Goal: Task Accomplishment & Management: Use online tool/utility

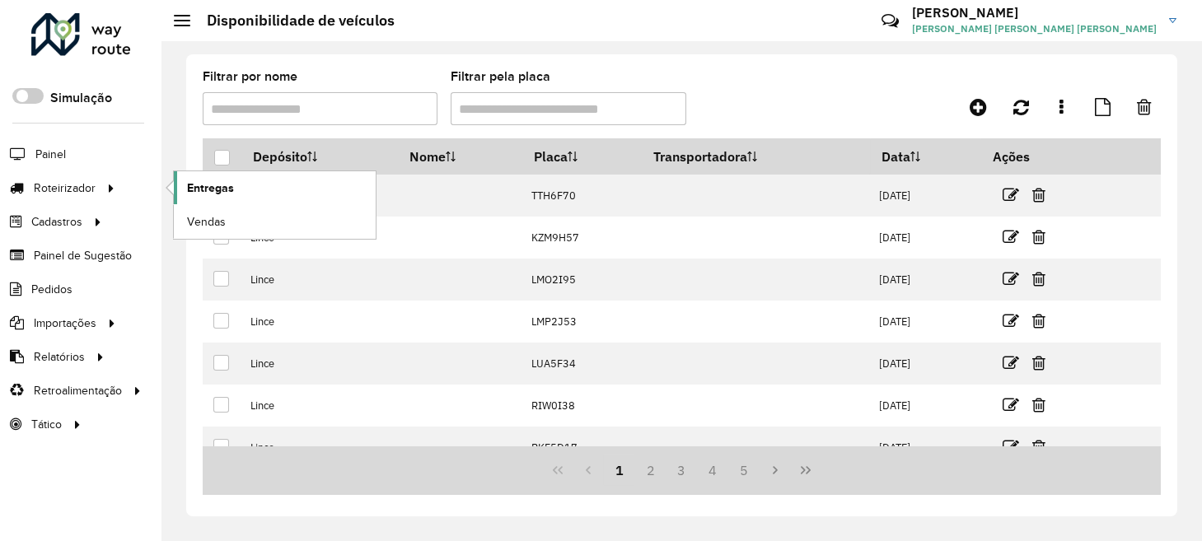
click at [197, 190] on span "Entregas" at bounding box center [210, 188] width 47 height 17
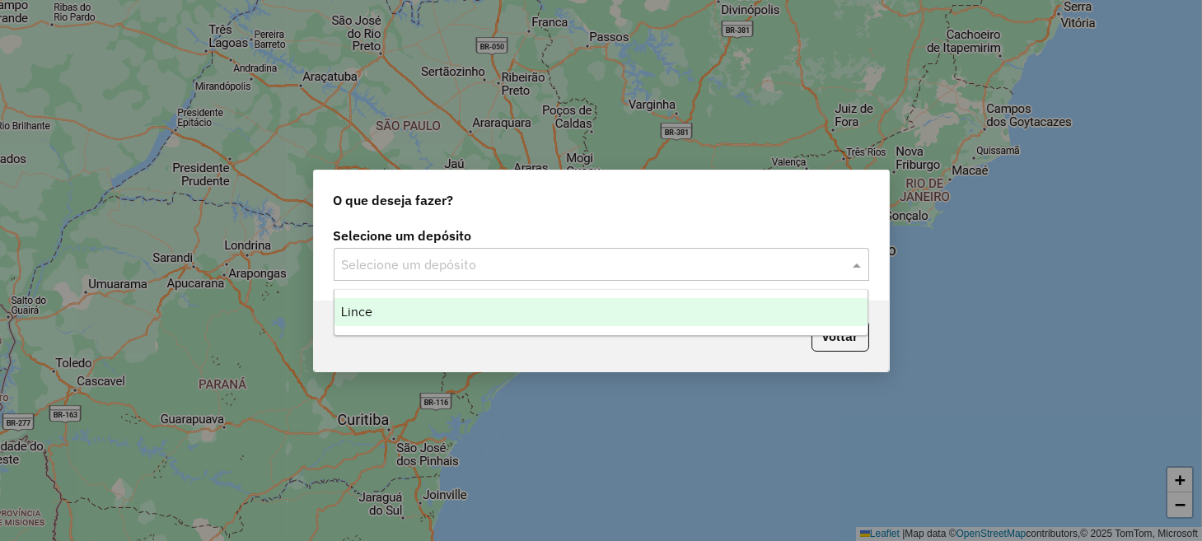
click at [461, 263] on input "text" at bounding box center [585, 265] width 486 height 20
click at [458, 310] on div "Lince" at bounding box center [601, 312] width 533 height 28
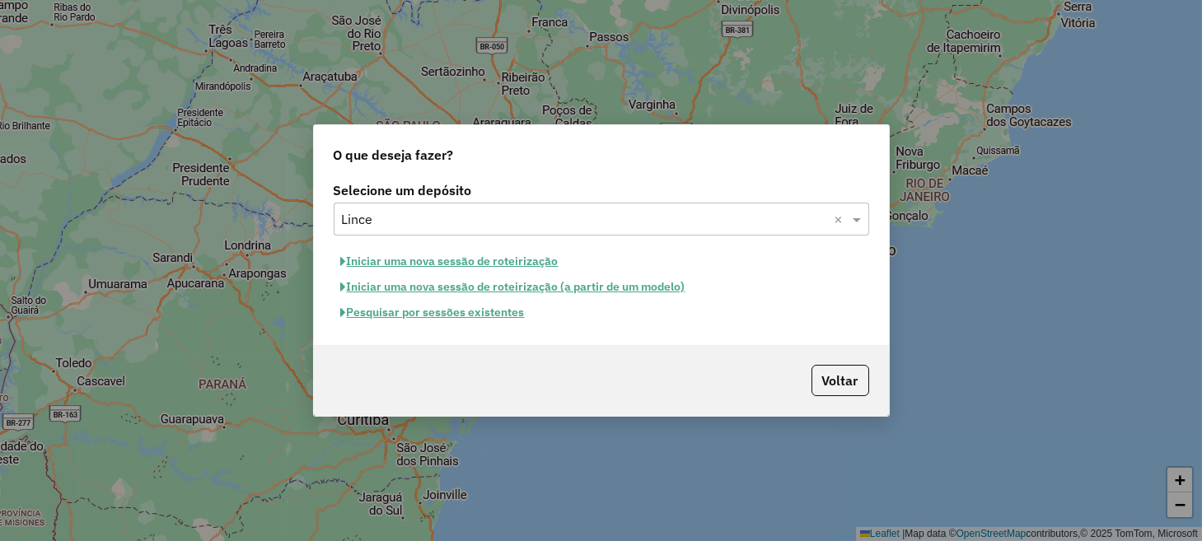
click at [458, 267] on button "Iniciar uma nova sessão de roteirização" at bounding box center [450, 262] width 232 height 26
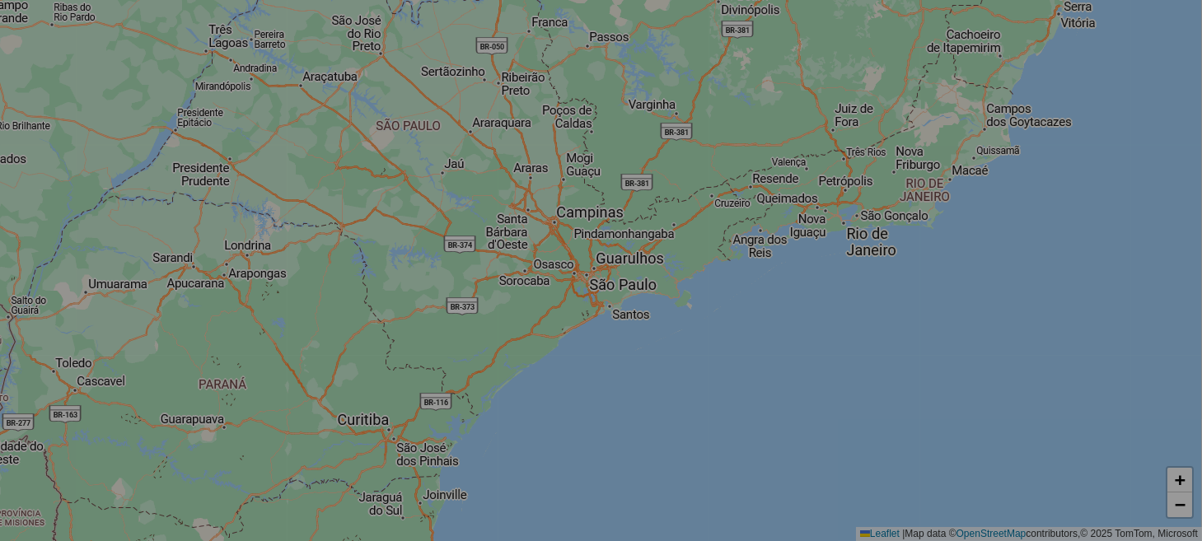
select select "*"
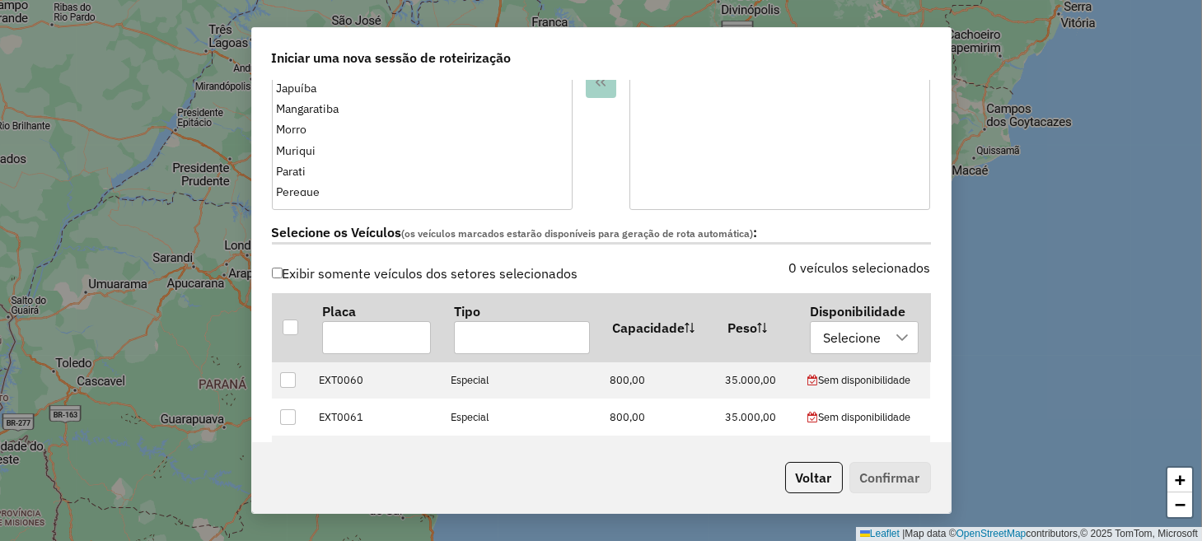
scroll to position [411, 0]
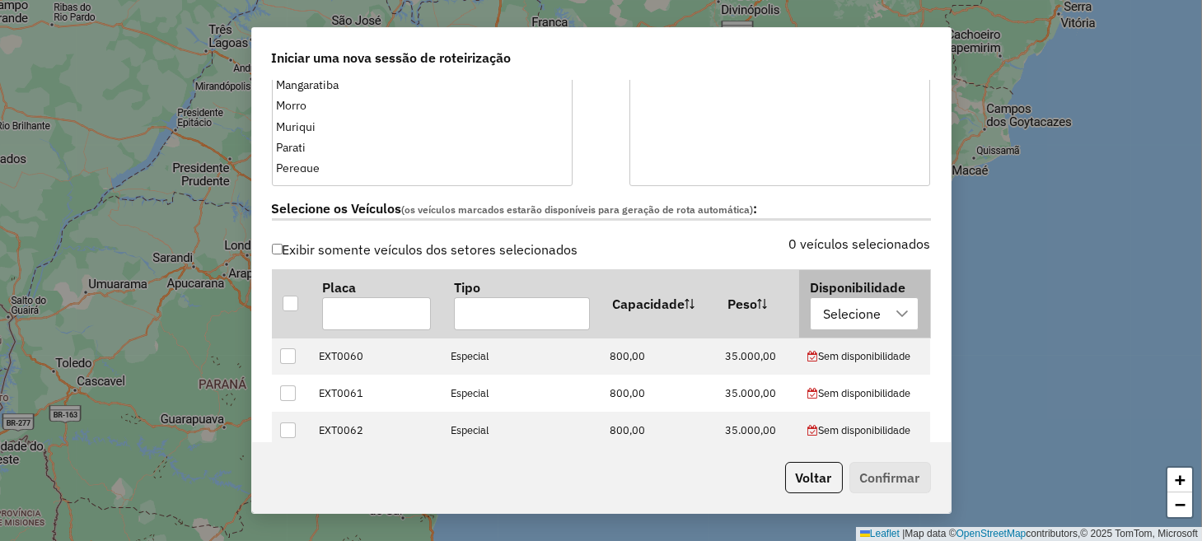
click at [901, 309] on div at bounding box center [902, 313] width 31 height 31
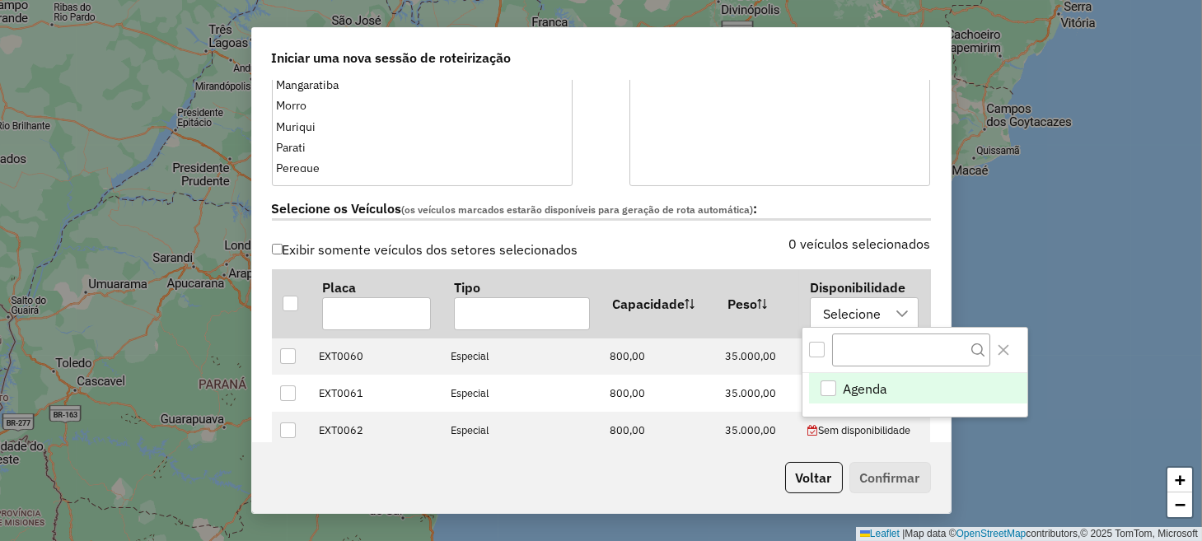
click at [906, 388] on li "Agenda" at bounding box center [918, 388] width 218 height 31
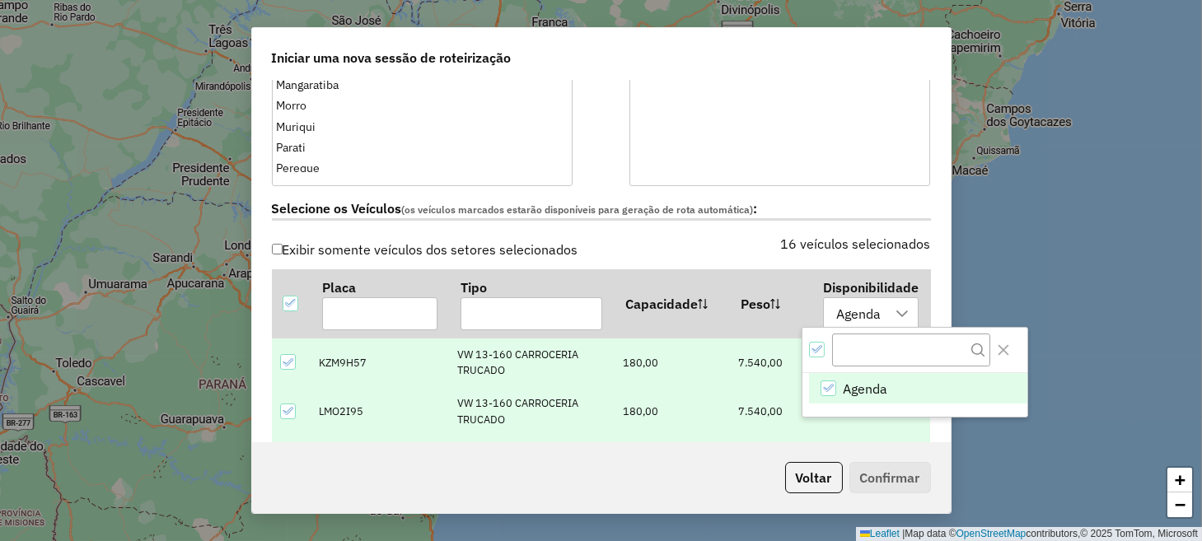
click at [940, 254] on div "**********" at bounding box center [601, 262] width 699 height 362
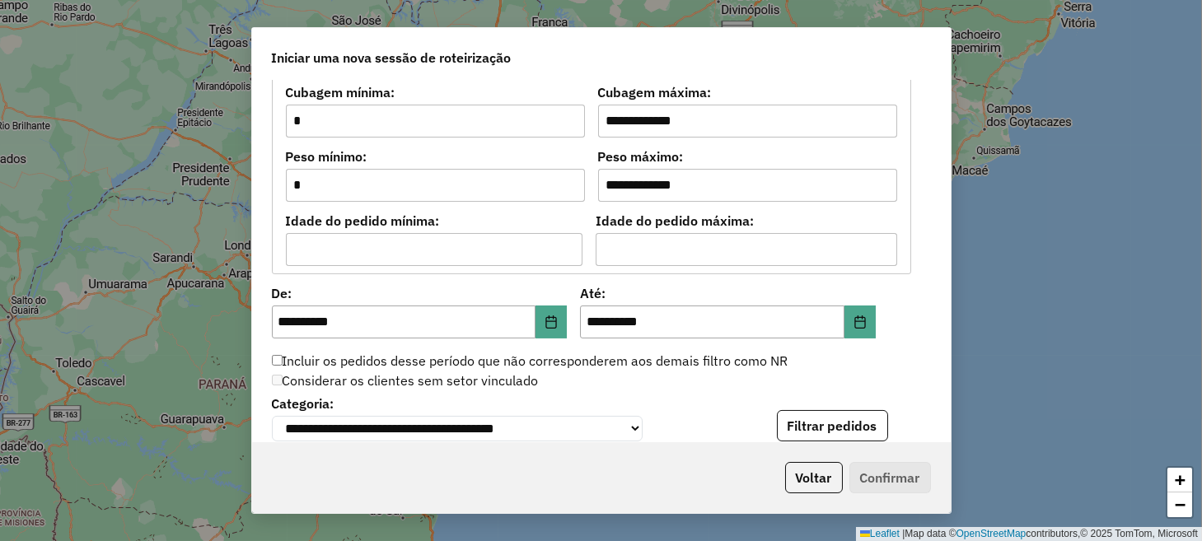
scroll to position [1483, 0]
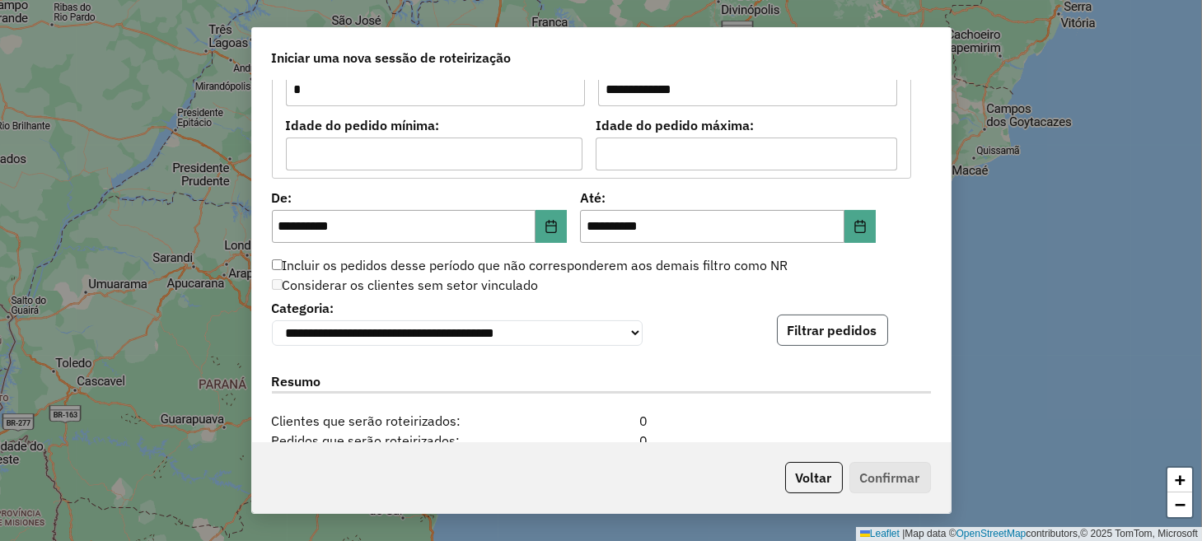
click at [875, 327] on button "Filtrar pedidos" at bounding box center [832, 330] width 111 height 31
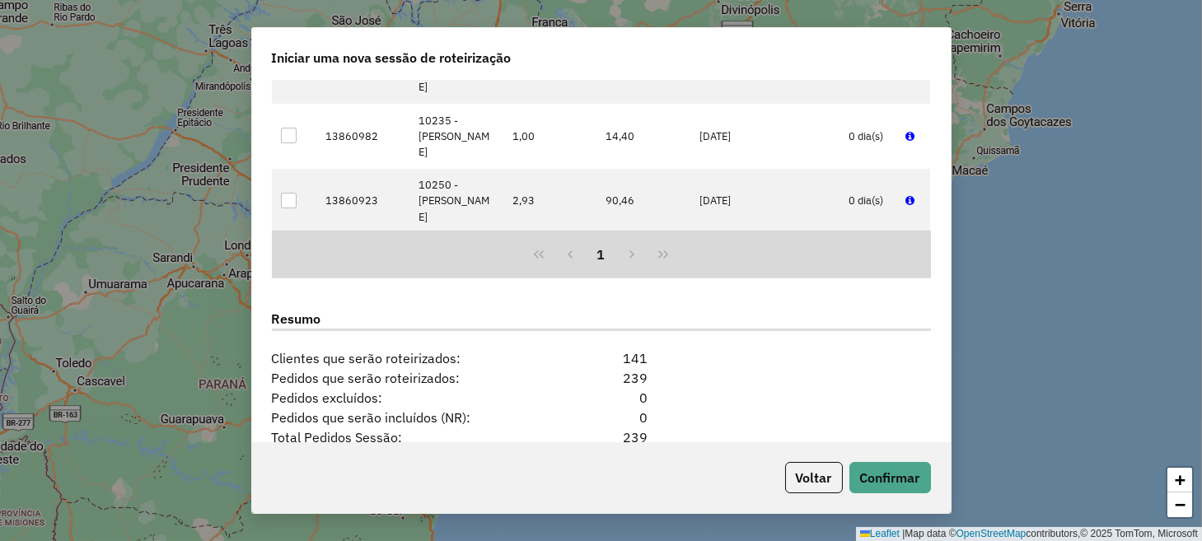
scroll to position [2059, 0]
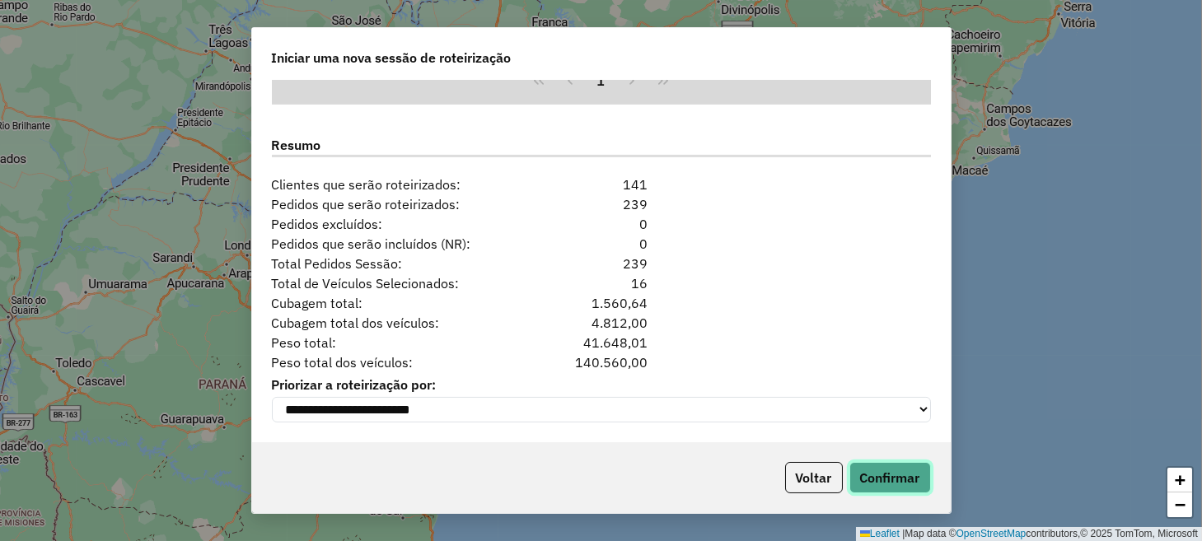
click at [908, 470] on button "Confirmar" at bounding box center [891, 477] width 82 height 31
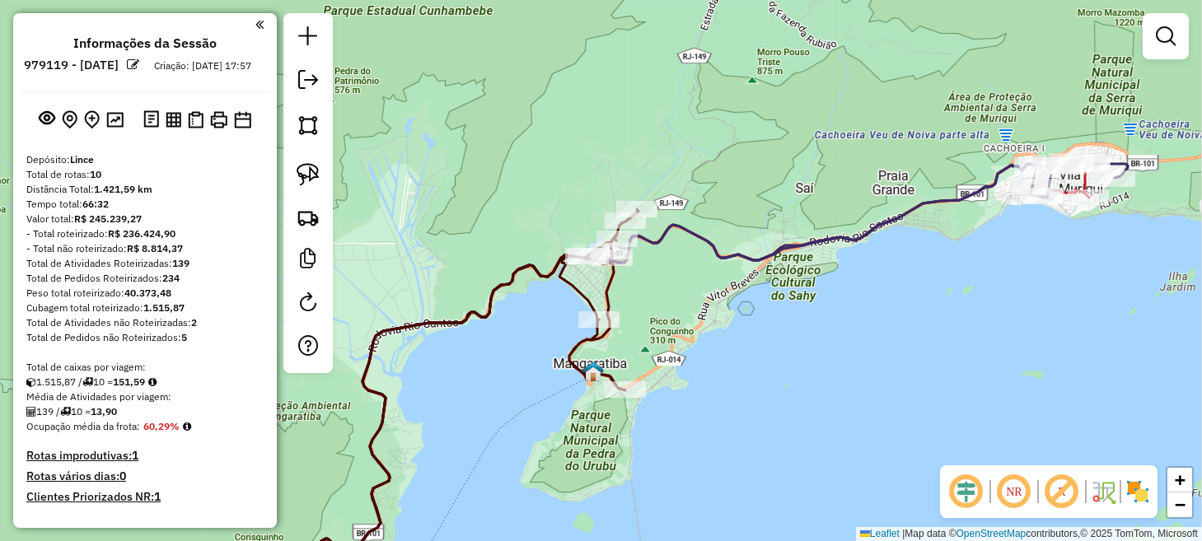
drag, startPoint x: 895, startPoint y: 283, endPoint x: 818, endPoint y: 274, distance: 77.9
click at [817, 276] on div "Janela de atendimento Grade de atendimento Capacidade Transportadoras Veículos …" at bounding box center [601, 270] width 1202 height 541
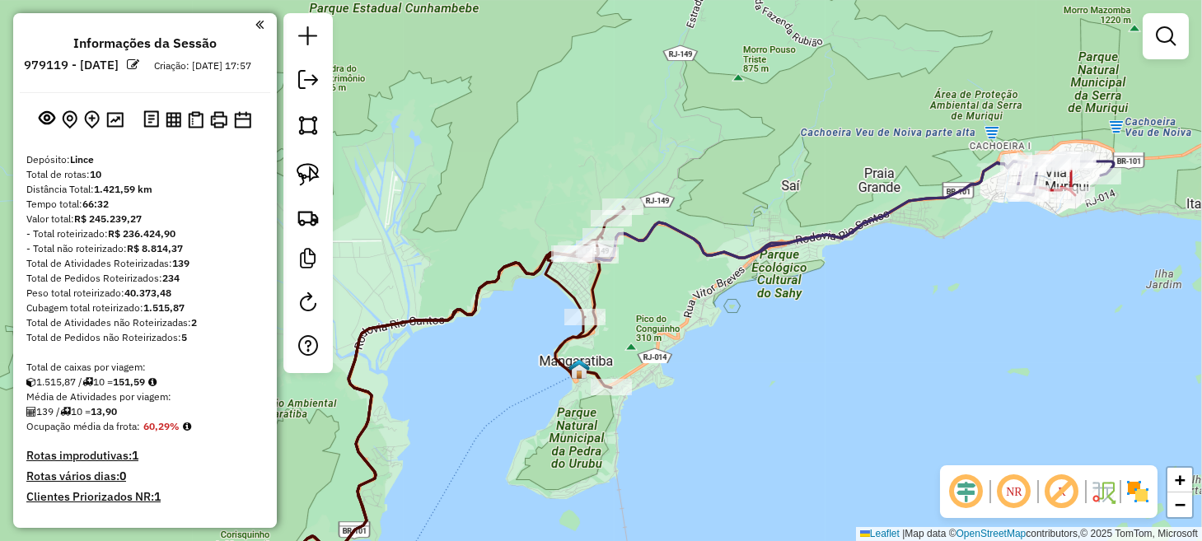
drag, startPoint x: 308, startPoint y: 180, endPoint x: 337, endPoint y: 178, distance: 28.9
click at [308, 180] on img at bounding box center [308, 174] width 23 height 23
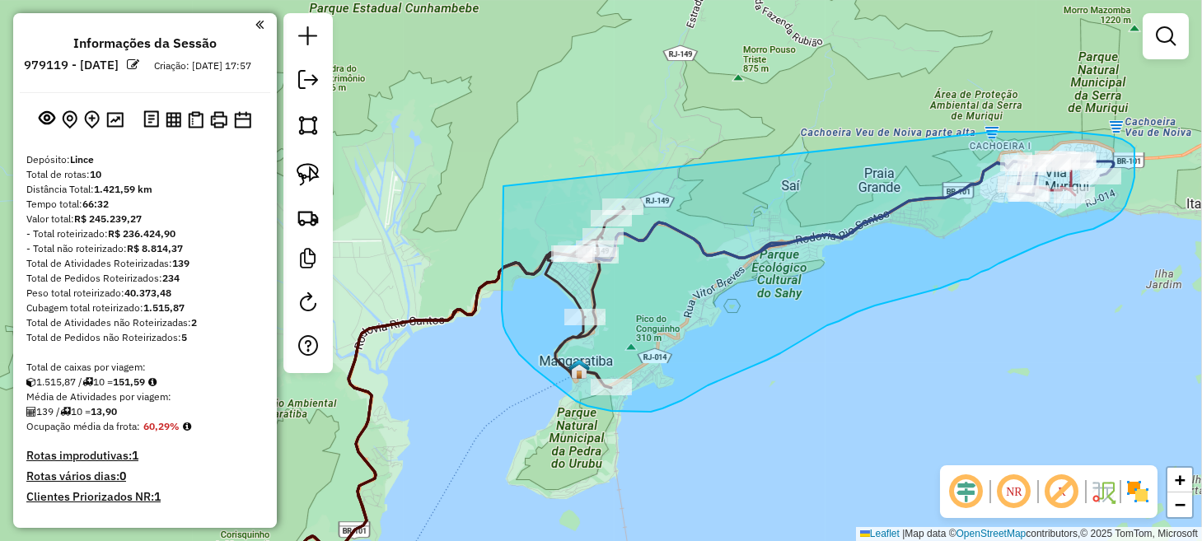
drag, startPoint x: 504, startPoint y: 186, endPoint x: 984, endPoint y: 132, distance: 483.5
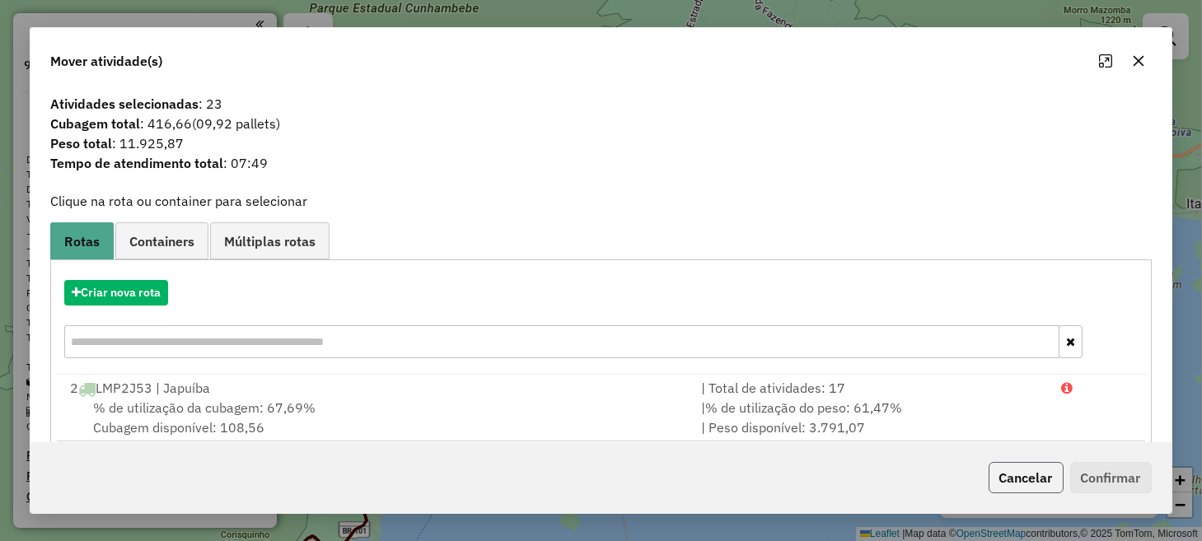
click at [1025, 475] on button "Cancelar" at bounding box center [1026, 477] width 75 height 31
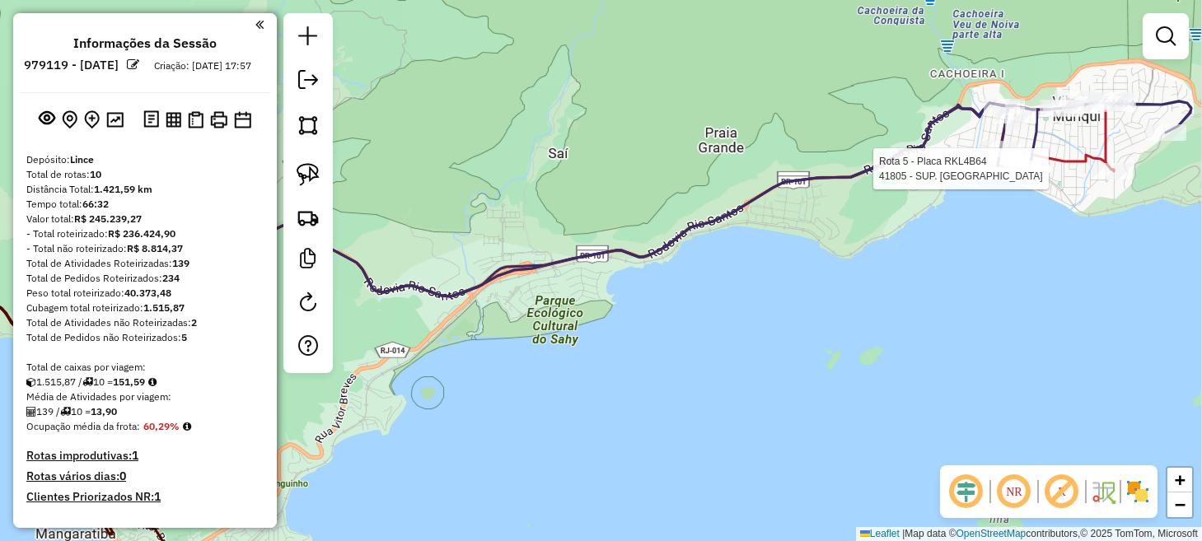
select select "**********"
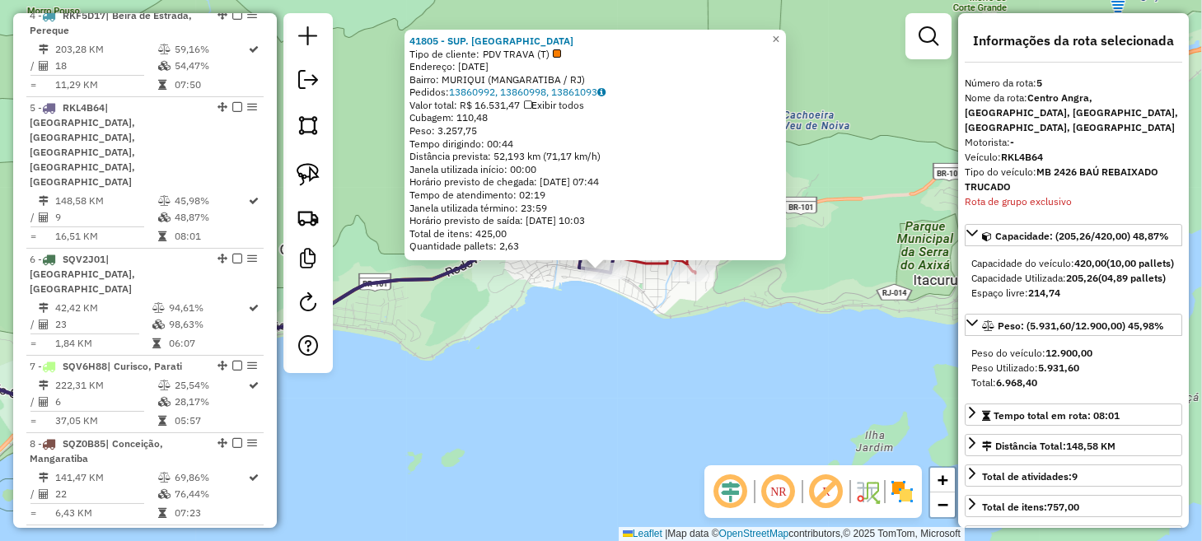
scroll to position [976, 0]
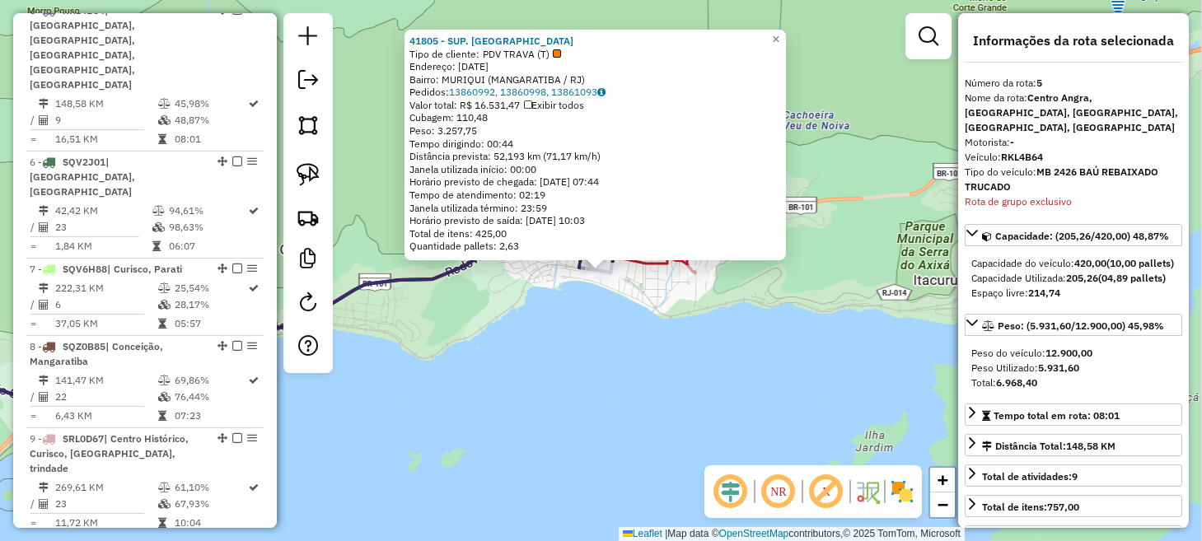
click at [567, 409] on div "41805 - SUP. COSTA VERDE Tipo de cliente: PDV TRAVA (T) Endereço: [DATE] Bairro…" at bounding box center [601, 270] width 1202 height 541
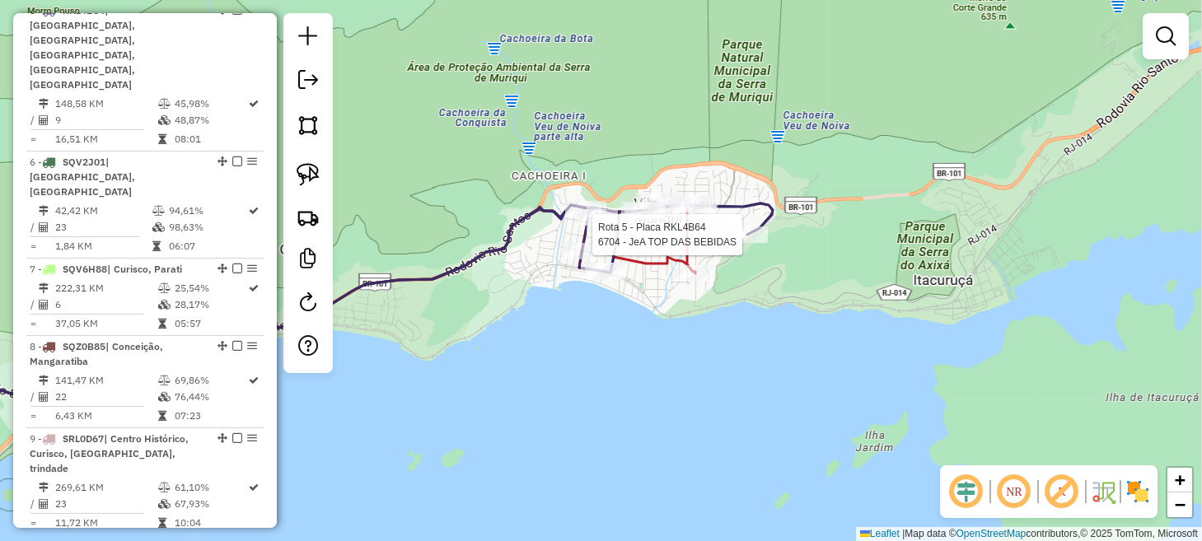
select select "**********"
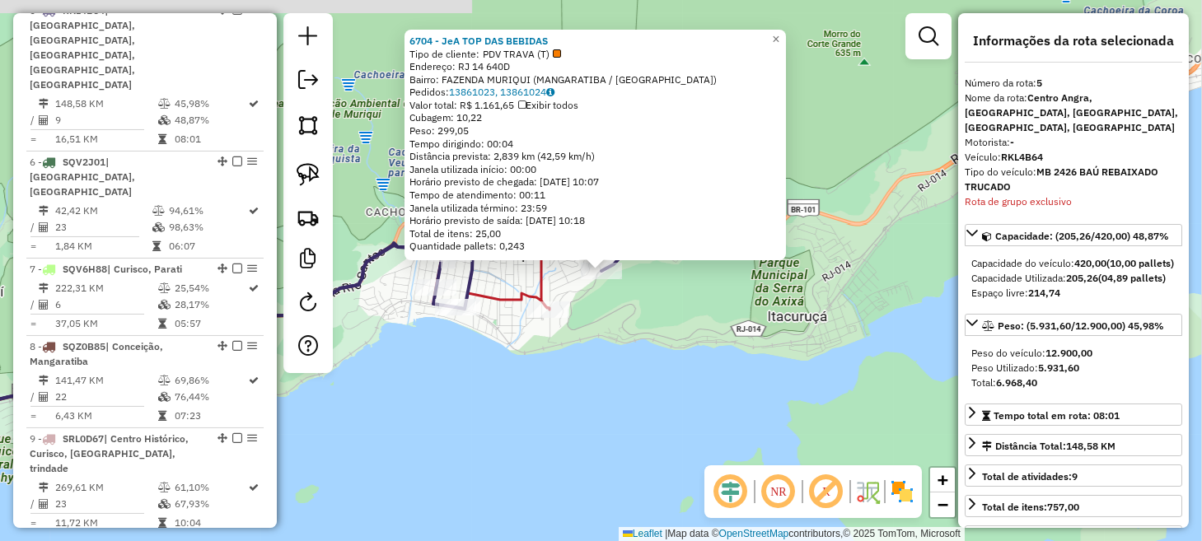
click at [549, 411] on div "6704 - JeA TOP DAS BEBIDAS Tipo de cliente: PDV TRAVA (T) Endereço: RJ 14 640D …" at bounding box center [601, 270] width 1202 height 541
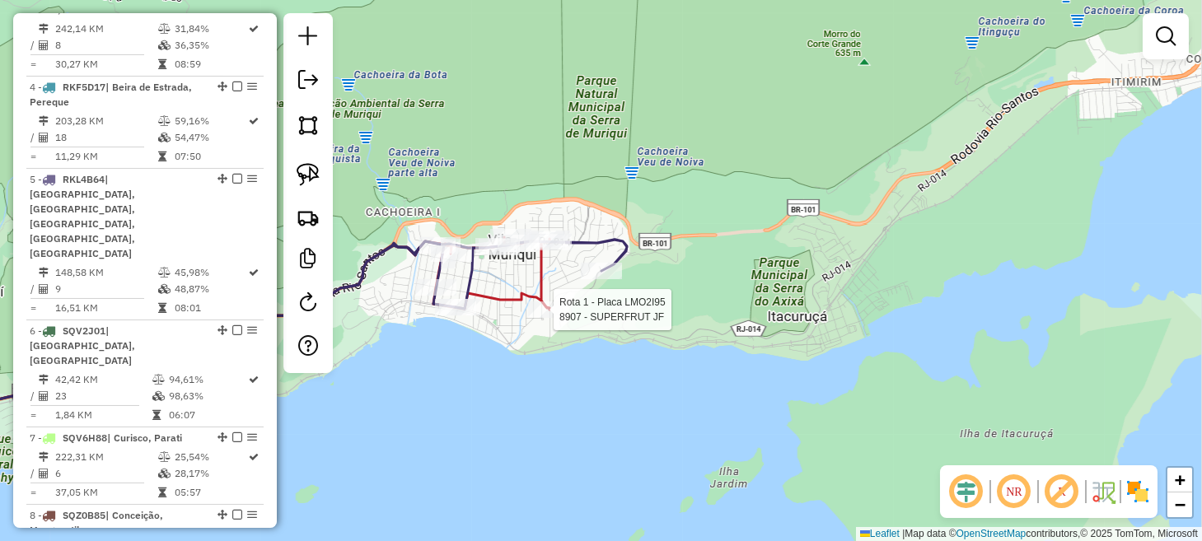
select select "**********"
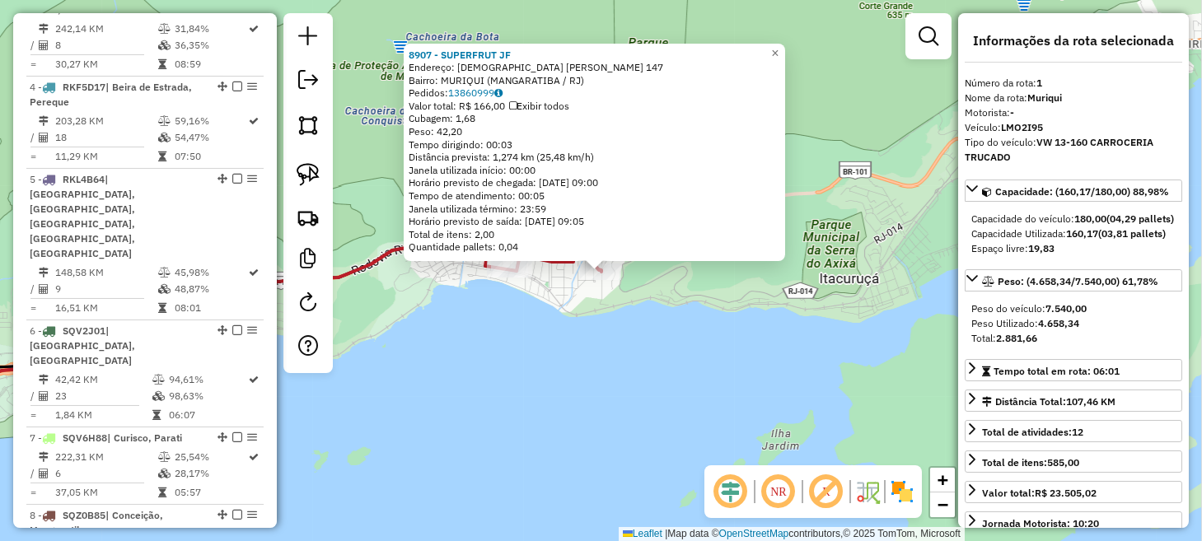
scroll to position [638, 0]
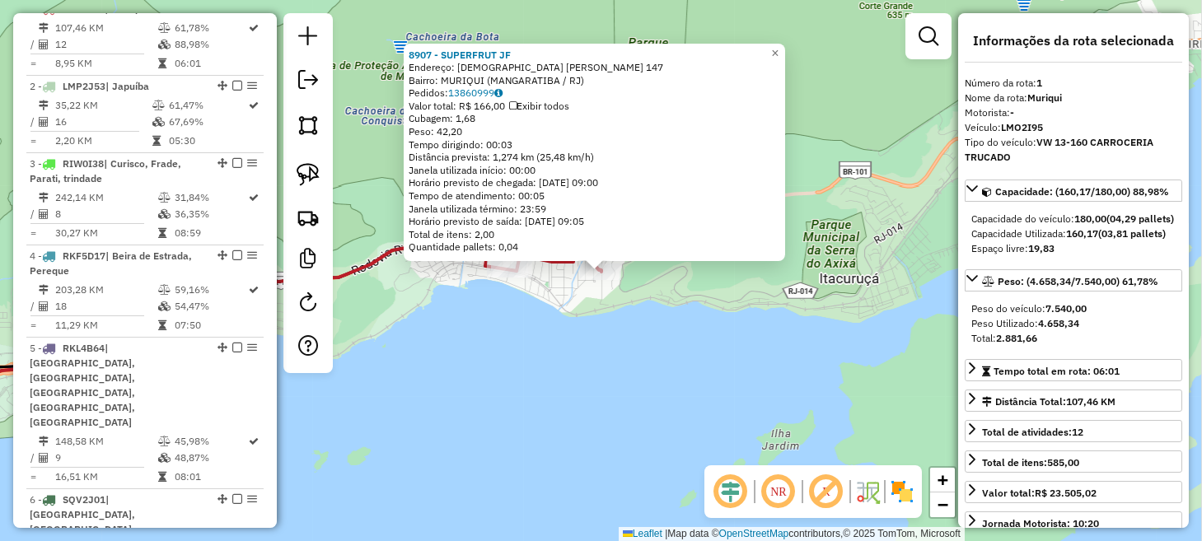
click at [537, 387] on div "8907 - SUPERFRUT JF Endereço: PASTOR [PERSON_NAME] 147 Bairro: MURIQUI (MANGARA…" at bounding box center [601, 270] width 1202 height 541
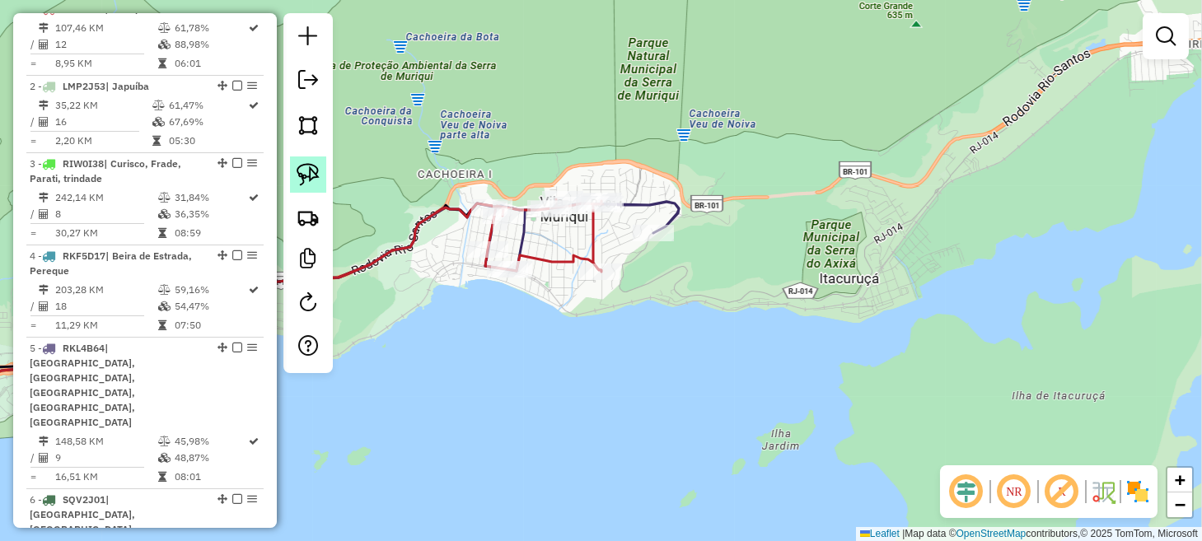
click at [321, 171] on link at bounding box center [308, 175] width 36 height 36
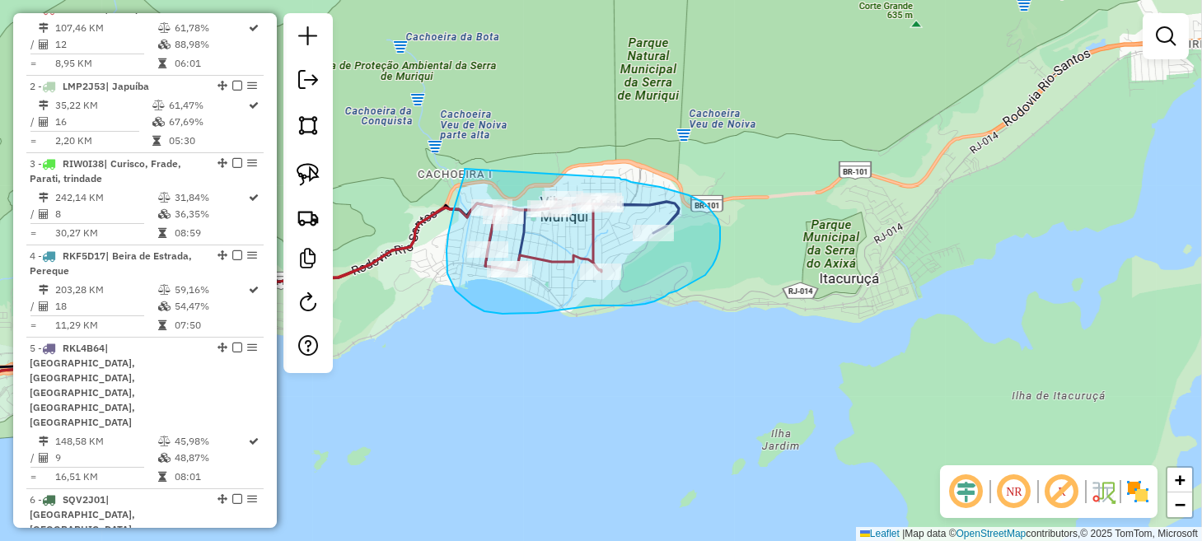
drag, startPoint x: 465, startPoint y: 169, endPoint x: 619, endPoint y: 178, distance: 154.4
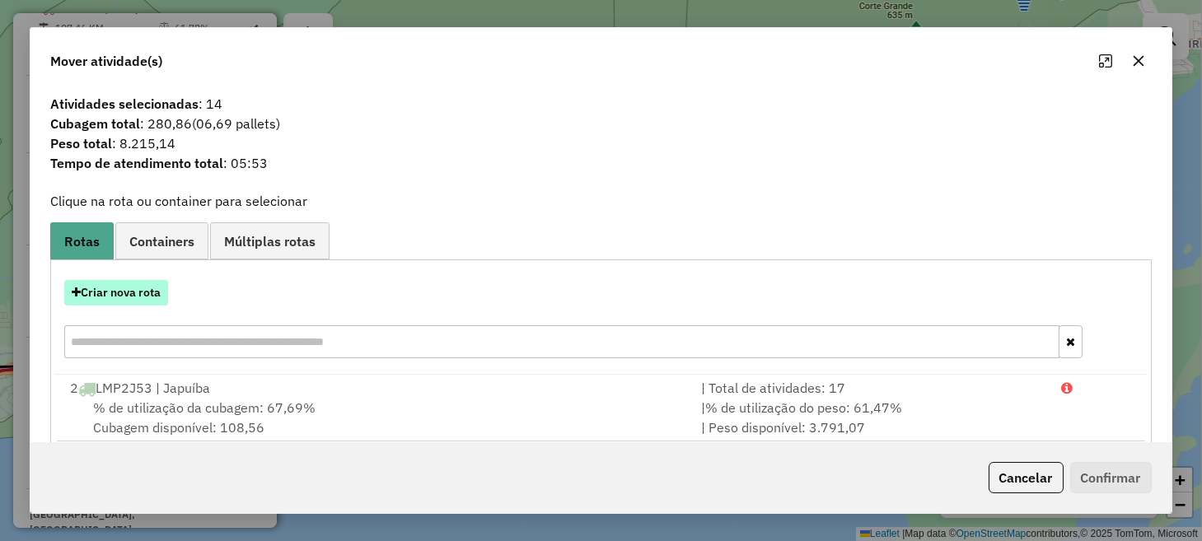
click at [139, 293] on button "Criar nova rota" at bounding box center [116, 293] width 104 height 26
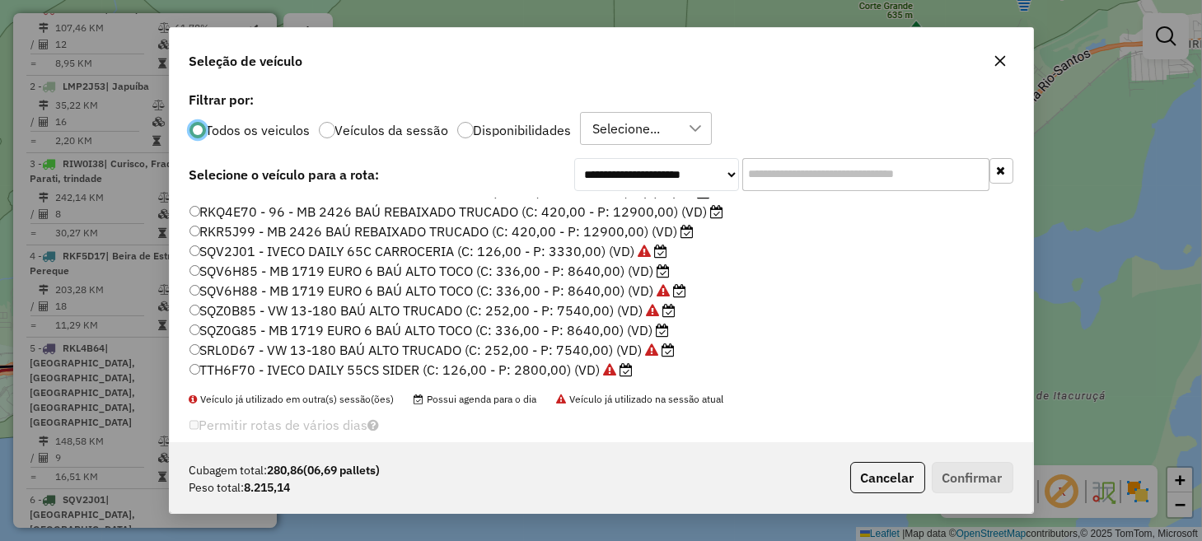
scroll to position [353, 0]
click at [287, 293] on label "SQV6H88 - MB 1719 EURO 6 BAÚ ALTO TOCO (C: 336,00 - P: 8640,00) (VD)" at bounding box center [439, 289] width 498 height 20
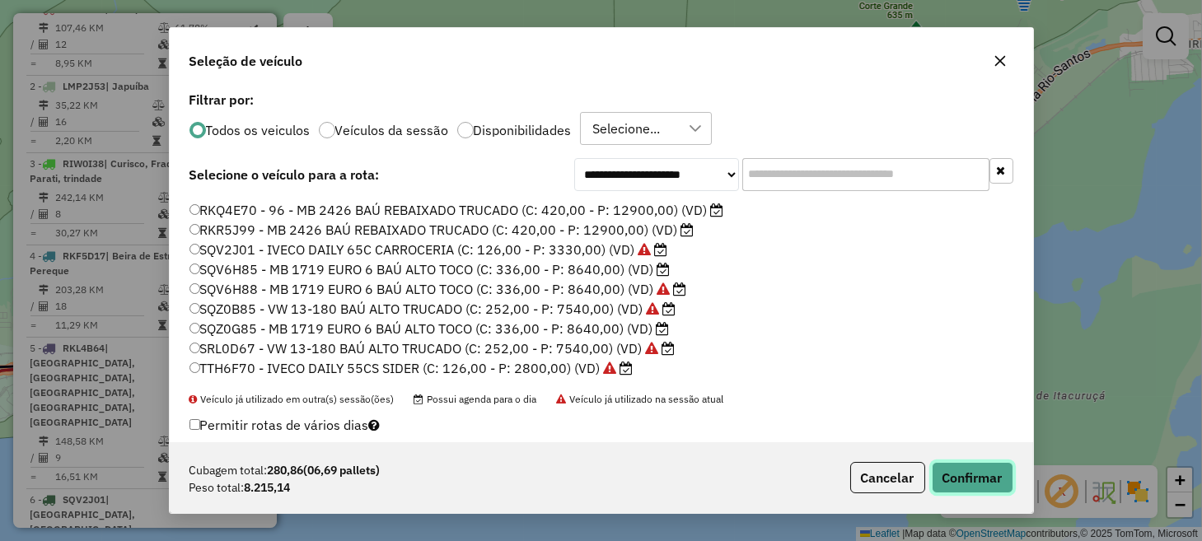
click at [965, 467] on button "Confirmar" at bounding box center [973, 477] width 82 height 31
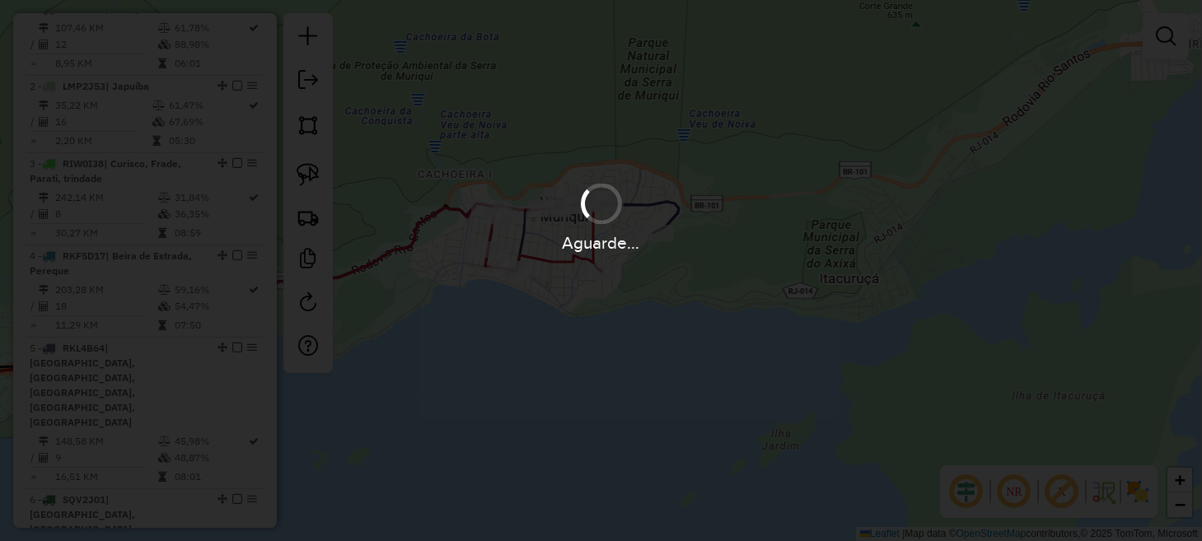
scroll to position [560, 0]
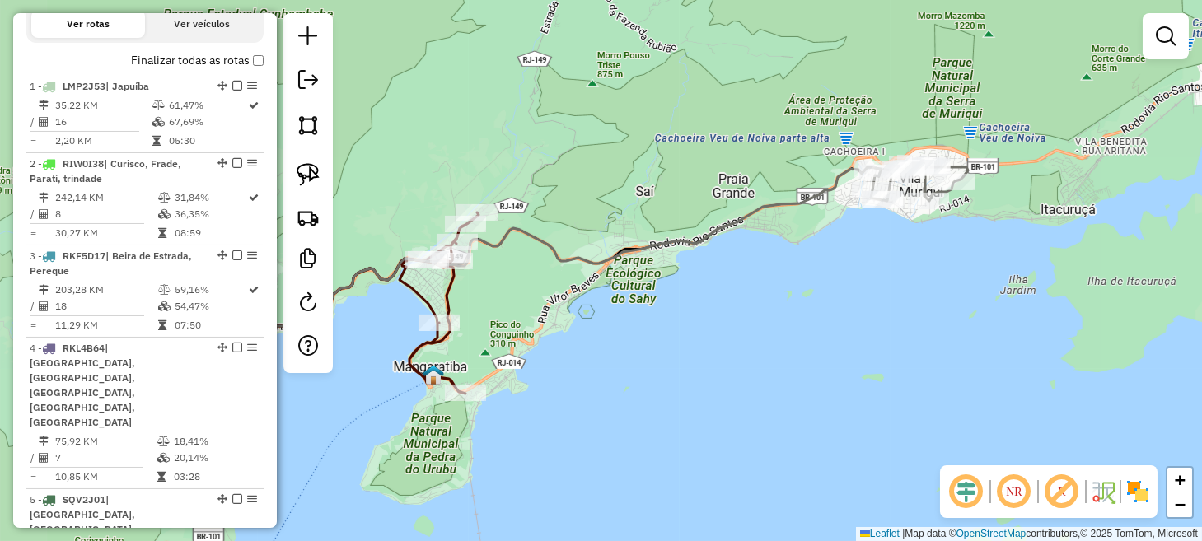
drag, startPoint x: 583, startPoint y: 389, endPoint x: 884, endPoint y: 276, distance: 322.1
click at [884, 276] on div "Janela de atendimento Grade de atendimento Capacidade Transportadoras Veículos …" at bounding box center [601, 270] width 1202 height 541
click at [958, 498] on em at bounding box center [967, 492] width 40 height 40
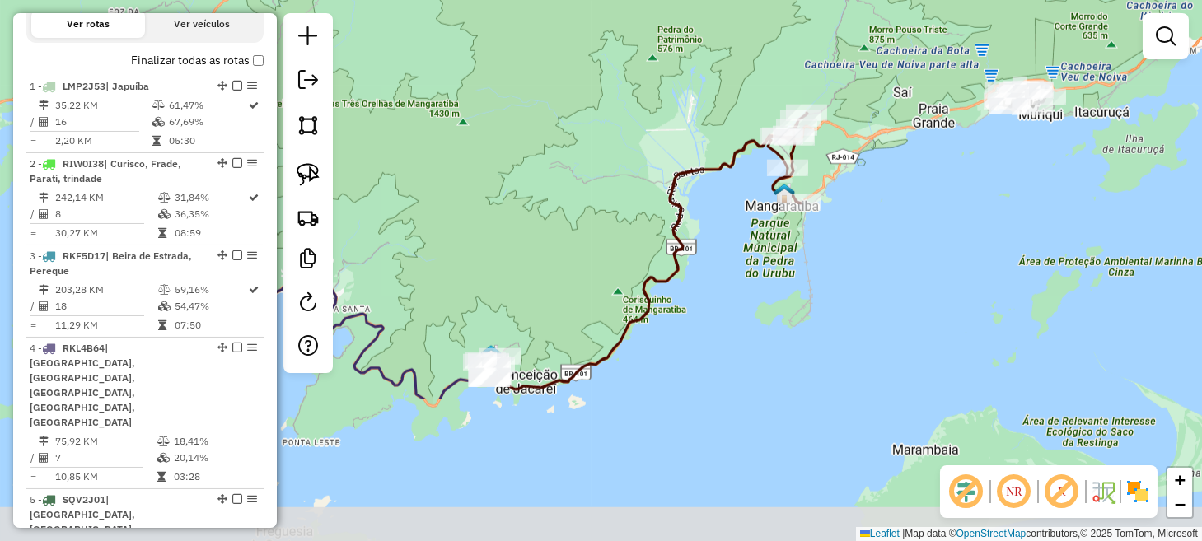
drag, startPoint x: 775, startPoint y: 388, endPoint x: 873, endPoint y: 259, distance: 162.4
click at [873, 259] on div "Janela de atendimento Grade de atendimento Capacidade Transportadoras Veículos …" at bounding box center [601, 270] width 1202 height 541
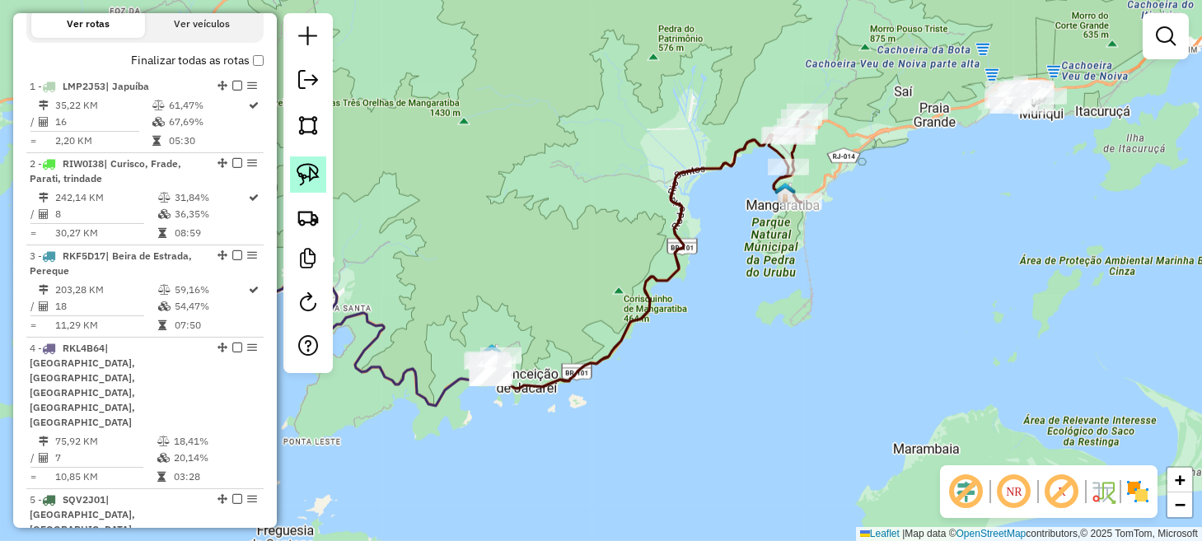
click at [308, 164] on img at bounding box center [308, 174] width 23 height 23
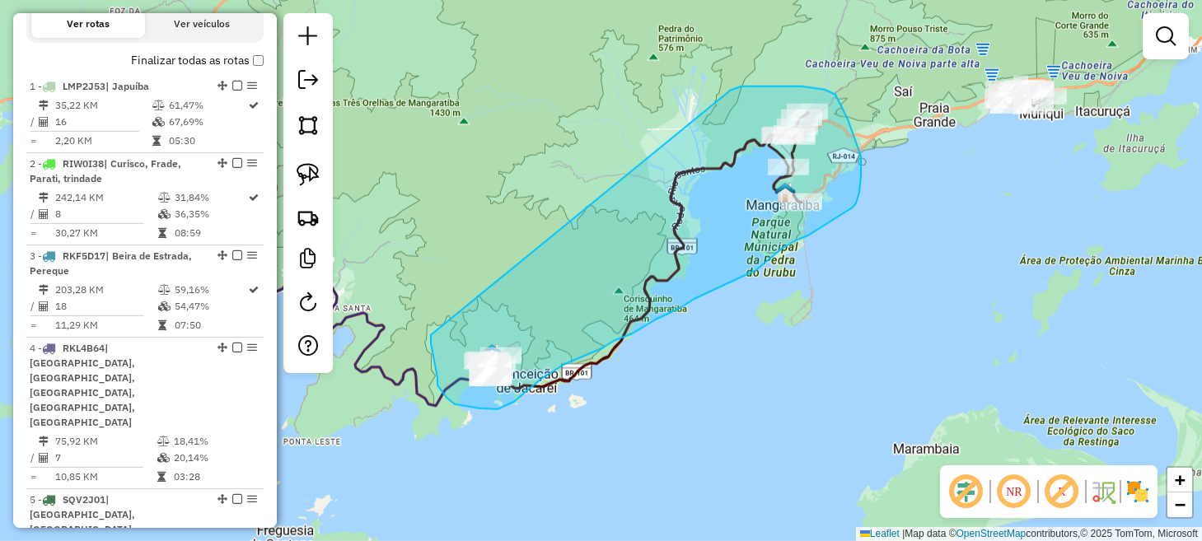
drag, startPoint x: 433, startPoint y: 352, endPoint x: 729, endPoint y: 92, distance: 393.6
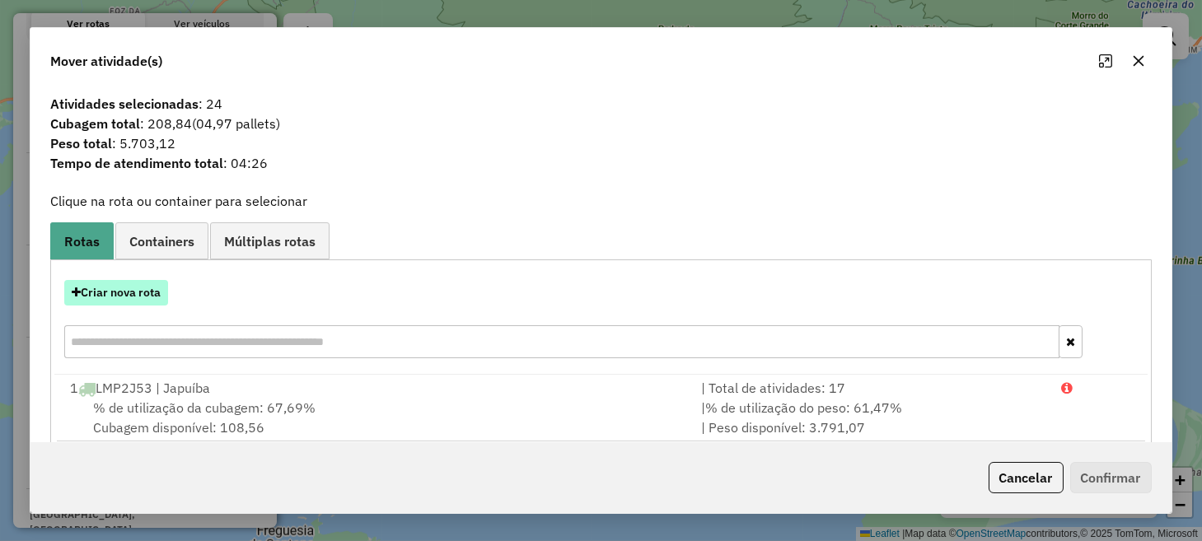
click at [145, 299] on button "Criar nova rota" at bounding box center [116, 293] width 104 height 26
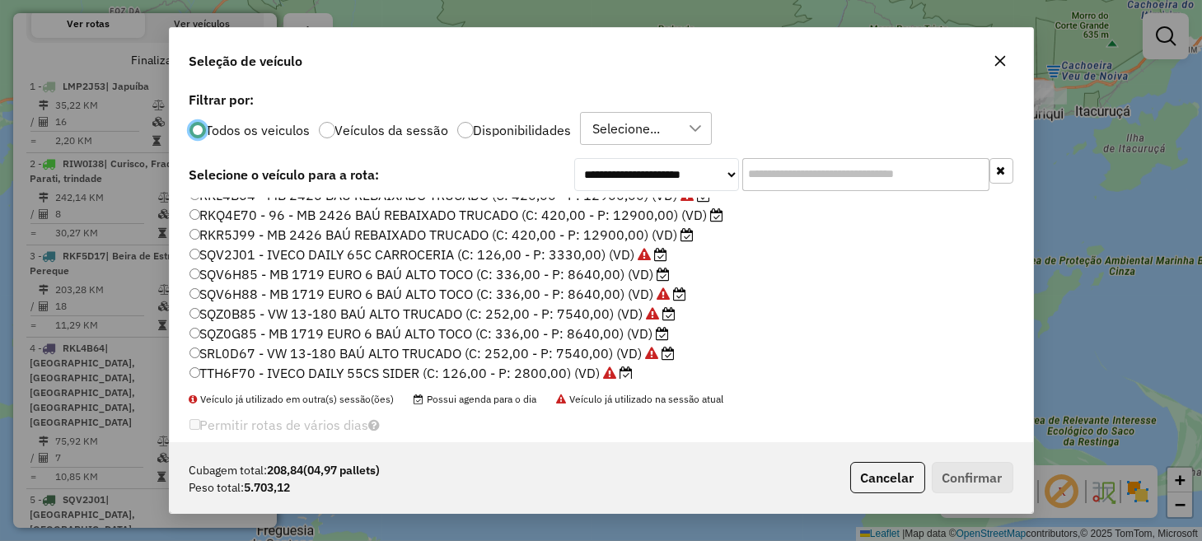
scroll to position [353, 0]
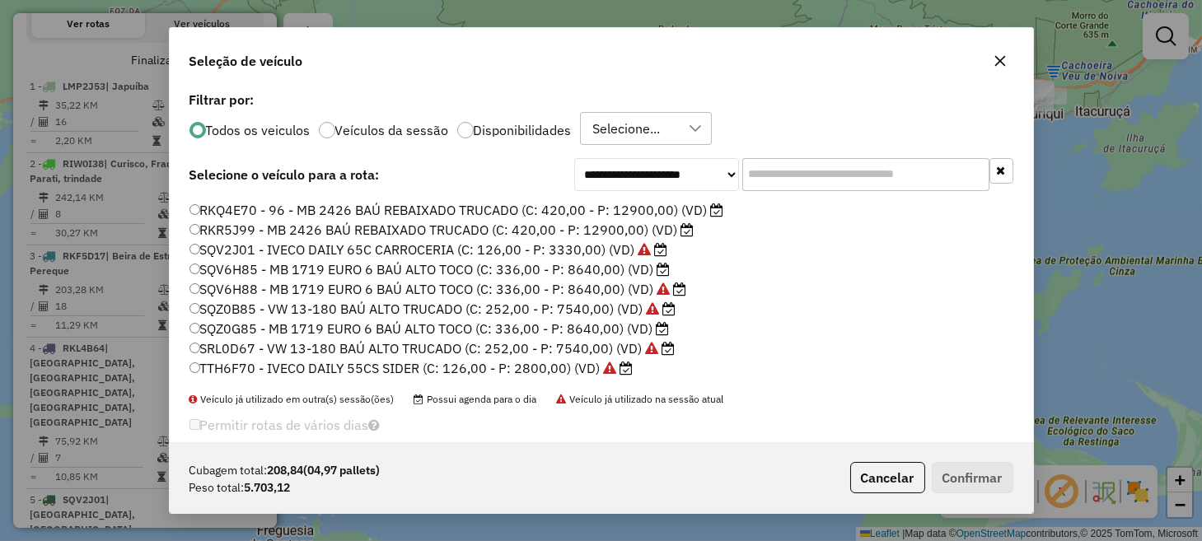
click at [255, 350] on label "SRL0D67 - VW 13-180 BAÚ ALTO TRUCADO (C: 252,00 - P: 7540,00) (VD)" at bounding box center [433, 349] width 486 height 20
click at [944, 472] on button "Confirmar" at bounding box center [973, 477] width 82 height 31
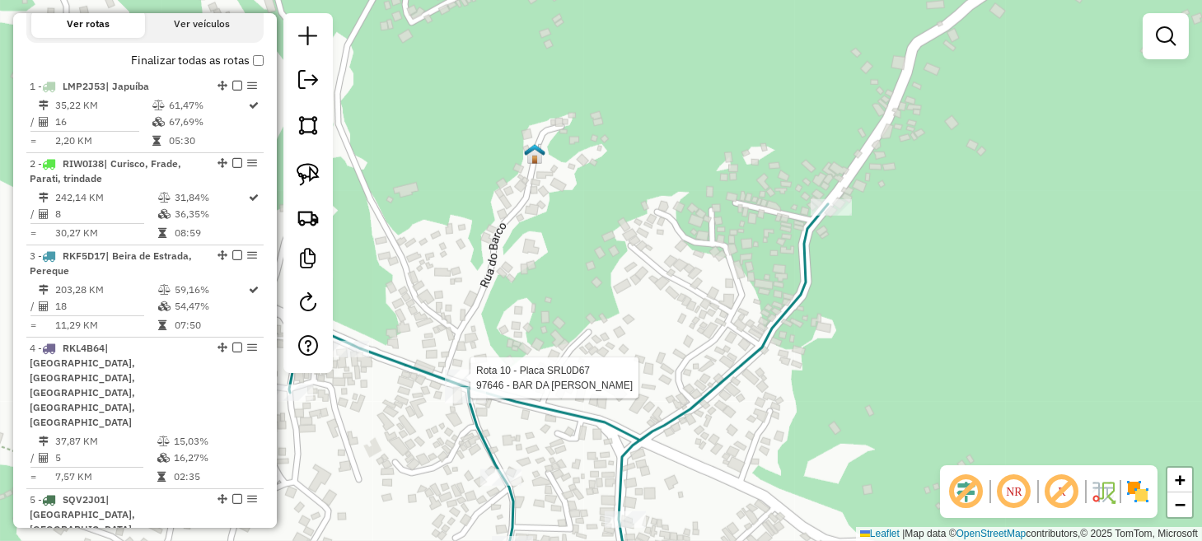
select select "**********"
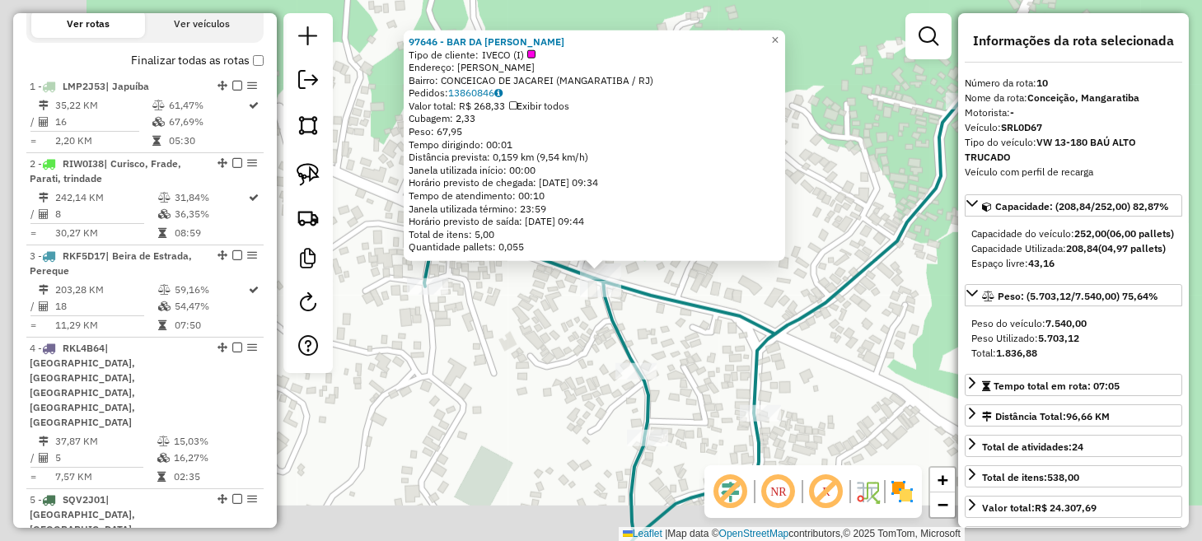
scroll to position [1307, 0]
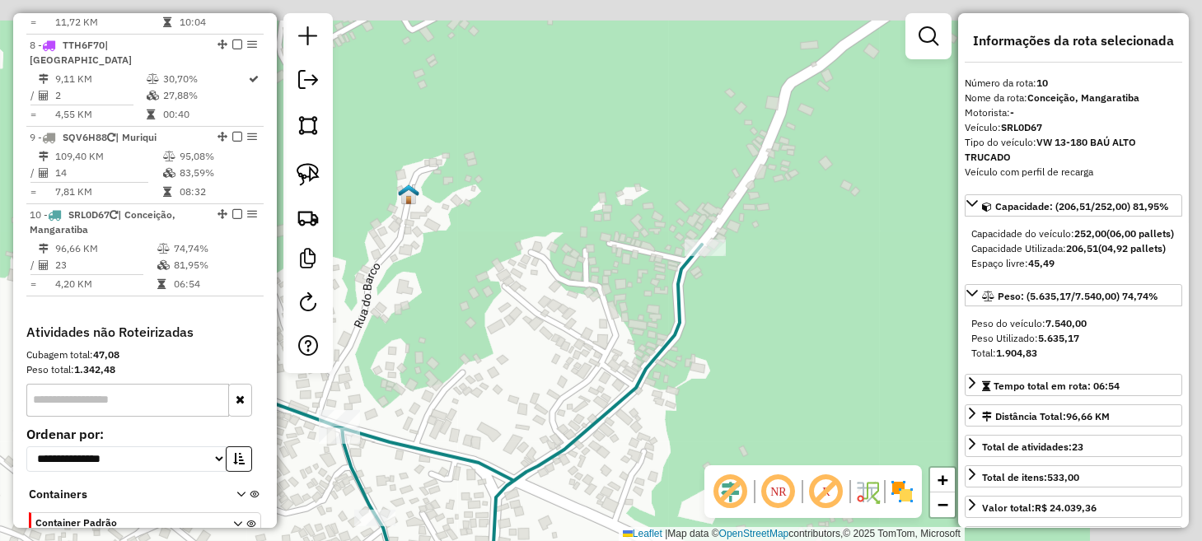
drag, startPoint x: 849, startPoint y: 217, endPoint x: 569, endPoint y: 374, distance: 320.7
click at [574, 372] on div "Janela de atendimento Grade de atendimento Capacidade Transportadoras Veículos …" at bounding box center [601, 270] width 1202 height 541
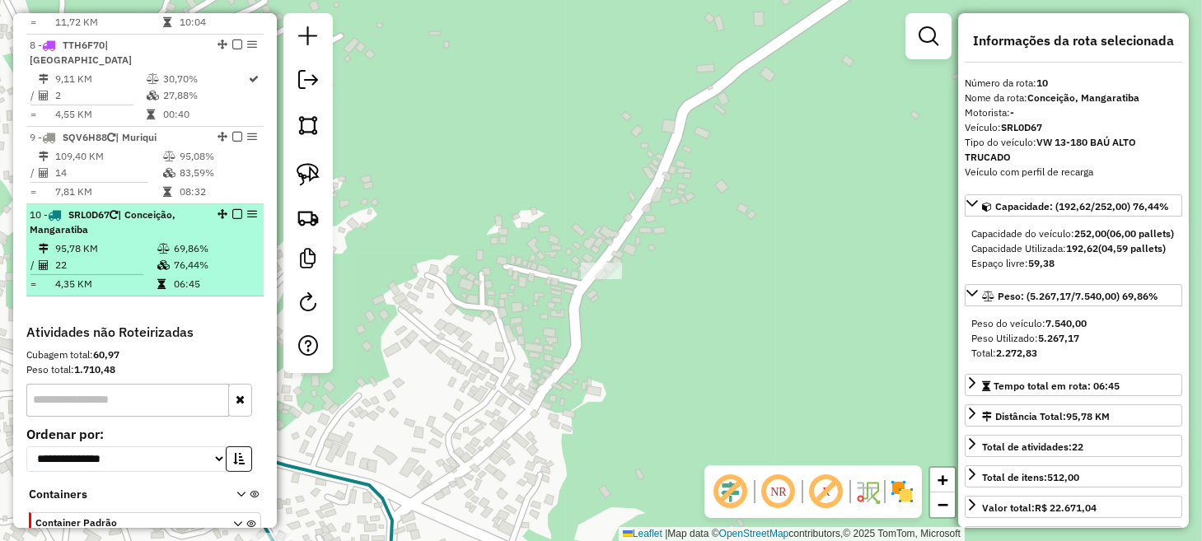
click at [237, 209] on em at bounding box center [237, 214] width 10 height 10
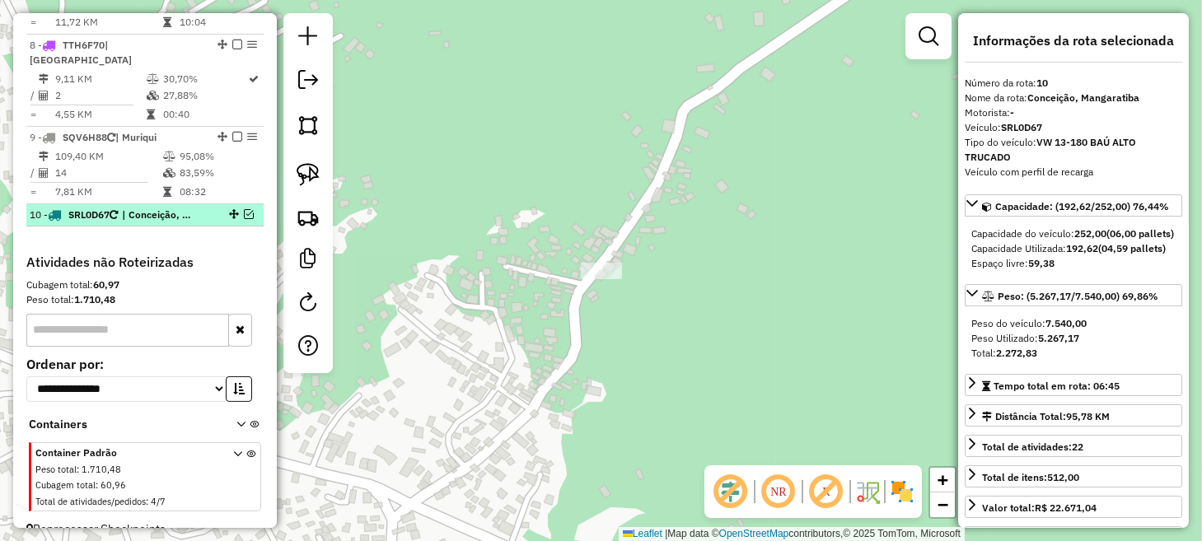
scroll to position [1237, 0]
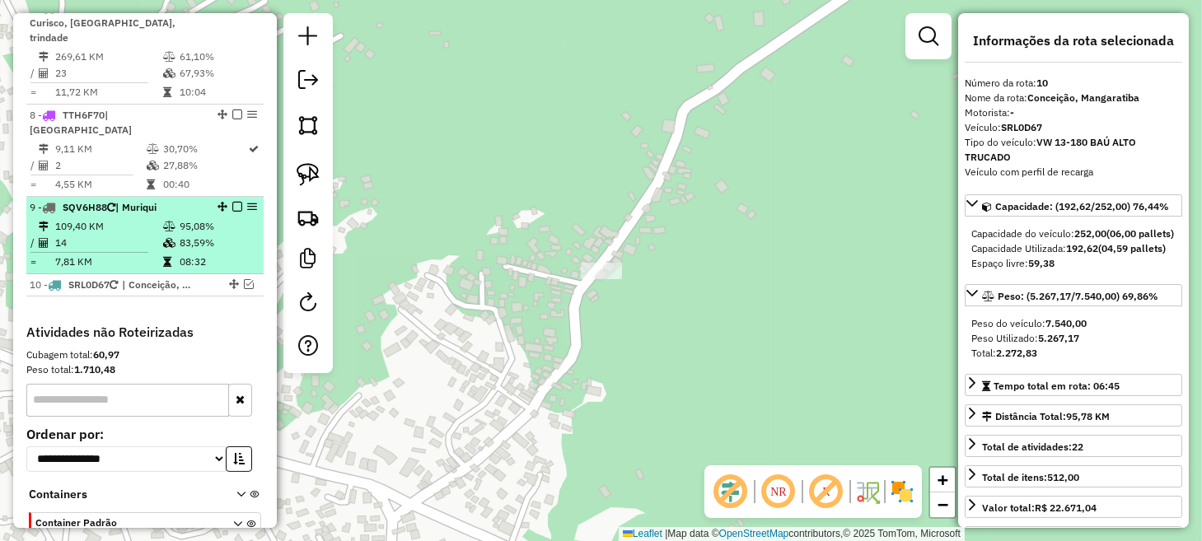
click at [172, 218] on td at bounding box center [170, 226] width 16 height 16
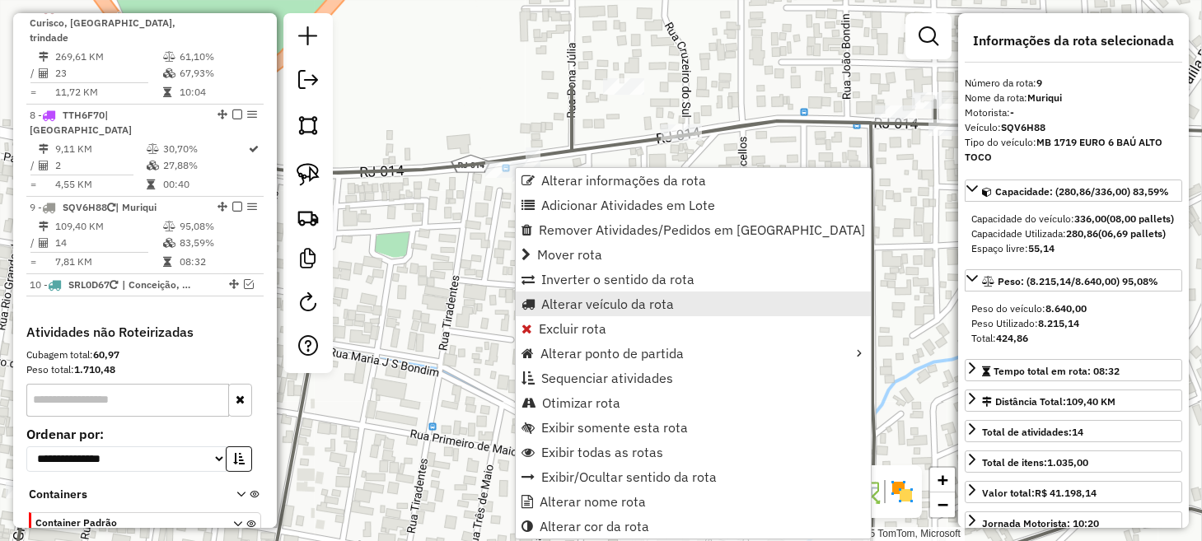
click at [606, 301] on span "Alterar veículo da rota" at bounding box center [607, 304] width 133 height 13
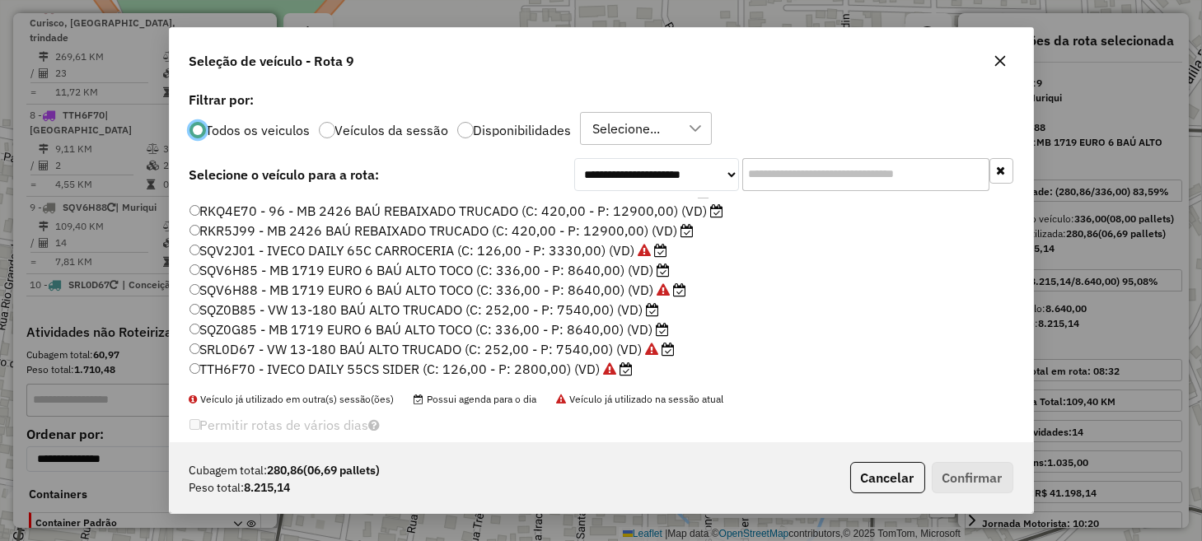
scroll to position [353, 0]
click at [261, 323] on label "SQZ0G85 - MB 1719 EURO 6 BAÚ ALTO TOCO (C: 336,00 - P: 8640,00) (VD)" at bounding box center [430, 329] width 480 height 20
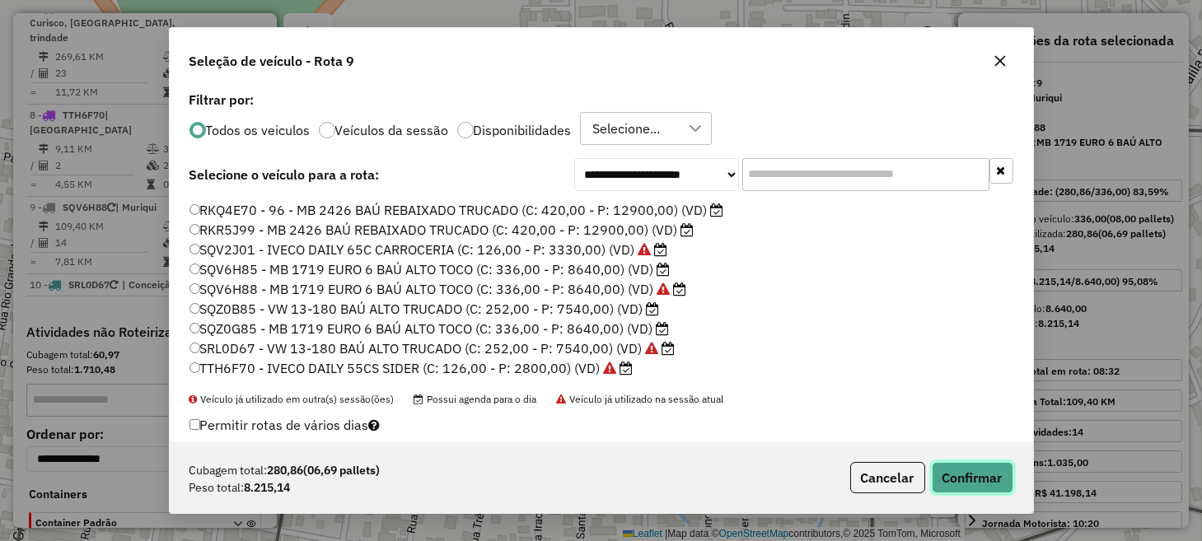
click at [958, 489] on button "Confirmar" at bounding box center [973, 477] width 82 height 31
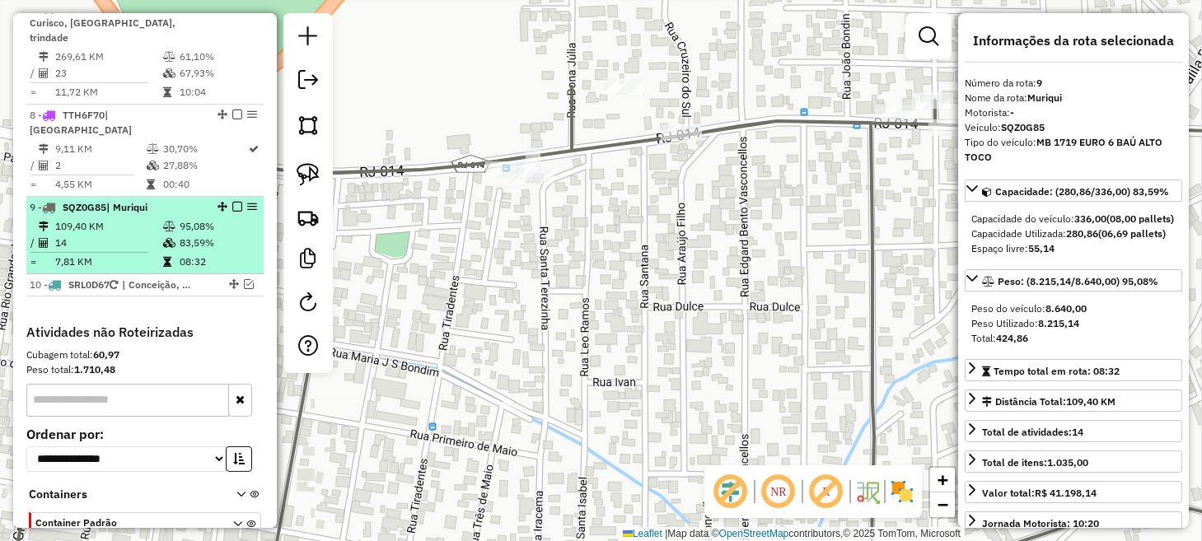
click at [232, 202] on em at bounding box center [237, 207] width 10 height 10
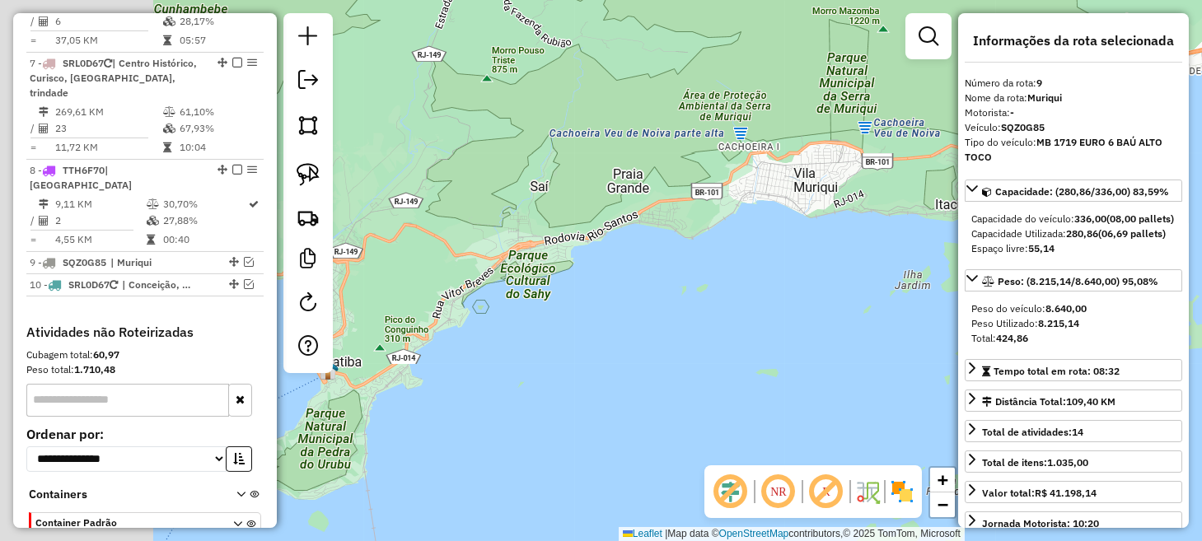
drag, startPoint x: 485, startPoint y: 327, endPoint x: 779, endPoint y: 256, distance: 301.8
click at [779, 256] on div "Janela de atendimento Grade de atendimento Capacidade Transportadoras Veículos …" at bounding box center [601, 270] width 1202 height 541
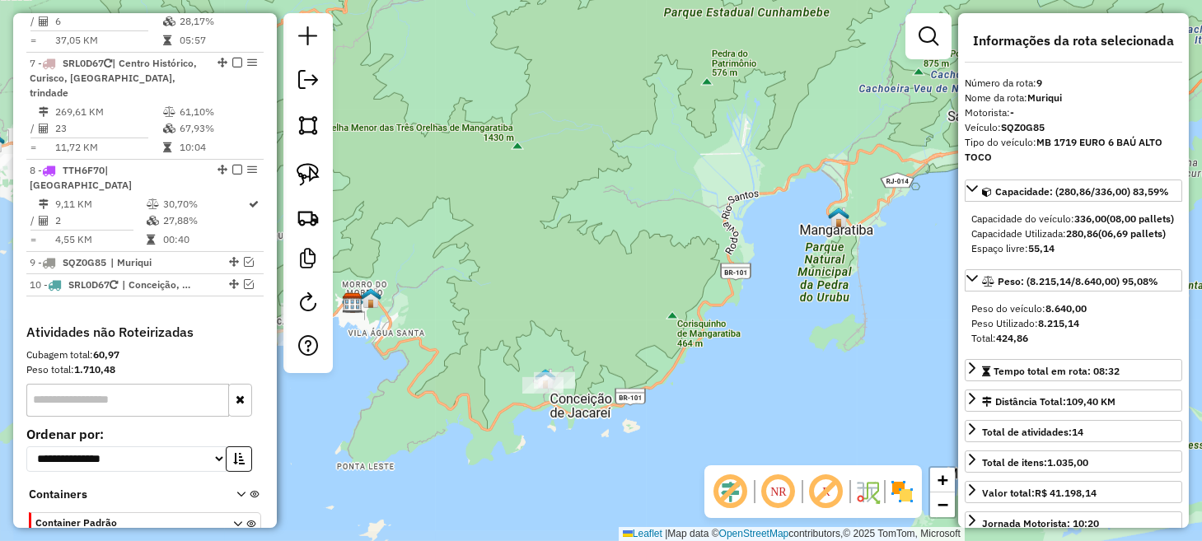
drag, startPoint x: 550, startPoint y: 367, endPoint x: 812, endPoint y: 274, distance: 277.8
click at [812, 274] on div "Janela de atendimento Grade de atendimento Capacidade Transportadoras Veículos …" at bounding box center [601, 270] width 1202 height 541
click at [247, 257] on em at bounding box center [249, 262] width 10 height 10
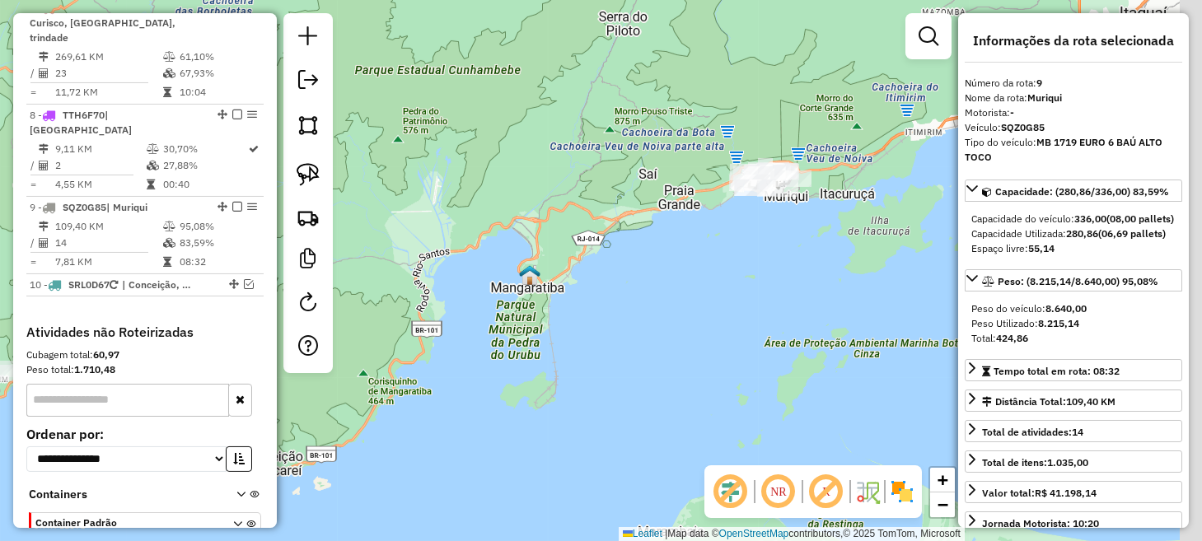
drag, startPoint x: 756, startPoint y: 274, endPoint x: 409, endPoint y: 343, distance: 353.6
click at [410, 342] on div "Janela de atendimento Grade de atendimento Capacidade Transportadoras Veículos …" at bounding box center [601, 270] width 1202 height 541
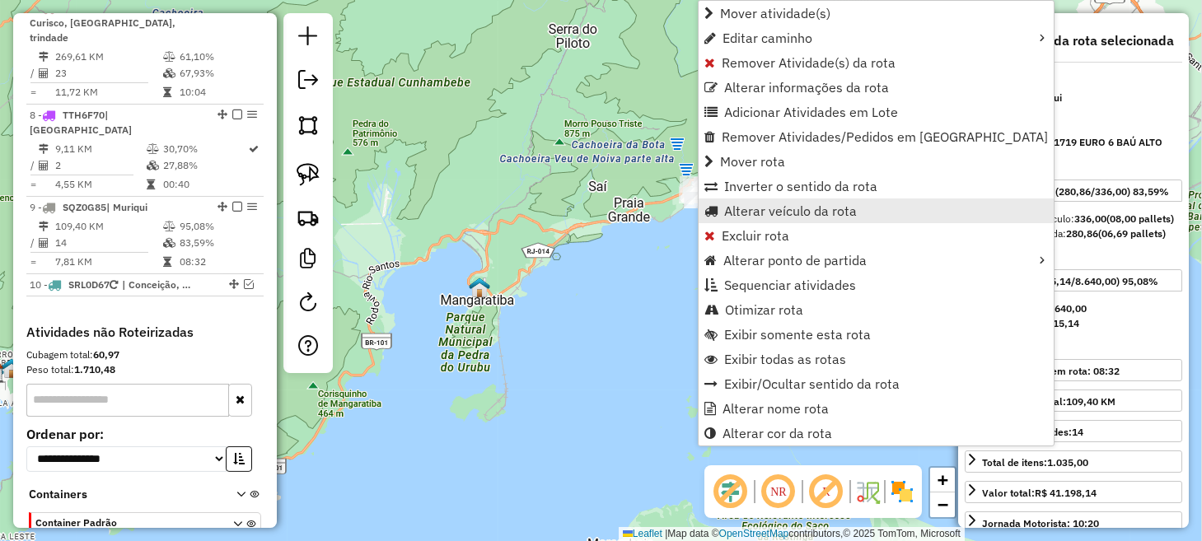
click at [771, 214] on span "Alterar veículo da rota" at bounding box center [790, 210] width 133 height 13
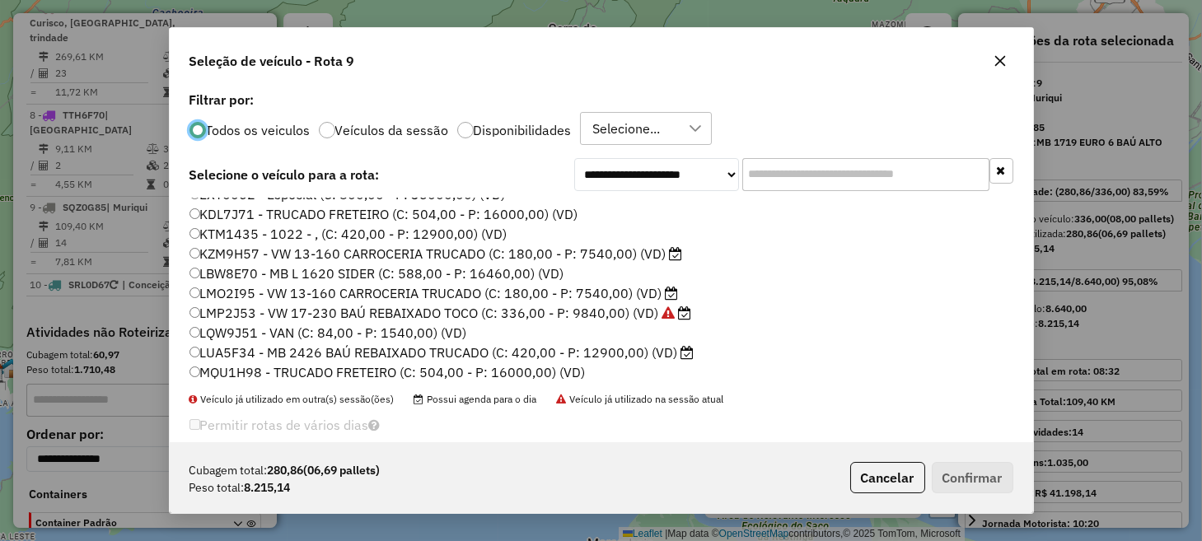
scroll to position [353, 0]
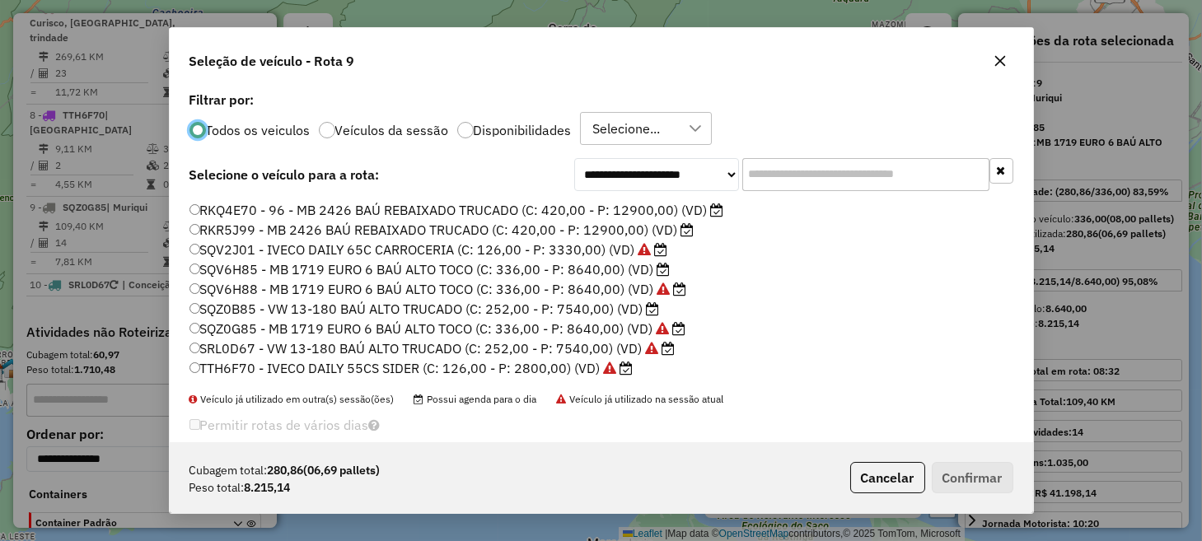
click at [258, 293] on label "SQV6H88 - MB 1719 EURO 6 BAÚ ALTO TOCO (C: 336,00 - P: 8640,00) (VD)" at bounding box center [439, 289] width 498 height 20
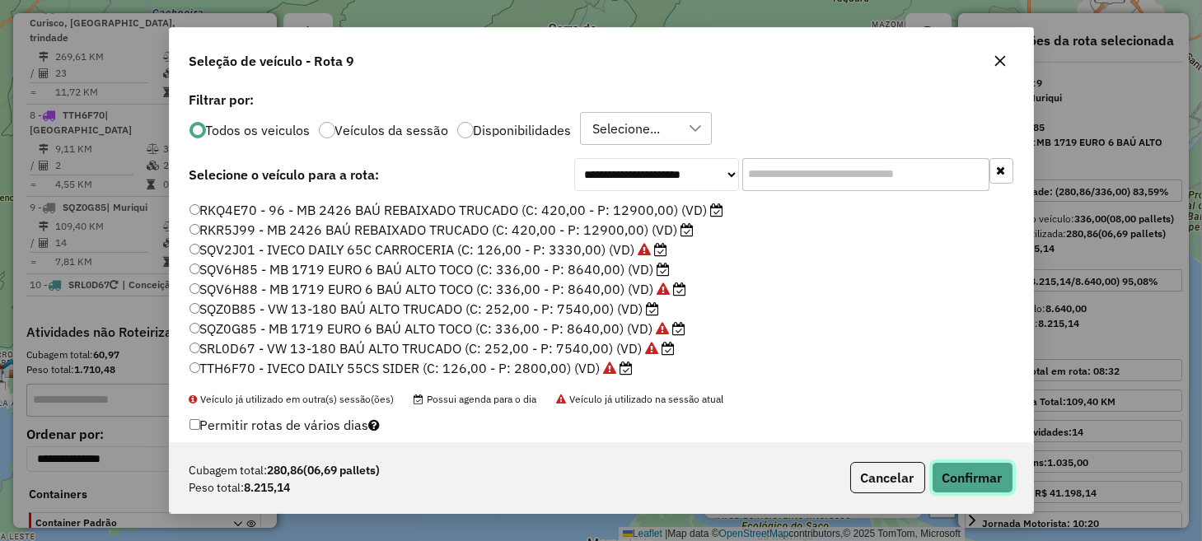
click at [976, 478] on button "Confirmar" at bounding box center [973, 477] width 82 height 31
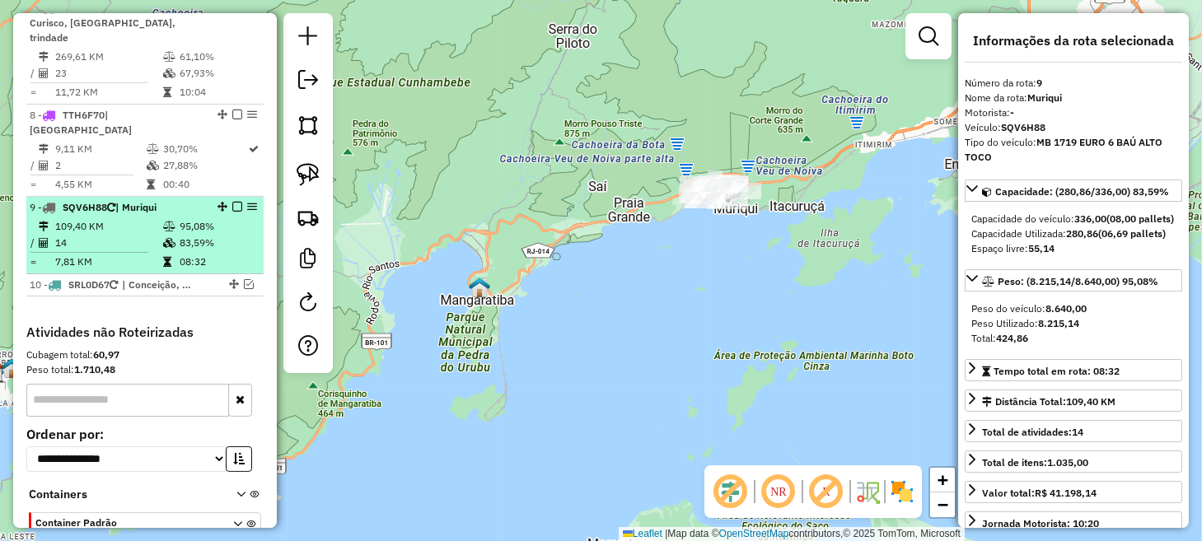
click at [234, 202] on em at bounding box center [237, 207] width 10 height 10
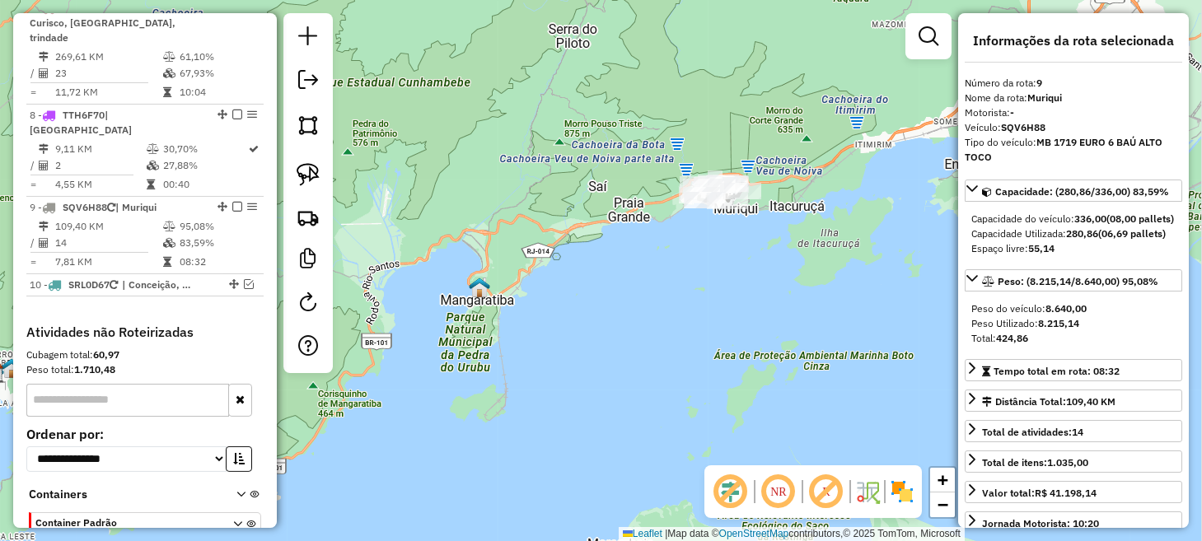
scroll to position [1182, 0]
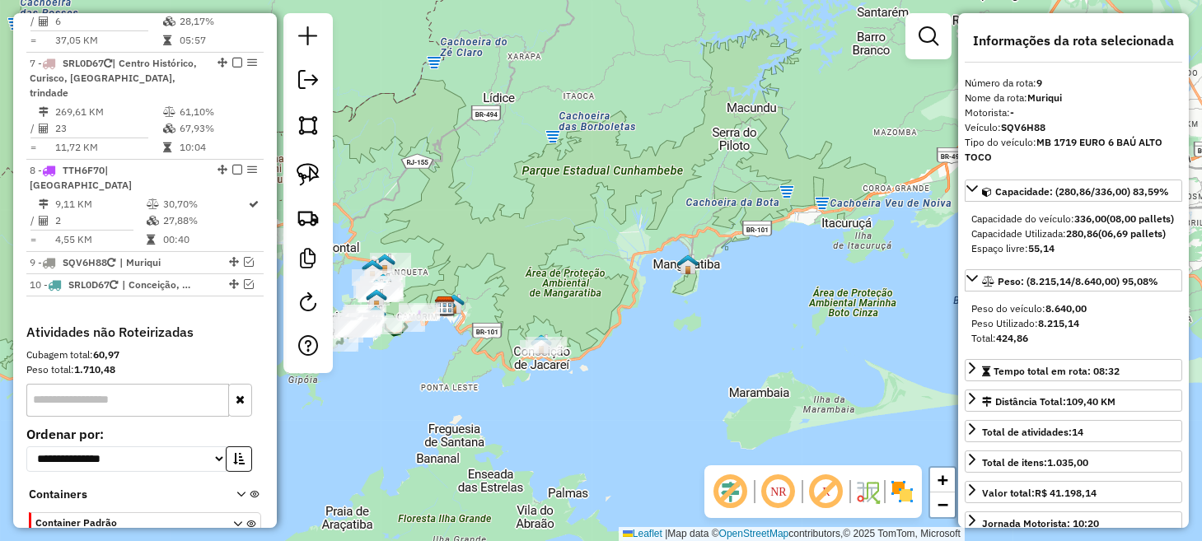
drag, startPoint x: 501, startPoint y: 367, endPoint x: 759, endPoint y: 356, distance: 258.2
click at [759, 356] on div "Janela de atendimento Grade de atendimento Capacidade Transportadoras Veículos …" at bounding box center [601, 270] width 1202 height 541
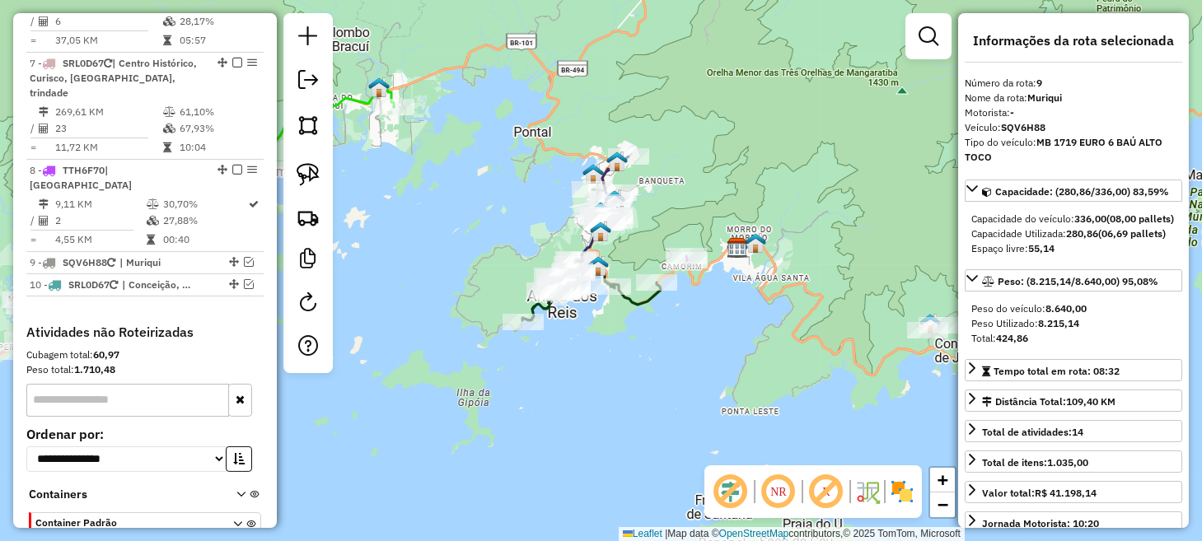
drag, startPoint x: 451, startPoint y: 362, endPoint x: 591, endPoint y: 368, distance: 140.2
click at [588, 366] on div "Janela de atendimento Grade de atendimento Capacidade Transportadoras Veículos …" at bounding box center [601, 270] width 1202 height 541
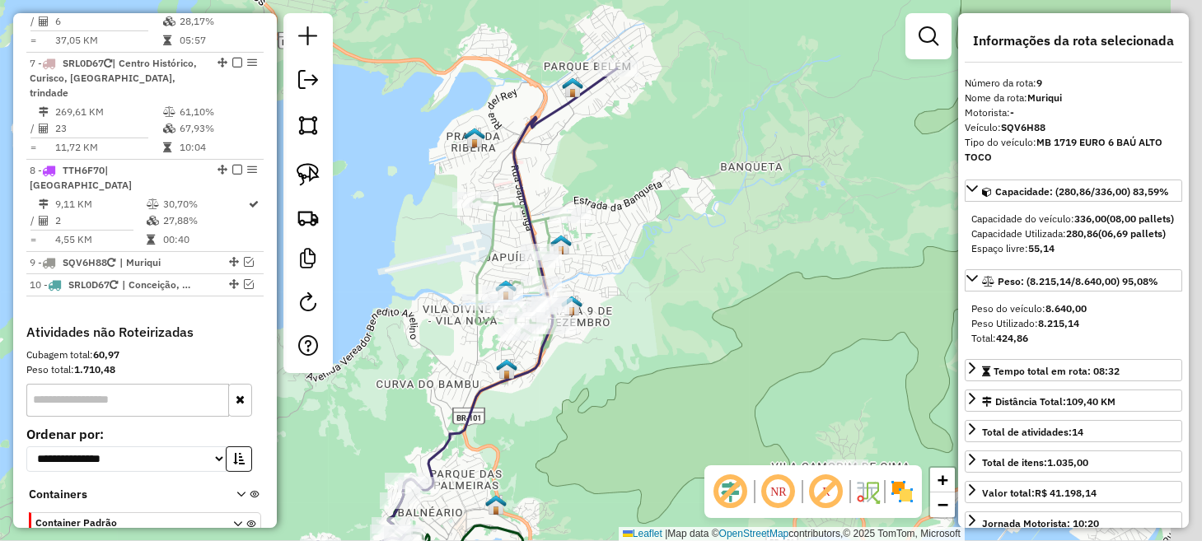
drag, startPoint x: 658, startPoint y: 204, endPoint x: 601, endPoint y: 270, distance: 87.7
click at [609, 268] on div "Janela de atendimento Grade de atendimento Capacidade Transportadoras Veículos …" at bounding box center [601, 270] width 1202 height 541
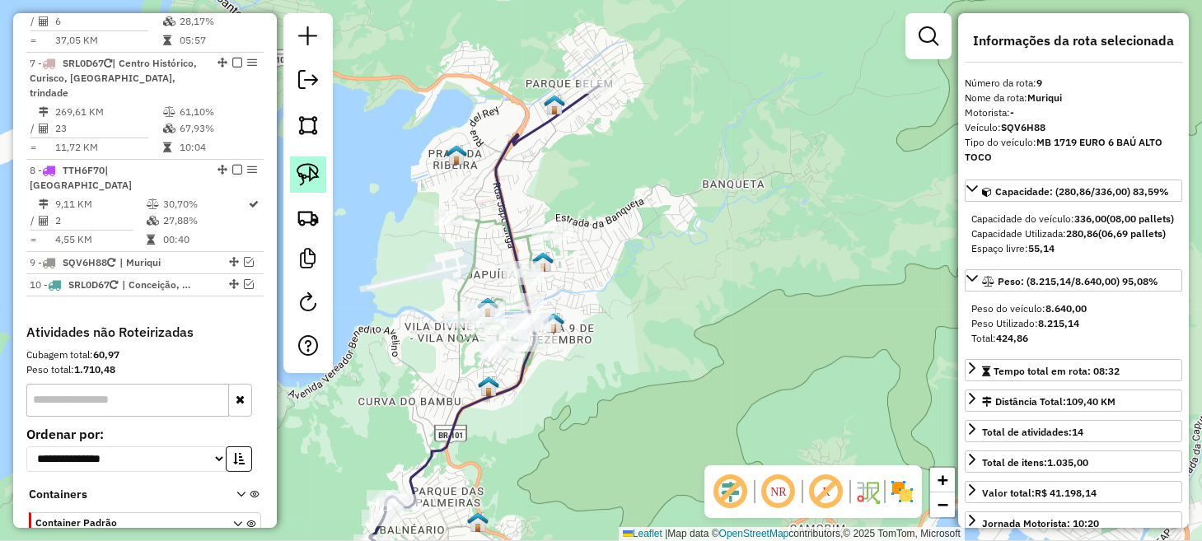
click at [306, 174] on img at bounding box center [308, 174] width 23 height 23
drag, startPoint x: 430, startPoint y: 193, endPoint x: 427, endPoint y: 201, distance: 8.9
click at [299, 165] on img at bounding box center [308, 174] width 23 height 23
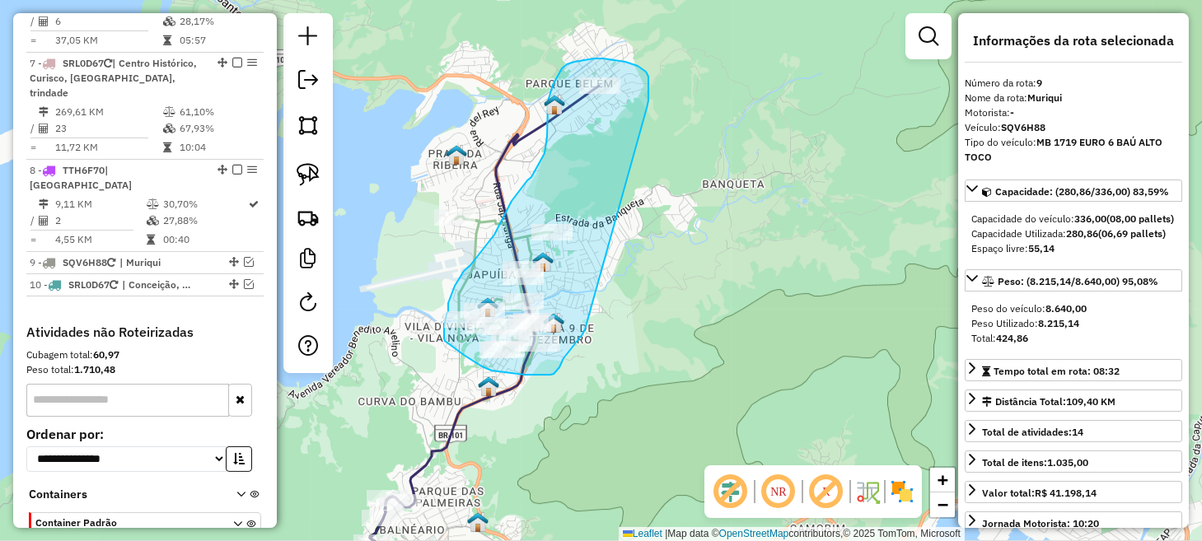
drag, startPoint x: 647, startPoint y: 105, endPoint x: 585, endPoint y: 330, distance: 232.5
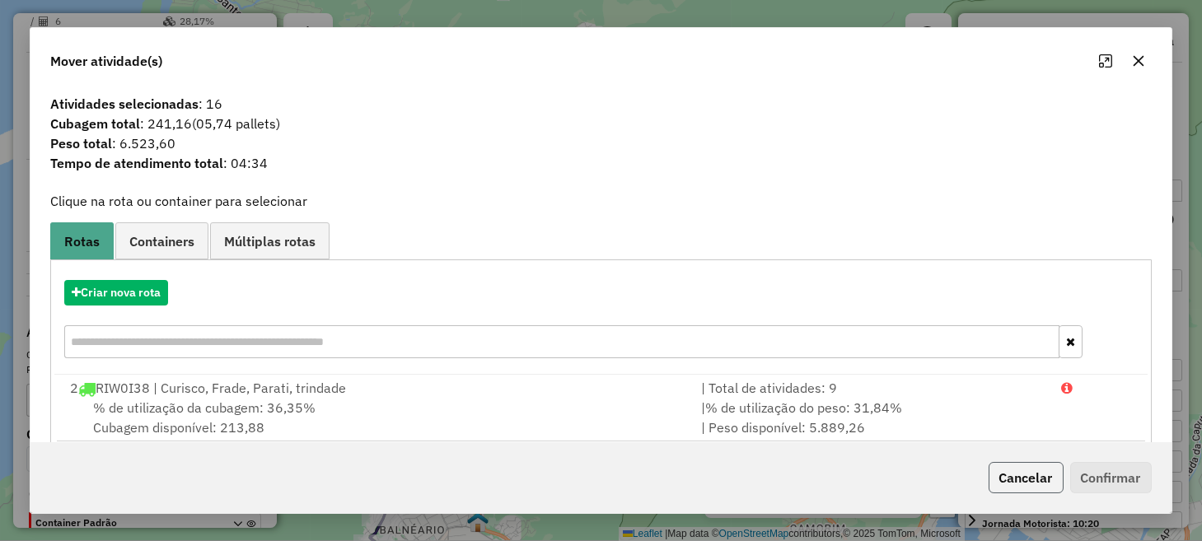
click at [1019, 478] on button "Cancelar" at bounding box center [1026, 477] width 75 height 31
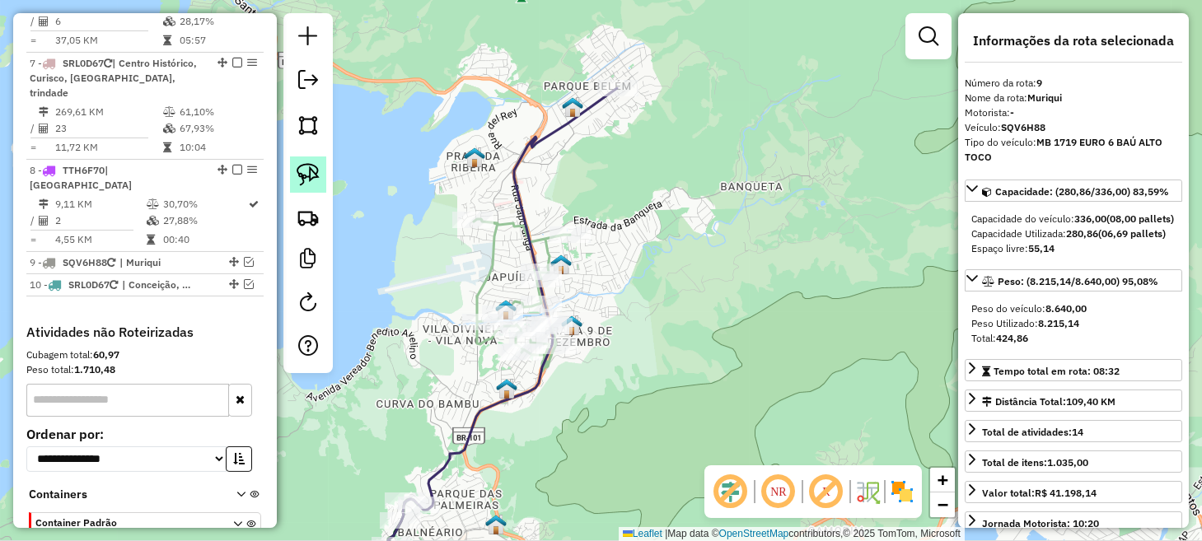
click at [302, 166] on img at bounding box center [308, 174] width 23 height 23
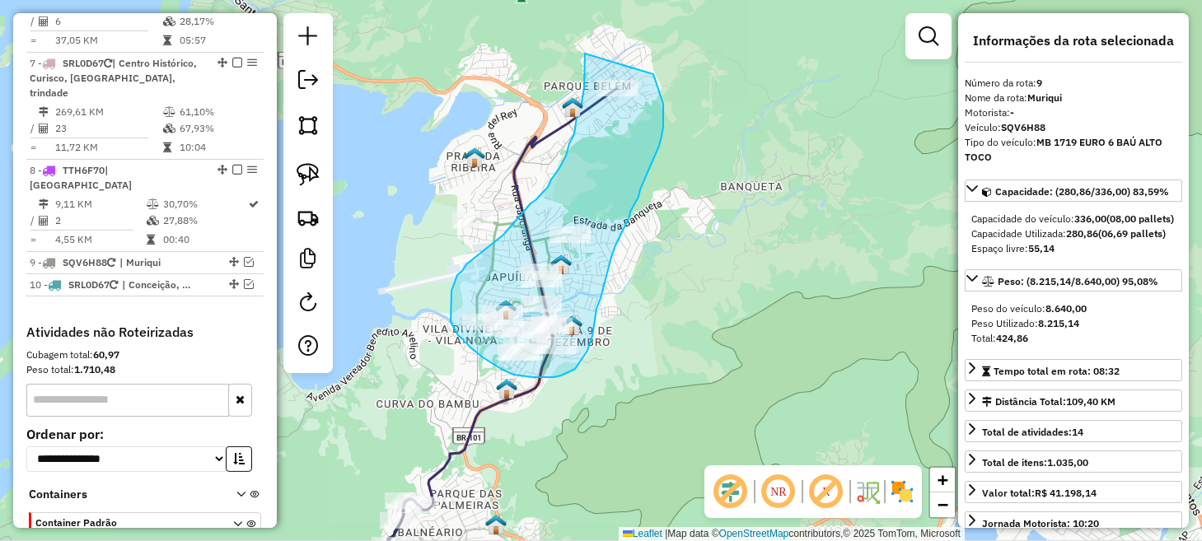
drag, startPoint x: 585, startPoint y: 54, endPoint x: 653, endPoint y: 72, distance: 70.0
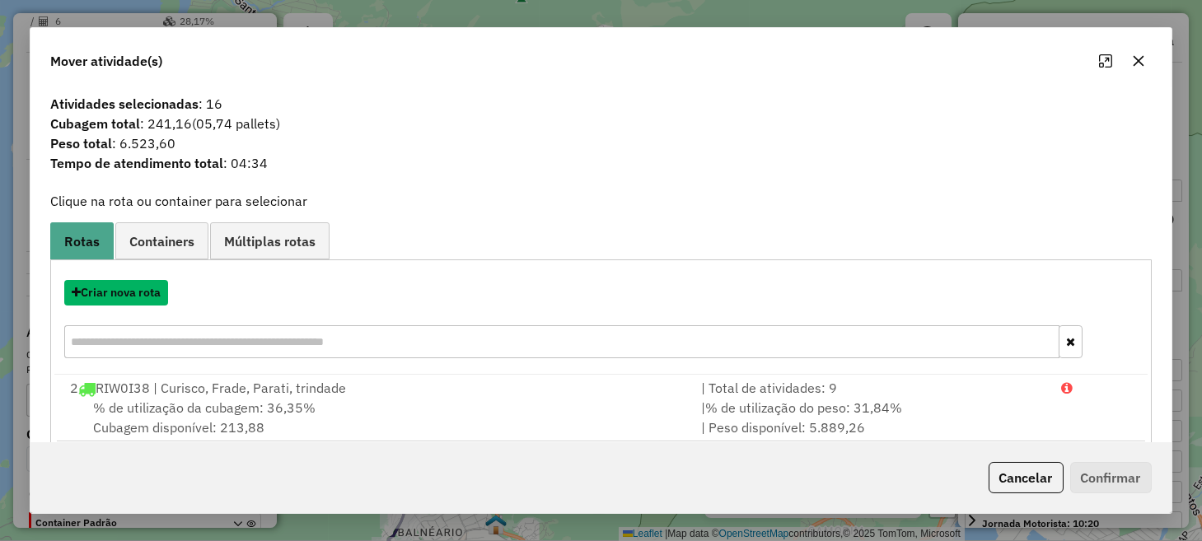
click at [147, 293] on button "Criar nova rota" at bounding box center [116, 293] width 104 height 26
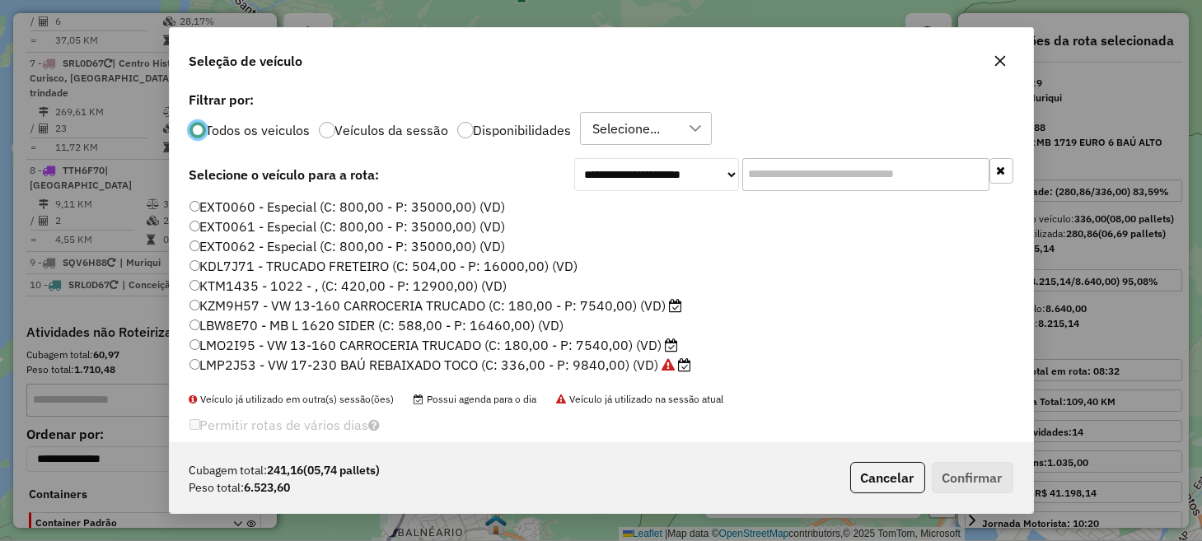
scroll to position [8, 5]
click at [246, 361] on label "LMP2J53 - VW 17-230 BAÚ REBAIXADO TOCO (C: 336,00 - P: 9840,00) (VD)" at bounding box center [441, 365] width 503 height 20
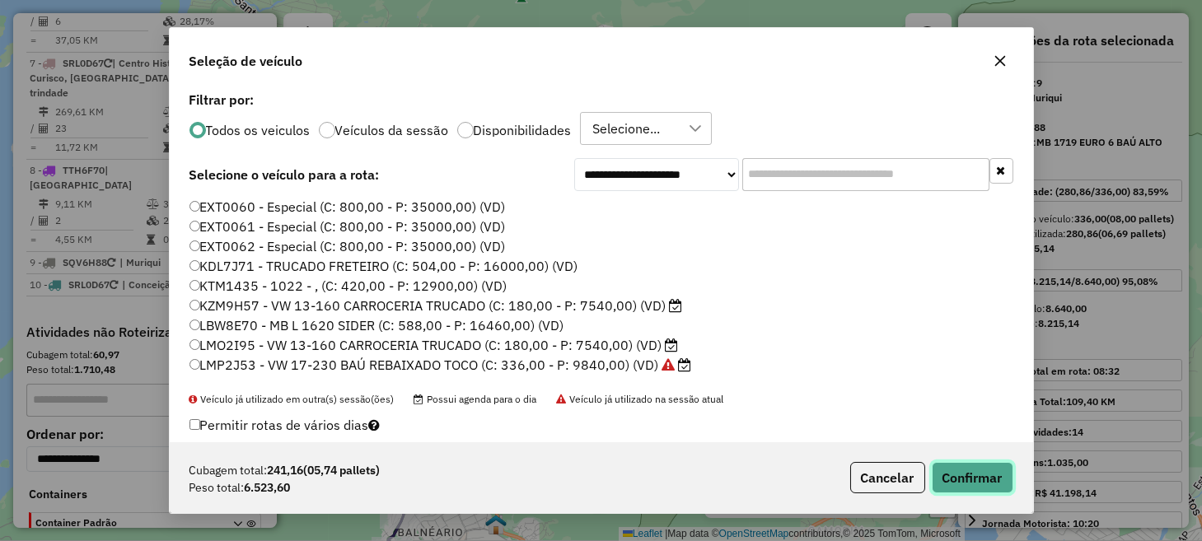
click at [978, 476] on button "Confirmar" at bounding box center [973, 477] width 82 height 31
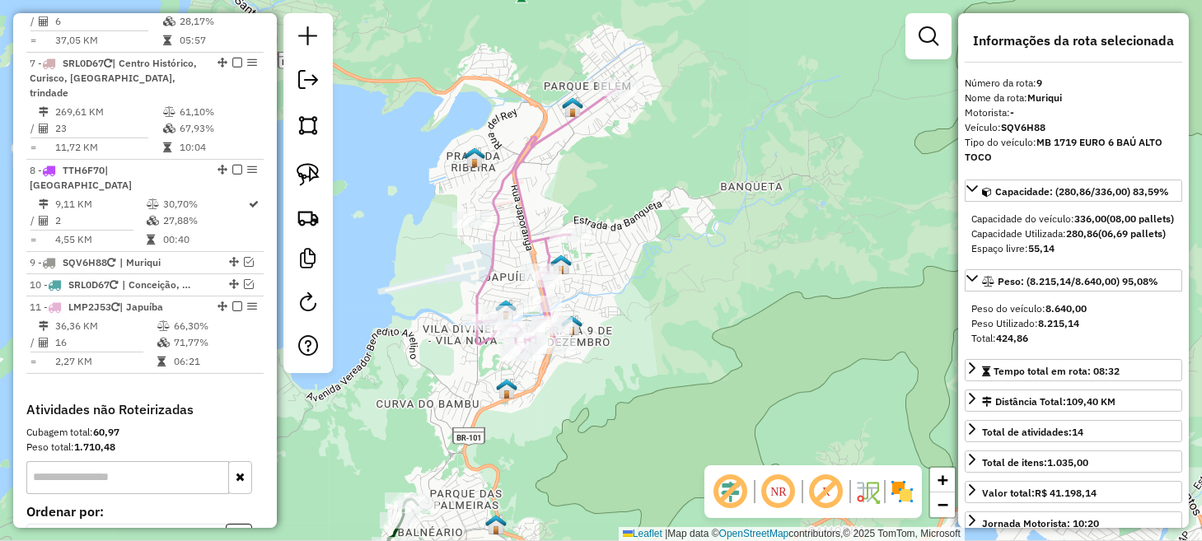
scroll to position [1259, 0]
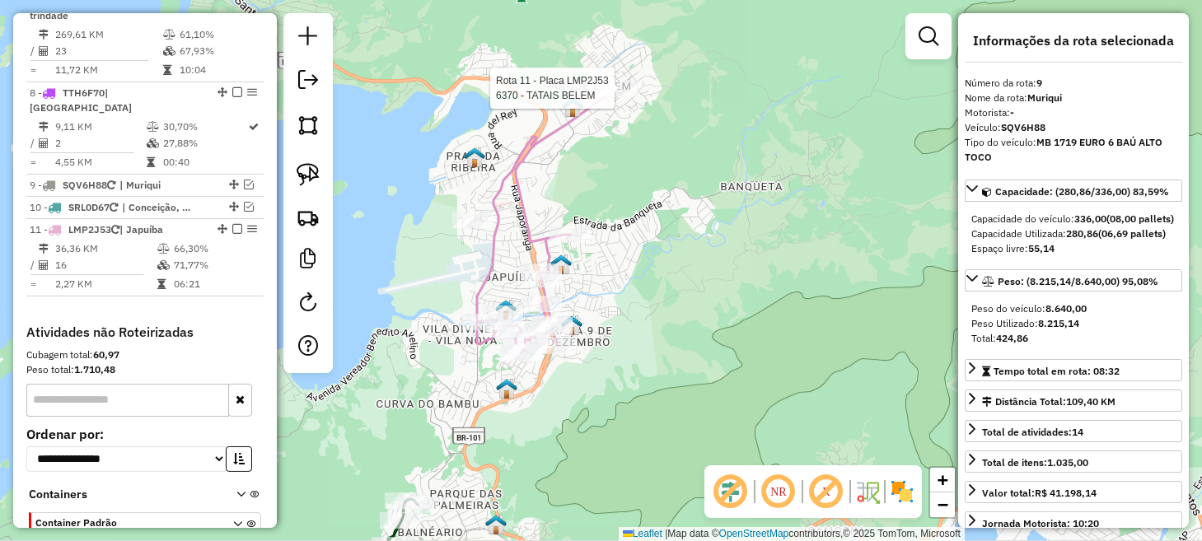
click at [616, 96] on div at bounding box center [617, 88] width 41 height 16
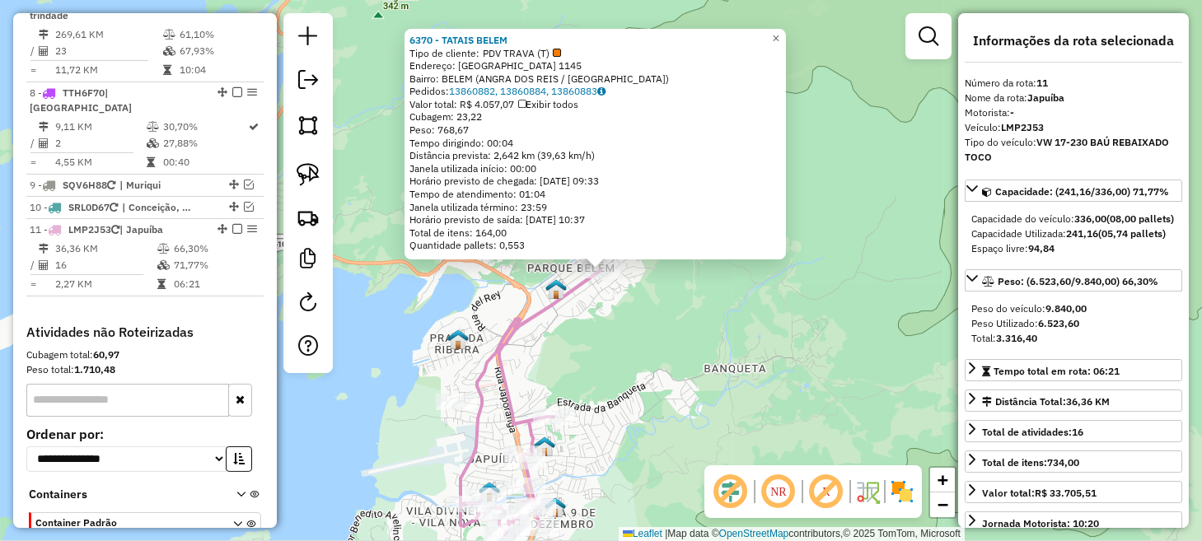
click at [622, 358] on div "6370 - TATAIS BELEM Tipo de cliente: PDV TRAVA (T) Endereço: SAO JOSE 1145 Bair…" at bounding box center [601, 270] width 1202 height 541
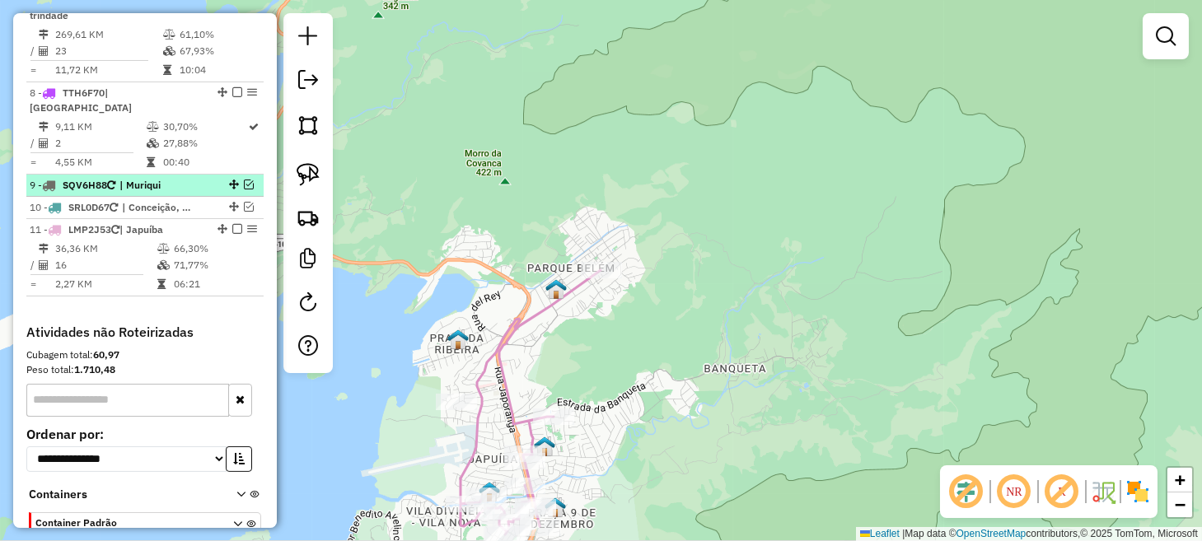
drag, startPoint x: 235, startPoint y: 137, endPoint x: 247, endPoint y: 143, distance: 13.6
click at [235, 224] on em at bounding box center [237, 229] width 10 height 10
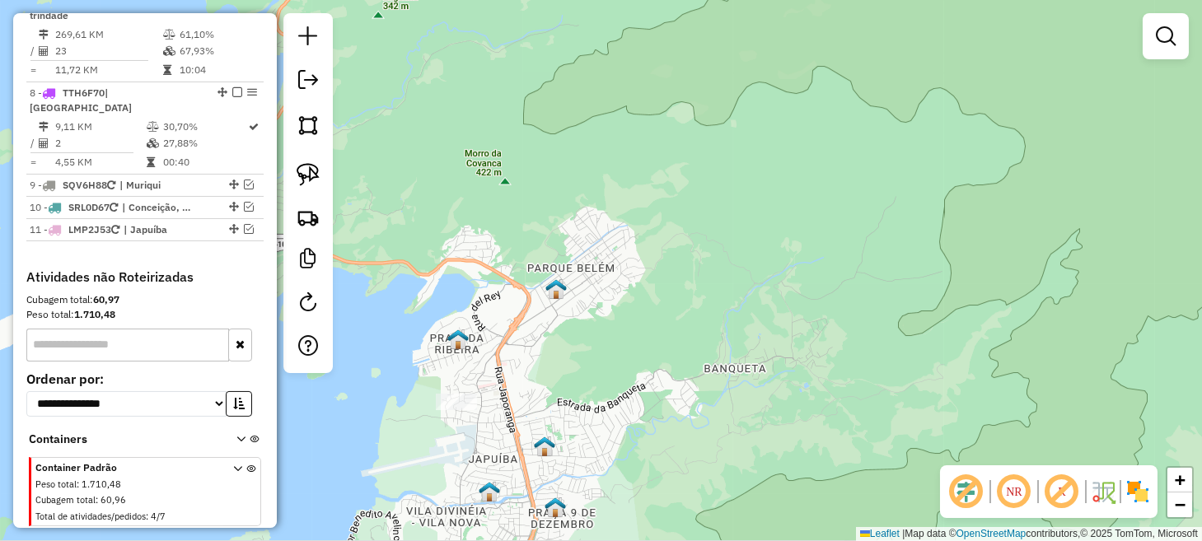
scroll to position [1204, 0]
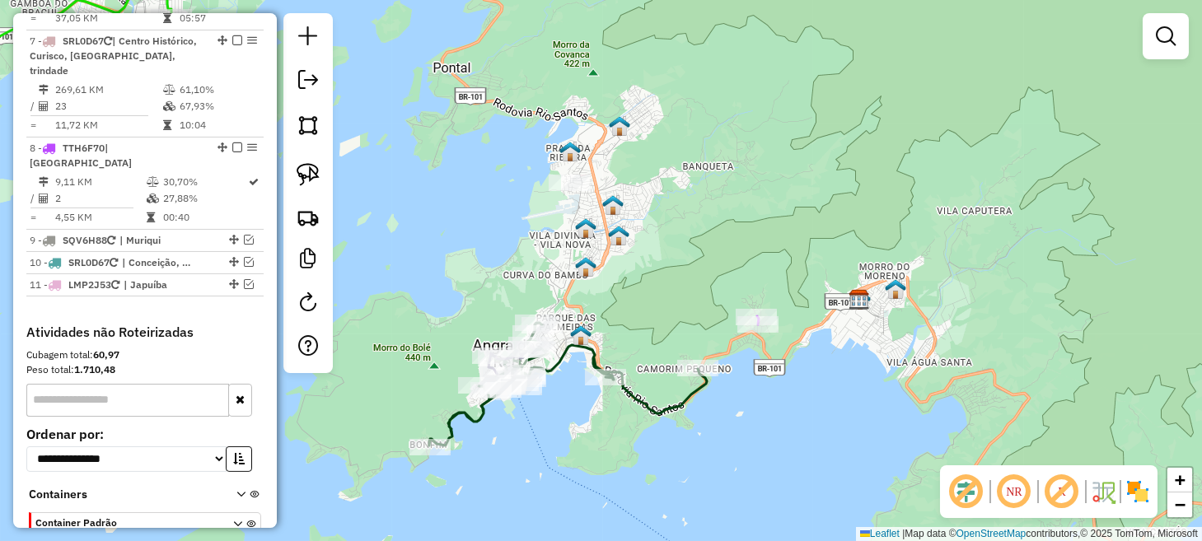
drag, startPoint x: 590, startPoint y: 343, endPoint x: 677, endPoint y: 217, distance: 153.4
click at [677, 217] on div "Janela de atendimento Grade de atendimento Capacidade Transportadoras Veículos …" at bounding box center [601, 270] width 1202 height 541
click at [318, 177] on img at bounding box center [308, 174] width 23 height 23
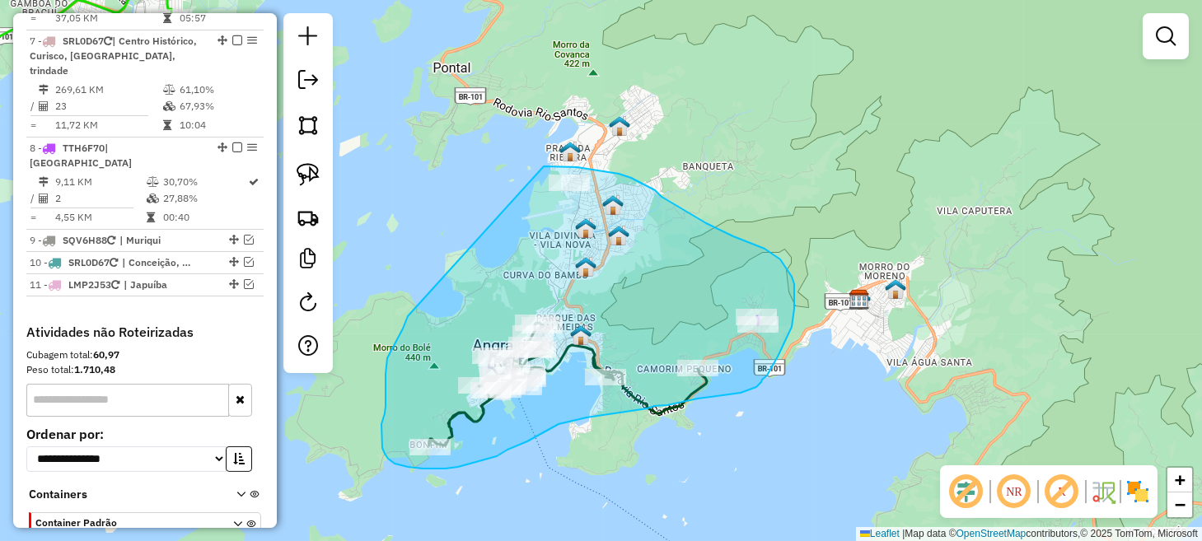
drag, startPoint x: 406, startPoint y: 321, endPoint x: 544, endPoint y: 166, distance: 207.2
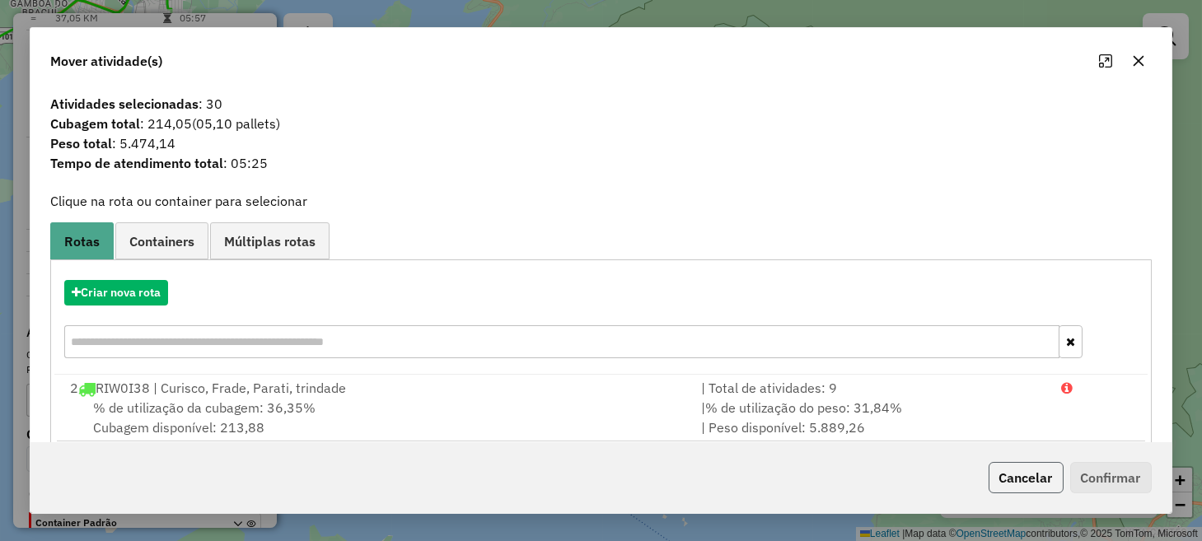
click at [1010, 488] on button "Cancelar" at bounding box center [1026, 477] width 75 height 31
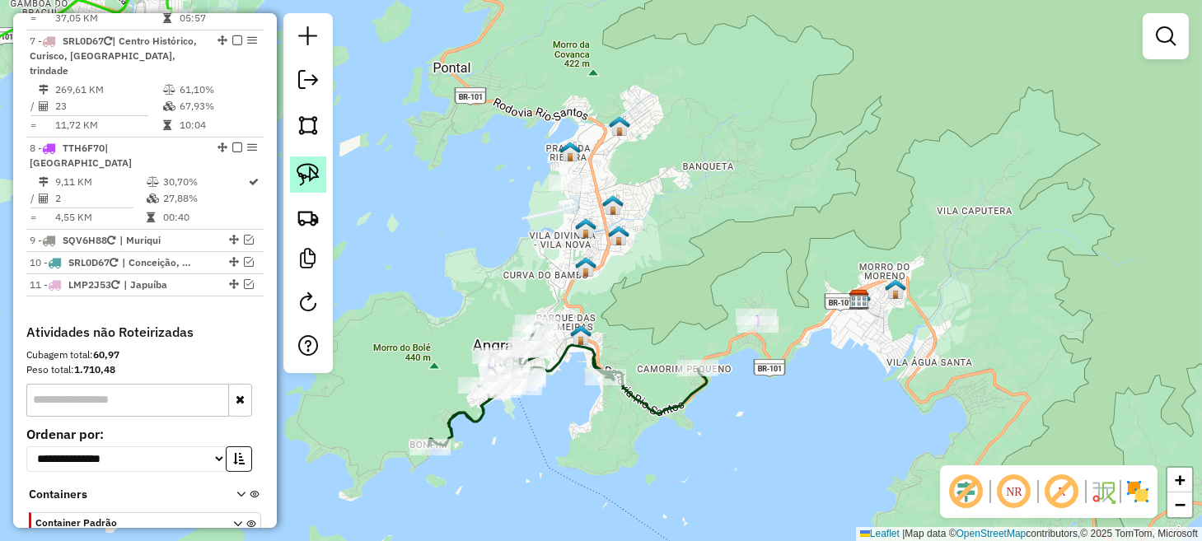
click at [313, 176] on img at bounding box center [308, 174] width 23 height 23
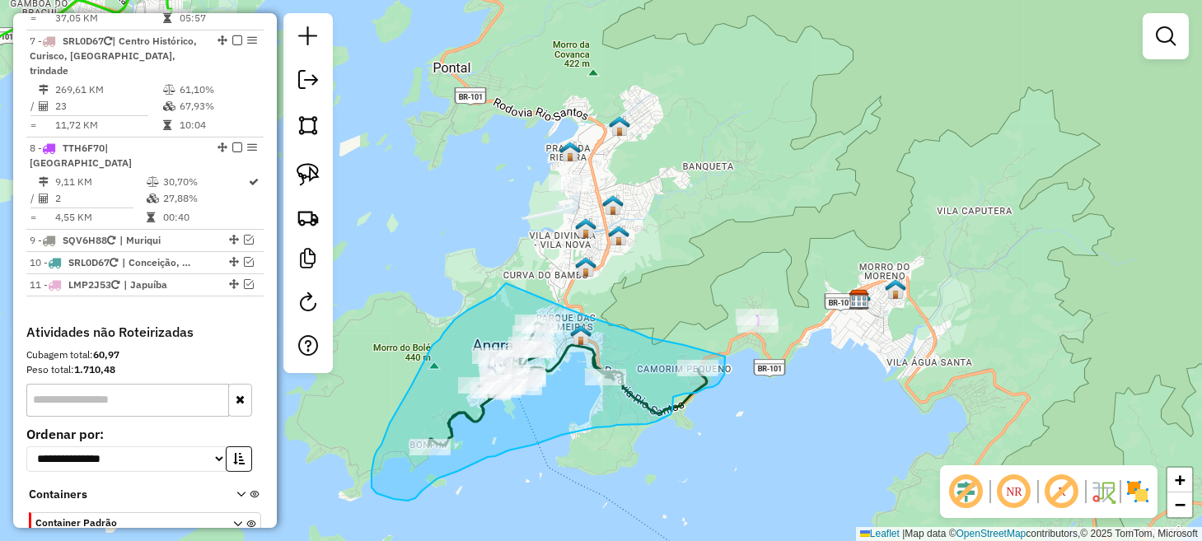
drag, startPoint x: 506, startPoint y: 283, endPoint x: 548, endPoint y: 303, distance: 46.5
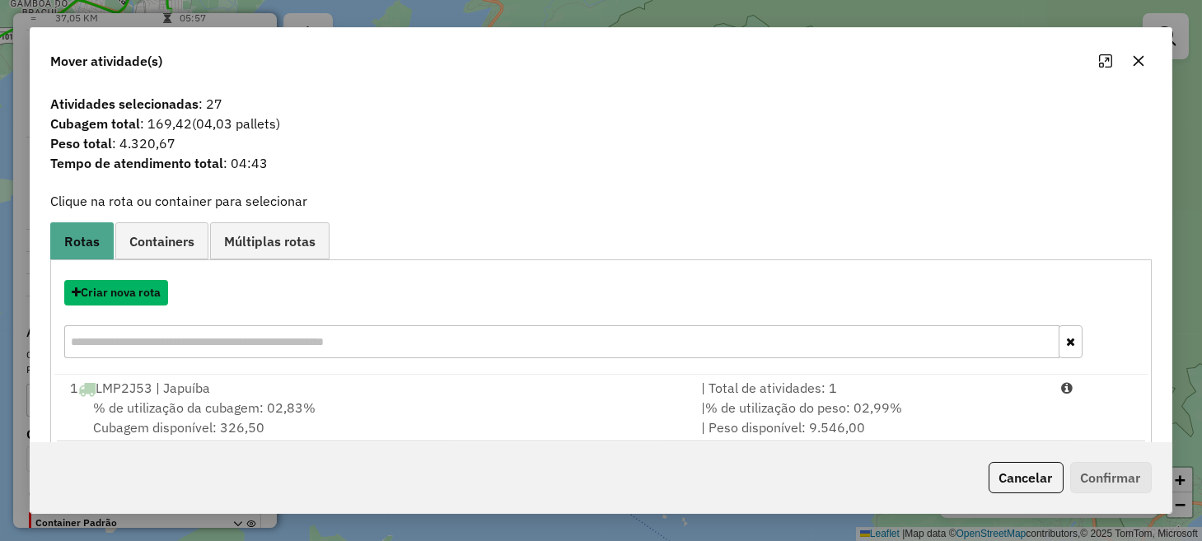
click at [157, 296] on button "Criar nova rota" at bounding box center [116, 293] width 104 height 26
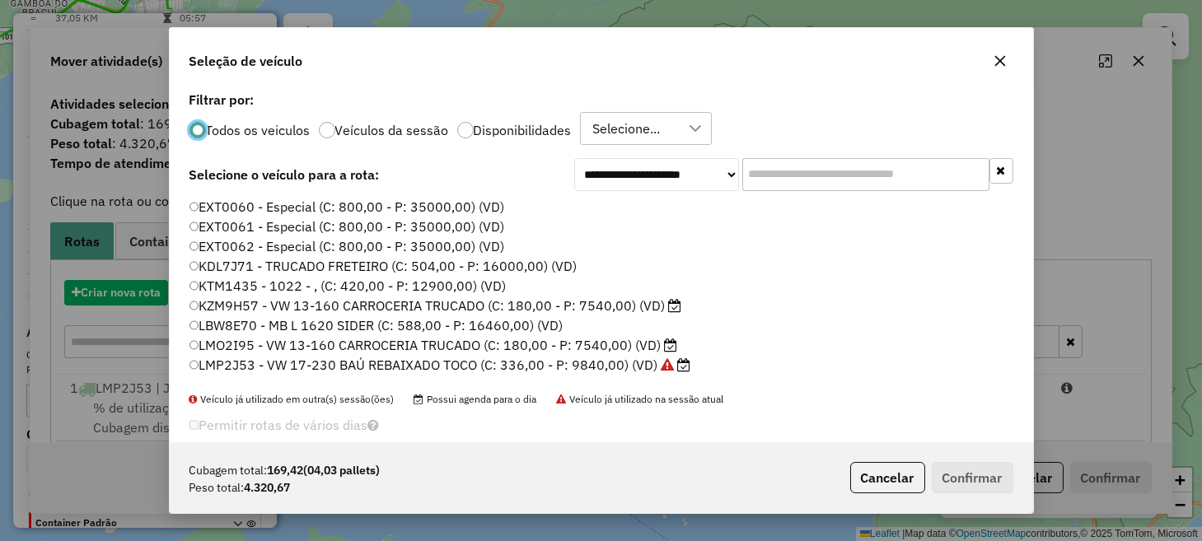
scroll to position [8, 5]
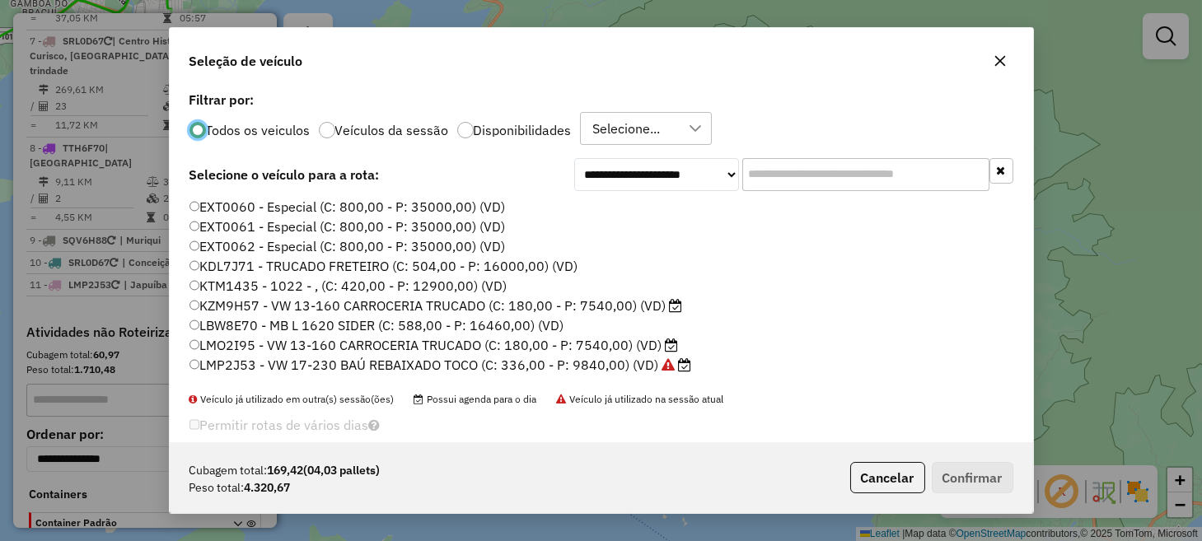
click at [245, 340] on label "LMO2I95 - VW 13-160 CARROCERIA TRUCADO (C: 180,00 - P: 7540,00) (VD)" at bounding box center [434, 345] width 489 height 20
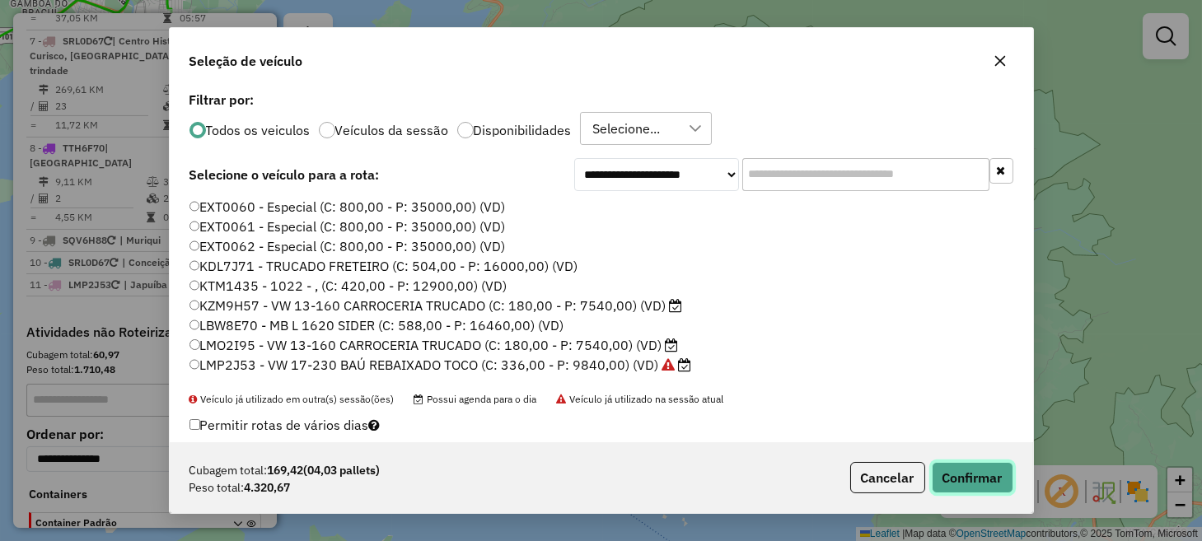
click at [970, 477] on button "Confirmar" at bounding box center [973, 477] width 82 height 31
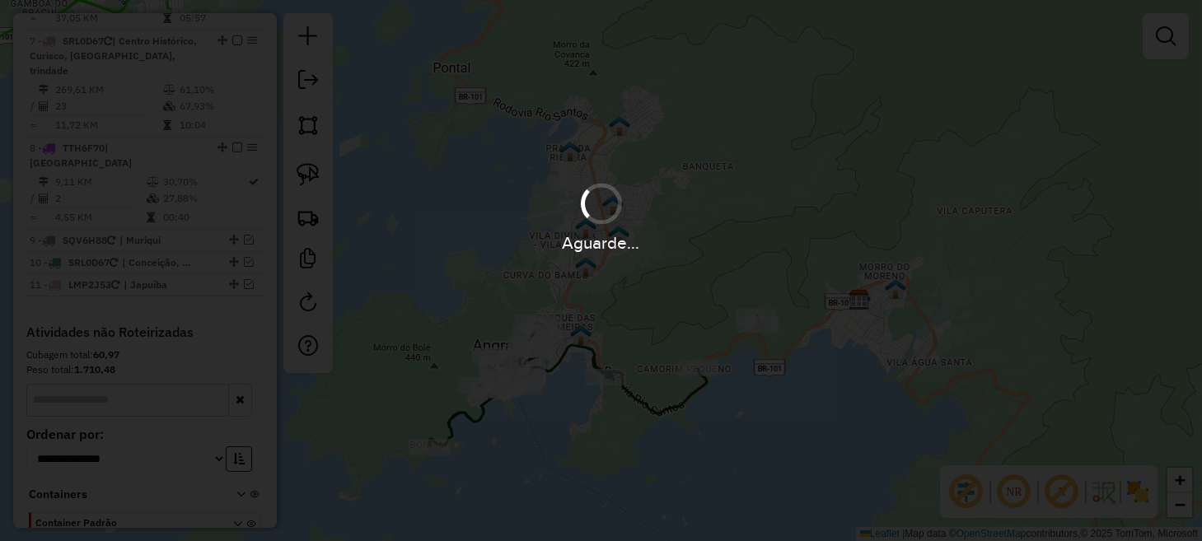
scroll to position [1112, 0]
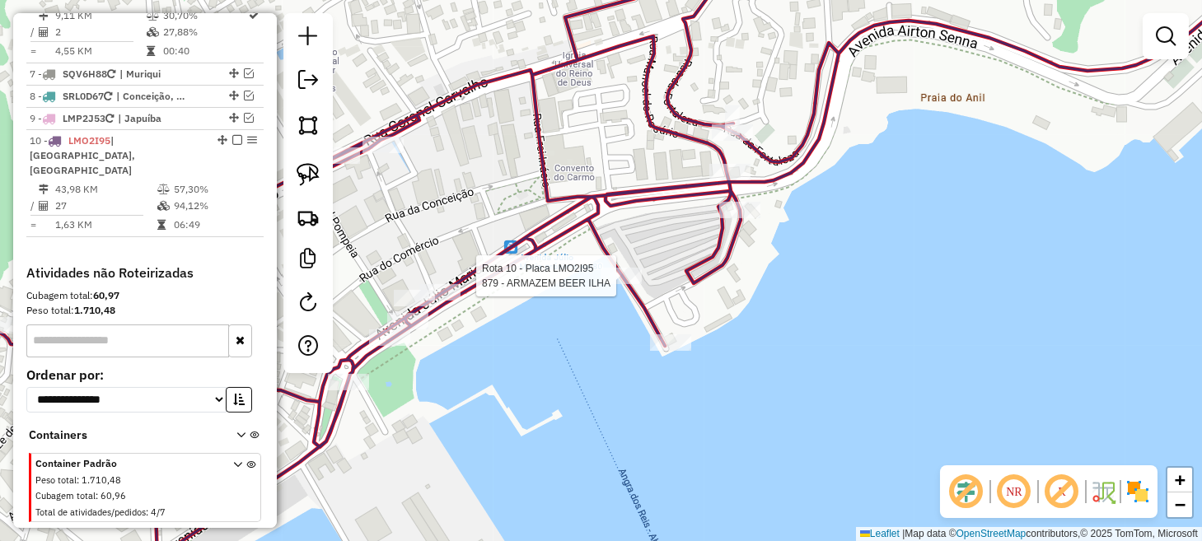
select select "**********"
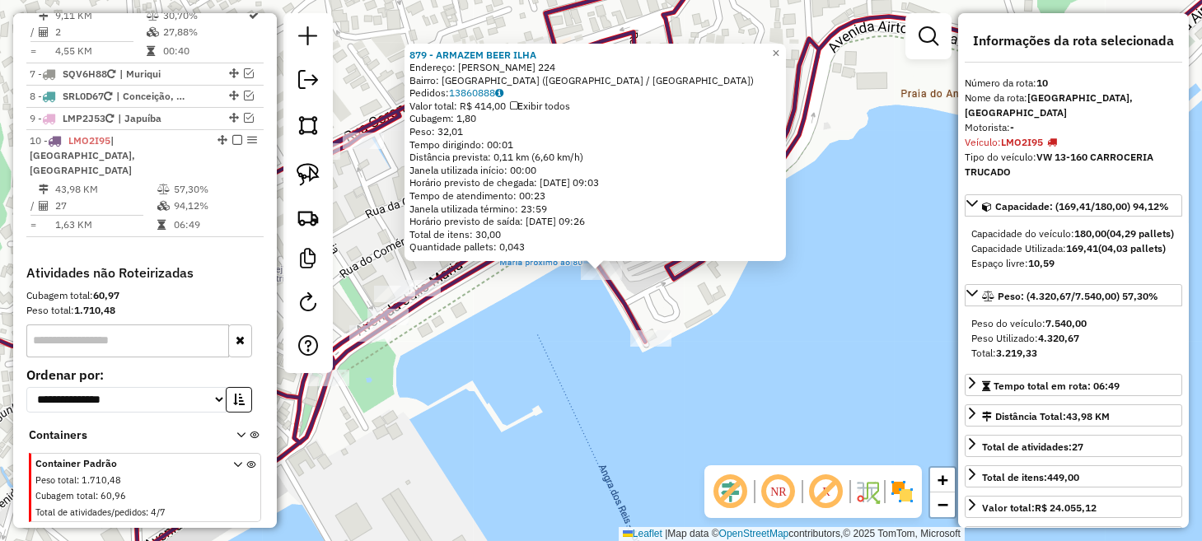
click at [462, 415] on div "879 - ARMAZEM BEER ILHA Endereço: [PERSON_NAME] 224 Bairro: [GEOGRAPHIC_DATA] (…" at bounding box center [601, 270] width 1202 height 541
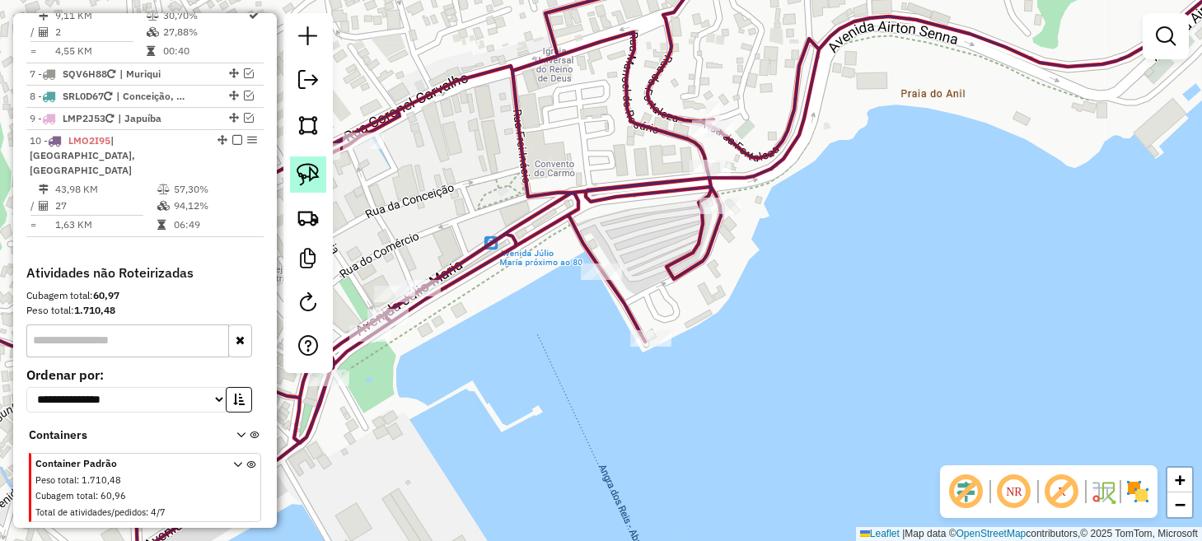
click at [290, 185] on link at bounding box center [308, 175] width 36 height 36
drag, startPoint x: 569, startPoint y: 256, endPoint x: 596, endPoint y: 254, distance: 26.5
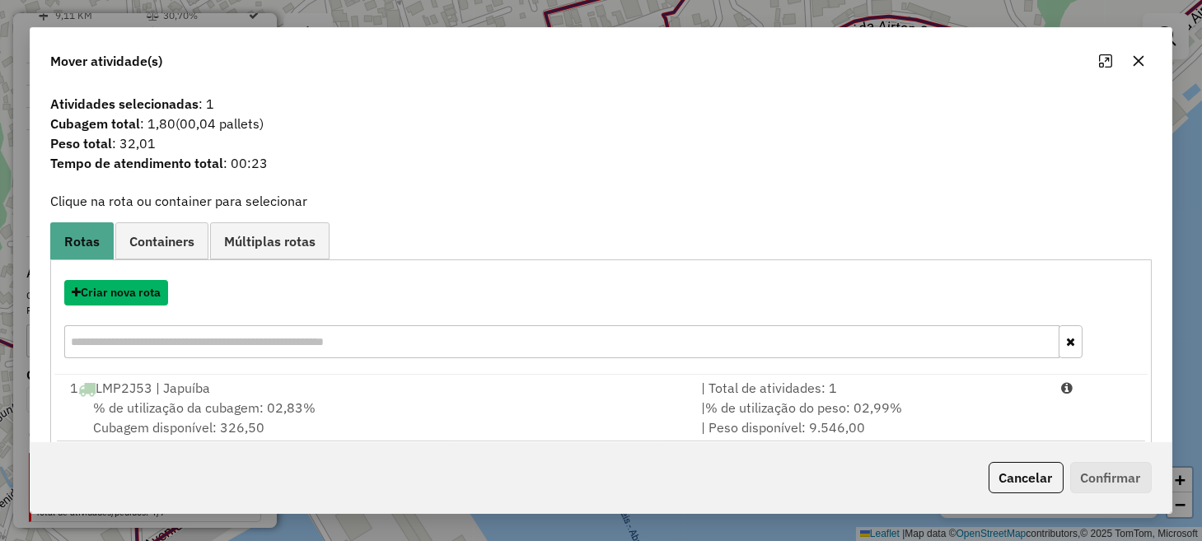
click at [129, 296] on button "Criar nova rota" at bounding box center [116, 293] width 104 height 26
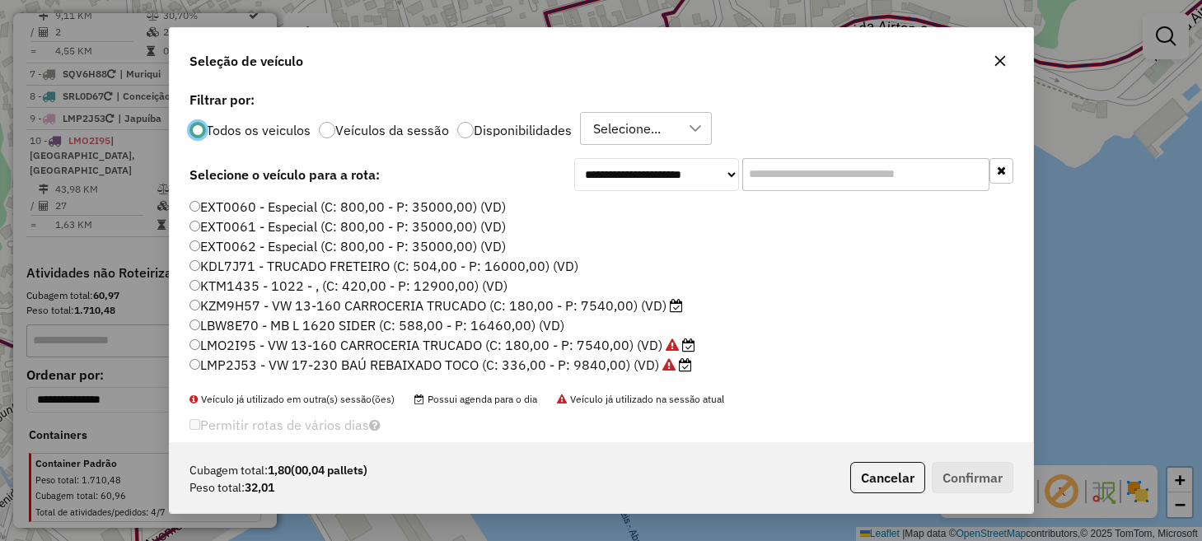
scroll to position [8, 5]
click at [237, 208] on label "EXT0060 - Especial (C: 800,00 - P: 35000,00) (VD)" at bounding box center [348, 207] width 316 height 20
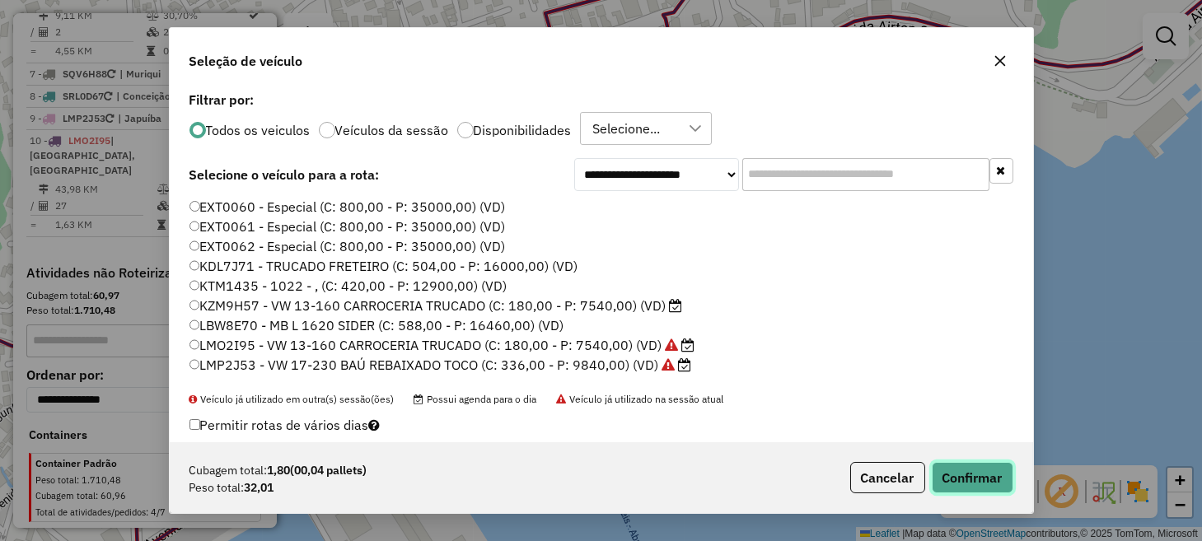
click at [953, 478] on button "Confirmar" at bounding box center [973, 477] width 82 height 31
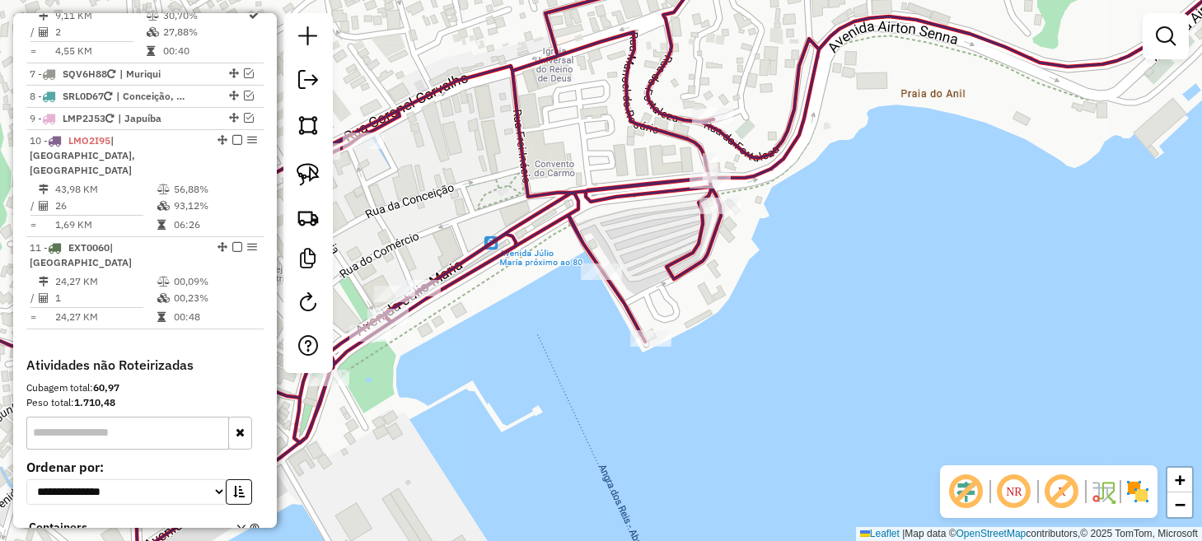
scroll to position [1123, 0]
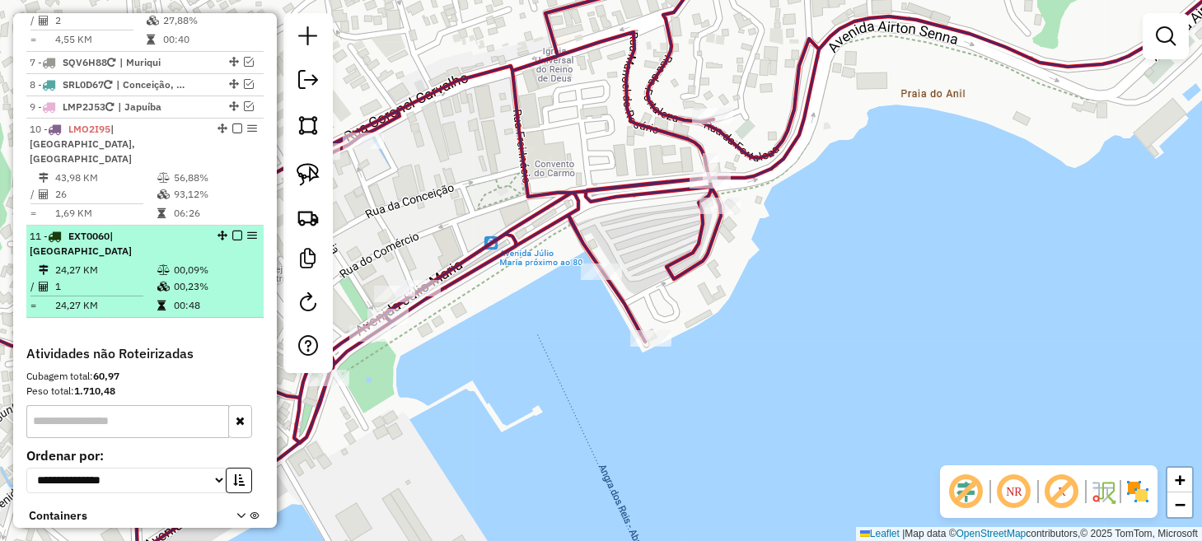
click at [234, 231] on em at bounding box center [237, 236] width 10 height 10
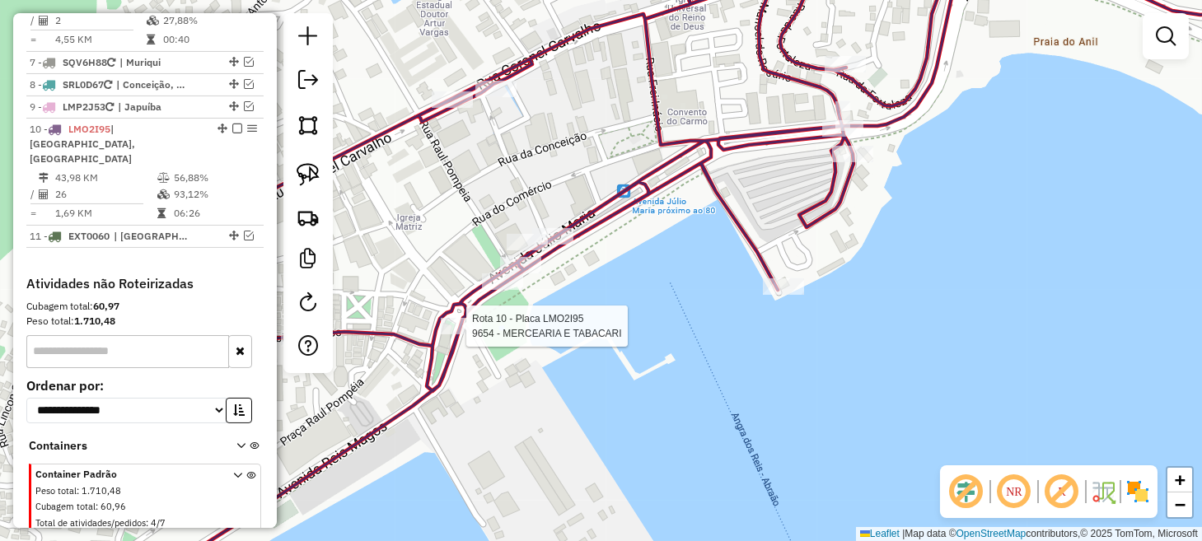
select select "**********"
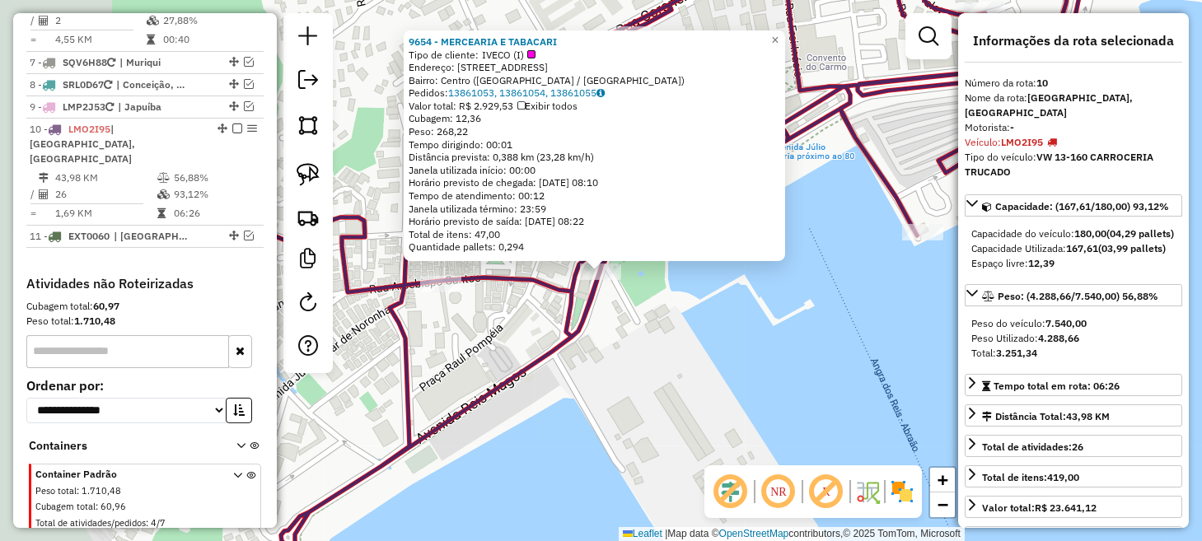
scroll to position [1134, 0]
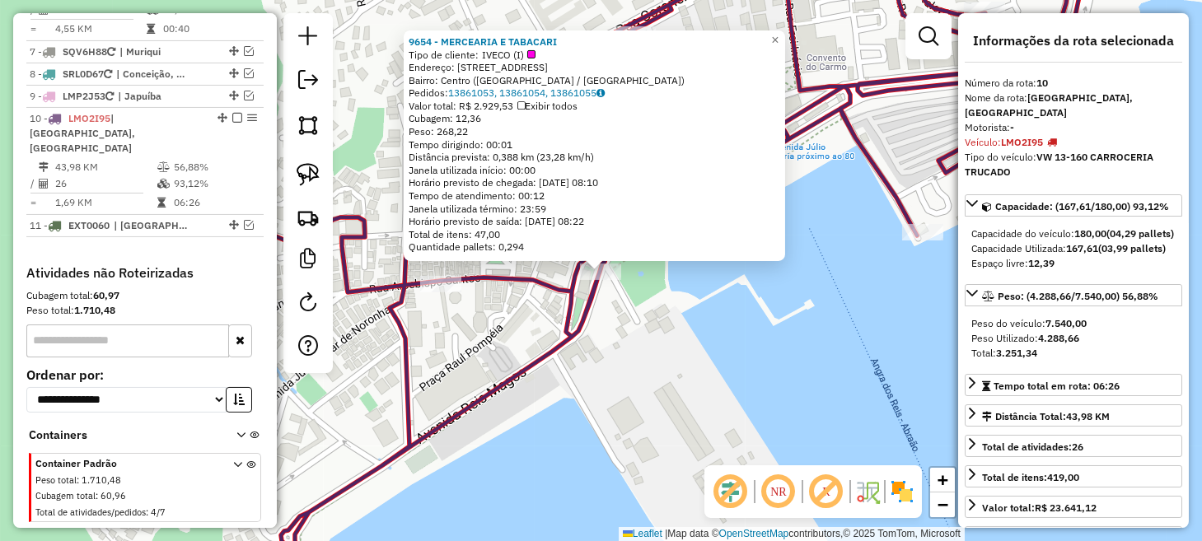
click at [714, 343] on div "9654 - MERCEARIA E TABACARI Tipo de cliente: IVECO (I) Endereço: [STREET_ADDRES…" at bounding box center [601, 270] width 1202 height 541
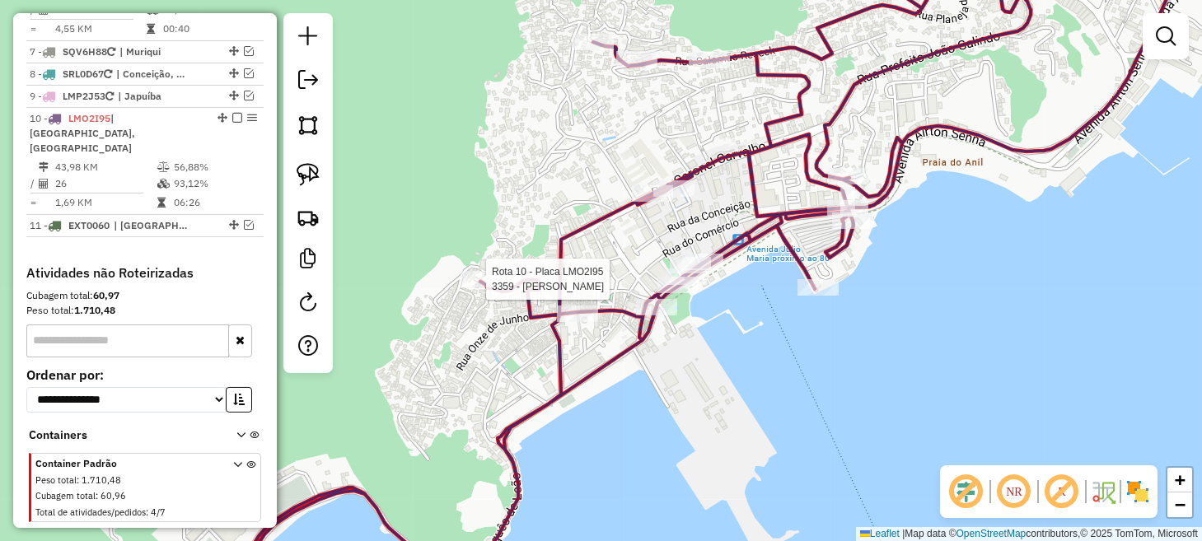
select select "**********"
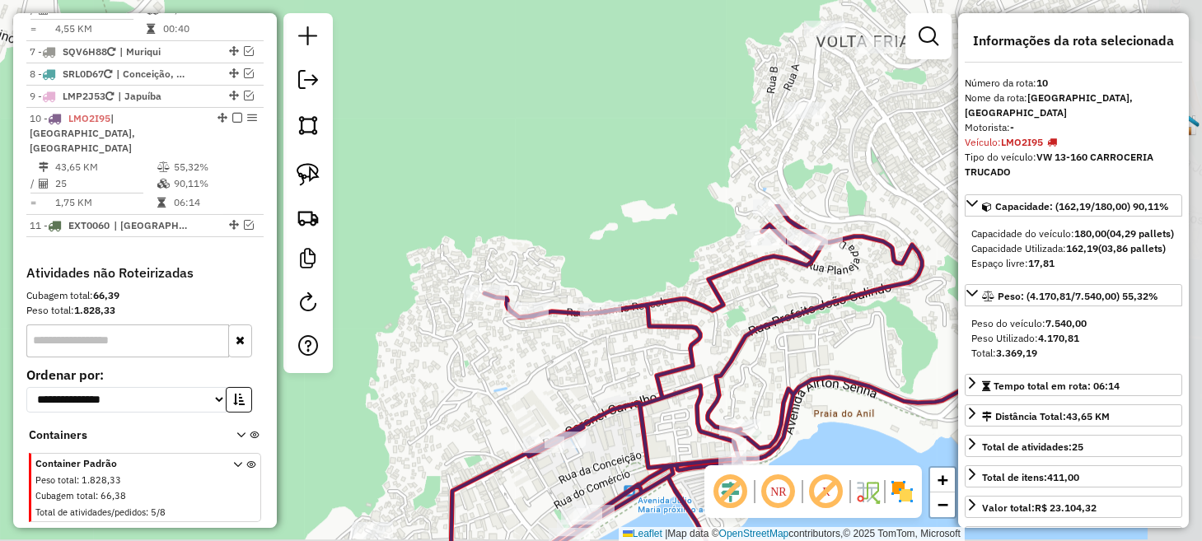
drag, startPoint x: 758, startPoint y: 123, endPoint x: 526, endPoint y: 384, distance: 349.7
click at [526, 384] on div "Janela de atendimento Grade de atendimento Capacidade Transportadoras Veículos …" at bounding box center [601, 270] width 1202 height 541
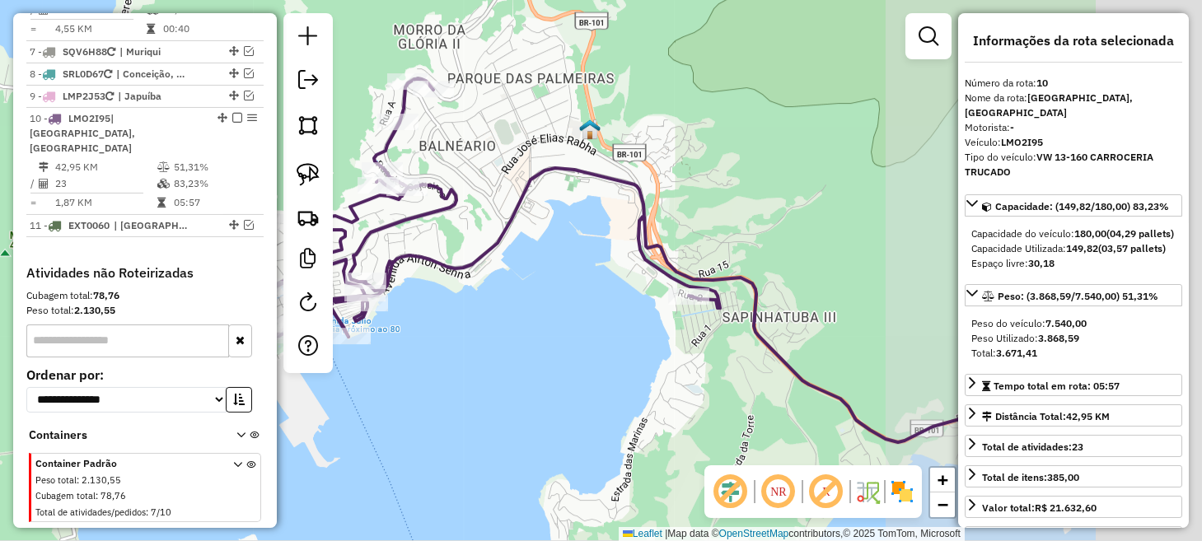
drag, startPoint x: 866, startPoint y: 376, endPoint x: 476, endPoint y: 279, distance: 402.3
click at [477, 279] on div "Janela de atendimento Grade de atendimento Capacidade Transportadoras Veículos …" at bounding box center [601, 270] width 1202 height 541
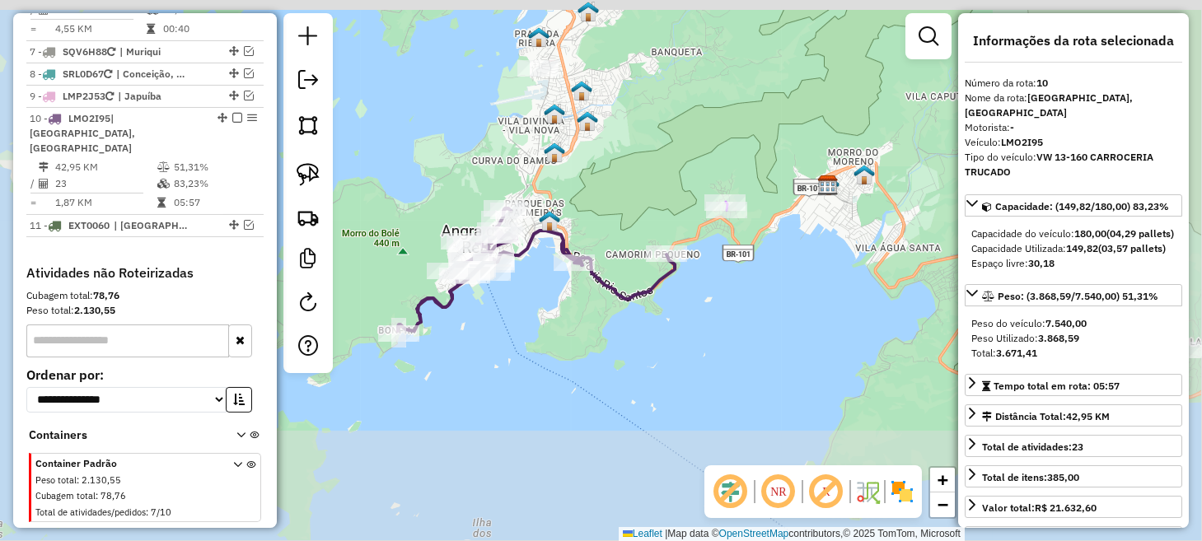
drag, startPoint x: 712, startPoint y: 211, endPoint x: 546, endPoint y: 246, distance: 170.0
click at [548, 246] on div "Janela de atendimento Grade de atendimento Capacidade Transportadoras Veículos …" at bounding box center [601, 270] width 1202 height 541
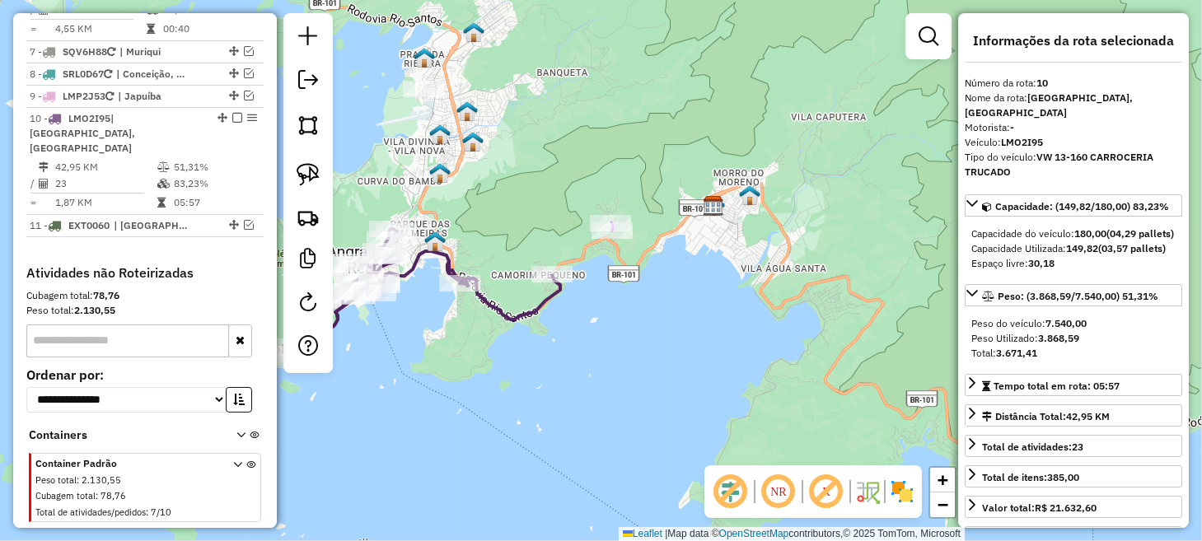
drag, startPoint x: 308, startPoint y: 168, endPoint x: 398, endPoint y: 196, distance: 94.1
click at [308, 168] on img at bounding box center [308, 174] width 23 height 23
drag, startPoint x: 574, startPoint y: 207, endPoint x: 615, endPoint y: 203, distance: 41.4
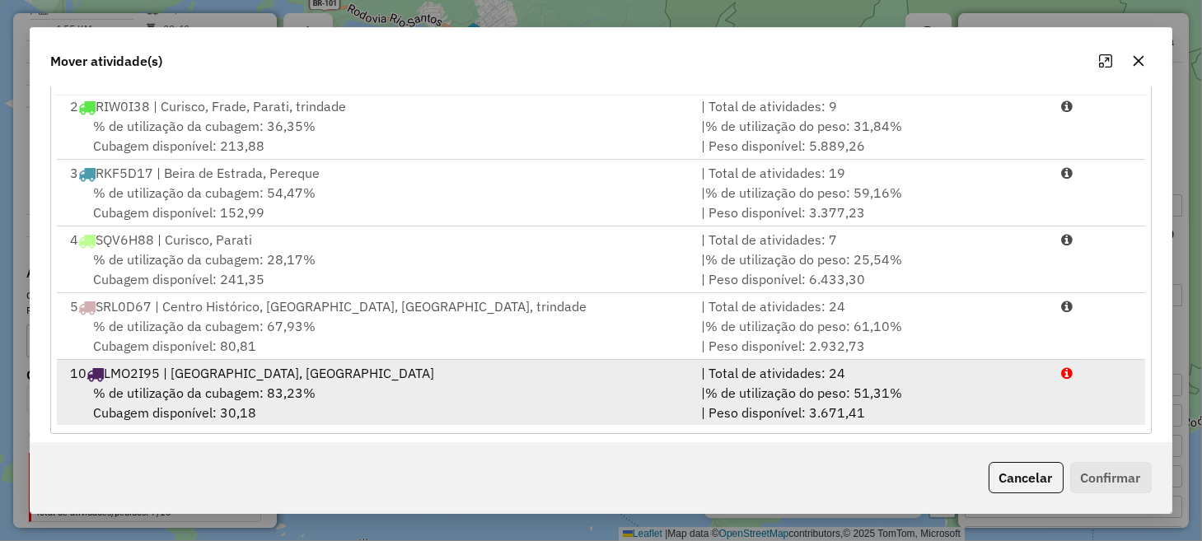
scroll to position [288, 0]
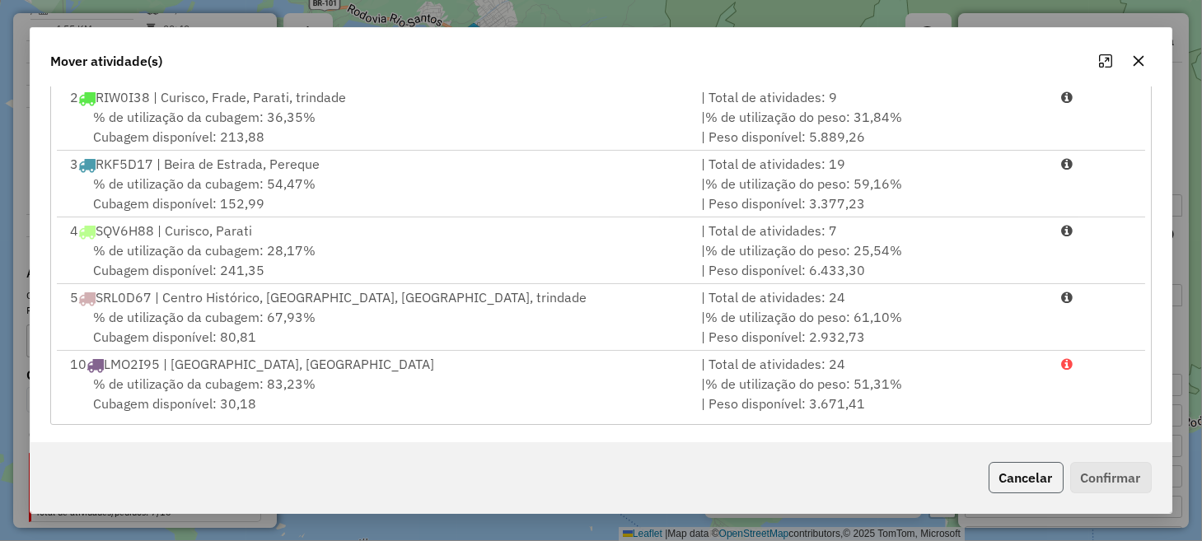
click at [996, 483] on button "Cancelar" at bounding box center [1026, 477] width 75 height 31
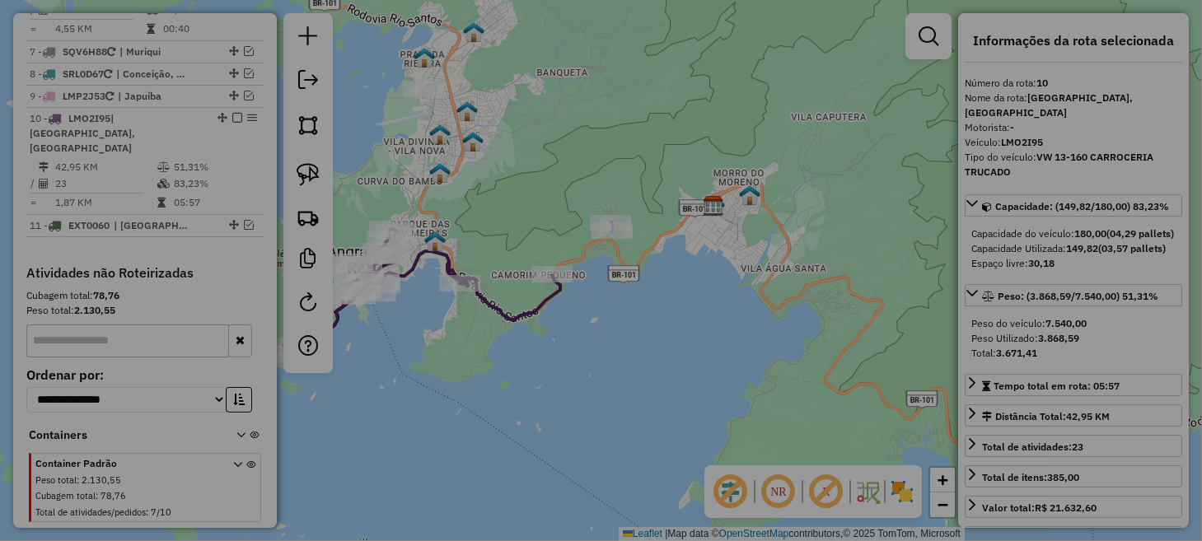
scroll to position [0, 0]
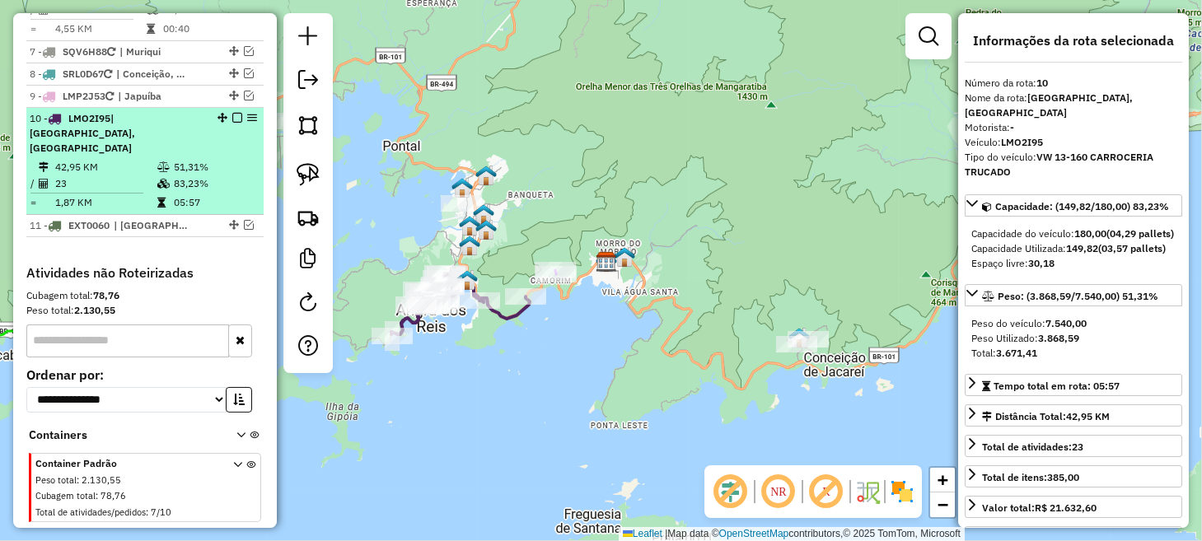
click at [232, 113] on em at bounding box center [237, 118] width 10 height 10
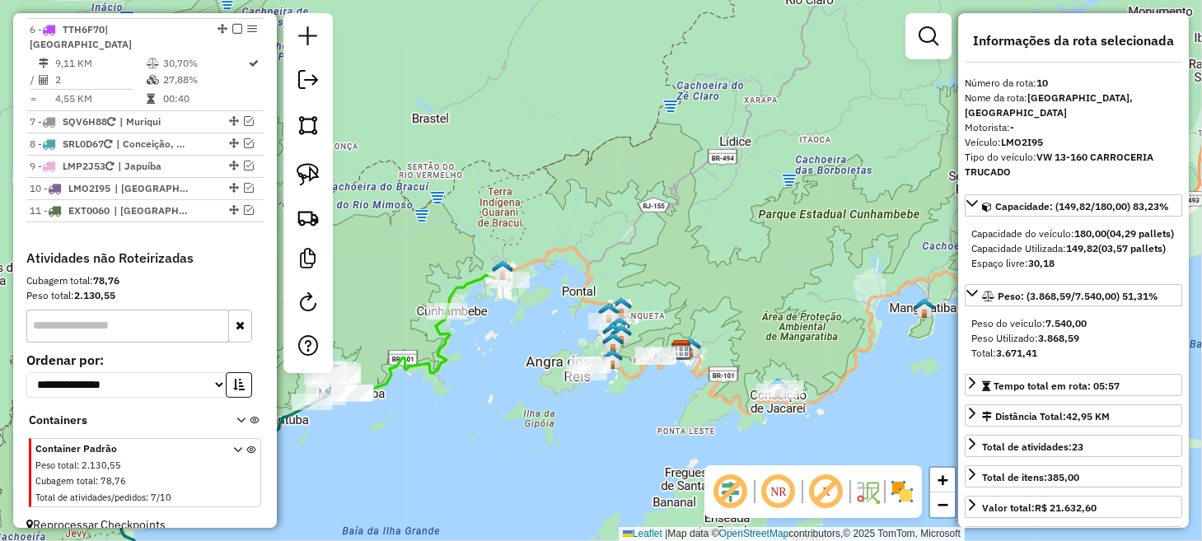
drag, startPoint x: 462, startPoint y: 401, endPoint x: 562, endPoint y: 421, distance: 101.8
click at [562, 421] on div "Janela de atendimento Grade de atendimento Capacidade Transportadoras Veículos …" at bounding box center [601, 270] width 1202 height 541
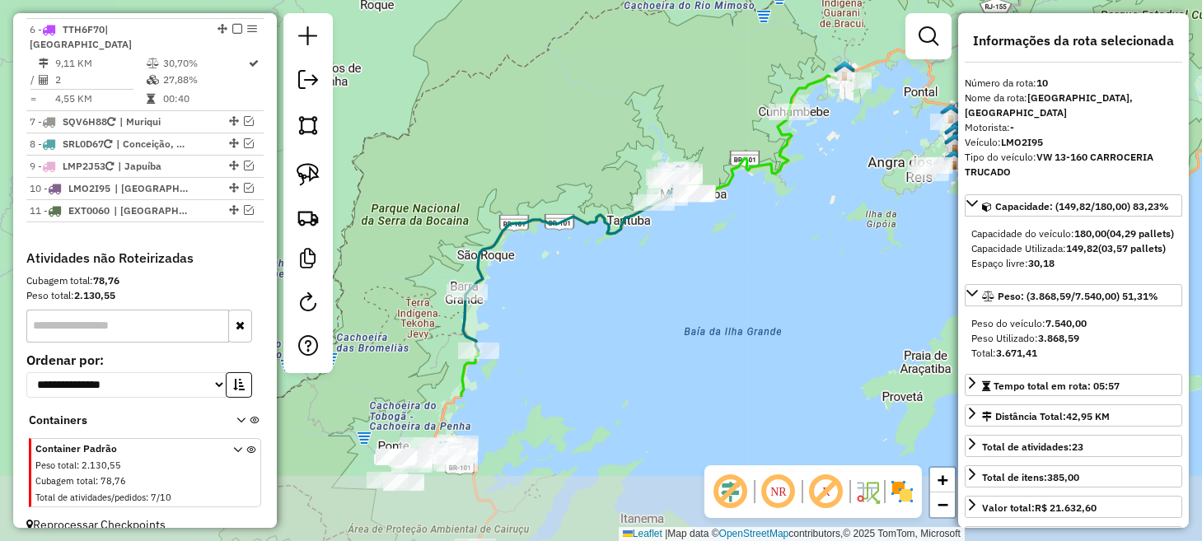
drag, startPoint x: 488, startPoint y: 395, endPoint x: 799, endPoint y: 185, distance: 374.6
click at [799, 186] on div "Janela de atendimento Grade de atendimento Capacidade Transportadoras Veículos …" at bounding box center [601, 270] width 1202 height 541
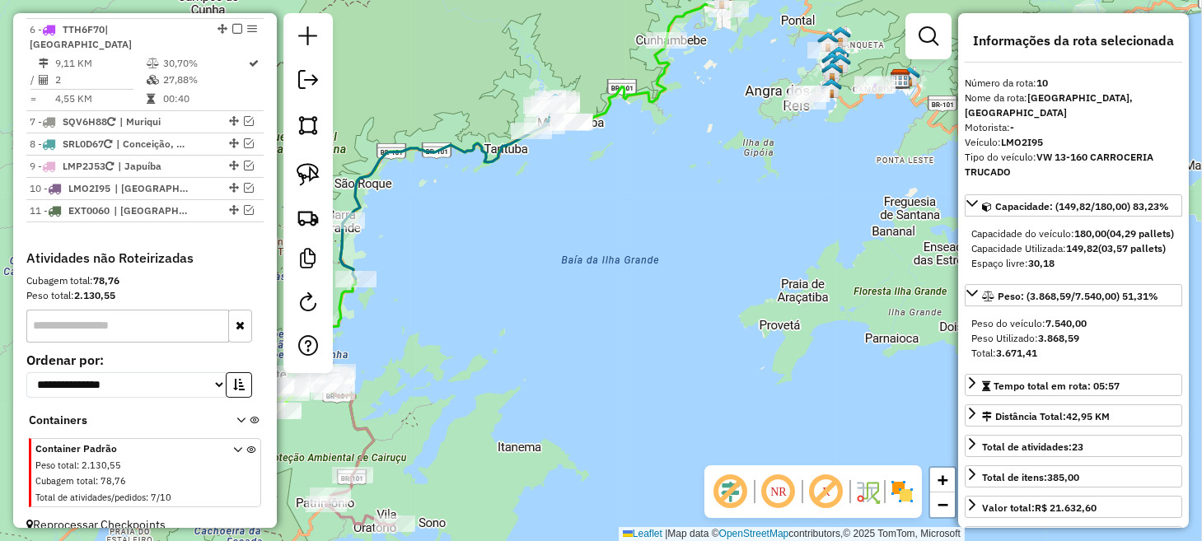
drag, startPoint x: 534, startPoint y: 463, endPoint x: 372, endPoint y: 466, distance: 162.4
click at [331, 480] on div "Janela de atendimento Grade de atendimento Capacidade Transportadoras Veículos …" at bounding box center [601, 270] width 1202 height 541
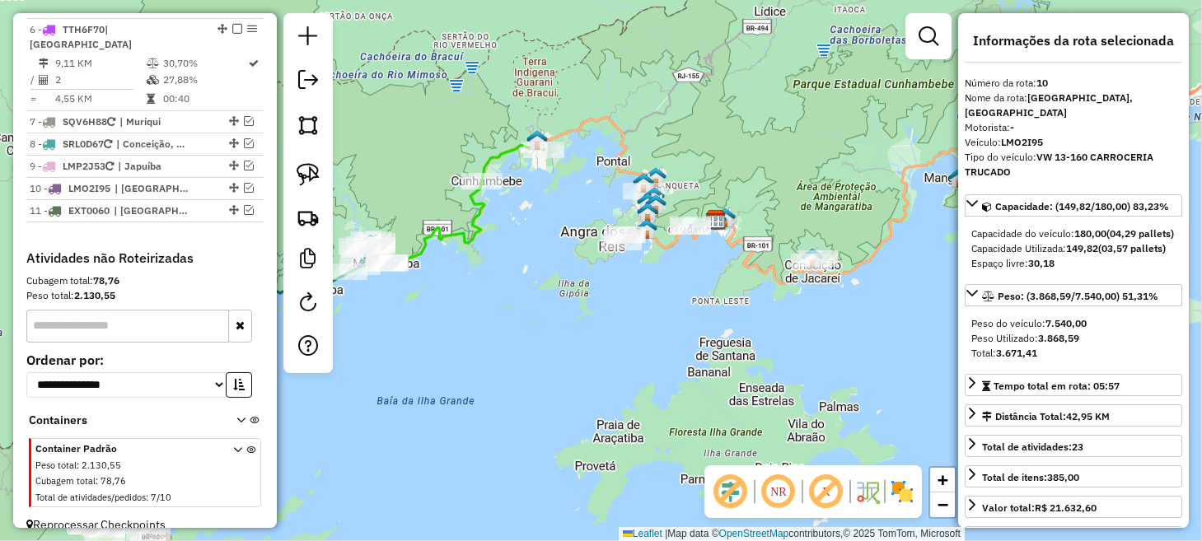
drag, startPoint x: 638, startPoint y: 285, endPoint x: 583, endPoint y: 322, distance: 66.5
click at [582, 340] on div "Janela de atendimento Grade de atendimento Capacidade Transportadoras Veículos …" at bounding box center [601, 270] width 1202 height 541
click at [312, 169] on img at bounding box center [308, 174] width 23 height 23
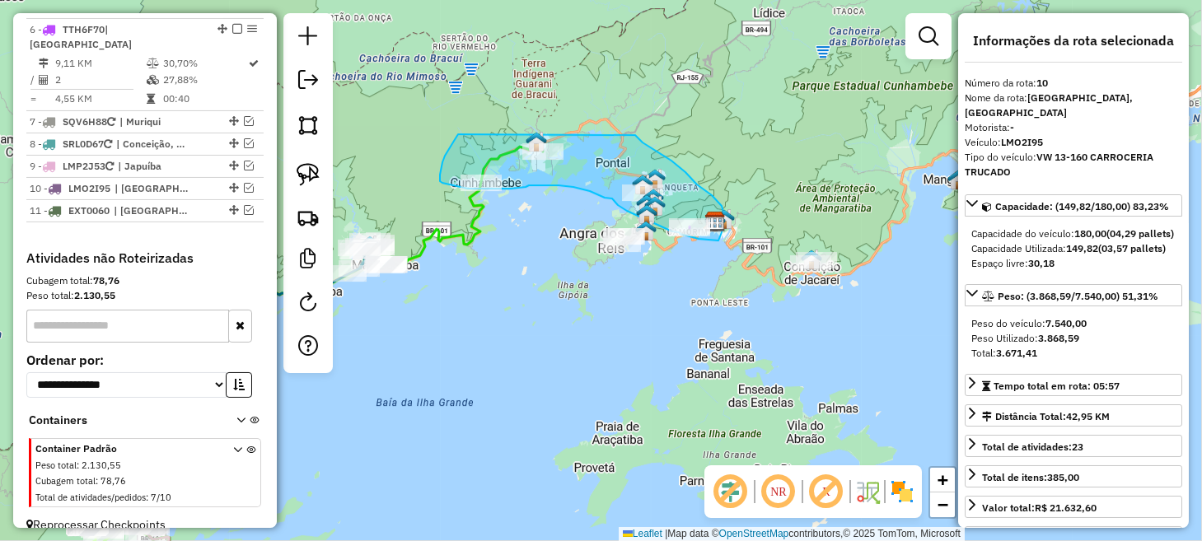
drag, startPoint x: 442, startPoint y: 167, endPoint x: 635, endPoint y: 135, distance: 196.3
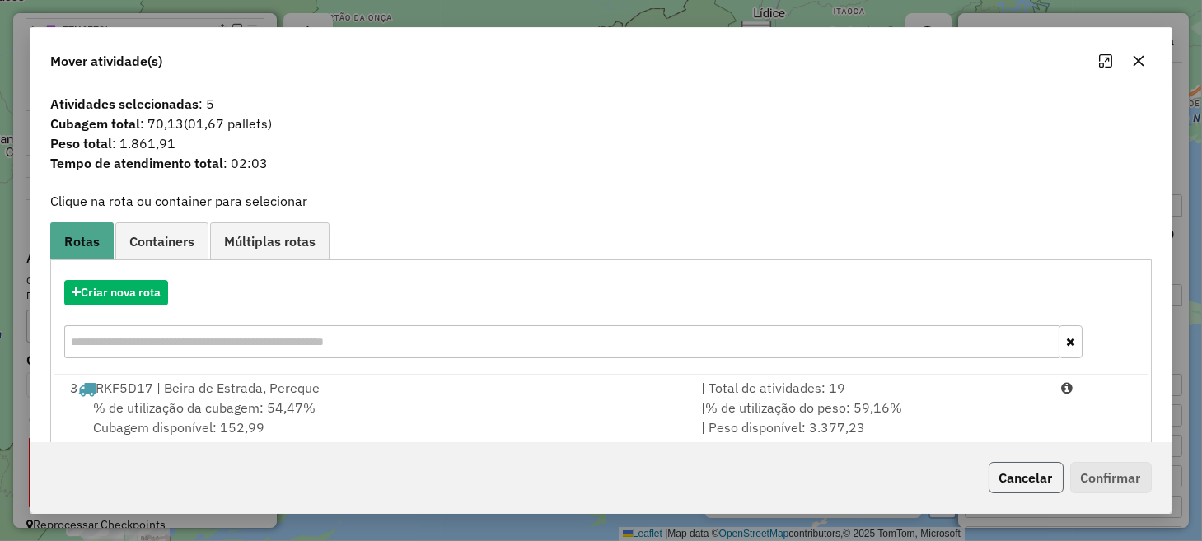
click at [1018, 474] on button "Cancelar" at bounding box center [1026, 477] width 75 height 31
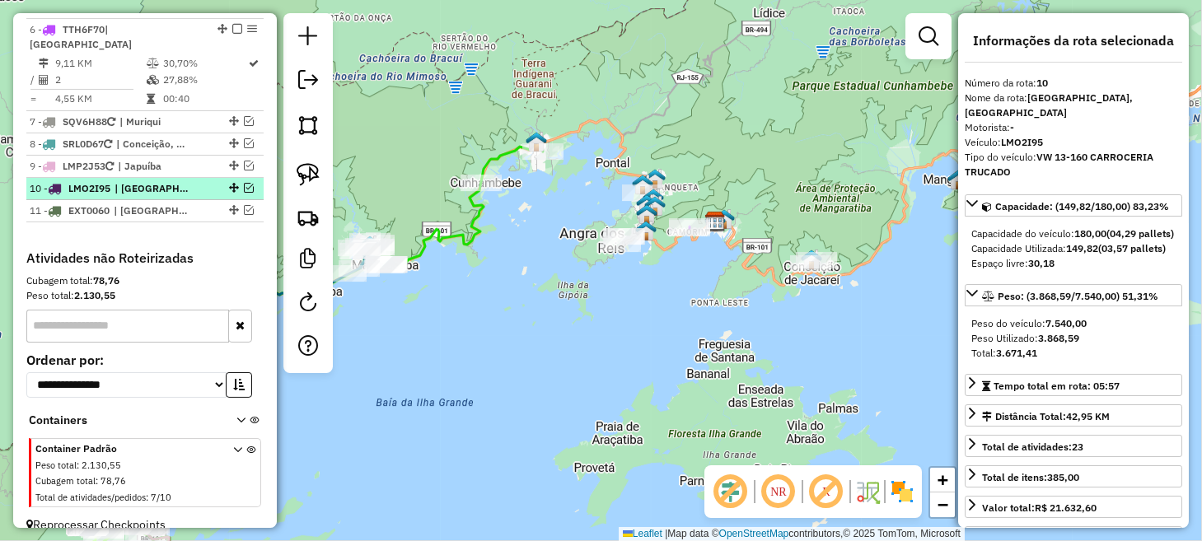
click at [244, 183] on em at bounding box center [249, 188] width 10 height 10
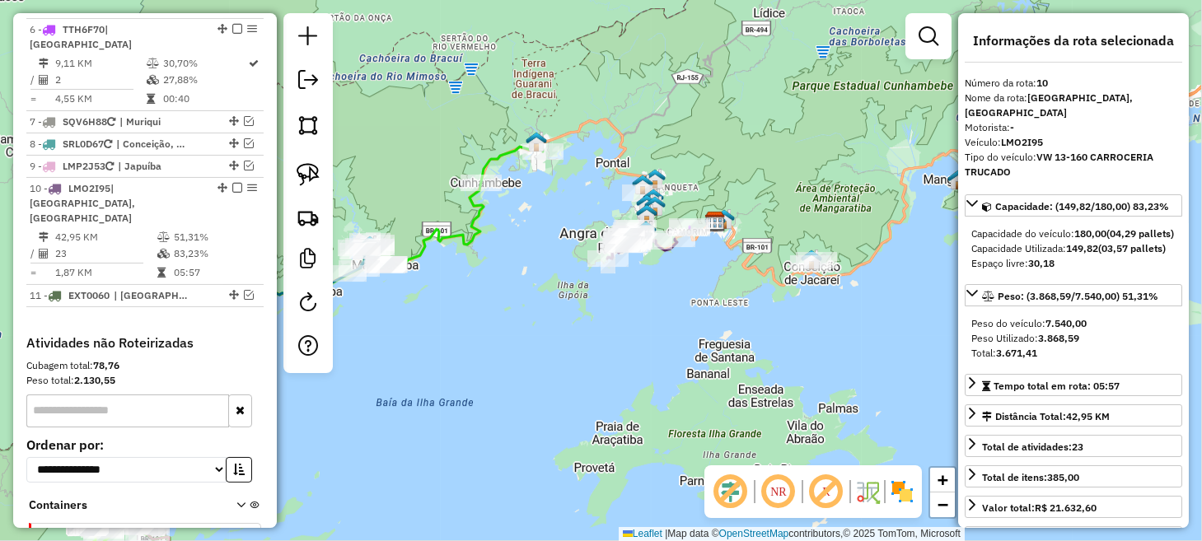
scroll to position [1134, 0]
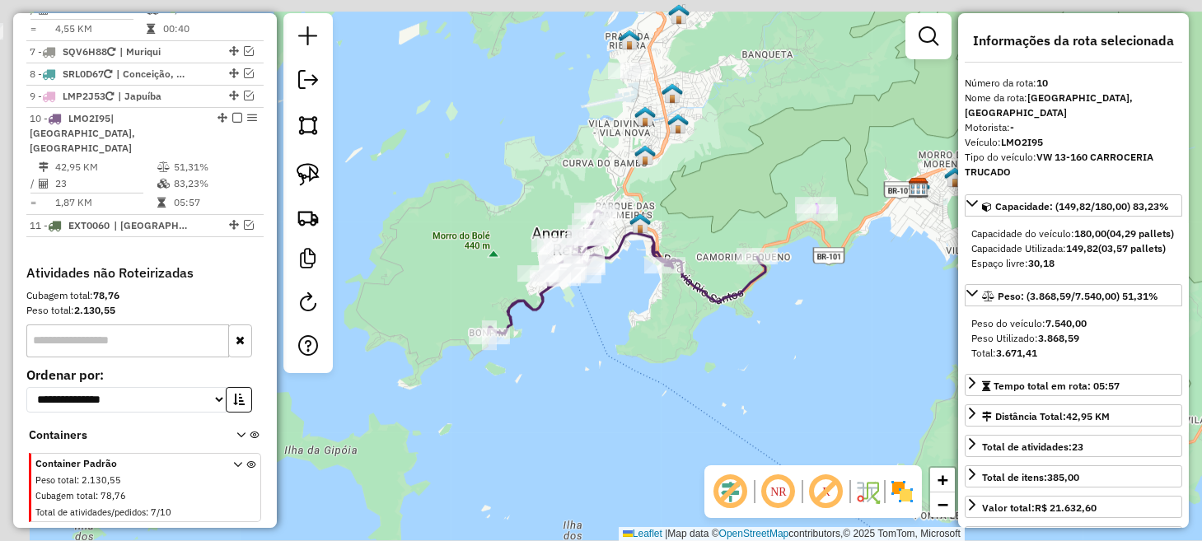
drag, startPoint x: 393, startPoint y: 227, endPoint x: 829, endPoint y: 362, distance: 456.4
click at [836, 356] on div "Janela de atendimento Grade de atendimento Capacidade Transportadoras Veículos …" at bounding box center [601, 270] width 1202 height 541
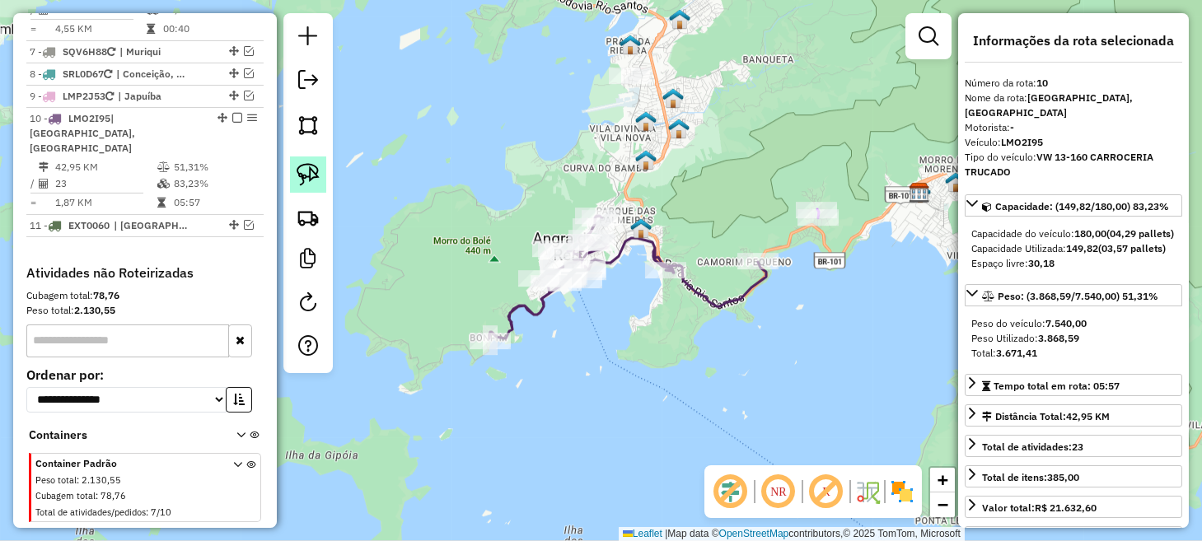
click at [305, 166] on img at bounding box center [308, 174] width 23 height 23
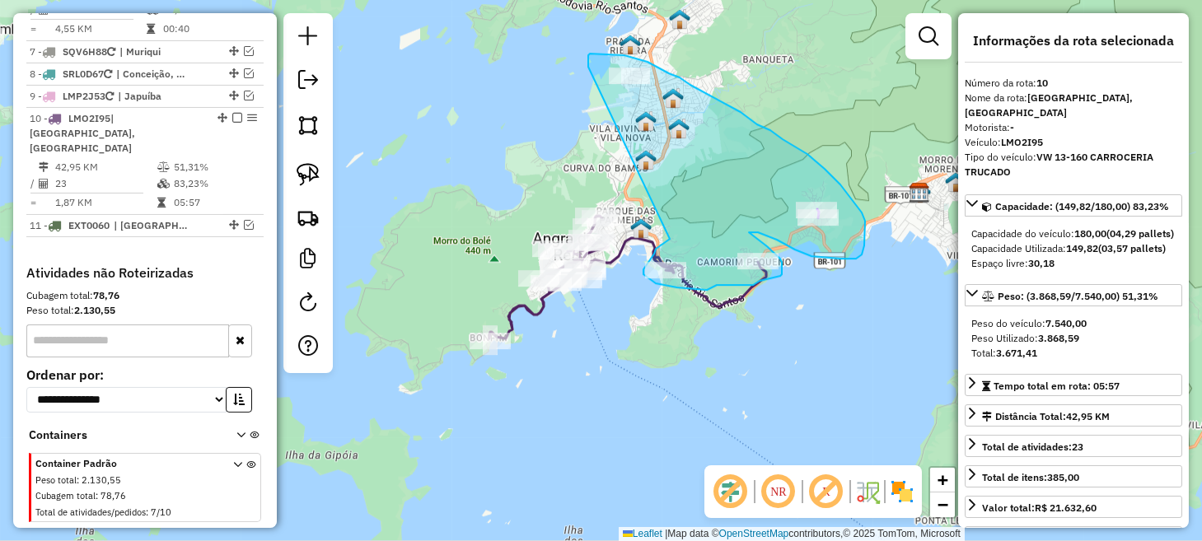
drag, startPoint x: 658, startPoint y: 248, endPoint x: 591, endPoint y: 68, distance: 191.7
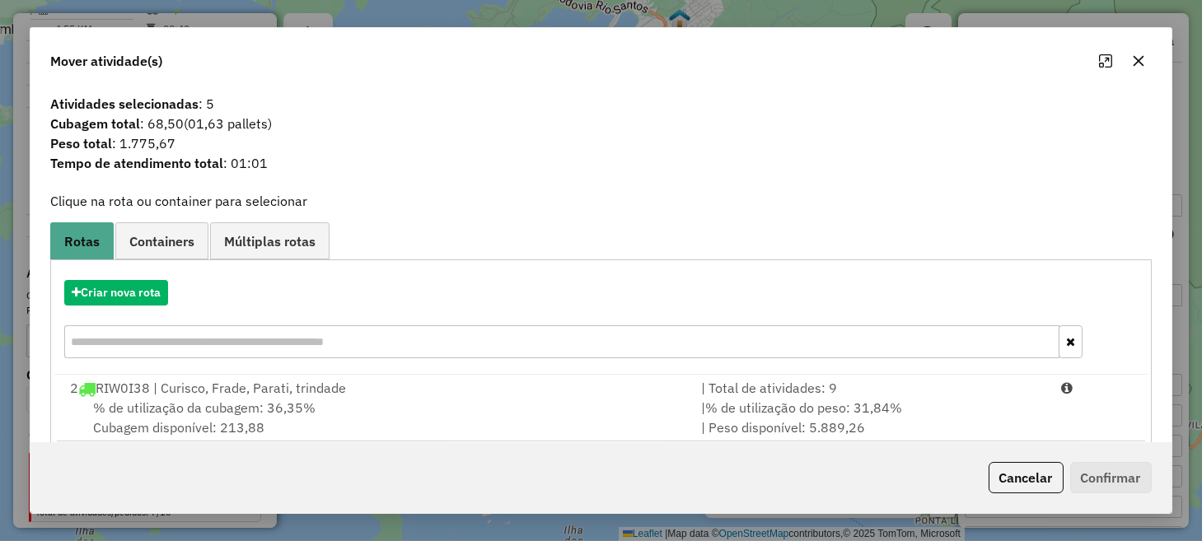
click at [188, 241] on span "Containers" at bounding box center [161, 241] width 65 height 13
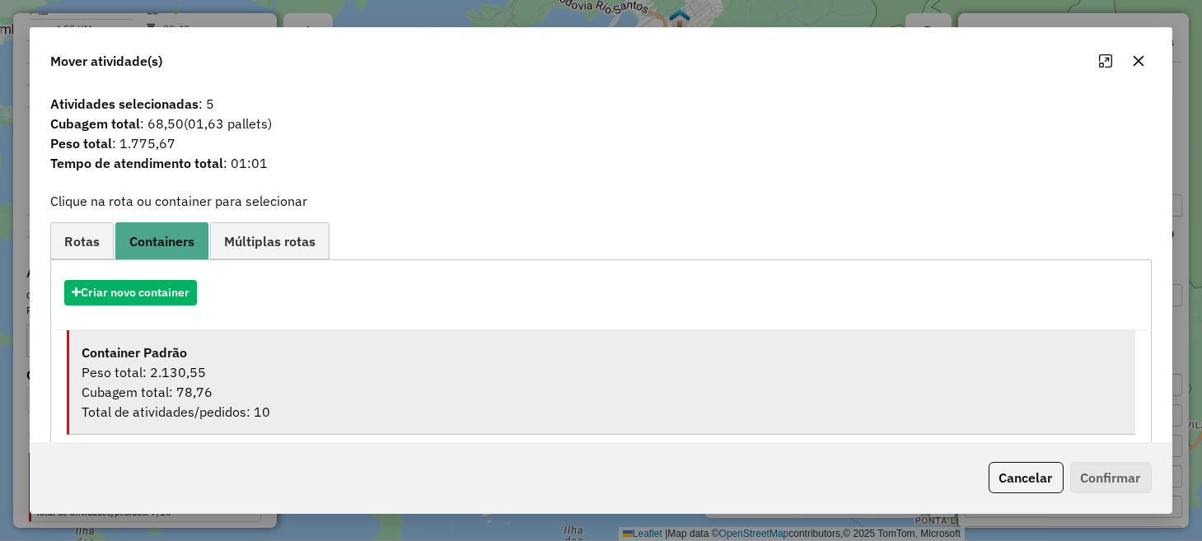
drag, startPoint x: 264, startPoint y: 358, endPoint x: 372, endPoint y: 393, distance: 114.4
click at [264, 358] on div "Container Padrão" at bounding box center [602, 353] width 1041 height 20
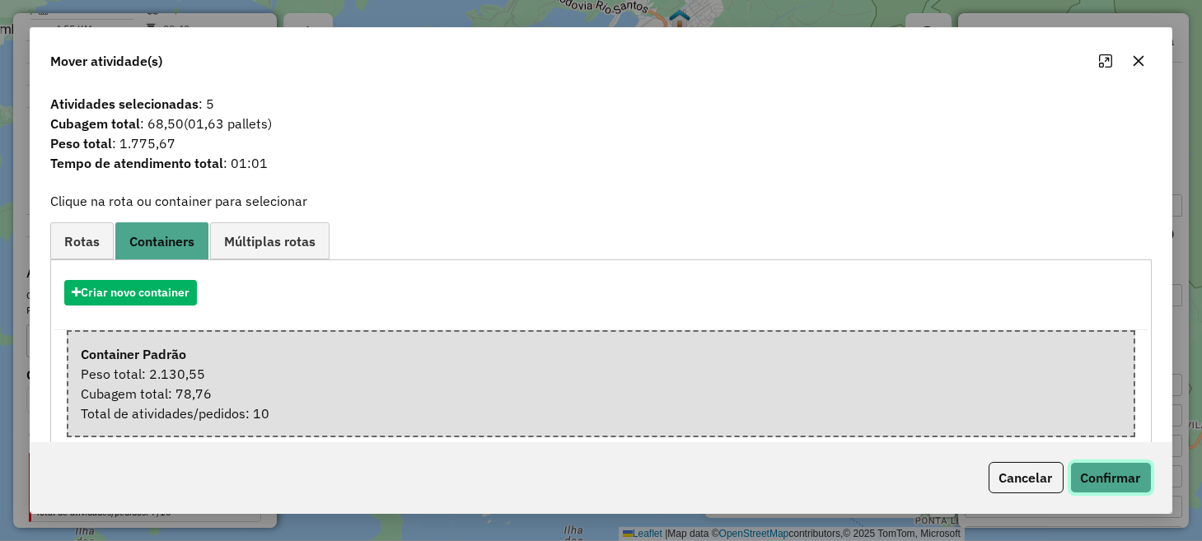
click at [1131, 479] on button "Confirmar" at bounding box center [1112, 477] width 82 height 31
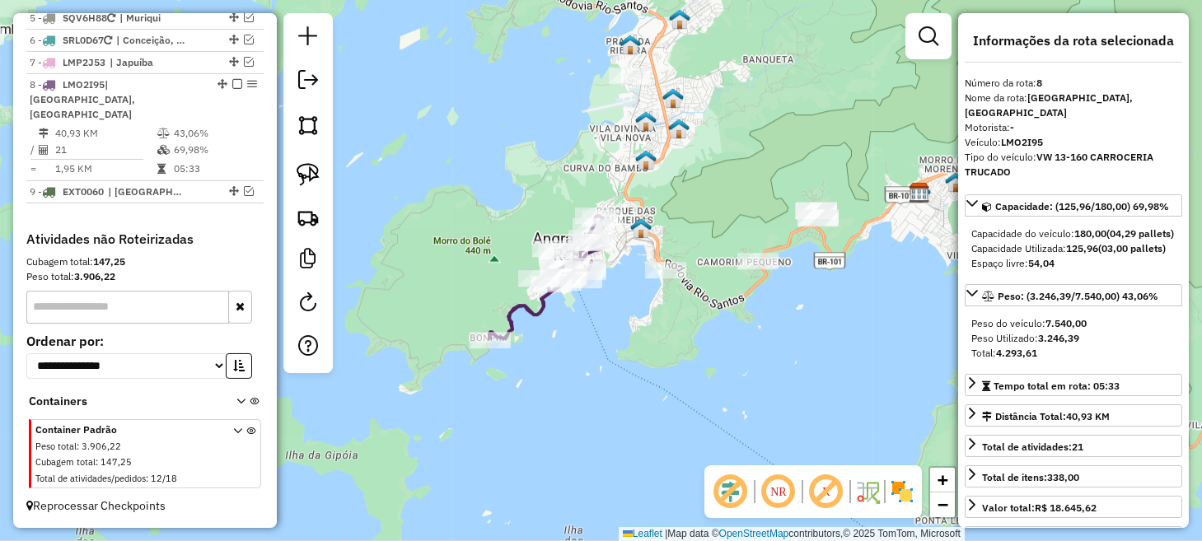
scroll to position [979, 0]
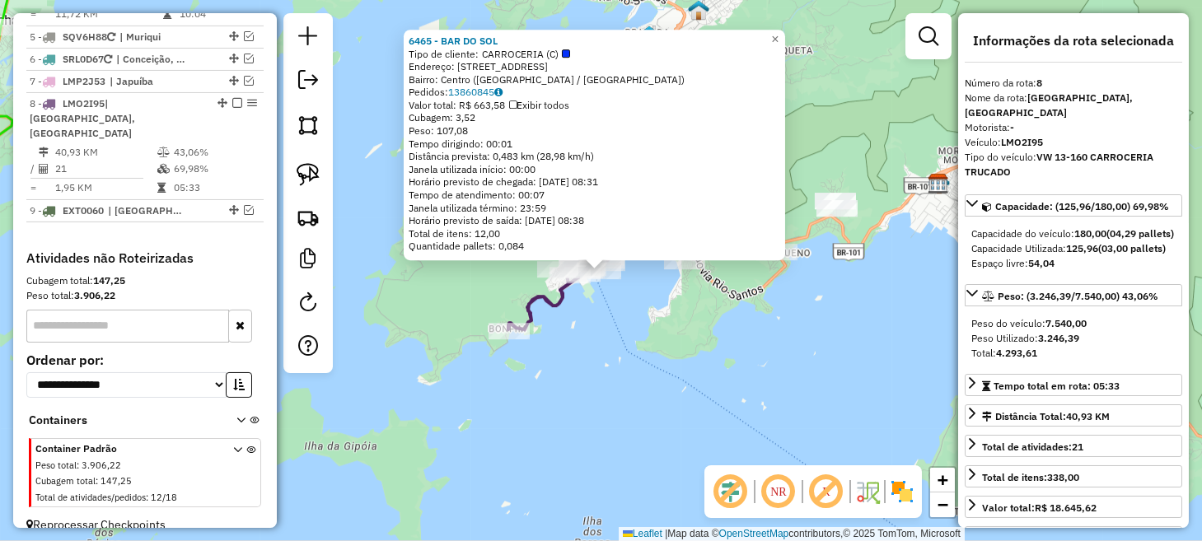
click at [591, 368] on div "6465 - BAR DO SOL Tipo de cliente: CARROCERIA (C) Endereço: [STREET_ADDRESS] Pe…" at bounding box center [601, 270] width 1202 height 541
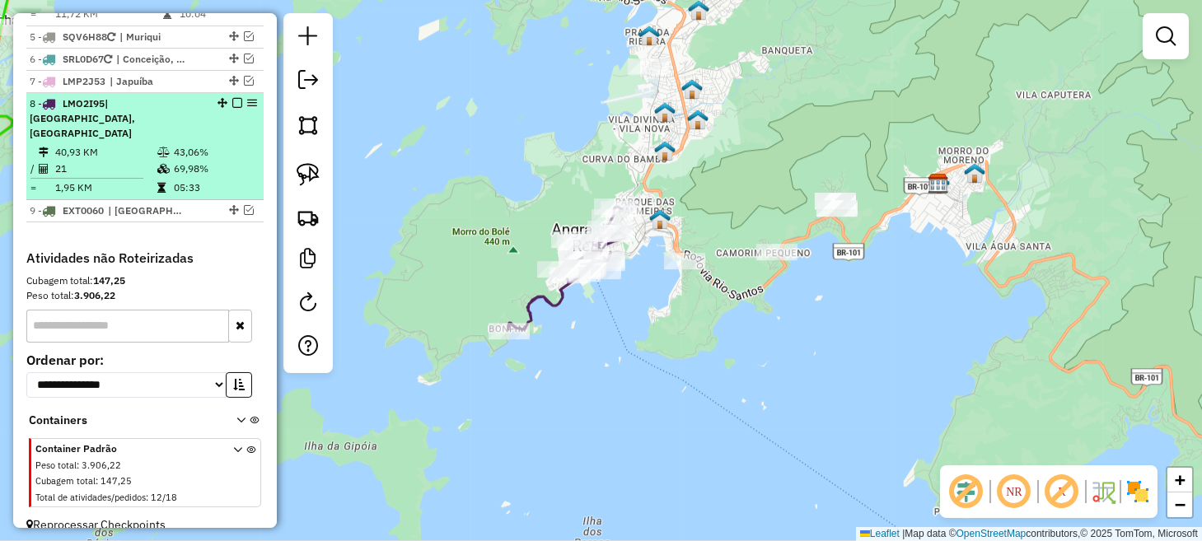
click at [232, 99] on em at bounding box center [237, 103] width 10 height 10
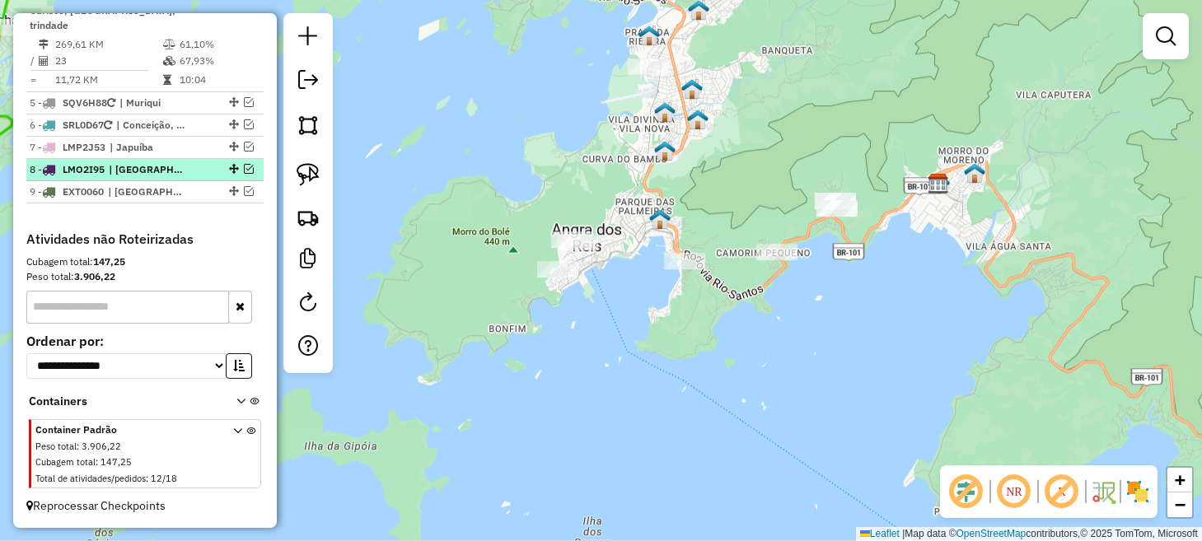
scroll to position [910, 0]
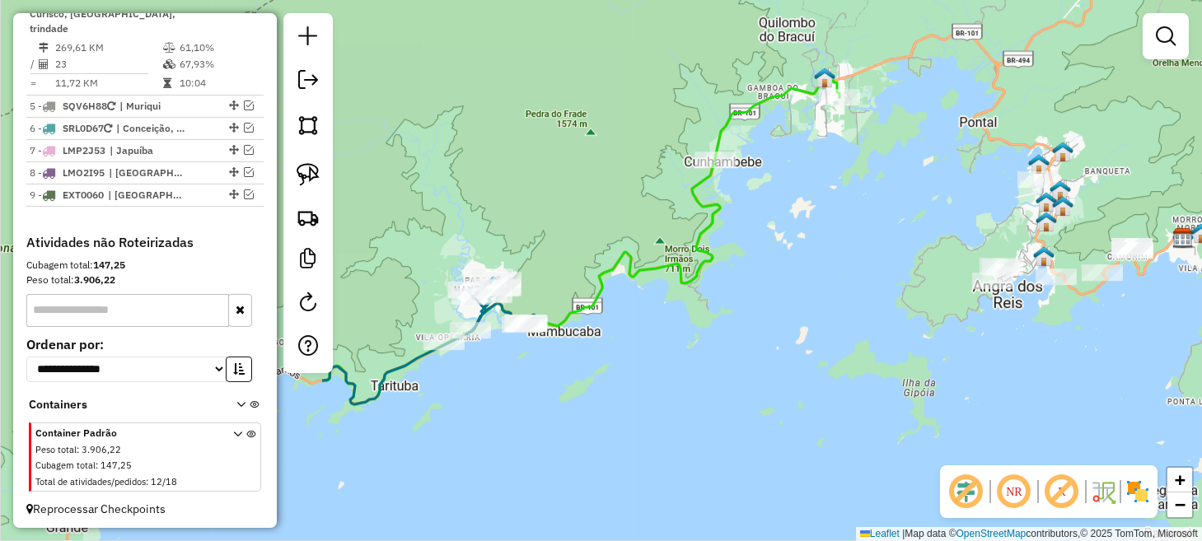
drag, startPoint x: 476, startPoint y: 359, endPoint x: 947, endPoint y: 340, distance: 470.9
click at [947, 340] on div "Janela de atendimento Grade de atendimento Capacidade Transportadoras Veículos …" at bounding box center [601, 270] width 1202 height 541
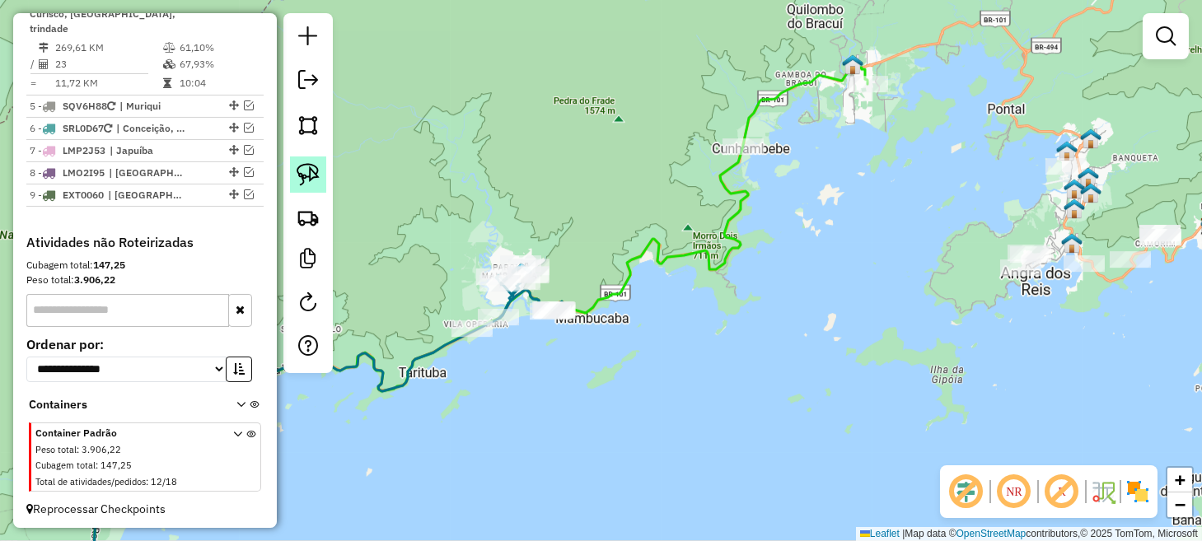
click at [313, 167] on img at bounding box center [308, 174] width 23 height 23
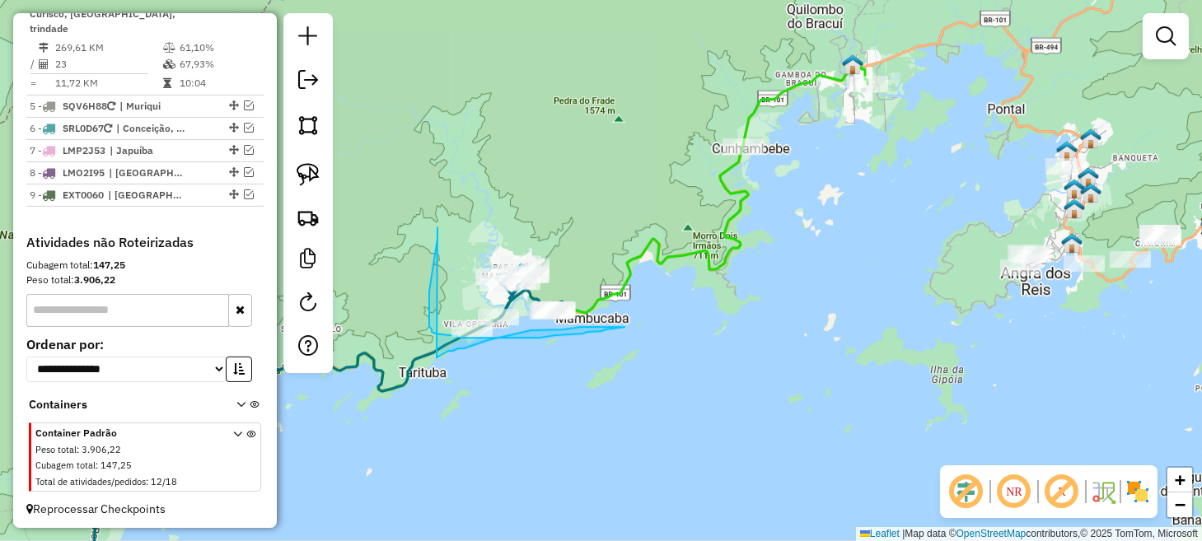
drag, startPoint x: 431, startPoint y: 279, endPoint x: 431, endPoint y: 361, distance: 81.6
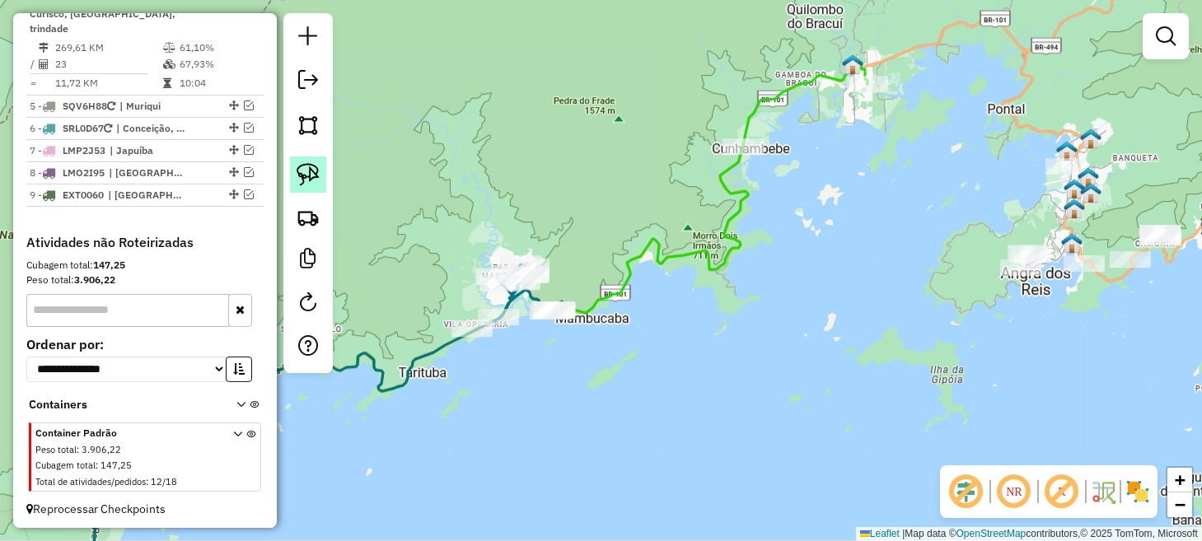
click at [315, 174] on img at bounding box center [308, 174] width 23 height 23
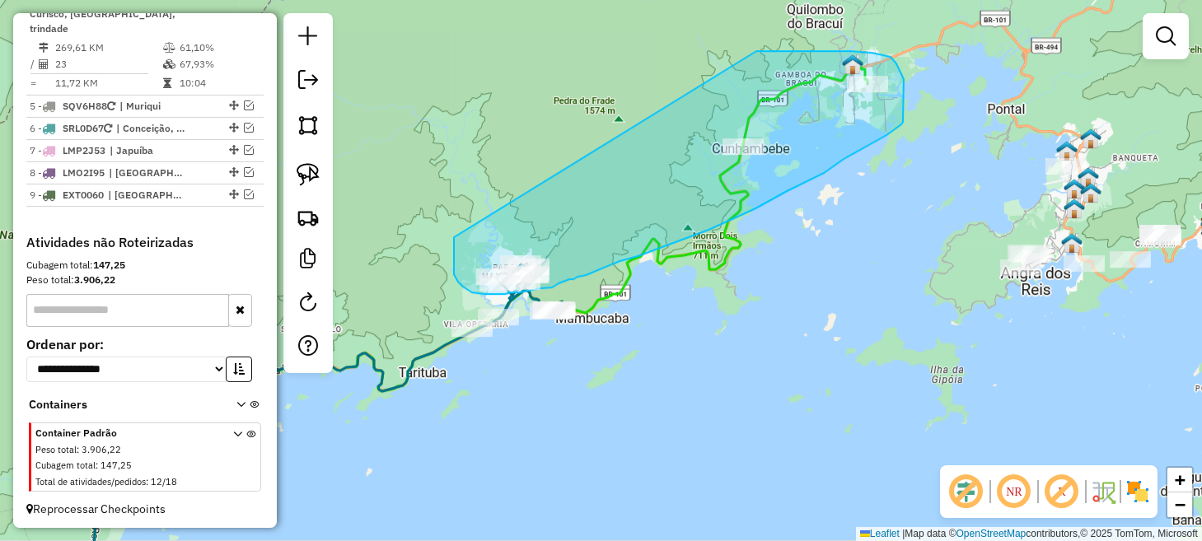
drag, startPoint x: 454, startPoint y: 237, endPoint x: 757, endPoint y: 51, distance: 355.2
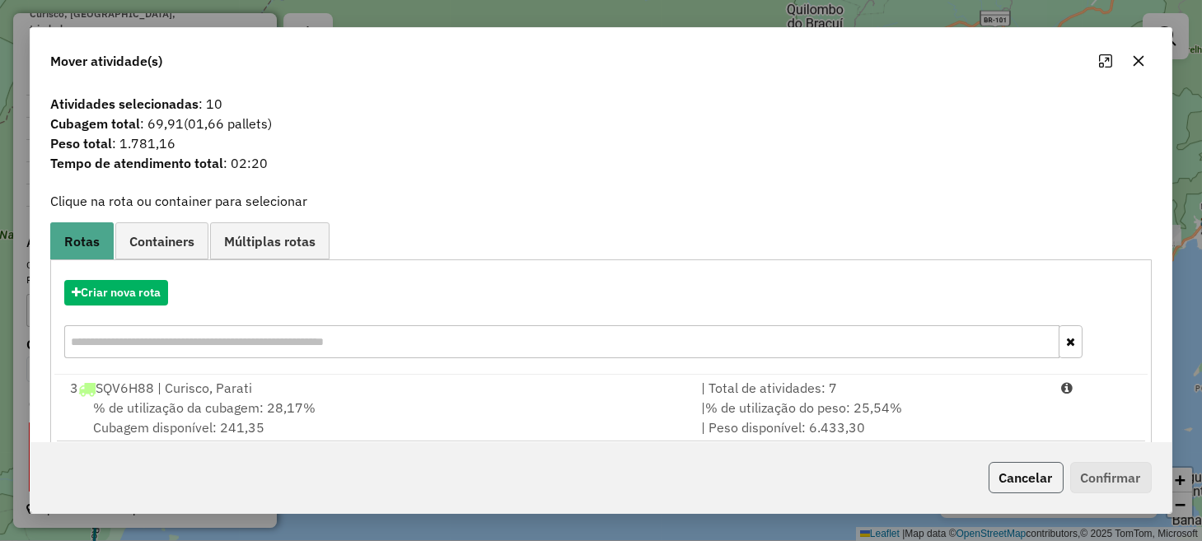
click at [1015, 490] on button "Cancelar" at bounding box center [1026, 477] width 75 height 31
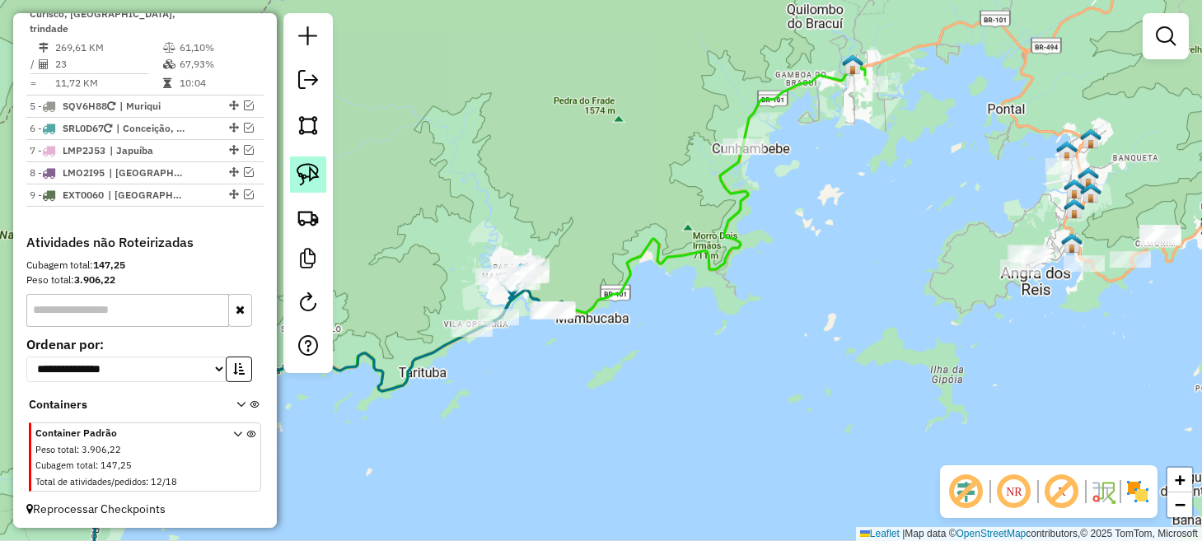
click at [317, 180] on img at bounding box center [308, 174] width 23 height 23
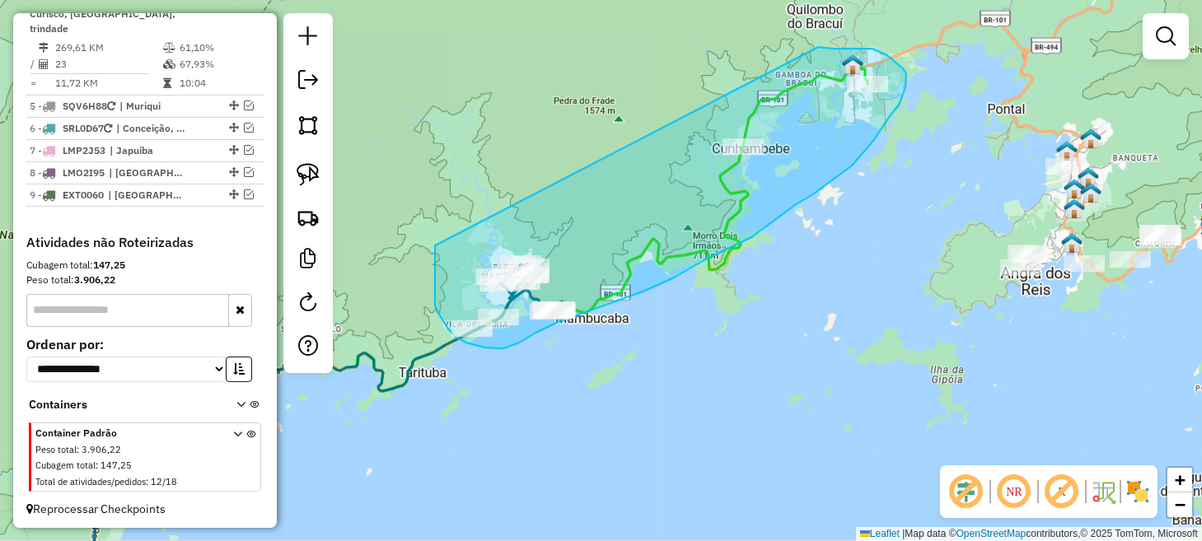
drag, startPoint x: 435, startPoint y: 284, endPoint x: 807, endPoint y: 47, distance: 441.0
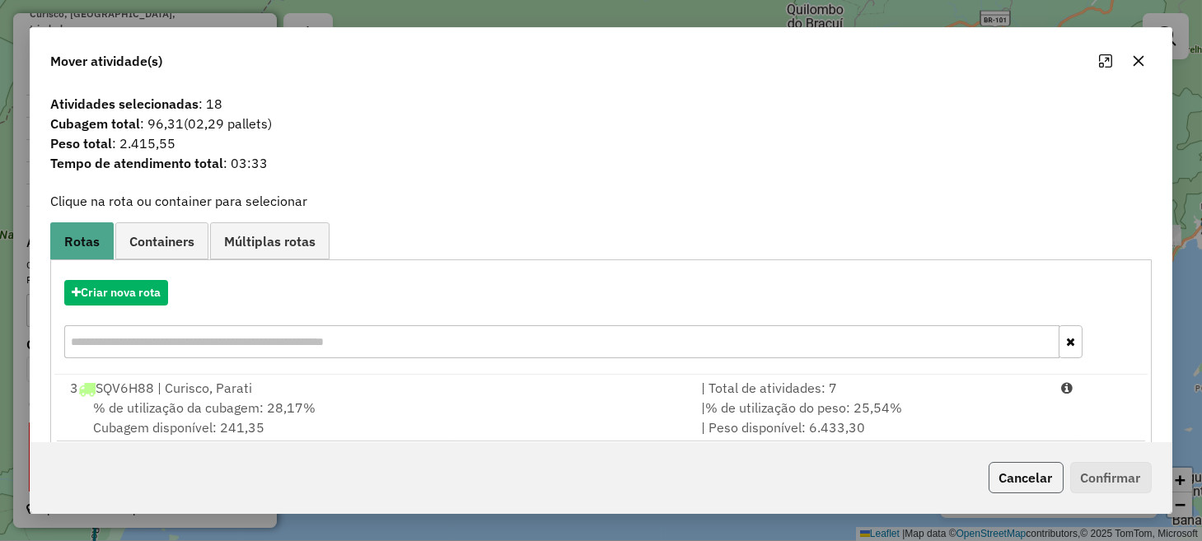
click at [1015, 477] on button "Cancelar" at bounding box center [1026, 477] width 75 height 31
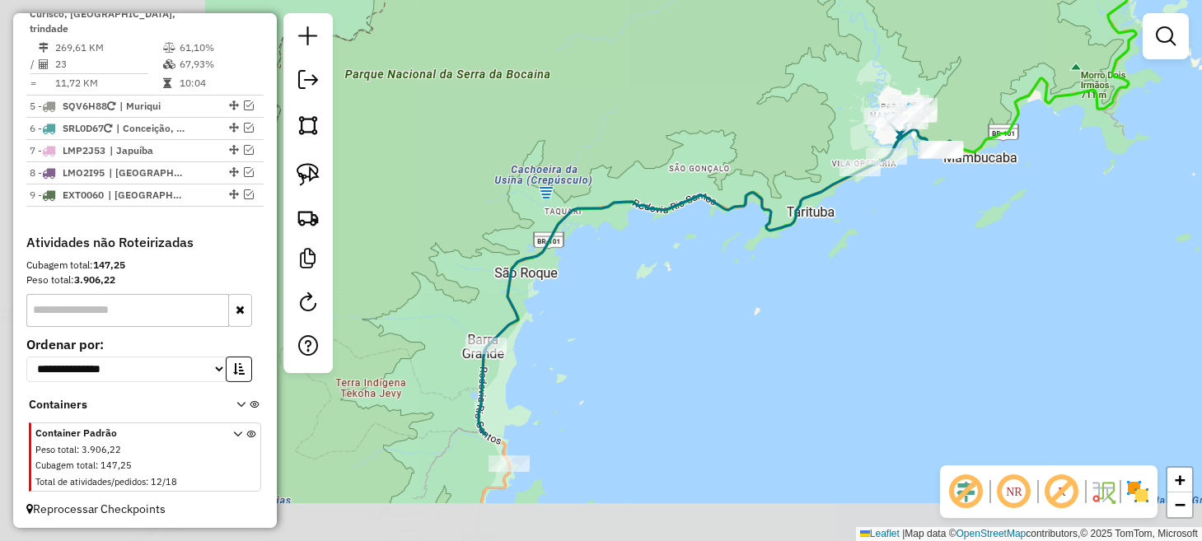
drag, startPoint x: 609, startPoint y: 458, endPoint x: 1052, endPoint y: 243, distance: 492.0
click at [1048, 251] on div "Janela de atendimento Grade de atendimento Capacidade Transportadoras Veículos …" at bounding box center [601, 270] width 1202 height 541
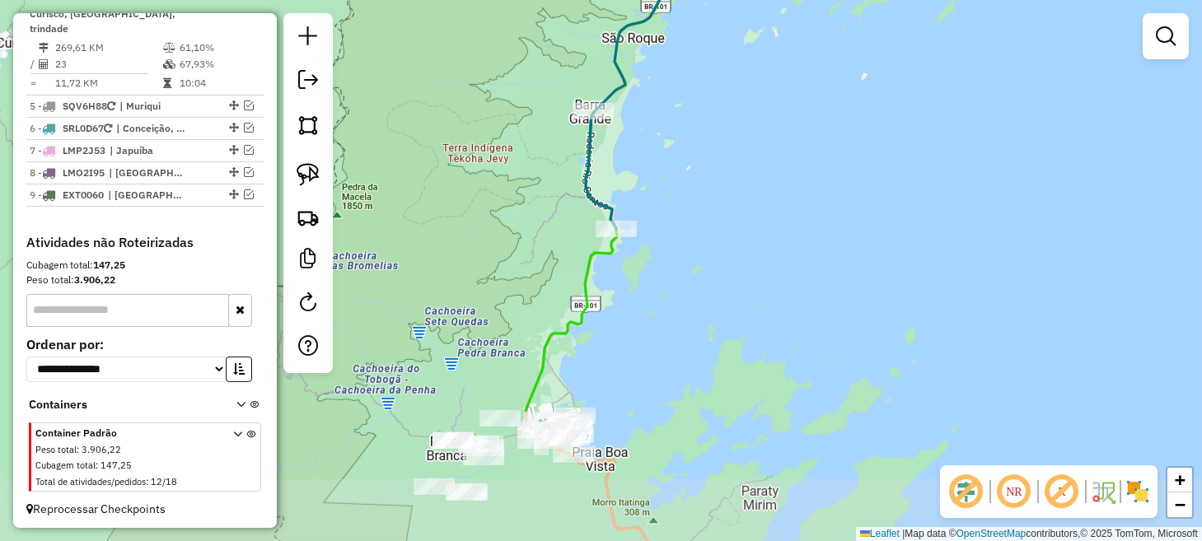
drag, startPoint x: 659, startPoint y: 356, endPoint x: 691, endPoint y: 255, distance: 105.6
click at [691, 255] on div "Janela de atendimento Grade de atendimento Capacidade Transportadoras Veículos …" at bounding box center [601, 270] width 1202 height 541
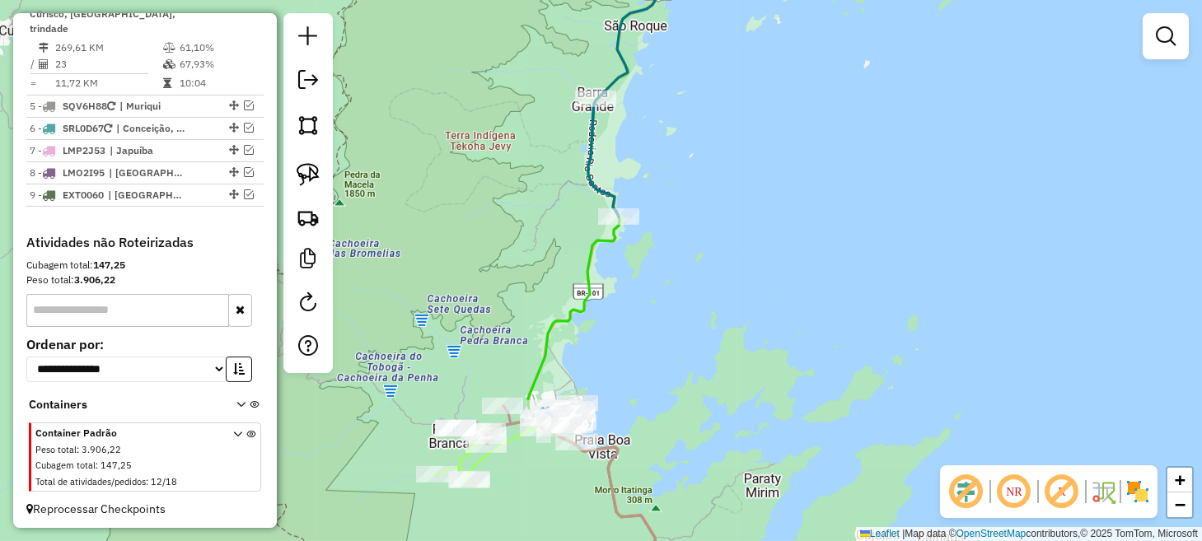
drag, startPoint x: 691, startPoint y: 255, endPoint x: 740, endPoint y: 147, distance: 119.2
click at [735, 157] on div "Janela de atendimento Grade de atendimento Capacidade Transportadoras Veículos …" at bounding box center [601, 270] width 1202 height 541
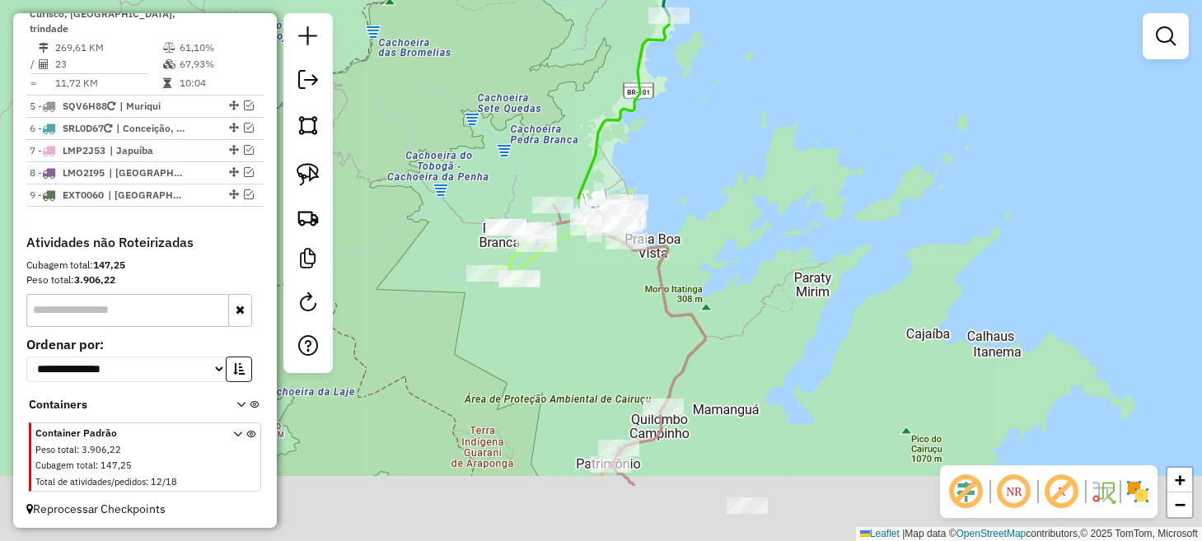
drag, startPoint x: 596, startPoint y: 443, endPoint x: 603, endPoint y: 316, distance: 127.1
click at [603, 316] on div "Janela de atendimento Grade de atendimento Capacidade Transportadoras Veículos …" at bounding box center [601, 270] width 1202 height 541
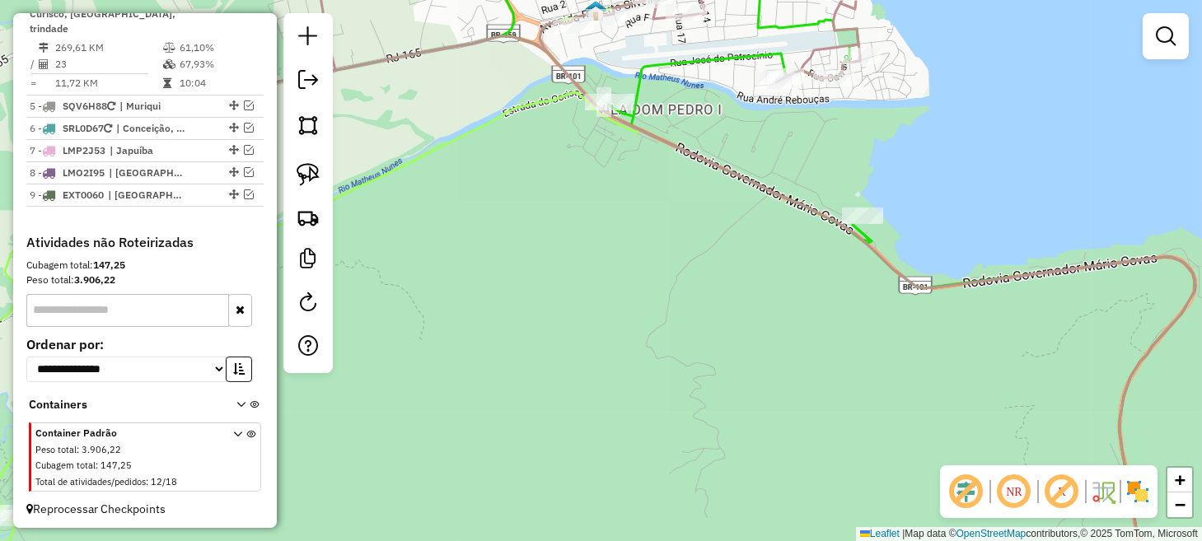
drag, startPoint x: 644, startPoint y: 190, endPoint x: 566, endPoint y: 351, distance: 178.4
click at [566, 351] on div "Janela de atendimento Grade de atendimento Capacidade Transportadoras Veículos …" at bounding box center [601, 270] width 1202 height 541
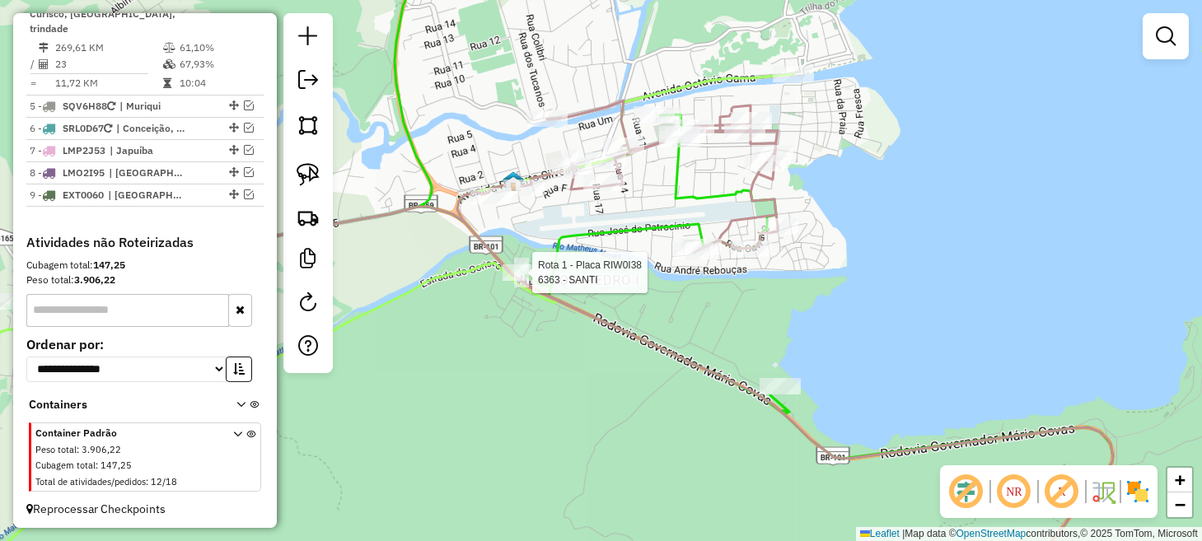
select select "**********"
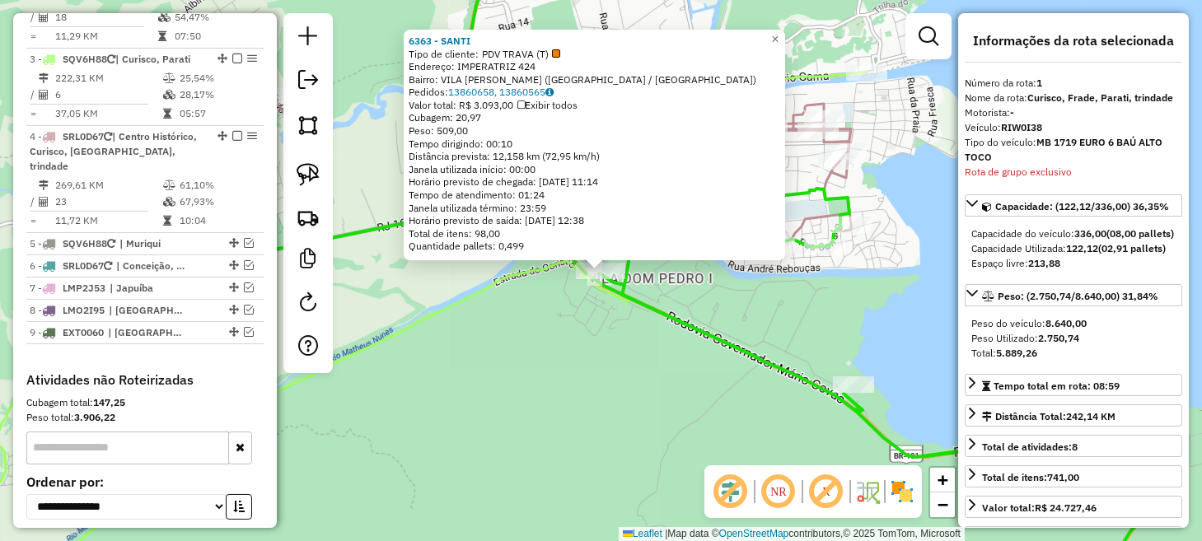
scroll to position [638, 0]
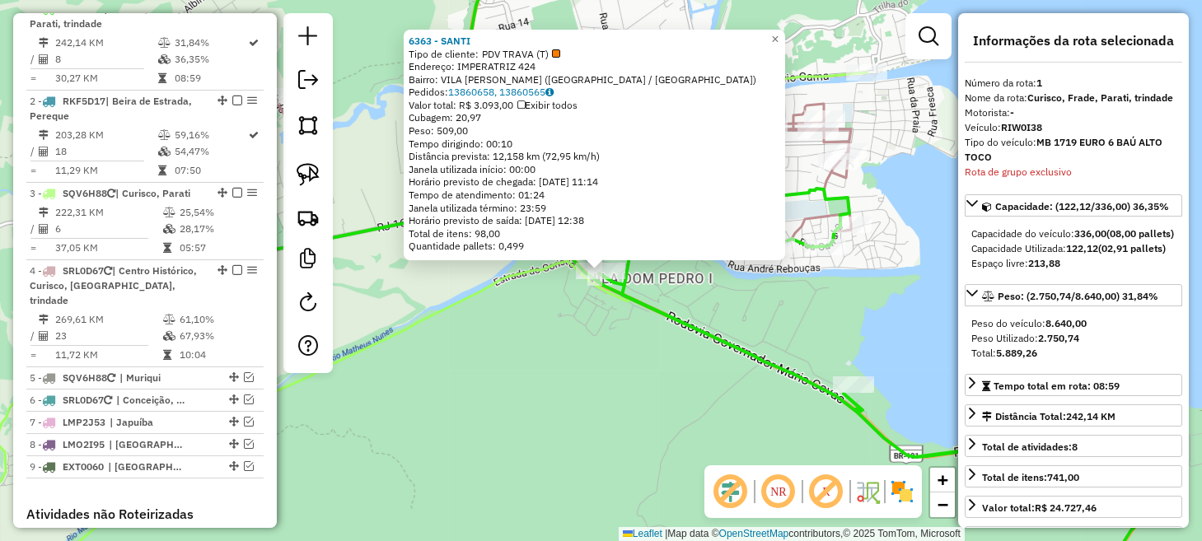
click at [556, 377] on div "6363 - SANTI Tipo de cliente: PDV TRAVA (T) Endereço: IMPERATRIZ 424 Bairro: [G…" at bounding box center [601, 270] width 1202 height 541
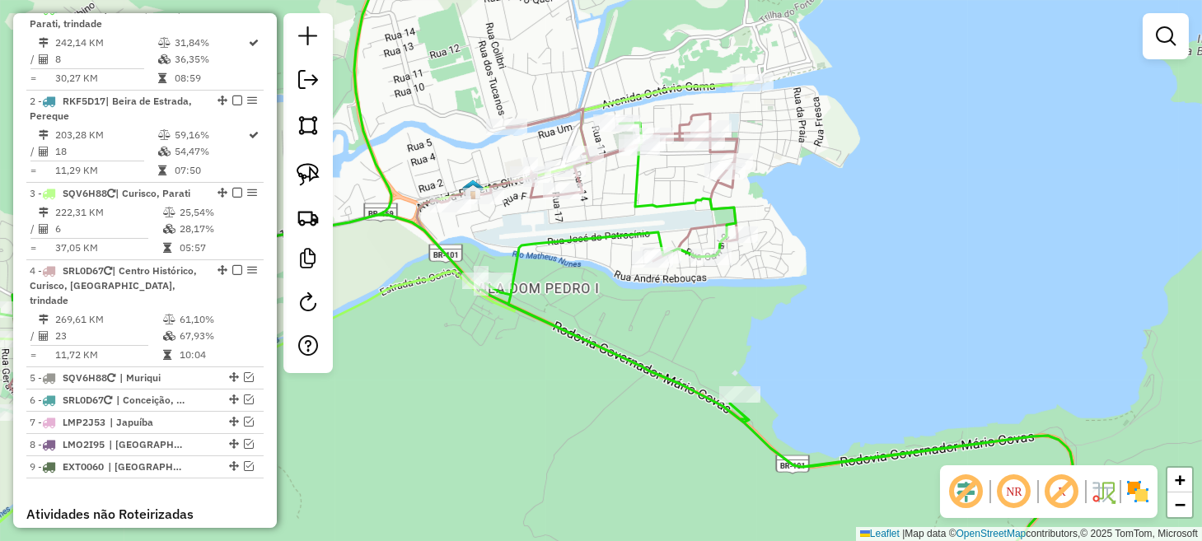
drag, startPoint x: 825, startPoint y: 230, endPoint x: 851, endPoint y: 298, distance: 73.3
click at [851, 298] on div "Janela de atendimento Grade de atendimento Capacidade Transportadoras Veículos …" at bounding box center [601, 270] width 1202 height 541
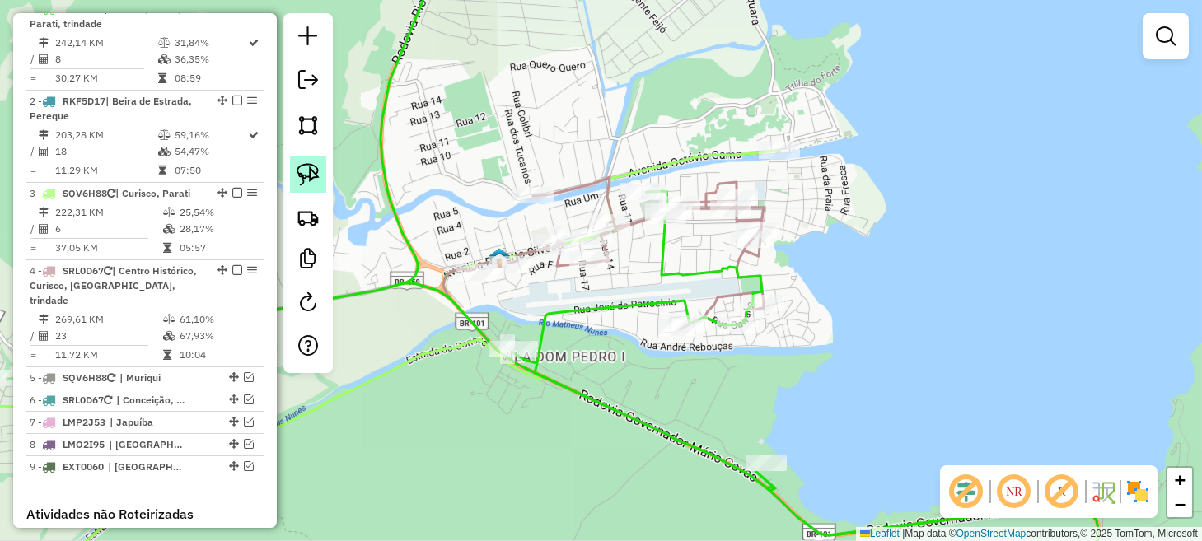
drag, startPoint x: 309, startPoint y: 176, endPoint x: 318, endPoint y: 176, distance: 9.1
click at [309, 176] on img at bounding box center [308, 174] width 23 height 23
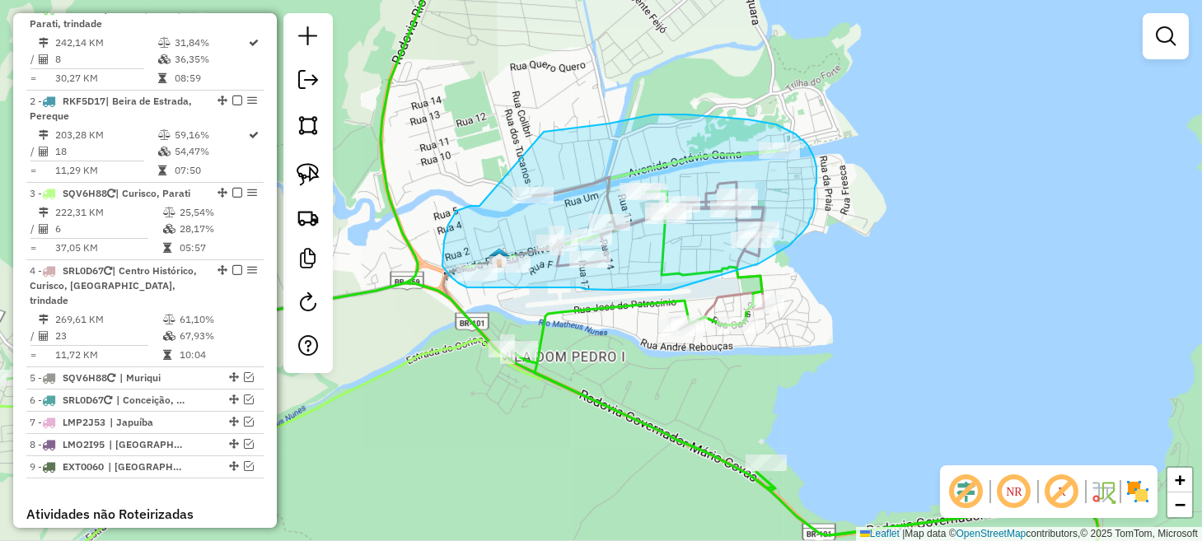
drag, startPoint x: 478, startPoint y: 206, endPoint x: 544, endPoint y: 132, distance: 99.2
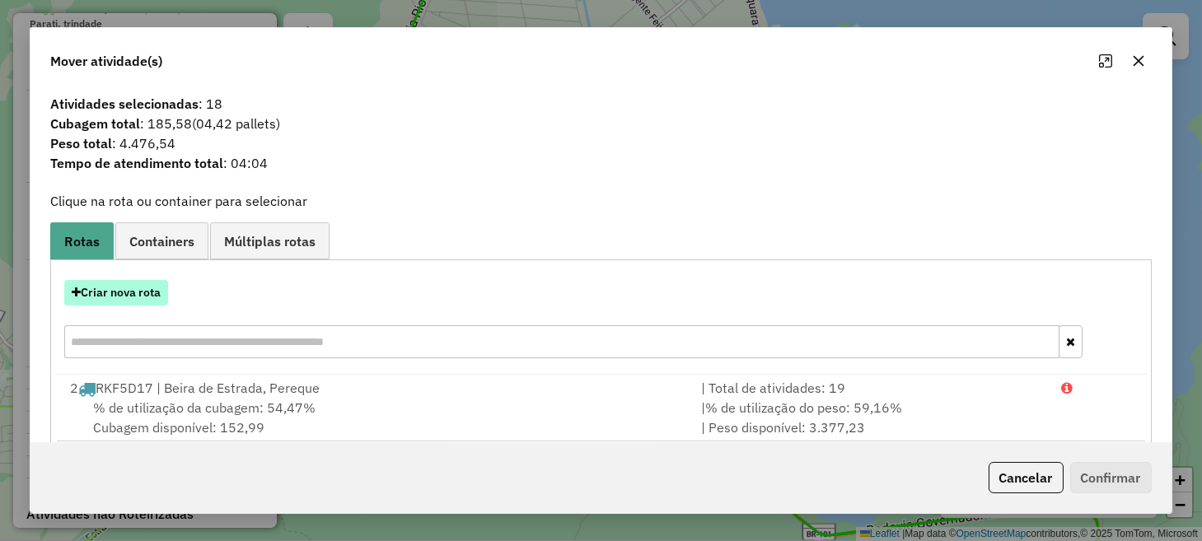
click at [155, 302] on button "Criar nova rota" at bounding box center [116, 293] width 104 height 26
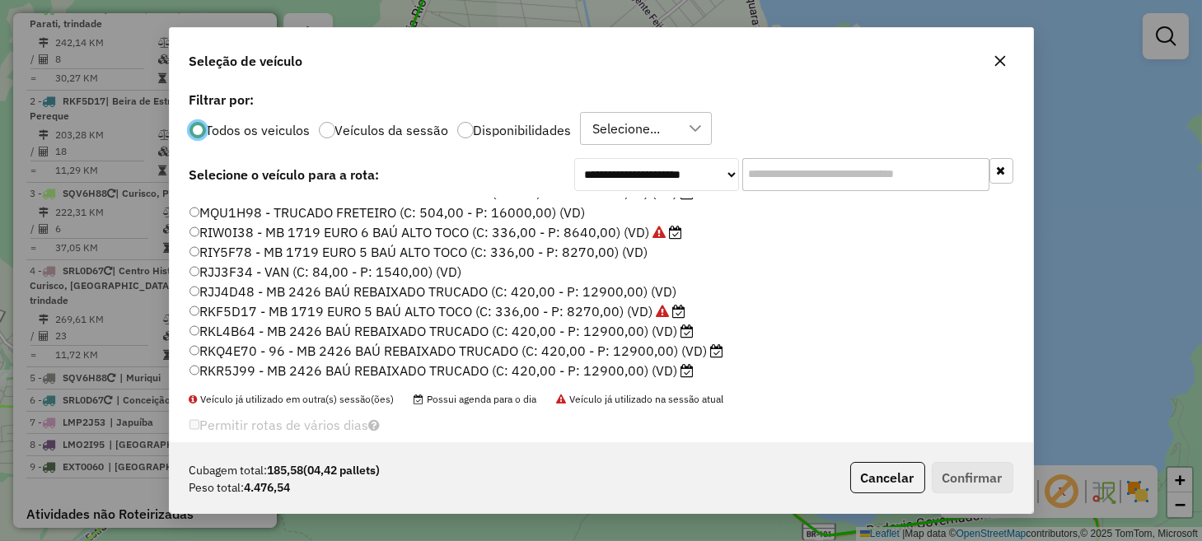
scroll to position [188, 0]
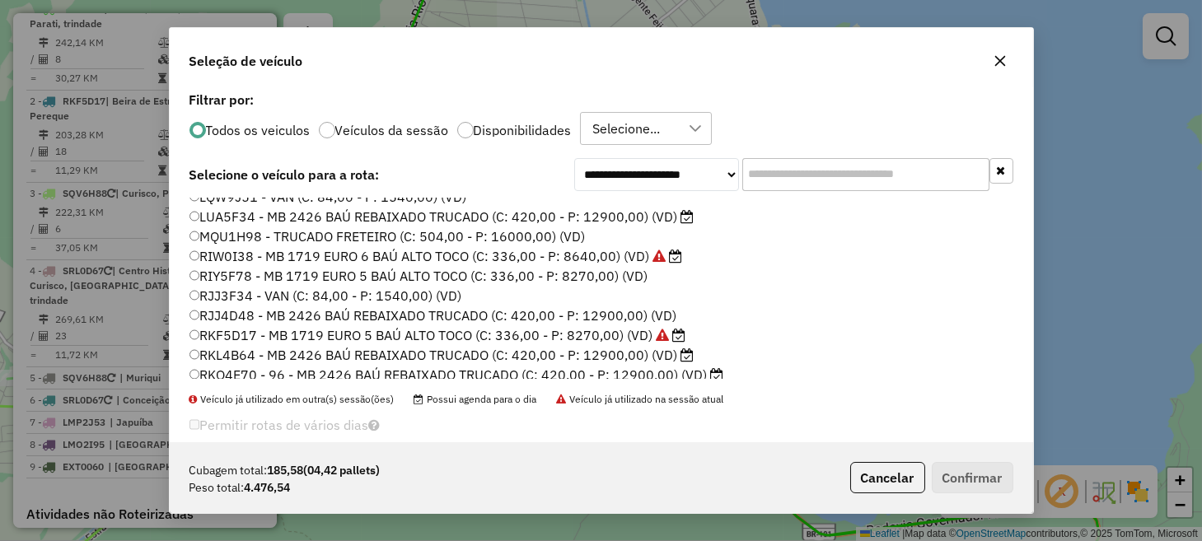
click at [265, 251] on label "RIW0I38 - MB 1719 EURO 6 BAÚ ALTO TOCO (C: 336,00 - P: 8640,00) (VD)" at bounding box center [436, 256] width 493 height 20
click at [991, 472] on button "Confirmar" at bounding box center [973, 477] width 82 height 31
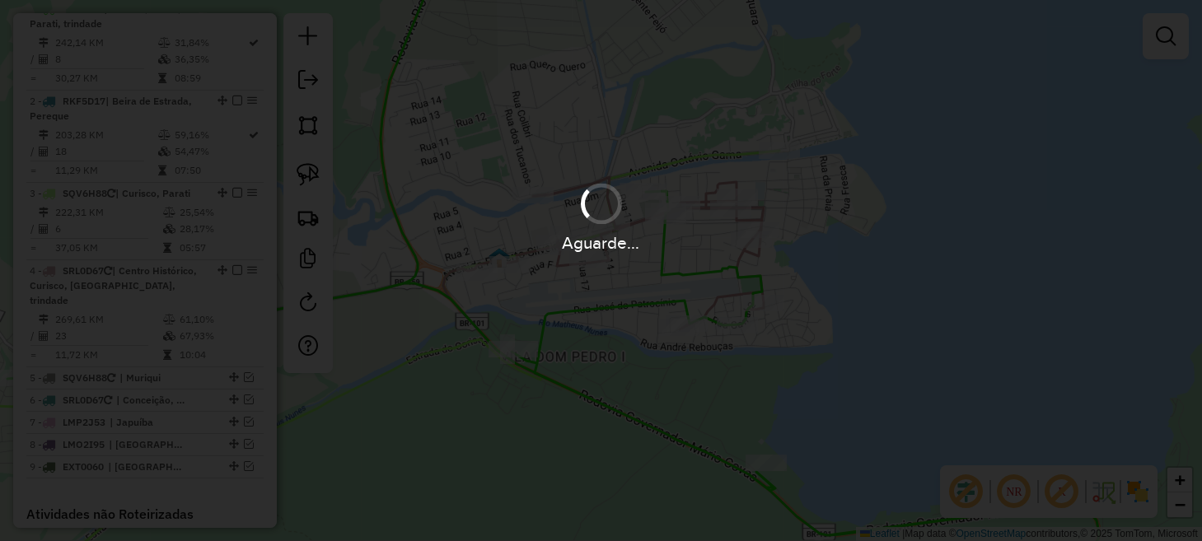
scroll to position [546, 0]
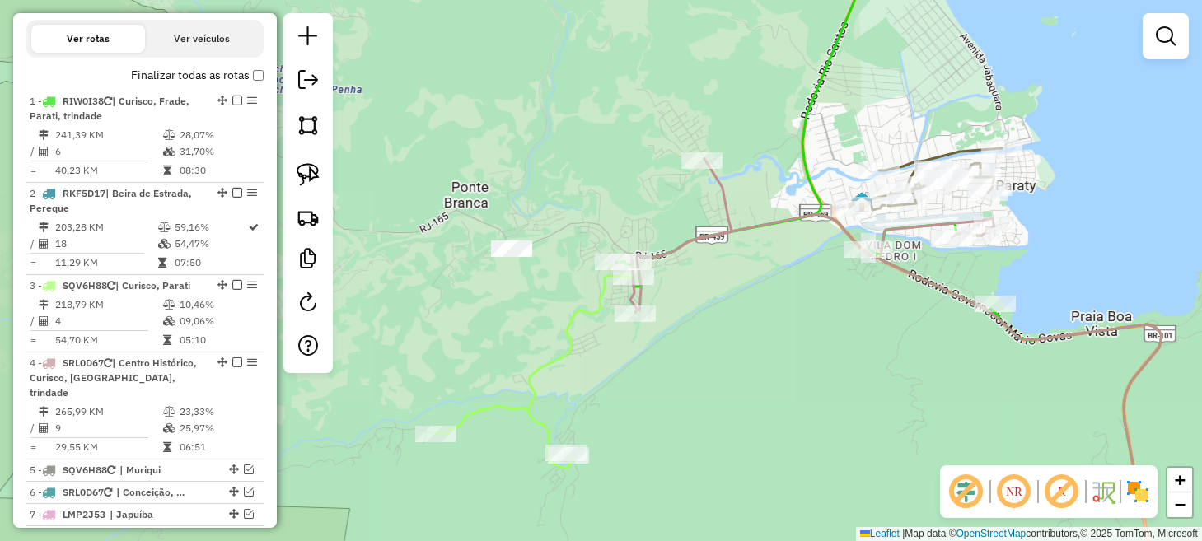
drag, startPoint x: 411, startPoint y: 437, endPoint x: 809, endPoint y: 325, distance: 413.5
click at [809, 325] on div "Janela de atendimento Grade de atendimento Capacidade Transportadoras Veículos …" at bounding box center [601, 270] width 1202 height 541
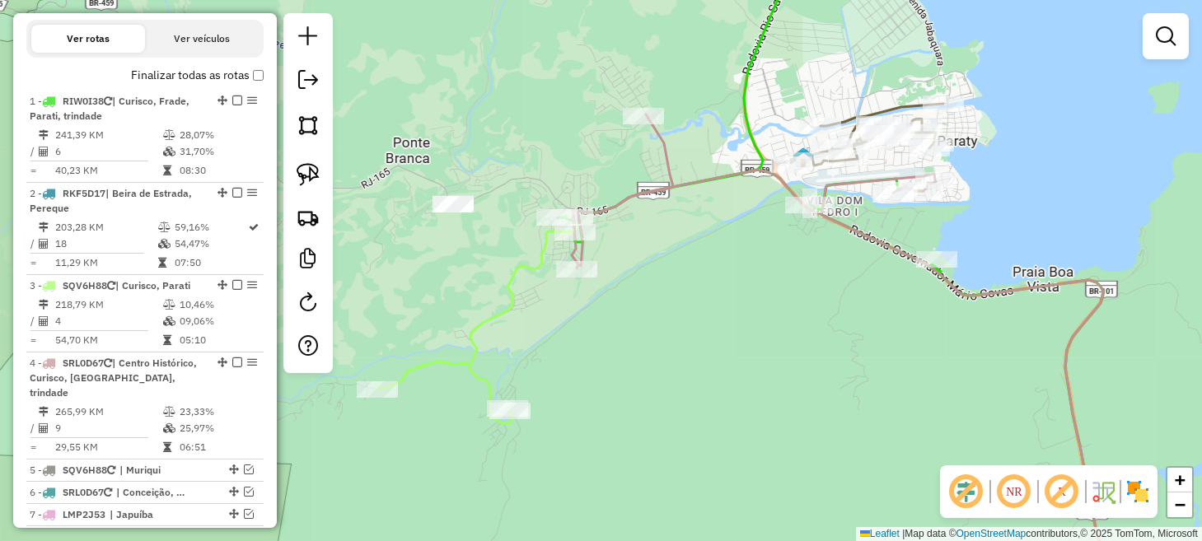
drag, startPoint x: 833, startPoint y: 369, endPoint x: 775, endPoint y: 325, distance: 73.5
click at [775, 325] on div "Janela de atendimento Grade de atendimento Capacidade Transportadoras Veículos …" at bounding box center [601, 270] width 1202 height 541
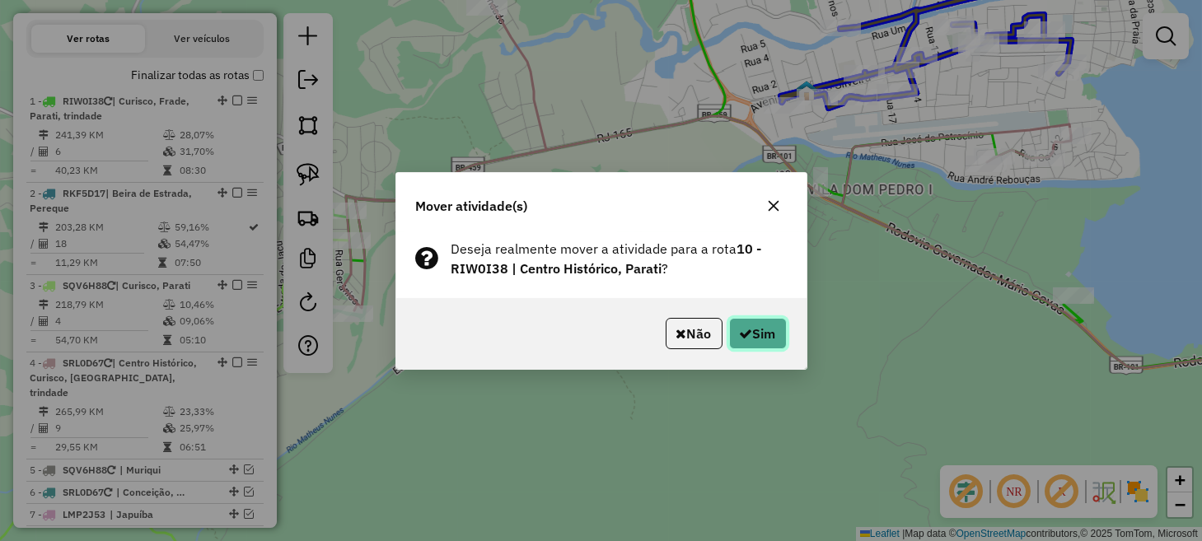
click at [762, 328] on button "Sim" at bounding box center [758, 333] width 58 height 31
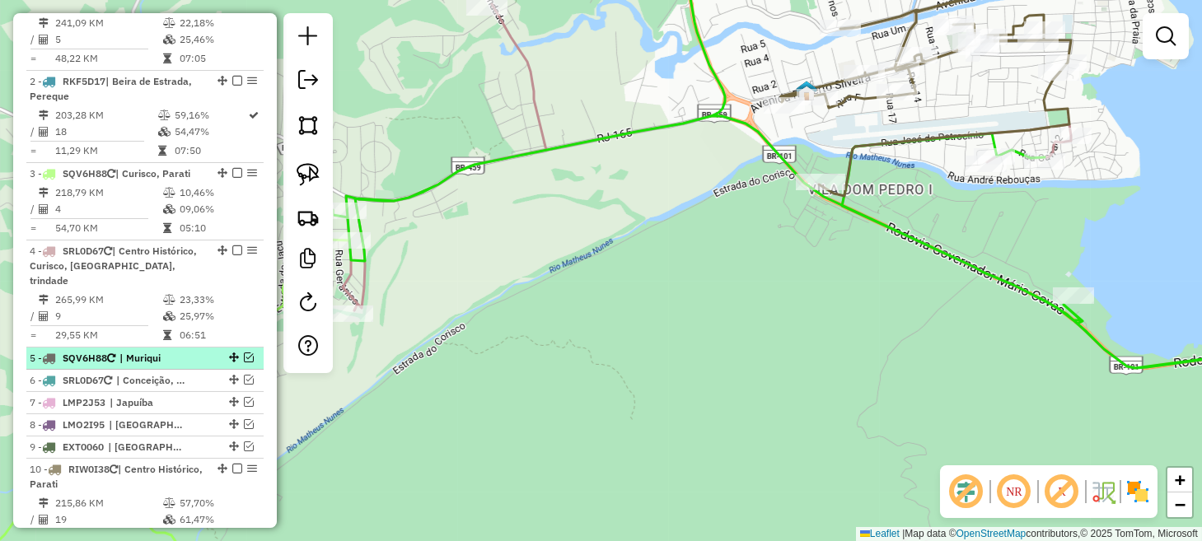
scroll to position [711, 0]
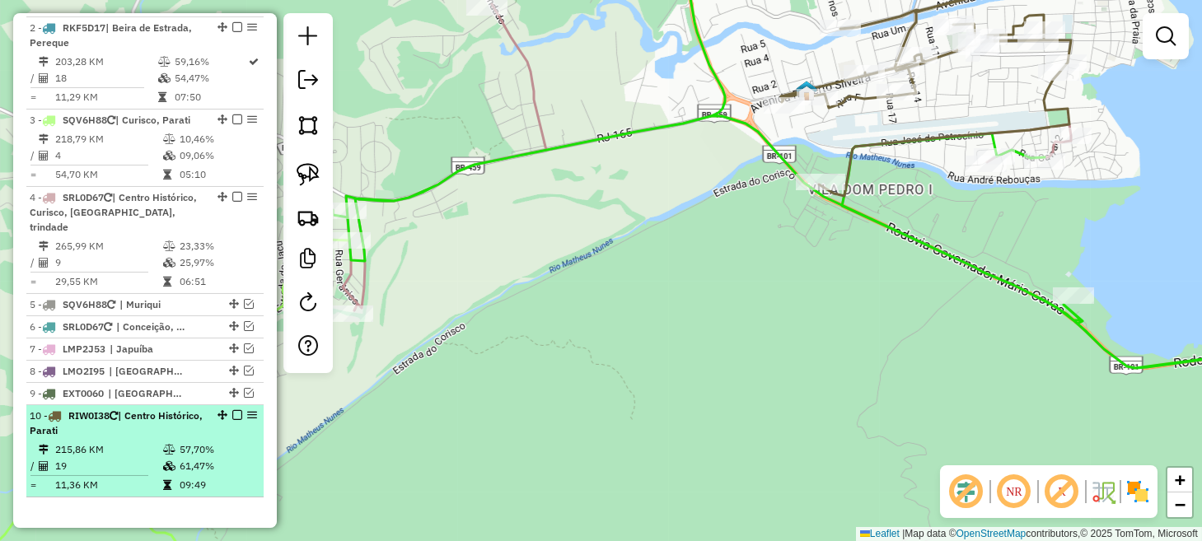
click at [232, 411] on em at bounding box center [237, 415] width 10 height 10
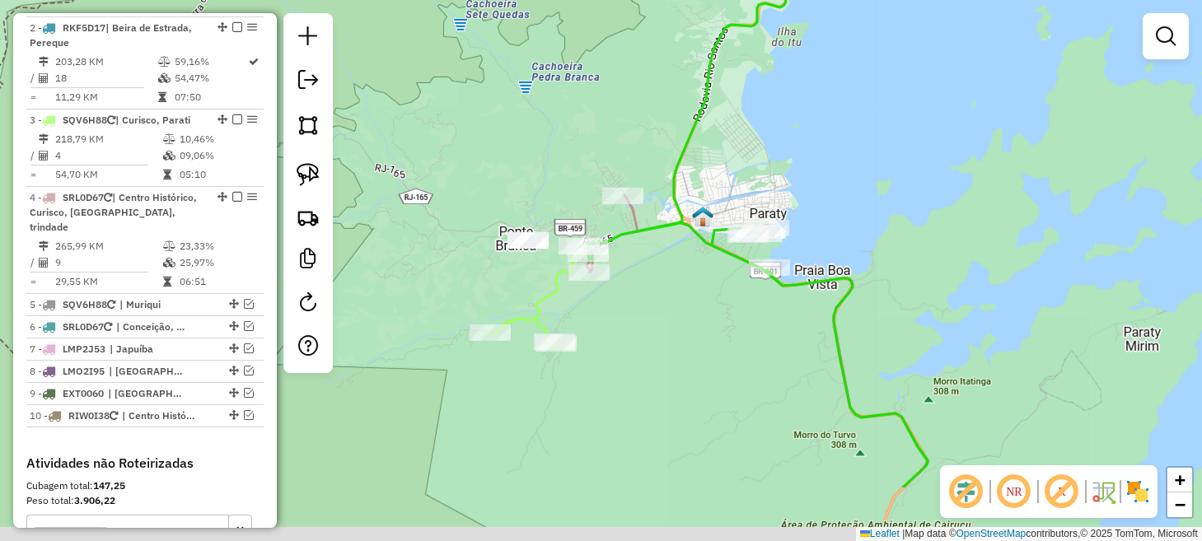
drag, startPoint x: 691, startPoint y: 454, endPoint x: 685, endPoint y: 268, distance: 186.3
click at [685, 274] on div "Janela de atendimento Grade de atendimento Capacidade Transportadoras Veículos …" at bounding box center [601, 270] width 1202 height 541
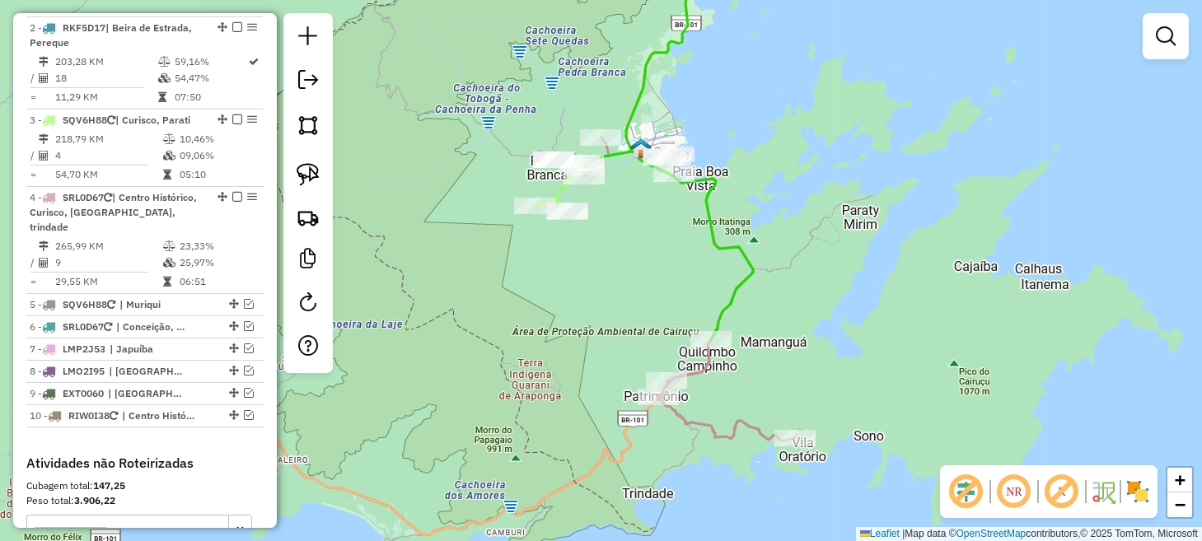
drag, startPoint x: 695, startPoint y: 336, endPoint x: 643, endPoint y: 292, distance: 68.4
click at [643, 292] on div "Janela de atendimento Grade de atendimento Capacidade Transportadoras Veículos …" at bounding box center [601, 270] width 1202 height 541
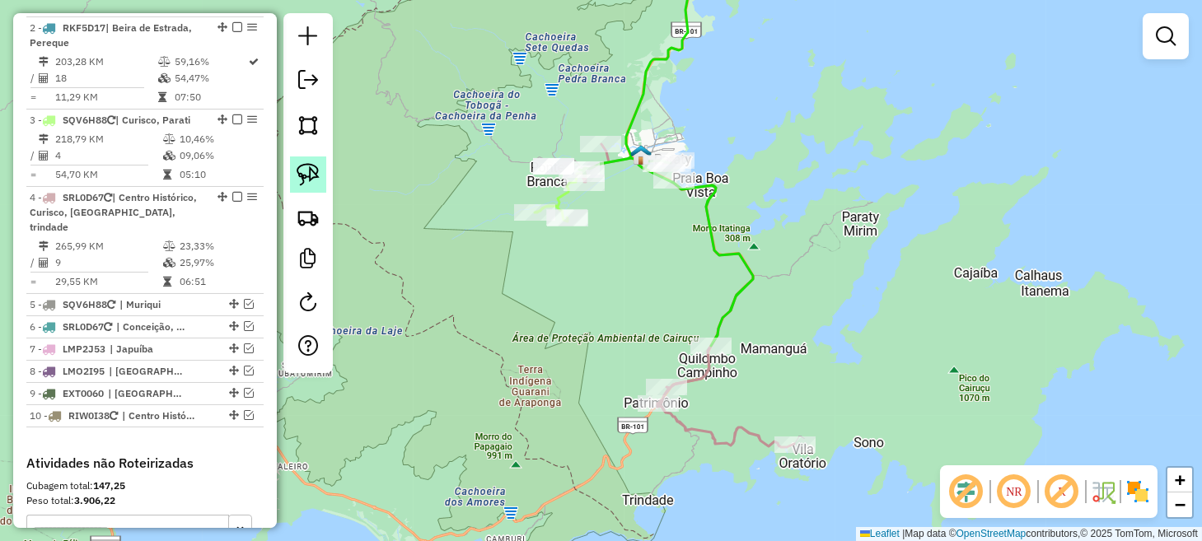
click at [313, 180] on img at bounding box center [308, 174] width 23 height 23
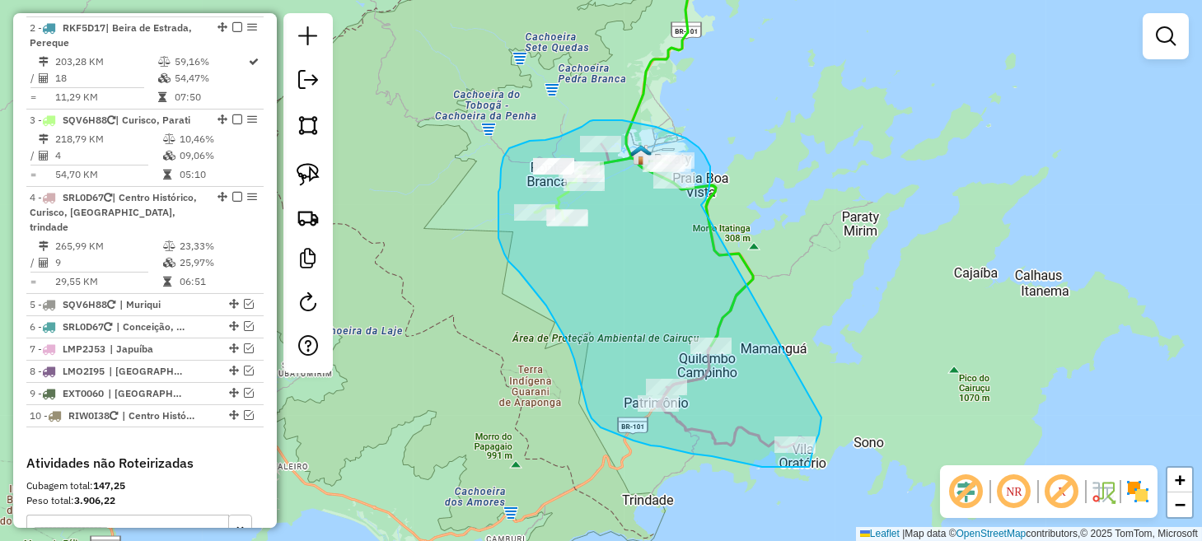
drag, startPoint x: 701, startPoint y: 205, endPoint x: 822, endPoint y: 418, distance: 244.3
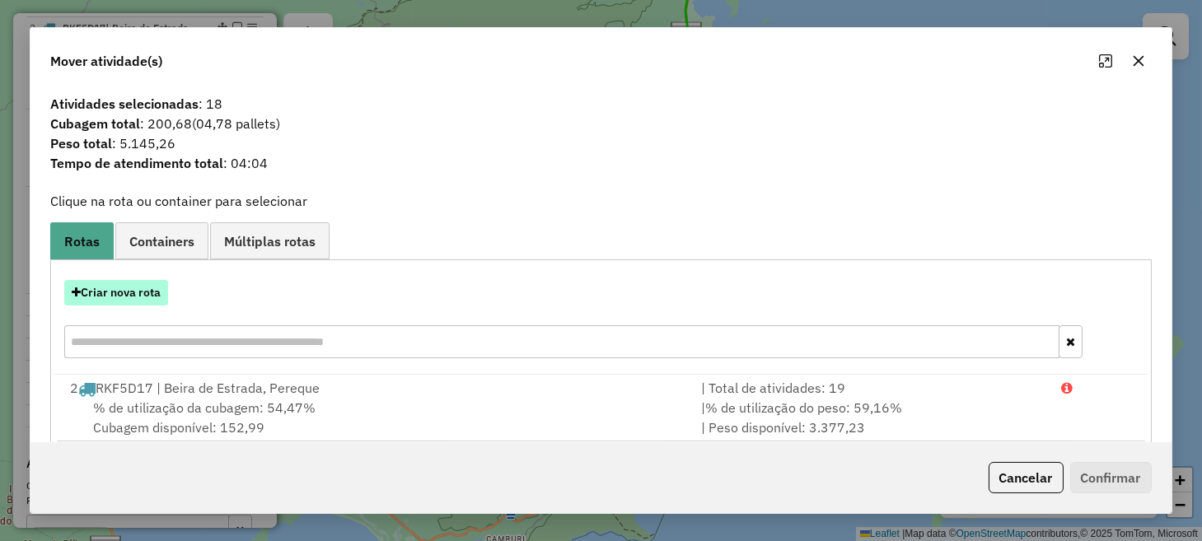
click at [152, 298] on button "Criar nova rota" at bounding box center [116, 293] width 104 height 26
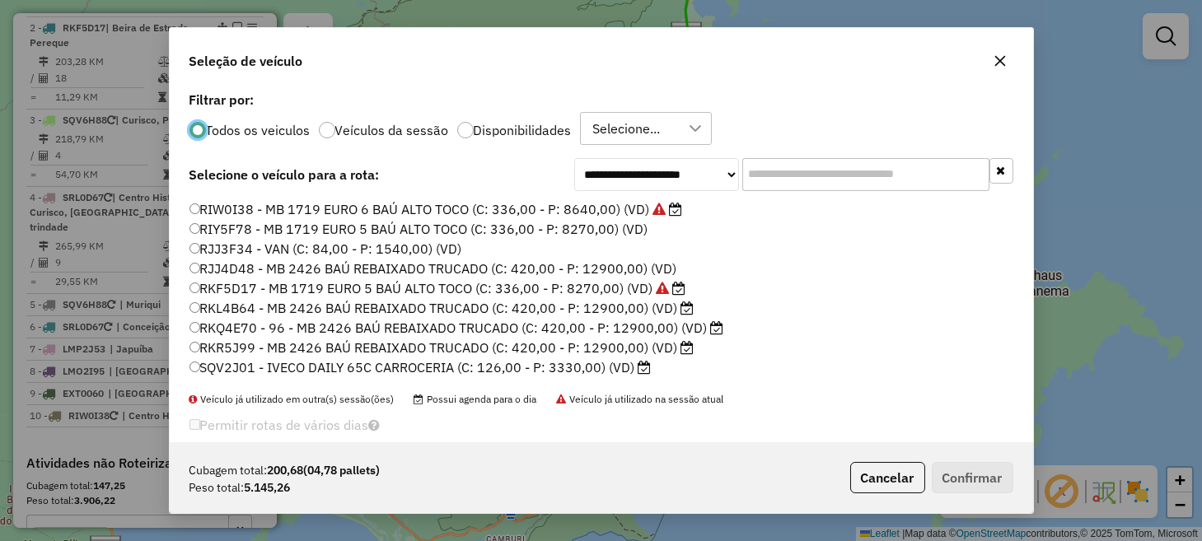
scroll to position [330, 0]
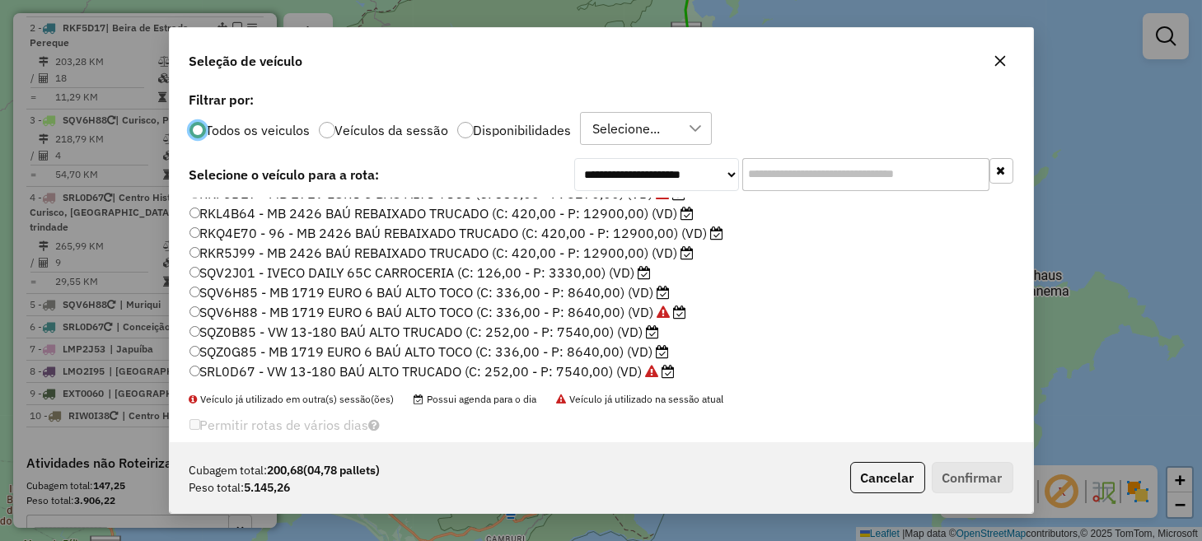
click at [274, 293] on label "SQV6H85 - MB 1719 EURO 6 BAÚ ALTO TOCO (C: 336,00 - P: 8640,00) (VD)" at bounding box center [430, 293] width 481 height 20
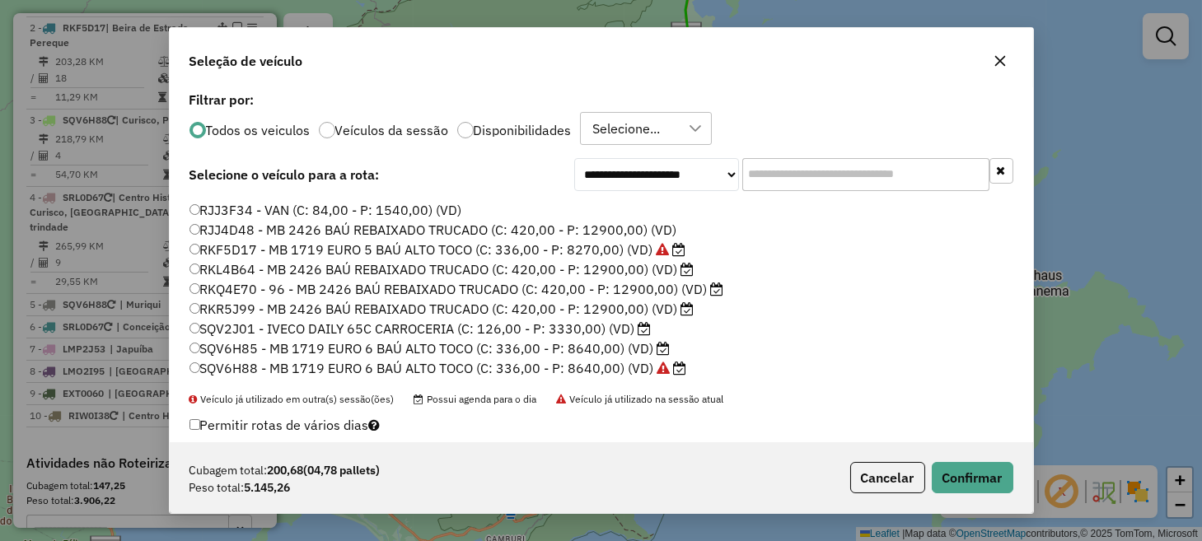
scroll to position [247, 0]
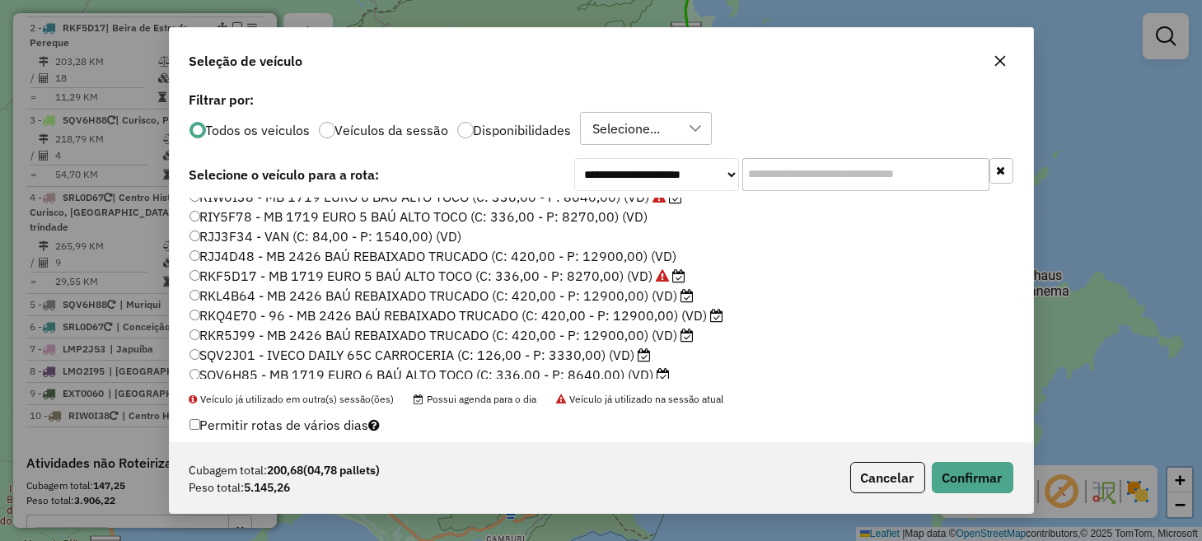
click at [265, 279] on label "RKF5D17 - MB 1719 EURO 5 BAÚ ALTO TOCO (C: 336,00 - P: 8270,00) (VD)" at bounding box center [438, 276] width 497 height 20
click at [967, 474] on button "Confirmar" at bounding box center [973, 477] width 82 height 31
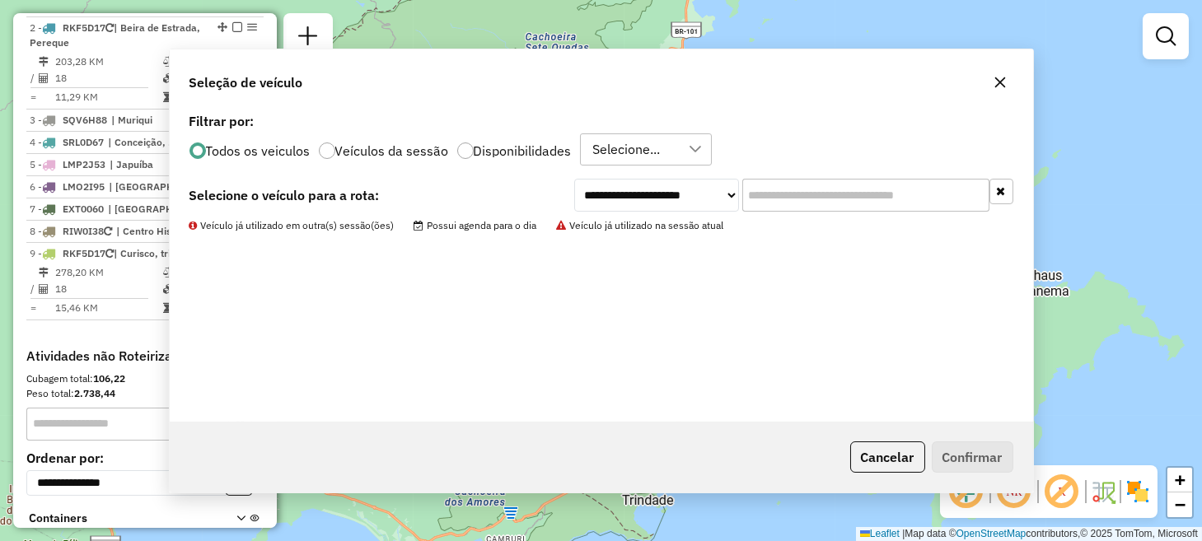
scroll to position [358, 0]
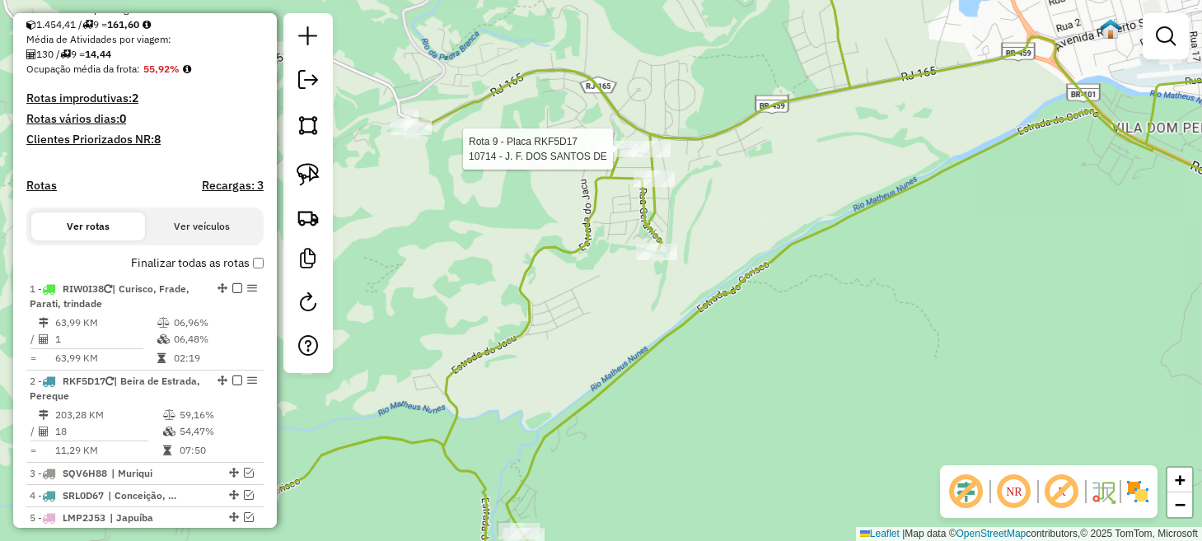
select select "**********"
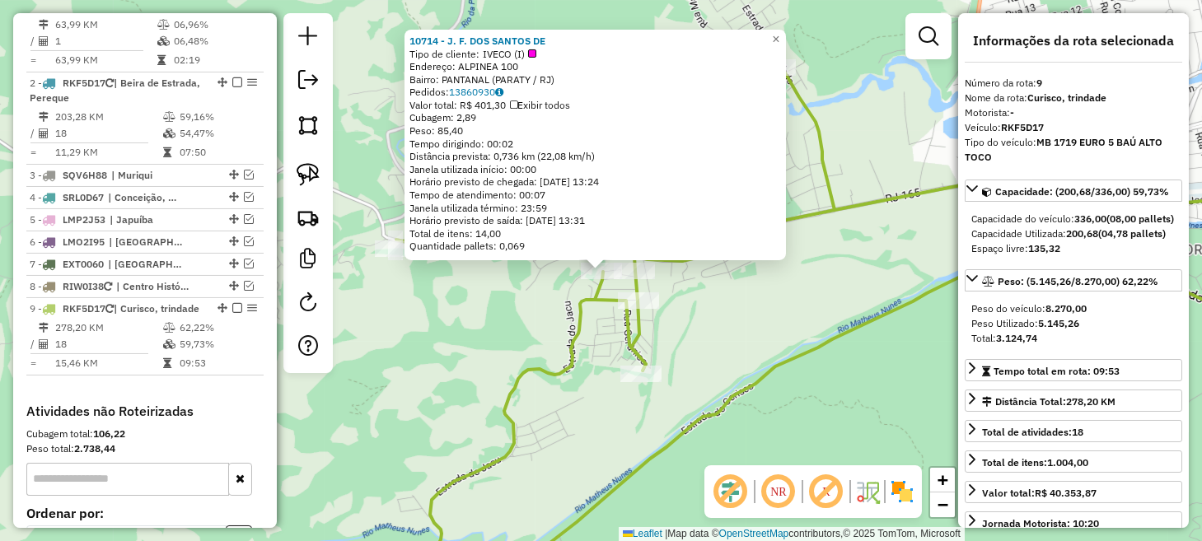
scroll to position [854, 0]
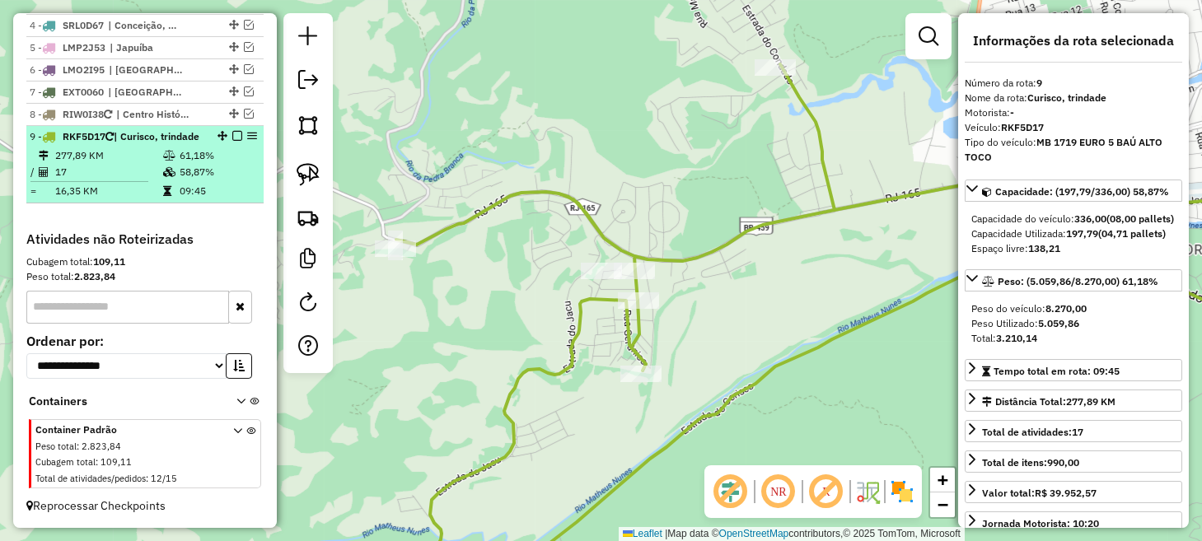
click at [233, 131] on em at bounding box center [237, 136] width 10 height 10
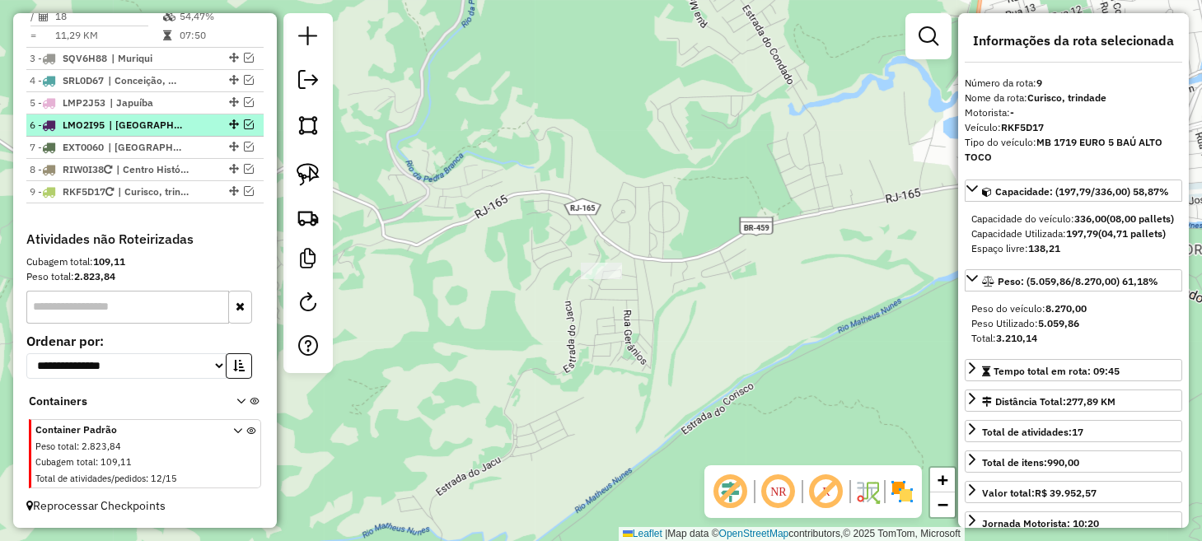
scroll to position [784, 0]
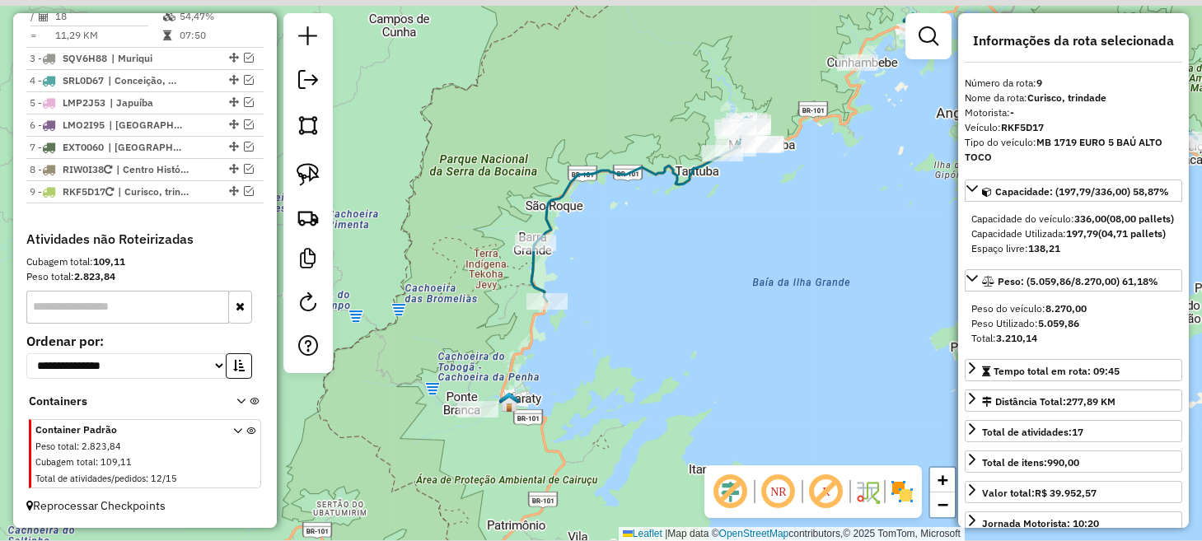
drag, startPoint x: 774, startPoint y: 207, endPoint x: 586, endPoint y: 367, distance: 246.7
click at [586, 367] on div "Janela de atendimento Grade de atendimento Capacidade Transportadoras Veículos …" at bounding box center [601, 270] width 1202 height 541
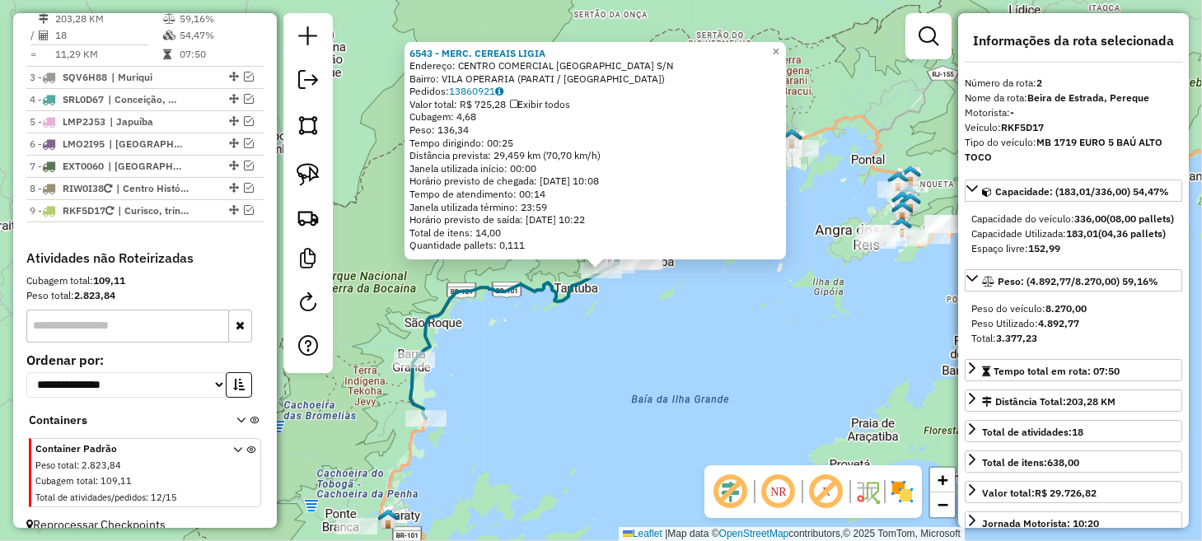
scroll to position [729, 0]
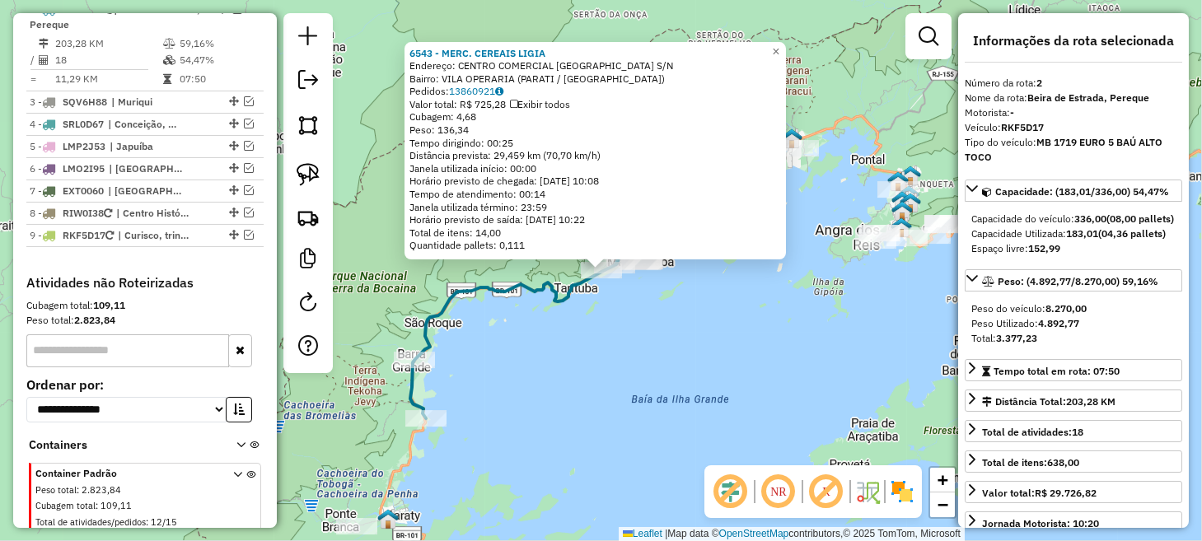
click at [680, 385] on div "6543 - MERC. CEREAIS LIGIA Endereço: CENTRO COMERCIAL [GEOGRAPHIC_DATA] S/N Bai…" at bounding box center [601, 270] width 1202 height 541
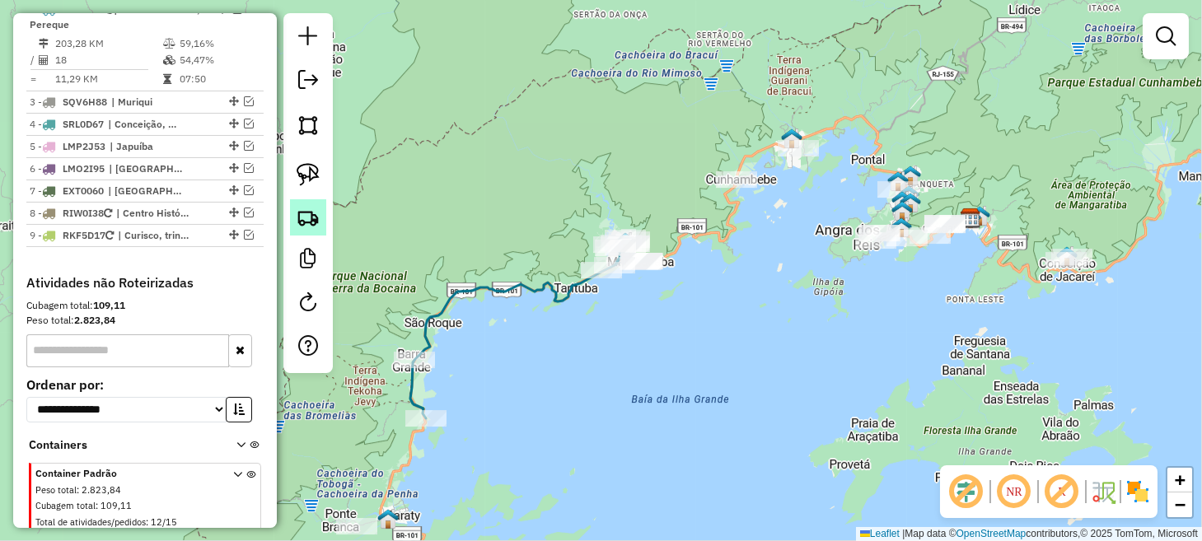
drag, startPoint x: 300, startPoint y: 176, endPoint x: 318, endPoint y: 212, distance: 40.5
click at [300, 176] on img at bounding box center [308, 174] width 23 height 23
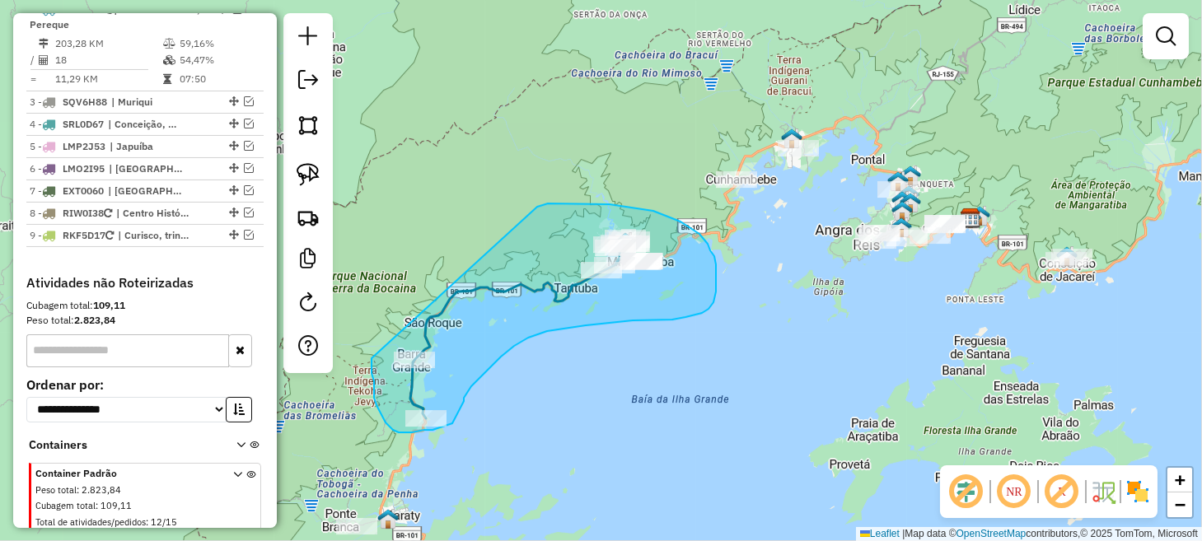
drag, startPoint x: 374, startPoint y: 390, endPoint x: 519, endPoint y: 217, distance: 225.8
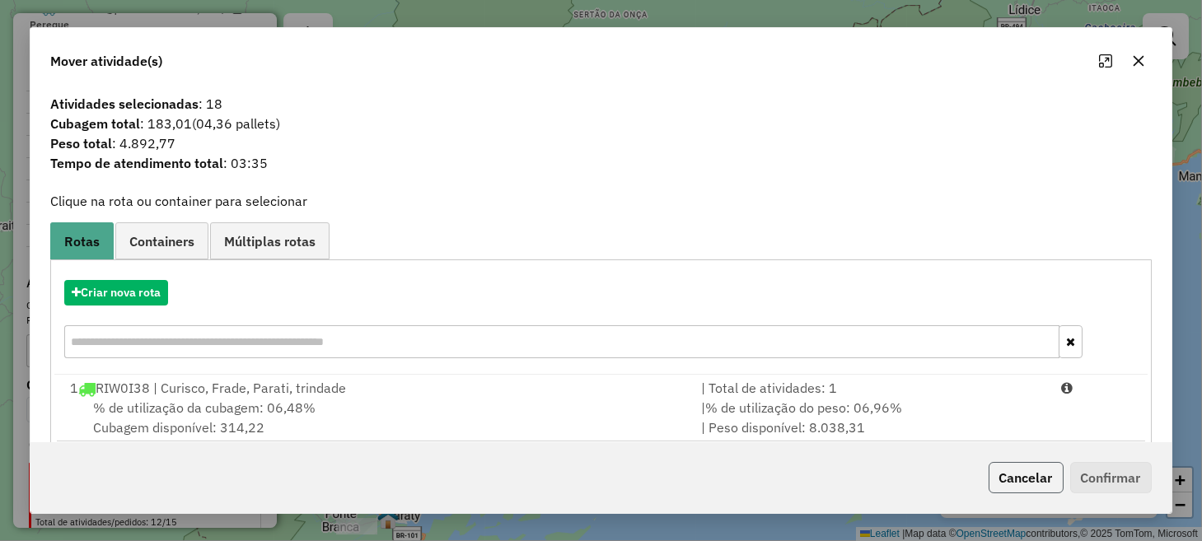
click at [1014, 475] on button "Cancelar" at bounding box center [1026, 477] width 75 height 31
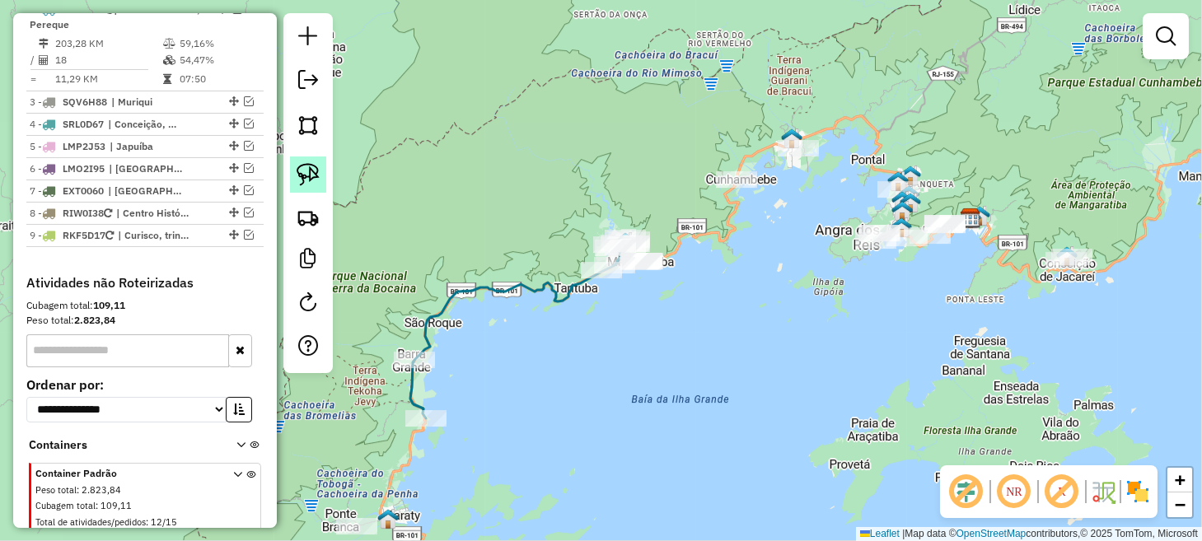
drag, startPoint x: 305, startPoint y: 166, endPoint x: 383, endPoint y: 188, distance: 81.2
click at [305, 167] on img at bounding box center [308, 174] width 23 height 23
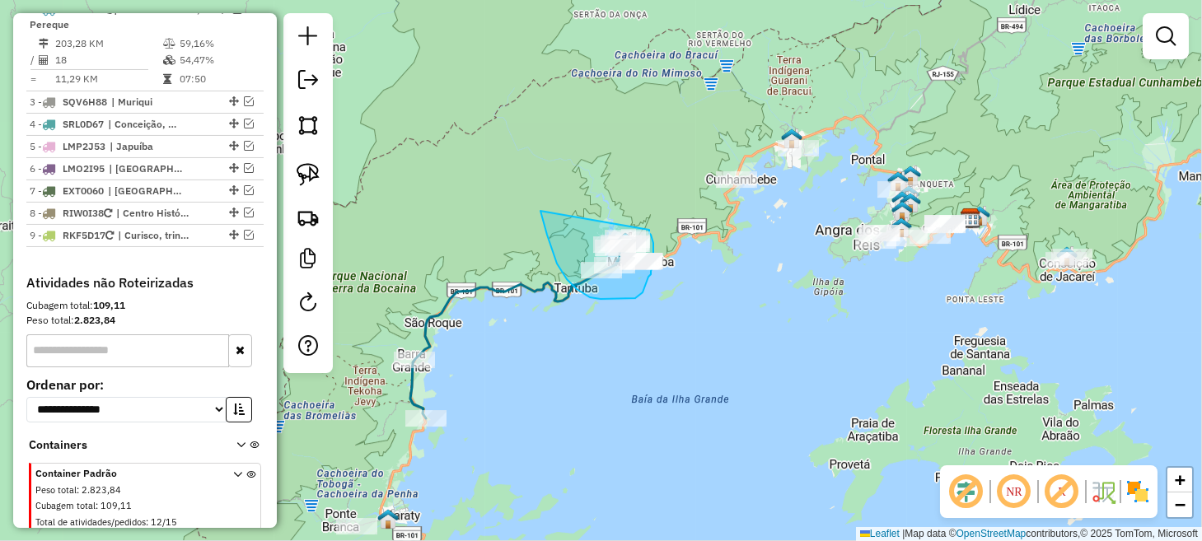
drag, startPoint x: 554, startPoint y: 255, endPoint x: 607, endPoint y: 198, distance: 78.7
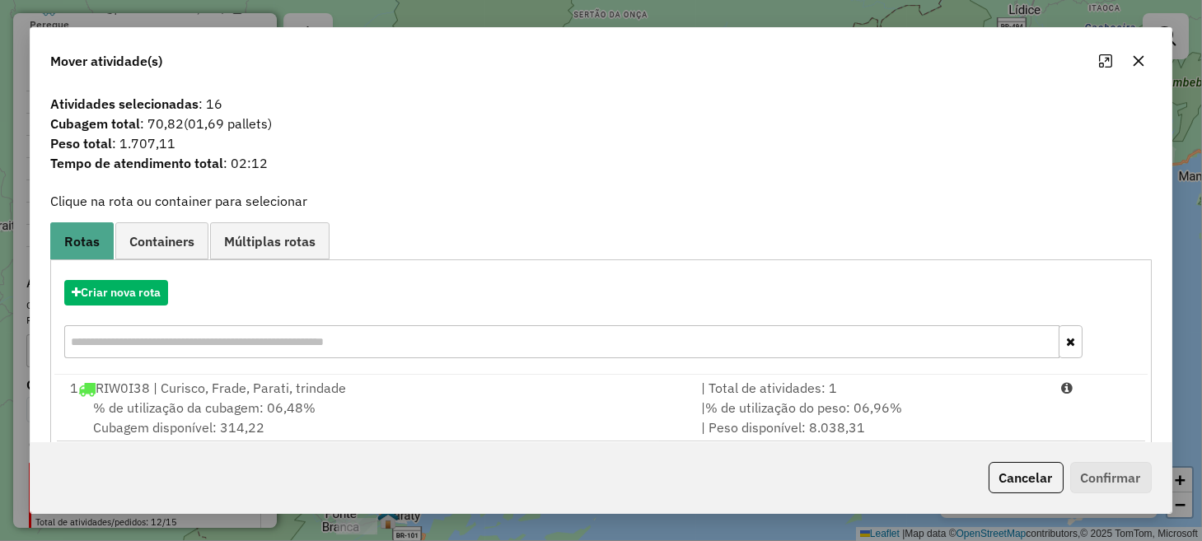
click at [1012, 479] on button "Cancelar" at bounding box center [1026, 477] width 75 height 31
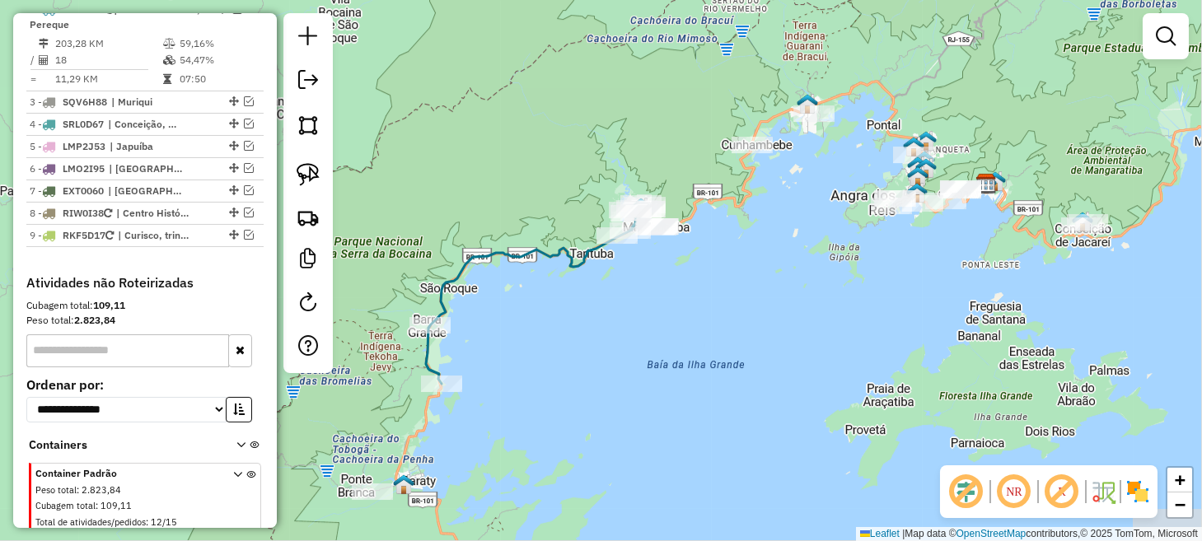
drag, startPoint x: 527, startPoint y: 355, endPoint x: 517, endPoint y: 336, distance: 21.4
click at [535, 338] on div "Janela de atendimento Grade de atendimento Capacidade Transportadoras Veículos …" at bounding box center [601, 270] width 1202 height 541
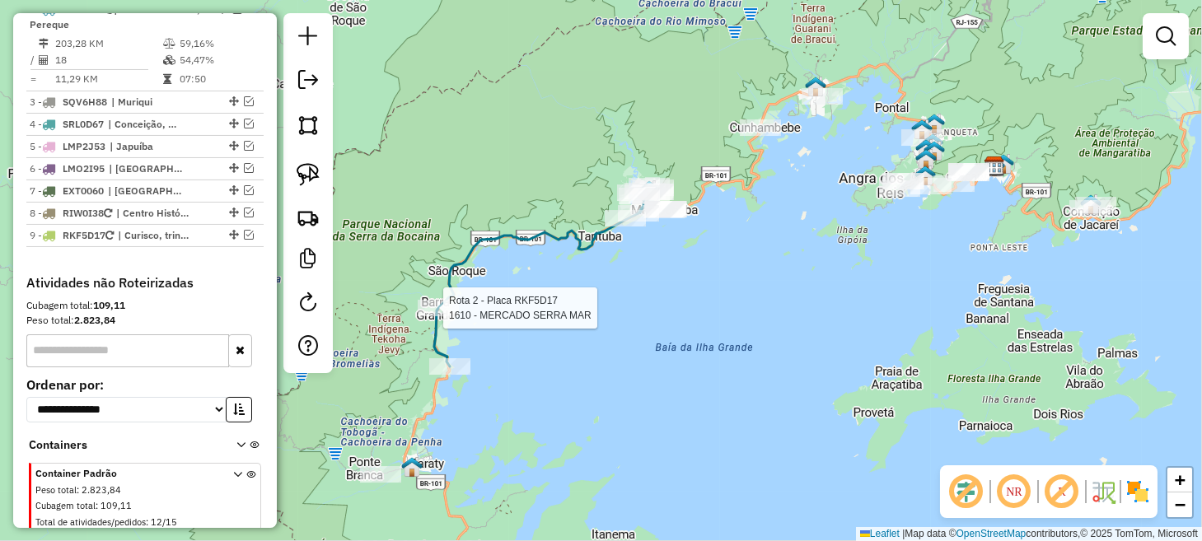
select select "**********"
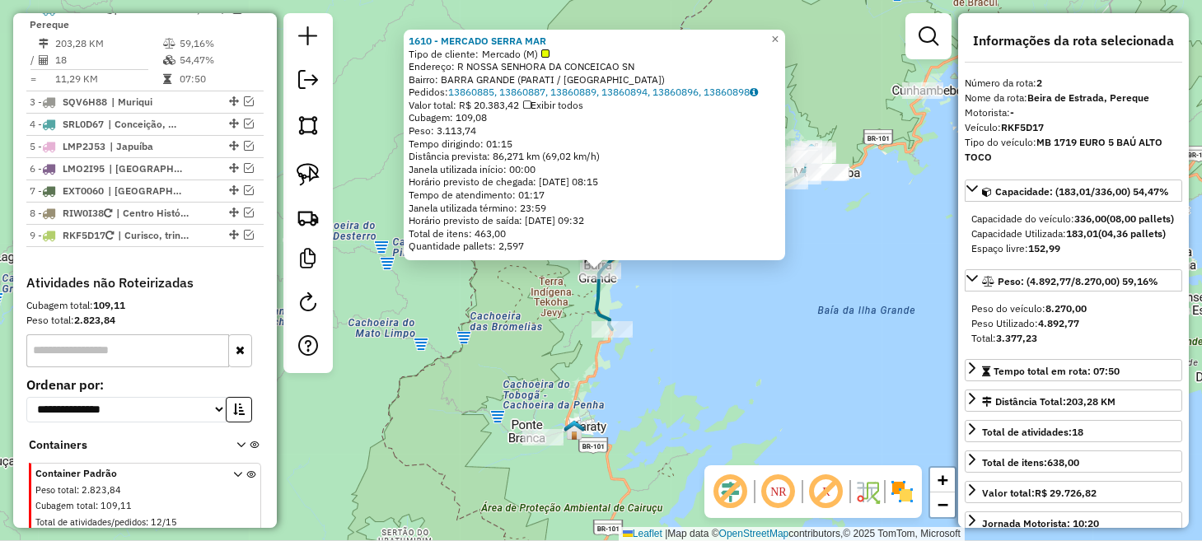
click at [686, 382] on div "1610 - MERCADO SERRA MAR Tipo de cliente: Mercado (M) Endereço: R NOSSA SENHORA…" at bounding box center [601, 270] width 1202 height 541
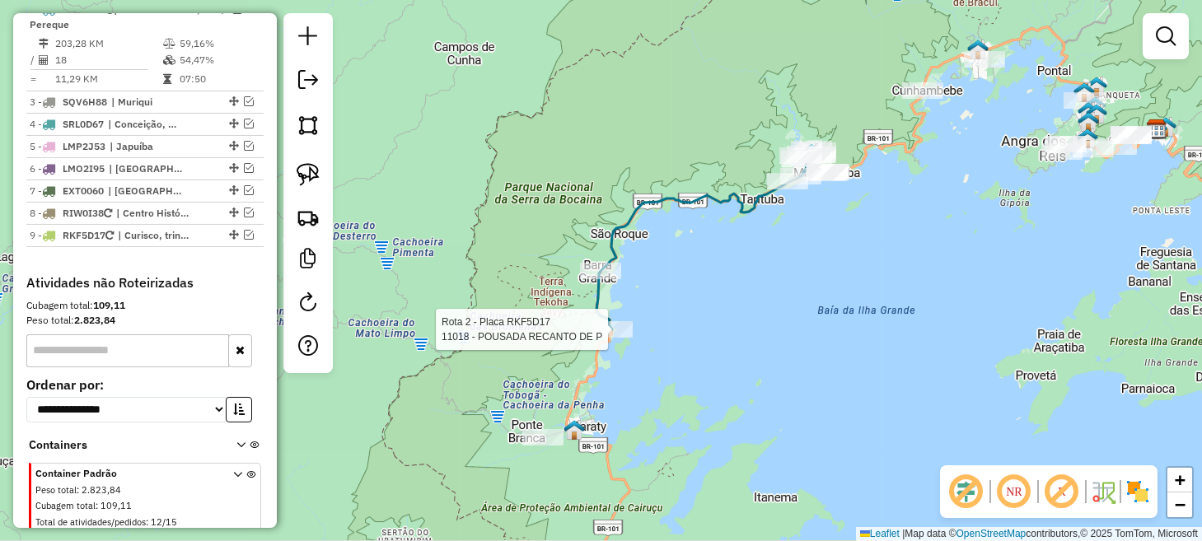
select select "**********"
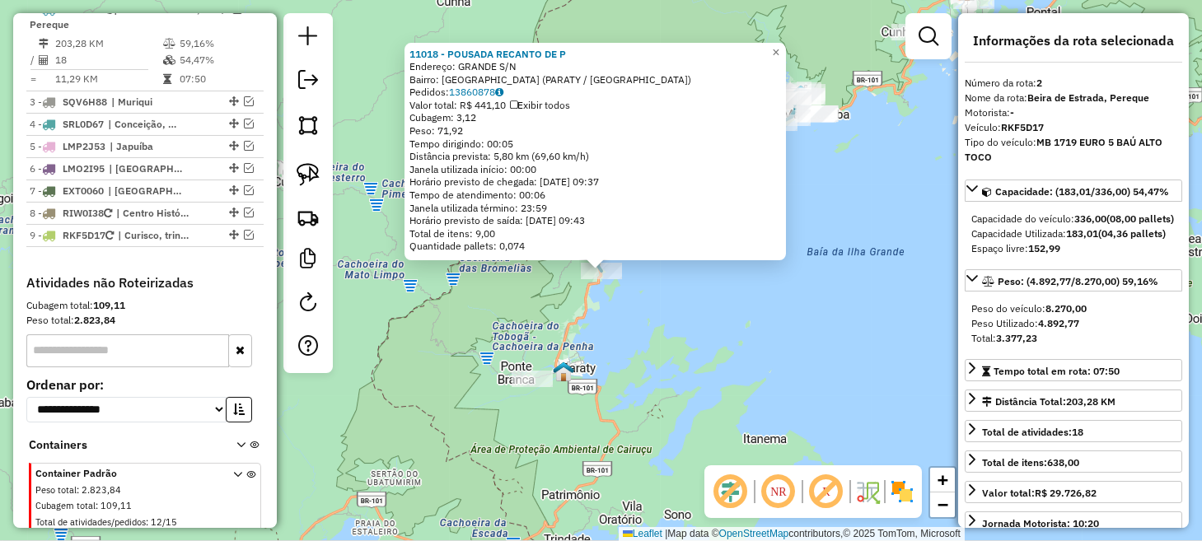
click at [680, 372] on div "11018 - POUSADA RECANTO DE P Endereço: GRANDE S/N Bairro: [GEOGRAPHIC_DATA] (PA…" at bounding box center [601, 270] width 1202 height 541
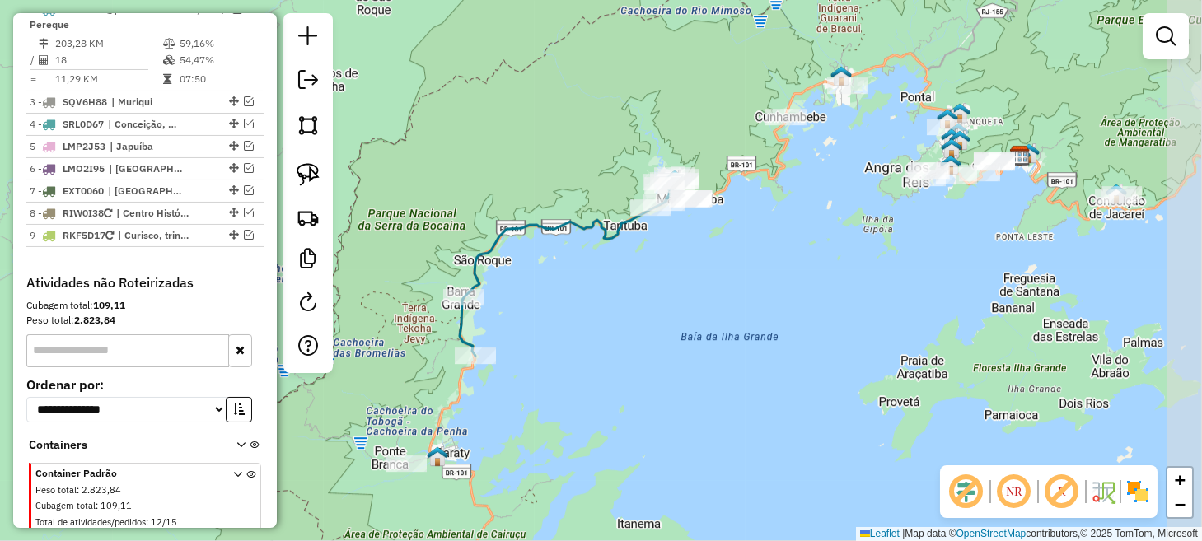
drag, startPoint x: 809, startPoint y: 237, endPoint x: 668, endPoint y: 354, distance: 184.3
click at [668, 354] on div "Janela de atendimento Grade de atendimento Capacidade Transportadoras Veículos …" at bounding box center [601, 270] width 1202 height 541
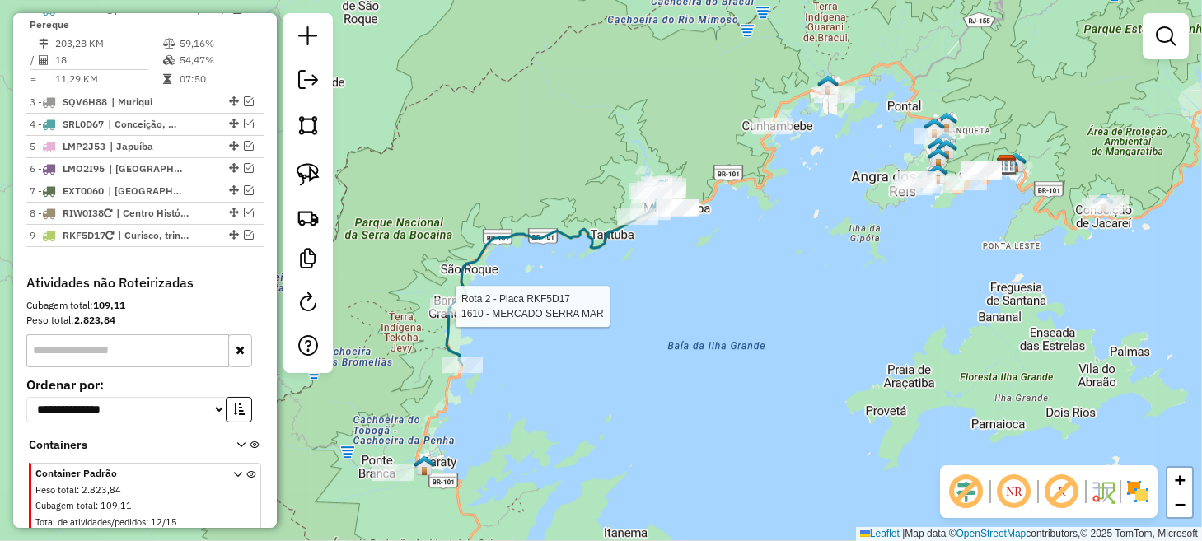
select select "**********"
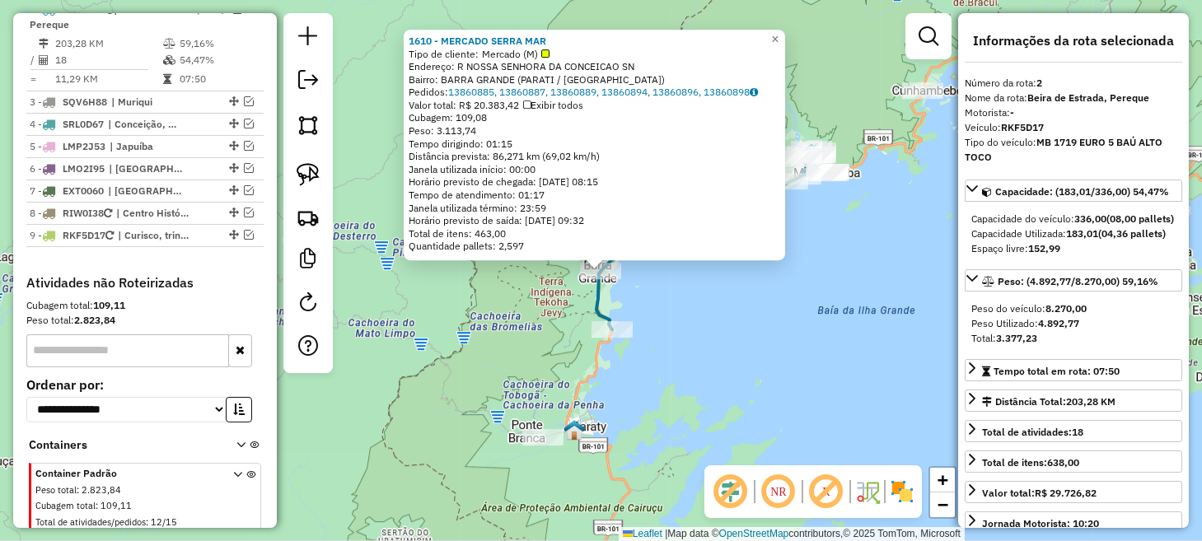
click at [767, 355] on div "1610 - MERCADO SERRA MAR Tipo de cliente: Mercado (M) Endereço: R NOSSA SENHORA…" at bounding box center [601, 270] width 1202 height 541
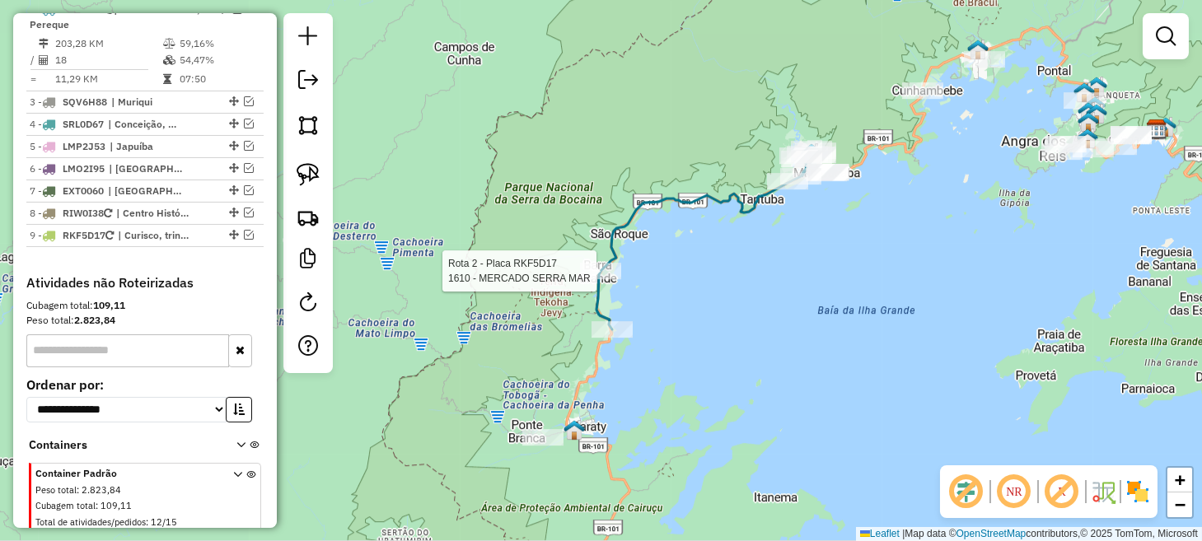
select select "**********"
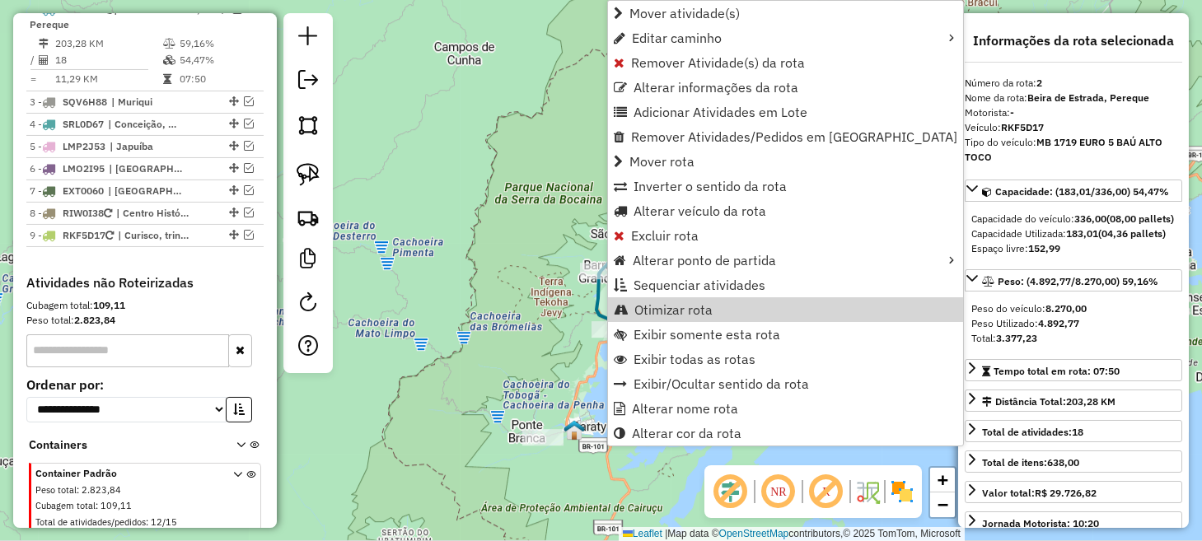
click at [920, 297] on div "Janela de atendimento Grade de atendimento Capacidade Transportadoras Veículos …" at bounding box center [601, 270] width 1202 height 541
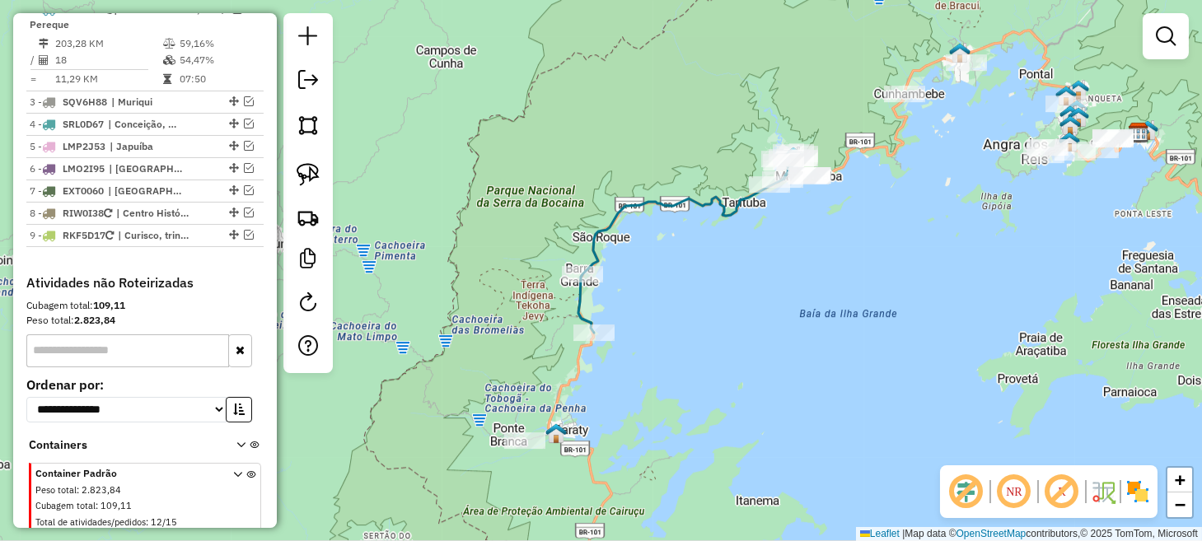
drag, startPoint x: 650, startPoint y: 409, endPoint x: 672, endPoint y: 372, distance: 42.5
click at [671, 373] on div "Janela de atendimento Grade de atendimento Capacidade Transportadoras Veículos …" at bounding box center [601, 270] width 1202 height 541
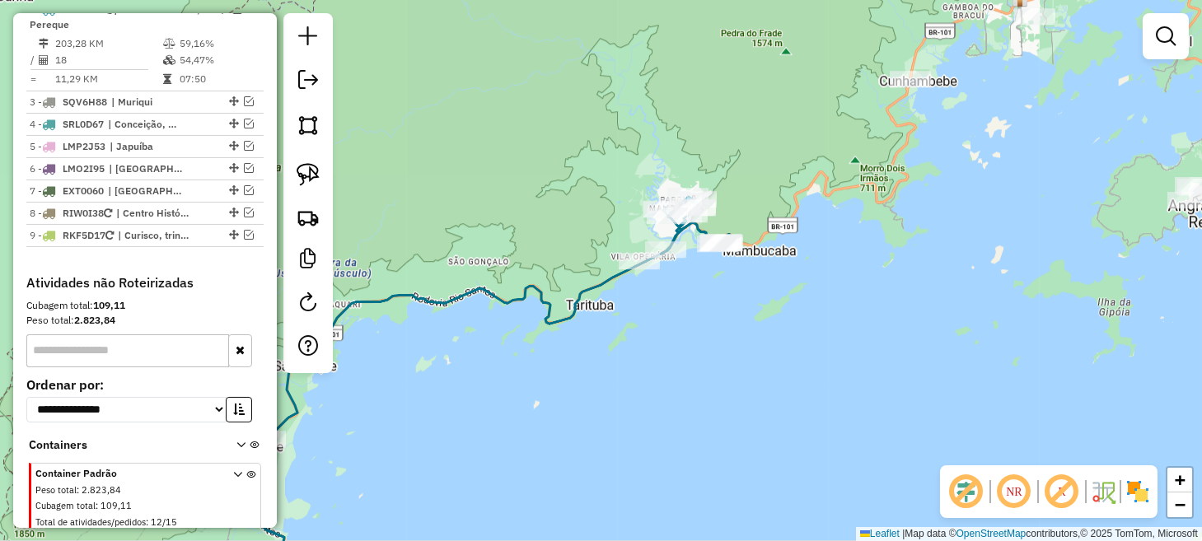
drag, startPoint x: 818, startPoint y: 190, endPoint x: 728, endPoint y: 339, distance: 173.4
click at [735, 322] on div "Janela de atendimento Grade de atendimento Capacidade Transportadoras Veículos …" at bounding box center [601, 270] width 1202 height 541
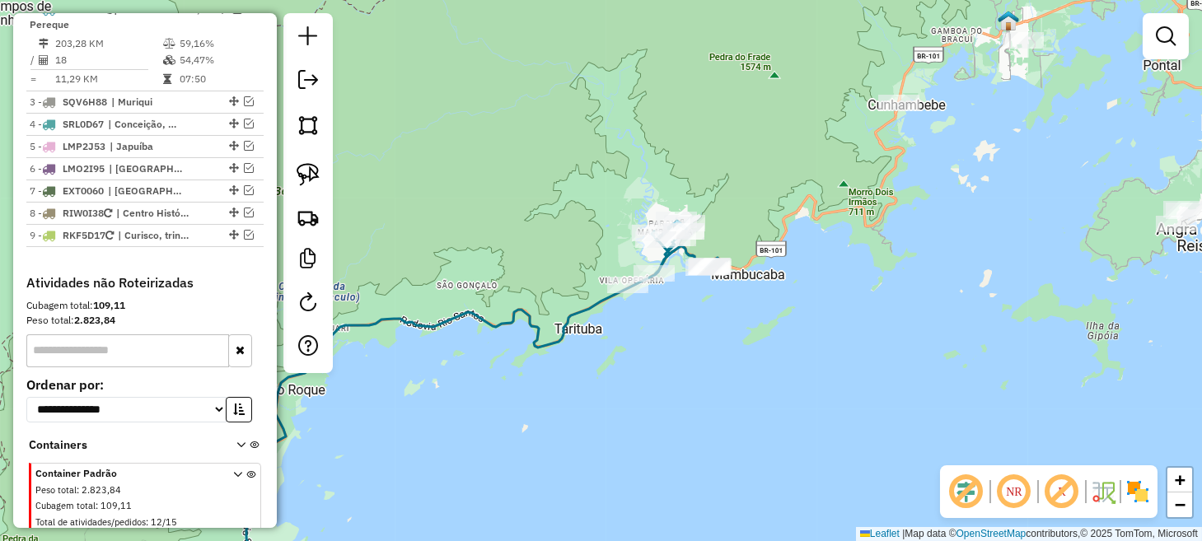
drag, startPoint x: 897, startPoint y: 217, endPoint x: 734, endPoint y: 316, distance: 191.2
click at [734, 316] on div "Janela de atendimento Grade de atendimento Capacidade Transportadoras Veículos …" at bounding box center [601, 270] width 1202 height 541
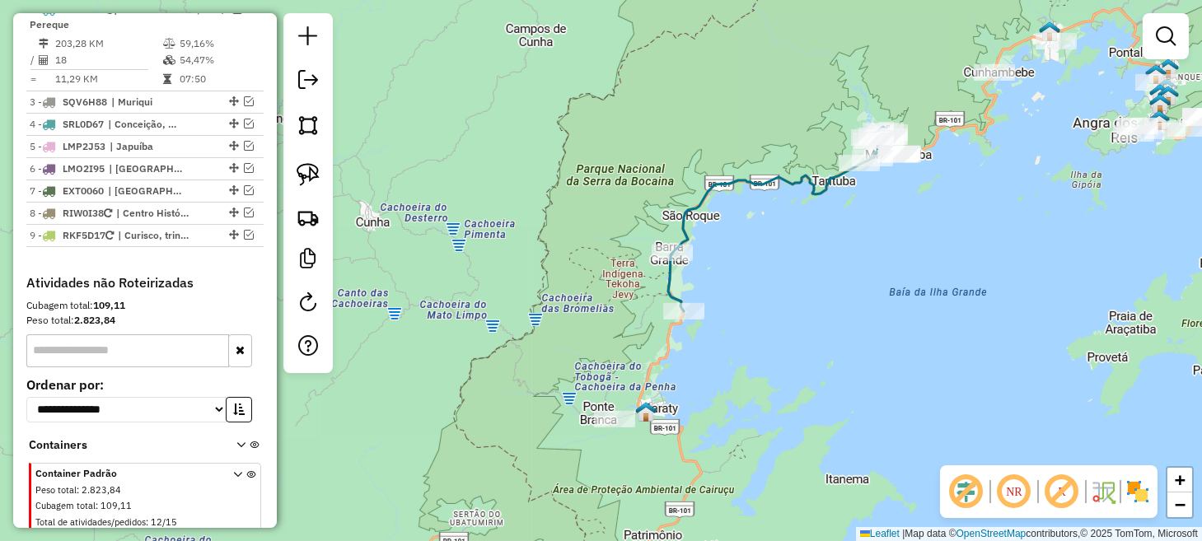
drag, startPoint x: 517, startPoint y: 349, endPoint x: 893, endPoint y: 219, distance: 397.4
click at [893, 219] on div "Janela de atendimento Grade de atendimento Capacidade Transportadoras Veículos …" at bounding box center [601, 270] width 1202 height 541
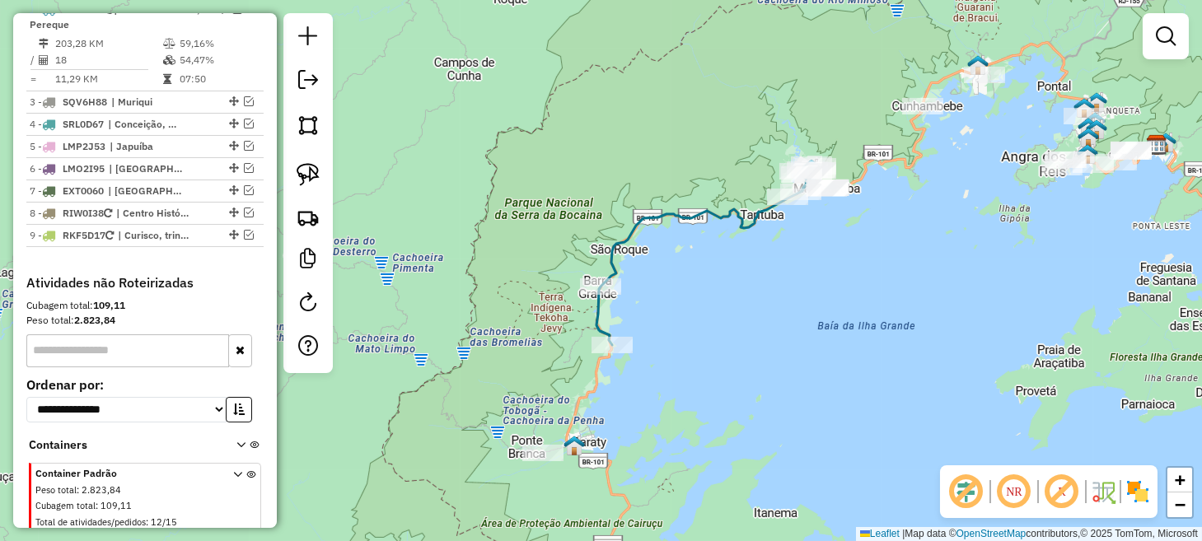
drag, startPoint x: 893, startPoint y: 227, endPoint x: 821, endPoint y: 260, distance: 79.3
click at [821, 260] on div "Janela de atendimento Grade de atendimento Capacidade Transportadoras Veículos …" at bounding box center [601, 270] width 1202 height 541
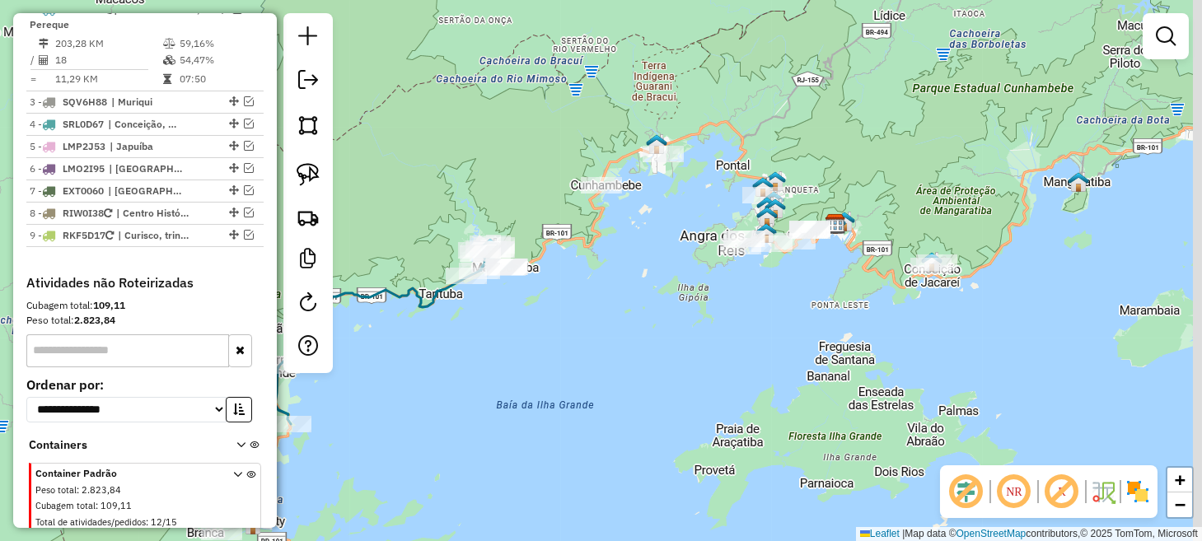
drag, startPoint x: 857, startPoint y: 223, endPoint x: 535, endPoint y: 305, distance: 332.4
click at [535, 305] on div "Janela de atendimento Grade de atendimento Capacidade Transportadoras Veículos …" at bounding box center [601, 270] width 1202 height 541
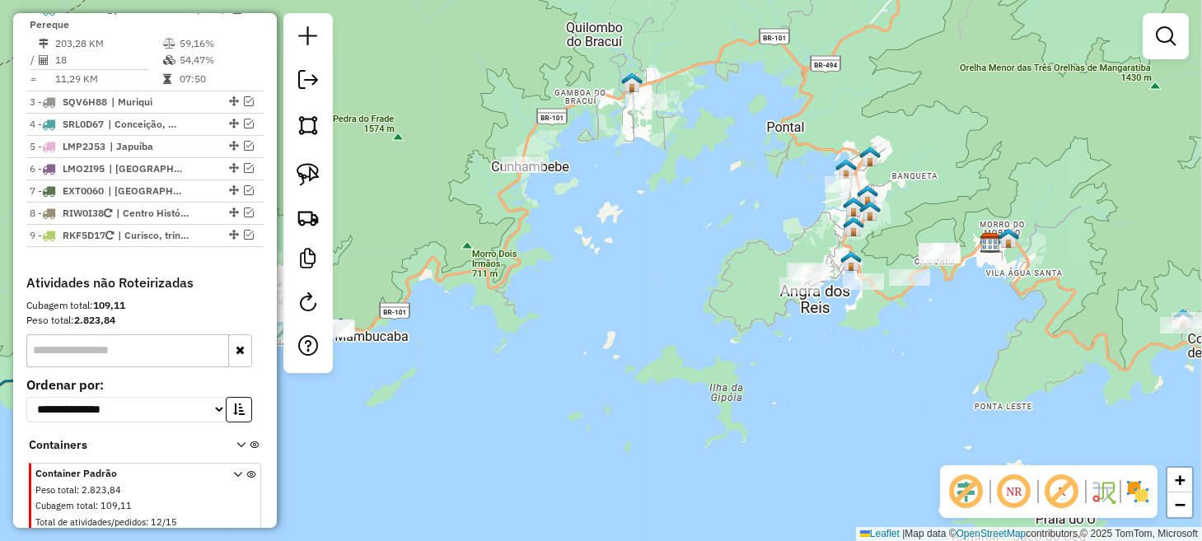
drag, startPoint x: 245, startPoint y: 179, endPoint x: 269, endPoint y: 183, distance: 24.3
click at [245, 173] on em at bounding box center [249, 168] width 10 height 10
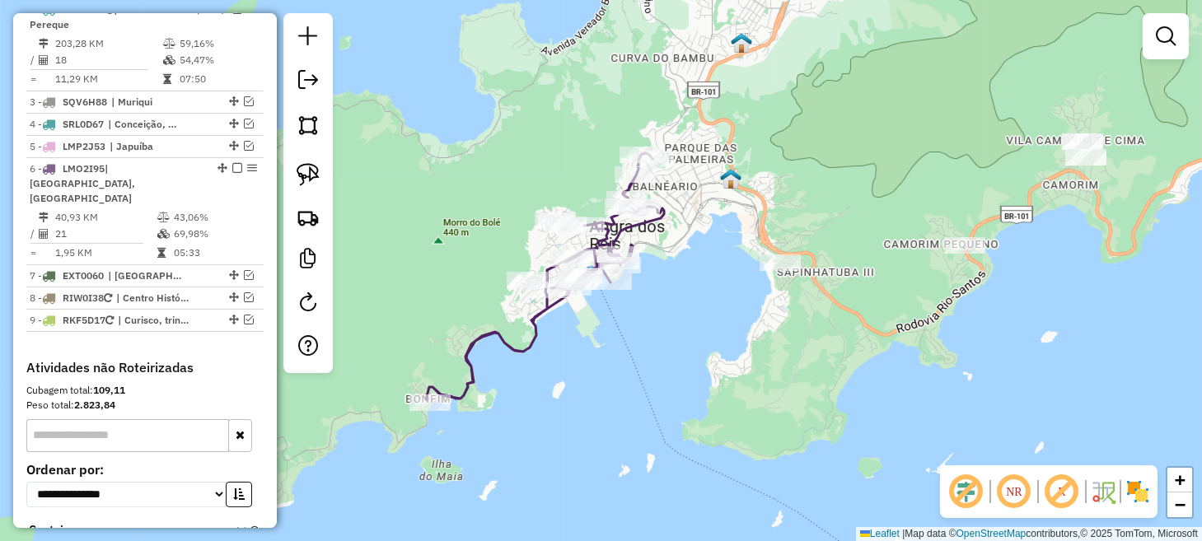
drag, startPoint x: 876, startPoint y: 293, endPoint x: 757, endPoint y: 316, distance: 121.7
click at [757, 316] on div "Janela de atendimento Grade de atendimento Capacidade Transportadoras Veículos …" at bounding box center [601, 270] width 1202 height 541
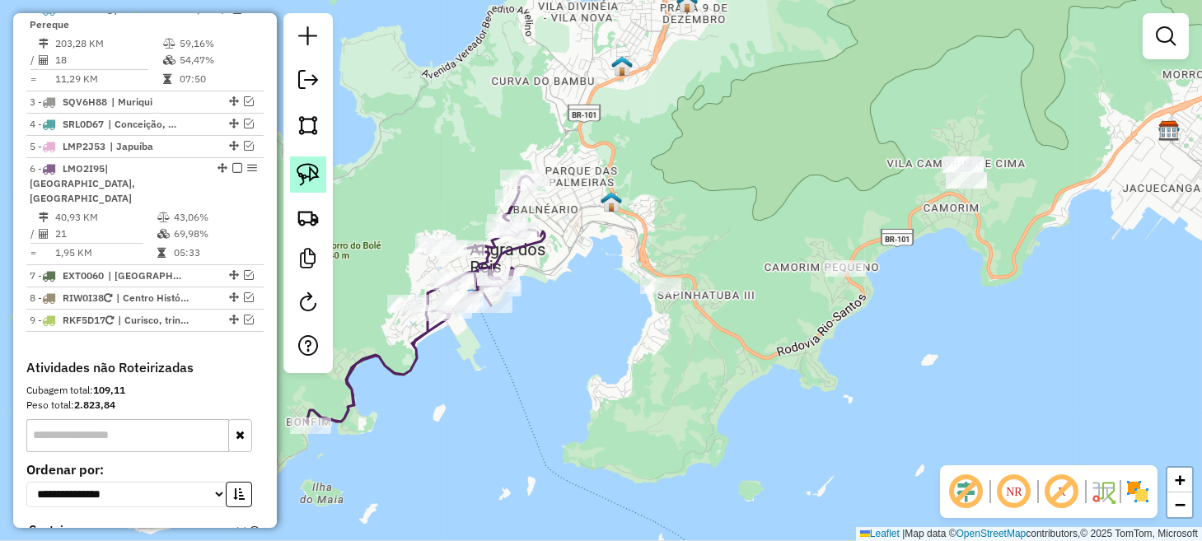
click at [314, 171] on img at bounding box center [308, 174] width 23 height 23
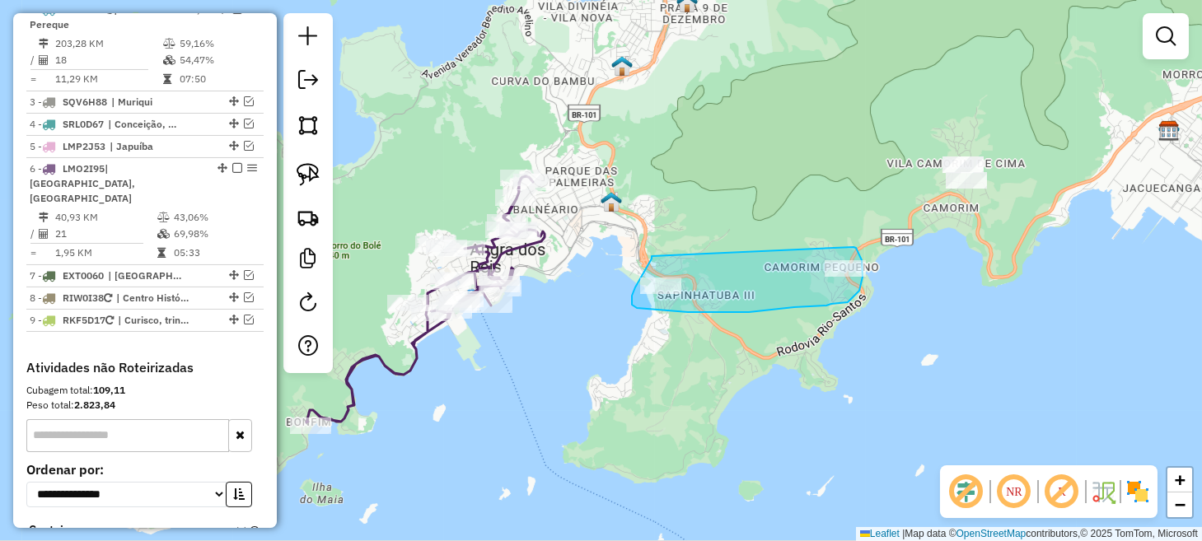
drag, startPoint x: 652, startPoint y: 256, endPoint x: 840, endPoint y: 237, distance: 188.9
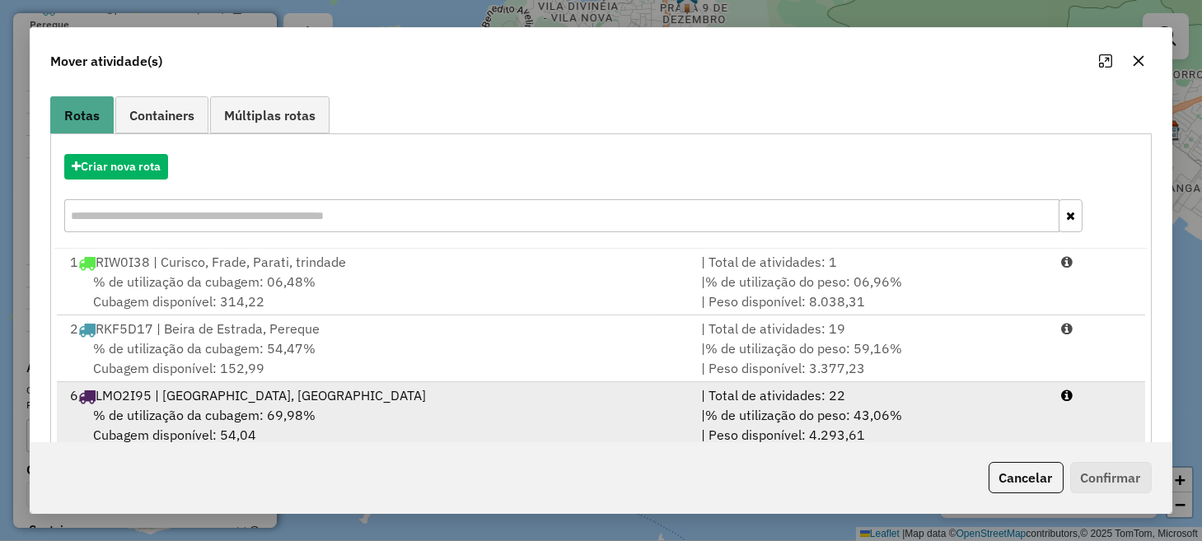
scroll to position [158, 0]
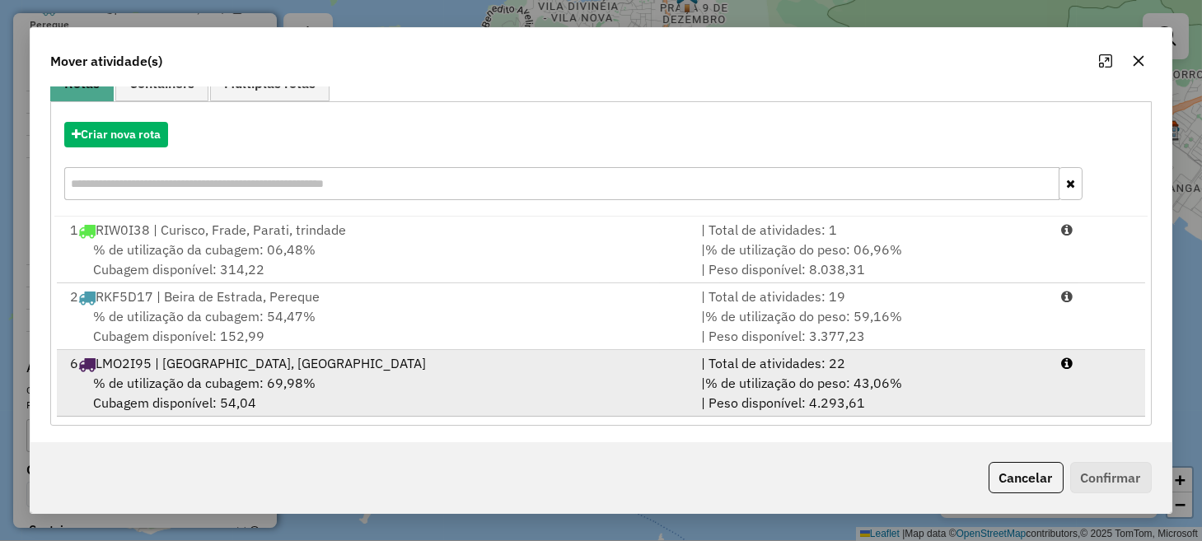
click at [782, 368] on div "| Total de atividades: 22" at bounding box center [871, 364] width 360 height 20
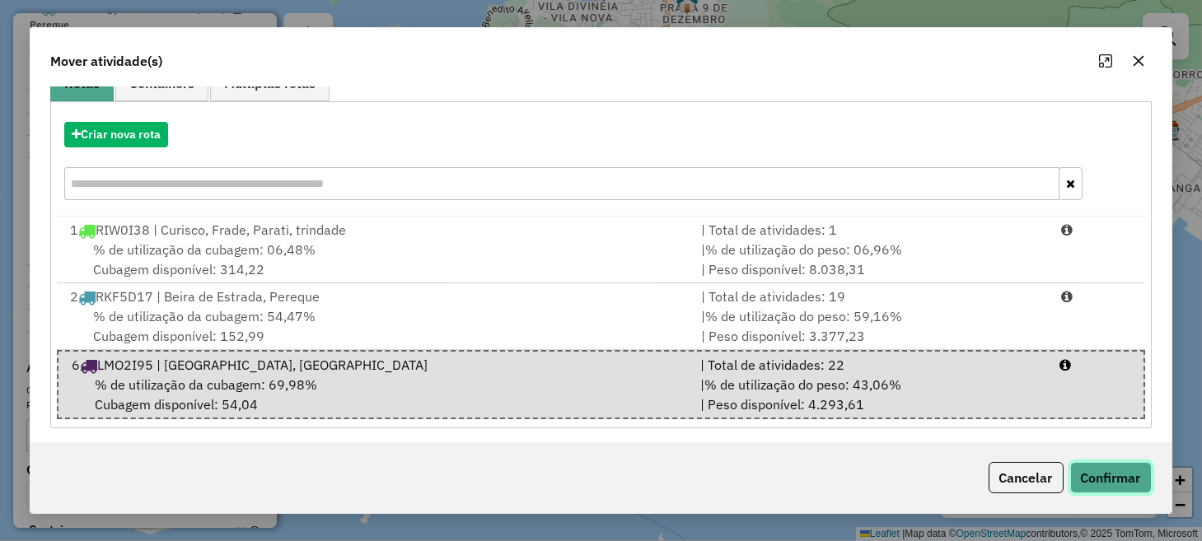
click at [1108, 472] on button "Confirmar" at bounding box center [1112, 477] width 82 height 31
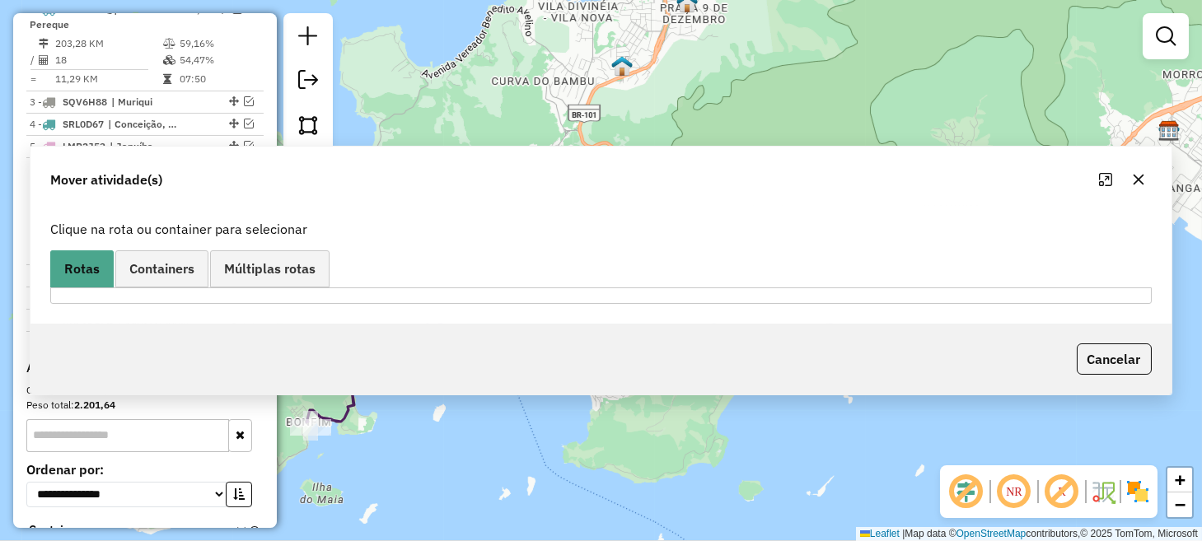
scroll to position [0, 0]
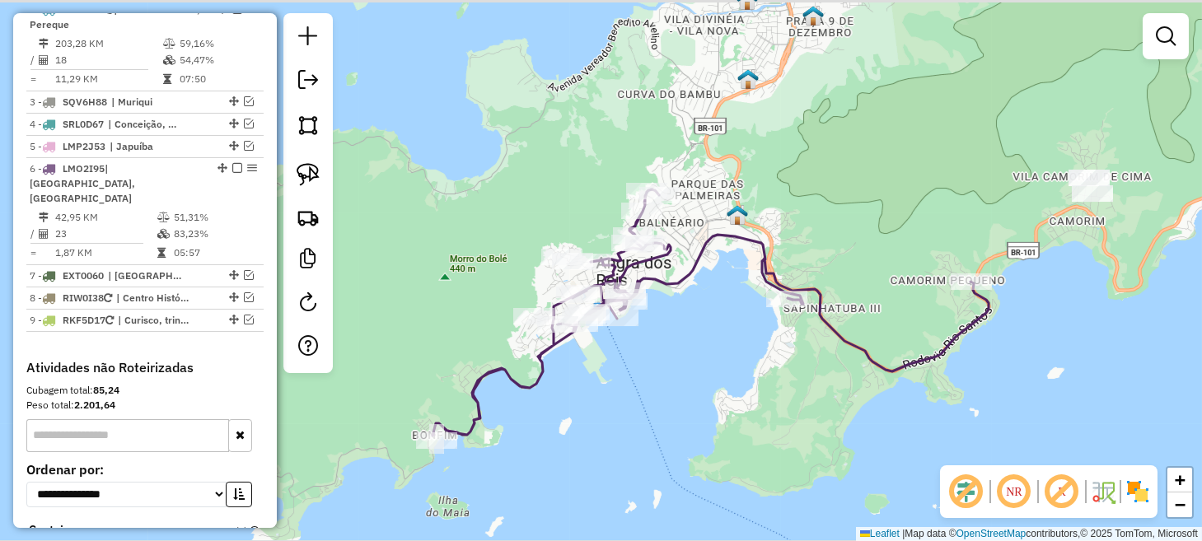
drag, startPoint x: 562, startPoint y: 319, endPoint x: 720, endPoint y: 336, distance: 159.2
click at [720, 336] on div "Janela de atendimento Grade de atendimento Capacidade Transportadoras Veículos …" at bounding box center [601, 270] width 1202 height 541
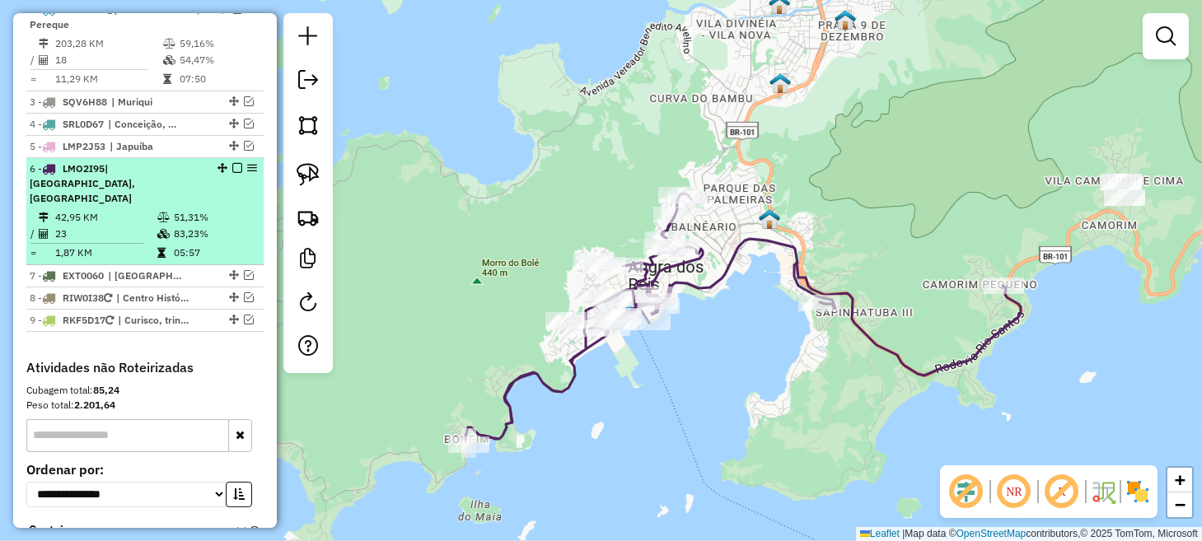
click at [233, 173] on em at bounding box center [237, 168] width 10 height 10
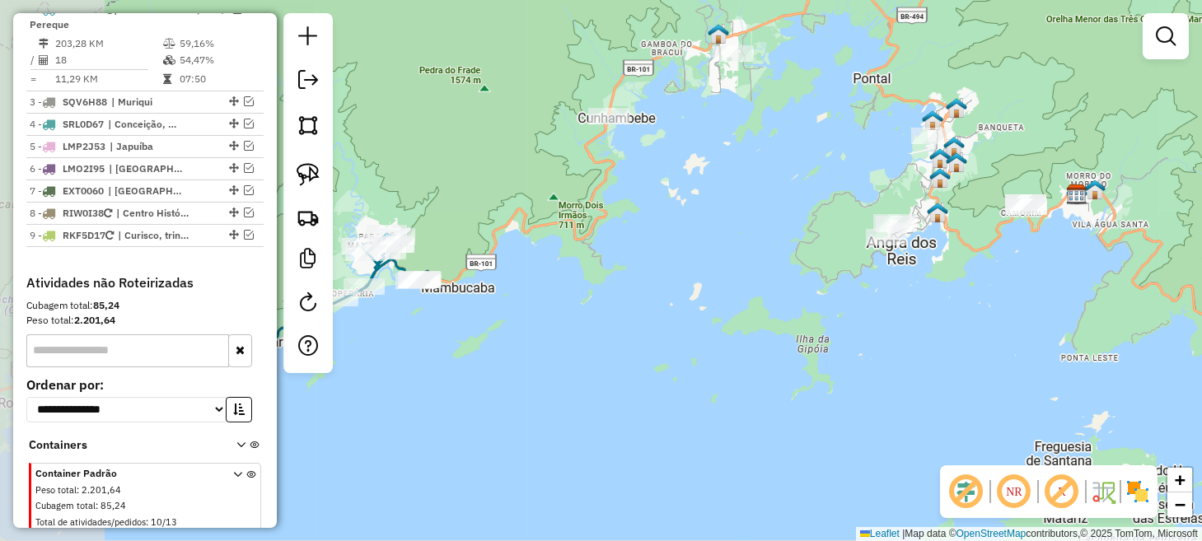
drag, startPoint x: 747, startPoint y: 180, endPoint x: 1138, endPoint y: 82, distance: 402.5
click at [1138, 82] on div "Janela de atendimento Grade de atendimento Capacidade Transportadoras Veículos …" at bounding box center [601, 270] width 1202 height 541
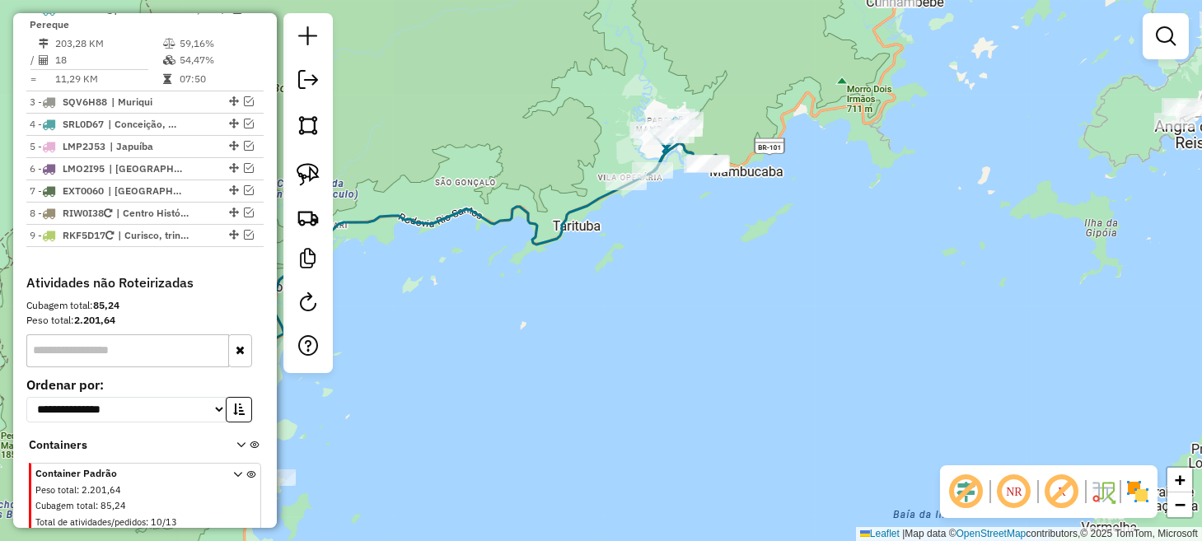
drag, startPoint x: 573, startPoint y: 312, endPoint x: 850, endPoint y: 303, distance: 277.0
click at [846, 303] on div "Janela de atendimento Grade de atendimento Capacidade Transportadoras Veículos …" at bounding box center [601, 270] width 1202 height 541
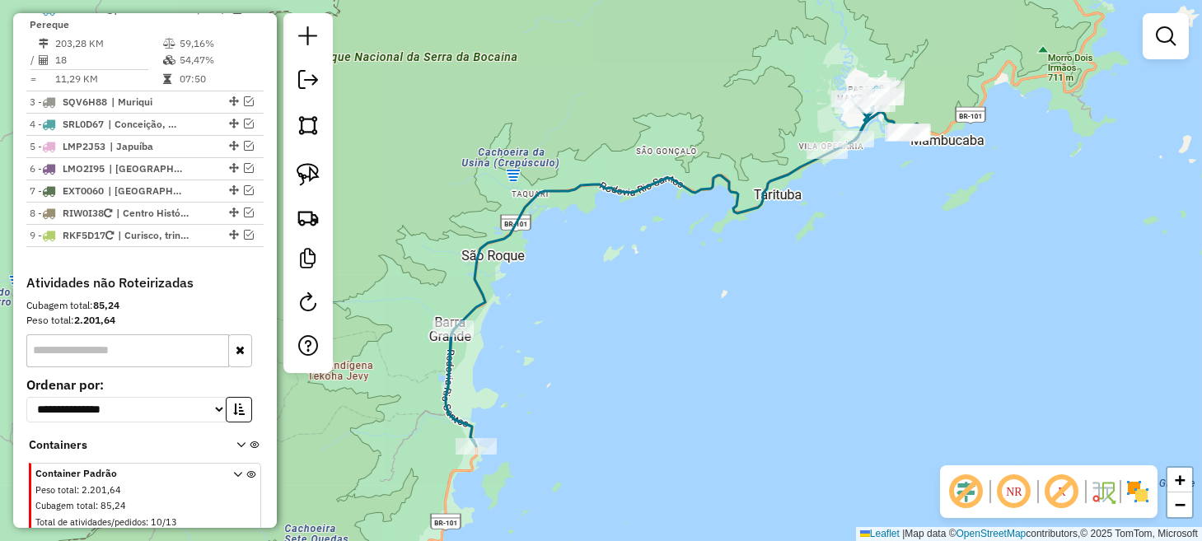
drag, startPoint x: 779, startPoint y: 325, endPoint x: 796, endPoint y: 278, distance: 50.1
click at [796, 278] on div "Janela de atendimento Grade de atendimento Capacidade Transportadoras Veículos …" at bounding box center [601, 270] width 1202 height 541
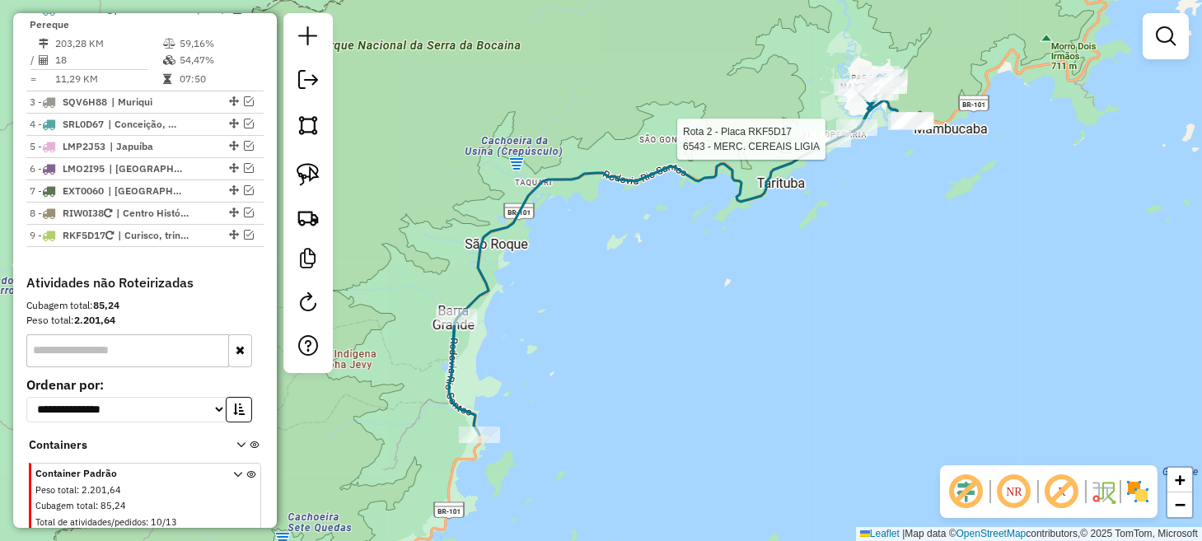
select select "**********"
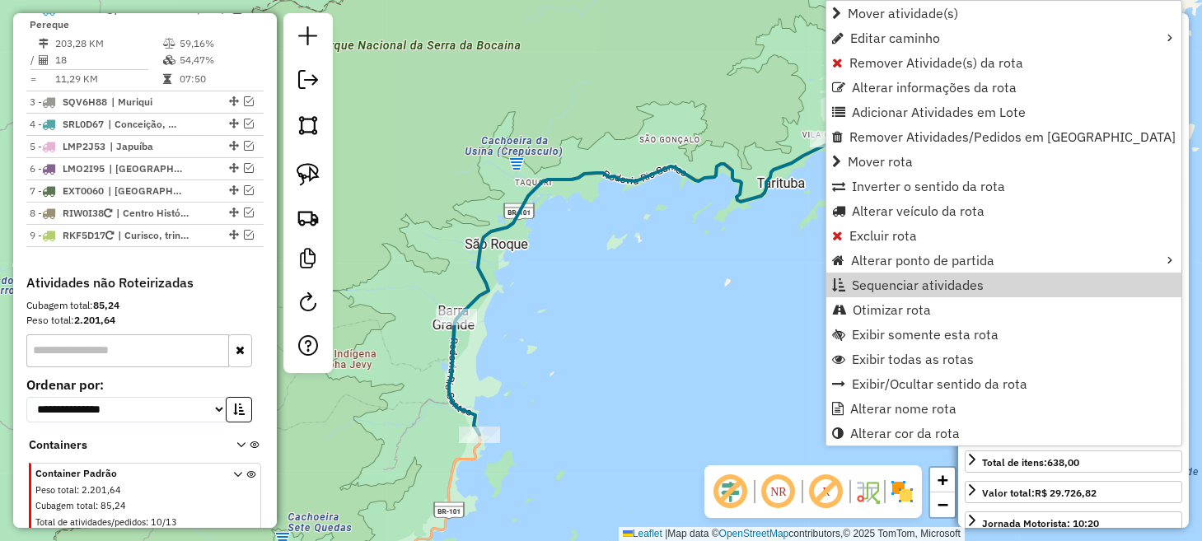
click at [620, 312] on div "Janela de atendimento Grade de atendimento Capacidade Transportadoras Veículos …" at bounding box center [601, 270] width 1202 height 541
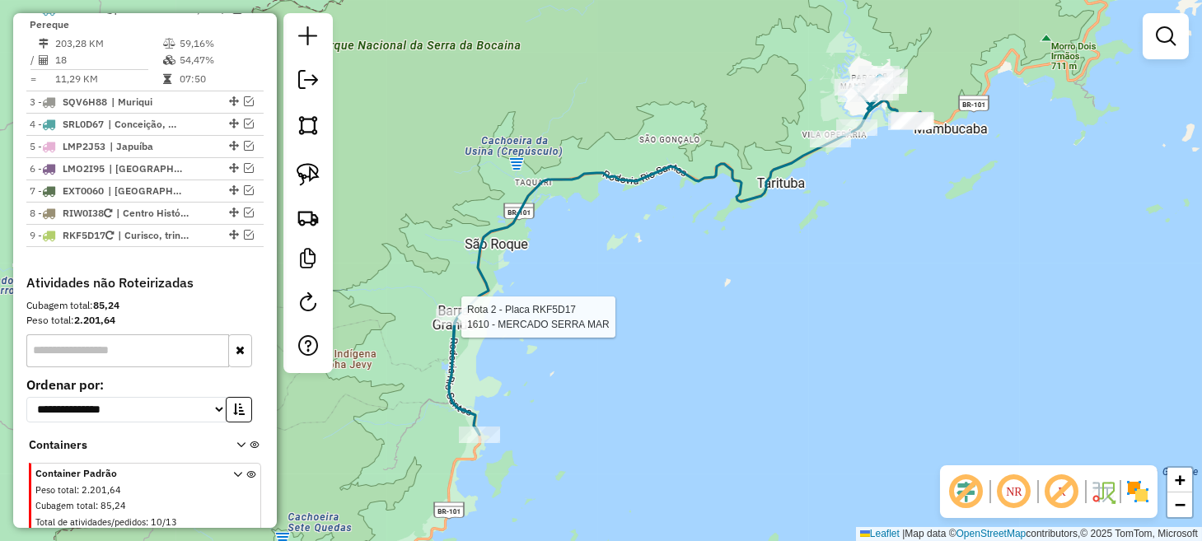
select select "**********"
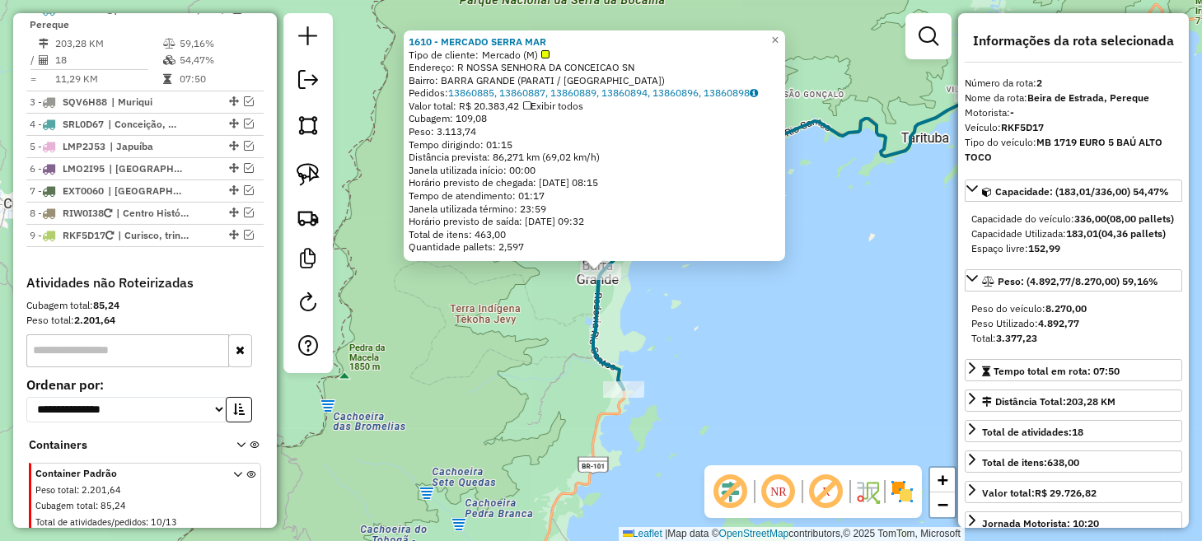
click at [771, 385] on div "1610 - MERCADO SERRA MAR Tipo de cliente: Mercado (M) Endereço: R NOSSA SENHORA…" at bounding box center [601, 270] width 1202 height 541
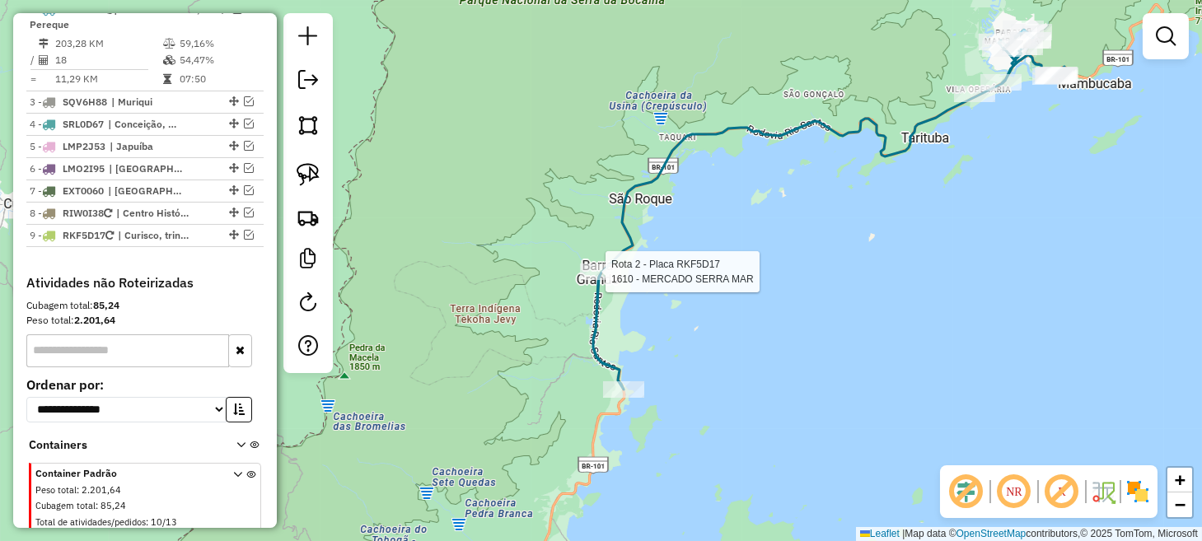
select select "**********"
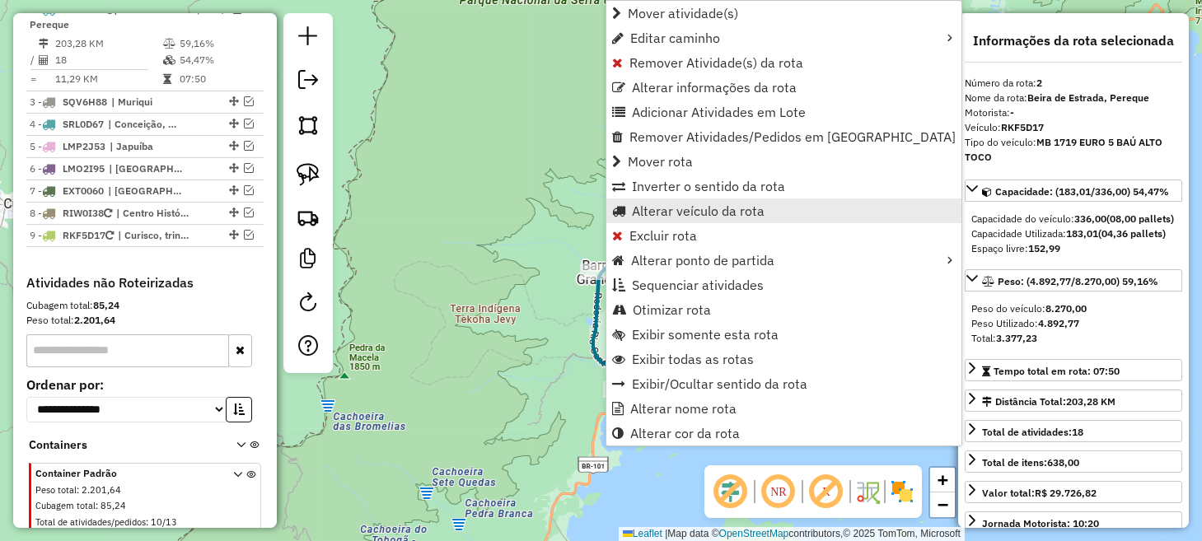
click at [677, 213] on span "Alterar veículo da rota" at bounding box center [698, 210] width 133 height 13
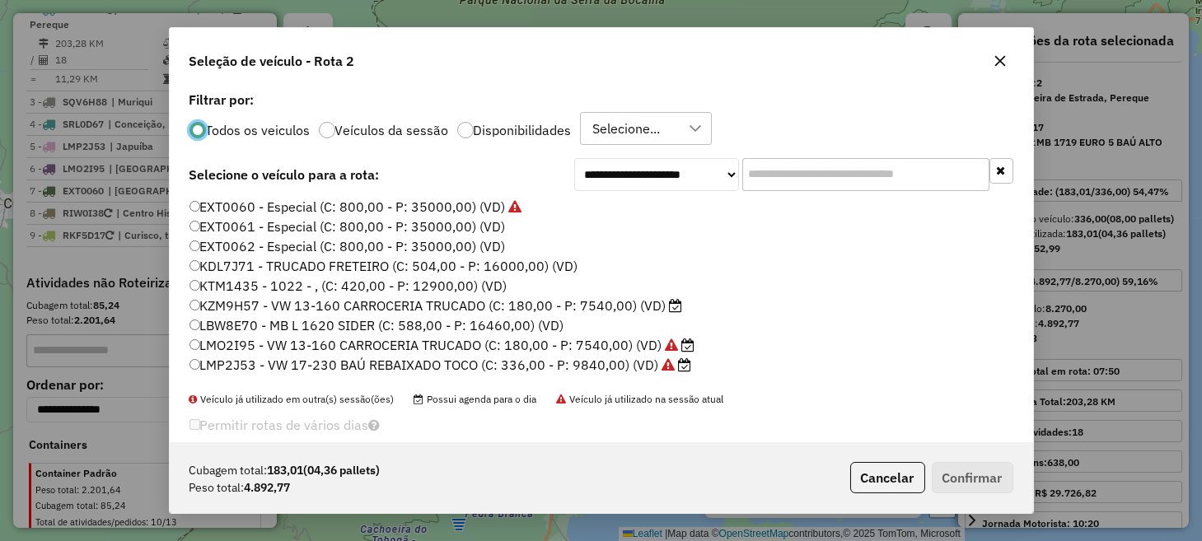
scroll to position [8, 5]
click at [265, 306] on label "KZM9H57 - VW 13-160 CARROCERIA TRUCADO (C: 180,00 - P: 7540,00) (VD)" at bounding box center [437, 306] width 494 height 20
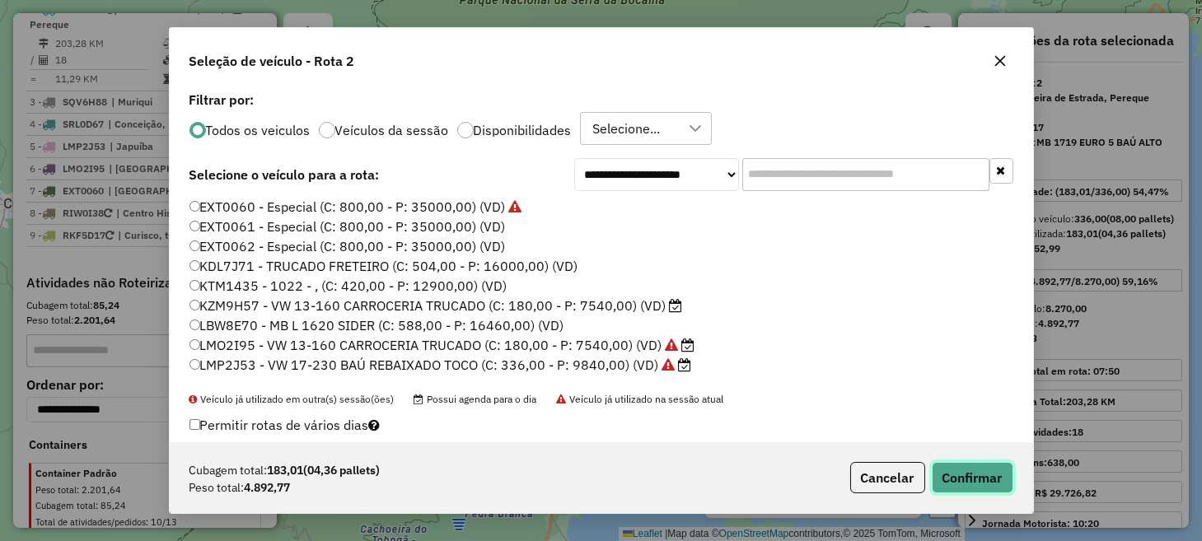
click at [978, 472] on button "Confirmar" at bounding box center [973, 477] width 82 height 31
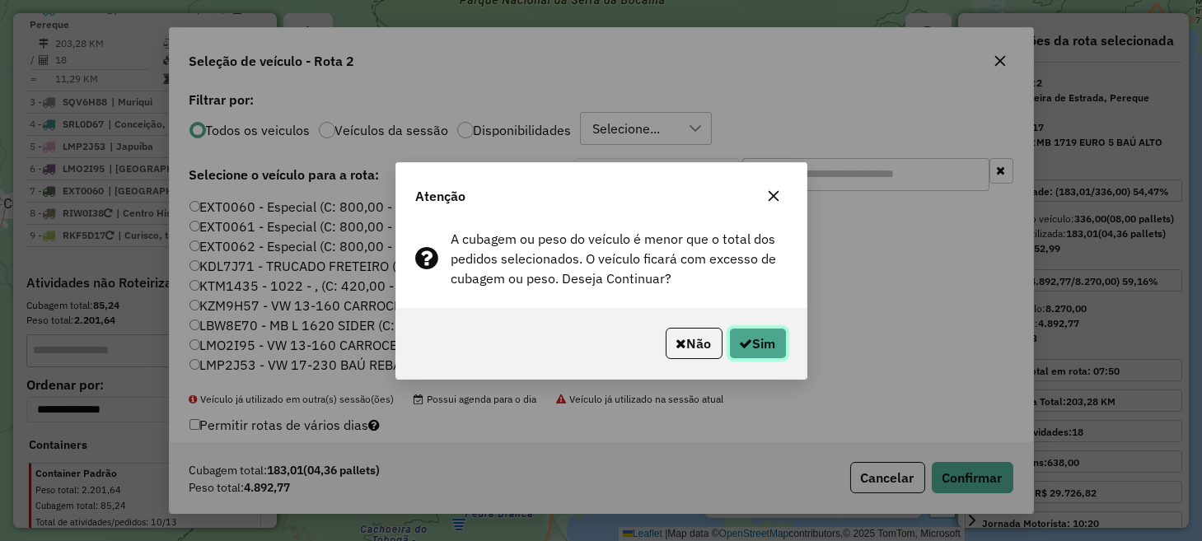
click at [771, 341] on button "Sim" at bounding box center [758, 343] width 58 height 31
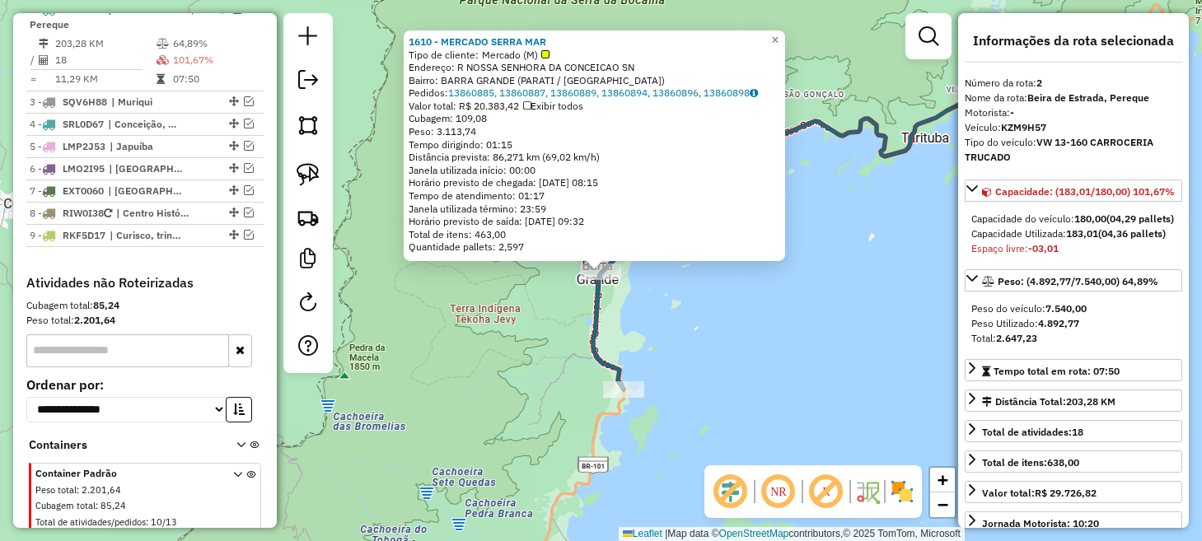
click at [802, 312] on div "1610 - MERCADO SERRA MAR Tipo de cliente: Mercado (M) Endereço: R NOSSA SENHORA…" at bounding box center [601, 270] width 1202 height 541
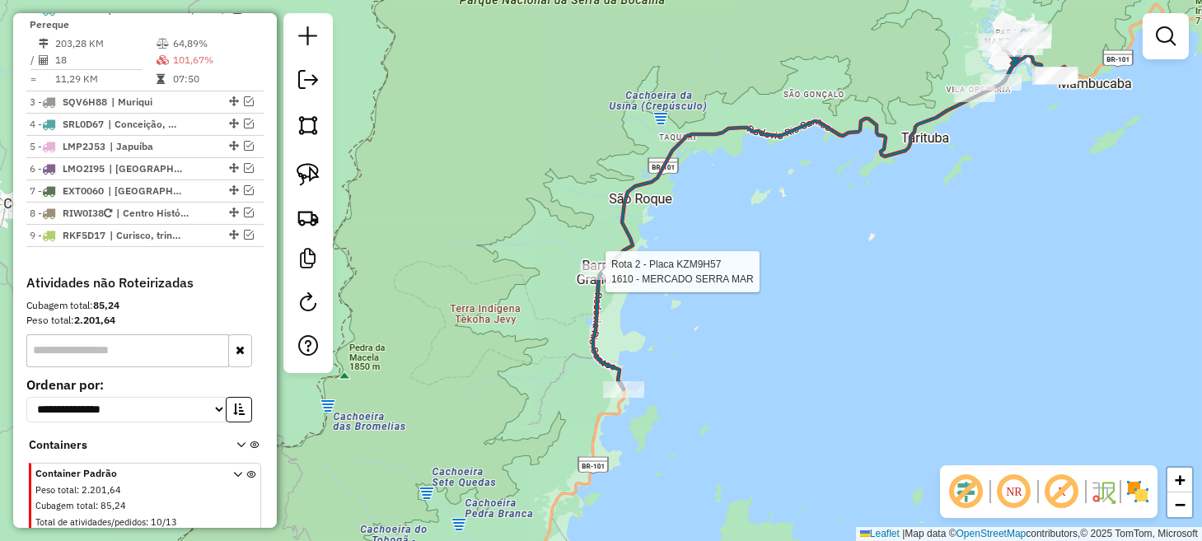
select select "**********"
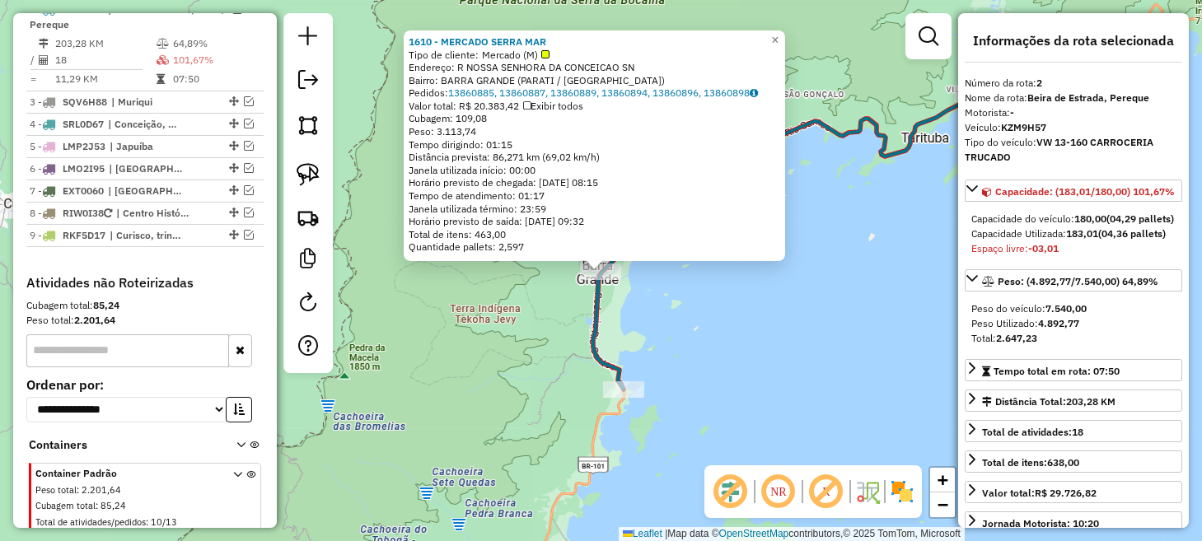
click at [738, 392] on div "1610 - MERCADO SERRA MAR Tipo de cliente: Mercado (M) Endereço: R NOSSA SENHORA…" at bounding box center [601, 270] width 1202 height 541
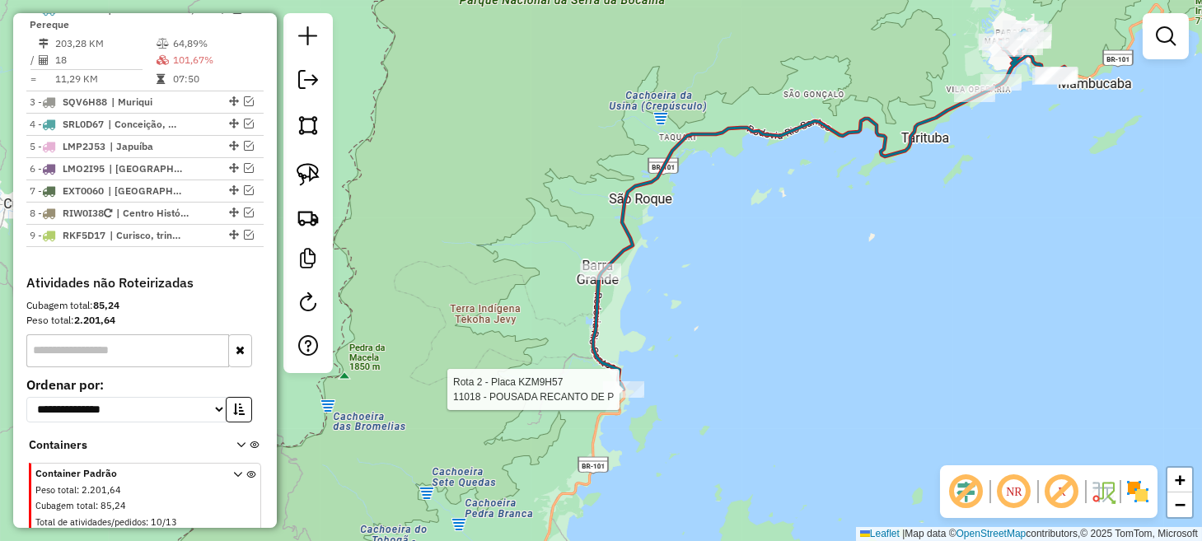
select select "**********"
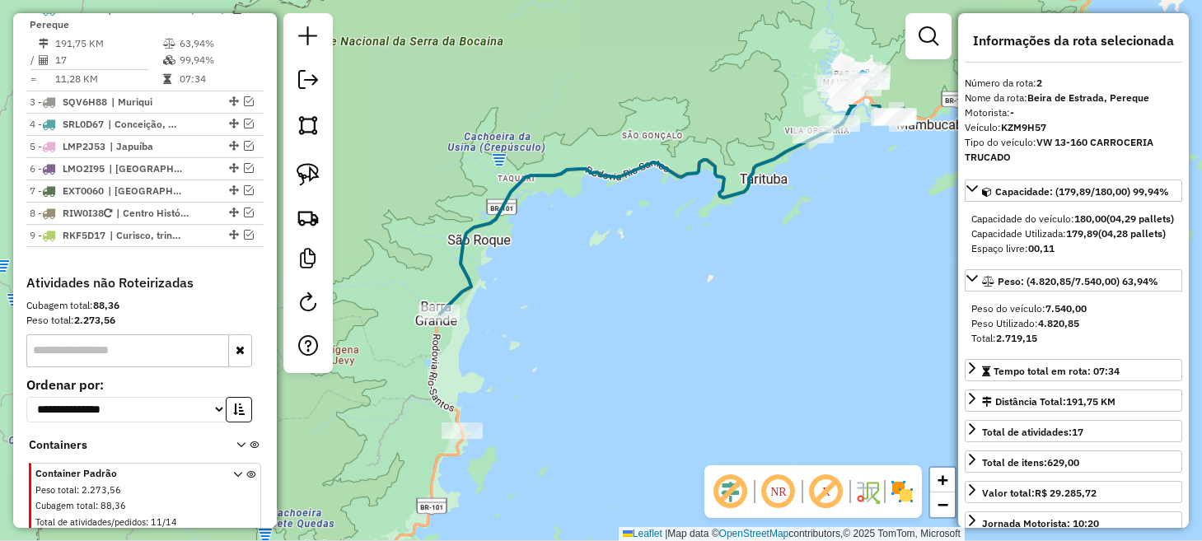
drag, startPoint x: 832, startPoint y: 283, endPoint x: 674, endPoint y: 450, distance: 230.3
click at [674, 450] on div "Janela de atendimento Grade de atendimento Capacidade Transportadoras Veículos …" at bounding box center [601, 270] width 1202 height 541
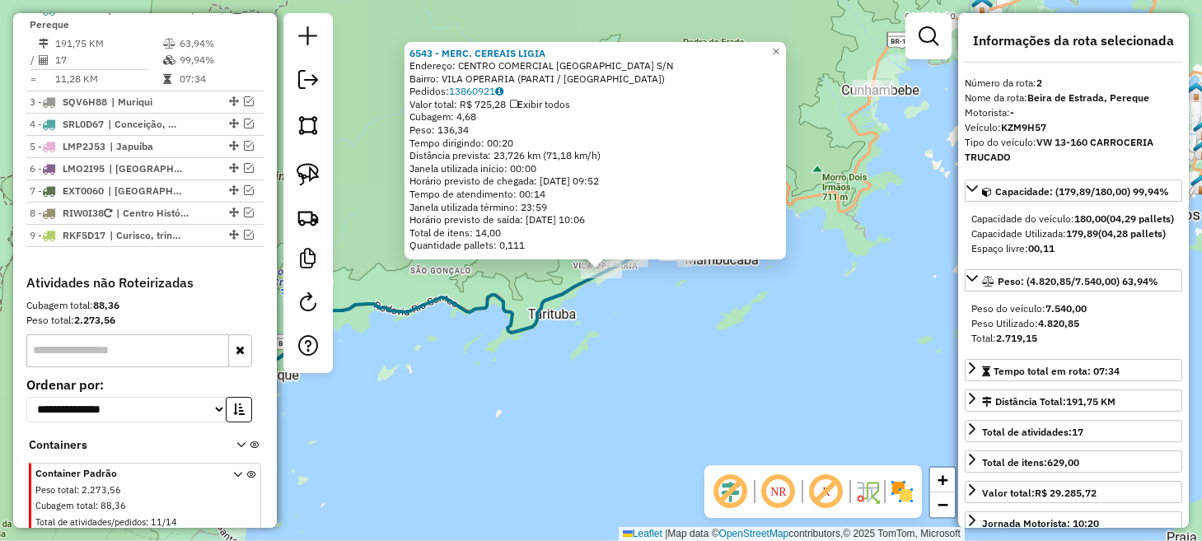
click at [677, 364] on div "6543 - MERC. CEREAIS LIGIA Endereço: CENTRO COMERCIAL [GEOGRAPHIC_DATA] S/N Bai…" at bounding box center [601, 270] width 1202 height 541
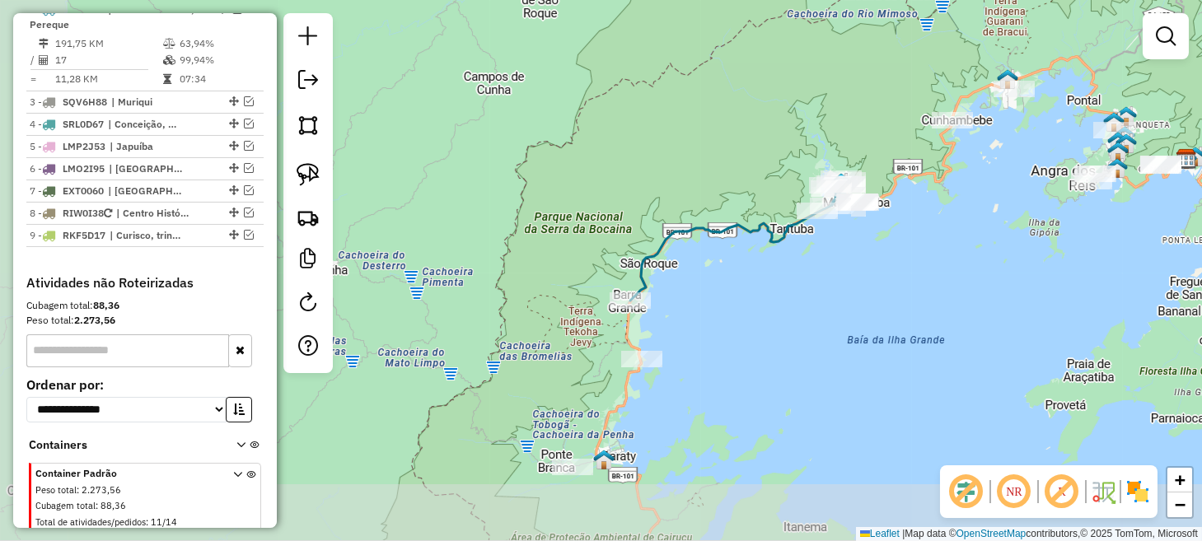
drag, startPoint x: 607, startPoint y: 386, endPoint x: 836, endPoint y: 244, distance: 270.1
click at [836, 244] on div "Janela de atendimento Grade de atendimento Capacidade Transportadoras Veículos …" at bounding box center [601, 270] width 1202 height 541
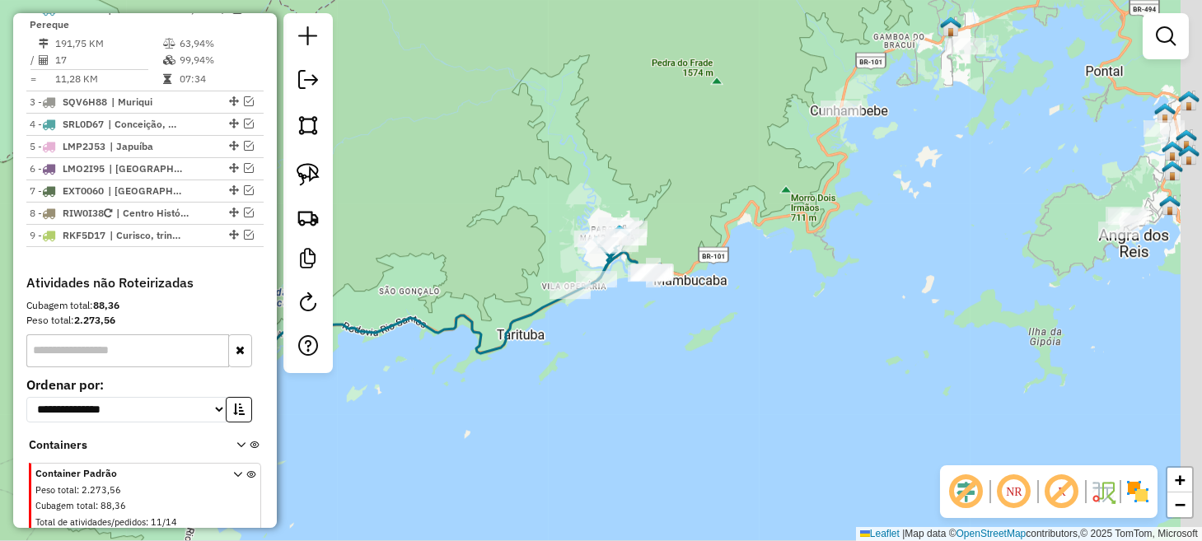
drag, startPoint x: 977, startPoint y: 185, endPoint x: 579, endPoint y: 432, distance: 468.1
click at [579, 432] on div "Janela de atendimento Grade de atendimento Capacidade Transportadoras Veículos …" at bounding box center [601, 270] width 1202 height 541
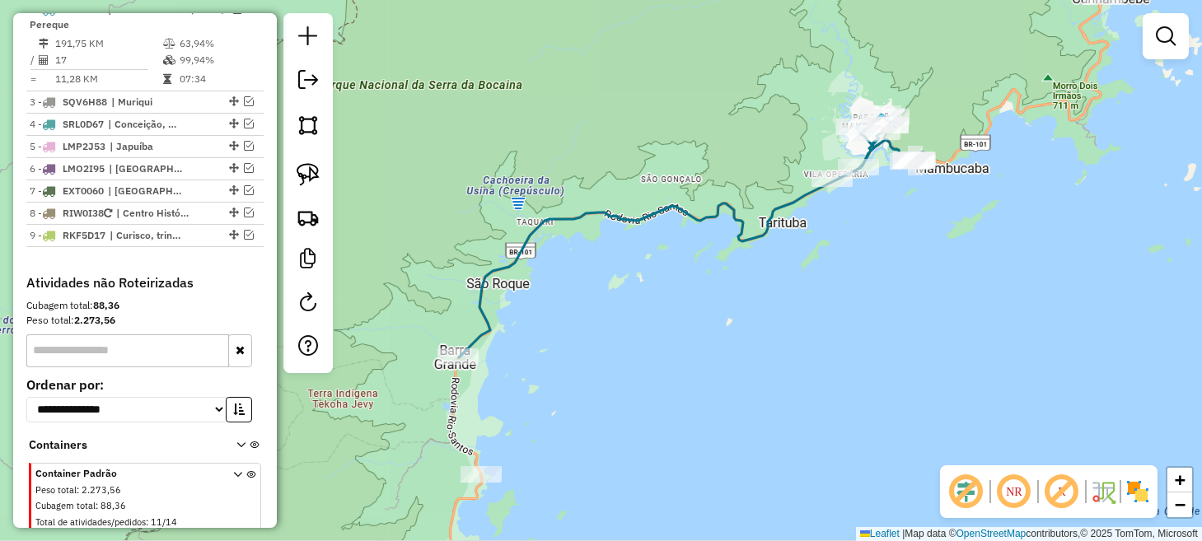
drag, startPoint x: 586, startPoint y: 422, endPoint x: 888, endPoint y: 227, distance: 359.6
click at [965, 195] on div "Janela de atendimento Grade de atendimento Capacidade Transportadoras Veículos …" at bounding box center [601, 270] width 1202 height 541
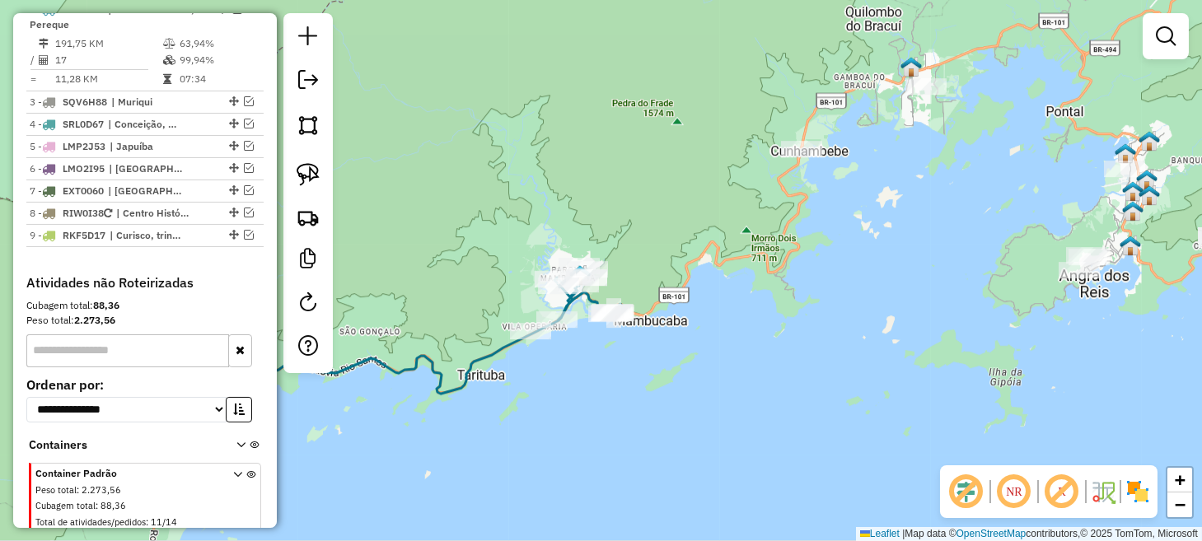
drag, startPoint x: 878, startPoint y: 251, endPoint x: 527, endPoint y: 439, distance: 398.2
click at [527, 439] on div "Janela de atendimento Grade de atendimento Capacidade Transportadoras Veículos …" at bounding box center [601, 270] width 1202 height 541
click at [307, 171] on img at bounding box center [308, 174] width 23 height 23
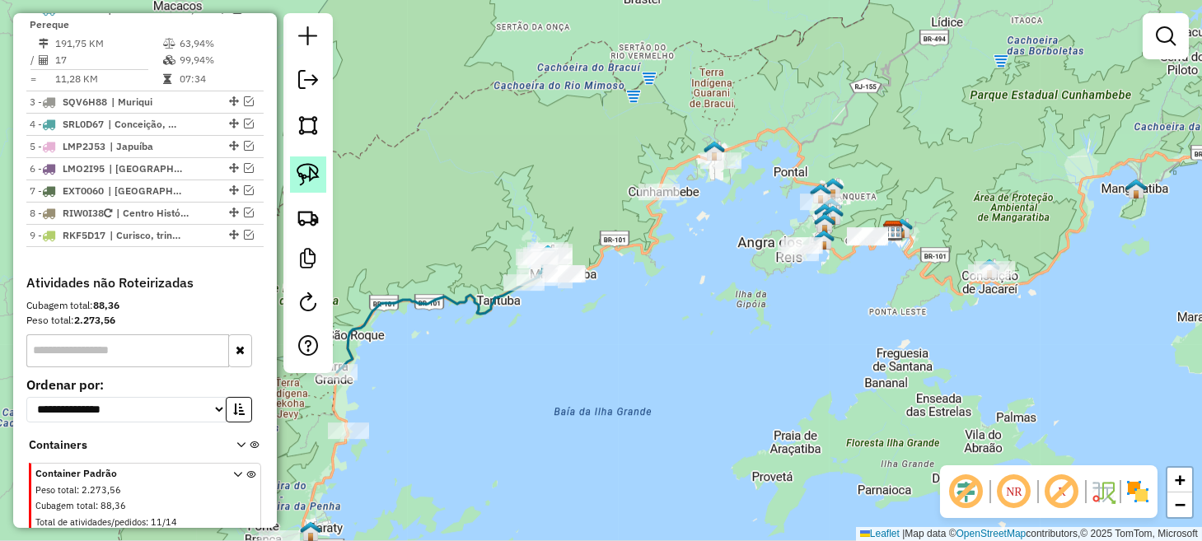
click at [318, 174] on img at bounding box center [308, 174] width 23 height 23
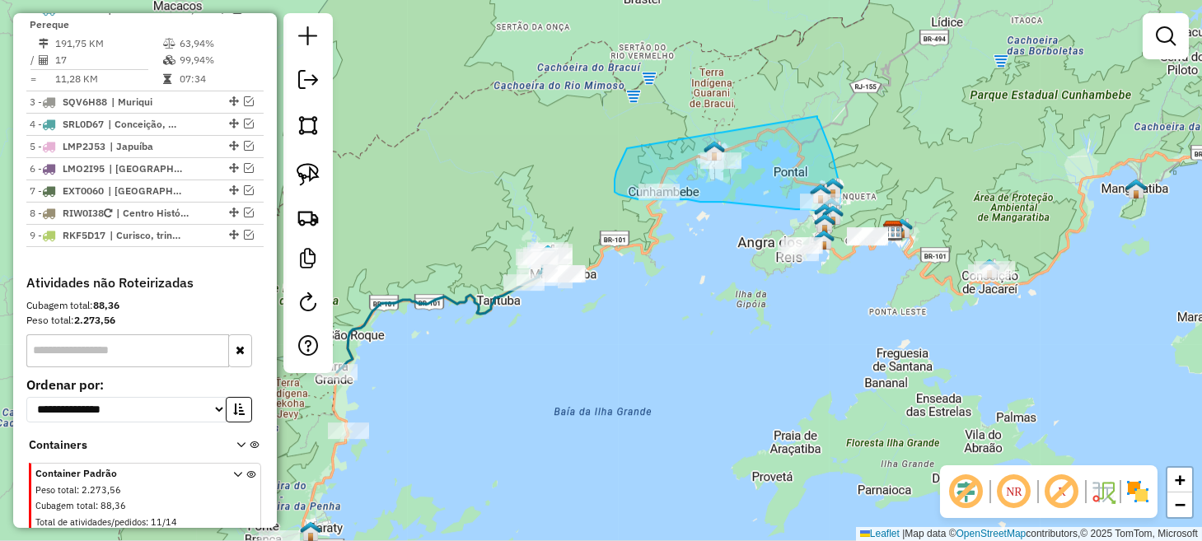
drag, startPoint x: 627, startPoint y: 148, endPoint x: 818, endPoint y: 116, distance: 193.1
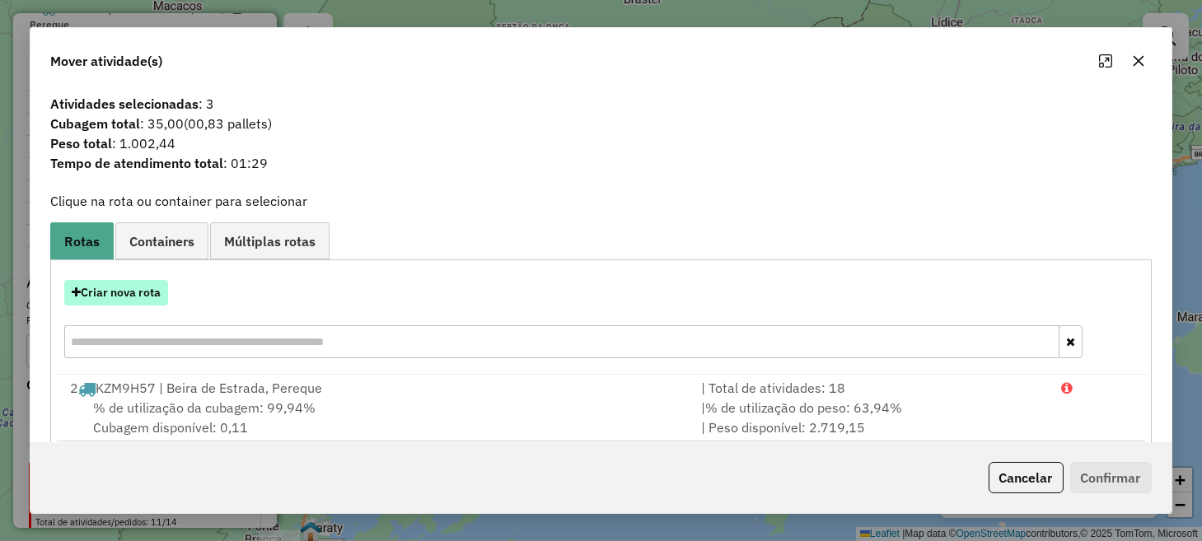
click at [140, 288] on button "Criar nova rota" at bounding box center [116, 293] width 104 height 26
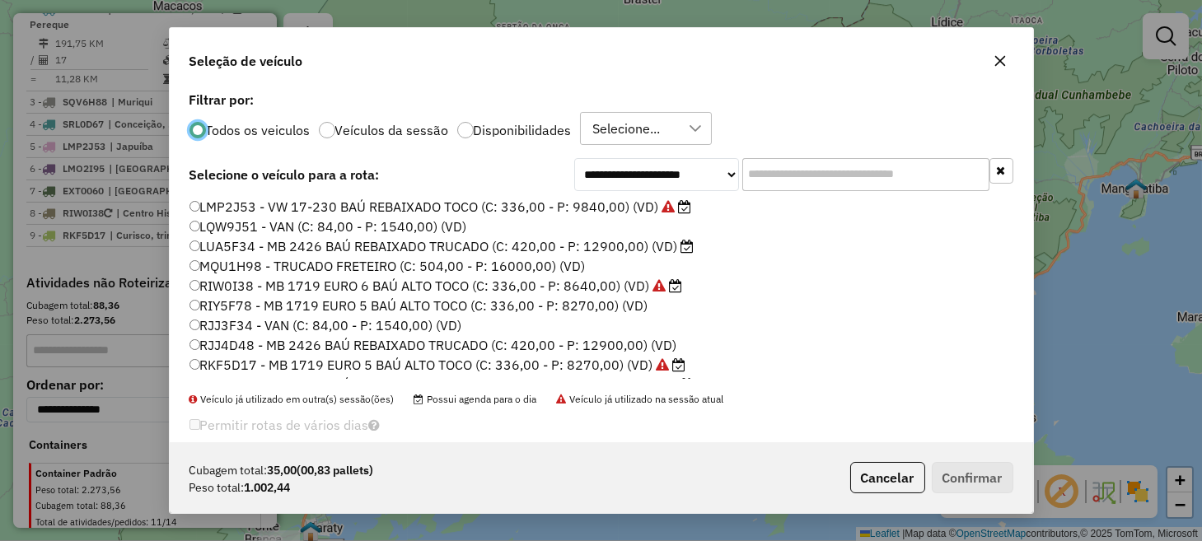
scroll to position [353, 0]
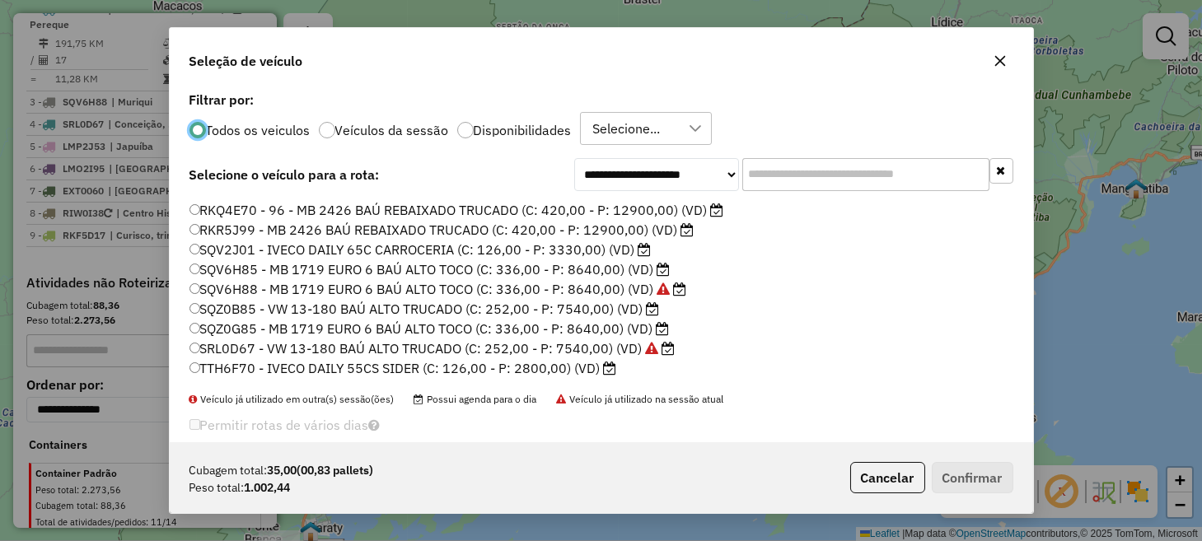
click at [270, 362] on label "TTH6F70 - IVECO DAILY 55CS SIDER (C: 126,00 - P: 2800,00) (VD)" at bounding box center [404, 368] width 428 height 20
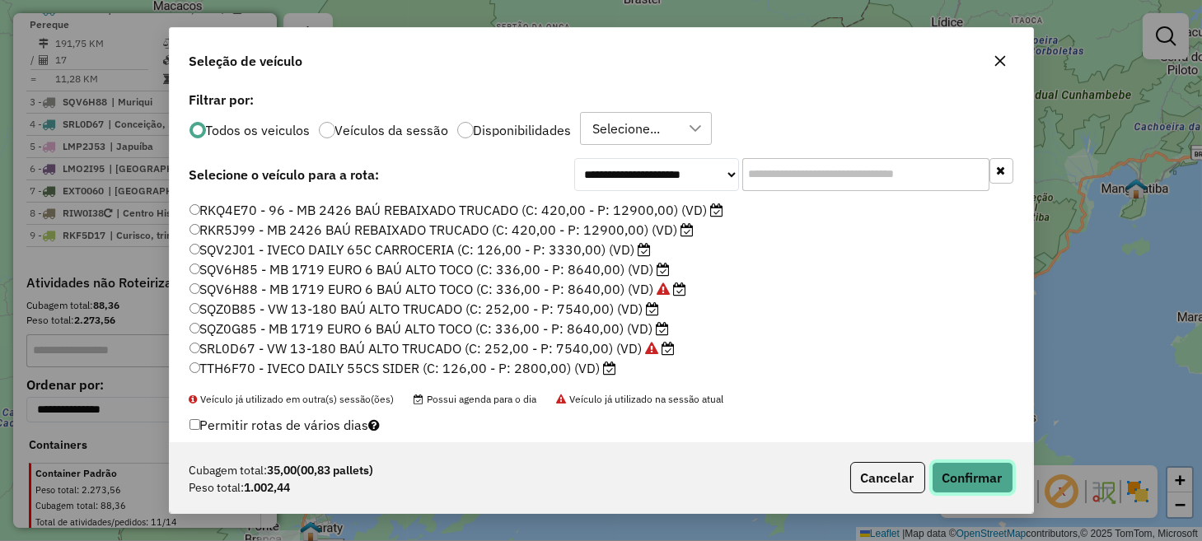
click at [962, 480] on button "Confirmar" at bounding box center [973, 477] width 82 height 31
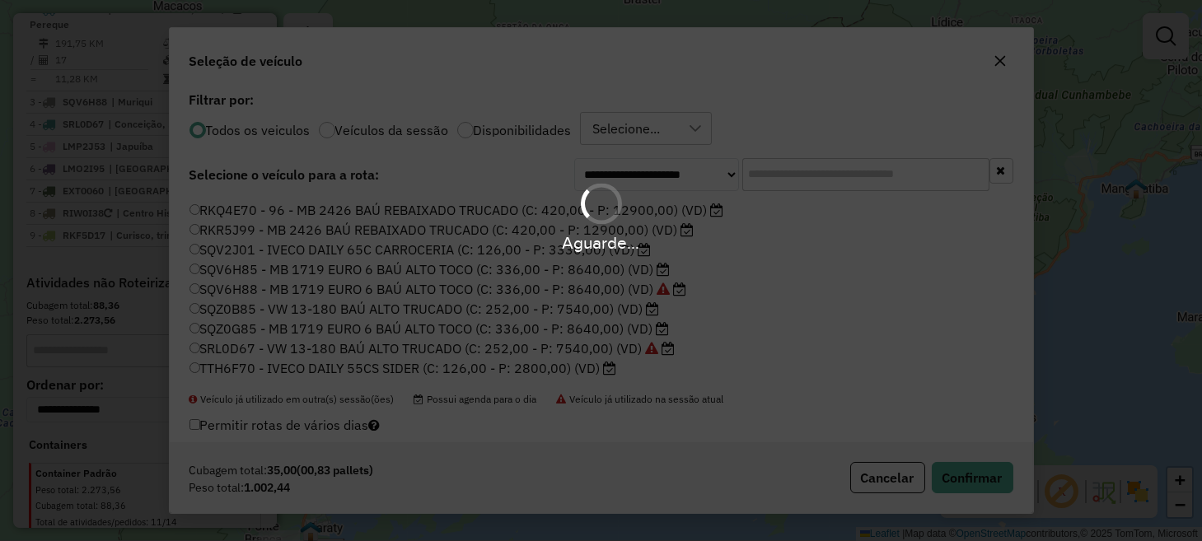
scroll to position [638, 0]
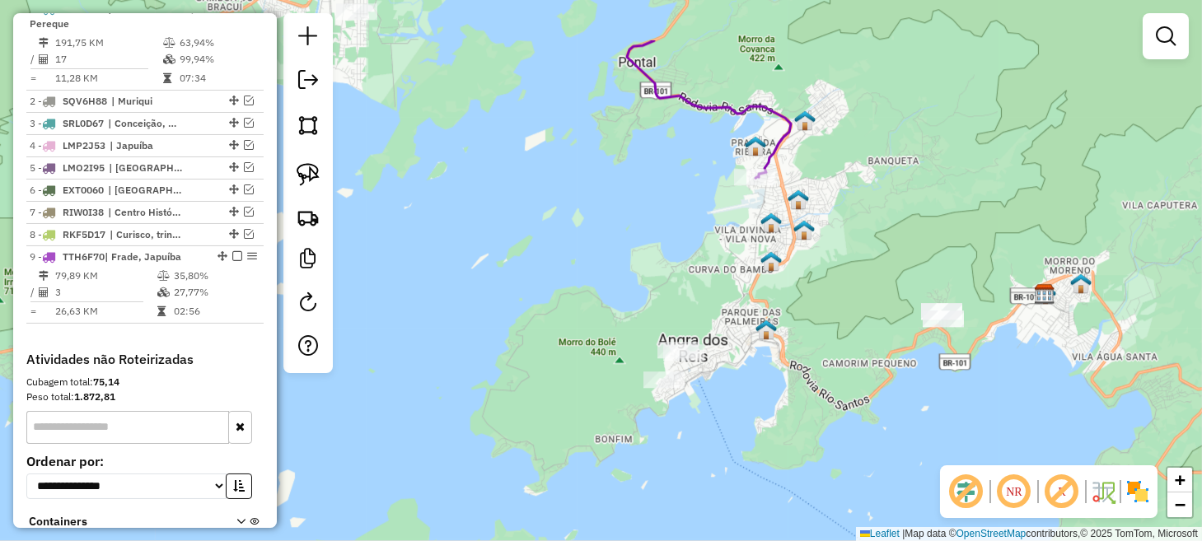
drag, startPoint x: 698, startPoint y: 118, endPoint x: 785, endPoint y: 253, distance: 160.5
click at [760, 269] on div "Janela de atendimento Grade de atendimento Capacidade Transportadoras Veículos …" at bounding box center [601, 270] width 1202 height 541
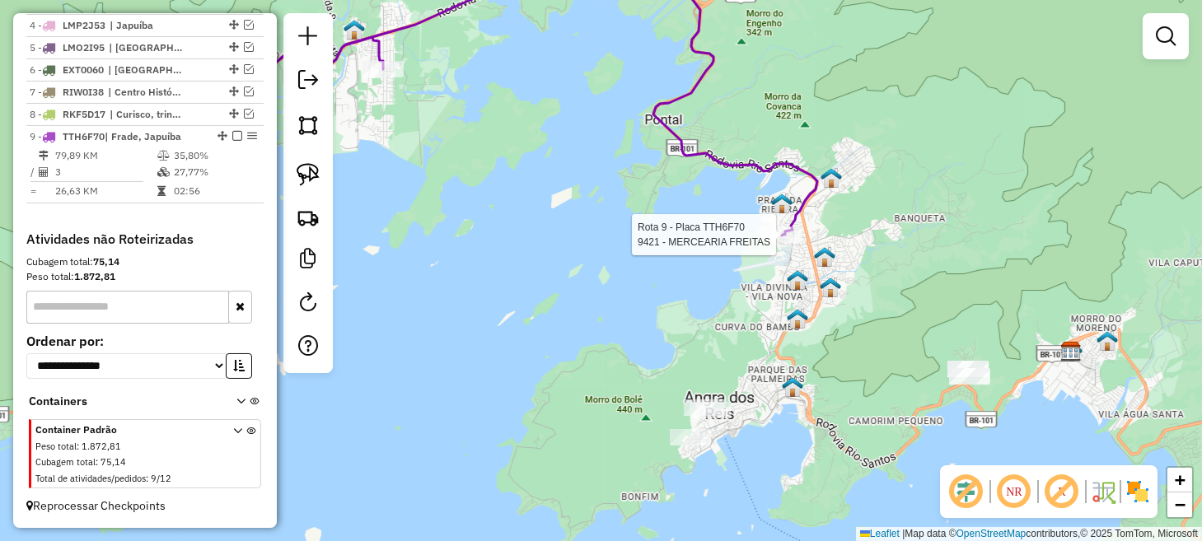
select select "**********"
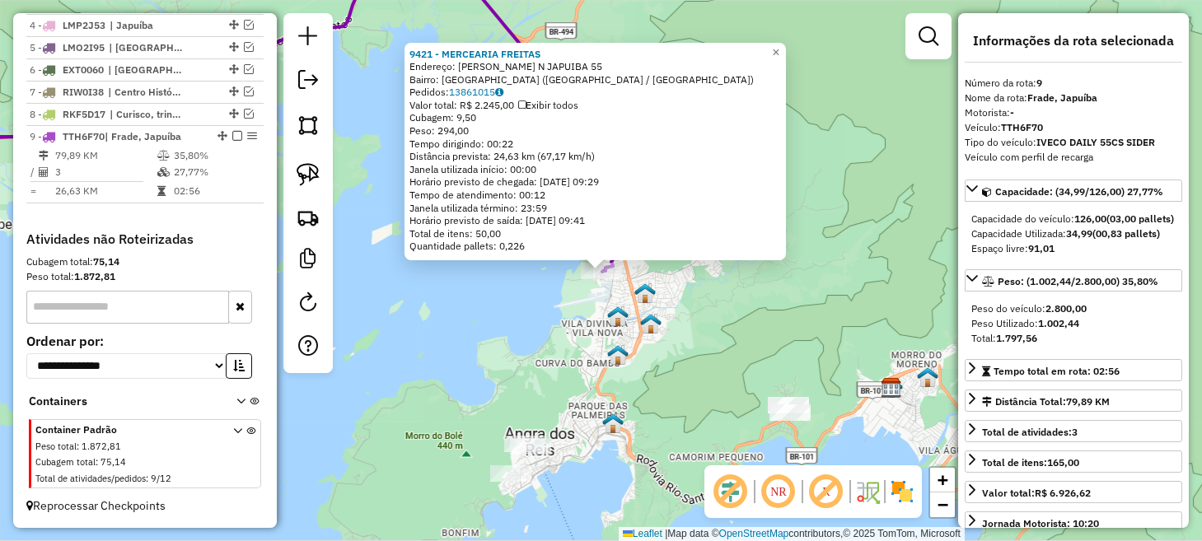
scroll to position [770, 0]
click at [487, 285] on div "9421 - MERCEARIA FREITAS Endereço: [PERSON_NAME] N JAPUIBA 55 Bairro: [GEOGRAPH…" at bounding box center [601, 270] width 1202 height 541
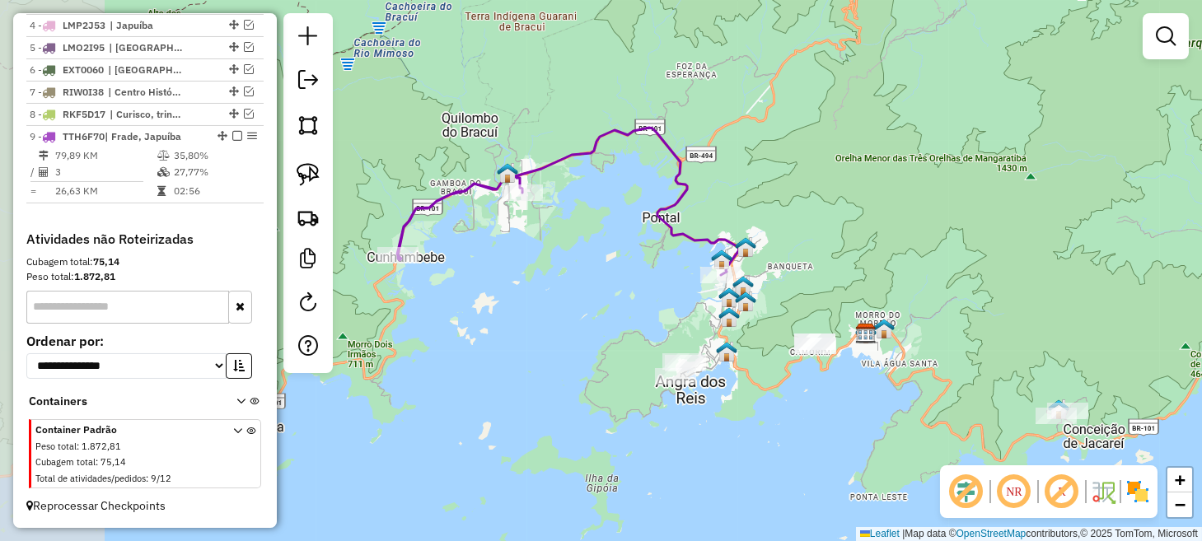
drag, startPoint x: 537, startPoint y: 293, endPoint x: 680, endPoint y: 293, distance: 142.6
click at [680, 293] on div "Janela de atendimento Grade de atendimento Capacidade Transportadoras Veículos …" at bounding box center [601, 270] width 1202 height 541
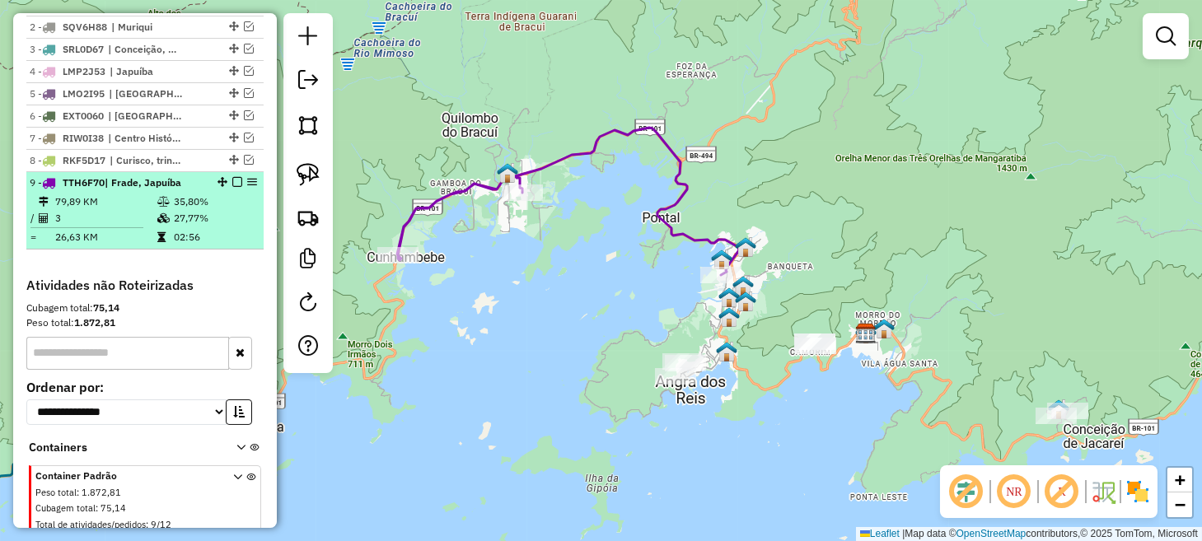
scroll to position [686, 0]
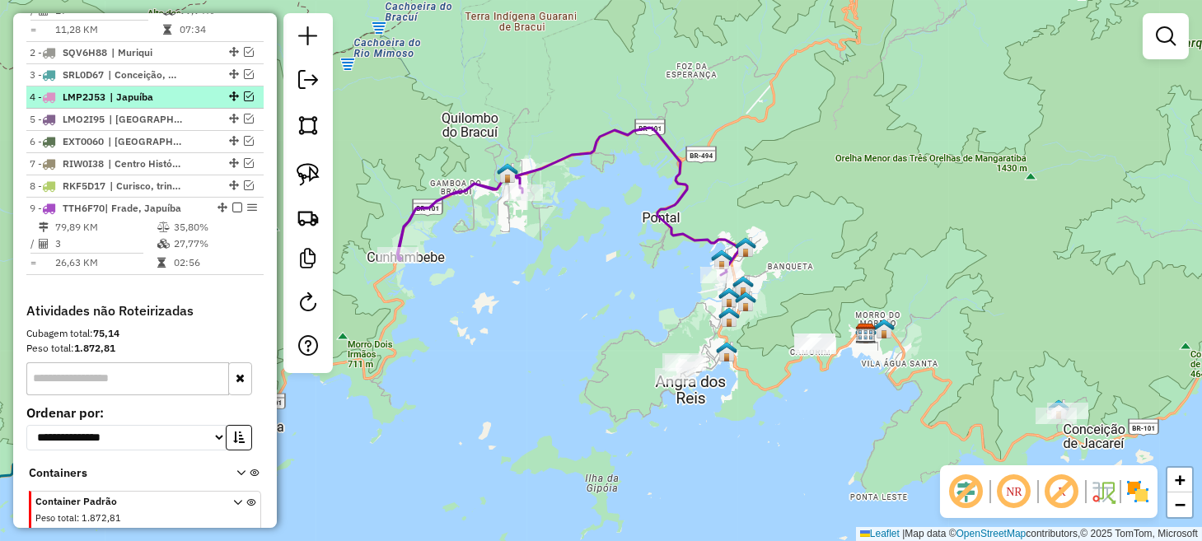
click at [246, 101] on em at bounding box center [249, 96] width 10 height 10
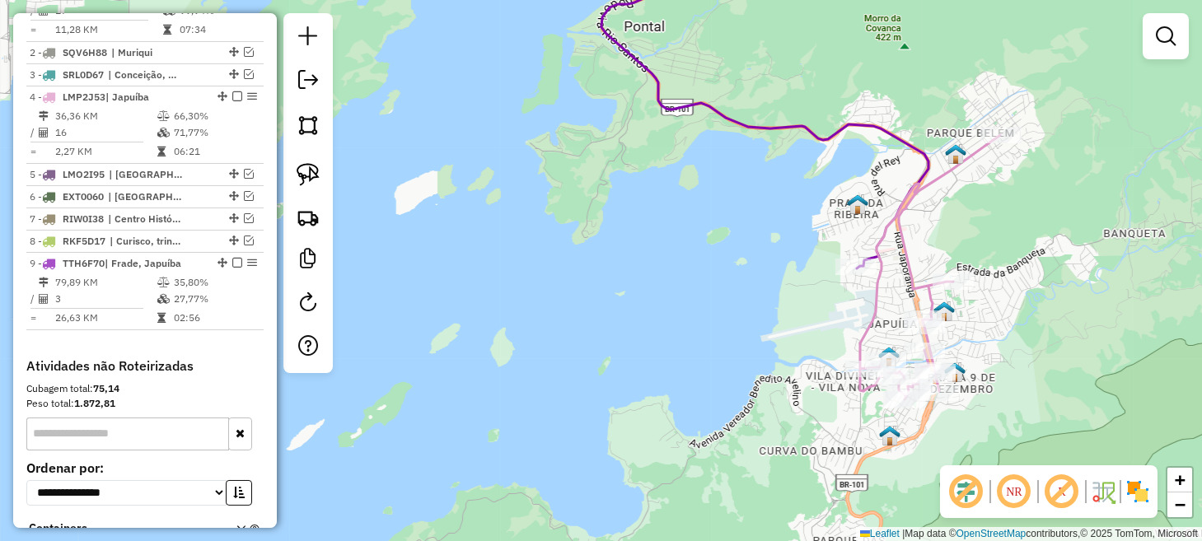
drag, startPoint x: 741, startPoint y: 283, endPoint x: 610, endPoint y: 290, distance: 131.2
click at [610, 290] on div "Janela de atendimento Grade de atendimento Capacidade Transportadoras Veículos …" at bounding box center [601, 270] width 1202 height 541
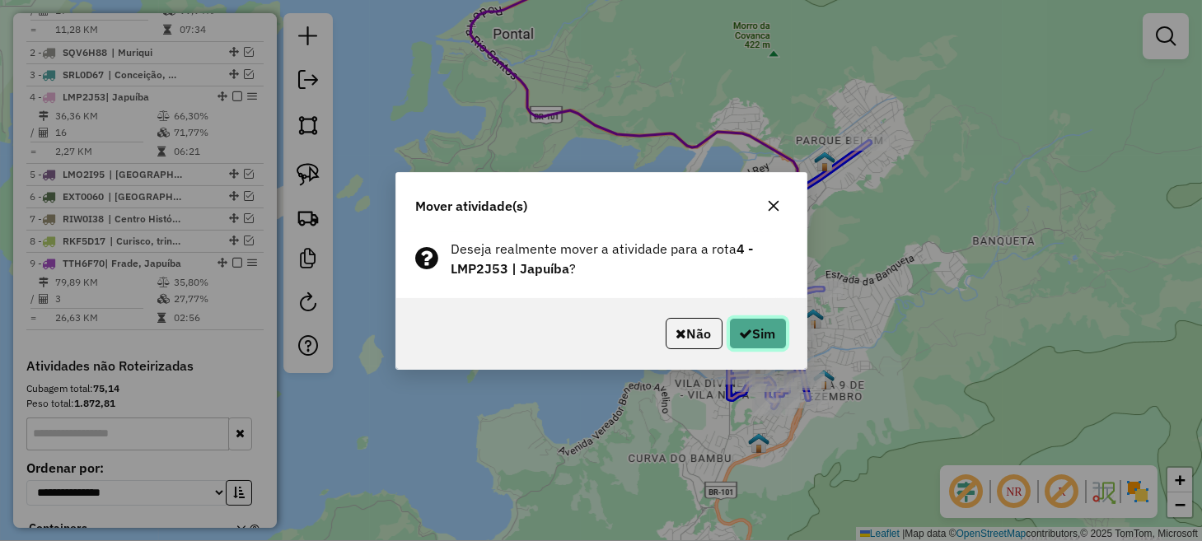
click at [765, 327] on button "Sim" at bounding box center [758, 333] width 58 height 31
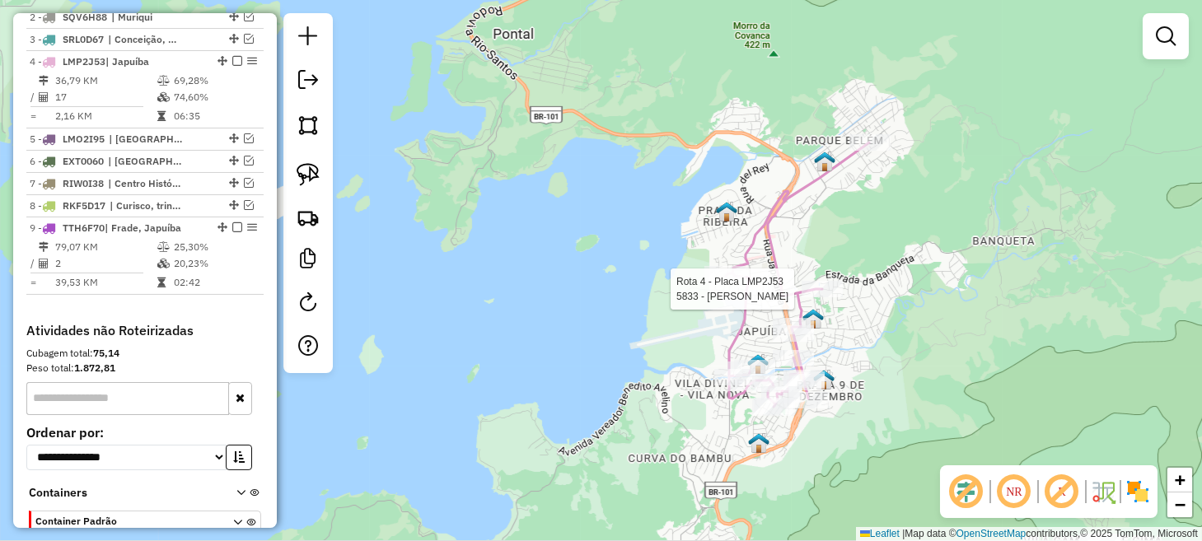
select select "**********"
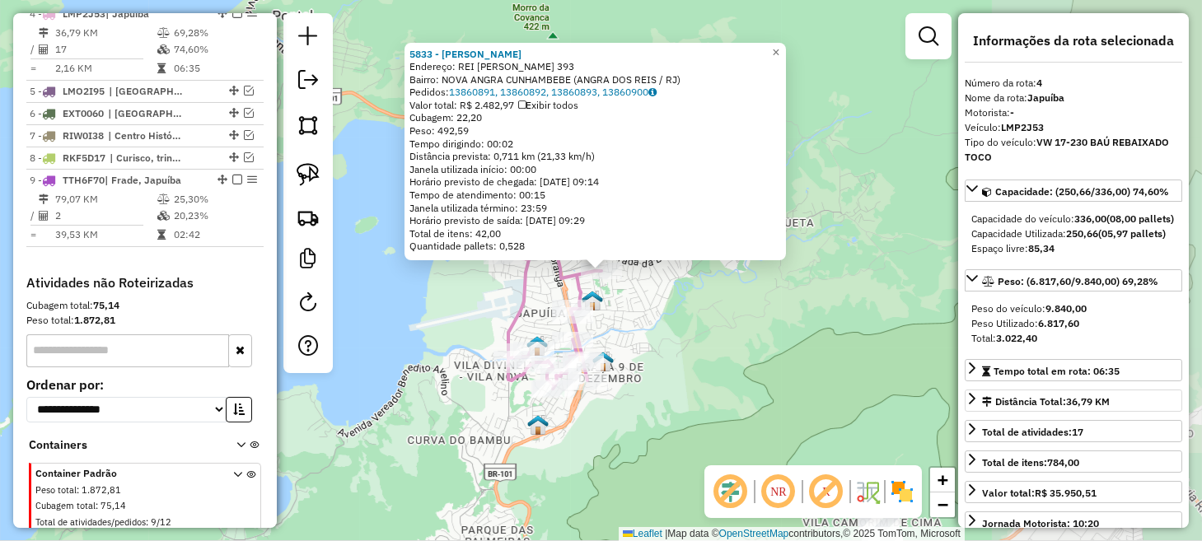
scroll to position [773, 0]
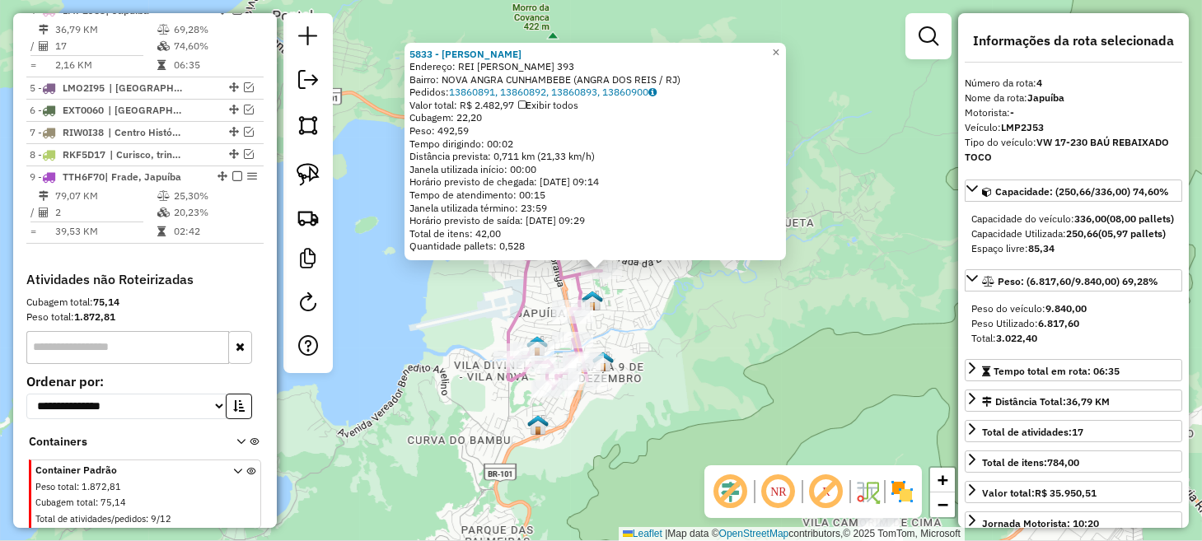
click at [467, 294] on div "5833 - CLEVERSON [PERSON_NAME]: REI BALTAZAR 393 Bairro: NOVA ANGRA CUNHAMBEBE …" at bounding box center [601, 270] width 1202 height 541
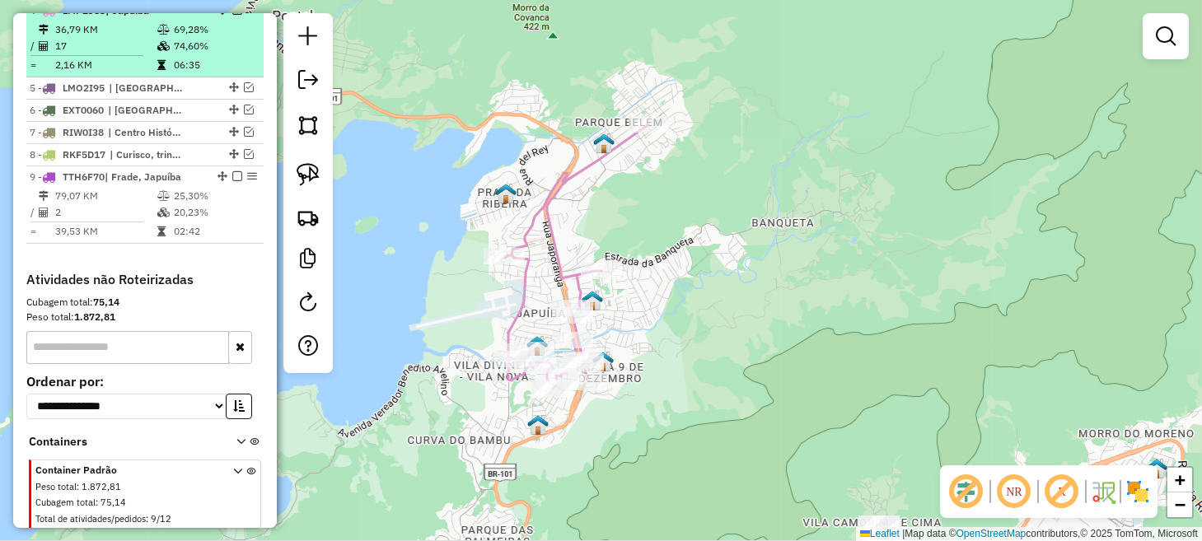
scroll to position [691, 0]
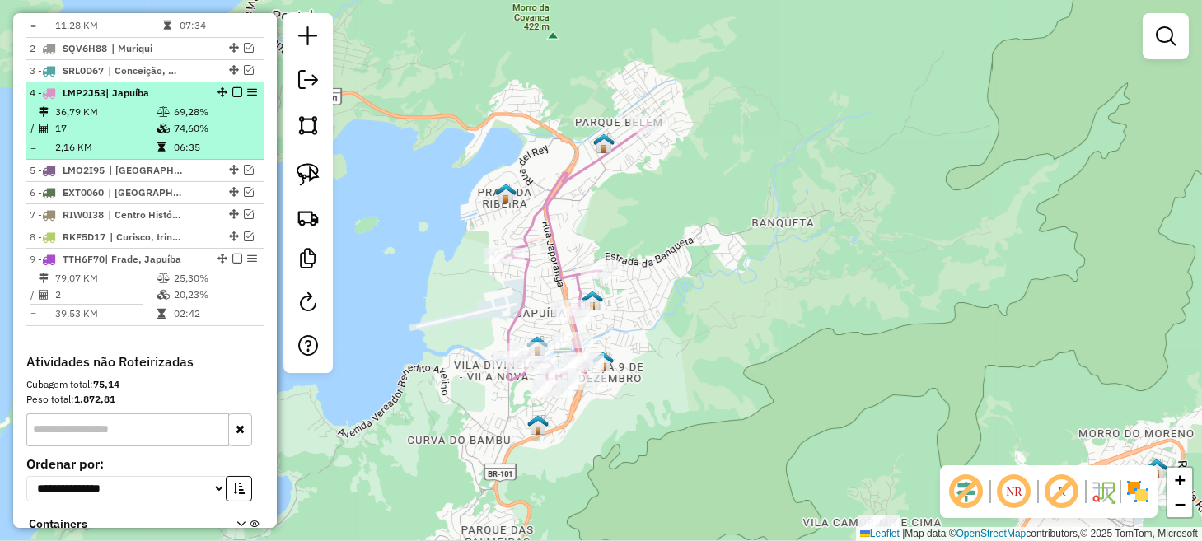
click at [232, 97] on em at bounding box center [237, 92] width 10 height 10
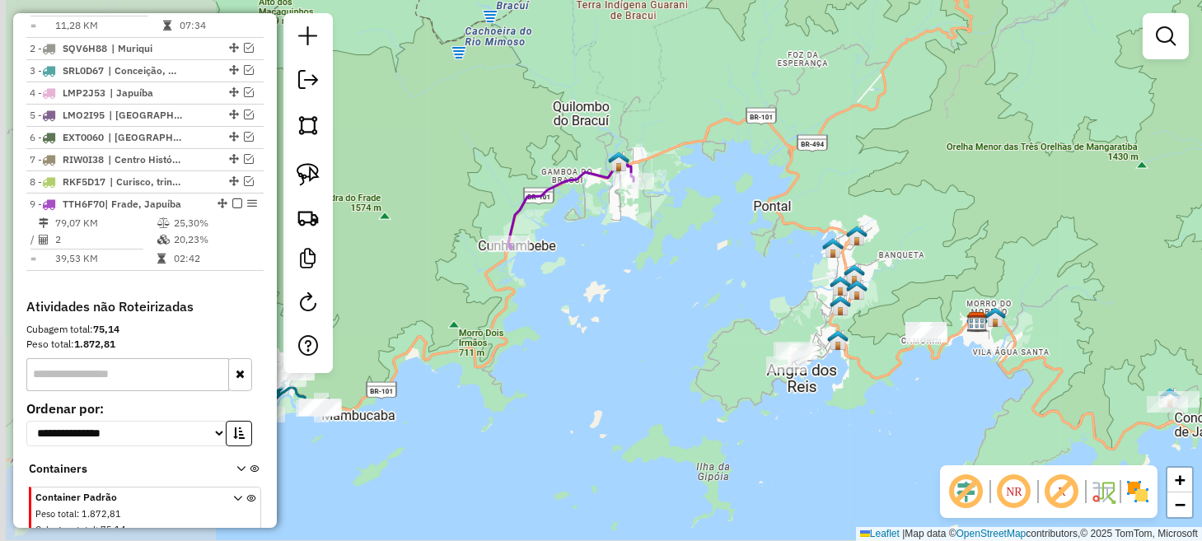
drag, startPoint x: 499, startPoint y: 253, endPoint x: 836, endPoint y: 272, distance: 337.6
click at [836, 272] on div "Janela de atendimento Grade de atendimento Capacidade Transportadoras Veículos …" at bounding box center [601, 270] width 1202 height 541
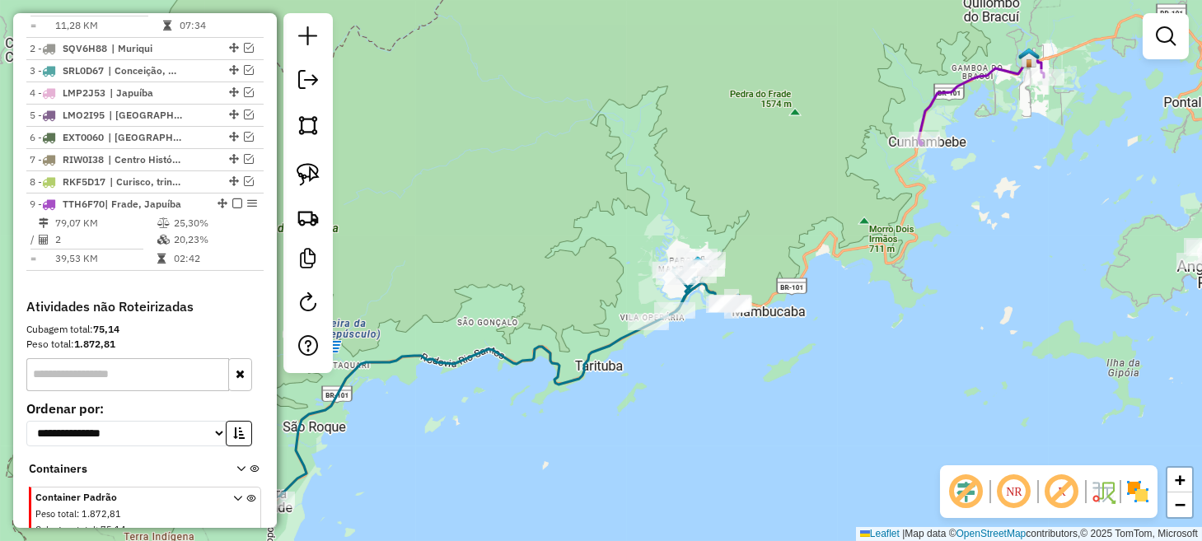
drag, startPoint x: 636, startPoint y: 314, endPoint x: 1015, endPoint y: 215, distance: 391.8
click at [1015, 215] on div "Janela de atendimento Grade de atendimento Capacidade Transportadoras Veículos …" at bounding box center [601, 270] width 1202 height 541
select select "**********"
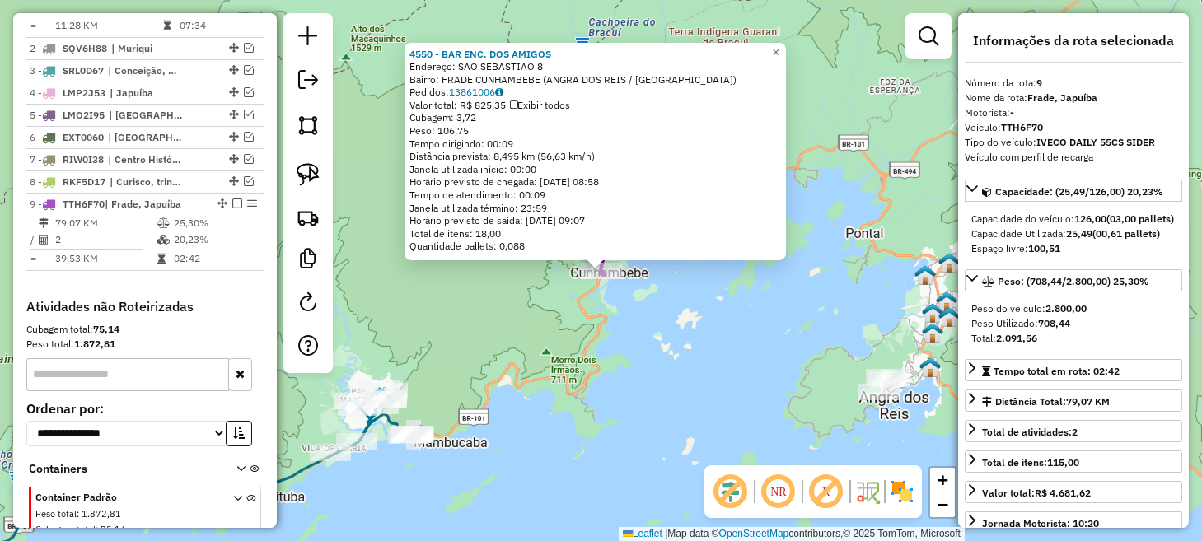
scroll to position [770, 0]
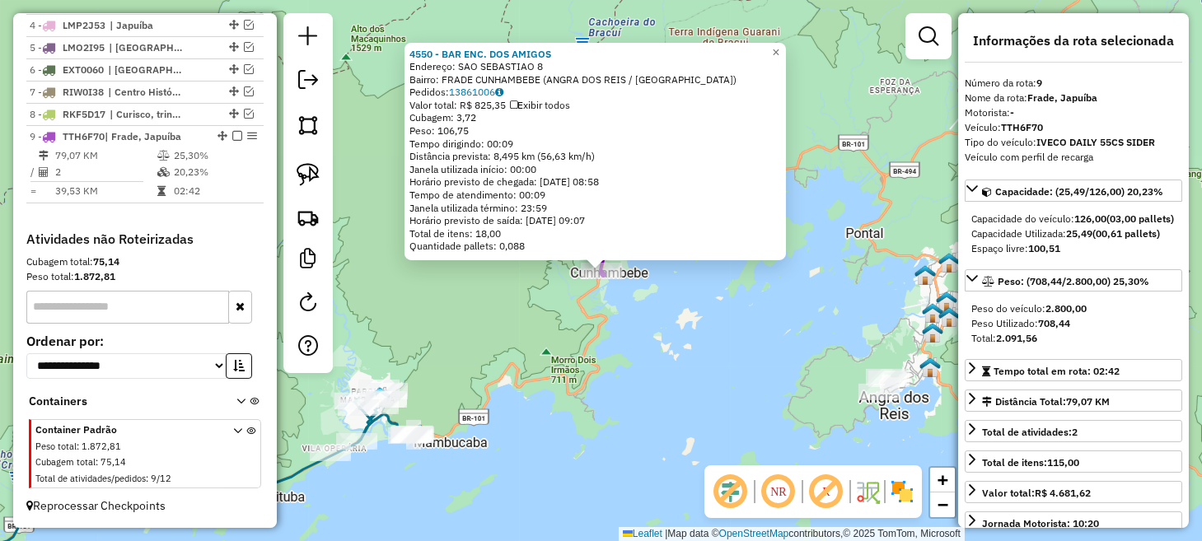
click at [761, 389] on div "4550 - BAR ENC. DOS AMIGOS Endereço: [GEOGRAPHIC_DATA] 8 Bairro: FRADE CUNHAMBE…" at bounding box center [601, 270] width 1202 height 541
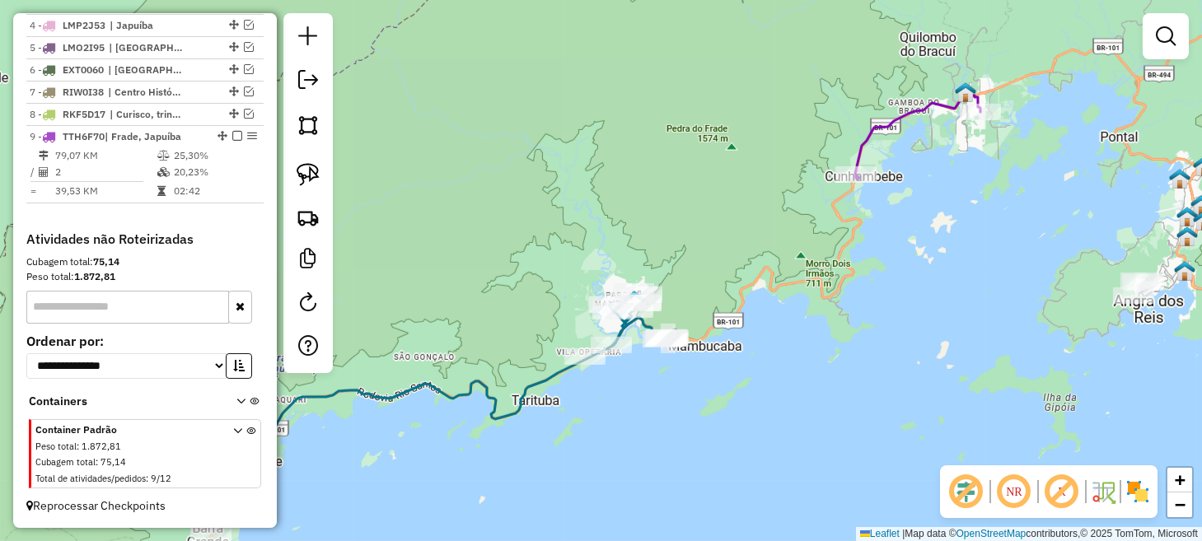
drag, startPoint x: 744, startPoint y: 367, endPoint x: 1037, endPoint y: 255, distance: 313.0
click at [1034, 256] on div "Janela de atendimento Grade de atendimento Capacidade Transportadoras Veículos …" at bounding box center [601, 270] width 1202 height 541
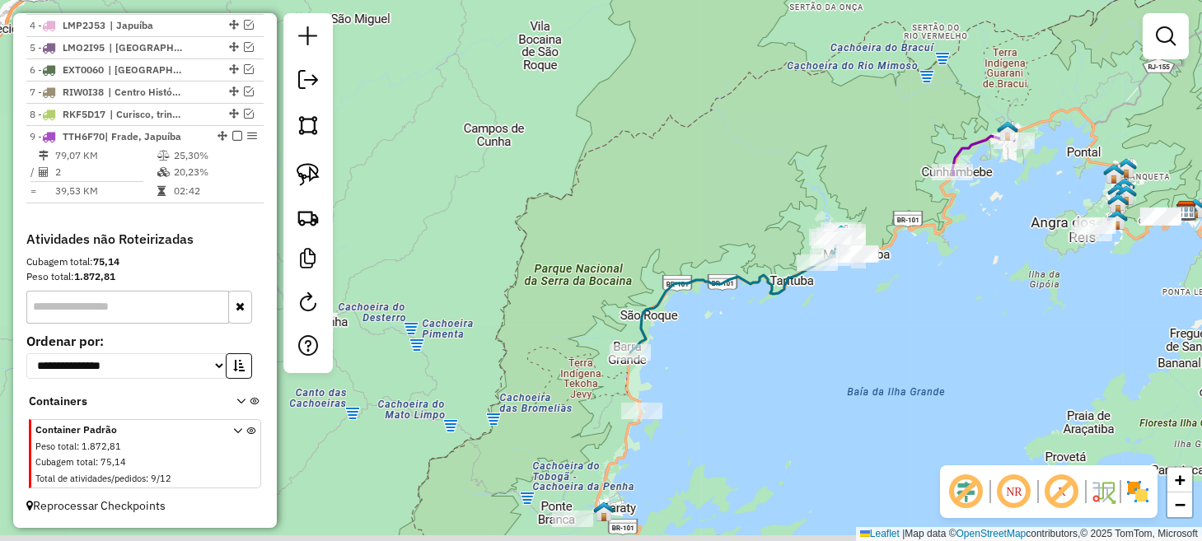
drag, startPoint x: 822, startPoint y: 389, endPoint x: 820, endPoint y: 353, distance: 36.3
click at [820, 353] on div "Janela de atendimento Grade de atendimento Capacidade Transportadoras Veículos …" at bounding box center [601, 270] width 1202 height 541
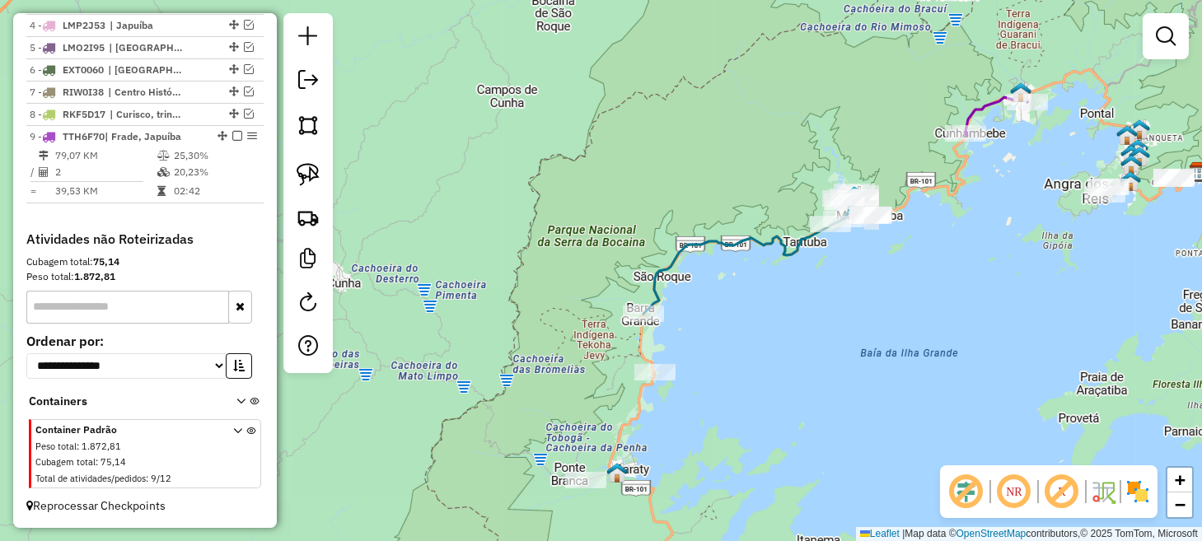
drag, startPoint x: 674, startPoint y: 410, endPoint x: 712, endPoint y: 298, distance: 117.5
click at [714, 298] on div "Janela de atendimento Grade de atendimento Capacidade Transportadoras Veículos …" at bounding box center [601, 270] width 1202 height 541
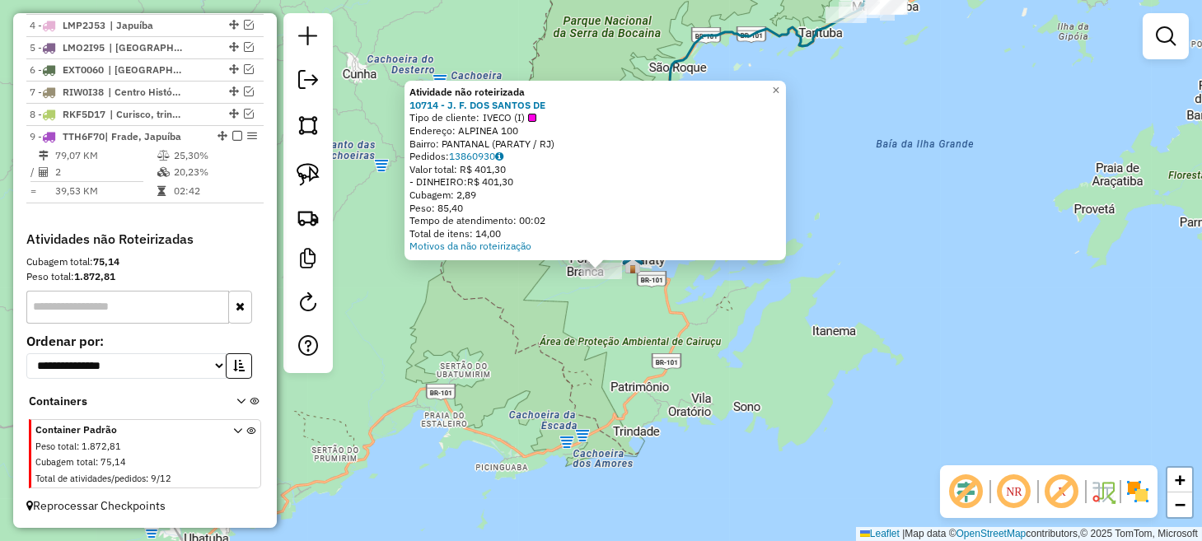
click at [528, 345] on div "Atividade não roteirizada 10714 - J. F. DOS SANTOS DE Tipo de cliente: IVECO (I…" at bounding box center [601, 270] width 1202 height 541
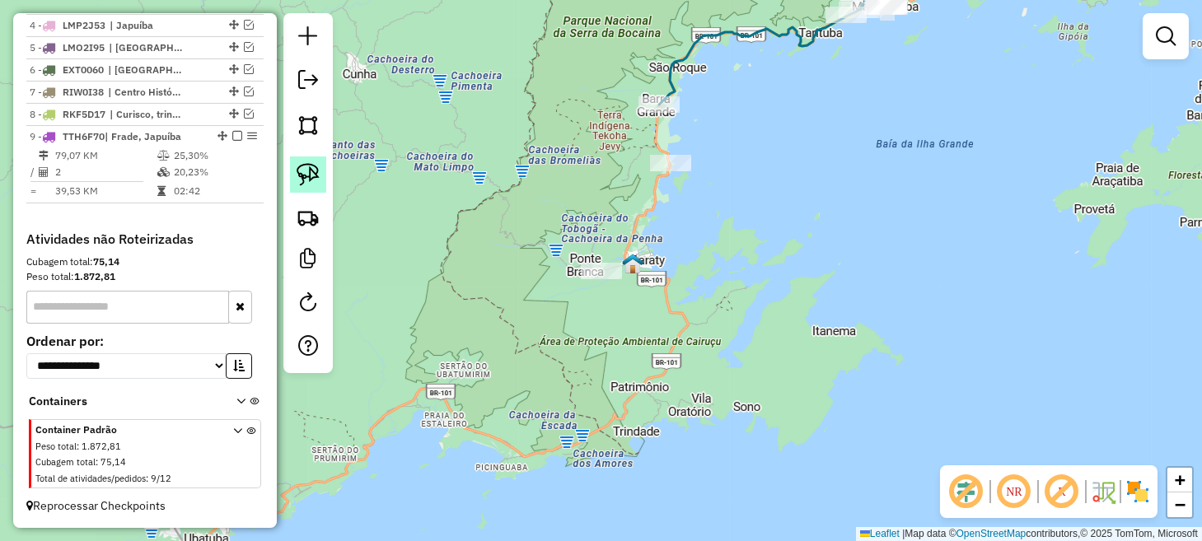
click at [316, 171] on img at bounding box center [308, 174] width 23 height 23
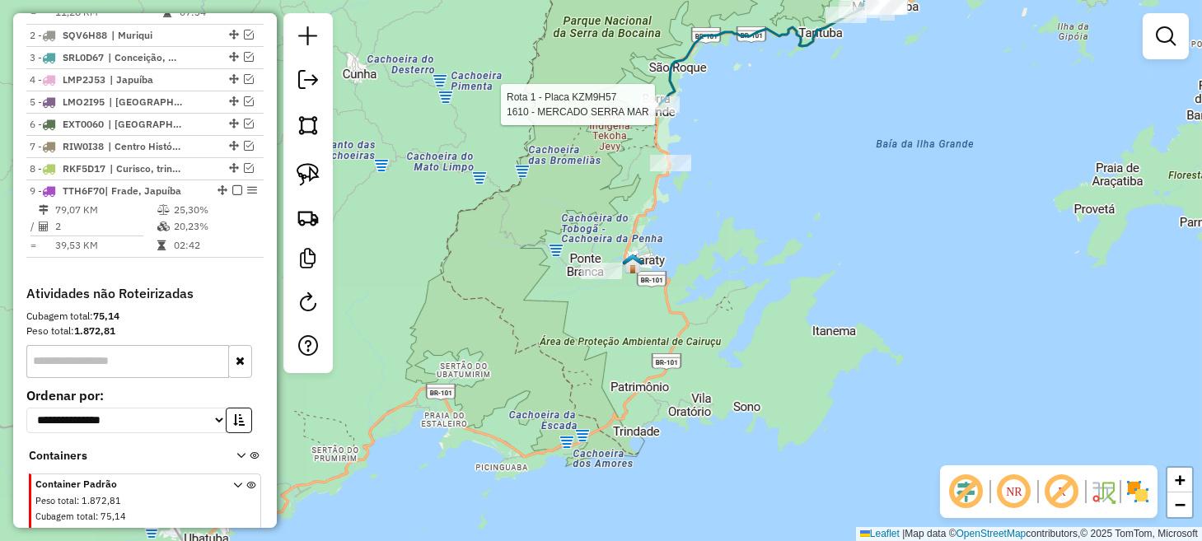
select select "**********"
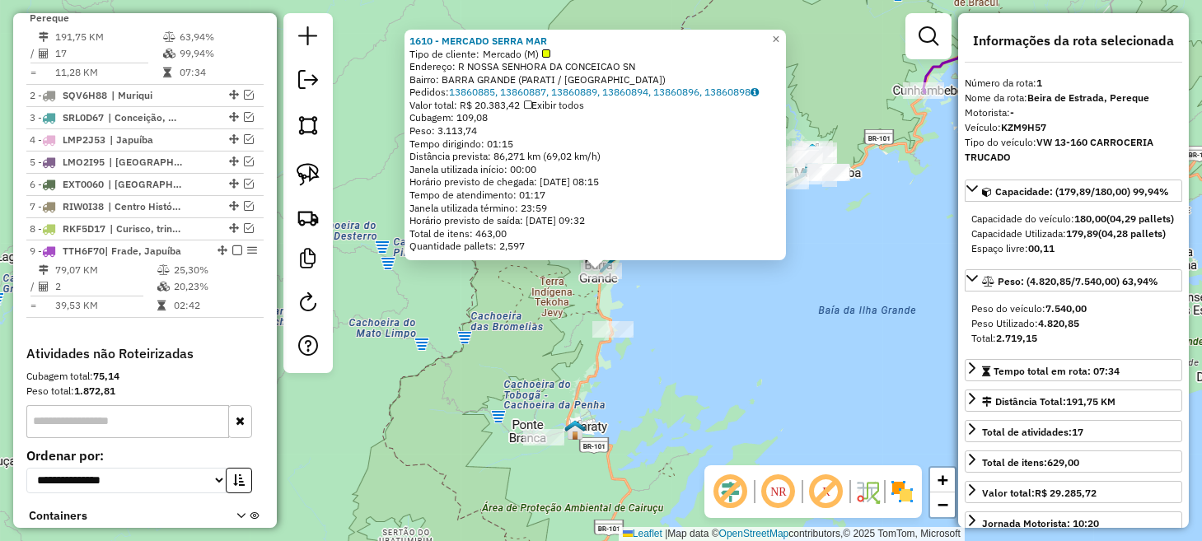
scroll to position [638, 0]
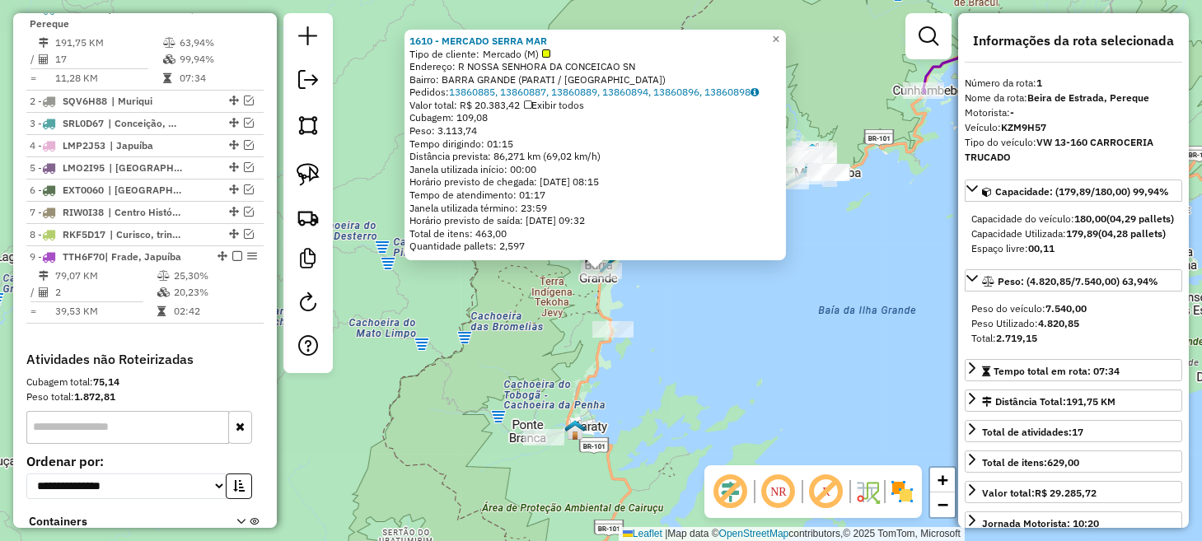
click at [508, 305] on div "1610 - MERCADO SERRA MAR Tipo de cliente: Mercado (M) Endereço: R NOSSA SENHORA…" at bounding box center [601, 270] width 1202 height 541
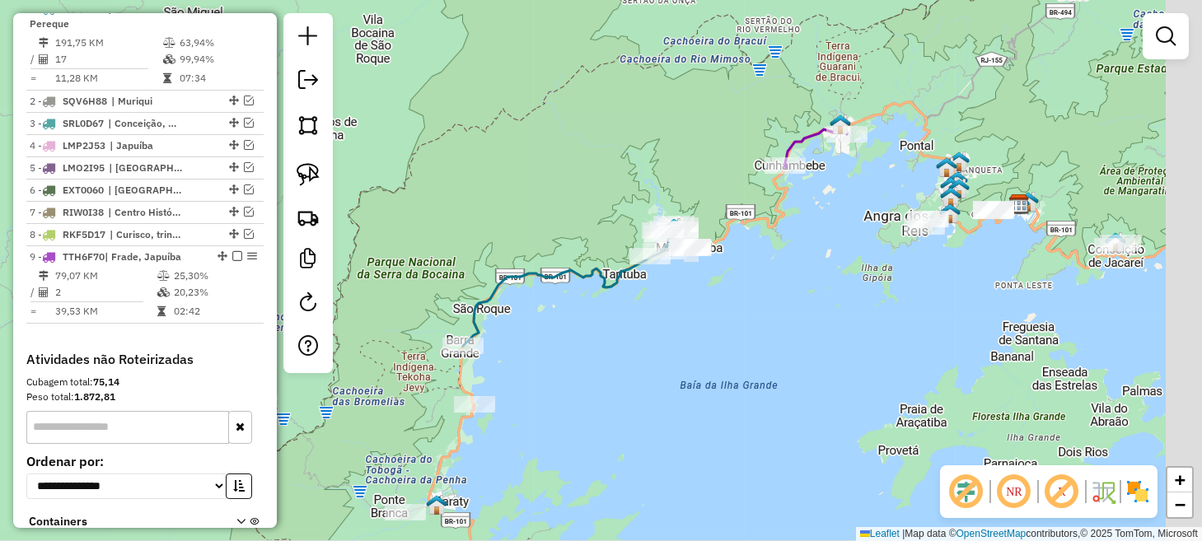
drag, startPoint x: 818, startPoint y: 235, endPoint x: 682, endPoint y: 310, distance: 155.3
click at [682, 310] on div "Janela de atendimento Grade de atendimento Capacidade Transportadoras Veículos …" at bounding box center [601, 270] width 1202 height 541
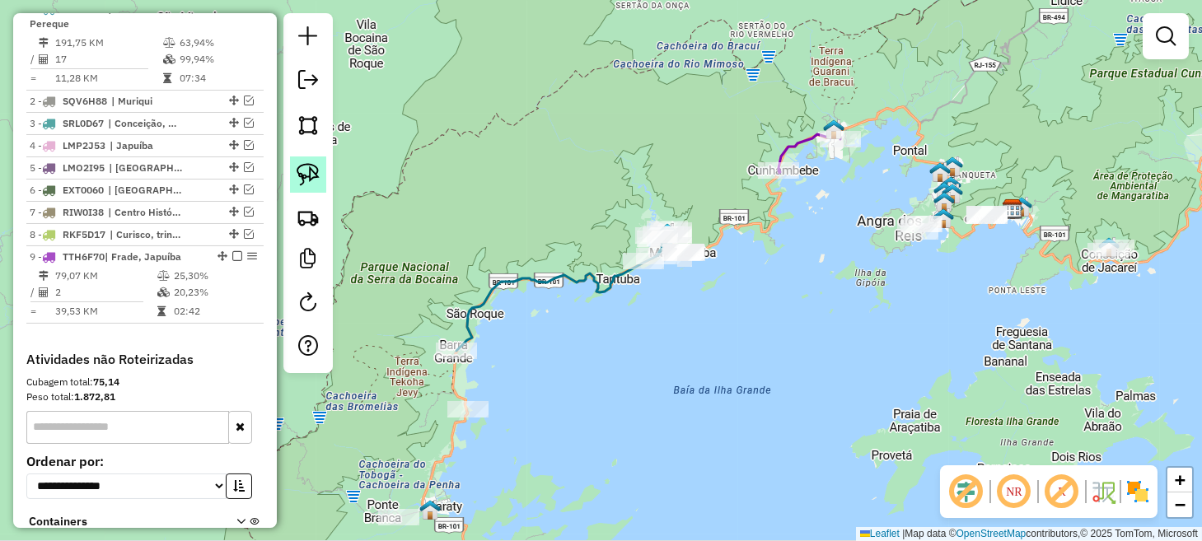
click at [308, 168] on img at bounding box center [308, 174] width 23 height 23
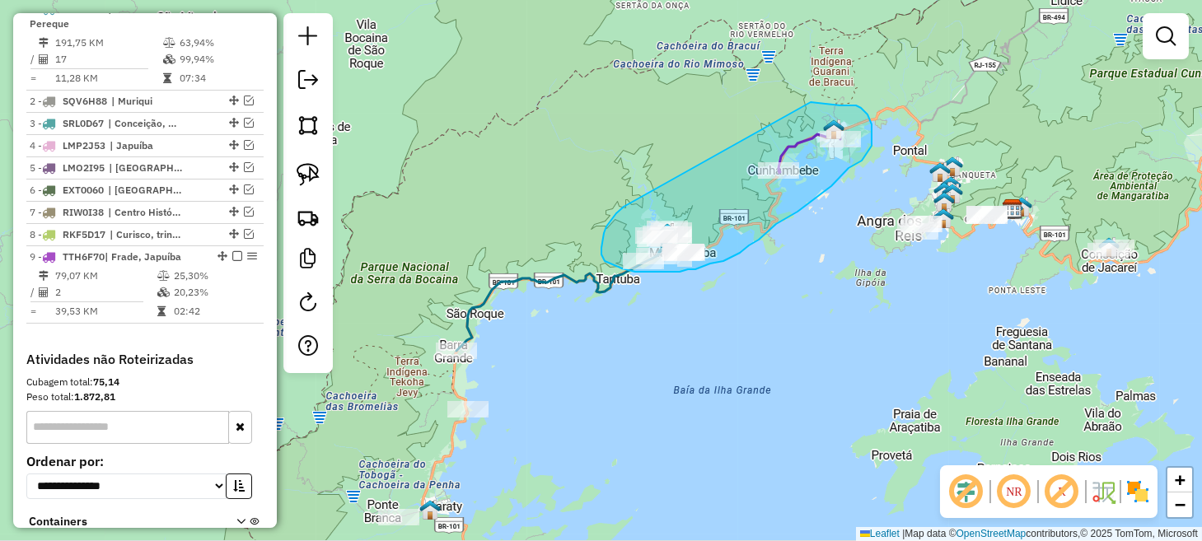
drag, startPoint x: 624, startPoint y: 207, endPoint x: 809, endPoint y: 102, distance: 212.9
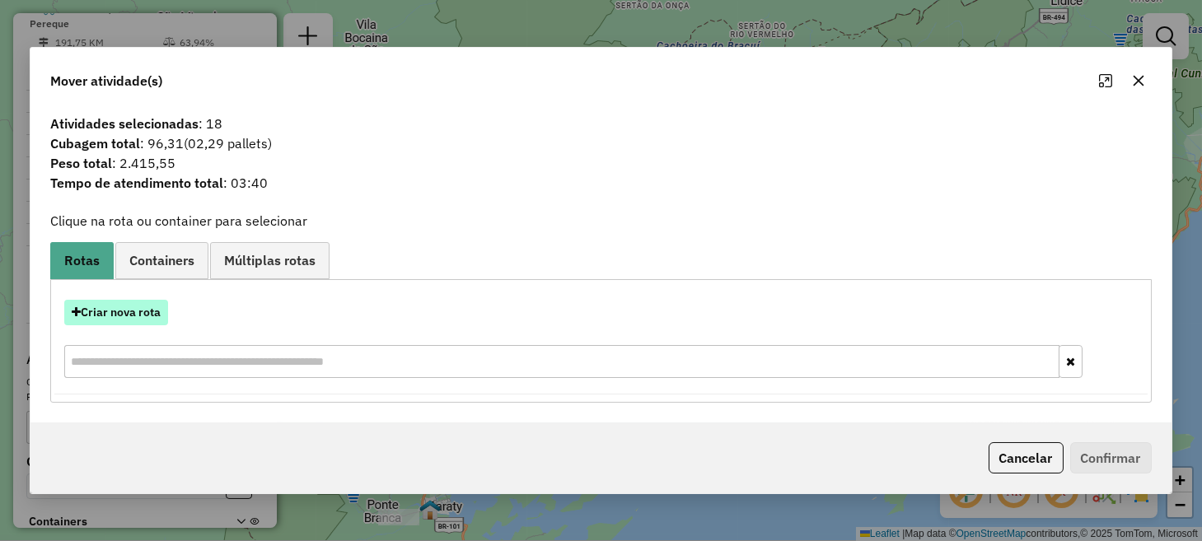
click at [139, 307] on button "Criar nova rota" at bounding box center [116, 313] width 104 height 26
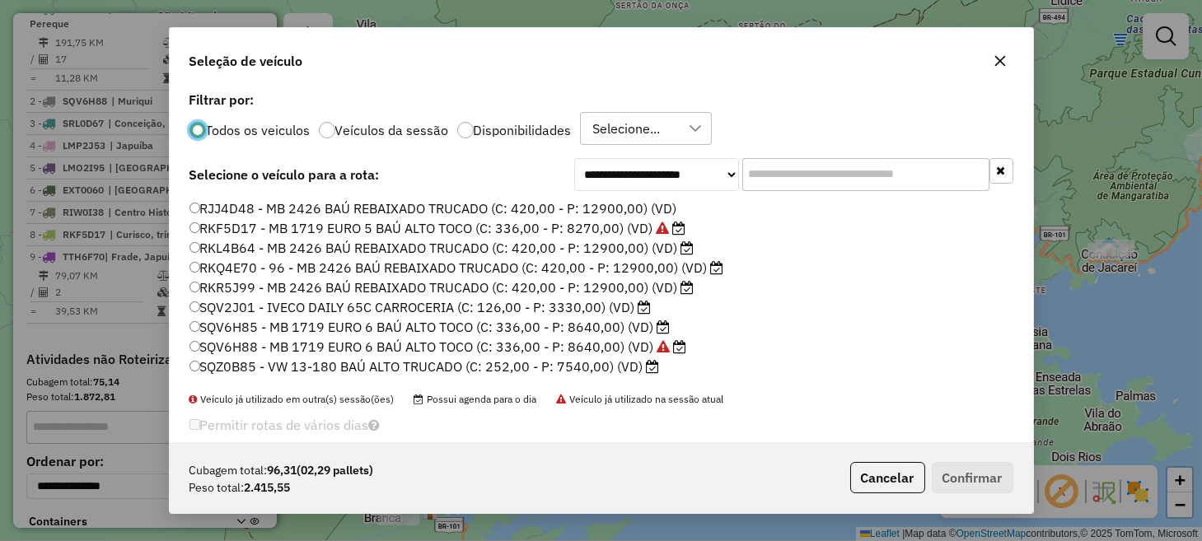
scroll to position [353, 0]
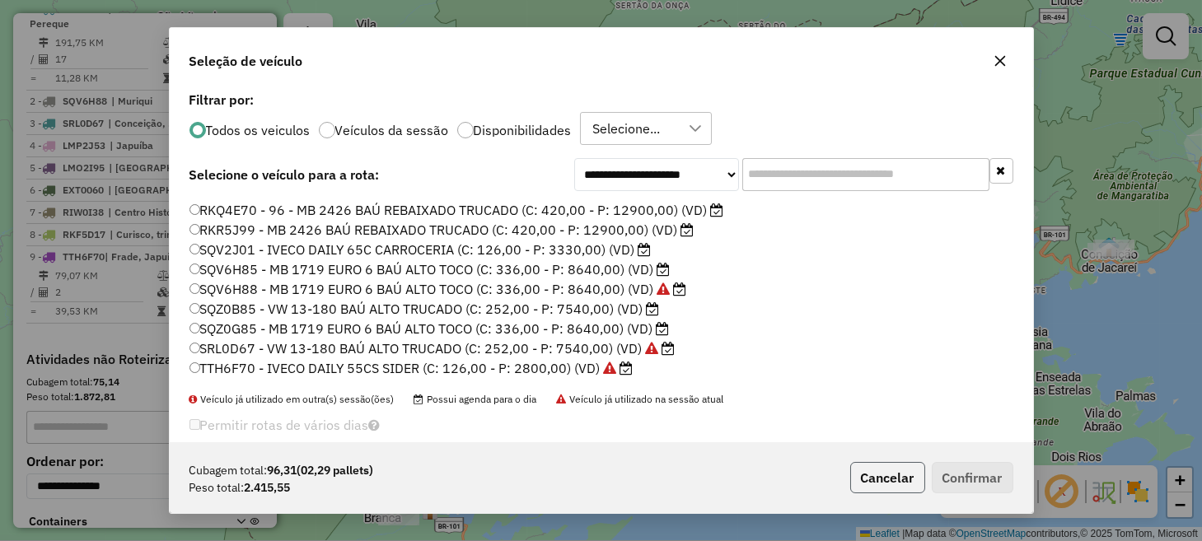
click at [886, 478] on button "Cancelar" at bounding box center [887, 477] width 75 height 31
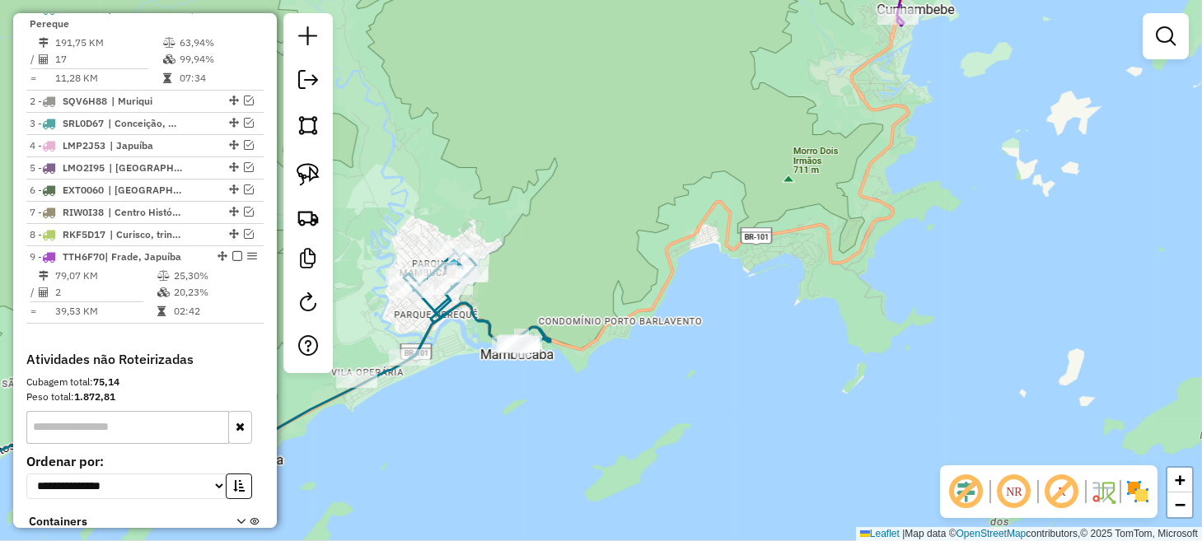
drag, startPoint x: 829, startPoint y: 196, endPoint x: 826, endPoint y: 294, distance: 98.1
click at [826, 294] on div "Janela de atendimento Grade de atendimento Capacidade Transportadoras Veículos …" at bounding box center [601, 270] width 1202 height 541
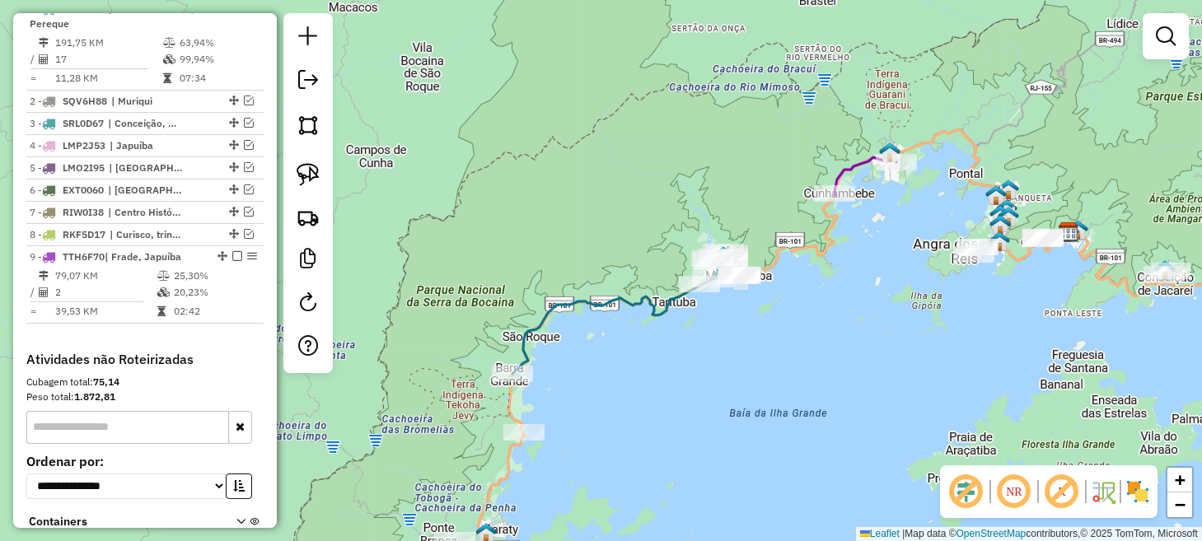
drag, startPoint x: 669, startPoint y: 396, endPoint x: 733, endPoint y: 327, distance: 93.3
click at [733, 327] on div "Janela de atendimento Grade de atendimento Capacidade Transportadoras Veículos …" at bounding box center [601, 270] width 1202 height 541
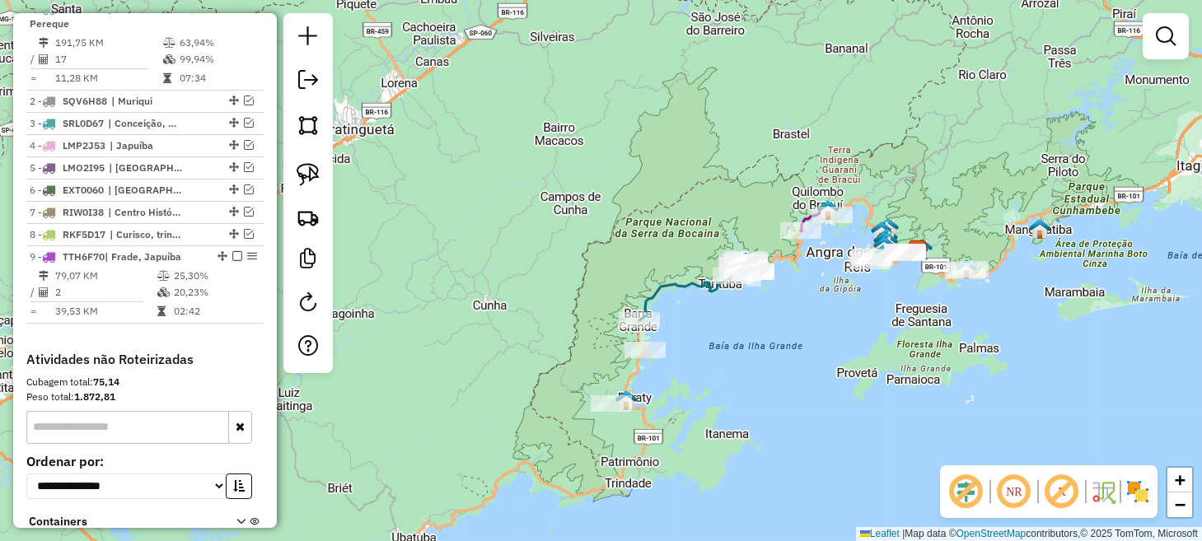
drag, startPoint x: 745, startPoint y: 350, endPoint x: 745, endPoint y: 314, distance: 36.3
click at [745, 314] on div "Janela de atendimento Grade de atendimento Capacidade Transportadoras Veículos …" at bounding box center [601, 270] width 1202 height 541
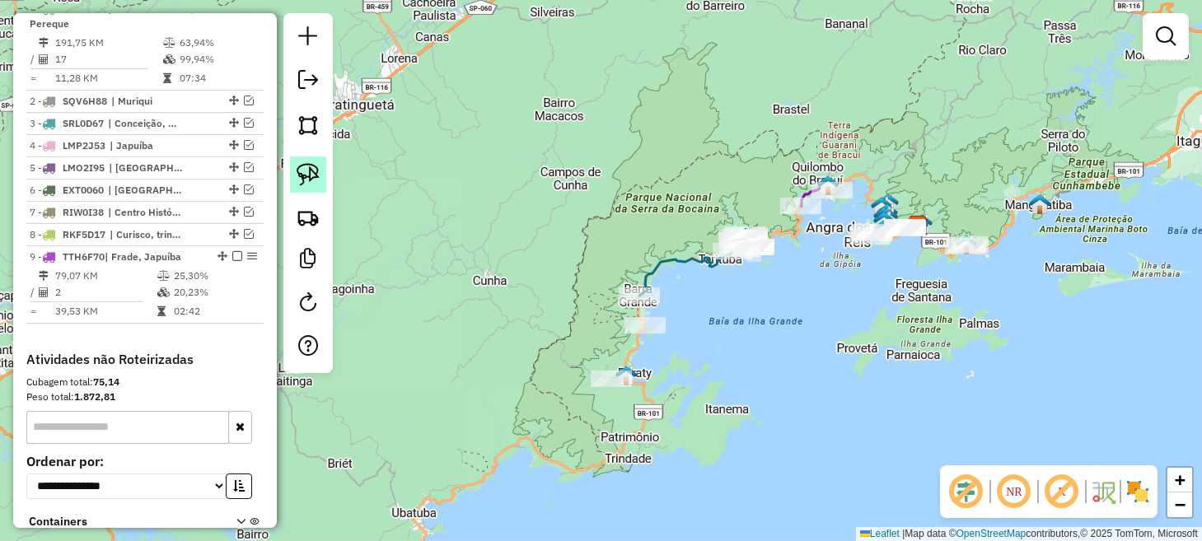
click at [308, 176] on img at bounding box center [308, 174] width 23 height 23
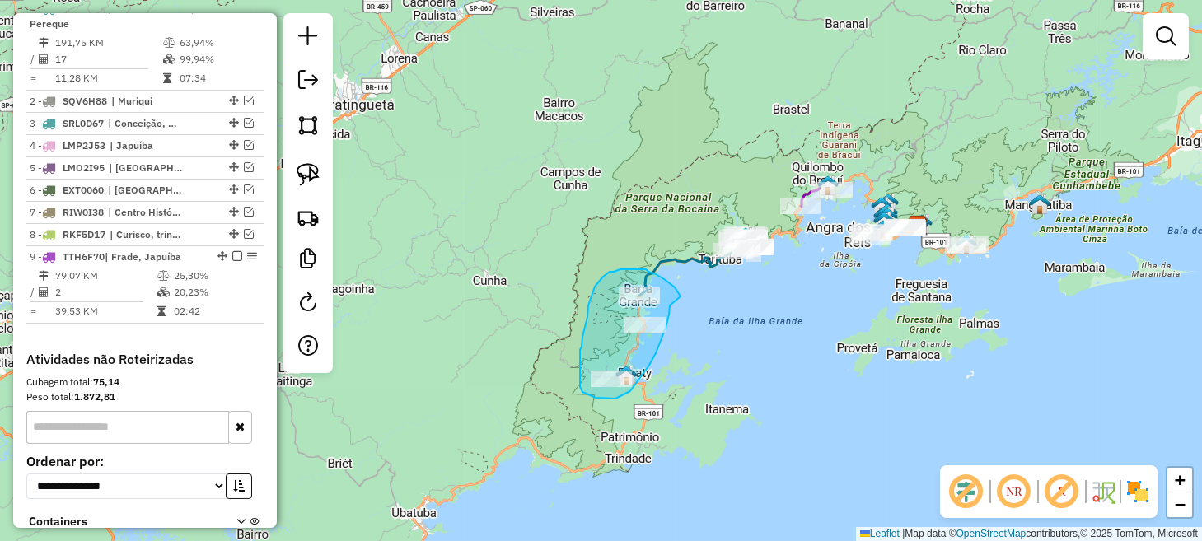
drag, startPoint x: 681, startPoint y: 297, endPoint x: 670, endPoint y: 306, distance: 14.0
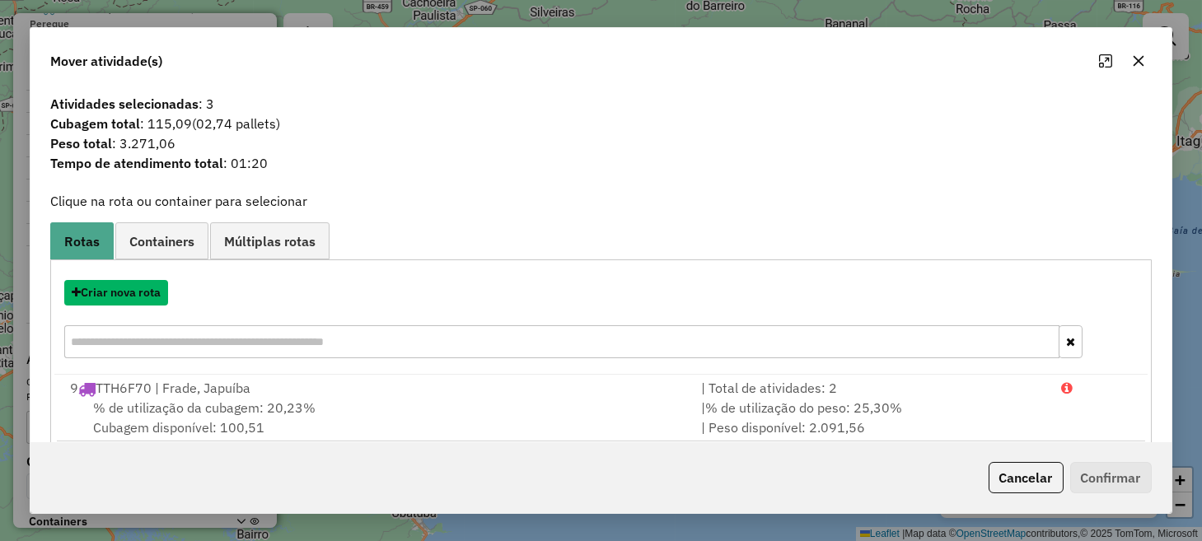
click at [145, 293] on button "Criar nova rota" at bounding box center [116, 293] width 104 height 26
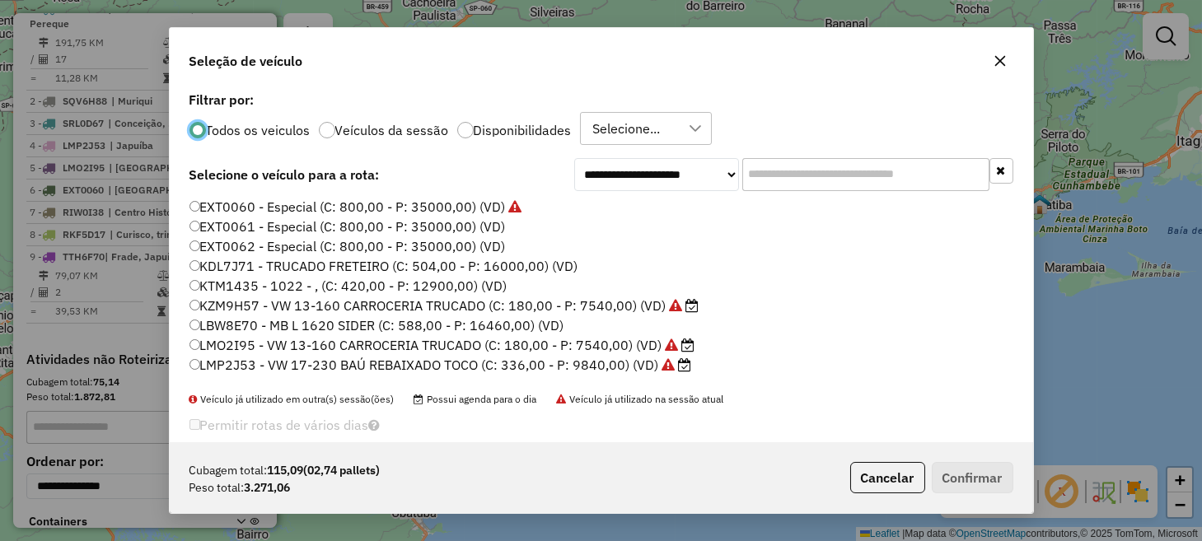
scroll to position [8, 5]
click at [292, 307] on label "KZM9H57 - VW 13-160 CARROCERIA TRUCADO (C: 180,00 - P: 7540,00) (VD)" at bounding box center [445, 306] width 510 height 20
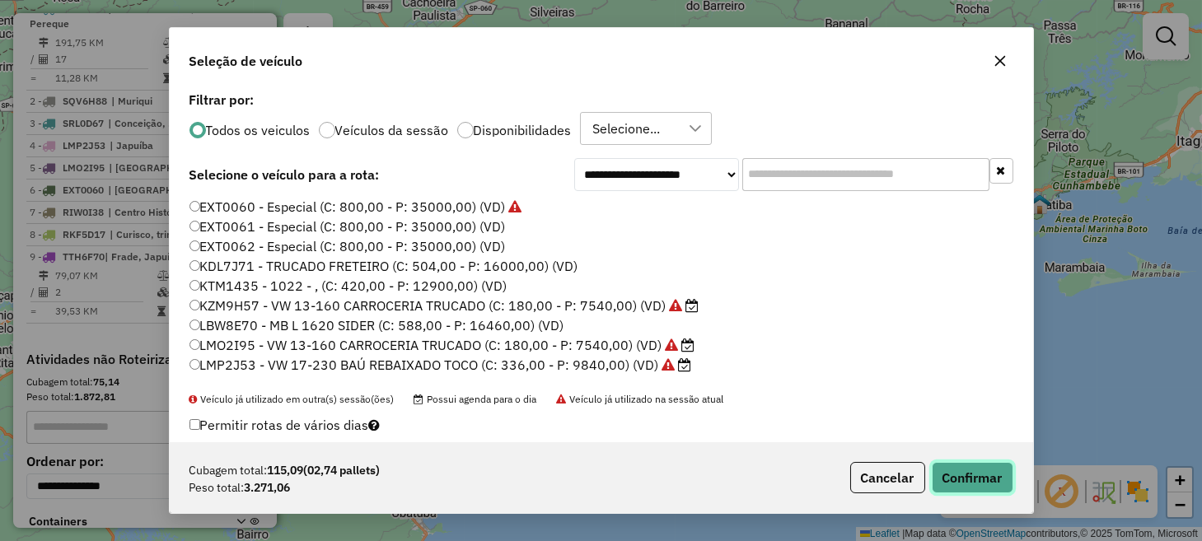
click at [979, 481] on button "Confirmar" at bounding box center [973, 477] width 82 height 31
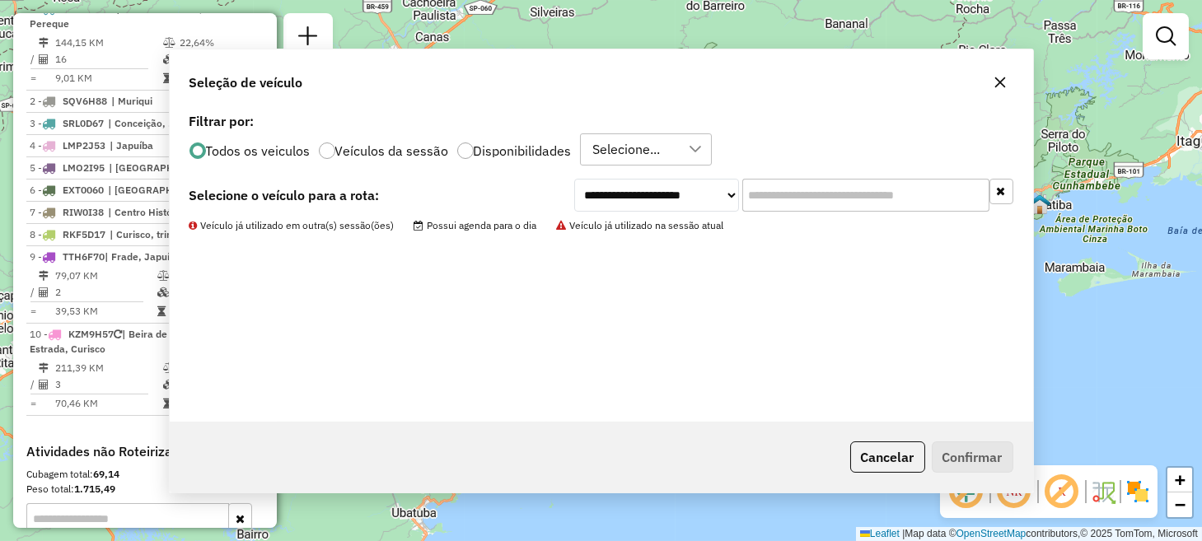
scroll to position [546, 0]
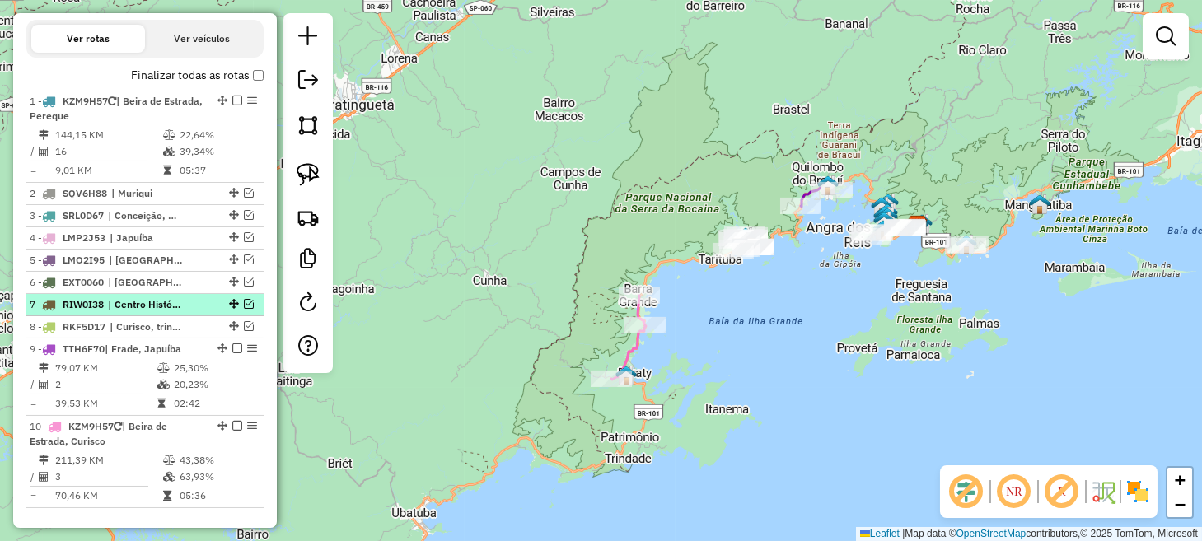
click at [244, 309] on em at bounding box center [249, 304] width 10 height 10
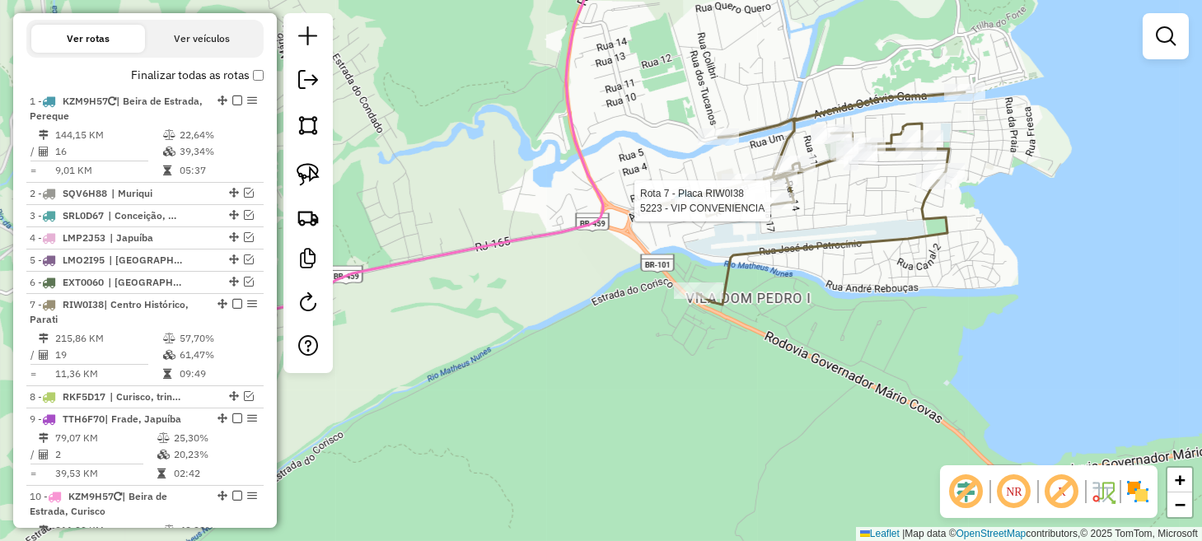
click at [773, 209] on div at bounding box center [775, 201] width 41 height 16
select select "**********"
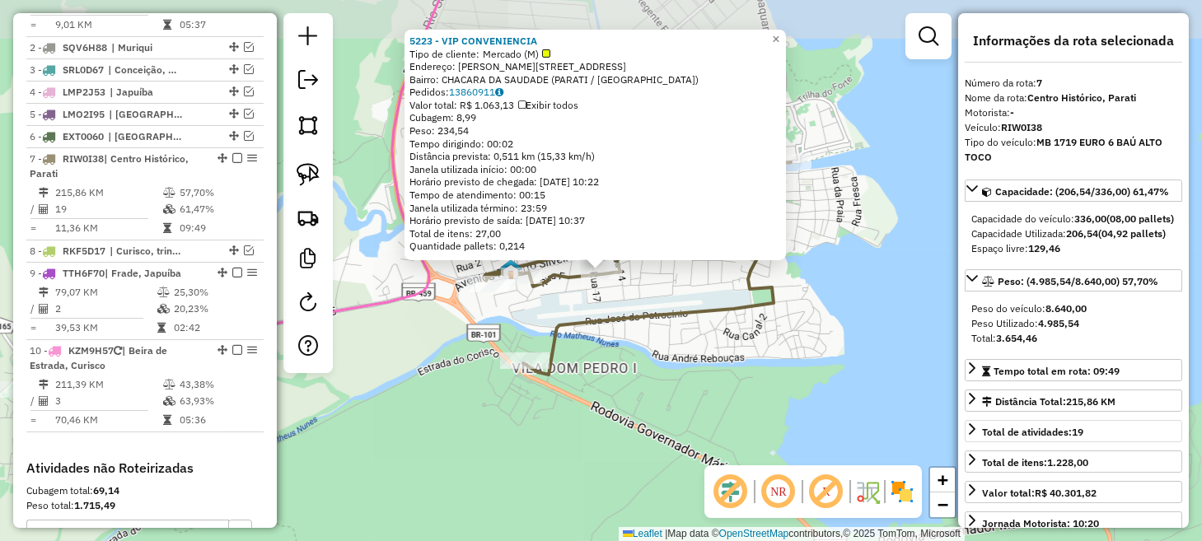
scroll to position [839, 0]
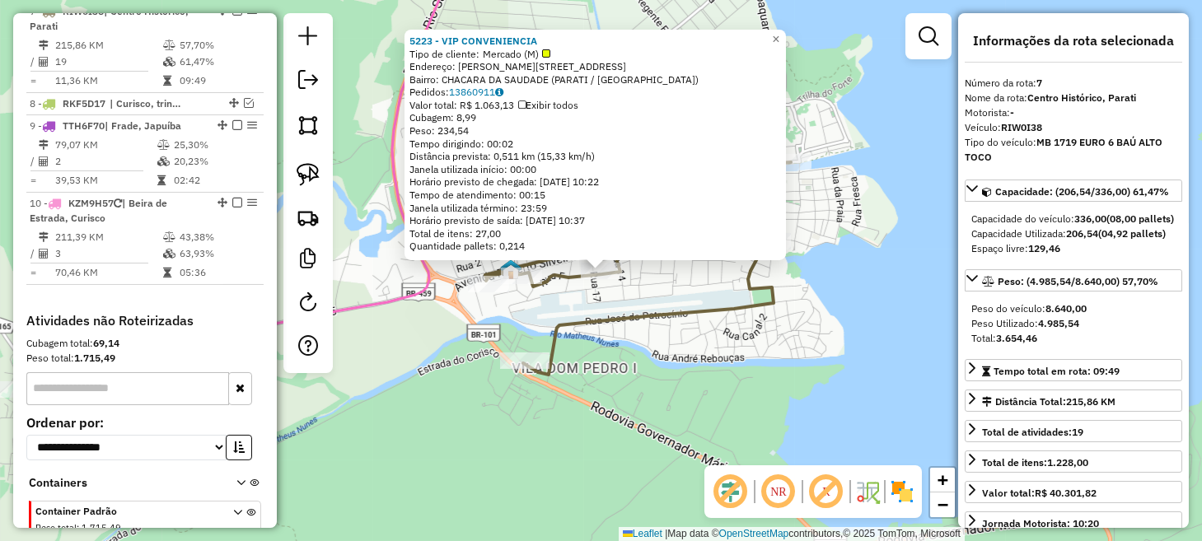
click at [611, 394] on div "5223 - VIP CONVENIENCIA Tipo de cliente: Mercado (M) Endereço: R AMAURY DOS SAN…" at bounding box center [601, 270] width 1202 height 541
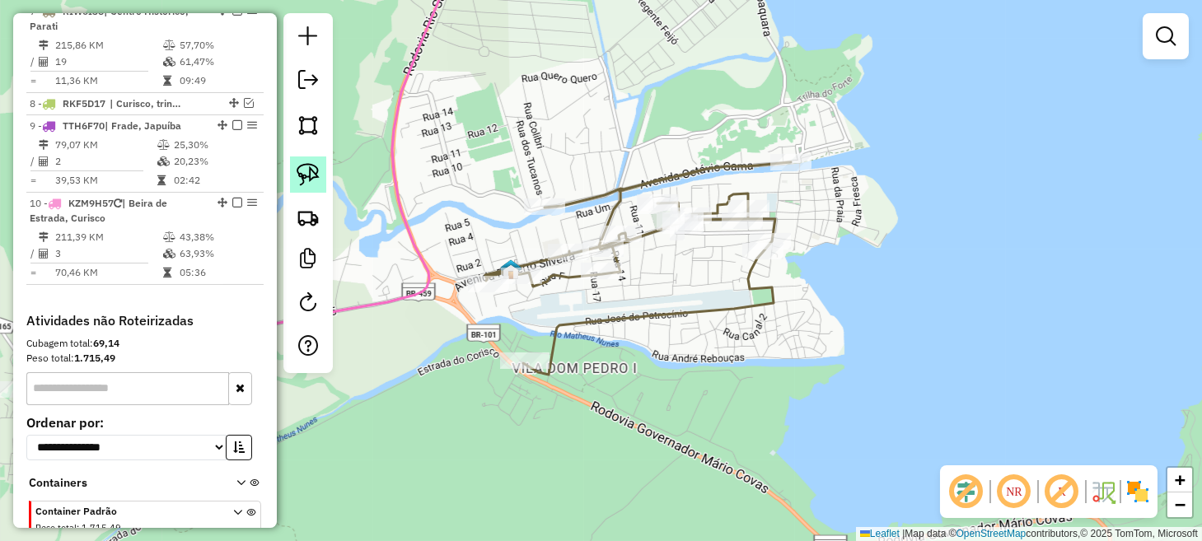
click at [307, 169] on img at bounding box center [308, 174] width 23 height 23
drag, startPoint x: 526, startPoint y: 335, endPoint x: 556, endPoint y: 353, distance: 35.5
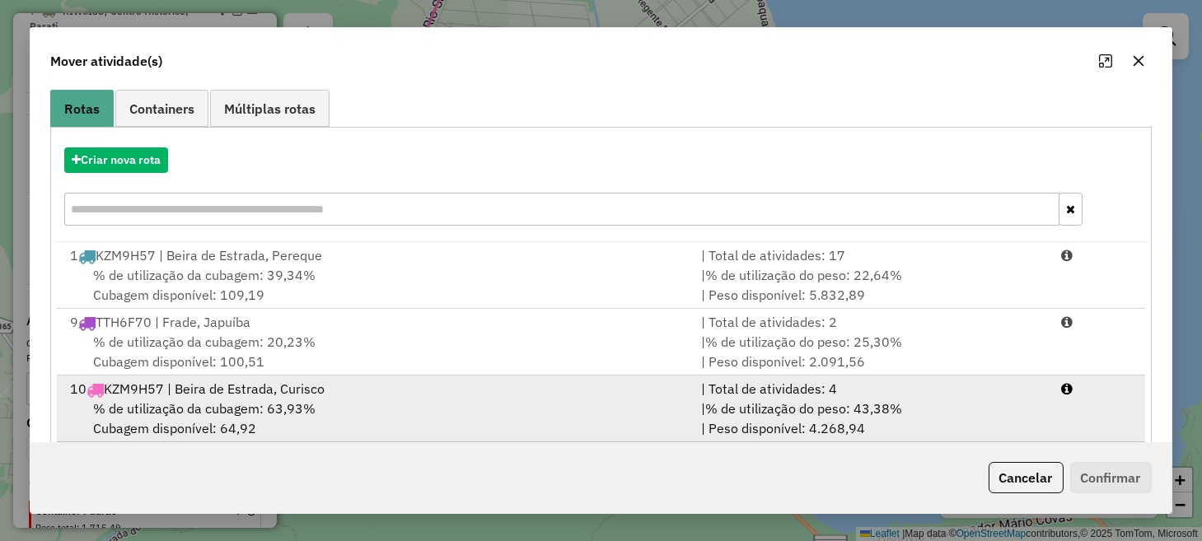
scroll to position [158, 0]
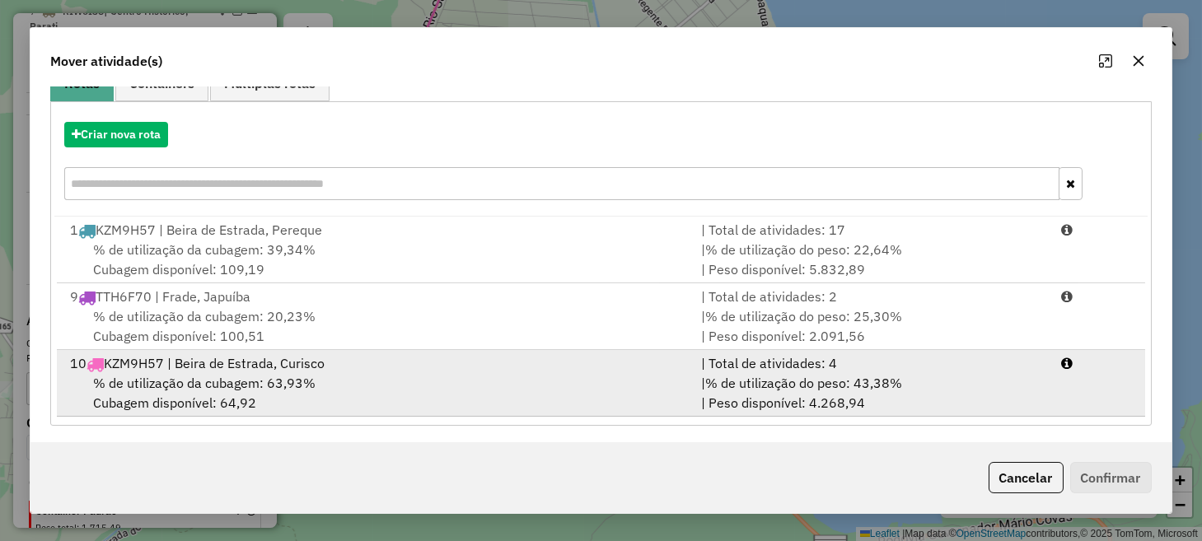
click at [354, 377] on div "% de utilização da cubagem: 63,93% Cubagem disponível: 64,92" at bounding box center [375, 393] width 630 height 40
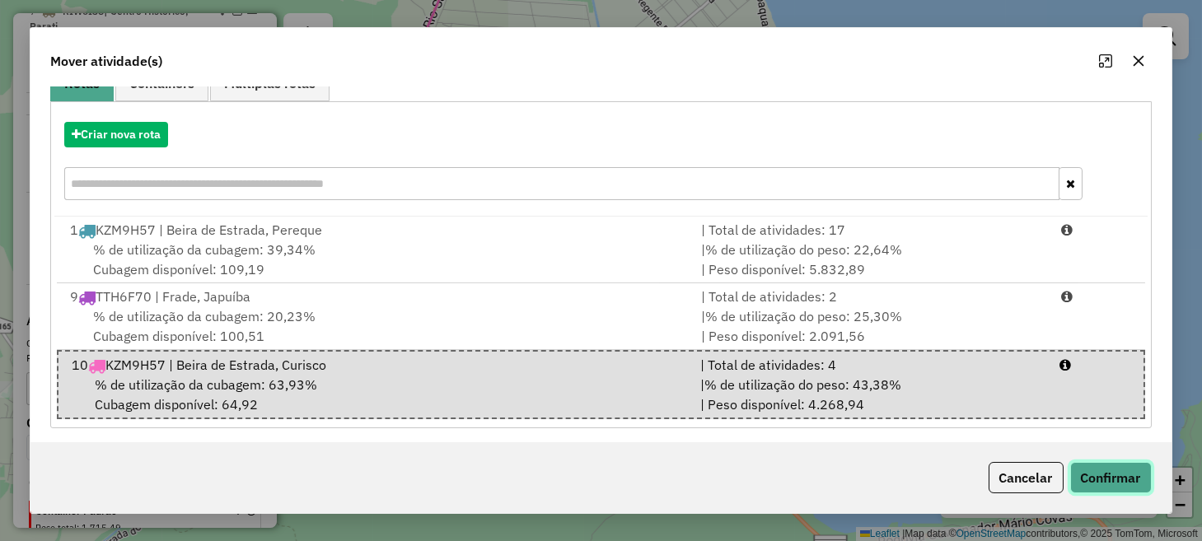
click at [1110, 466] on button "Confirmar" at bounding box center [1112, 477] width 82 height 31
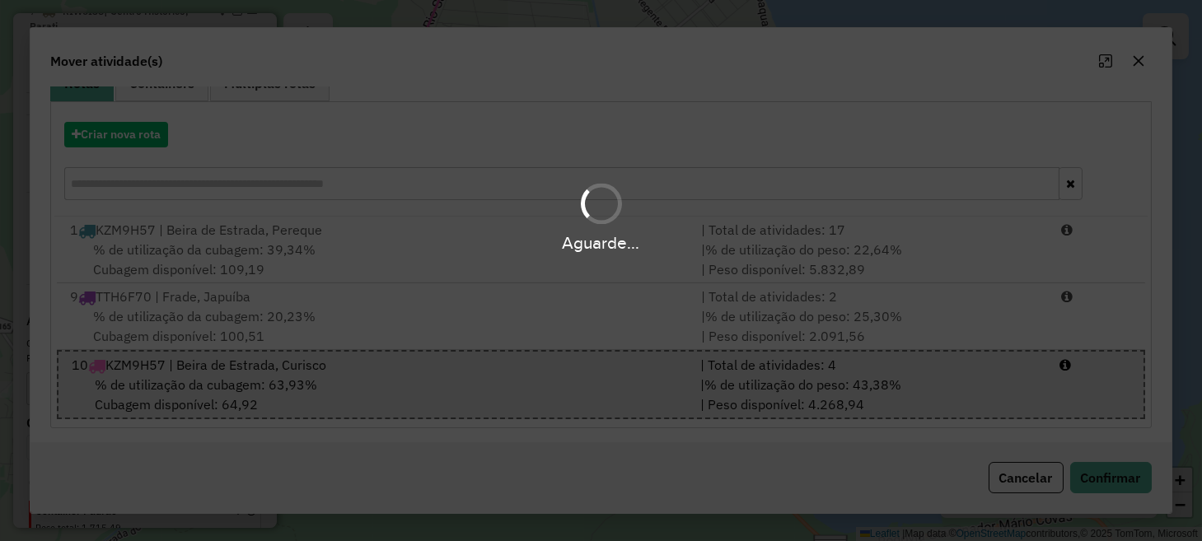
scroll to position [0, 0]
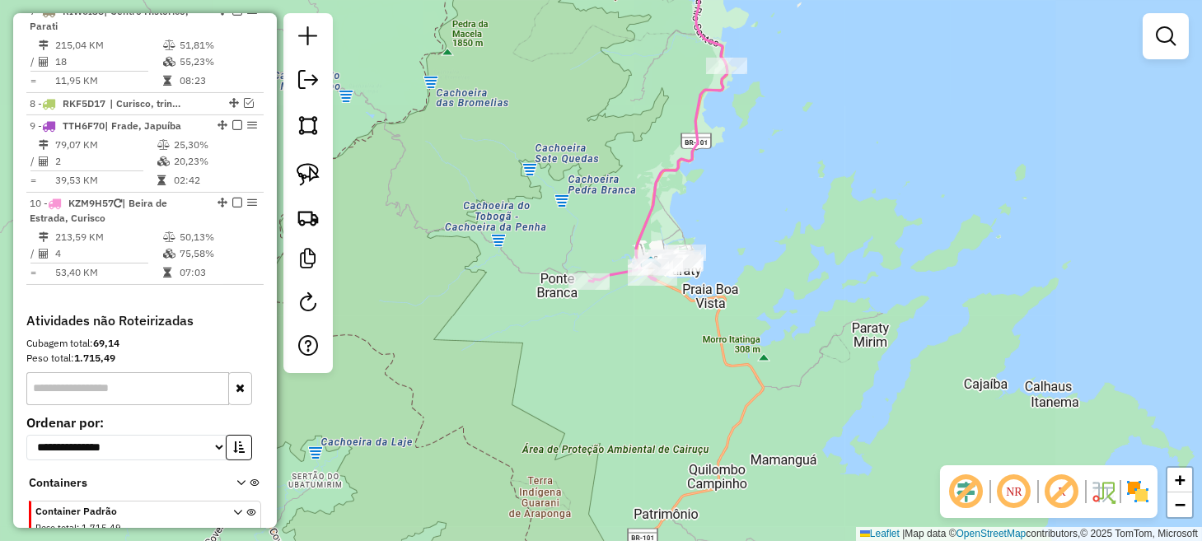
drag, startPoint x: 799, startPoint y: 146, endPoint x: 695, endPoint y: 364, distance: 242.2
click at [704, 388] on div "Janela de atendimento Grade de atendimento Capacidade Transportadoras Veículos …" at bounding box center [601, 270] width 1202 height 541
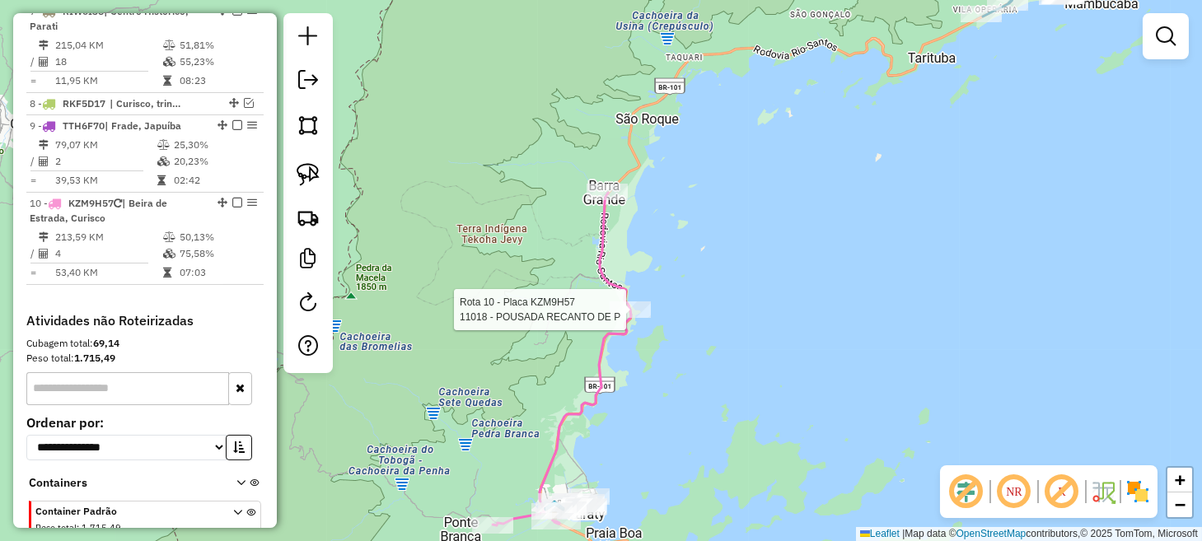
select select "**********"
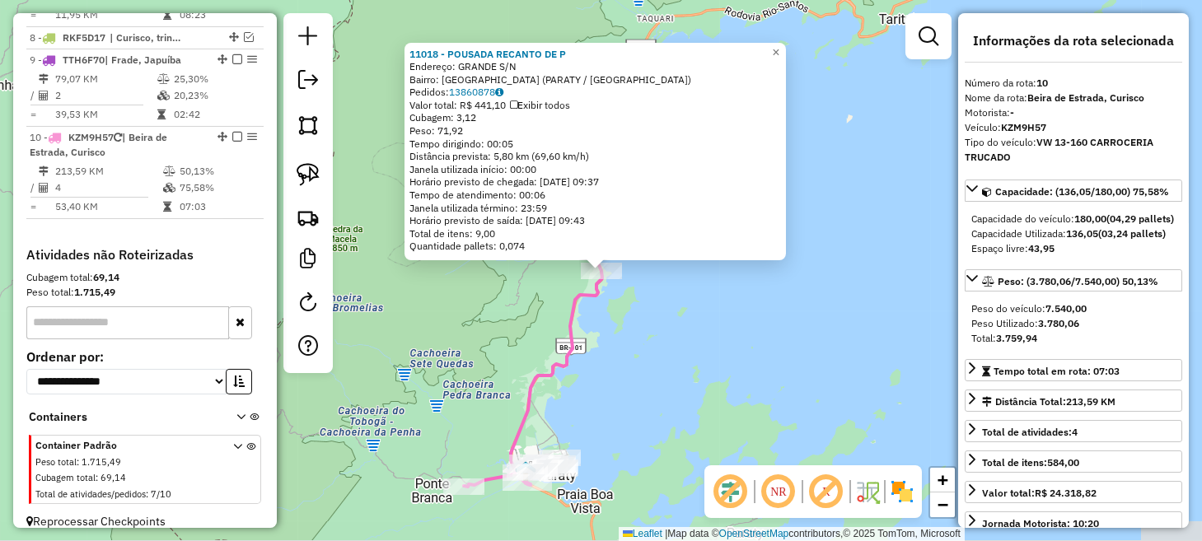
scroll to position [931, 0]
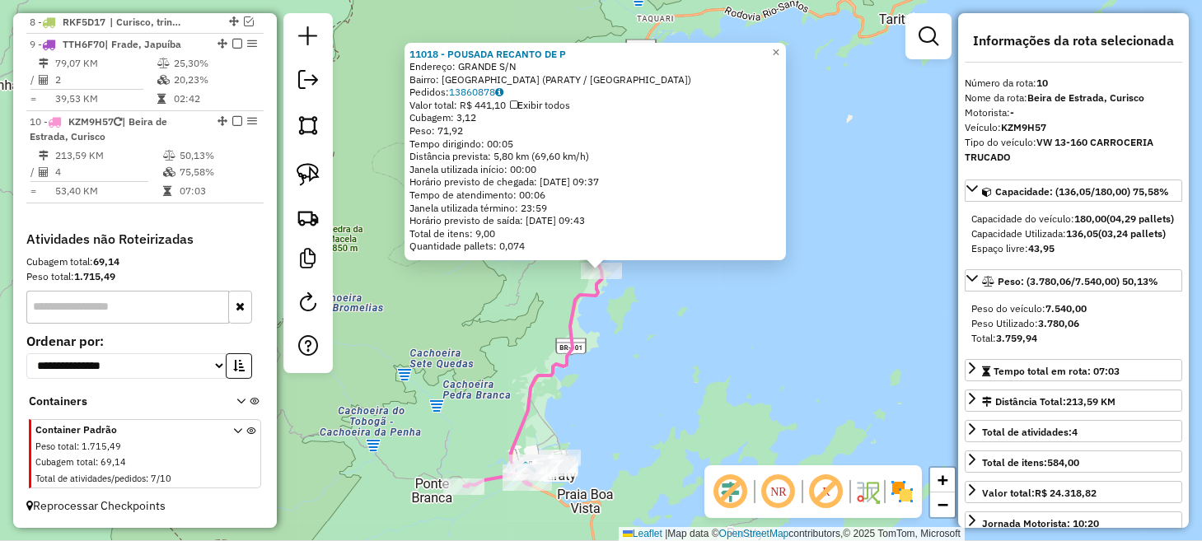
click at [757, 351] on div "11018 - POUSADA RECANTO DE P Endereço: GRANDE S/N Bairro: [GEOGRAPHIC_DATA] (PA…" at bounding box center [601, 270] width 1202 height 541
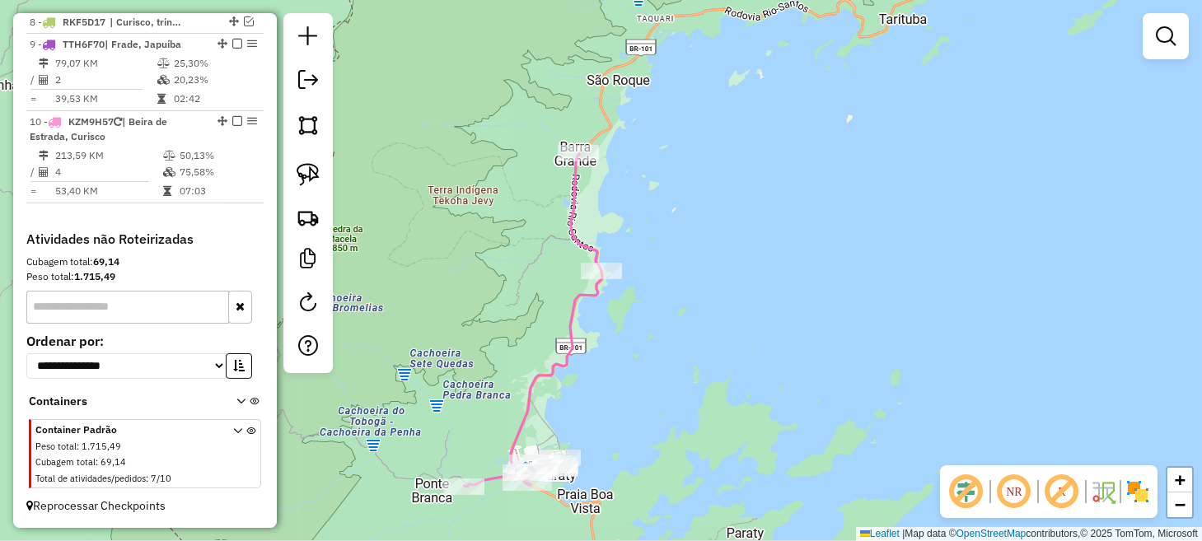
drag, startPoint x: 695, startPoint y: 364, endPoint x: 795, endPoint y: 231, distance: 167.1
click at [794, 235] on div "Janela de atendimento Grade de atendimento Capacidade Transportadoras Veículos …" at bounding box center [601, 270] width 1202 height 541
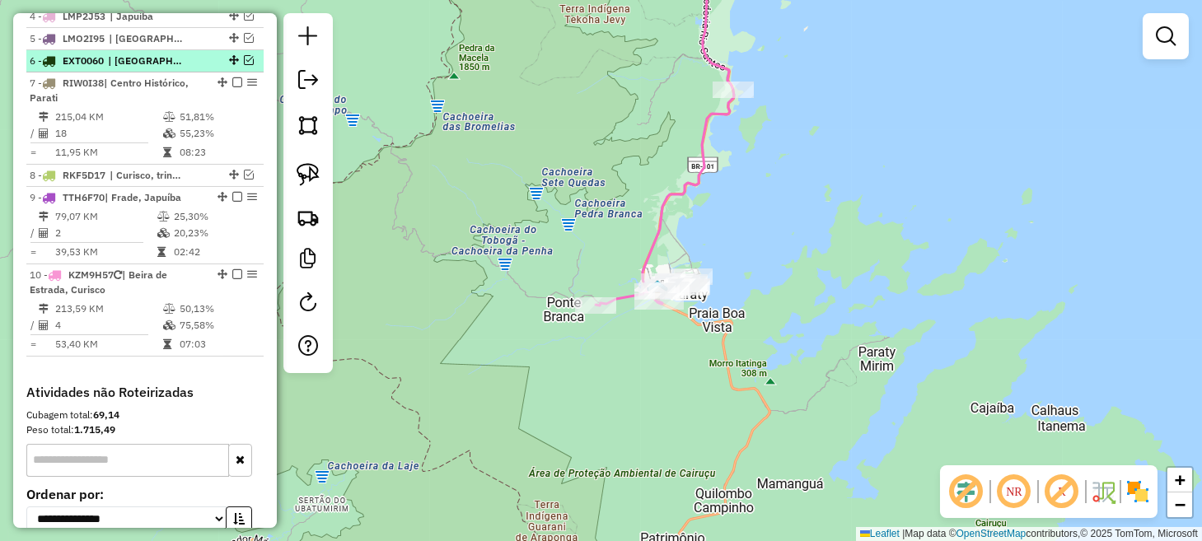
scroll to position [684, 0]
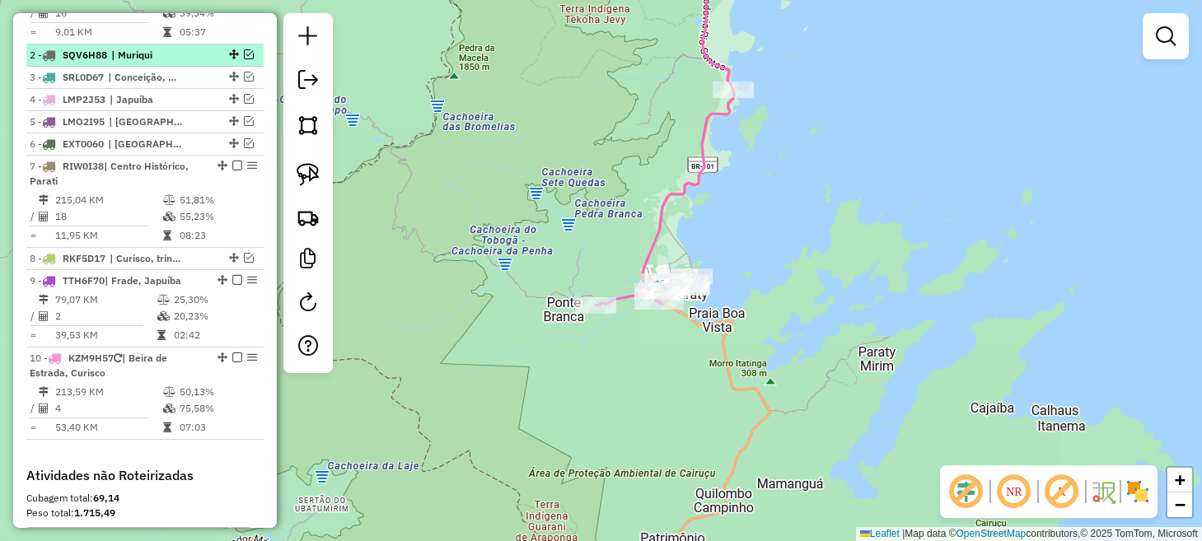
click at [247, 59] on em at bounding box center [249, 54] width 10 height 10
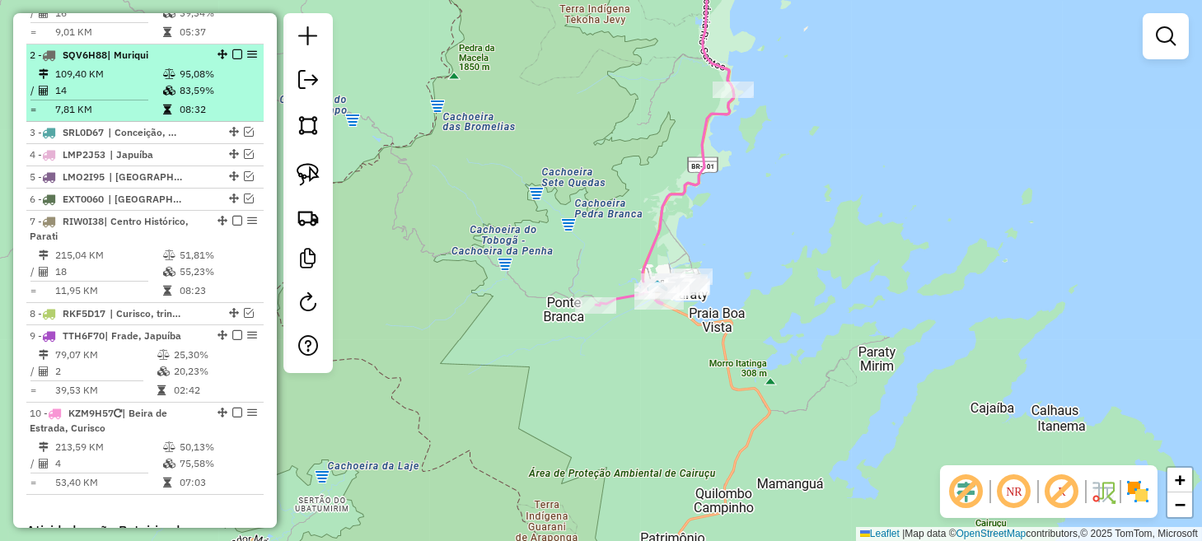
click at [232, 59] on em at bounding box center [237, 54] width 10 height 10
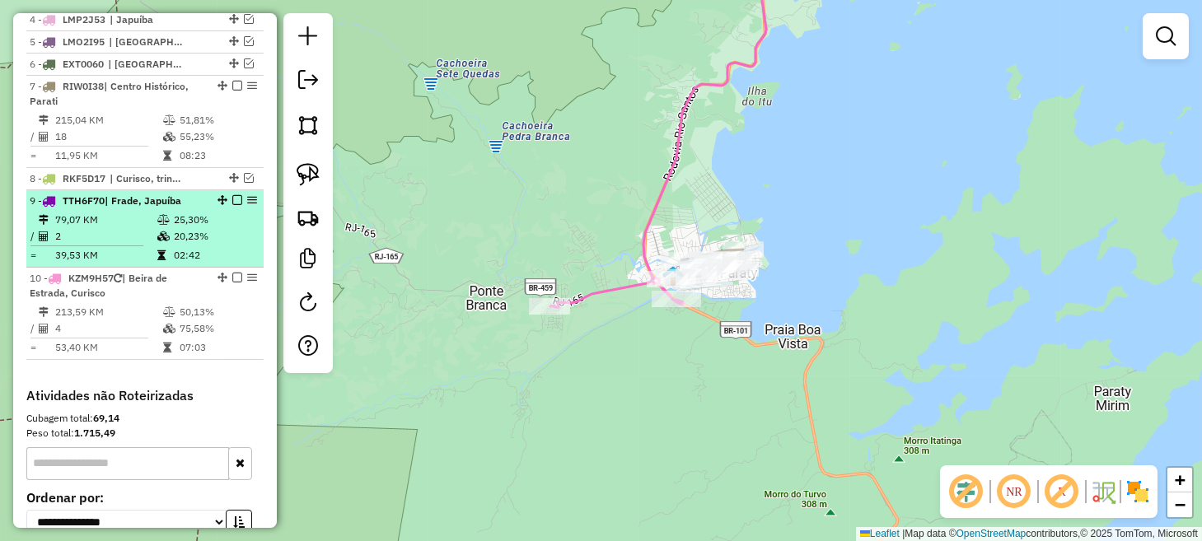
scroll to position [767, 0]
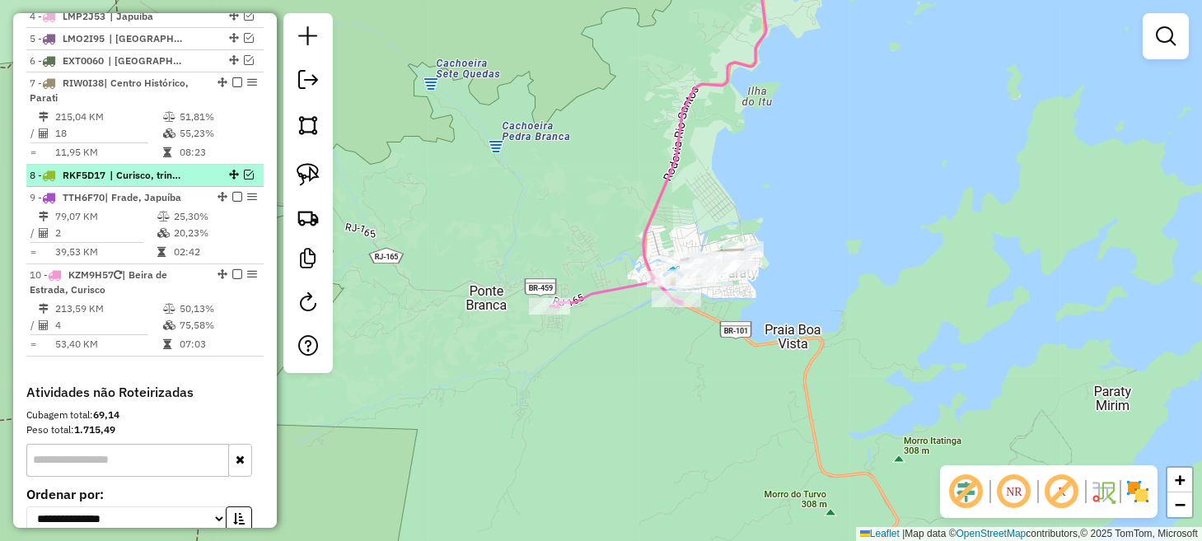
click at [245, 180] on em at bounding box center [249, 175] width 10 height 10
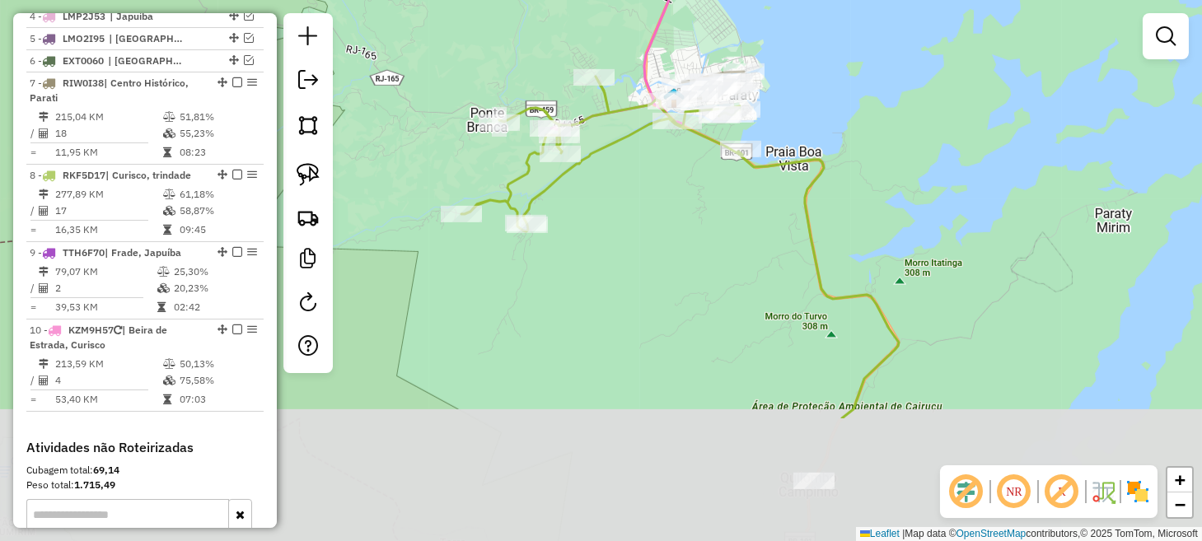
drag, startPoint x: 640, startPoint y: 415, endPoint x: 642, endPoint y: 232, distance: 183.0
click at [642, 232] on div "Janela de atendimento Grade de atendimento Capacidade Transportadoras Veículos …" at bounding box center [601, 270] width 1202 height 541
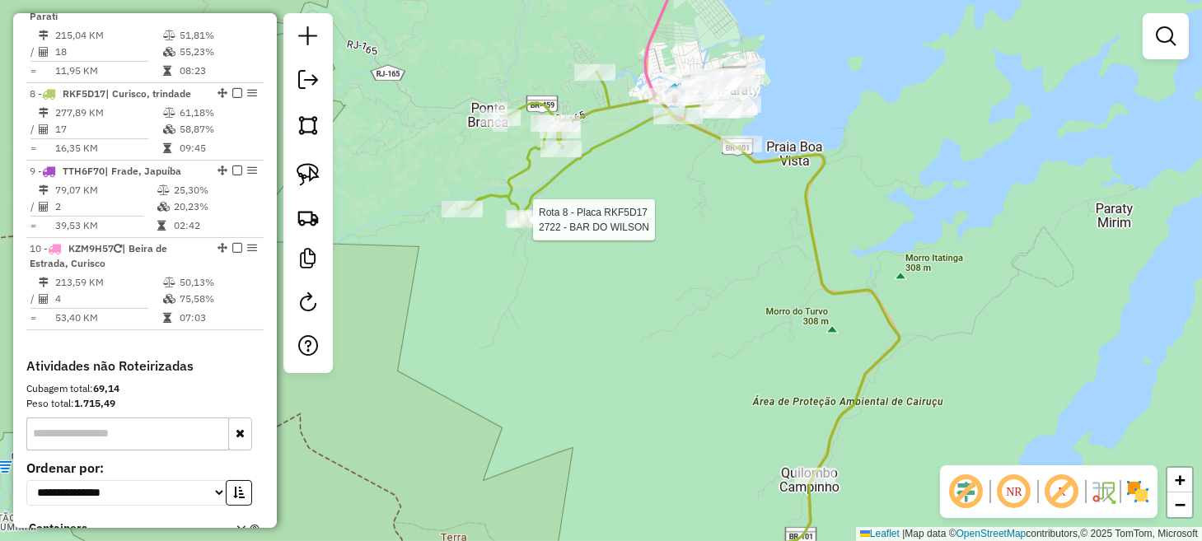
select select "**********"
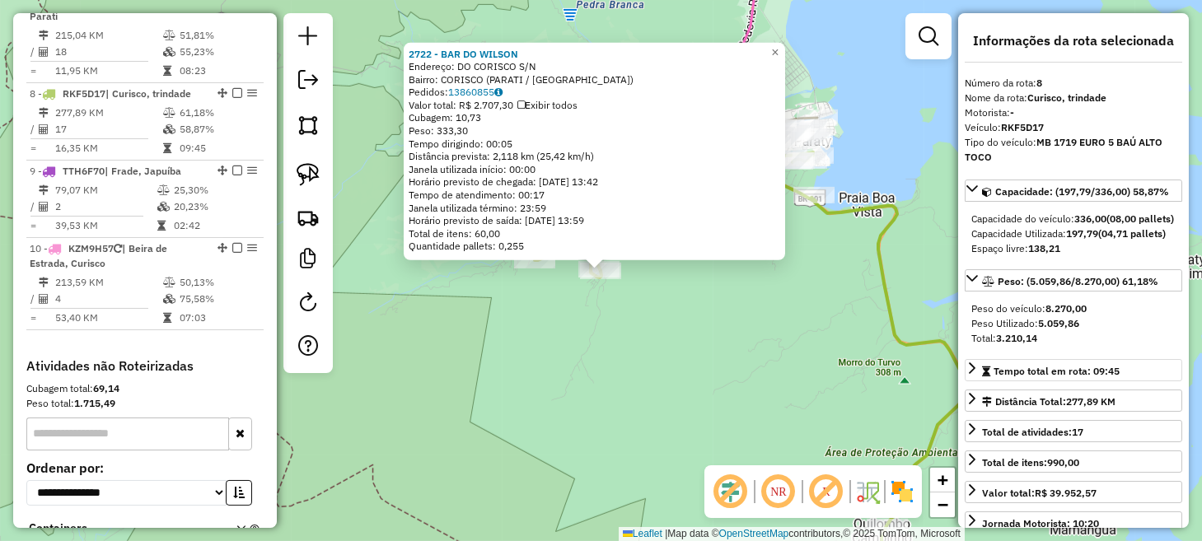
scroll to position [931, 0]
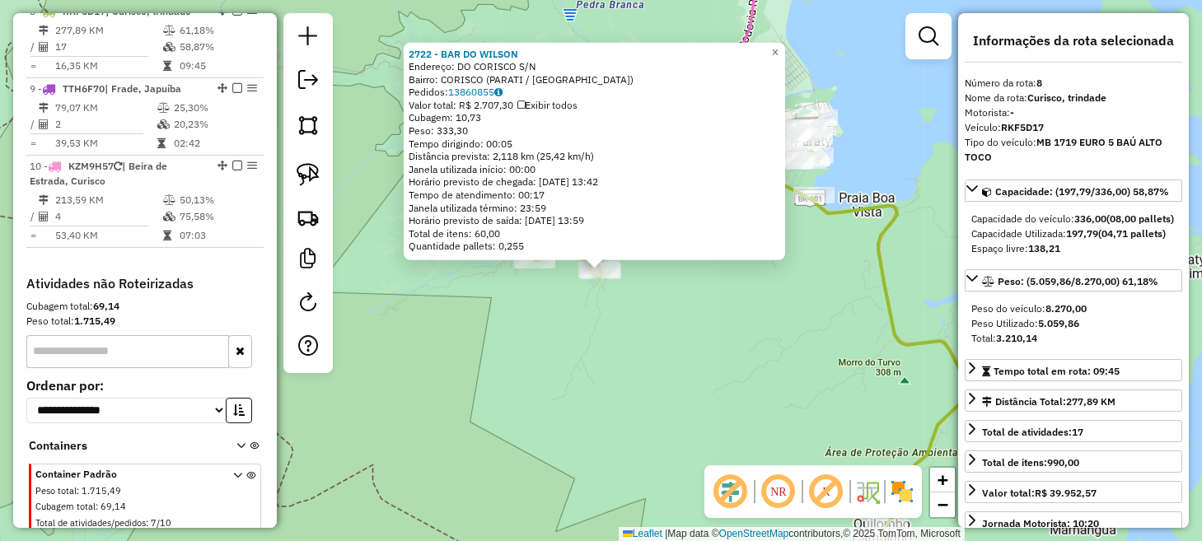
click at [671, 356] on div "2722 - BAR DO WILSON Endereço: DO CORISCO S/N Bairro: CORISCO (PARATI / [GEOGRA…" at bounding box center [601, 270] width 1202 height 541
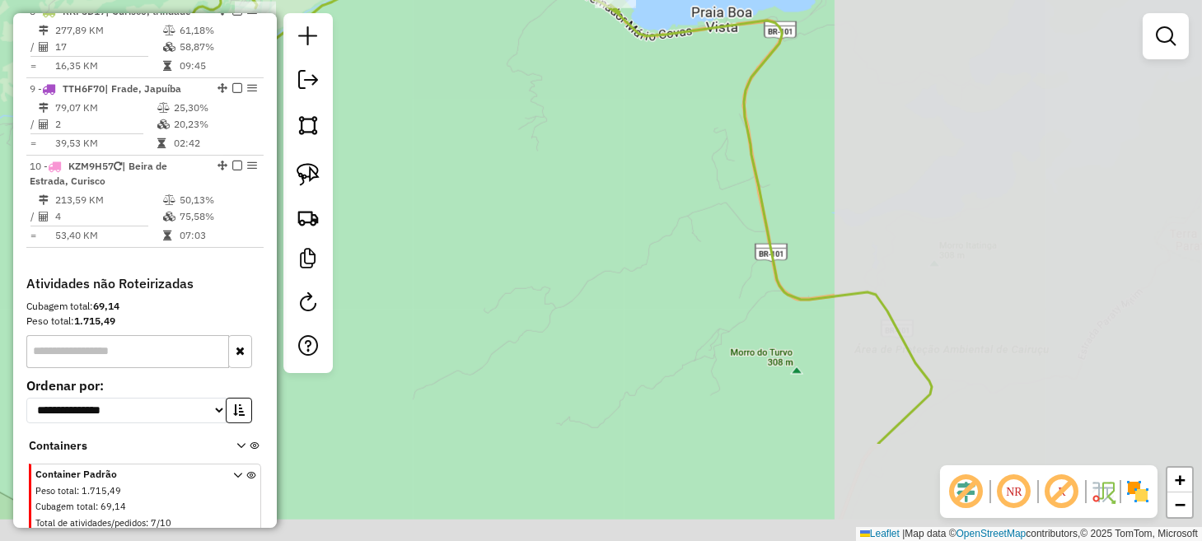
drag, startPoint x: 886, startPoint y: 242, endPoint x: 511, endPoint y: 90, distance: 404.8
click at [511, 90] on div "Janela de atendimento Grade de atendimento Capacidade Transportadoras Veículos …" at bounding box center [601, 270] width 1202 height 541
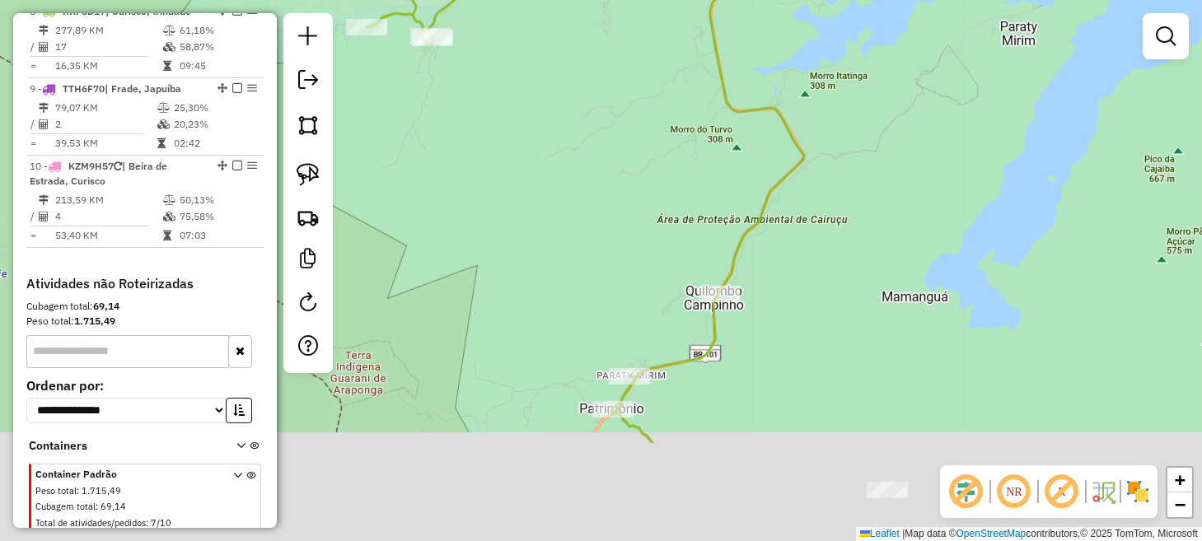
drag, startPoint x: 677, startPoint y: 319, endPoint x: 700, endPoint y: 69, distance: 250.7
click at [700, 69] on div "Janela de atendimento Grade de atendimento Capacidade Transportadoras Veículos …" at bounding box center [601, 270] width 1202 height 541
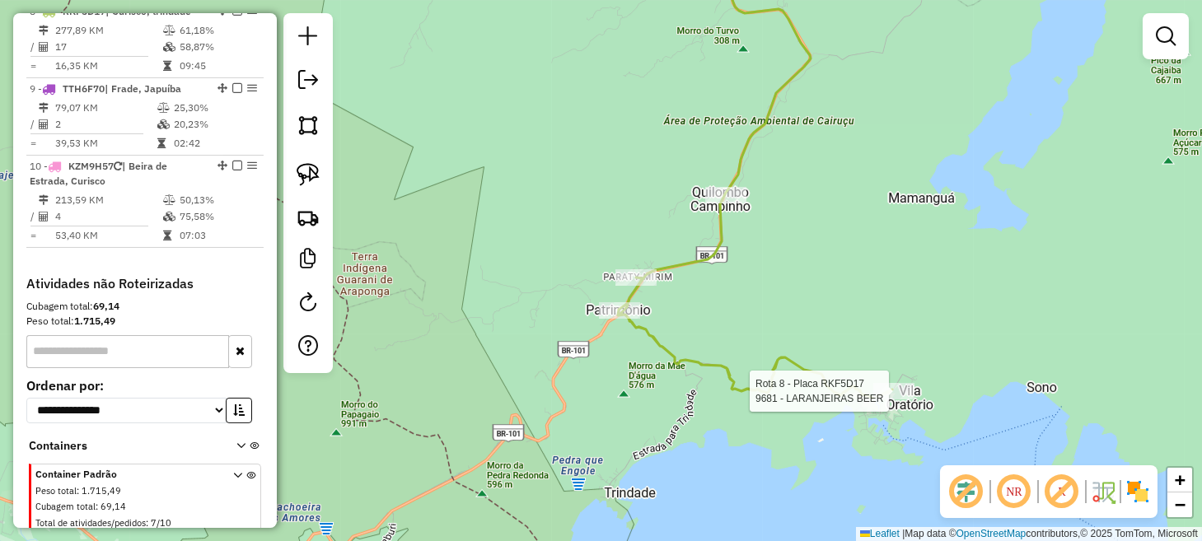
select select "**********"
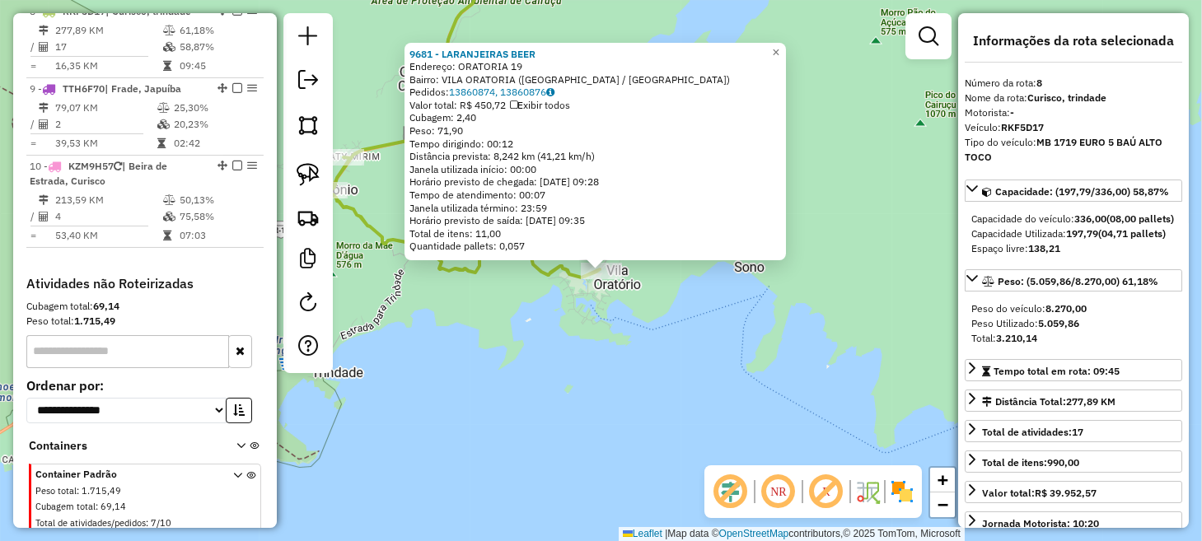
click at [785, 369] on div "9681 - [GEOGRAPHIC_DATA] BEER Endereço: ORATORIA 19 Bairro: [GEOGRAPHIC_DATA] (…" at bounding box center [601, 270] width 1202 height 541
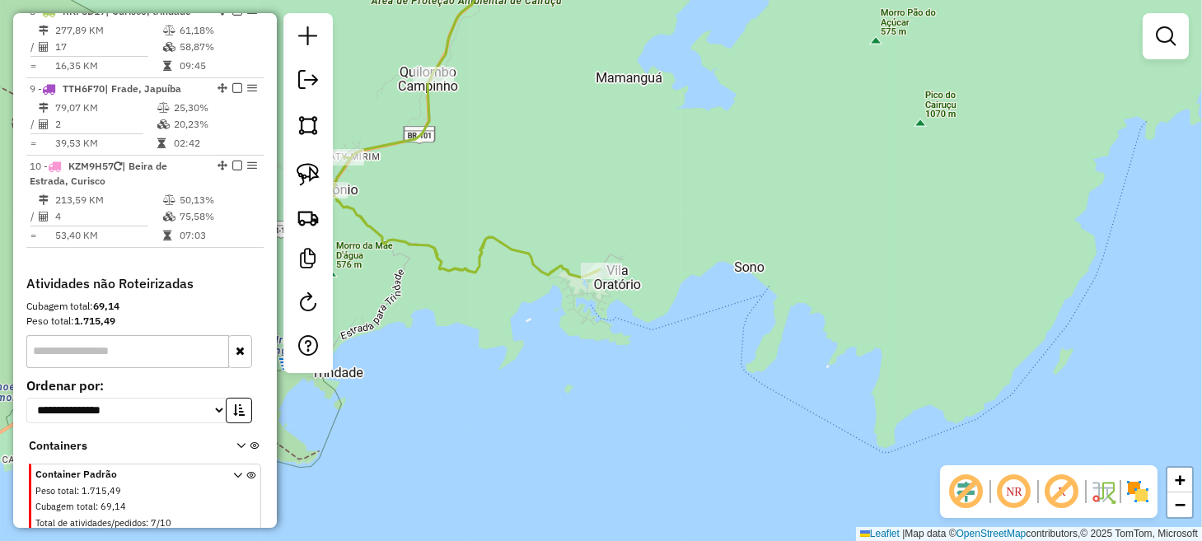
drag, startPoint x: 716, startPoint y: 332, endPoint x: 900, endPoint y: 424, distance: 205.7
click at [897, 424] on div "Janela de atendimento Grade de atendimento Capacidade Transportadoras Veículos …" at bounding box center [601, 270] width 1202 height 541
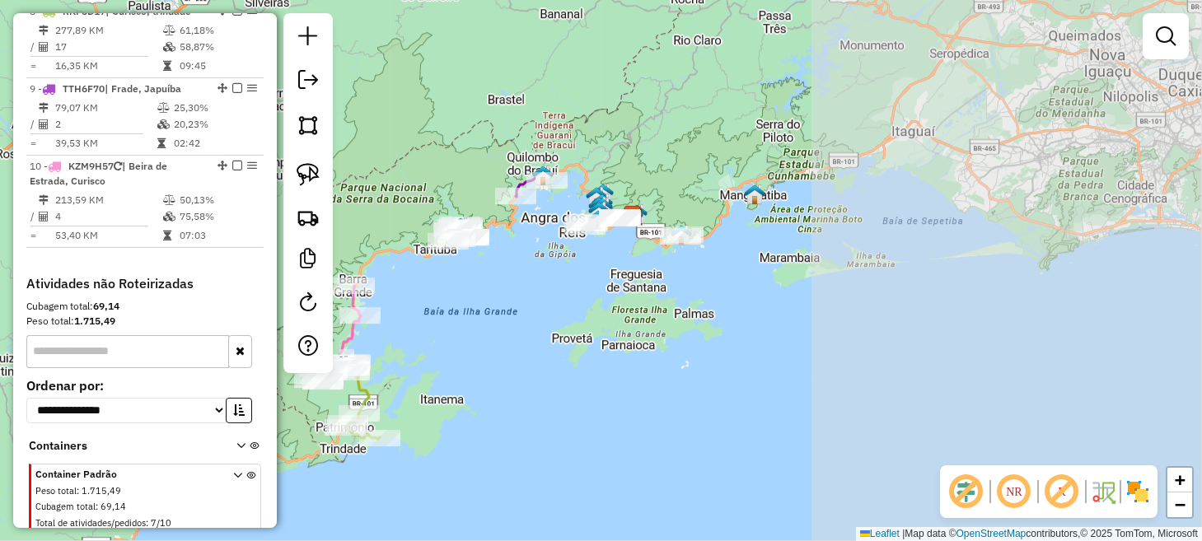
drag, startPoint x: 957, startPoint y: 175, endPoint x: 407, endPoint y: 376, distance: 585.3
click at [416, 369] on div "Janela de atendimento Grade de atendimento Capacidade Transportadoras Veículos …" at bounding box center [601, 270] width 1202 height 541
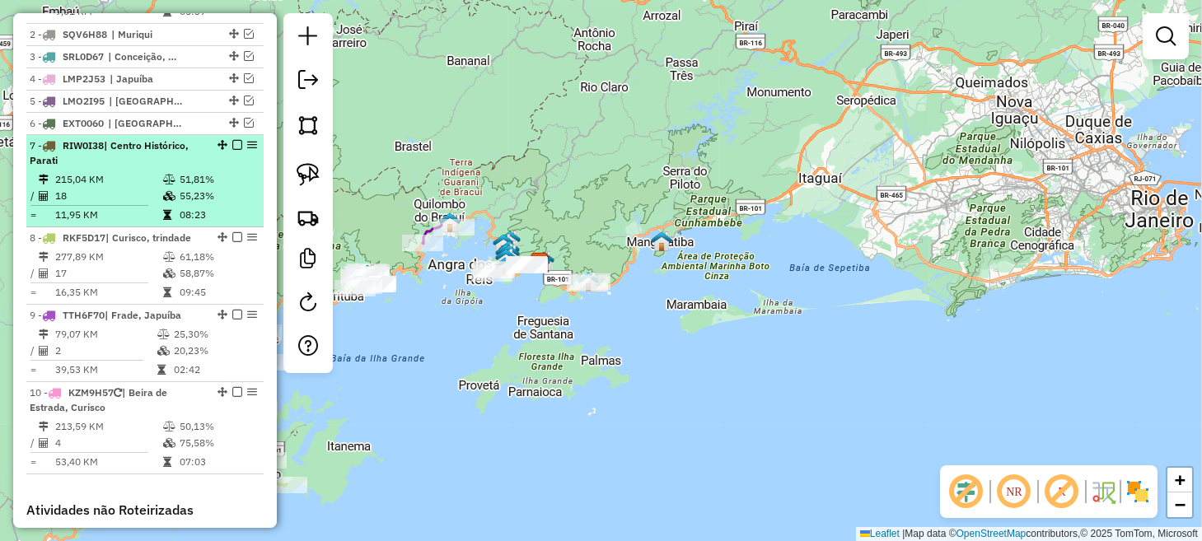
scroll to position [684, 0]
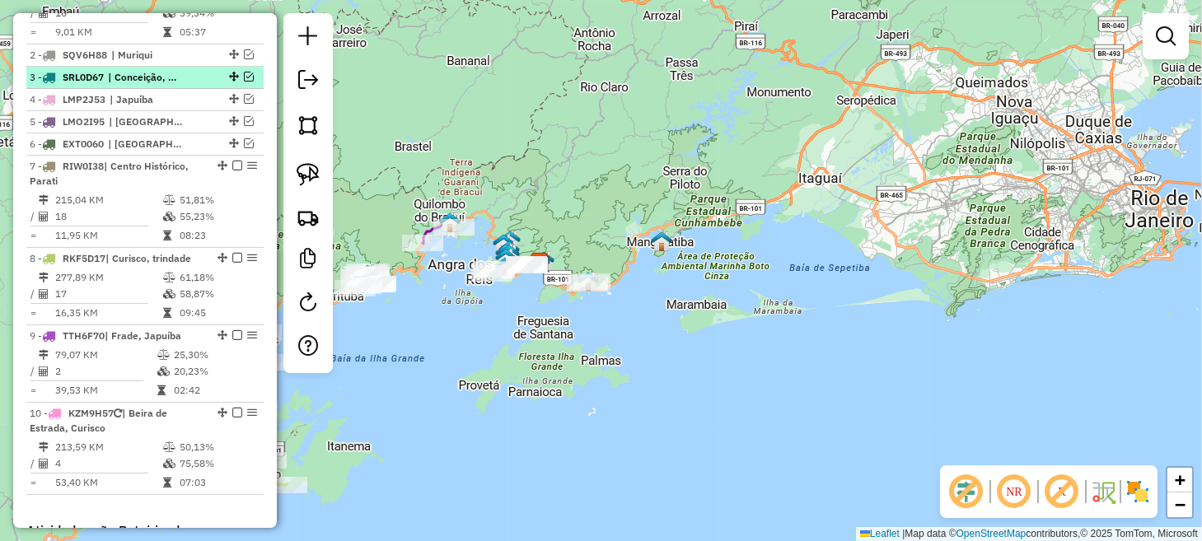
click at [245, 82] on em at bounding box center [249, 77] width 10 height 10
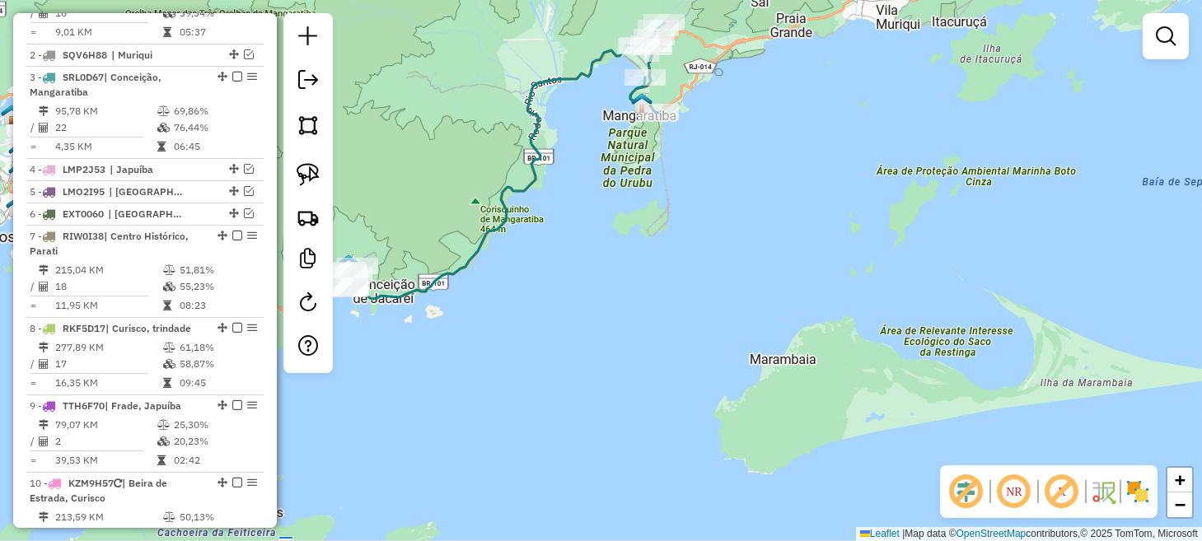
click at [1014, 491] on em at bounding box center [1015, 492] width 40 height 40
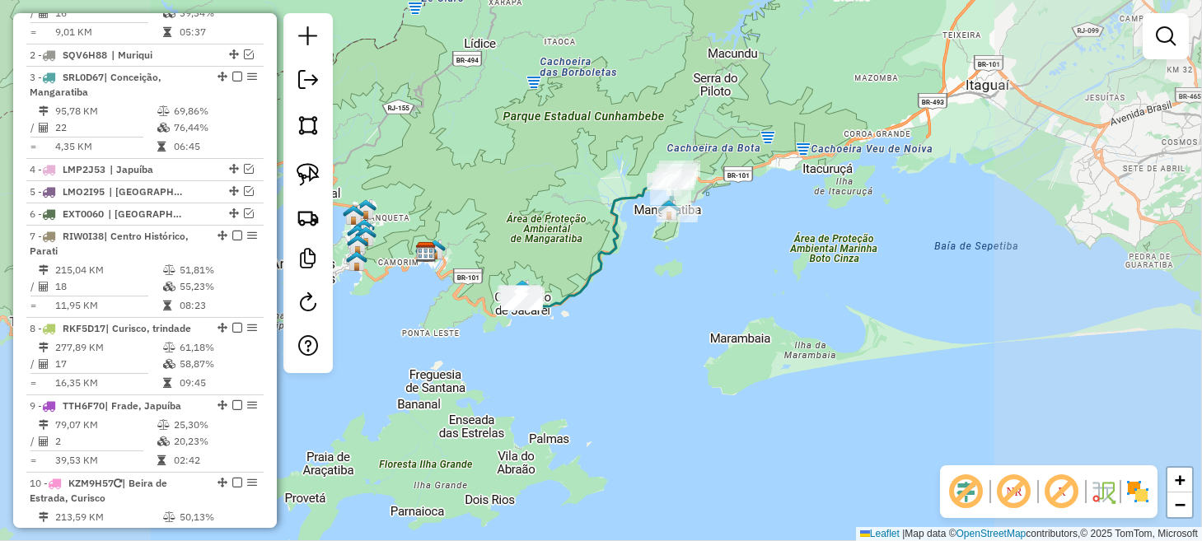
drag, startPoint x: 579, startPoint y: 338, endPoint x: 759, endPoint y: 349, distance: 180.0
click at [759, 349] on div "Janela de atendimento Grade de atendimento Capacidade Transportadoras Veículos …" at bounding box center [601, 270] width 1202 height 541
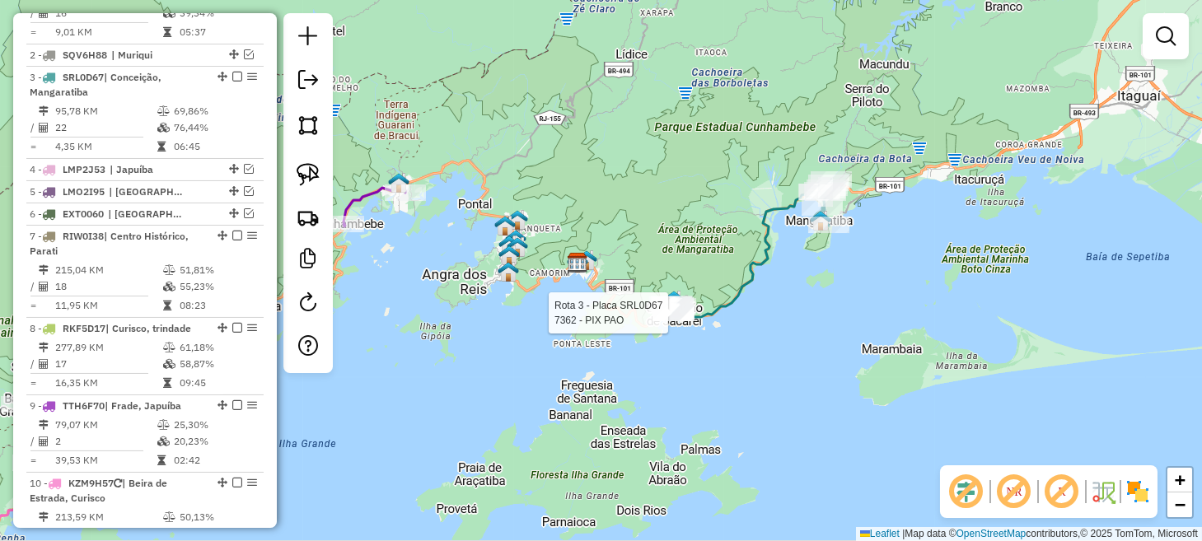
select select "**********"
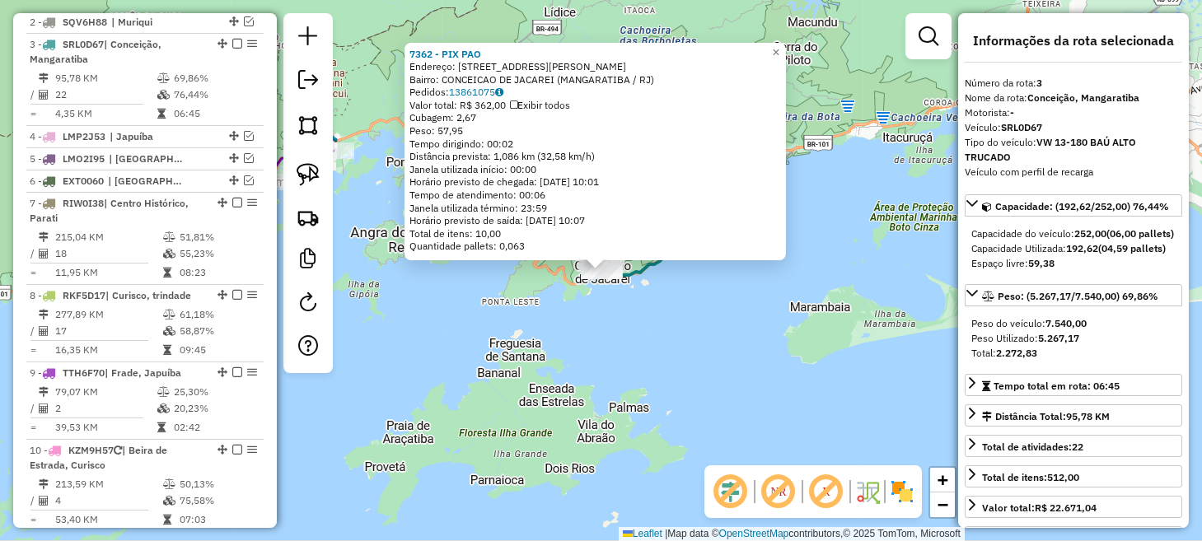
scroll to position [752, 0]
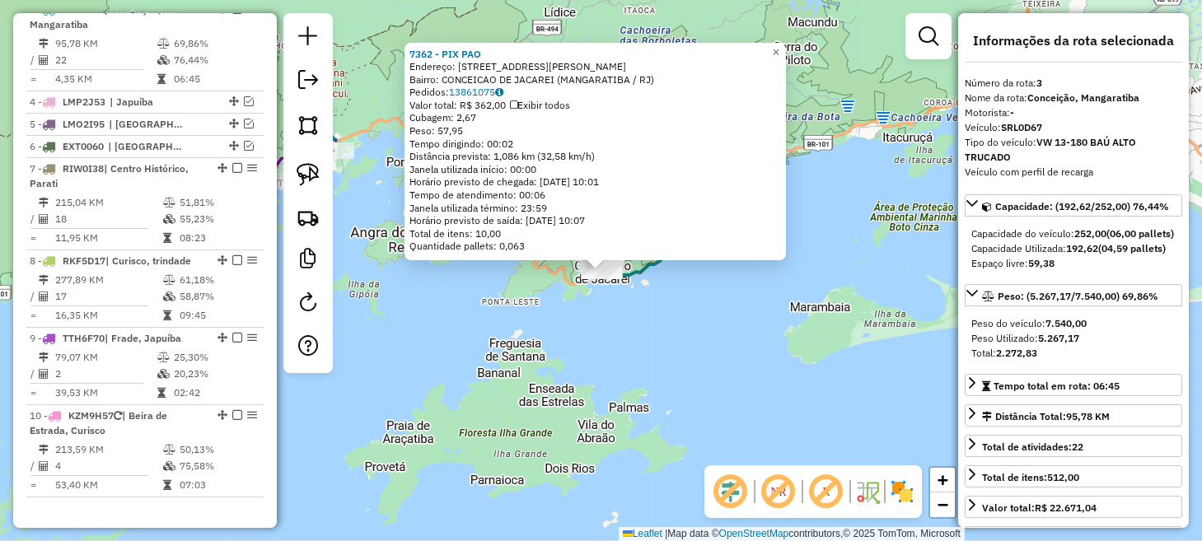
click at [761, 341] on div "7362 - PIX PAO Endereço: [STREET_ADDRESS][PERSON_NAME] Bairro: CONCEICAO DE JAC…" at bounding box center [601, 270] width 1202 height 541
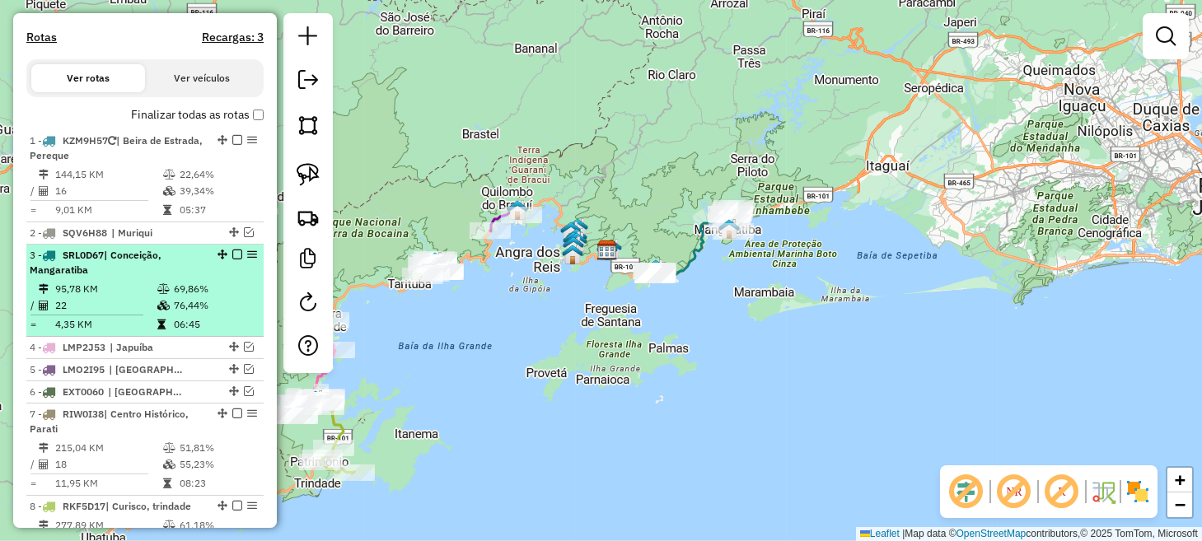
scroll to position [504, 0]
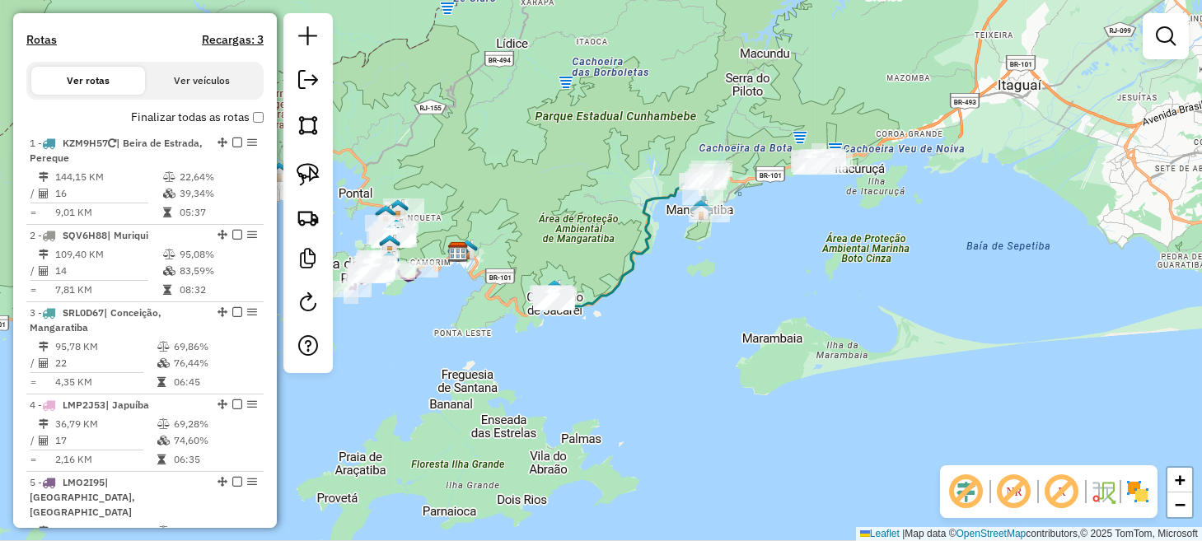
drag, startPoint x: 819, startPoint y: 201, endPoint x: 677, endPoint y: 300, distance: 172.8
click at [677, 300] on div "Janela de atendimento Grade de atendimento Capacidade Transportadoras Veículos …" at bounding box center [601, 270] width 1202 height 541
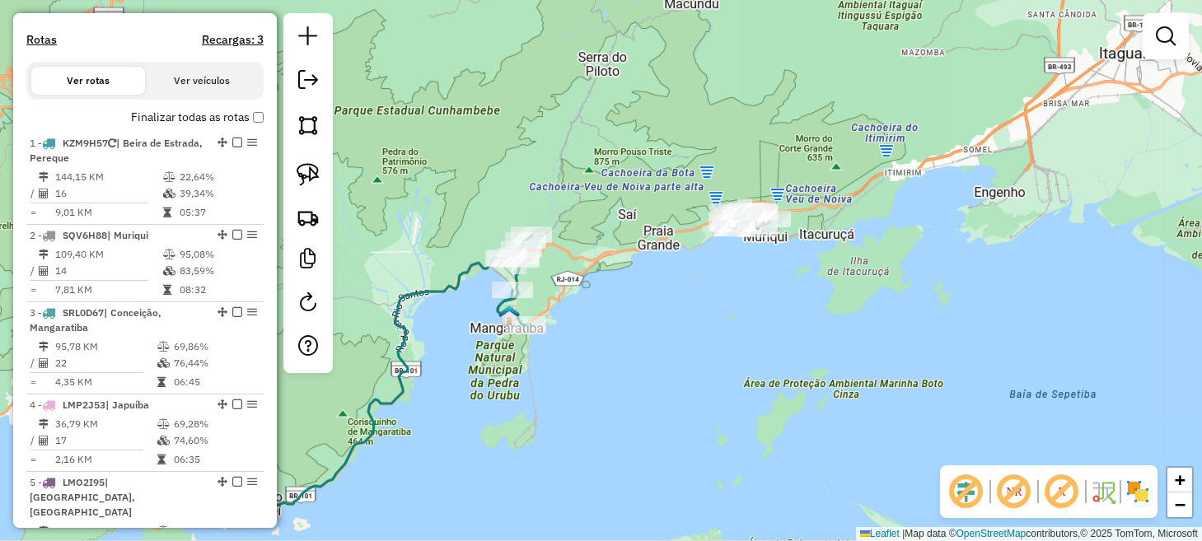
drag, startPoint x: 627, startPoint y: 321, endPoint x: 754, endPoint y: 300, distance: 128.7
click at [747, 321] on div "Janela de atendimento Grade de atendimento Capacidade Transportadoras Veículos …" at bounding box center [601, 270] width 1202 height 541
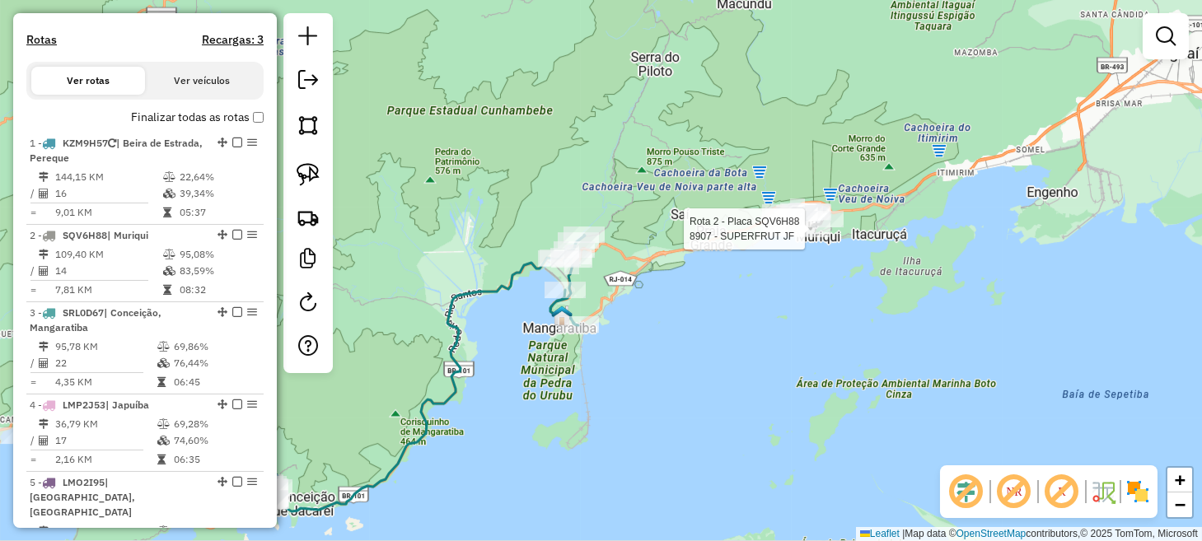
select select "**********"
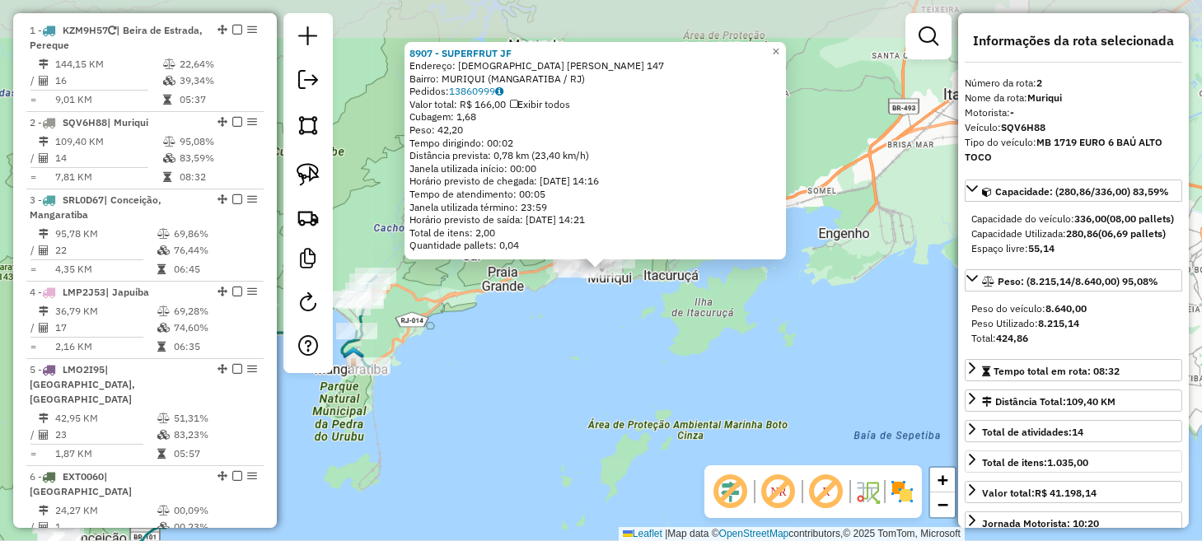
scroll to position [729, 0]
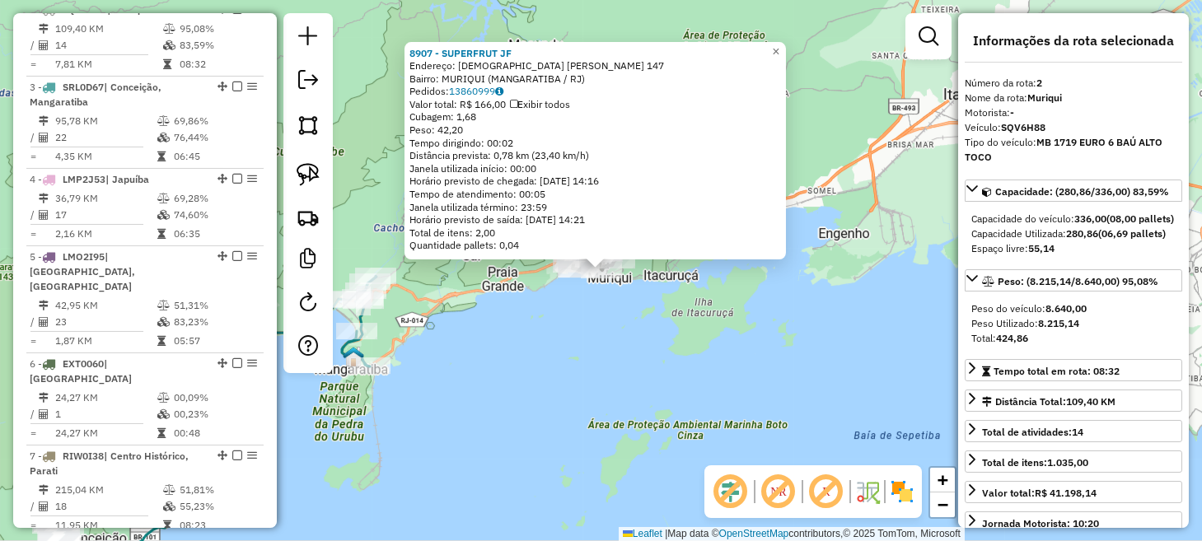
click at [609, 323] on div "8907 - SUPERFRUT JF Endereço: PASTOR [PERSON_NAME] 147 Bairro: MURIQUI (MANGARA…" at bounding box center [601, 270] width 1202 height 541
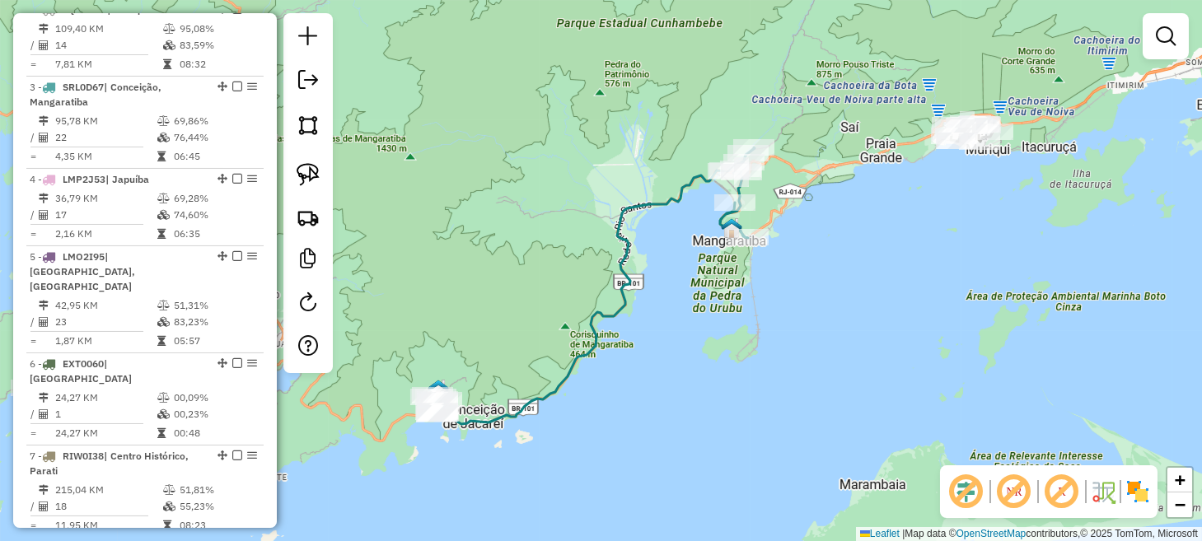
drag, startPoint x: 553, startPoint y: 345, endPoint x: 925, endPoint y: 223, distance: 392.0
click at [925, 223] on div "Janela de atendimento Grade de atendimento Capacidade Transportadoras Veículos …" at bounding box center [601, 270] width 1202 height 541
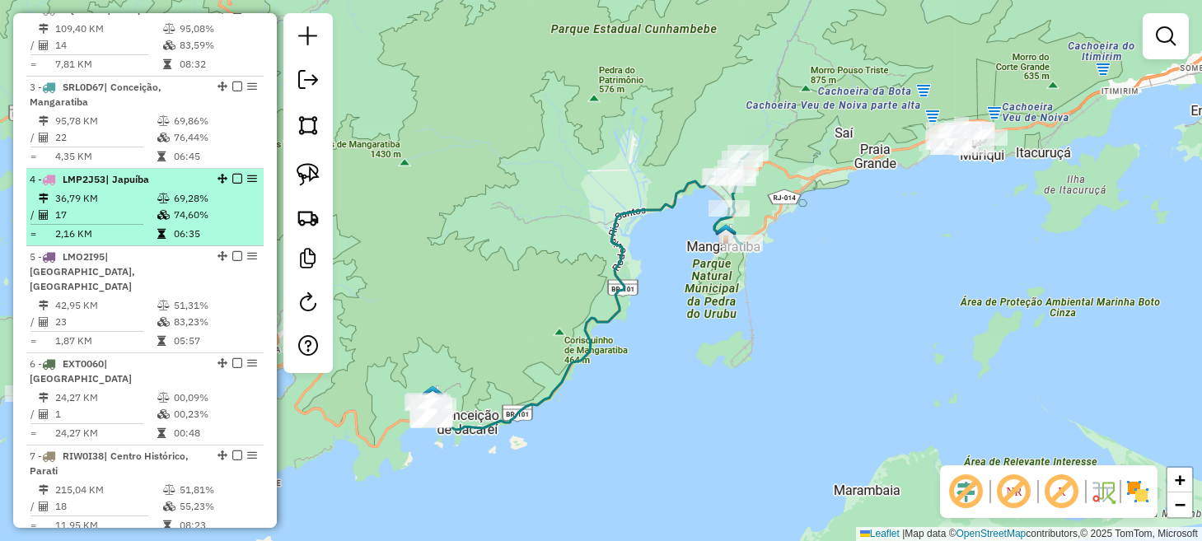
scroll to position [565, 0]
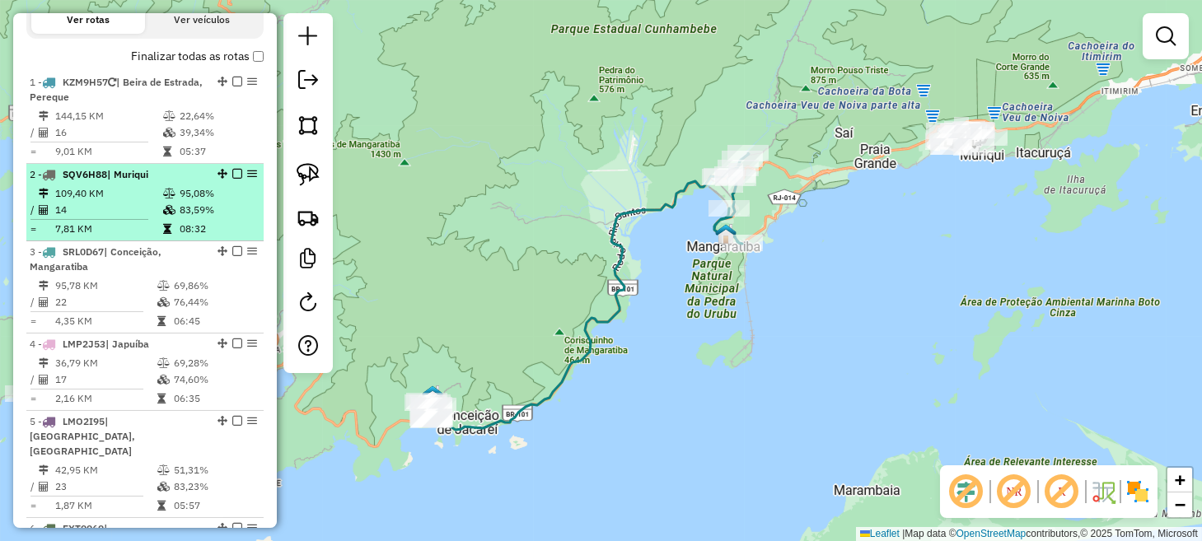
click at [232, 179] on em at bounding box center [237, 174] width 10 height 10
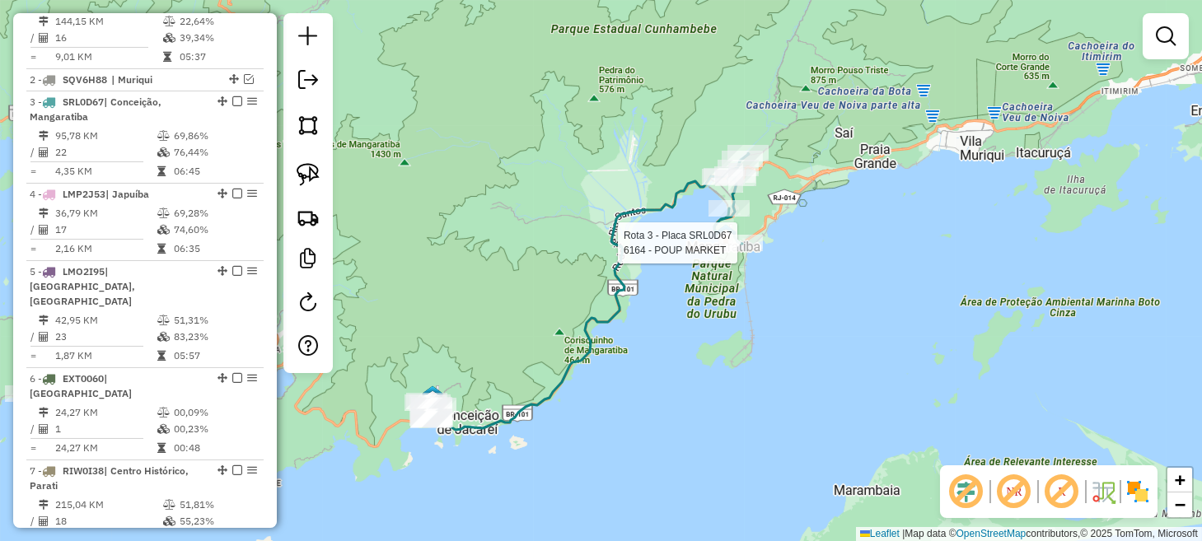
select select "**********"
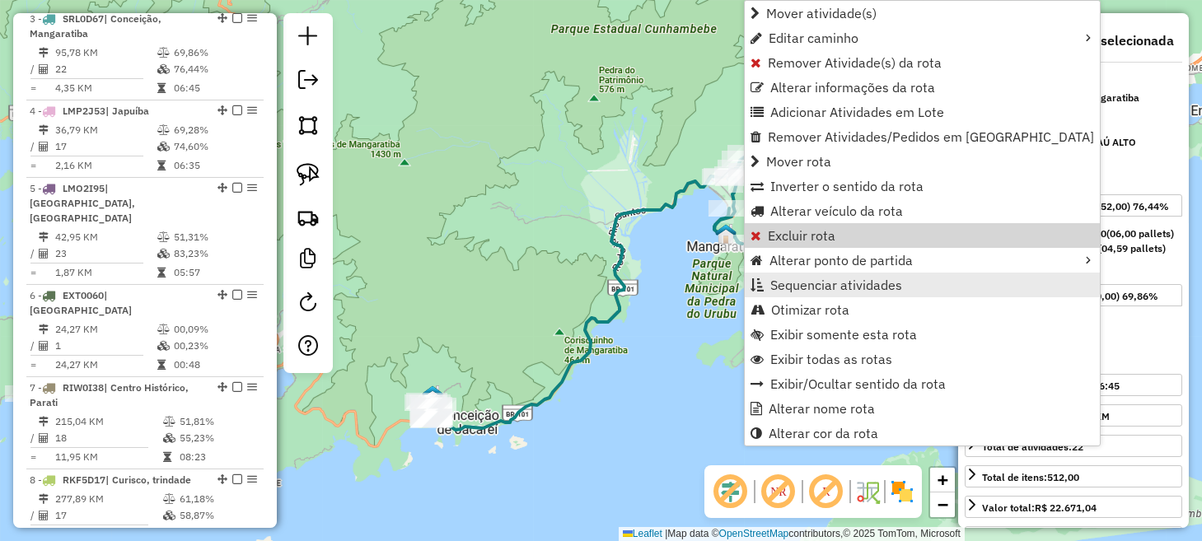
scroll to position [752, 0]
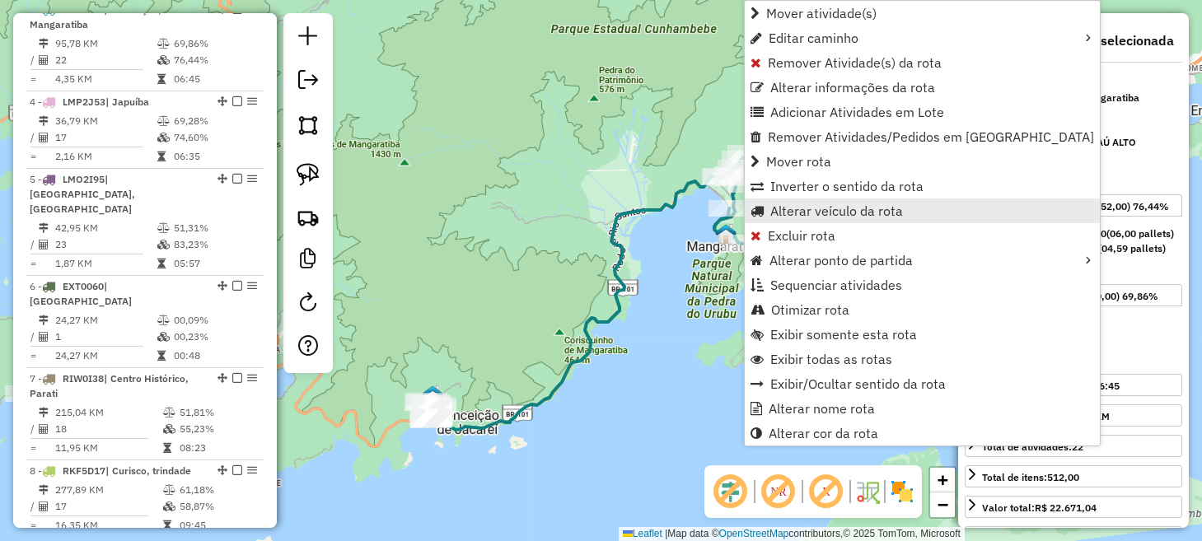
click at [848, 217] on span "Alterar veículo da rota" at bounding box center [837, 210] width 133 height 13
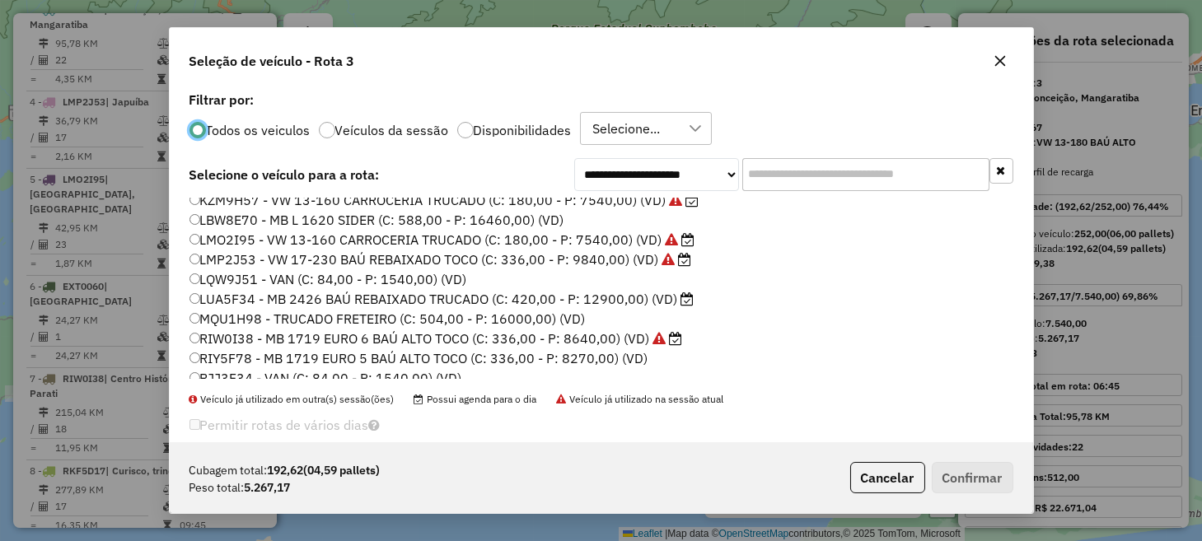
scroll to position [23, 0]
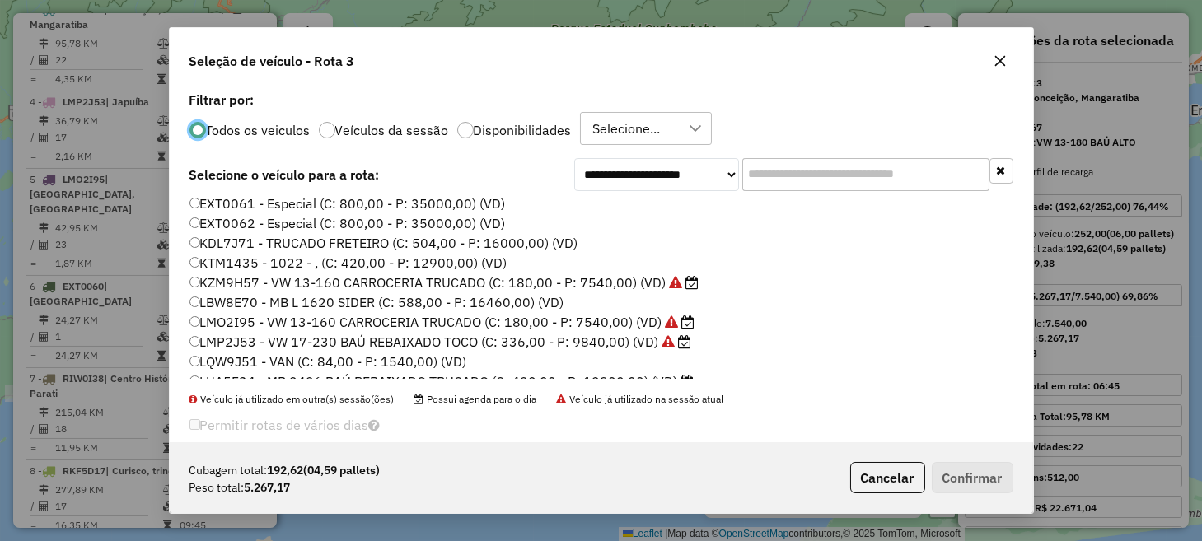
click at [251, 279] on label "KZM9H57 - VW 13-160 CARROCERIA TRUCADO (C: 180,00 - P: 7540,00) (VD)" at bounding box center [445, 283] width 510 height 20
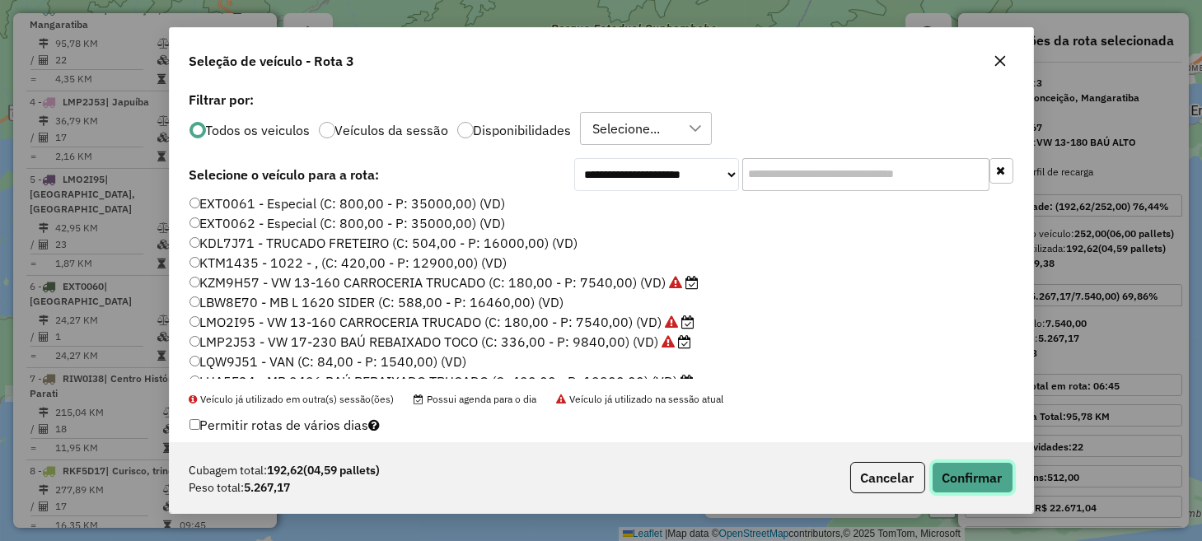
click at [981, 476] on button "Confirmar" at bounding box center [973, 477] width 82 height 31
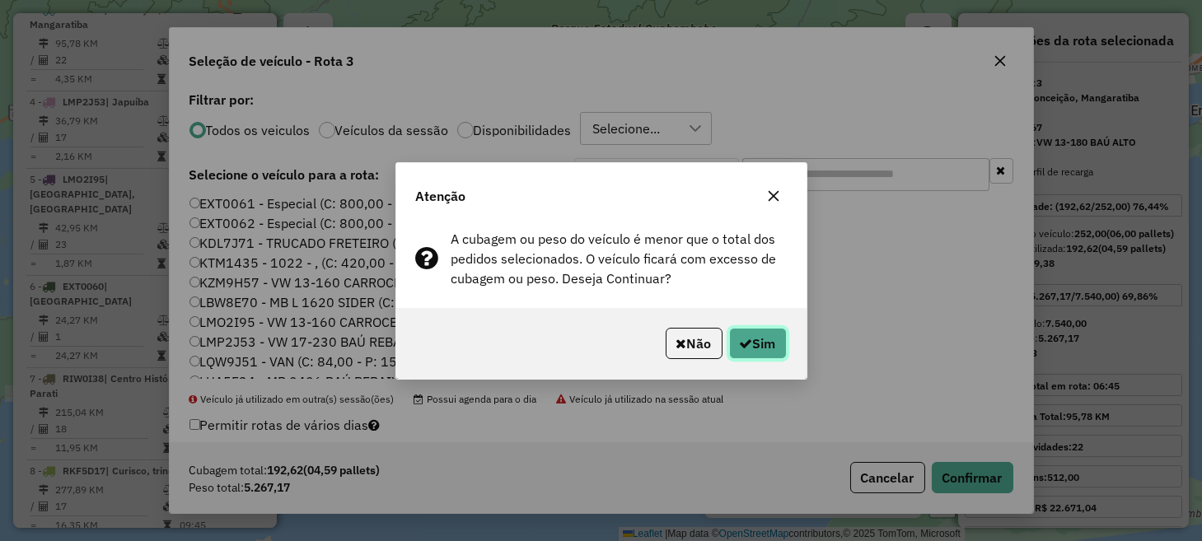
click at [763, 351] on button "Sim" at bounding box center [758, 343] width 58 height 31
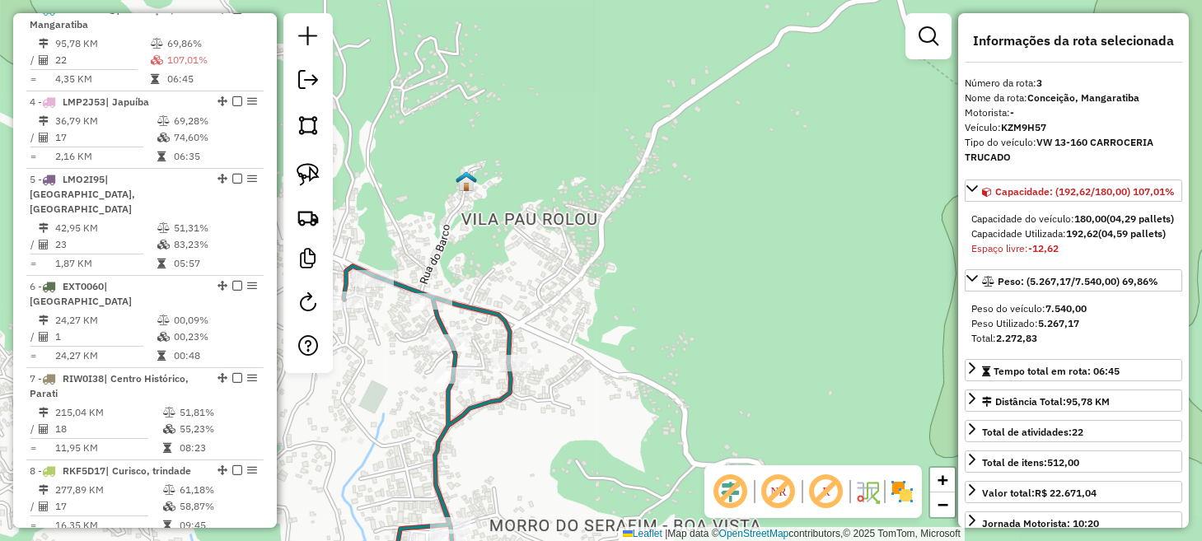
click at [787, 488] on em at bounding box center [779, 492] width 40 height 40
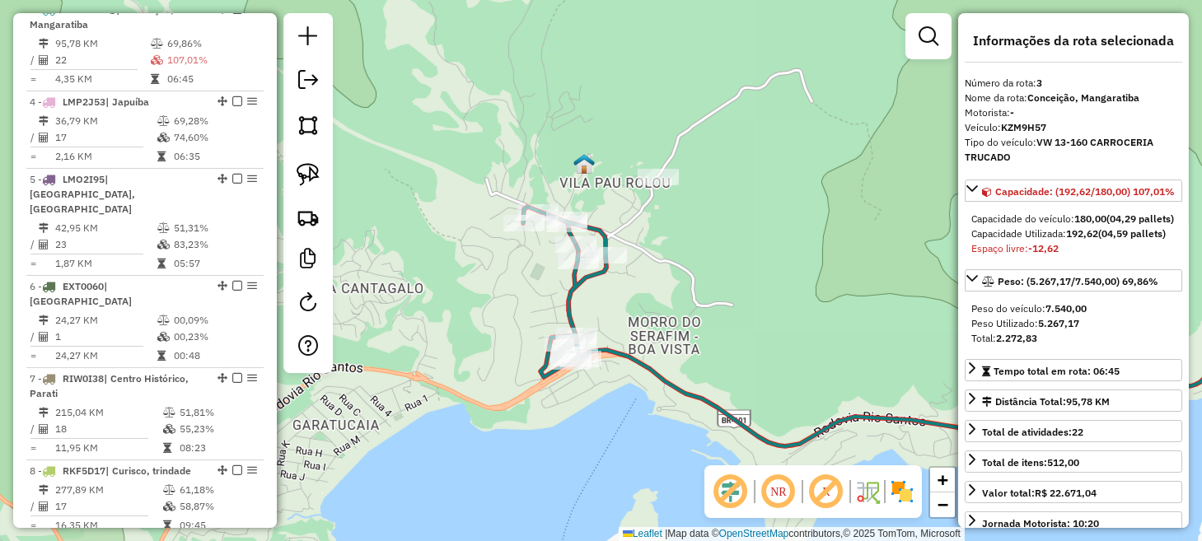
drag, startPoint x: 664, startPoint y: 381, endPoint x: 681, endPoint y: 243, distance: 138.6
click at [681, 243] on div "Janela de atendimento Grade de atendimento Capacidade Transportadoras Veículos …" at bounding box center [601, 270] width 1202 height 541
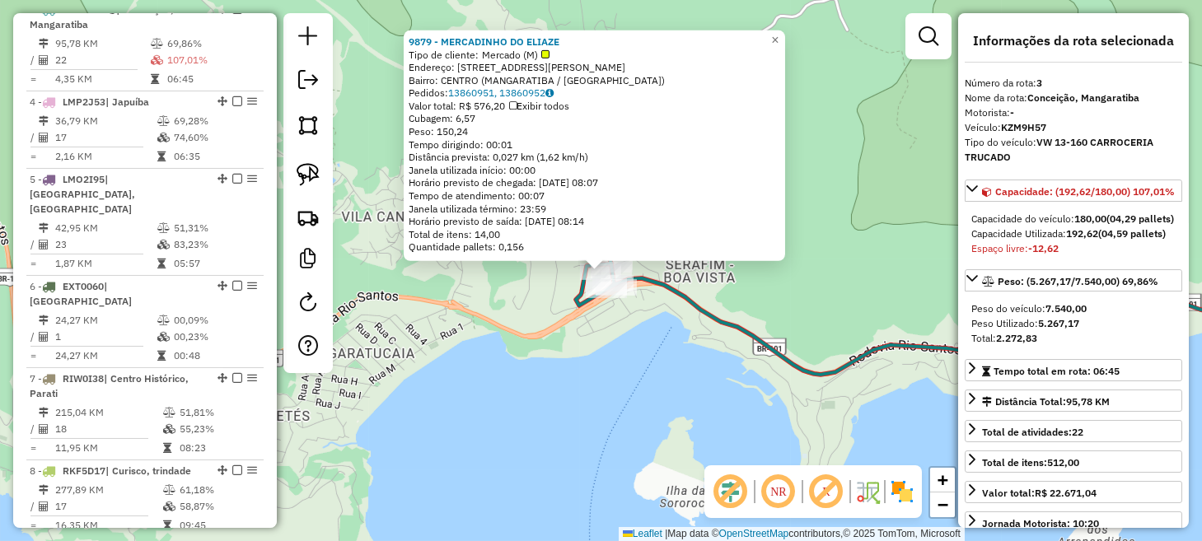
click at [643, 393] on div "9879 - MERCADINHO DO ELIAZE Tipo de cliente: [PERSON_NAME] (M) Endereço: [STREE…" at bounding box center [601, 270] width 1202 height 541
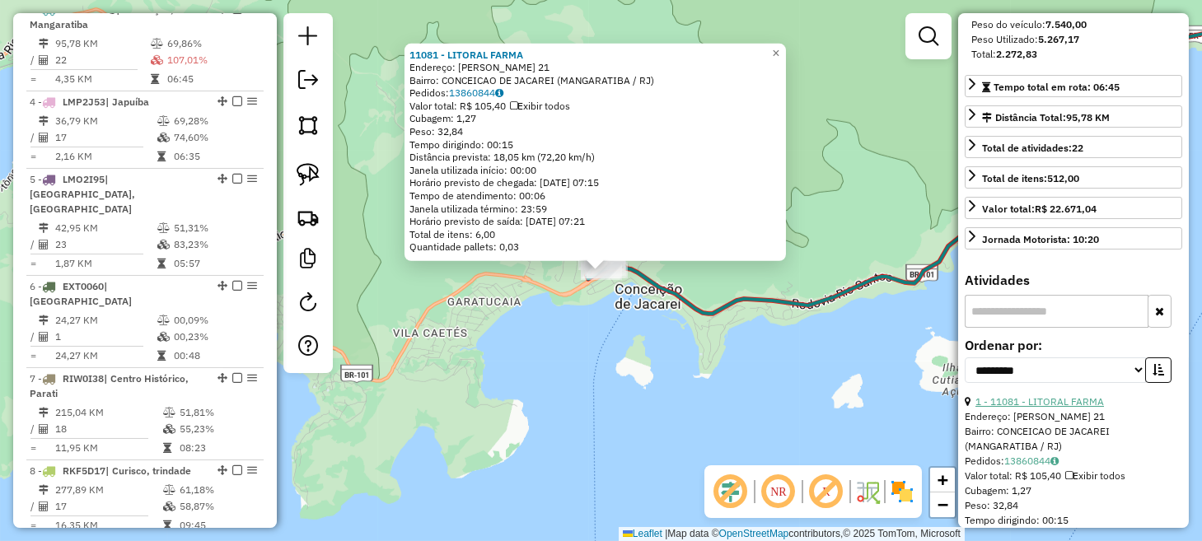
scroll to position [330, 0]
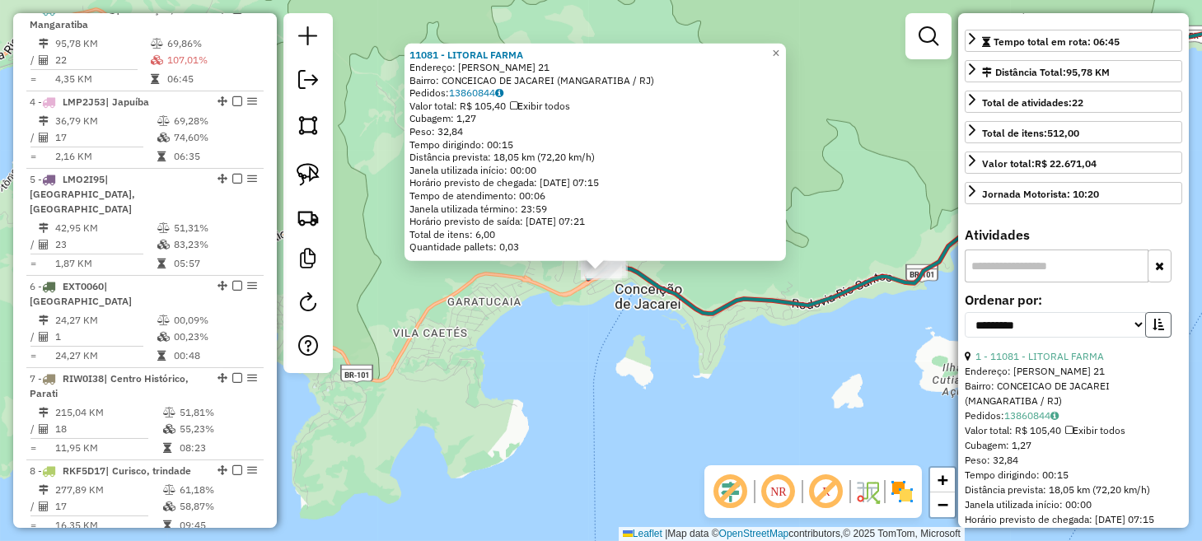
click at [1157, 330] on icon "button" at bounding box center [1159, 325] width 12 height 12
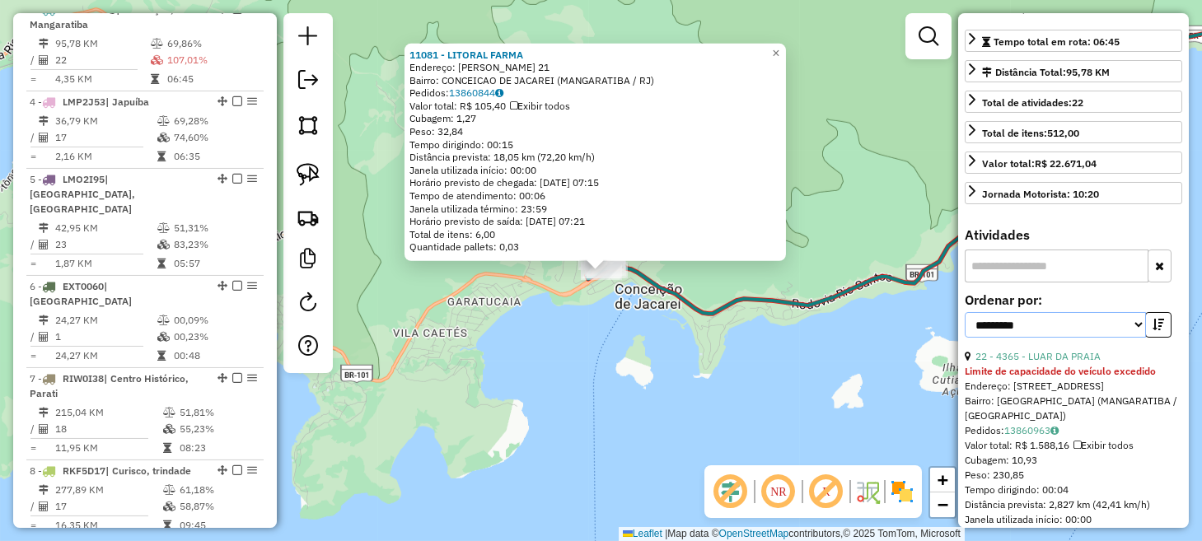
click at [1123, 338] on select "**********" at bounding box center [1055, 325] width 181 height 26
select select "*********"
click at [965, 338] on select "**********" at bounding box center [1055, 325] width 181 height 26
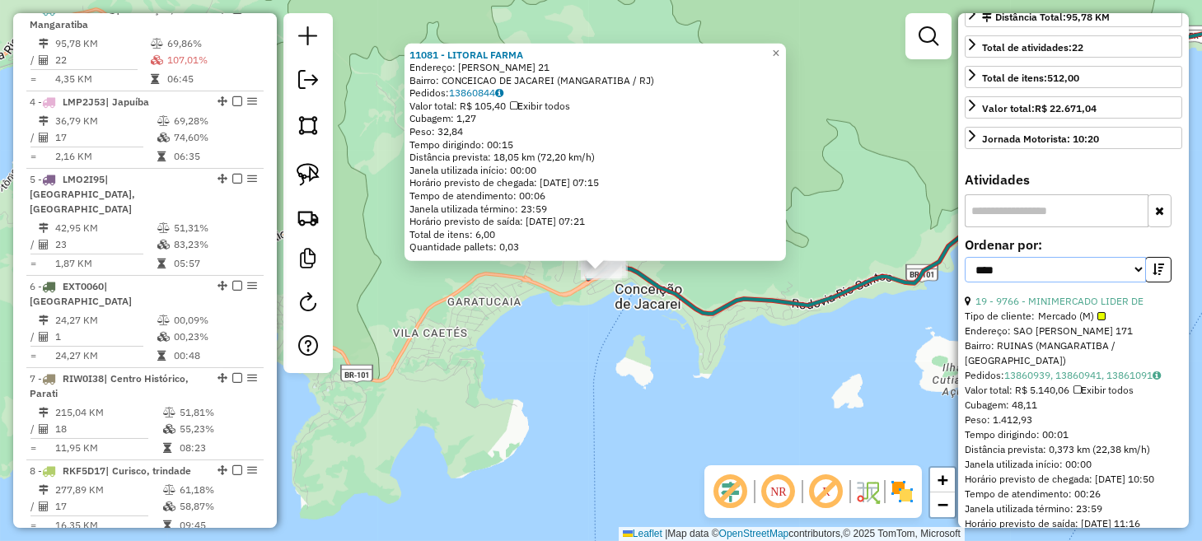
scroll to position [411, 0]
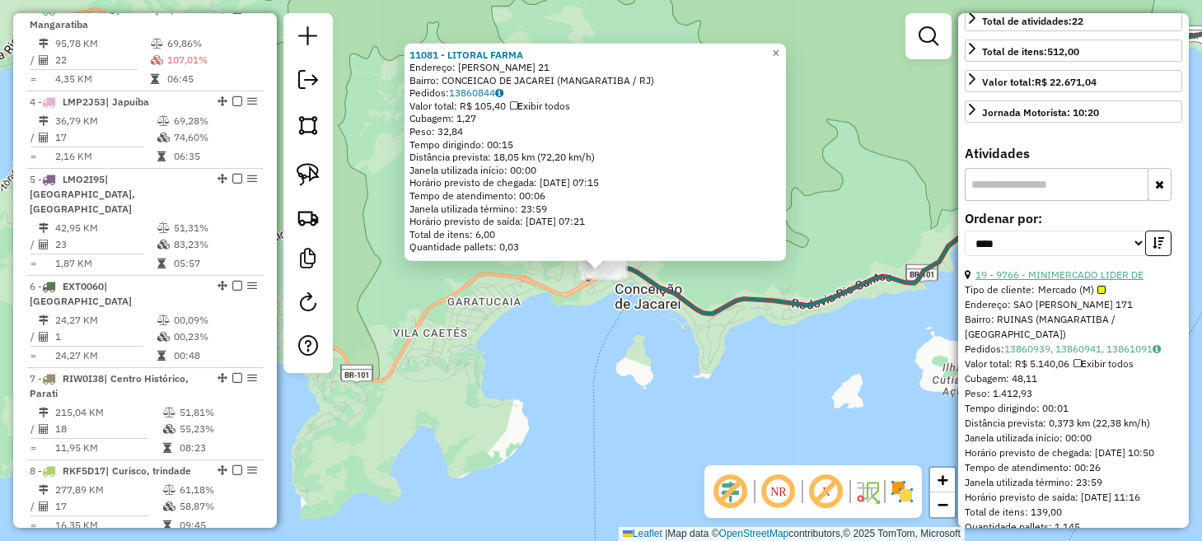
click at [1102, 281] on link "19 - 9766 - MINIMERCADO LIDER DE" at bounding box center [1060, 275] width 168 height 12
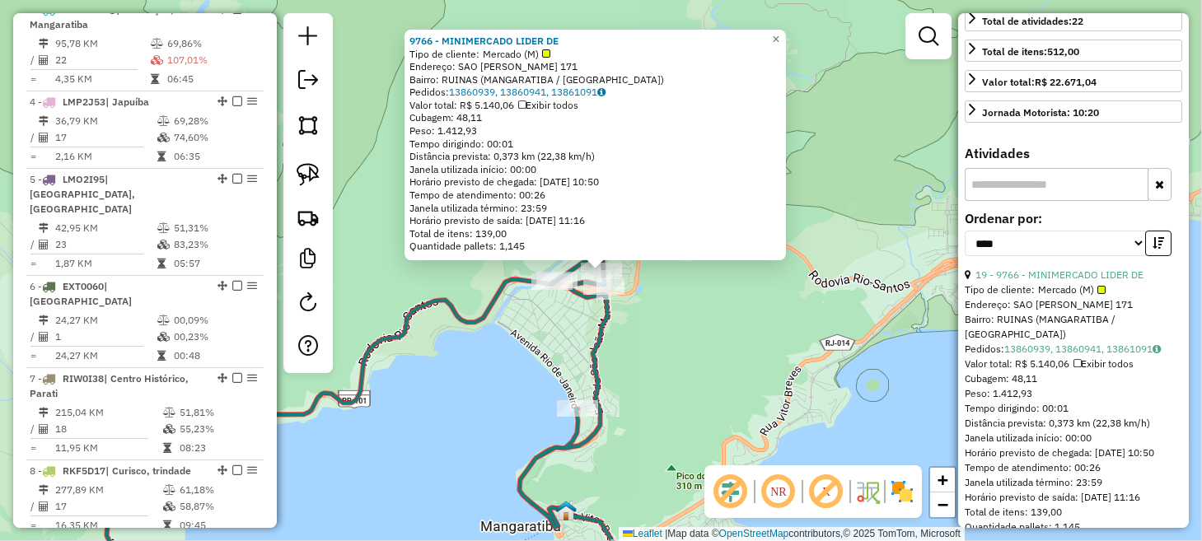
click at [761, 343] on div "9766 - MINIMERCADO LIDER DE Tipo de cliente: [PERSON_NAME] (M) Endereço: SAO [P…" at bounding box center [601, 270] width 1202 height 541
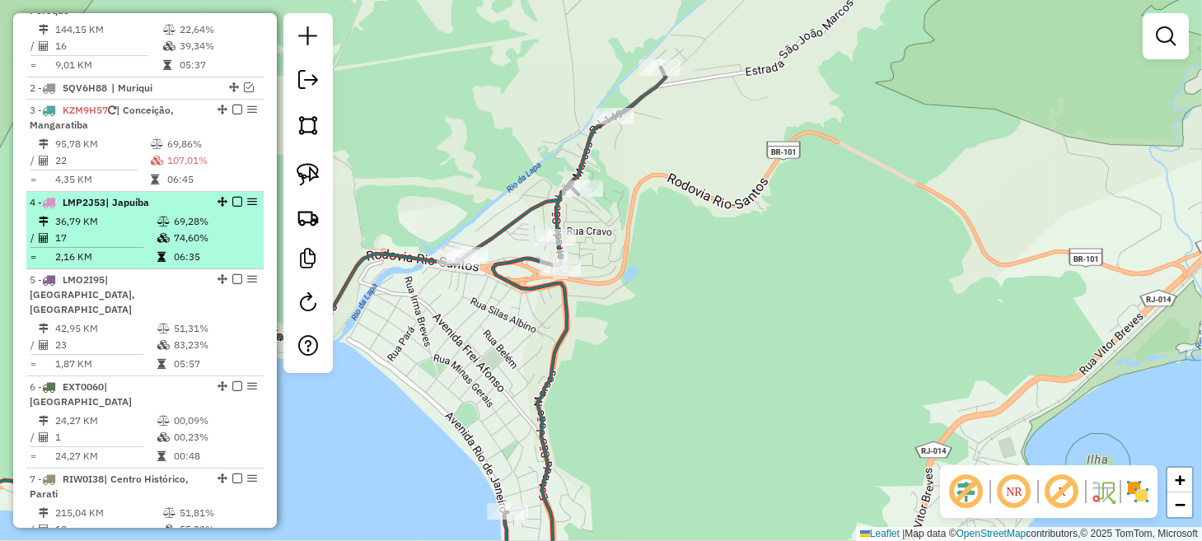
scroll to position [586, 0]
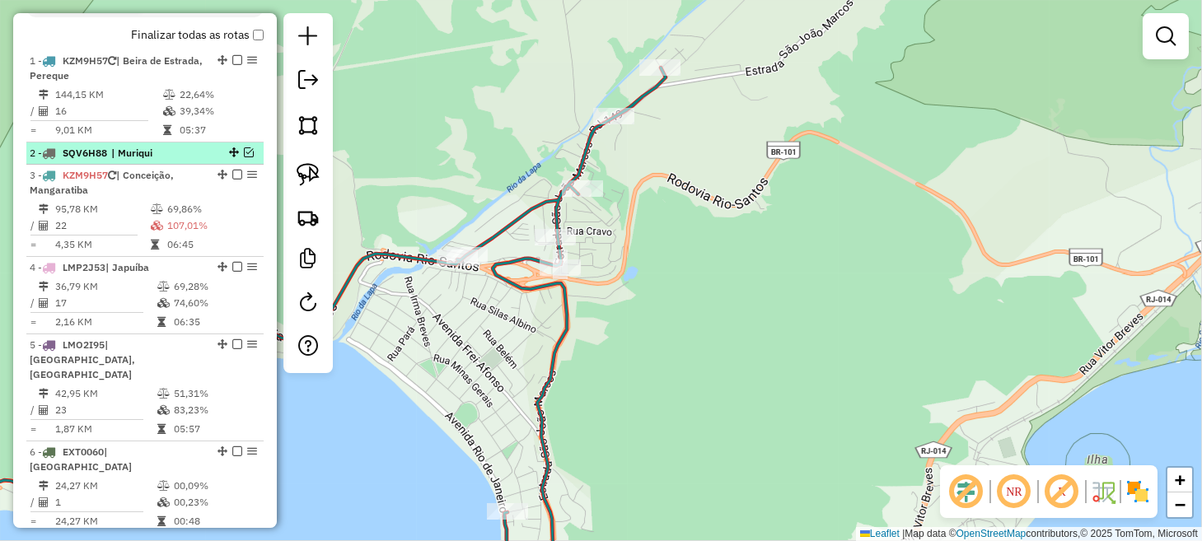
click at [244, 157] on em at bounding box center [249, 153] width 10 height 10
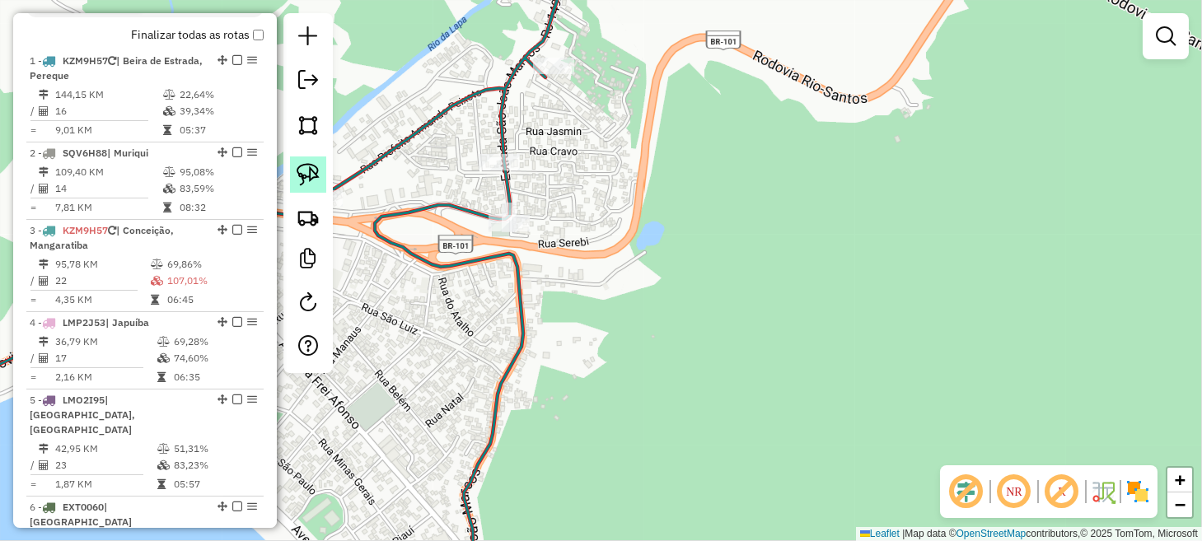
click at [312, 168] on img at bounding box center [308, 174] width 23 height 23
drag, startPoint x: 466, startPoint y: 148, endPoint x: 511, endPoint y: 140, distance: 46.1
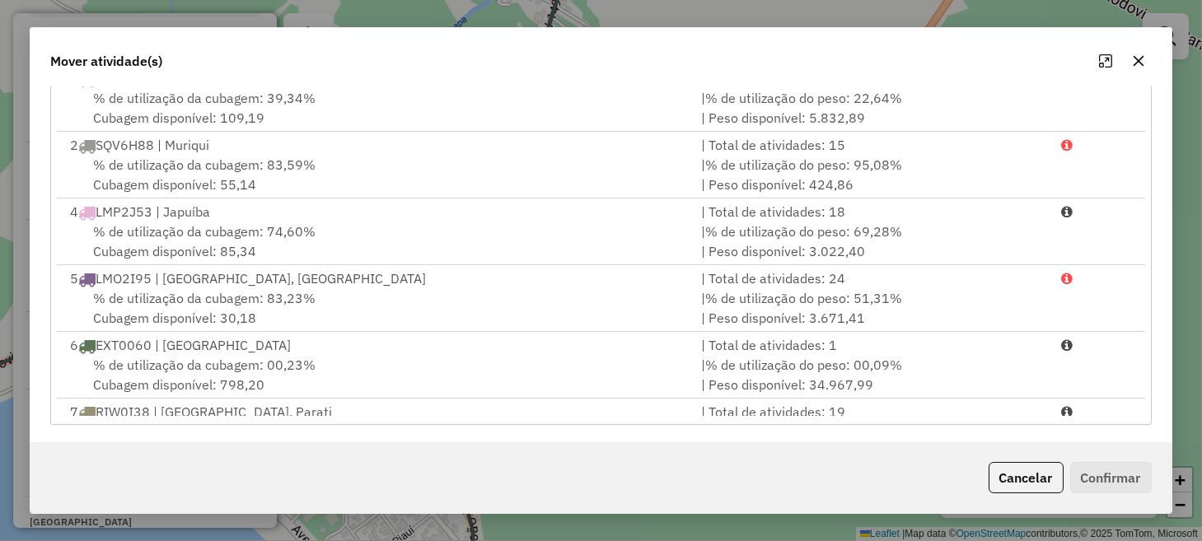
scroll to position [0, 0]
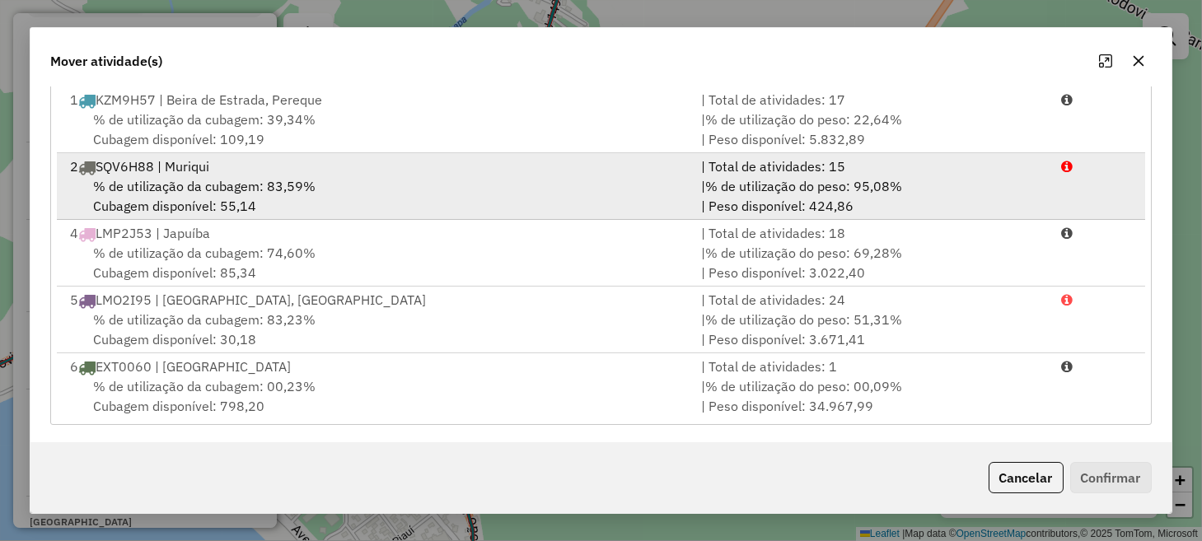
click at [490, 189] on div "% de utilização da cubagem: 83,59% Cubagem disponível: 55,14" at bounding box center [375, 196] width 630 height 40
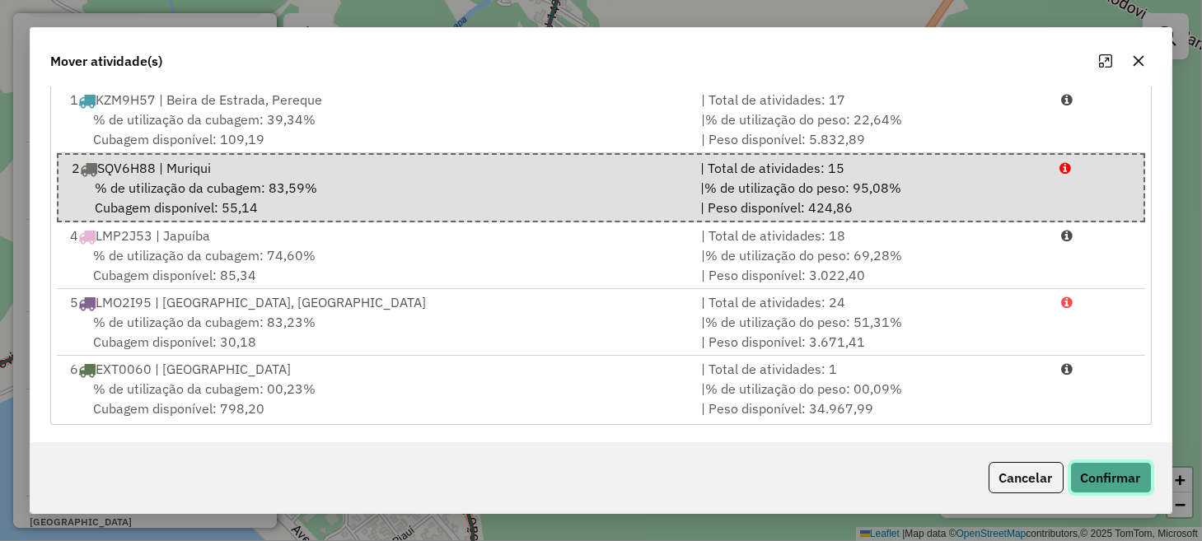
click at [1084, 471] on button "Confirmar" at bounding box center [1112, 477] width 82 height 31
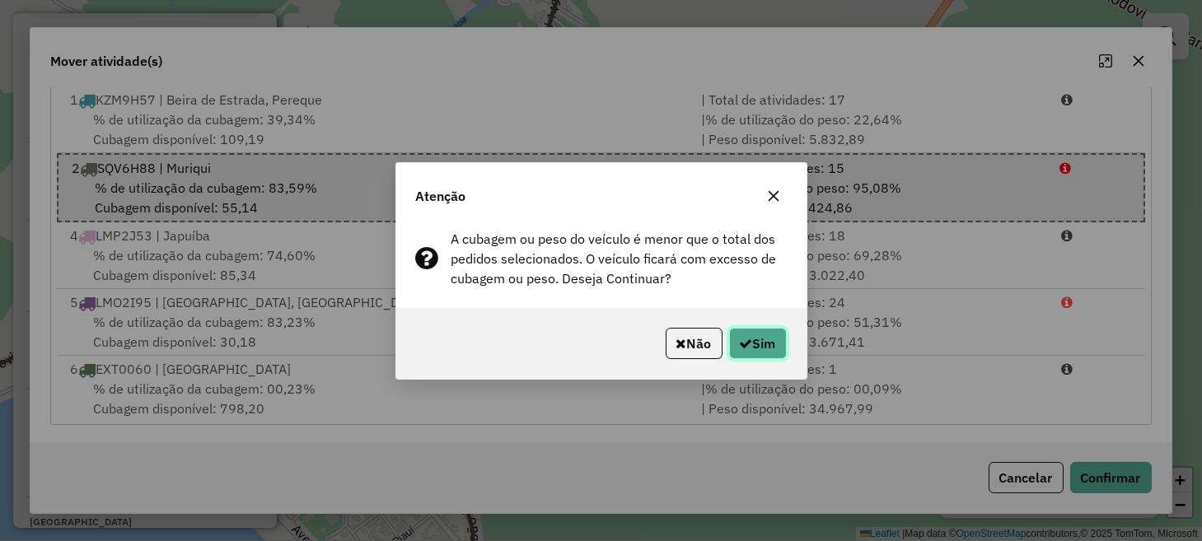
click at [772, 330] on button "Sim" at bounding box center [758, 343] width 58 height 31
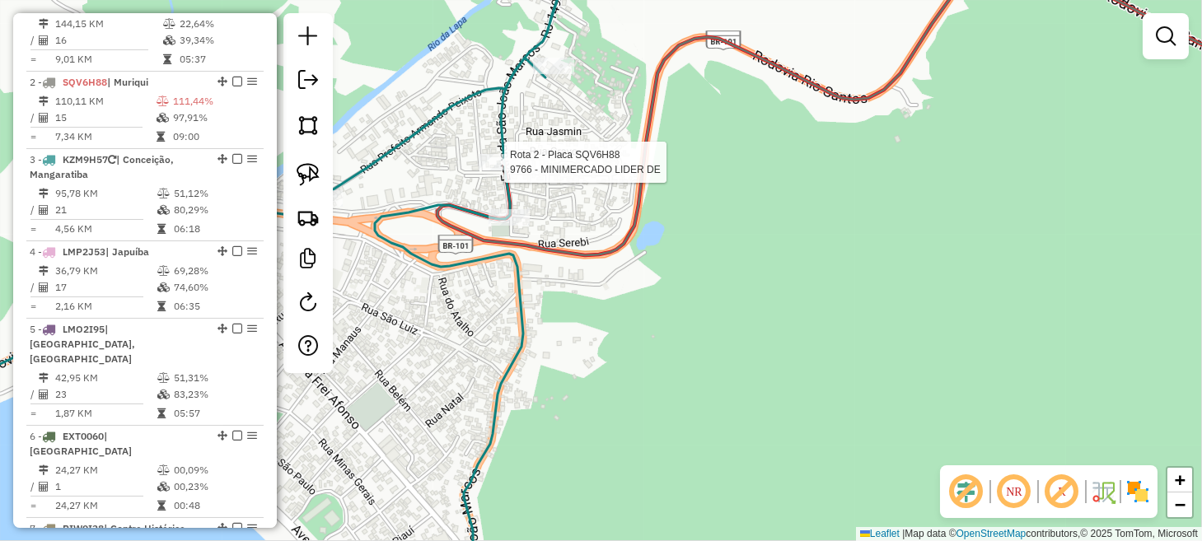
select select "*********"
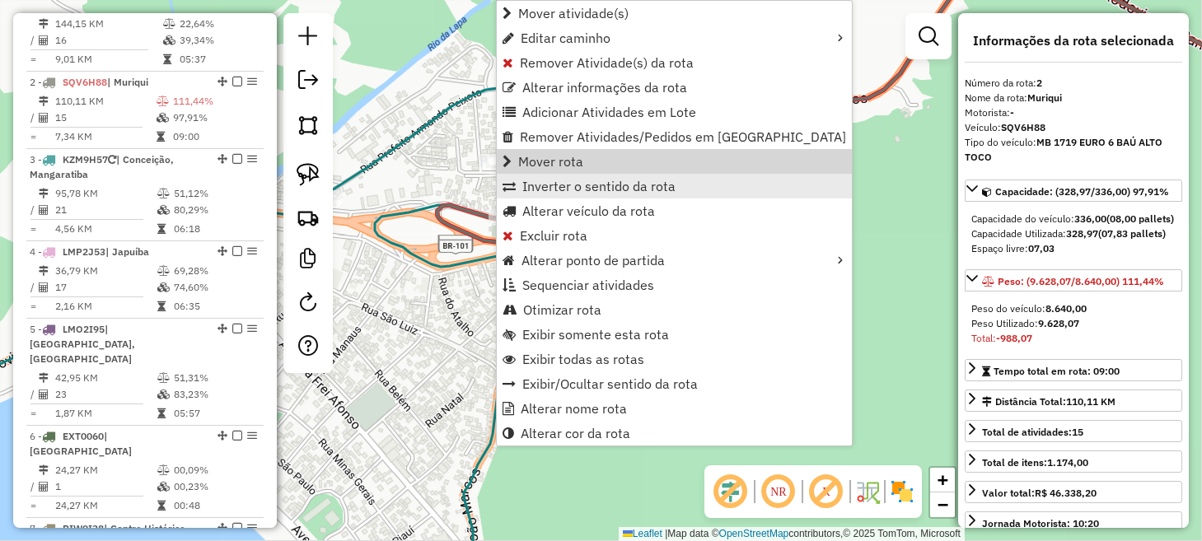
scroll to position [729, 0]
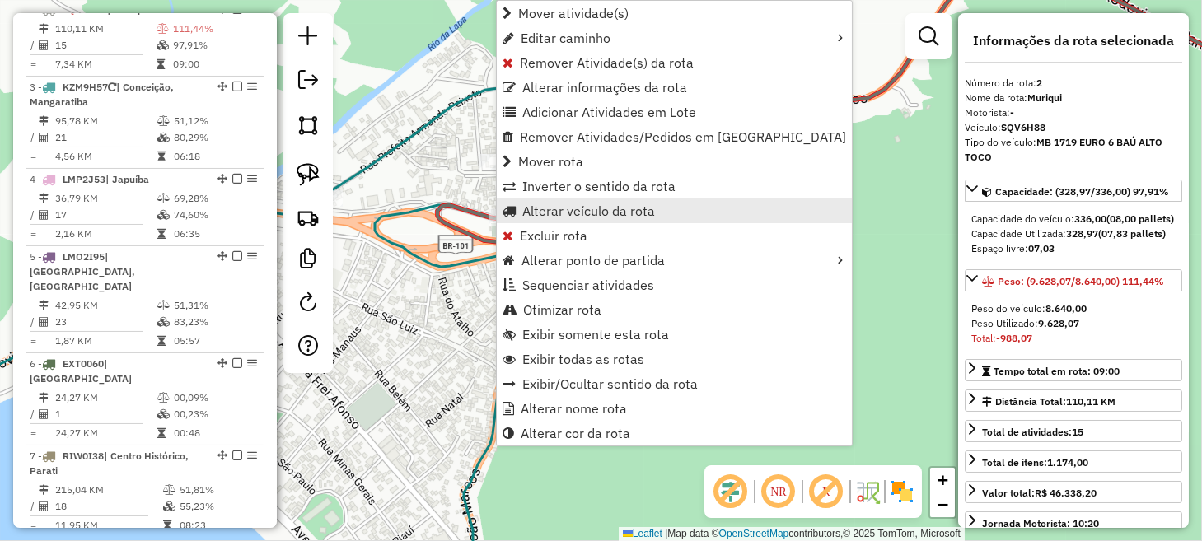
click at [588, 217] on span "Alterar veículo da rota" at bounding box center [588, 210] width 133 height 13
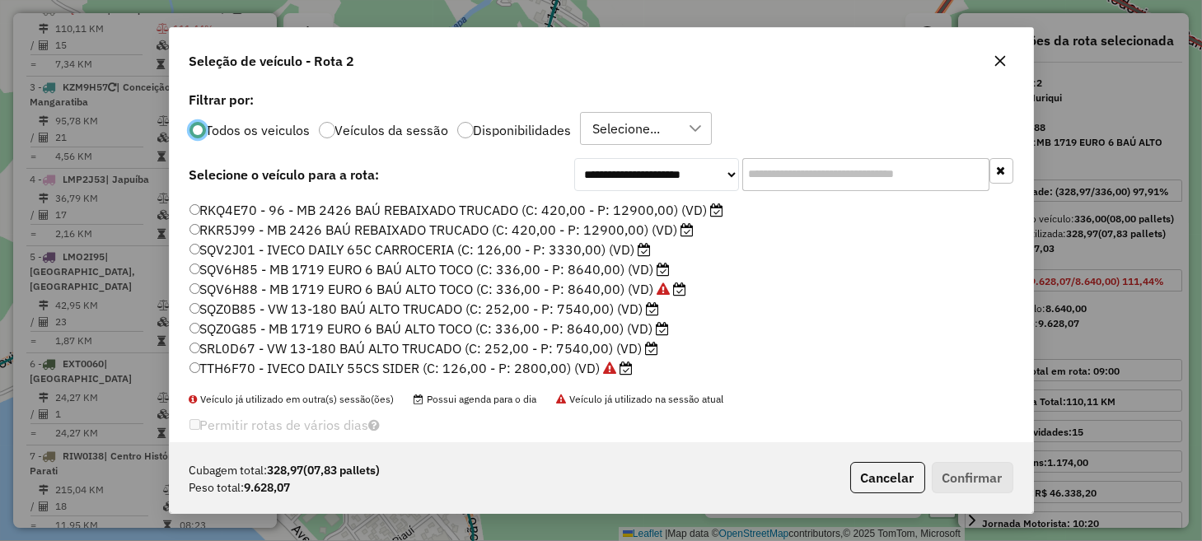
scroll to position [270, 0]
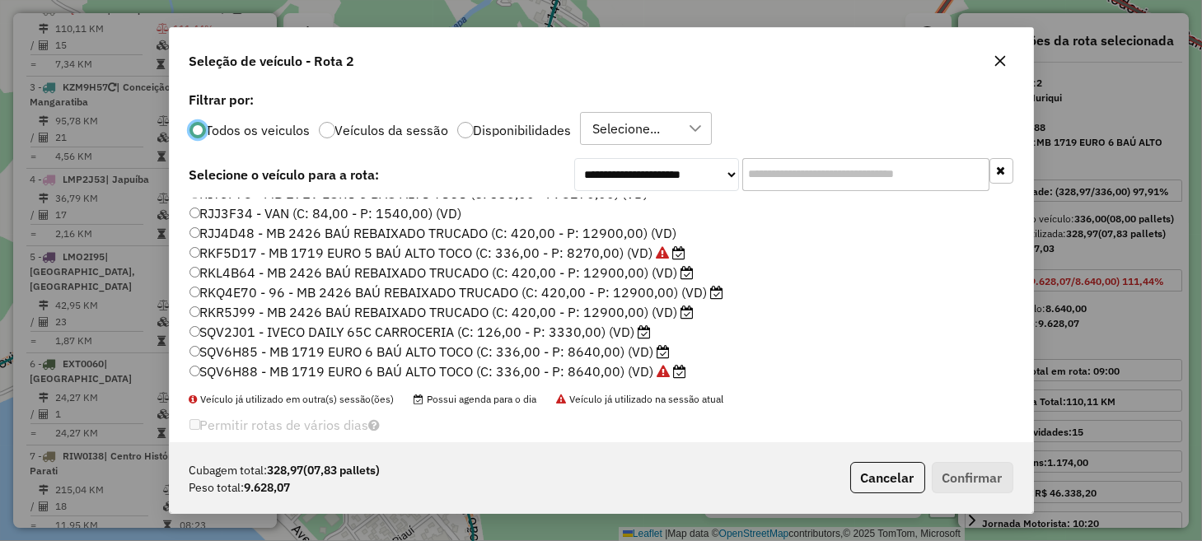
click at [251, 307] on label "RKR5J99 - MB 2426 BAÚ REBAIXADO TRUCADO (C: 420,00 - P: 12900,00) (VD)" at bounding box center [442, 312] width 505 height 20
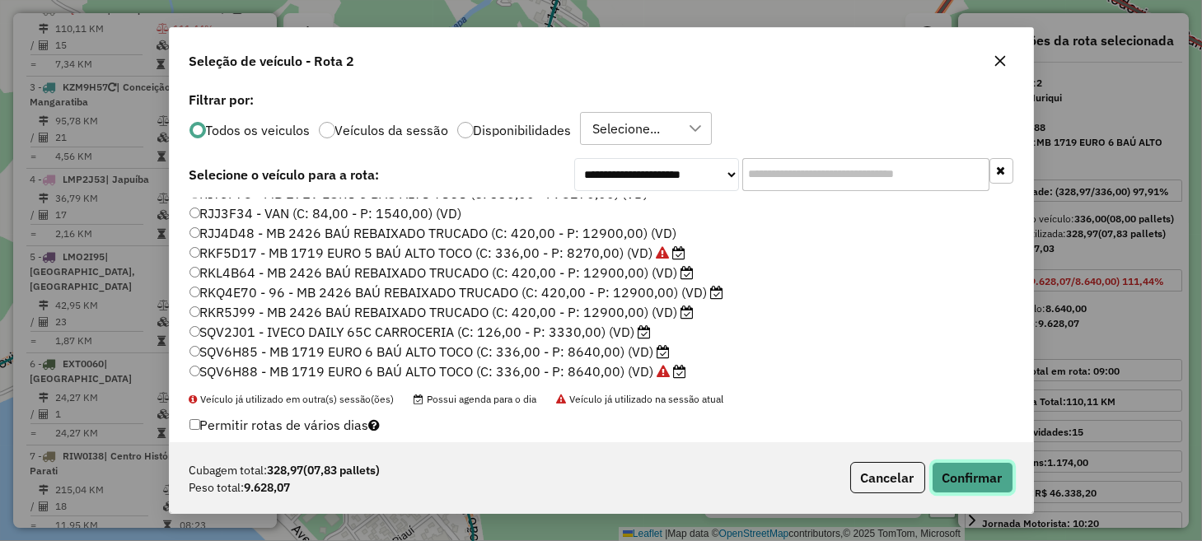
click at [942, 462] on button "Confirmar" at bounding box center [973, 477] width 82 height 31
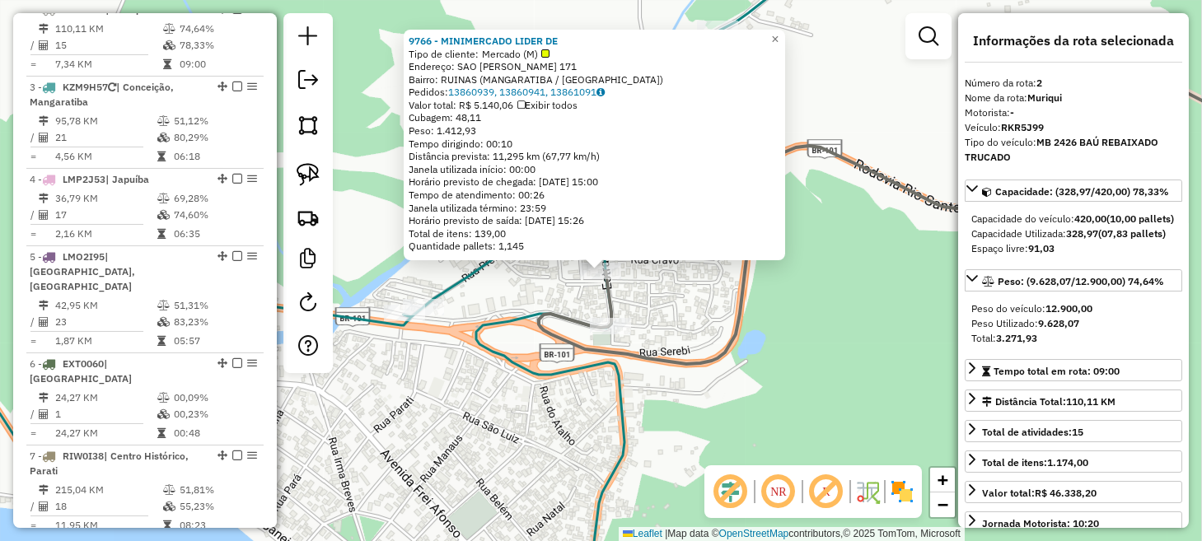
click at [857, 424] on div "9766 - MINIMERCADO LIDER DE Tipo de cliente: [PERSON_NAME] (M) Endereço: SAO [P…" at bounding box center [601, 270] width 1202 height 541
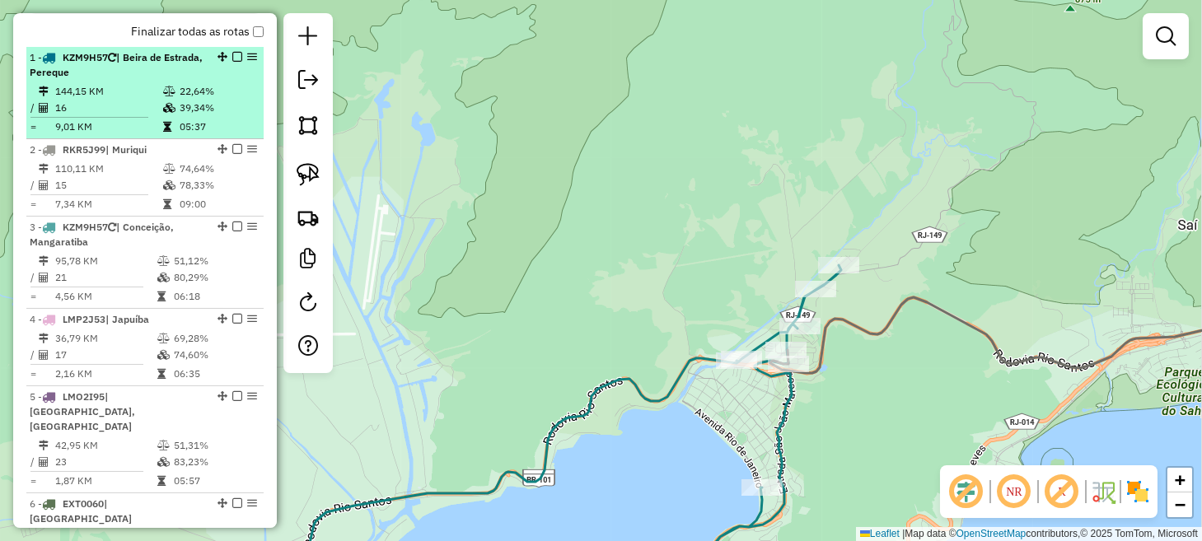
scroll to position [565, 0]
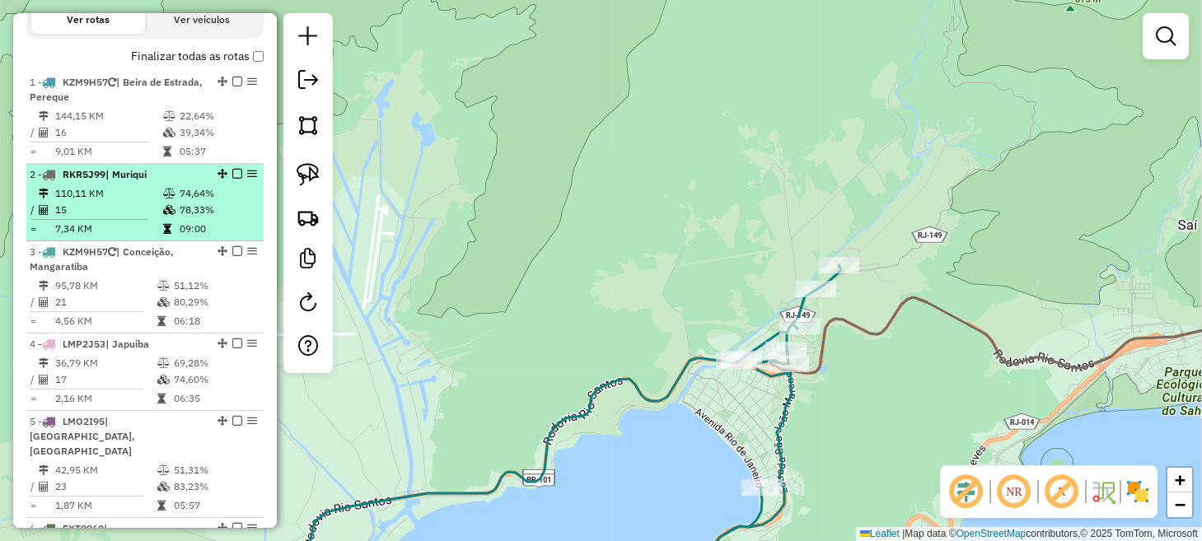
click at [234, 179] on em at bounding box center [237, 174] width 10 height 10
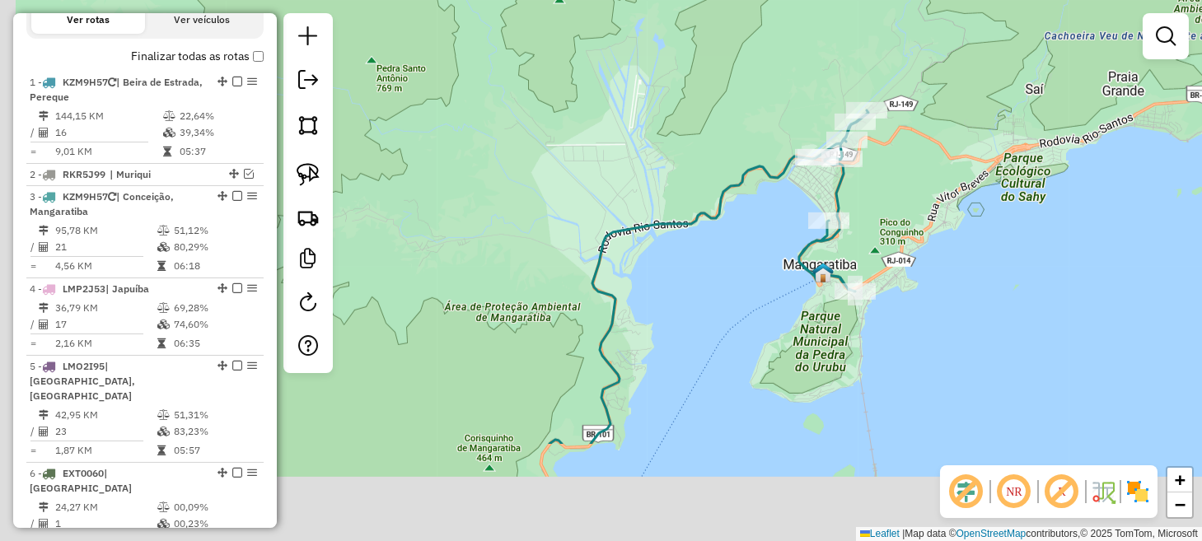
drag, startPoint x: 822, startPoint y: 411, endPoint x: 956, endPoint y: 199, distance: 251.1
click at [949, 206] on div "Janela de atendimento Grade de atendimento Capacidade Transportadoras Veículos …" at bounding box center [601, 270] width 1202 height 541
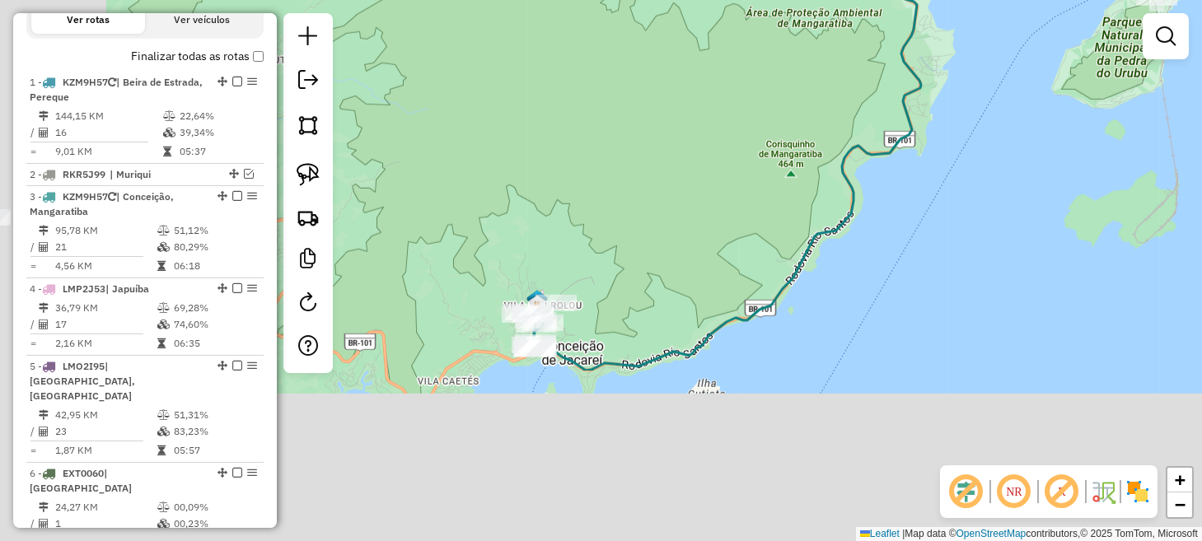
drag, startPoint x: 675, startPoint y: 466, endPoint x: 925, endPoint y: 224, distance: 347.4
click at [924, 228] on div "Janela de atendimento Grade de atendimento Capacidade Transportadoras Veículos …" at bounding box center [601, 270] width 1202 height 541
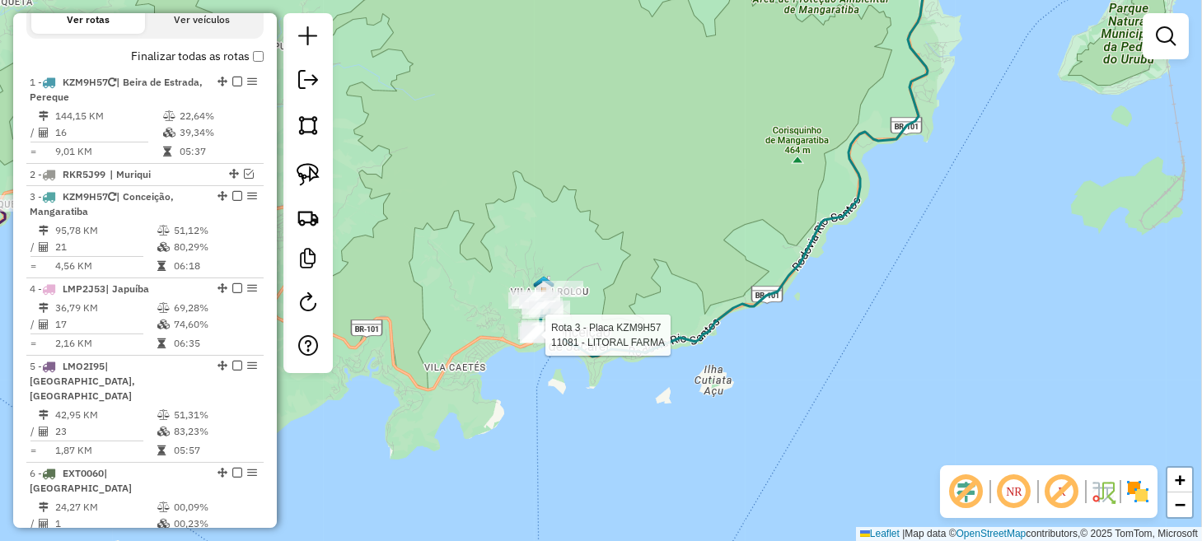
select select "*********"
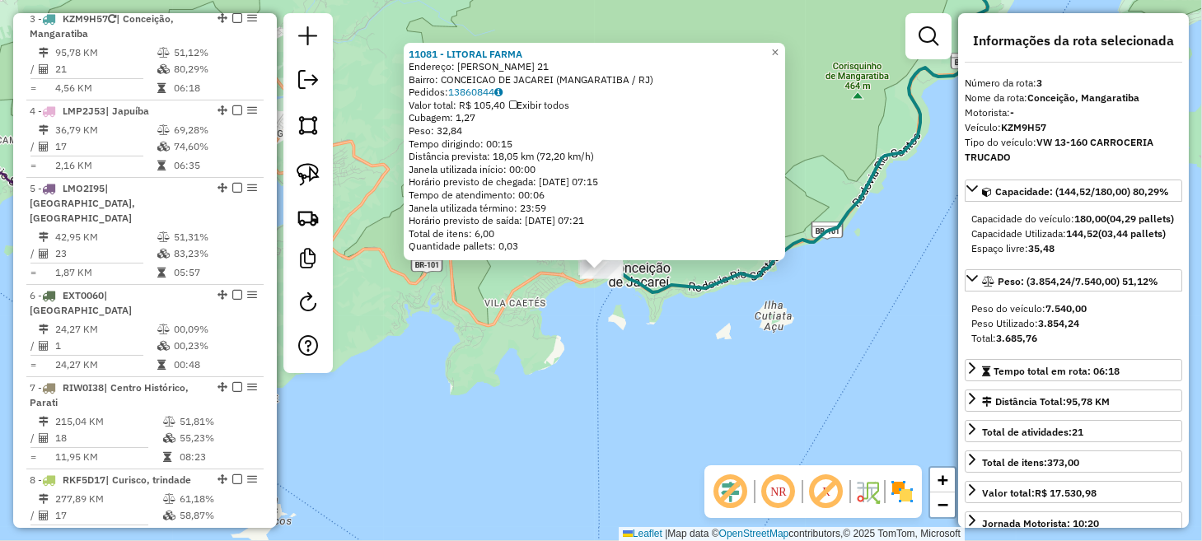
scroll to position [752, 0]
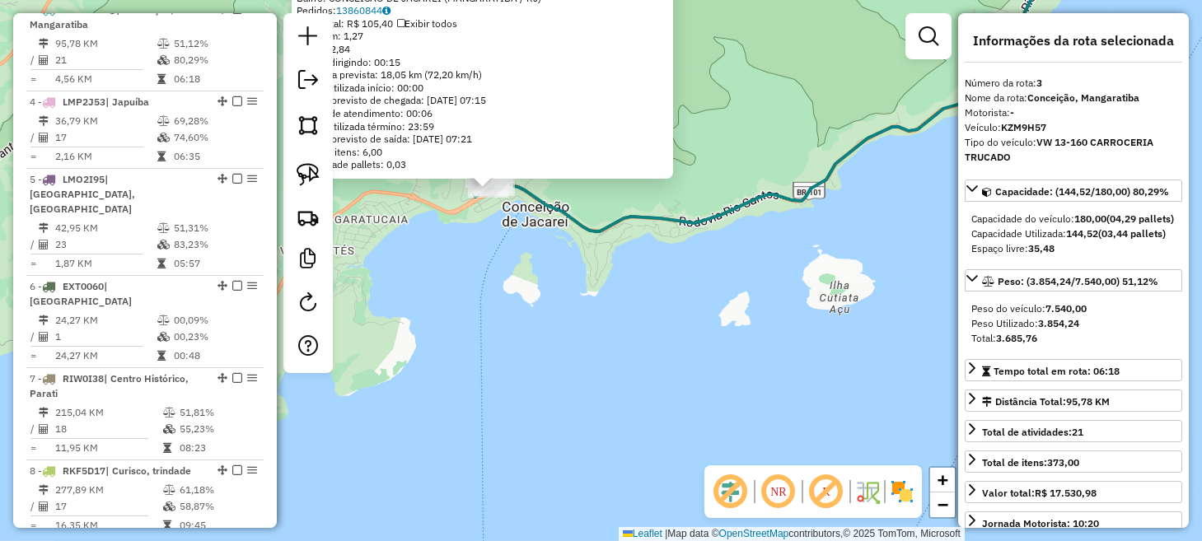
click at [636, 302] on div "11081 - LITORAL FARMA Endereço: [PERSON_NAME] 21 Bairro: CONCEICAO DE JACAREI (…" at bounding box center [601, 270] width 1202 height 541
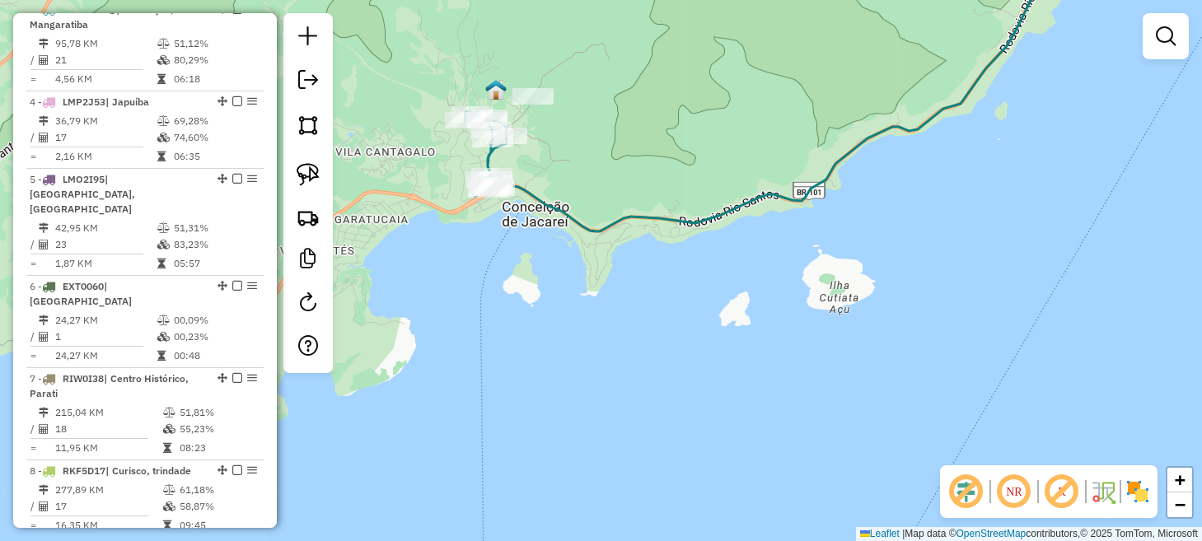
drag, startPoint x: 643, startPoint y: 182, endPoint x: 978, endPoint y: 377, distance: 388.1
click at [978, 377] on div "Janela de atendimento Grade de atendimento Capacidade Transportadoras Veículos …" at bounding box center [601, 270] width 1202 height 541
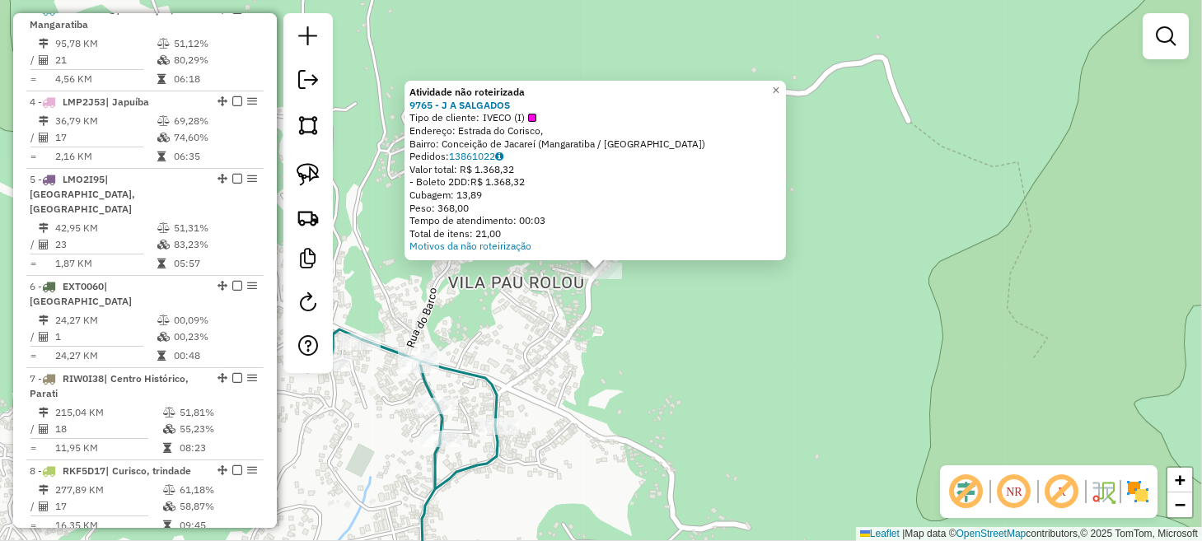
click at [633, 349] on div "Atividade não roteirizada 9765 - J A SALGADOS Tipo de cliente: IVECO (I) Endere…" at bounding box center [601, 270] width 1202 height 541
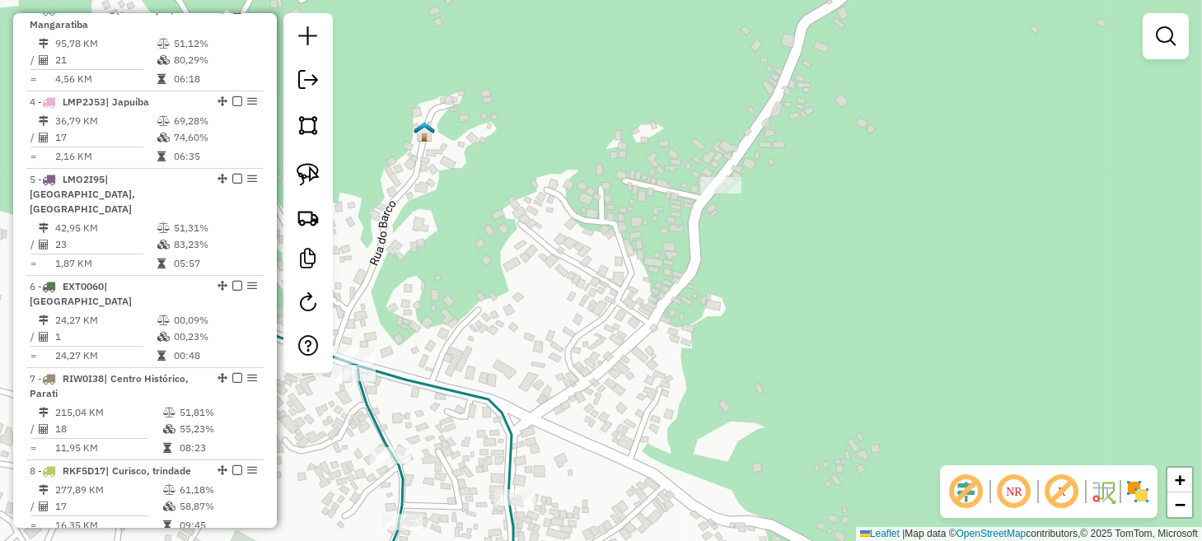
drag, startPoint x: 444, startPoint y: 337, endPoint x: 616, endPoint y: 315, distance: 172.9
click at [616, 315] on div "Janela de atendimento Grade de atendimento Capacidade Transportadoras Veículos …" at bounding box center [601, 270] width 1202 height 541
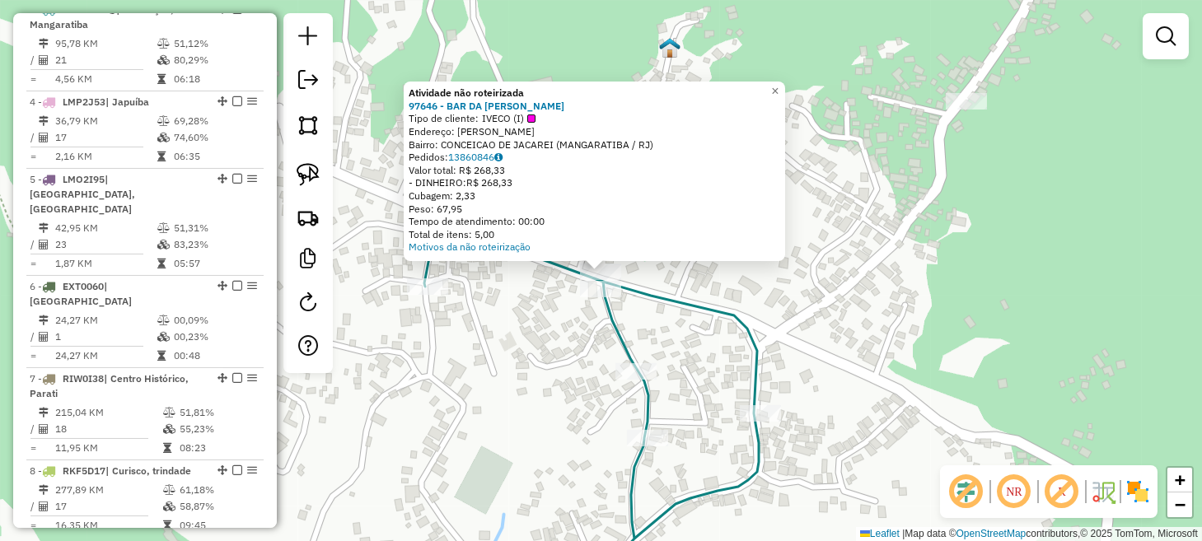
click at [495, 325] on div "Atividade não roteirizada 97646 - BAR DA [PERSON_NAME] de cliente: IVECO (I) En…" at bounding box center [601, 270] width 1202 height 541
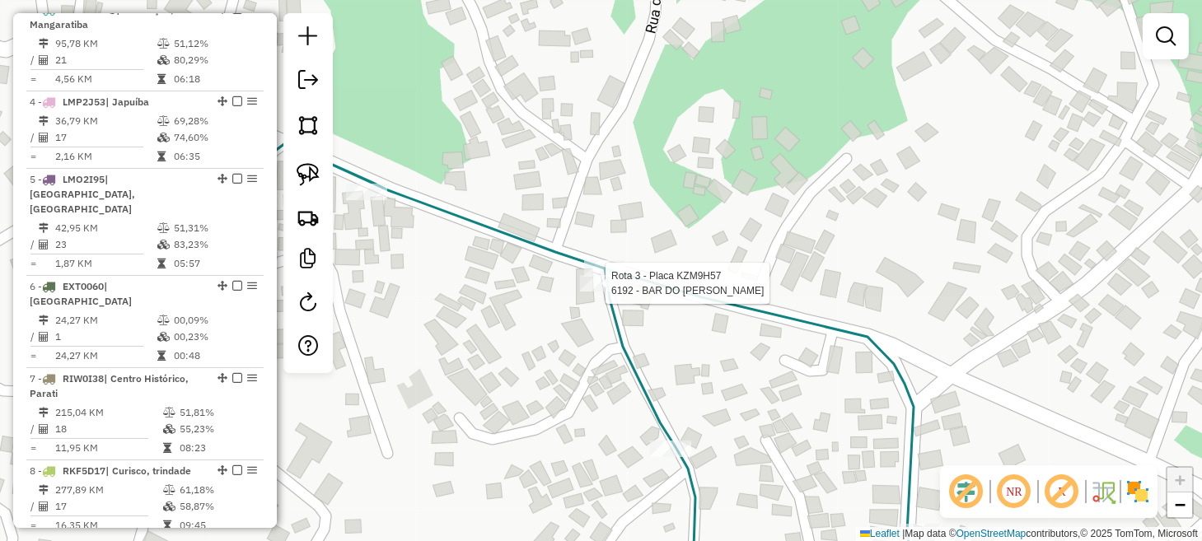
select select "*********"
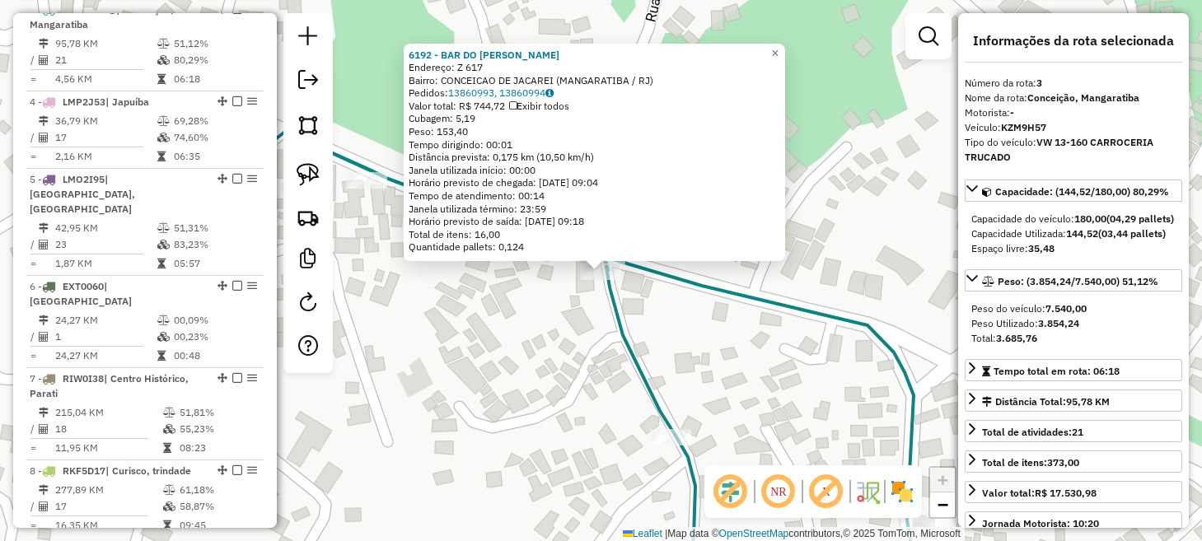
click at [516, 309] on div "6192 - BAR DO [PERSON_NAME]: Z 617 Bairro: CONCEICAO DE JACAREI (MANGARATIBA / …" at bounding box center [601, 270] width 1202 height 541
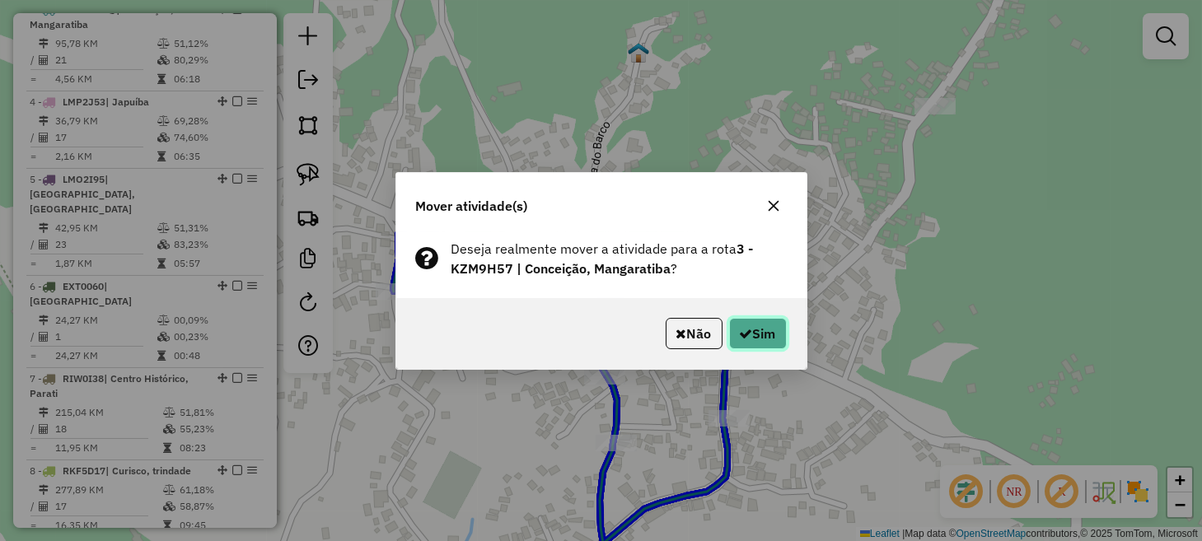
click at [743, 336] on icon "button" at bounding box center [746, 333] width 13 height 13
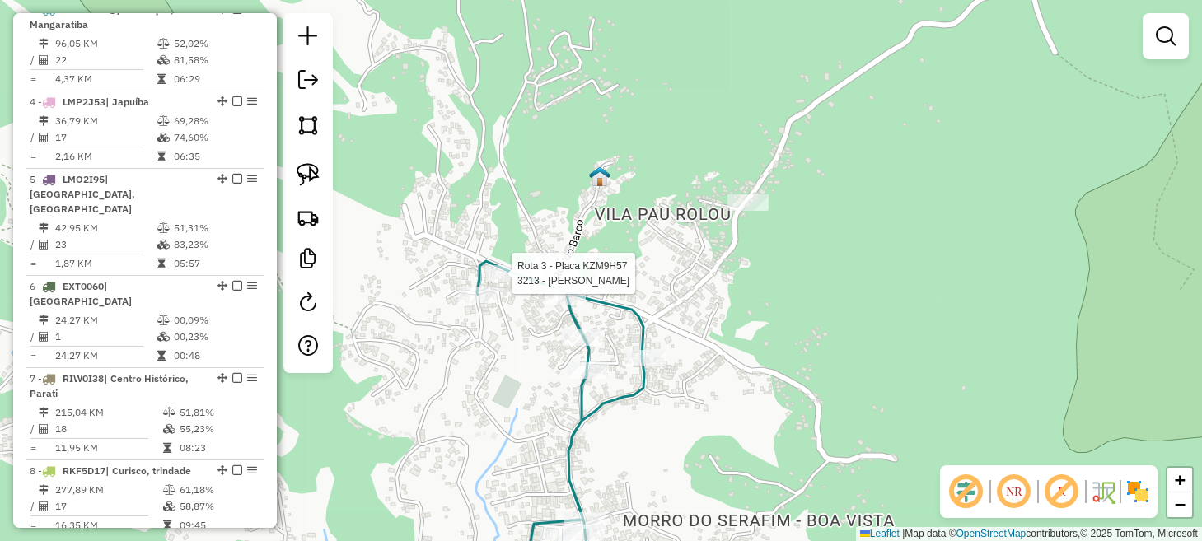
select select "*********"
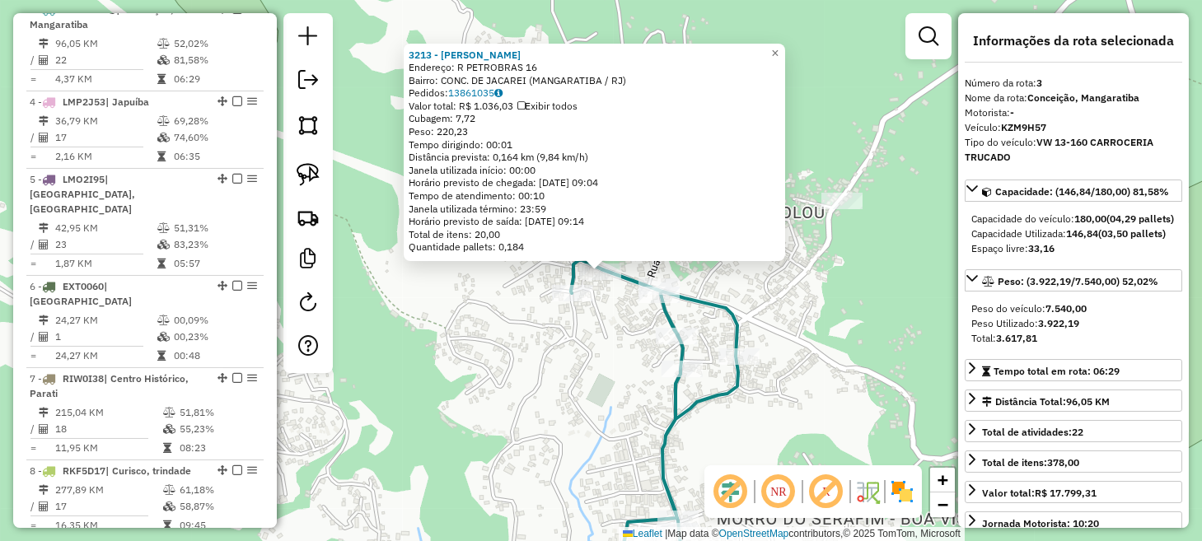
click at [604, 404] on div "3213 - [PERSON_NAME]: [STREET_ADDRESS] Bairro: CONC. DE JACAREI (MANGARATIBA / …" at bounding box center [601, 270] width 1202 height 541
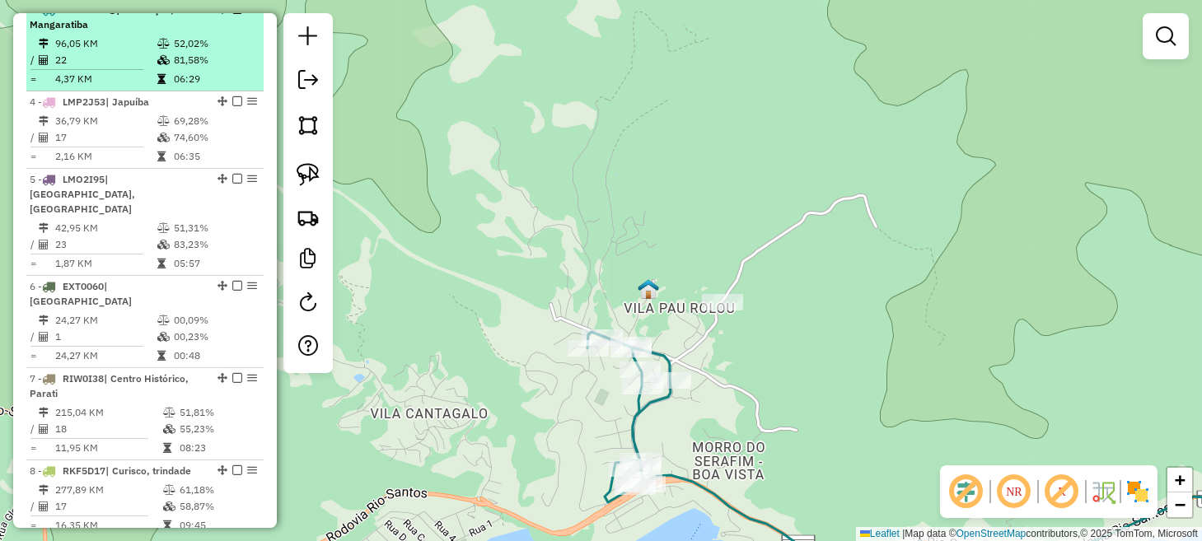
click at [232, 14] on em at bounding box center [237, 9] width 10 height 10
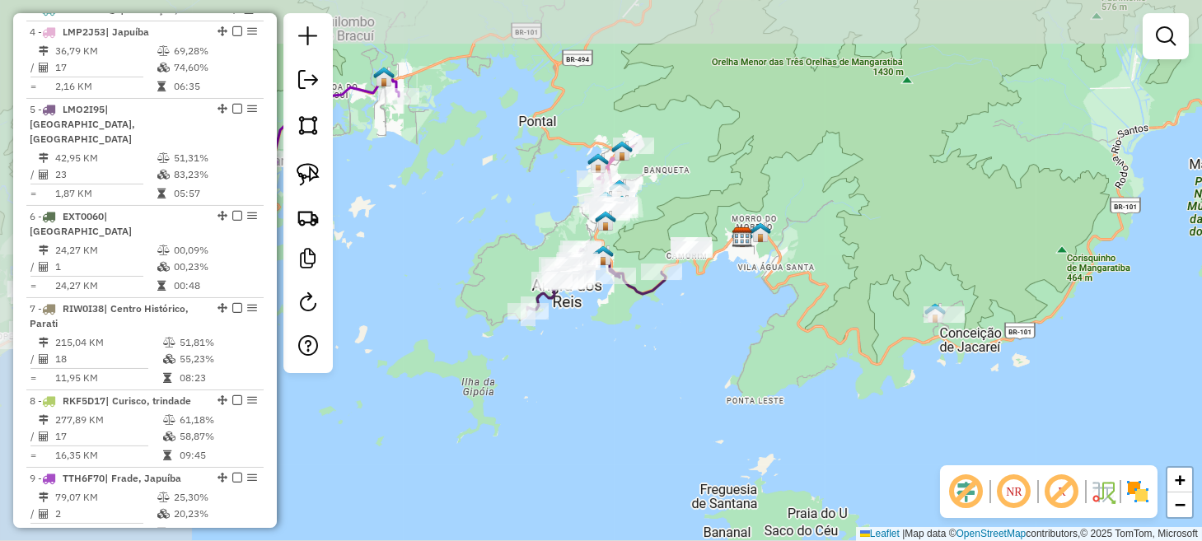
drag, startPoint x: 561, startPoint y: 325, endPoint x: 854, endPoint y: 376, distance: 297.0
click at [903, 392] on div "Janela de atendimento Grade de atendimento Capacidade Transportadoras Veículos …" at bounding box center [601, 270] width 1202 height 541
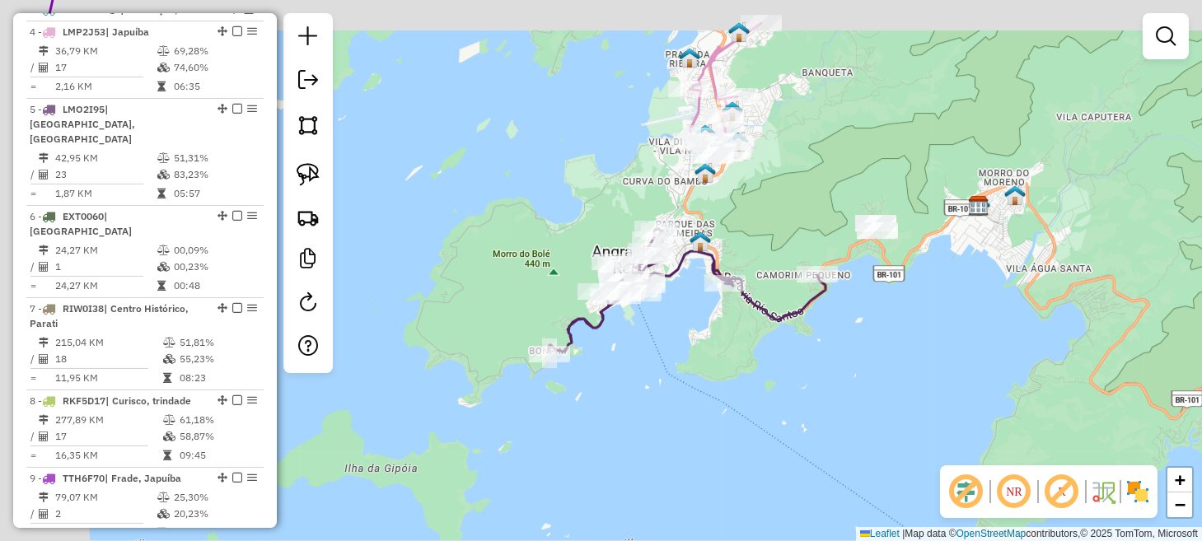
drag, startPoint x: 729, startPoint y: 362, endPoint x: 775, endPoint y: 356, distance: 46.5
click at [775, 362] on div "Janela de atendimento Grade de atendimento Capacidade Transportadoras Veículos …" at bounding box center [601, 270] width 1202 height 541
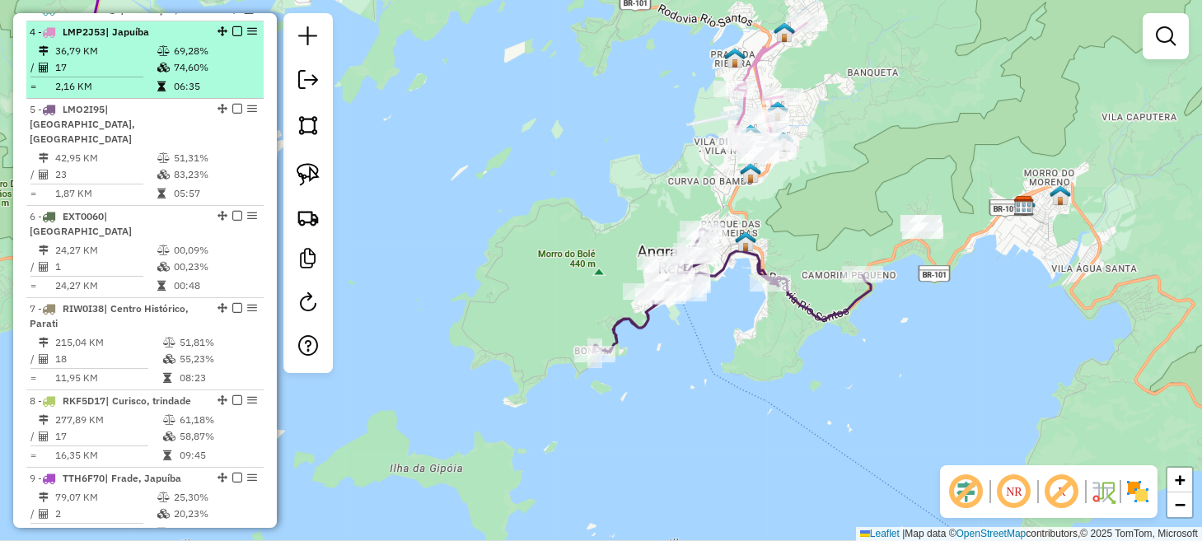
click at [232, 36] on em at bounding box center [237, 31] width 10 height 10
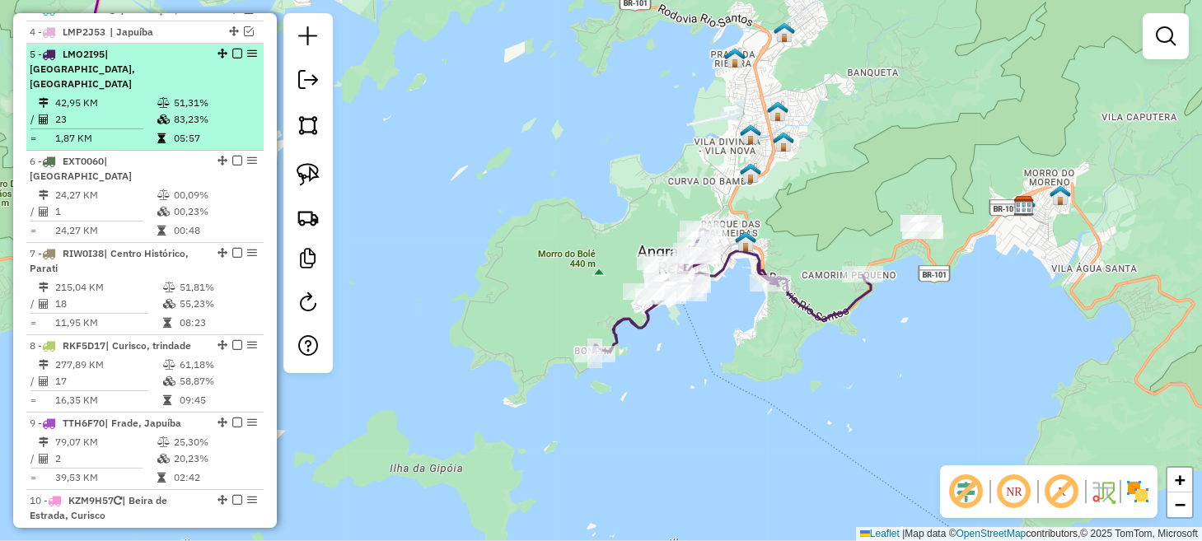
click at [234, 59] on em at bounding box center [237, 54] width 10 height 10
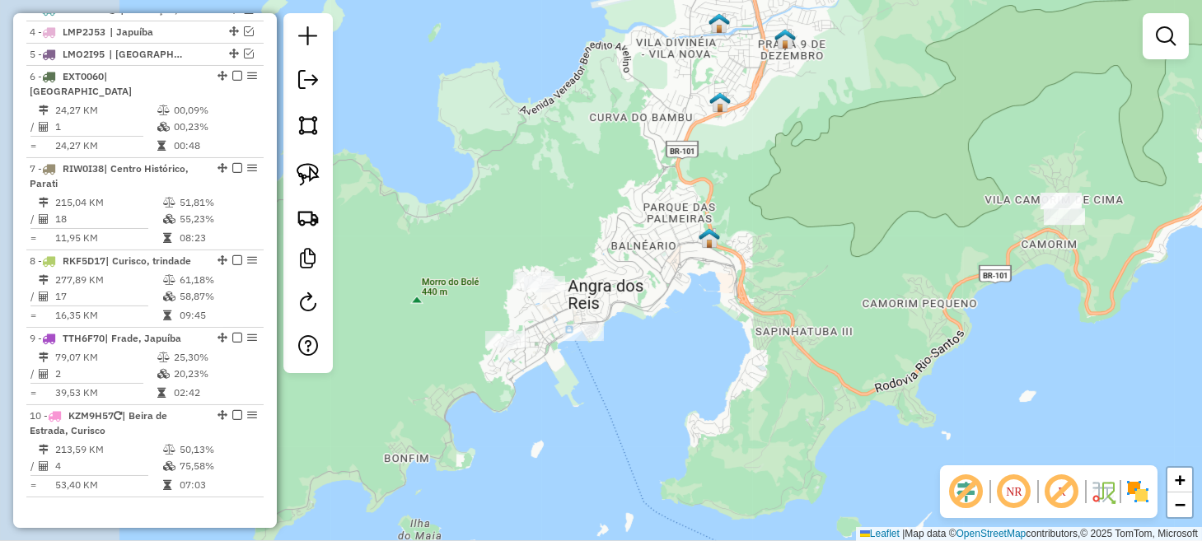
drag, startPoint x: 456, startPoint y: 261, endPoint x: 601, endPoint y: 265, distance: 145.1
click at [628, 246] on div "Janela de atendimento Grade de atendimento Capacidade Transportadoras Veículos …" at bounding box center [601, 270] width 1202 height 541
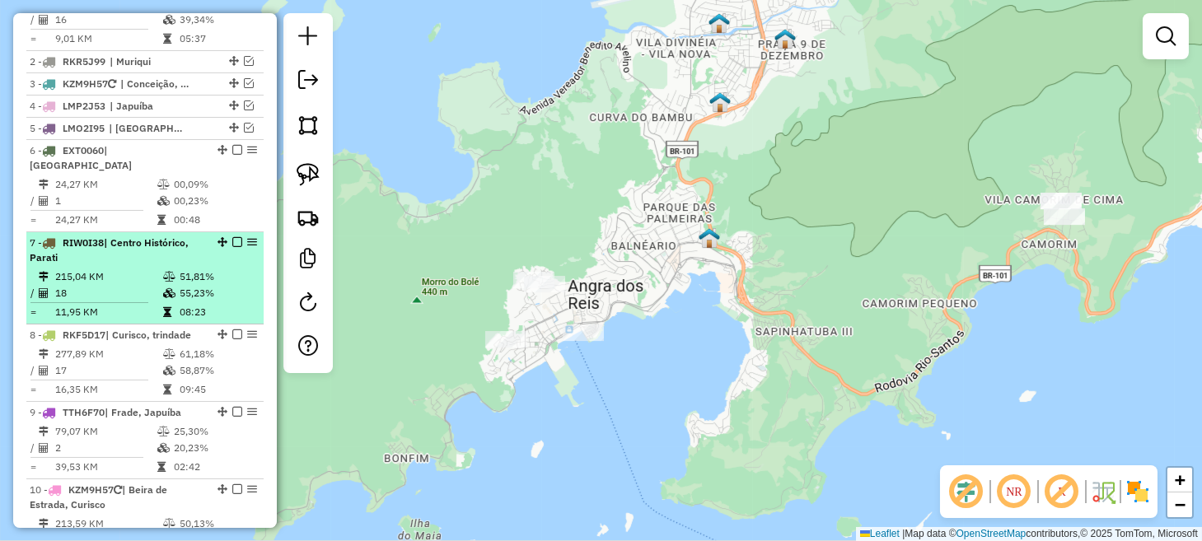
scroll to position [668, 0]
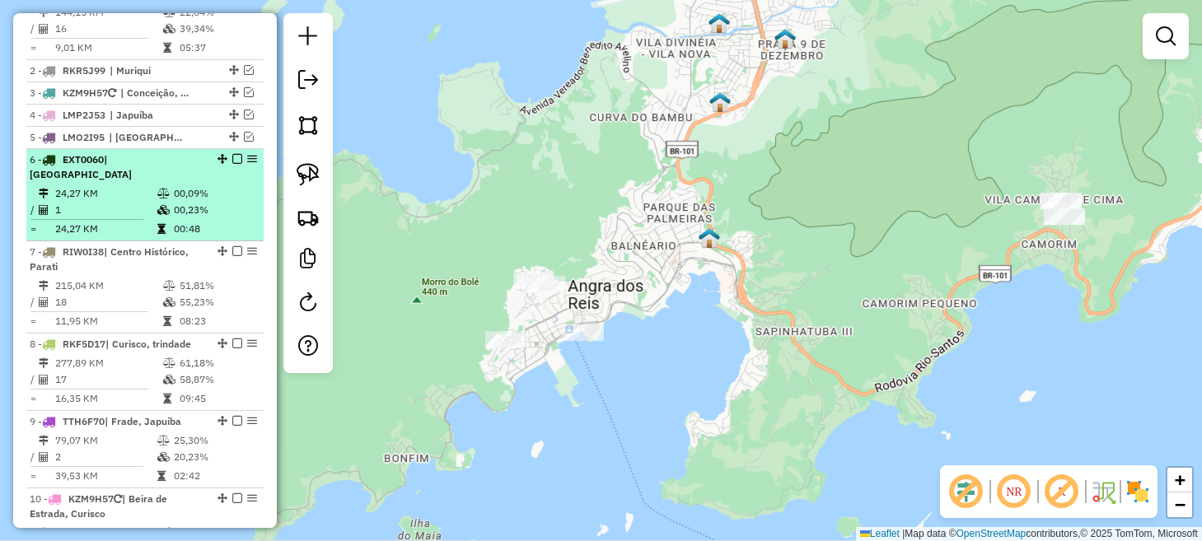
click at [232, 164] on em at bounding box center [237, 159] width 10 height 10
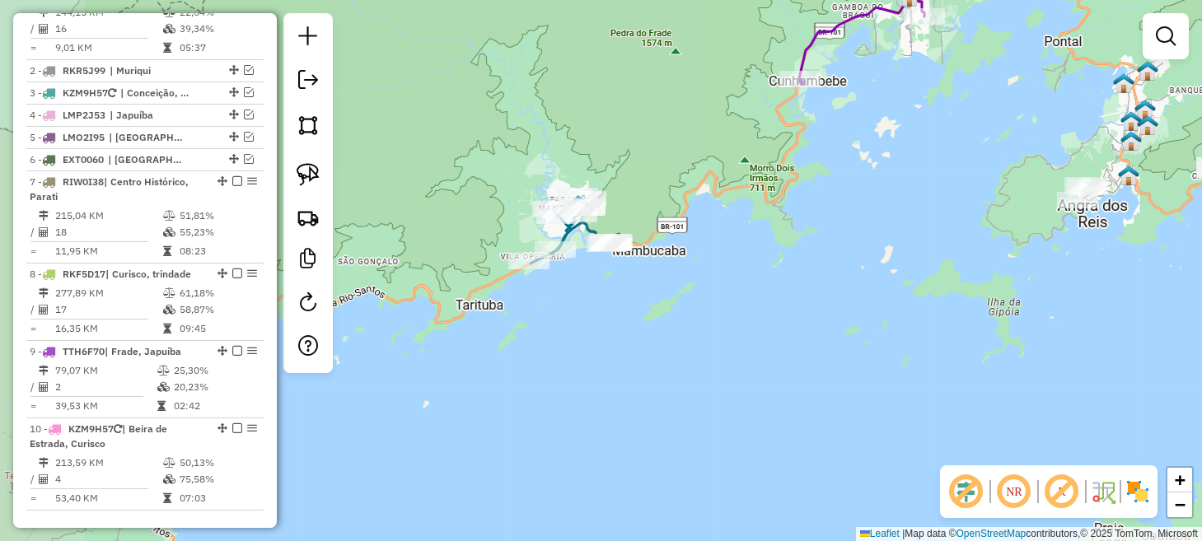
drag, startPoint x: 556, startPoint y: 309, endPoint x: 963, endPoint y: 193, distance: 422.6
click at [963, 193] on div "Janela de atendimento Grade de atendimento Capacidade Transportadoras Veículos …" at bounding box center [601, 270] width 1202 height 541
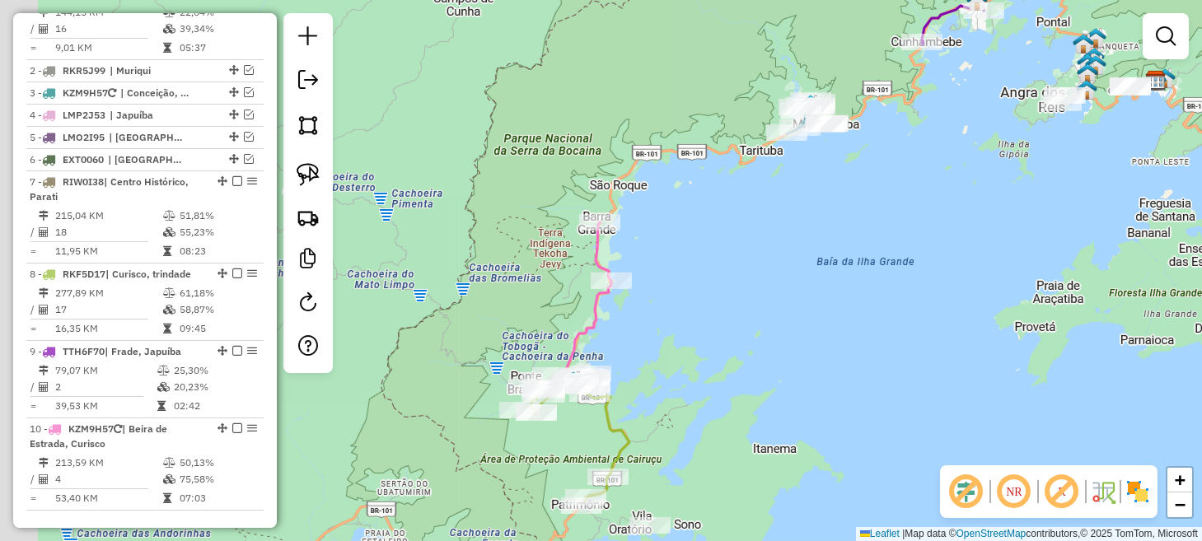
drag, startPoint x: 822, startPoint y: 269, endPoint x: 860, endPoint y: 187, distance: 89.6
click at [857, 192] on div "Janela de atendimento Grade de atendimento Capacidade Transportadoras Veículos …" at bounding box center [601, 270] width 1202 height 541
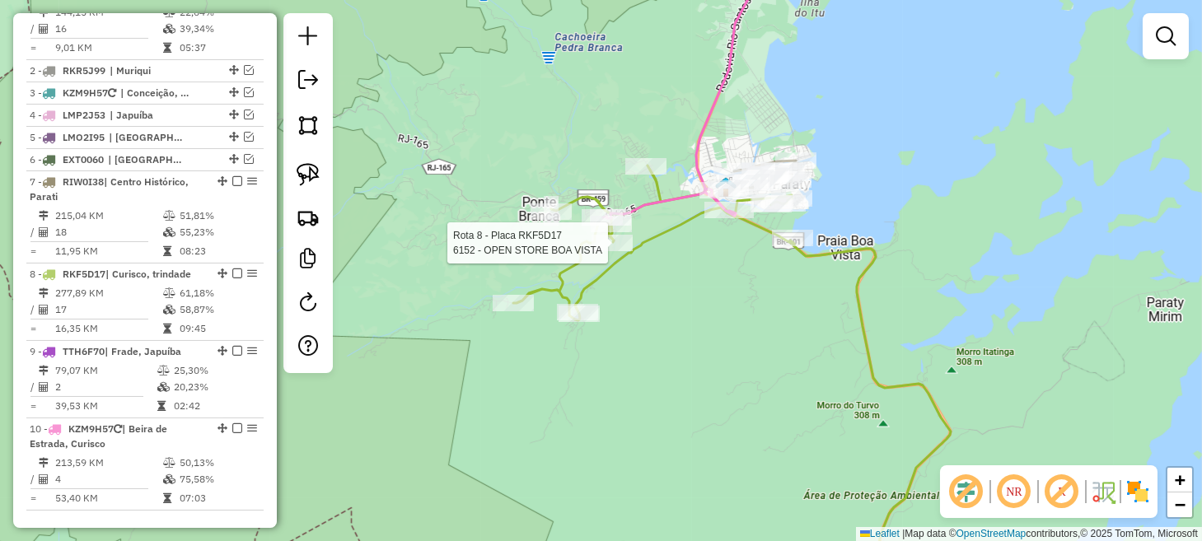
select select "*********"
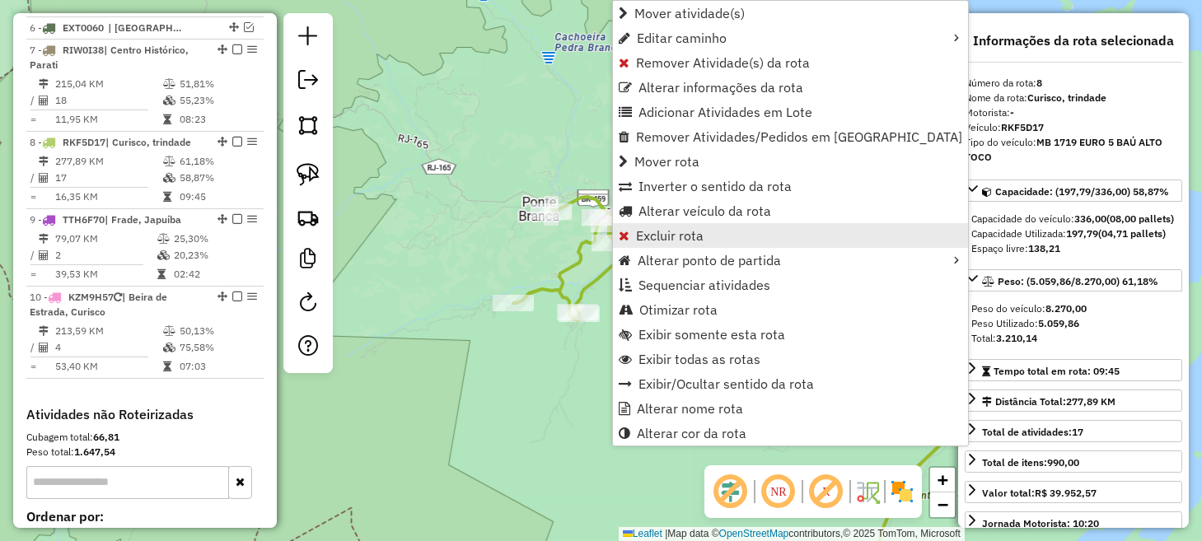
scroll to position [931, 0]
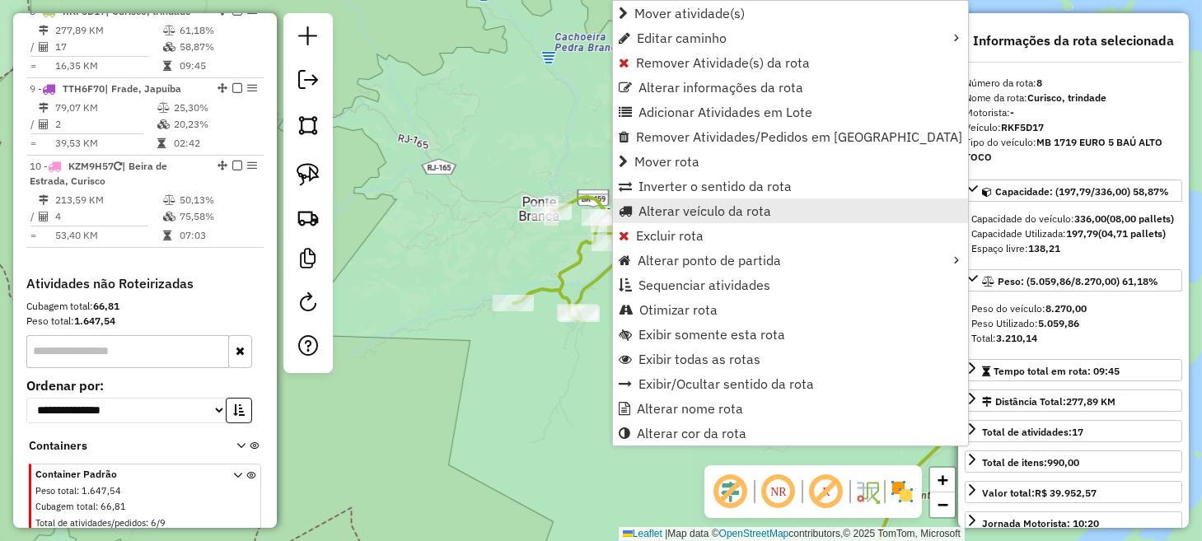
click at [714, 204] on span "Alterar veículo da rota" at bounding box center [705, 210] width 133 height 13
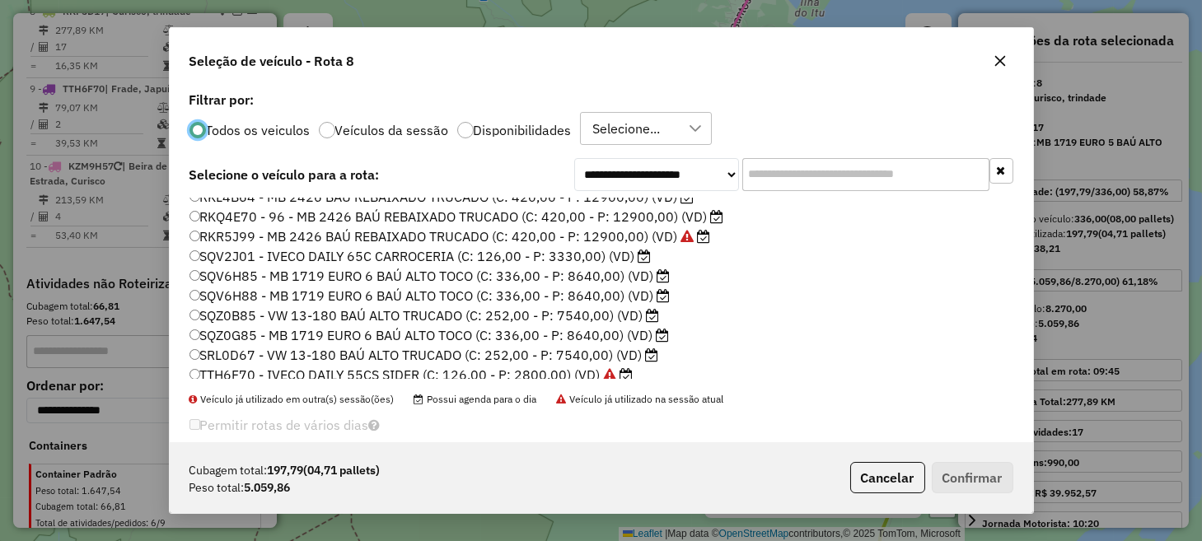
scroll to position [353, 0]
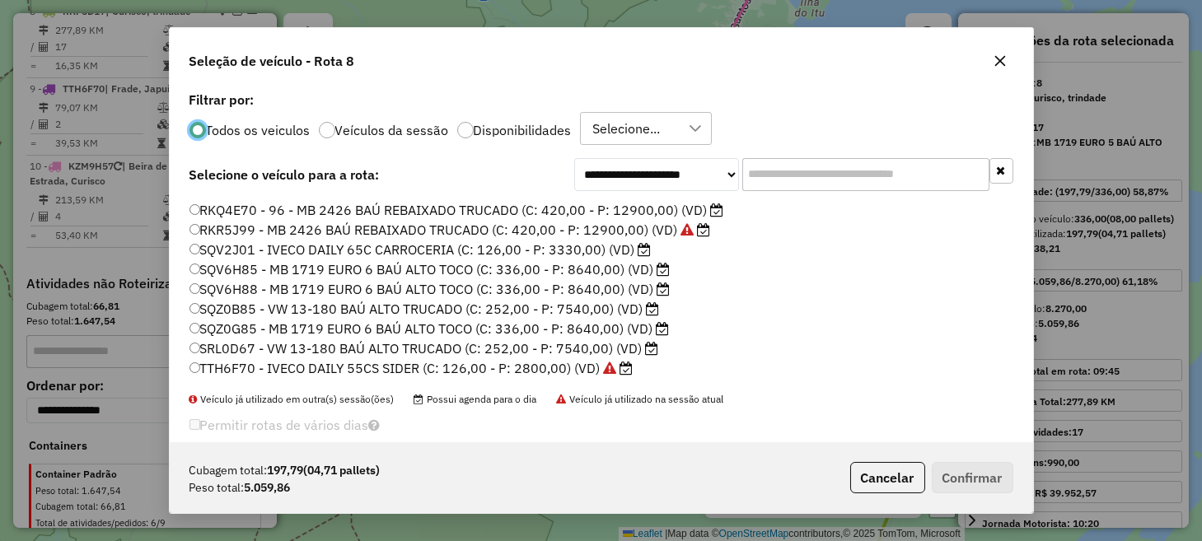
click at [227, 345] on label "SRL0D67 - VW 13-180 BAÚ ALTO TRUCADO (C: 252,00 - P: 7540,00) (VD)" at bounding box center [425, 349] width 470 height 20
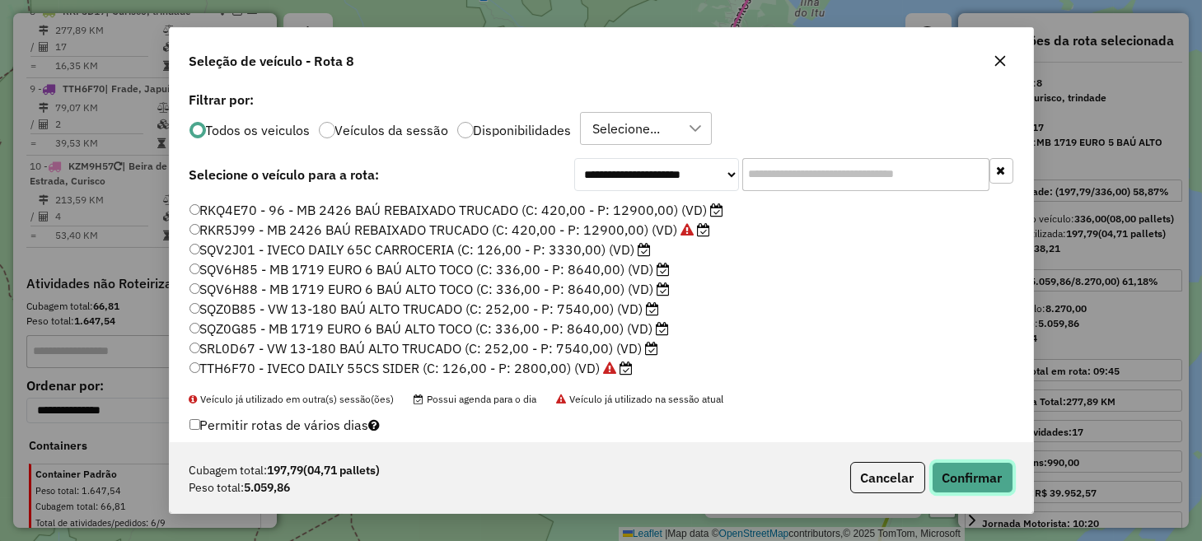
click at [951, 477] on button "Confirmar" at bounding box center [973, 477] width 82 height 31
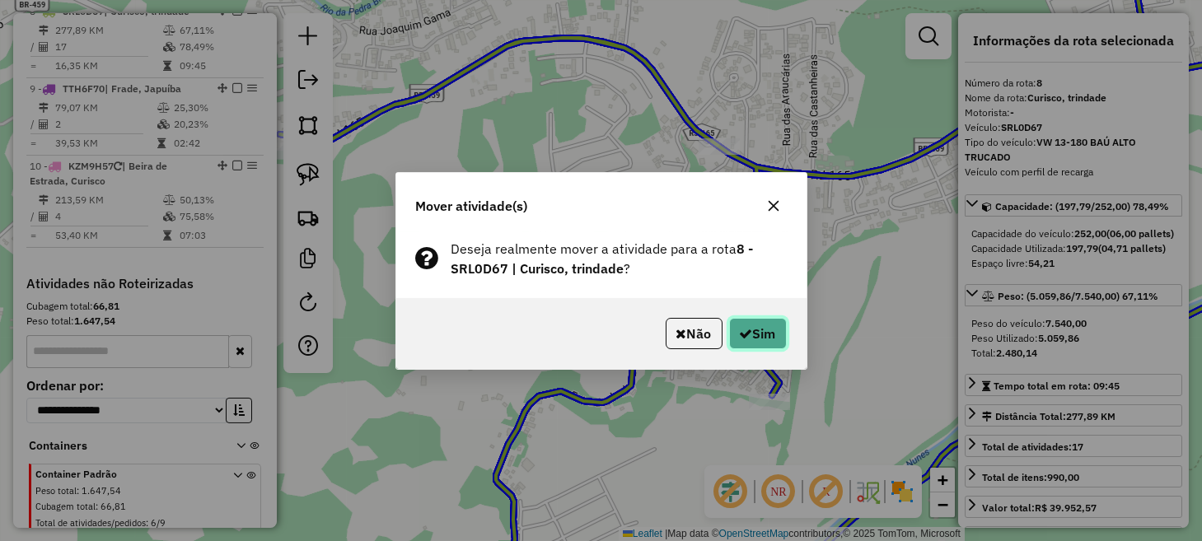
click at [766, 335] on button "Sim" at bounding box center [758, 333] width 58 height 31
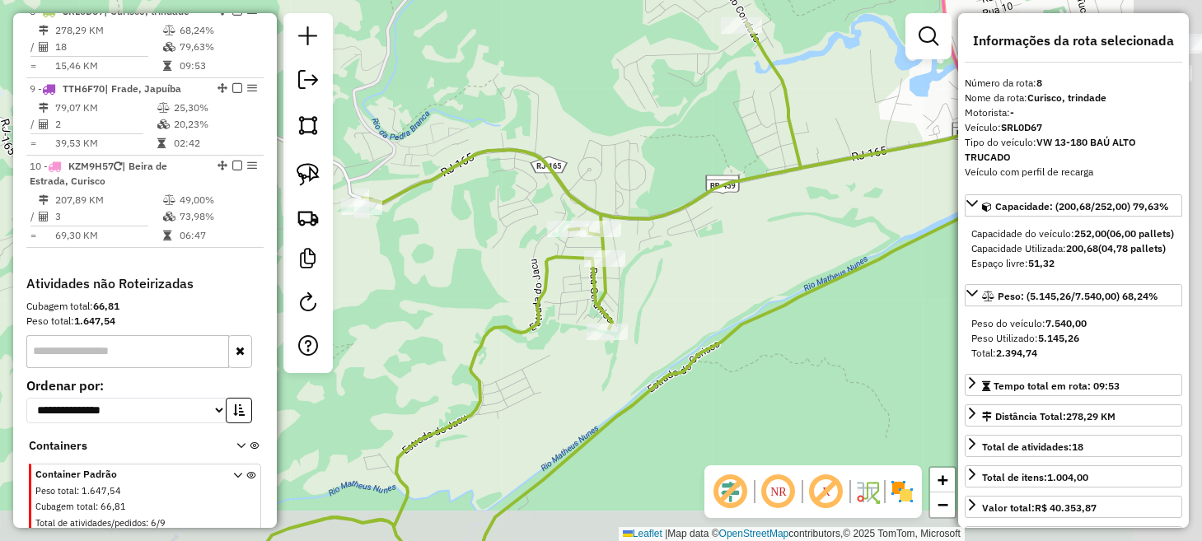
drag, startPoint x: 874, startPoint y: 327, endPoint x: 597, endPoint y: 287, distance: 279.0
click at [609, 286] on div "Janela de atendimento Grade de atendimento Capacidade Transportadoras Veículos …" at bounding box center [601, 270] width 1202 height 541
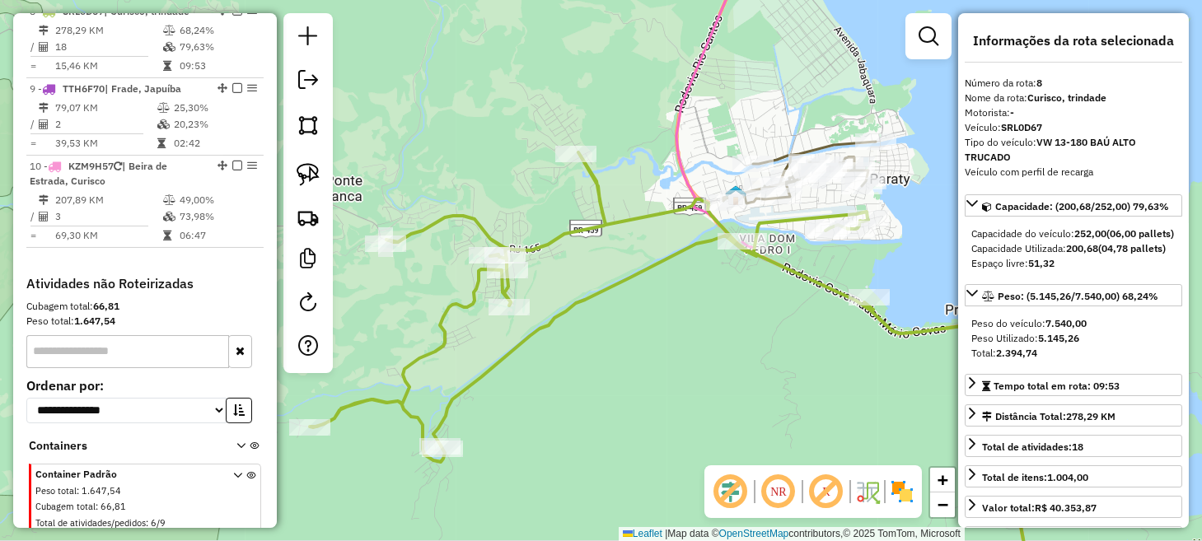
drag, startPoint x: 723, startPoint y: 319, endPoint x: 567, endPoint y: 321, distance: 155.8
click at [567, 321] on div "Janela de atendimento Grade de atendimento Capacidade Transportadoras Veículos …" at bounding box center [601, 270] width 1202 height 541
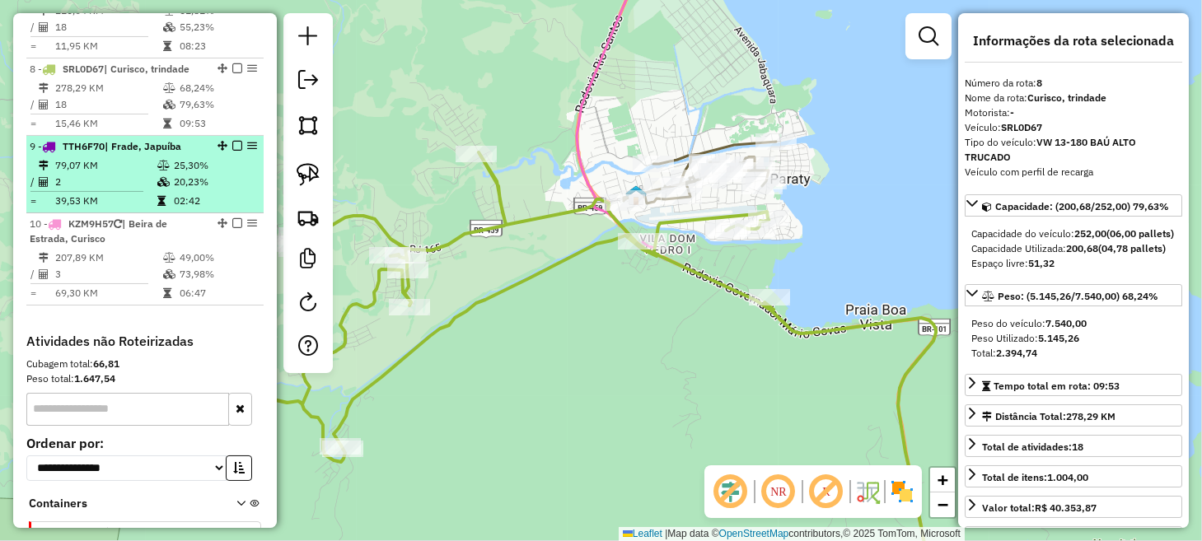
scroll to position [849, 0]
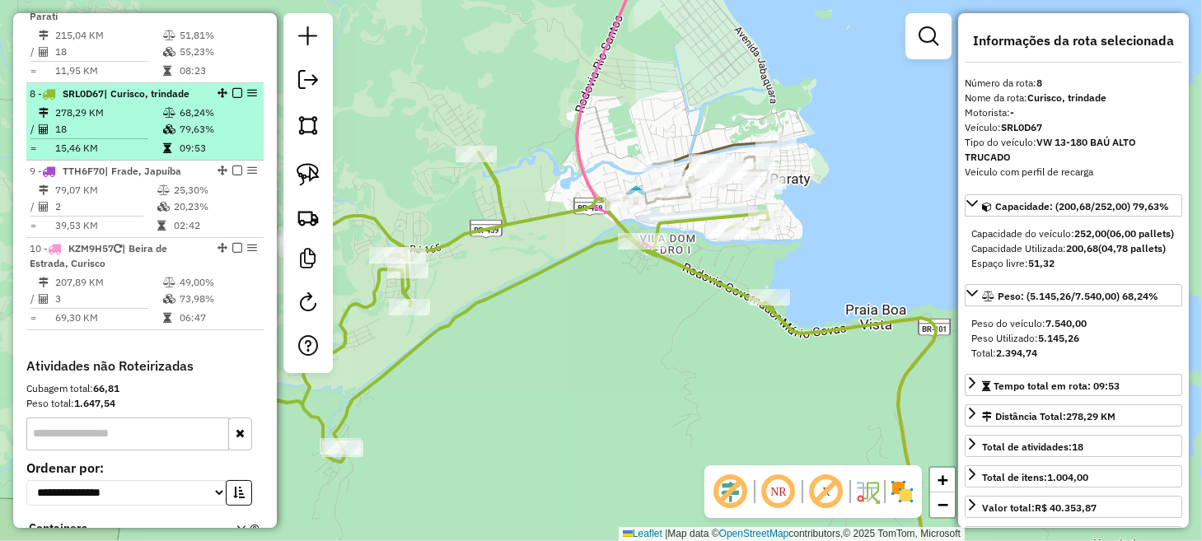
click at [232, 98] on em at bounding box center [237, 93] width 10 height 10
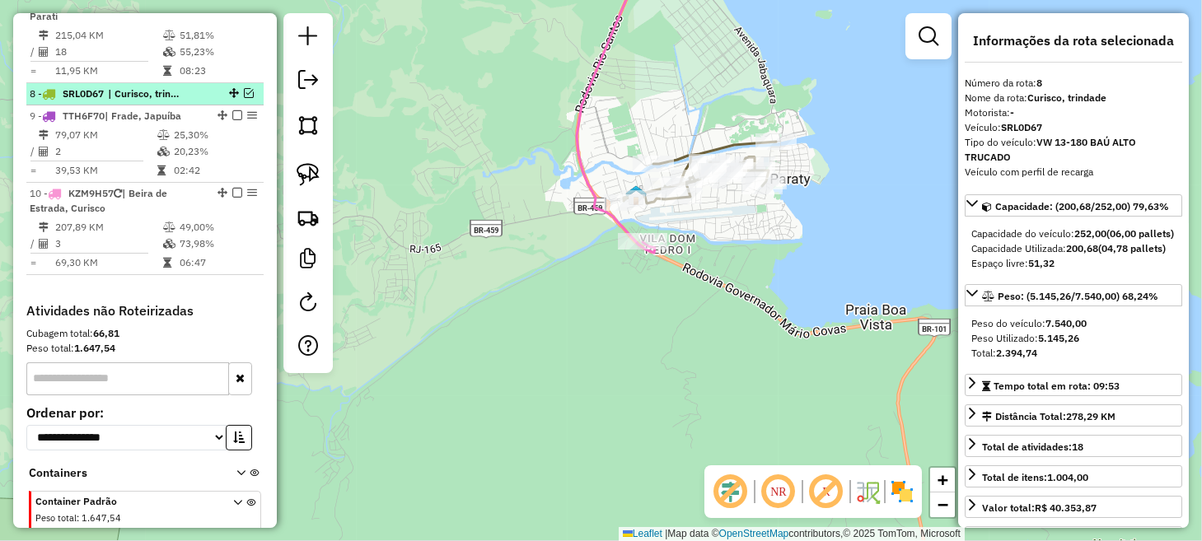
click at [244, 98] on em at bounding box center [249, 93] width 10 height 10
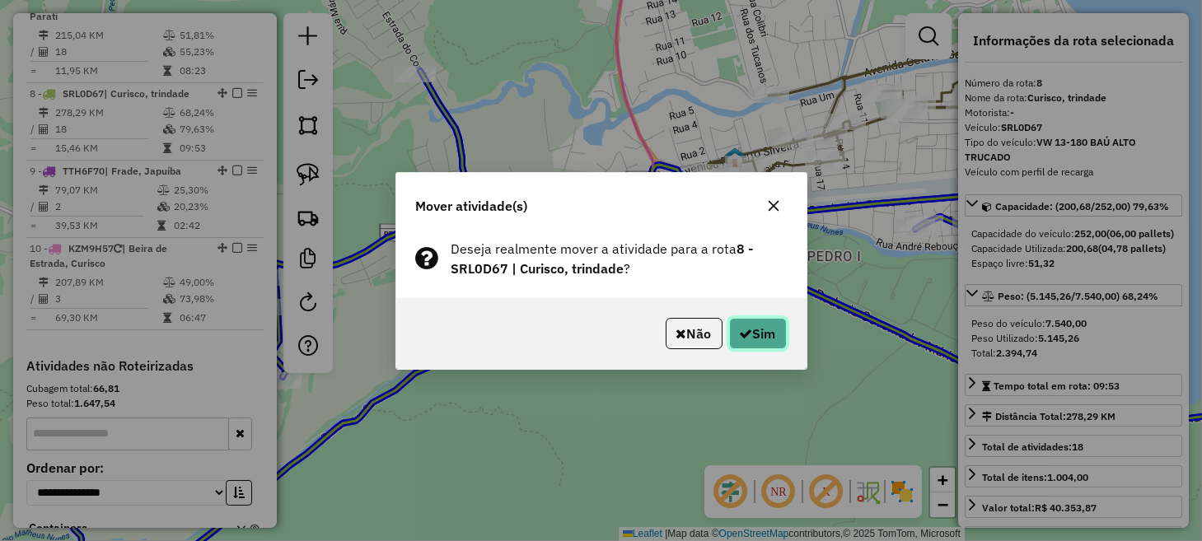
click at [729, 331] on button "Sim" at bounding box center [758, 333] width 58 height 31
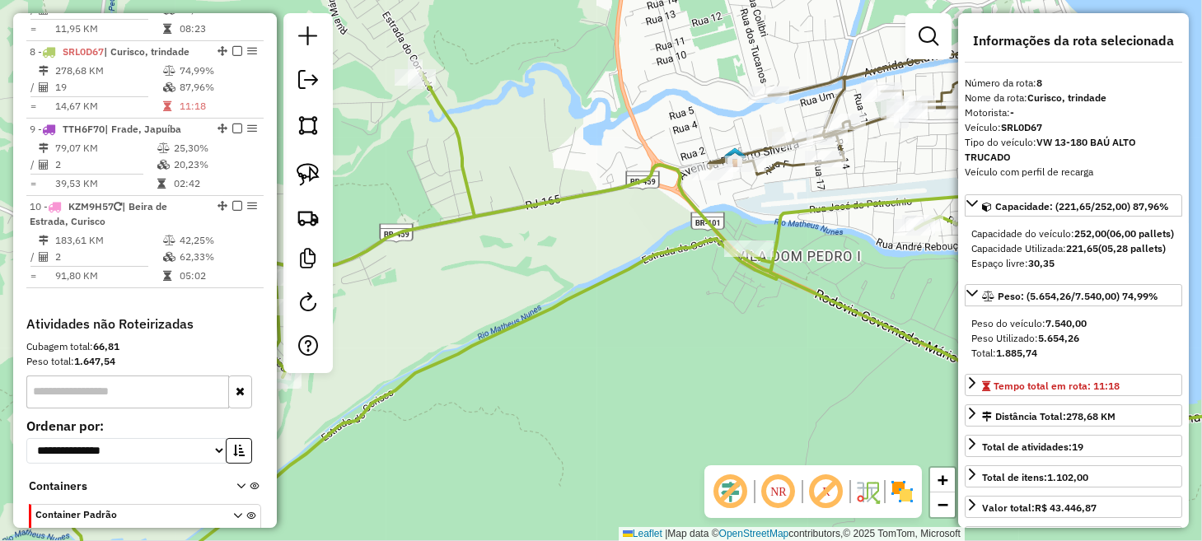
scroll to position [931, 0]
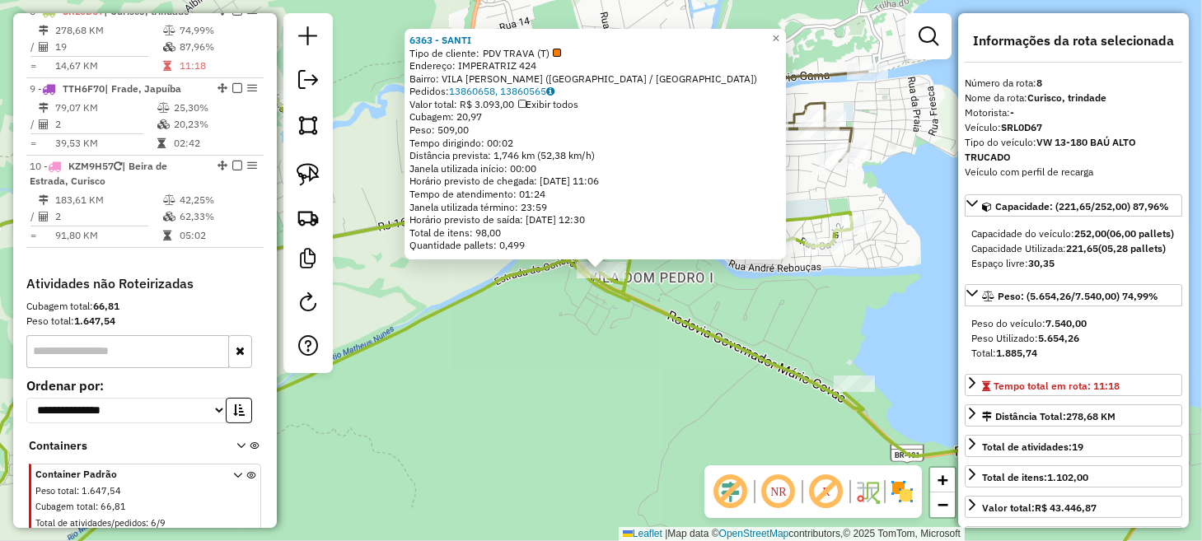
click at [645, 393] on div "6363 - SANTI Tipo de cliente: PDV TRAVA (T) Endereço: IMPERATRIZ 424 Bairro: [G…" at bounding box center [601, 270] width 1202 height 541
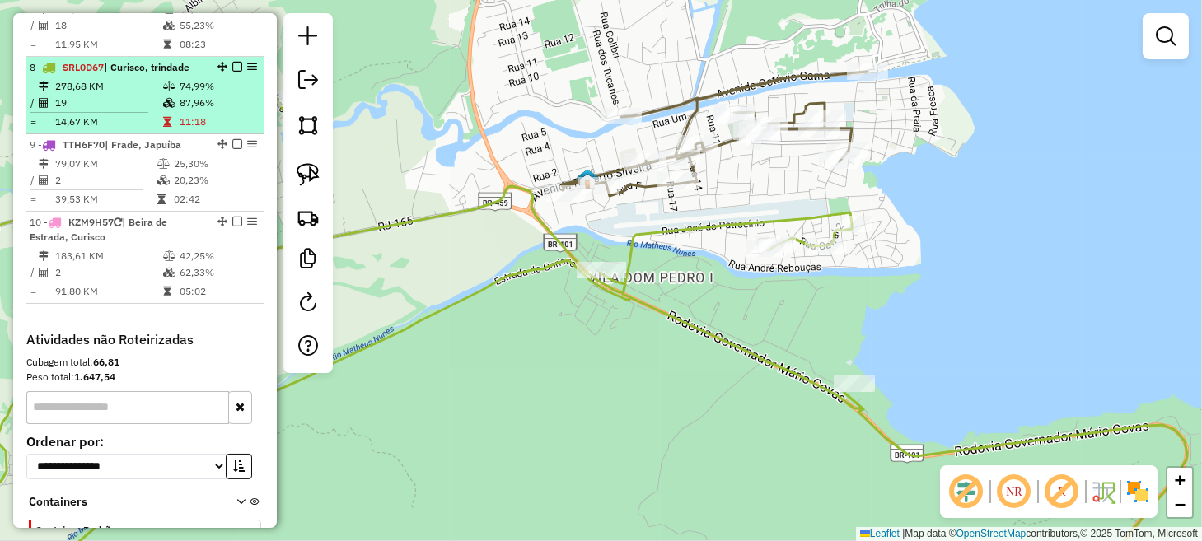
scroll to position [849, 0]
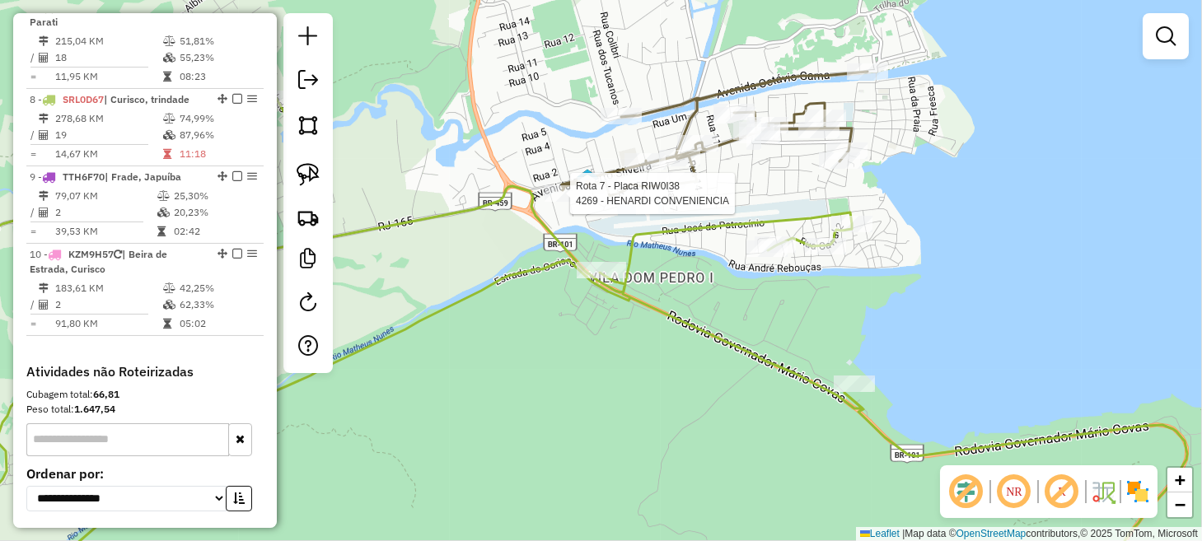
select select "*********"
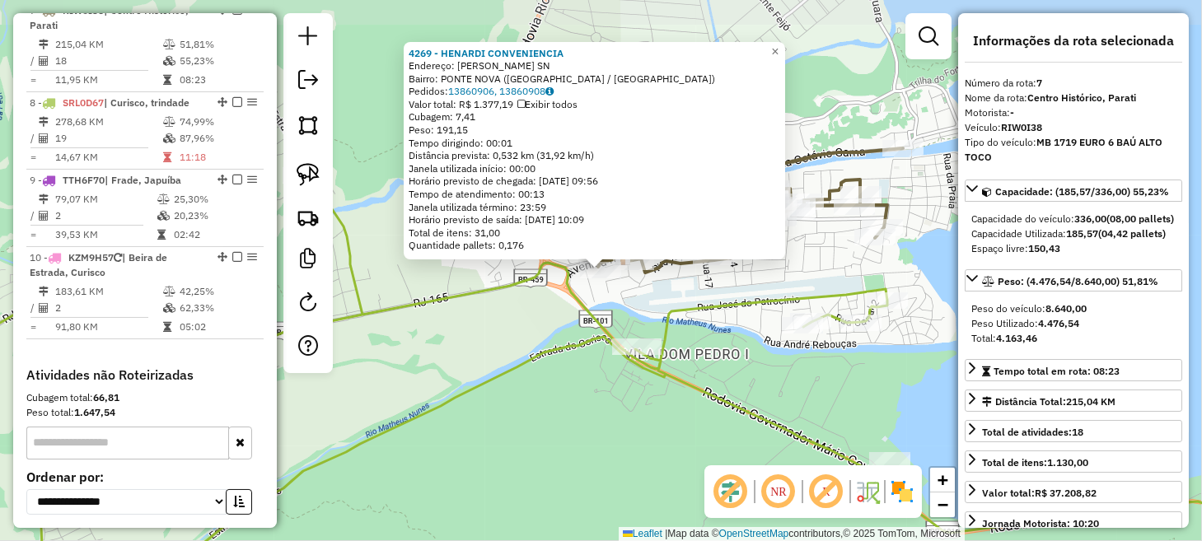
scroll to position [839, 0]
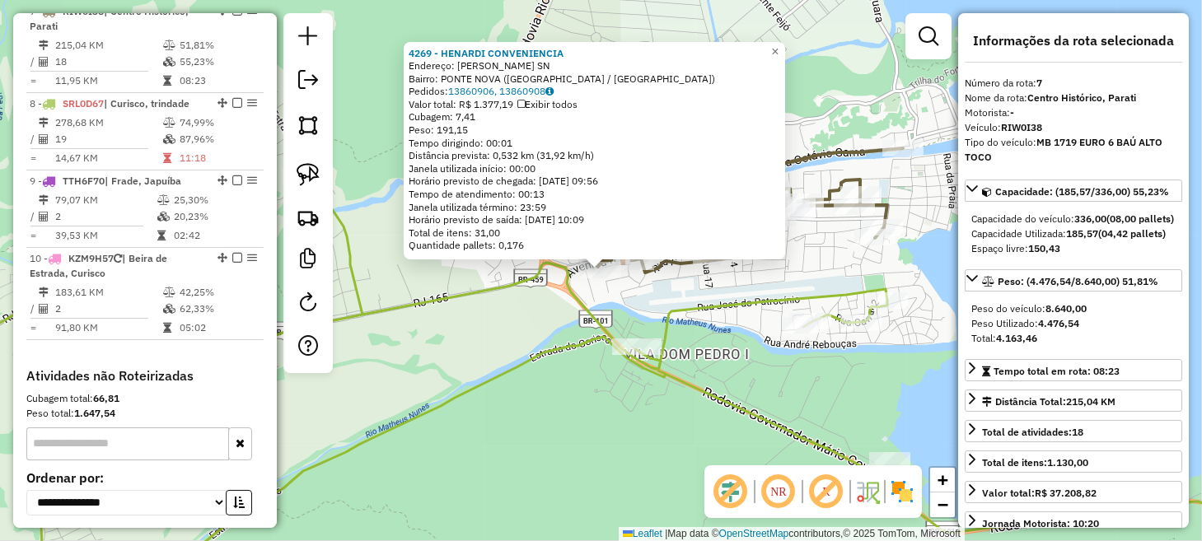
click at [779, 272] on div "4269 - HENARDI CONVENIENCIA Endereço: [PERSON_NAME] SN Bairro: PONTE NOVA ([GEO…" at bounding box center [601, 270] width 1202 height 541
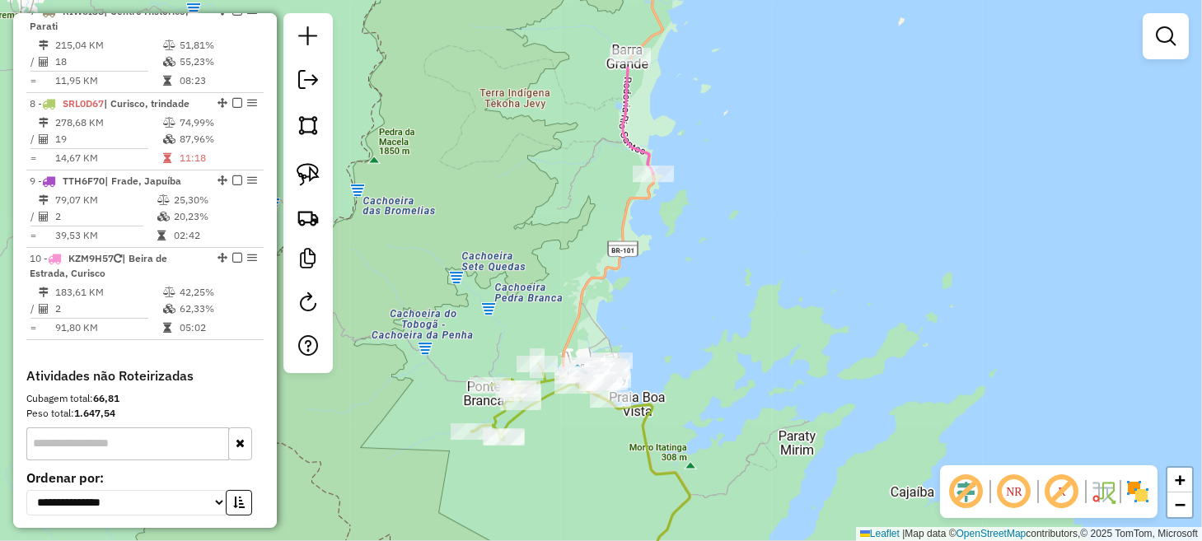
drag, startPoint x: 793, startPoint y: 162, endPoint x: 707, endPoint y: 283, distance: 148.4
click at [707, 283] on div "Janela de atendimento Grade de atendimento Capacidade Transportadoras Veículos …" at bounding box center [601, 270] width 1202 height 541
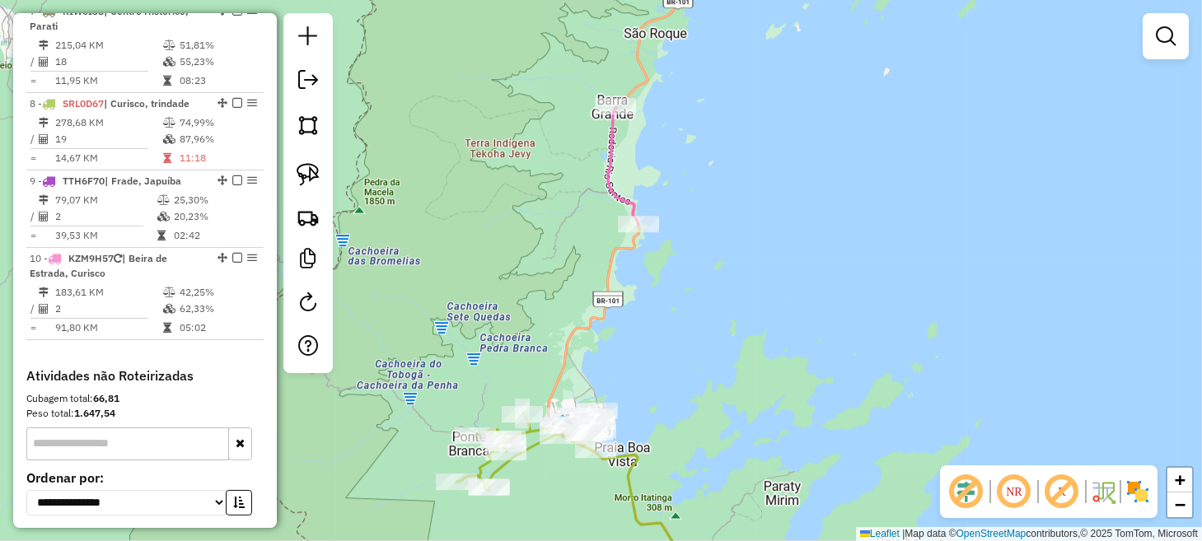
drag, startPoint x: 682, startPoint y: 223, endPoint x: 663, endPoint y: 287, distance: 66.2
click at [663, 286] on div "Janela de atendimento Grade de atendimento Capacidade Transportadoras Veículos …" at bounding box center [601, 270] width 1202 height 541
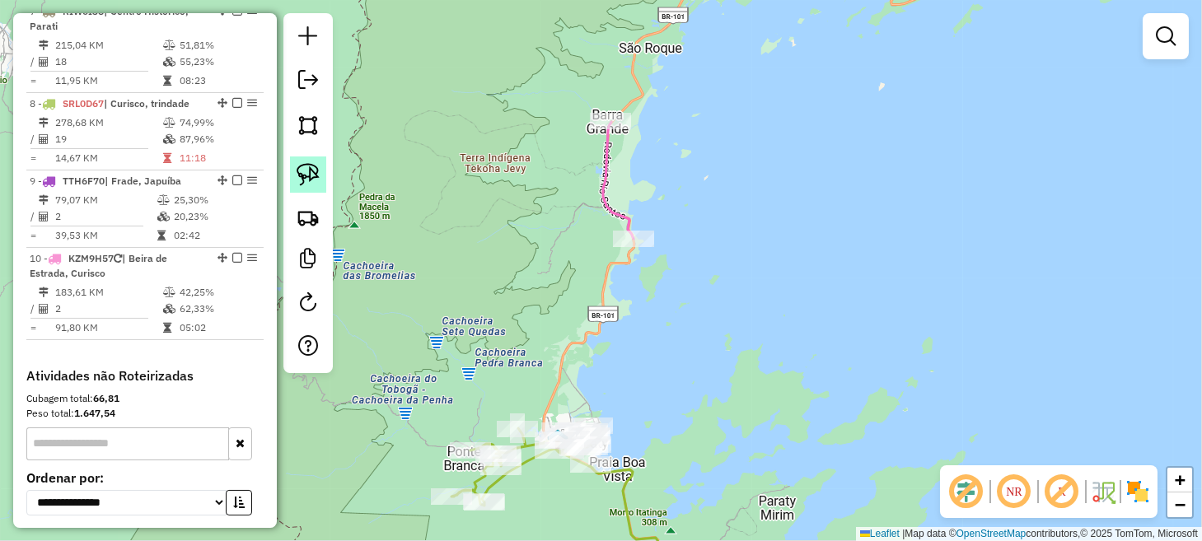
click at [321, 176] on link at bounding box center [308, 175] width 36 height 36
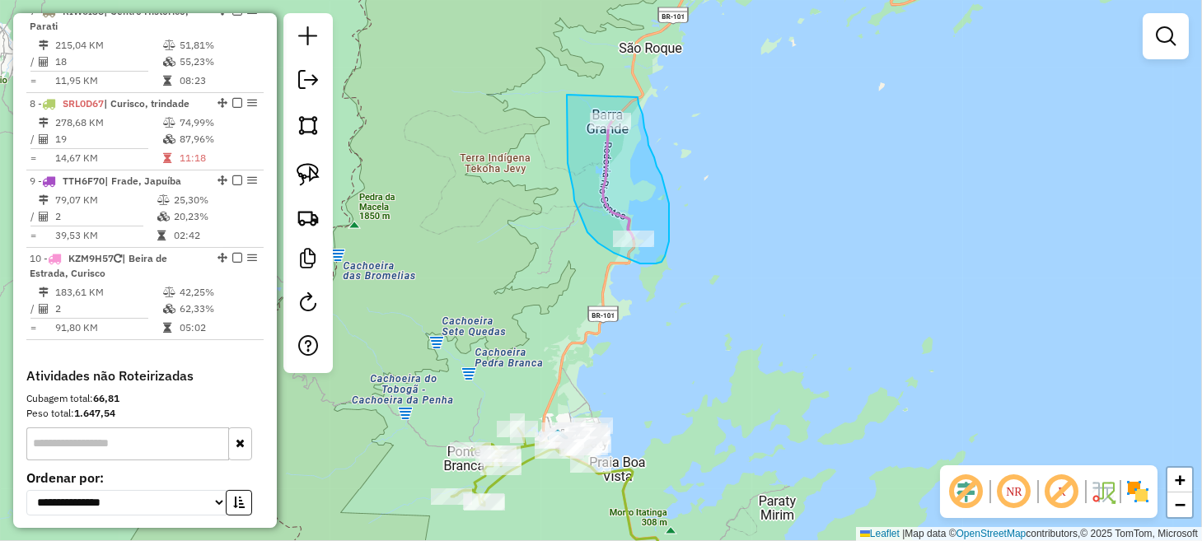
drag, startPoint x: 567, startPoint y: 95, endPoint x: 637, endPoint y: 96, distance: 70.1
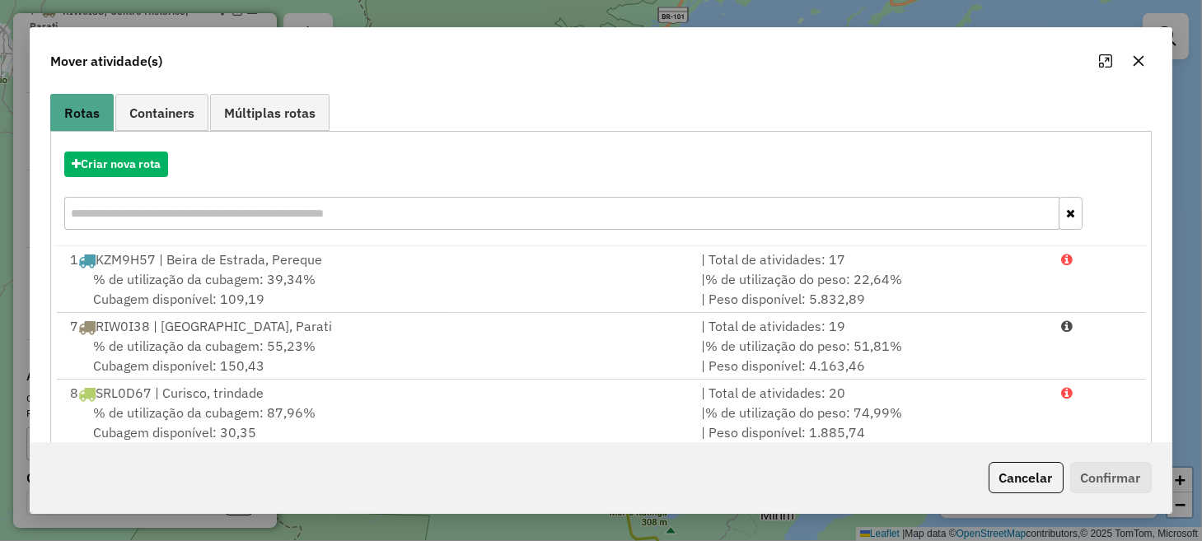
scroll to position [225, 0]
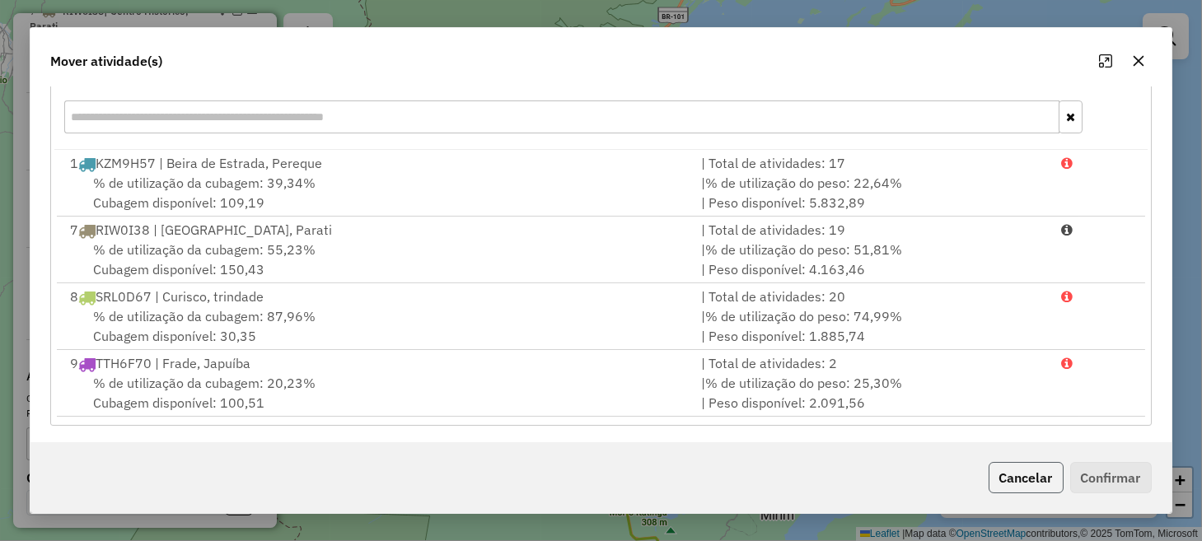
click at [1007, 484] on button "Cancelar" at bounding box center [1026, 477] width 75 height 31
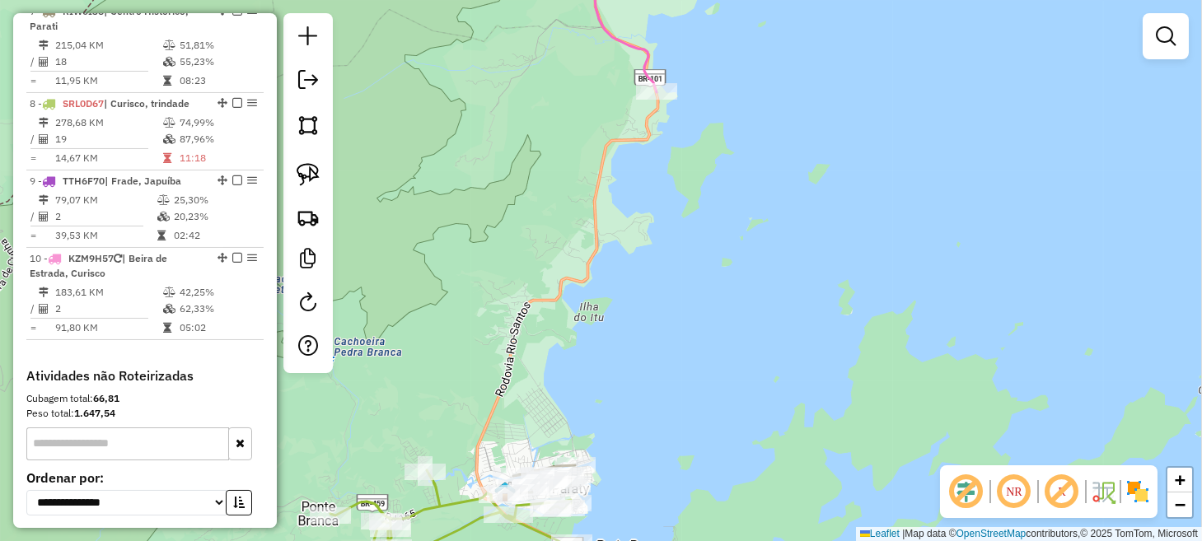
drag, startPoint x: 668, startPoint y: 313, endPoint x: 705, endPoint y: 232, distance: 88.5
click at [703, 235] on div "Janela de atendimento Grade de atendimento Capacidade Transportadoras Veículos …" at bounding box center [601, 270] width 1202 height 541
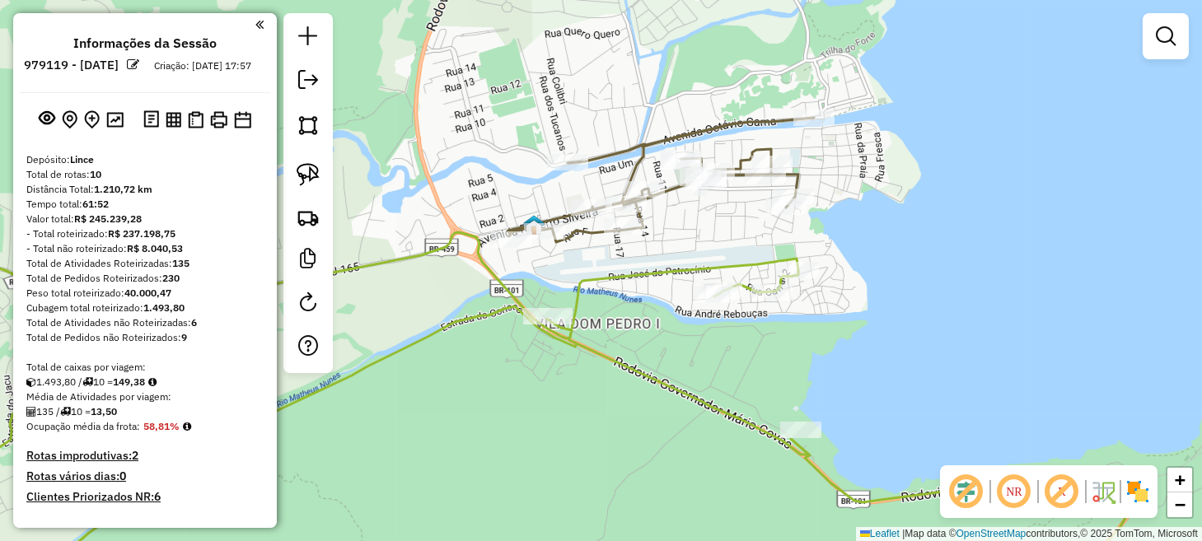
scroll to position [839, 0]
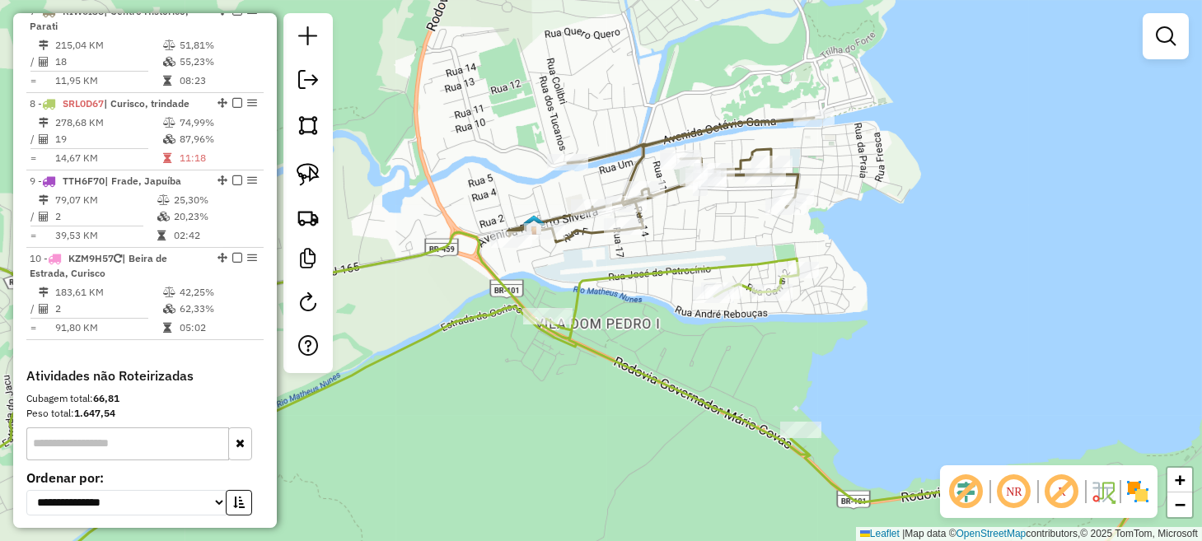
drag, startPoint x: 0, startPoint y: 0, endPoint x: 631, endPoint y: 272, distance: 687.4
click at [631, 272] on div "Janela de atendimento Grade de atendimento Capacidade Transportadoras Veículos …" at bounding box center [601, 270] width 1202 height 541
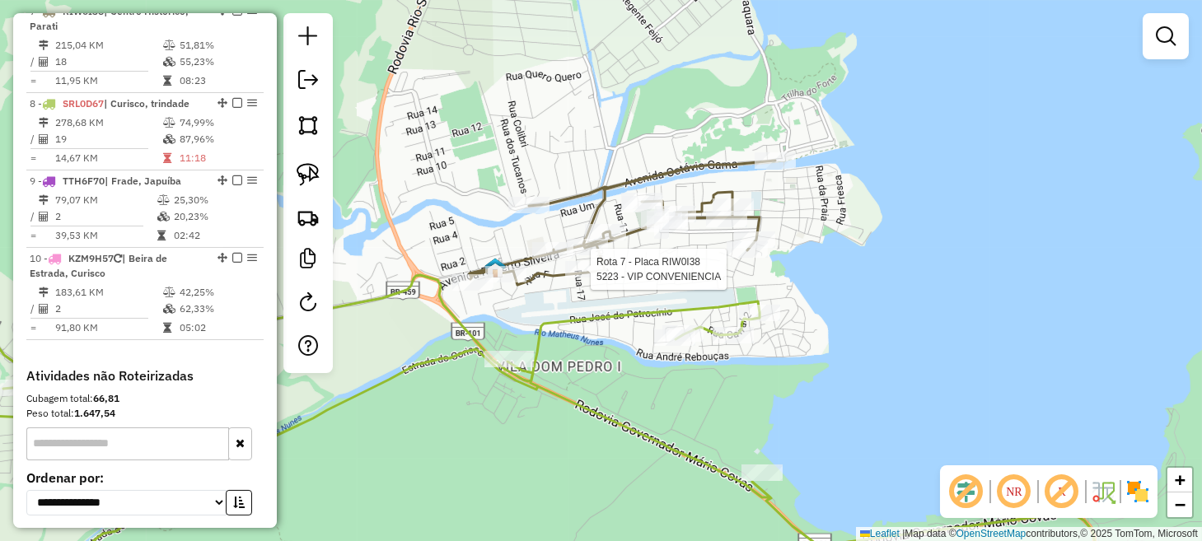
select select "*********"
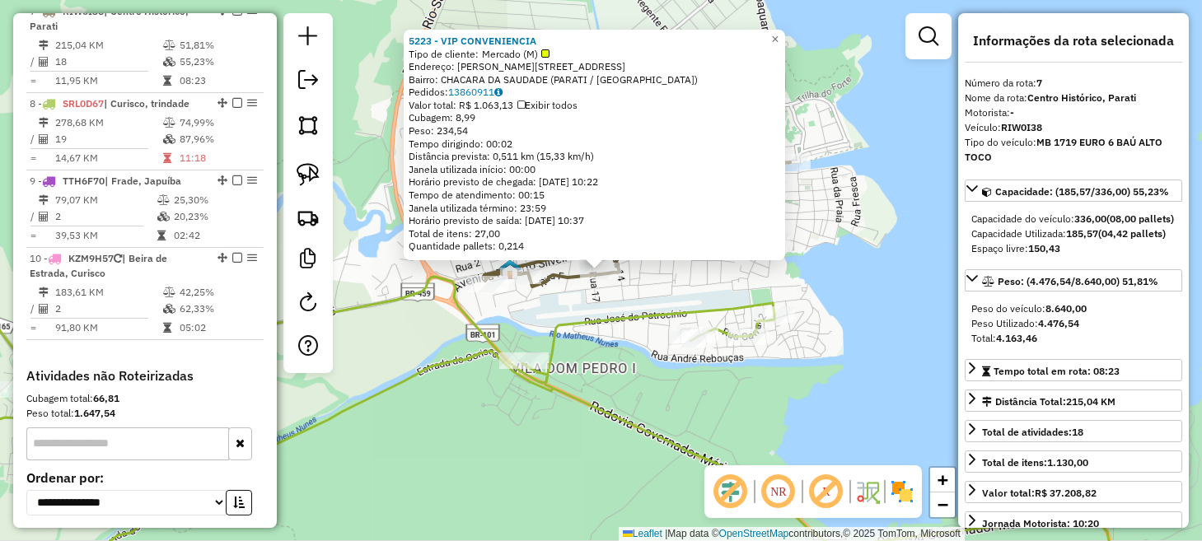
click at [698, 279] on div "Rota 8 - Placa SRL0D67 2641 - DEPOSITO DA ILHA 5223 - VIP CONVENIENCIA Tipo de …" at bounding box center [601, 270] width 1202 height 541
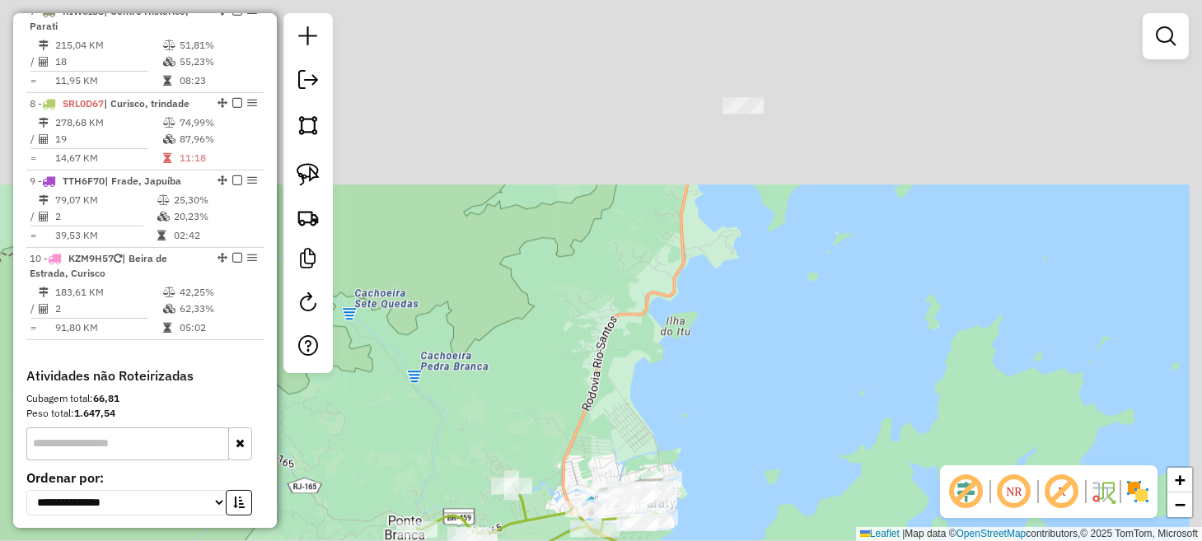
drag, startPoint x: 855, startPoint y: 154, endPoint x: 772, endPoint y: 445, distance: 302.6
click at [785, 411] on div "Janela de atendimento Grade de atendimento Capacidade Transportadoras Veículos …" at bounding box center [601, 270] width 1202 height 541
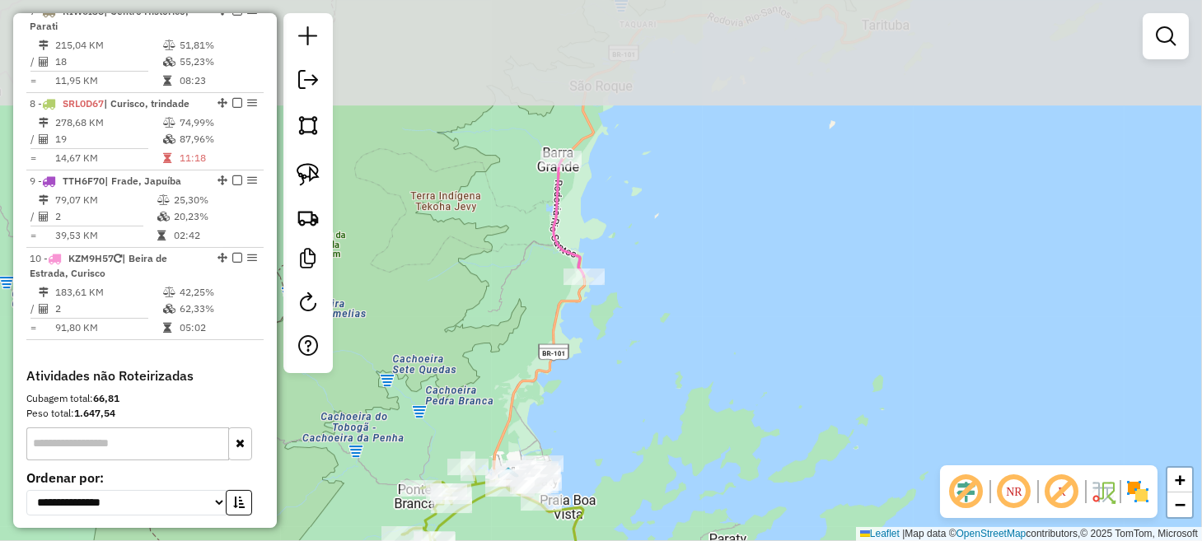
drag, startPoint x: 504, startPoint y: 148, endPoint x: 446, endPoint y: 264, distance: 129.7
click at [473, 301] on div "Janela de atendimento Grade de atendimento Capacidade Transportadoras Veículos …" at bounding box center [601, 270] width 1202 height 541
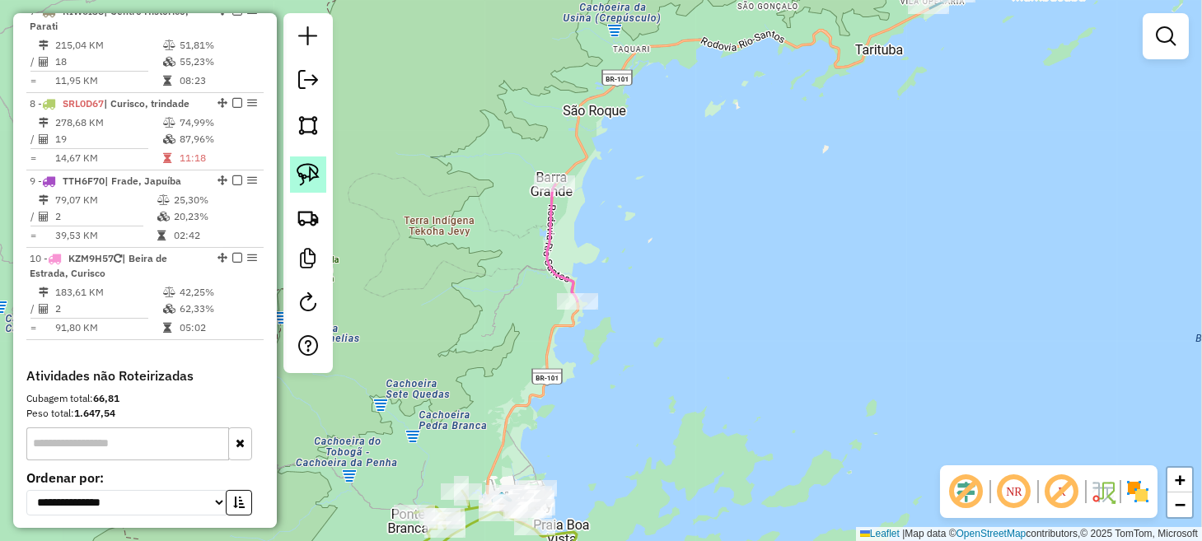
click at [321, 179] on link at bounding box center [308, 175] width 36 height 36
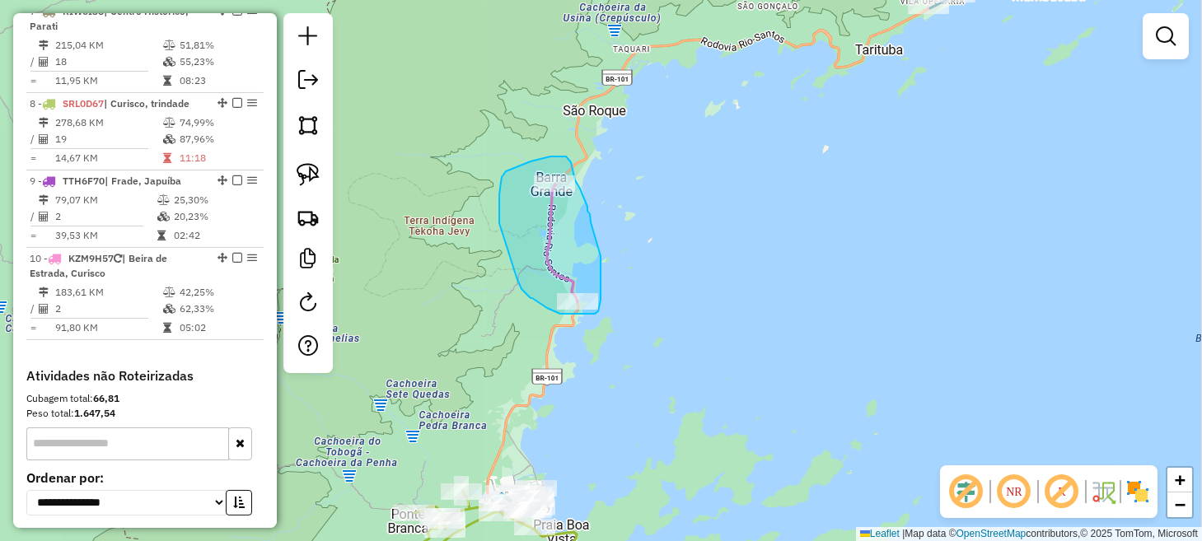
drag, startPoint x: 566, startPoint y: 157, endPoint x: 561, endPoint y: 187, distance: 30.9
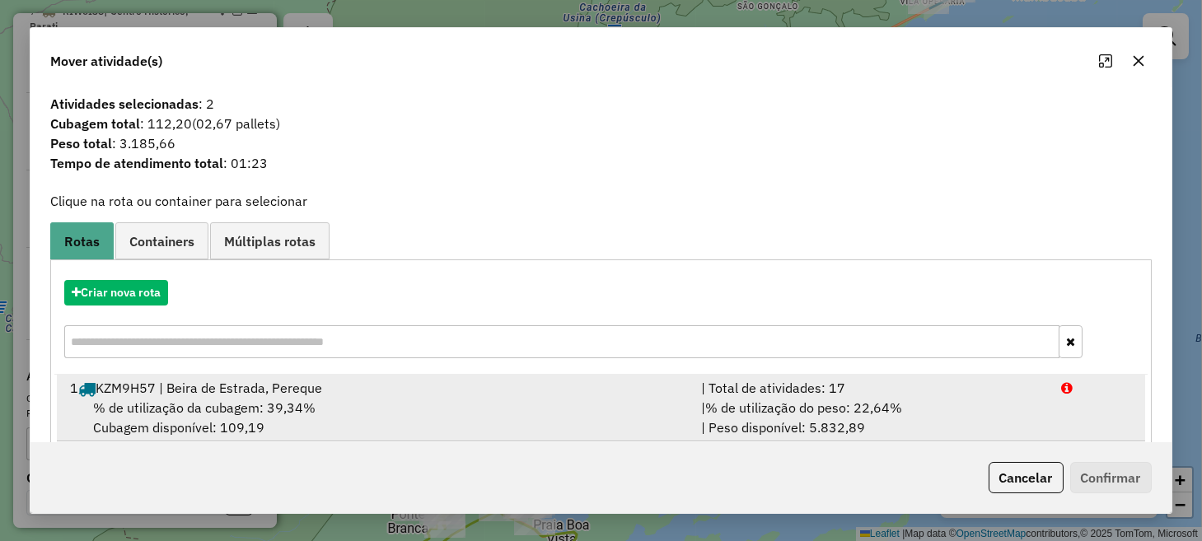
scroll to position [225, 0]
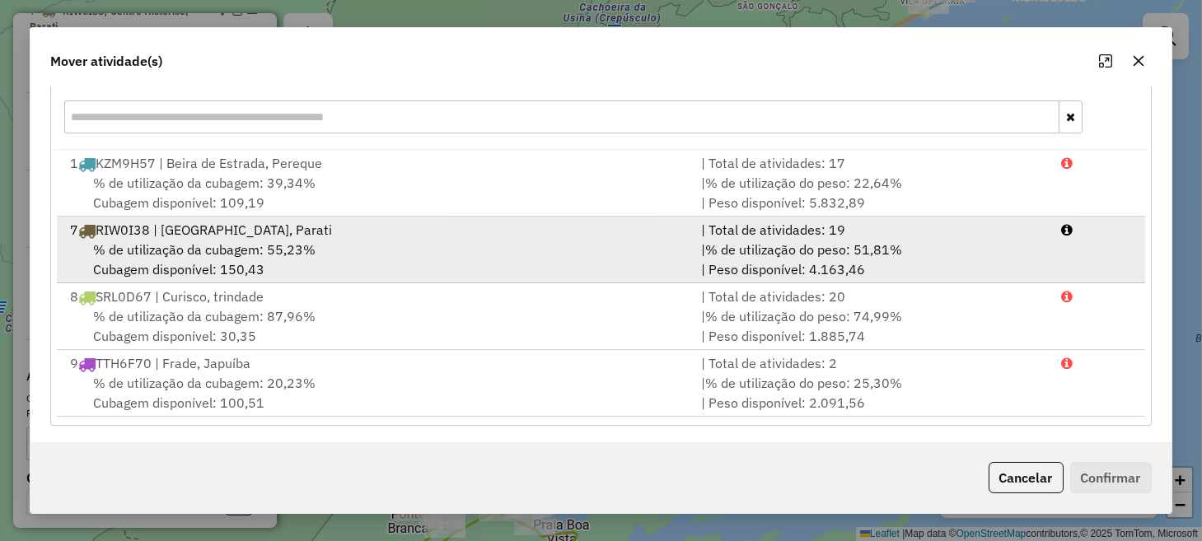
click at [420, 257] on div "% de utilização da cubagem: 55,23% Cubagem disponível: 150,43" at bounding box center [375, 260] width 630 height 40
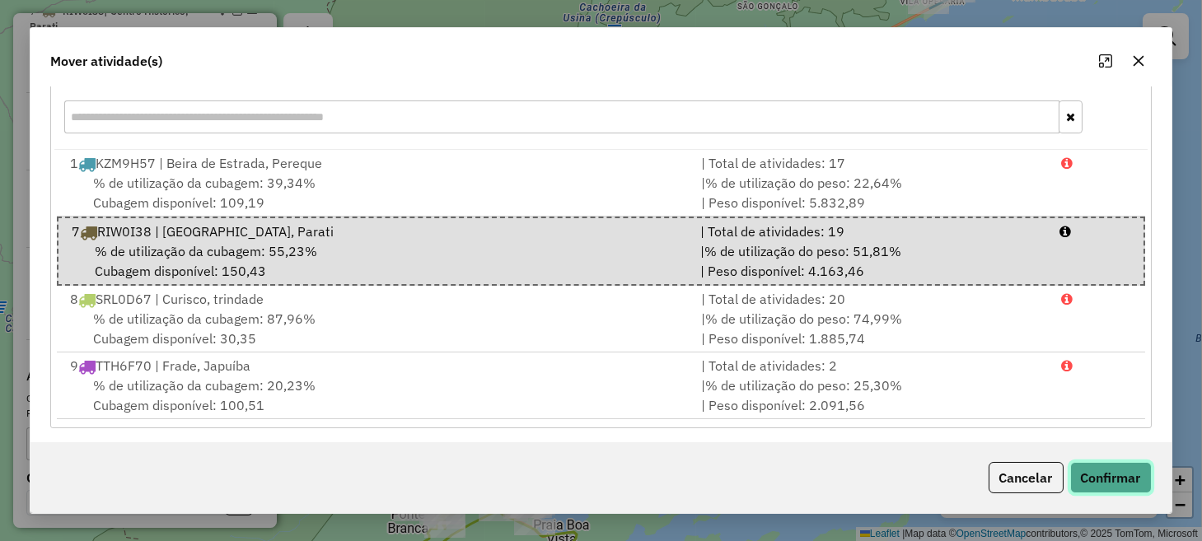
click at [1098, 471] on button "Confirmar" at bounding box center [1112, 477] width 82 height 31
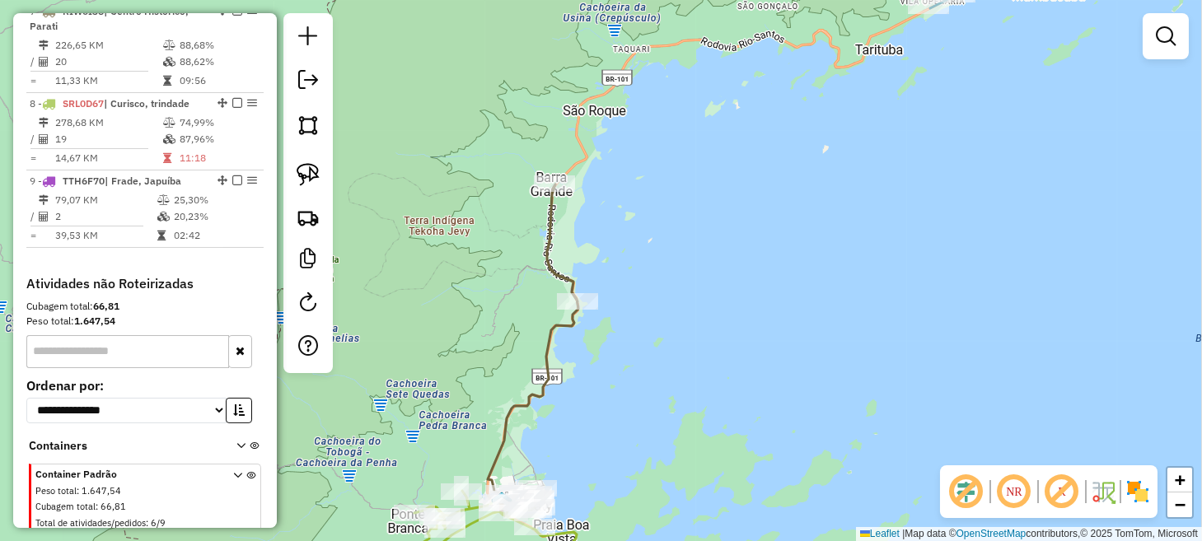
scroll to position [0, 0]
select select "*********"
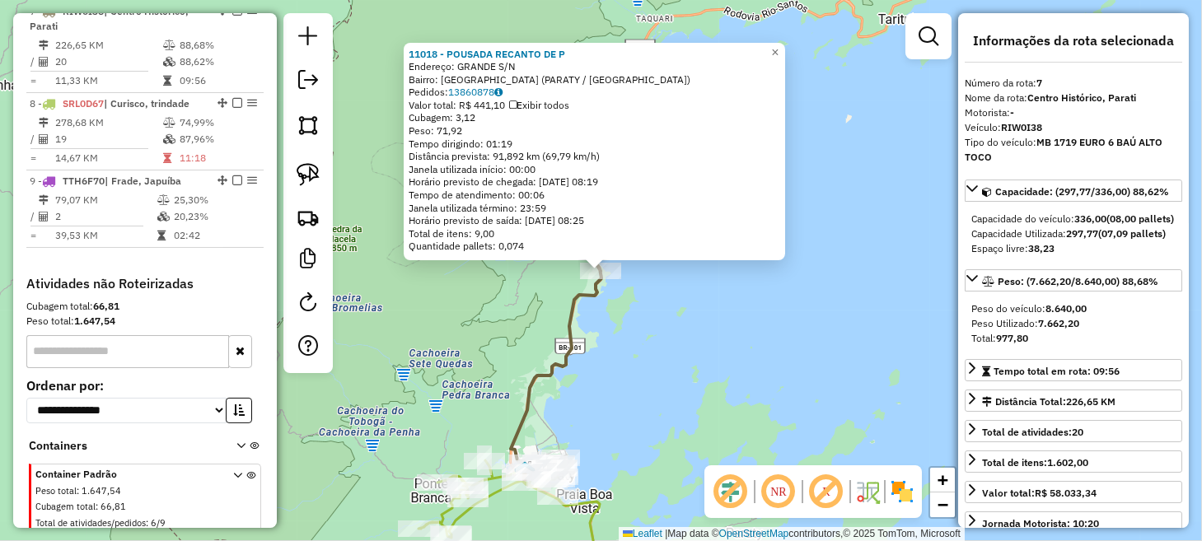
click at [794, 356] on div "11018 - POUSADA RECANTO DE P Endereço: GRANDE S/N Bairro: PRAIA GRANDE (PARATY …" at bounding box center [601, 270] width 1202 height 541
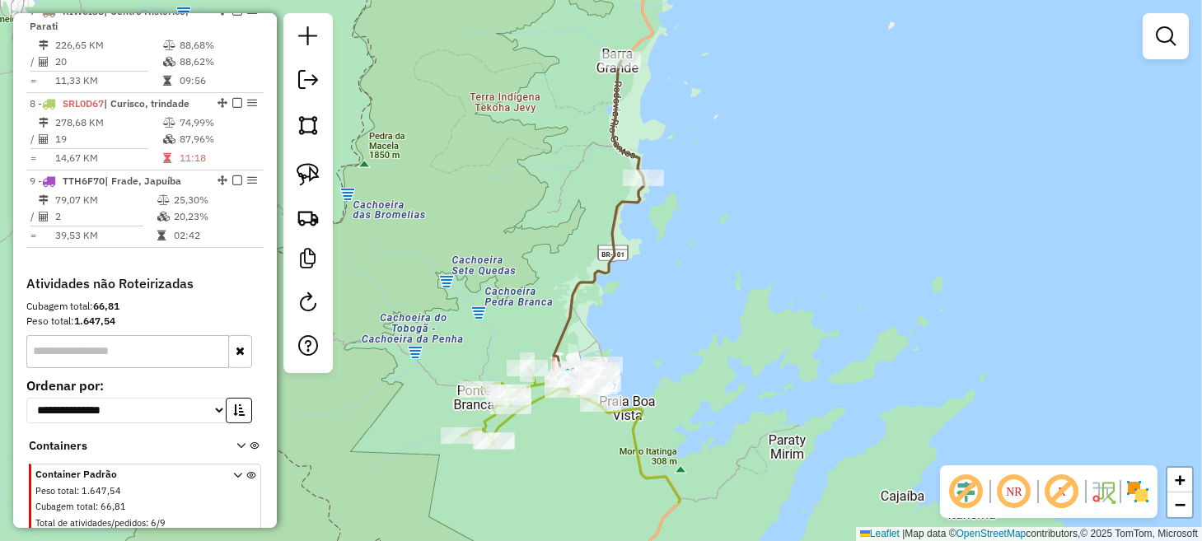
drag, startPoint x: 714, startPoint y: 380, endPoint x: 752, endPoint y: 266, distance: 119.9
click at [761, 268] on div "Janela de atendimento Grade de atendimento Capacidade Transportadoras Veículos …" at bounding box center [601, 270] width 1202 height 541
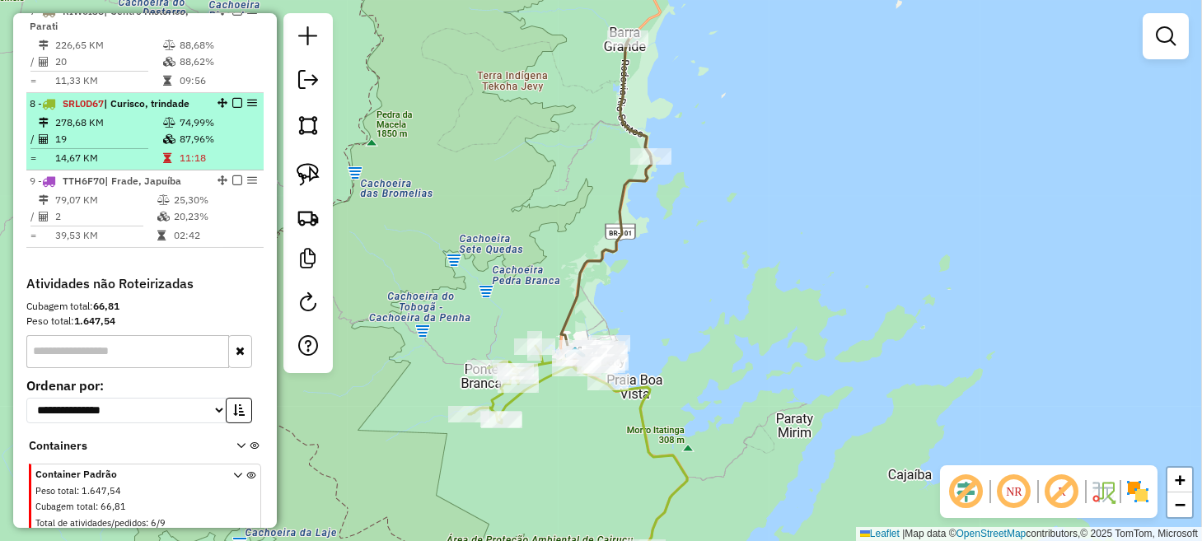
click at [232, 108] on em at bounding box center [237, 103] width 10 height 10
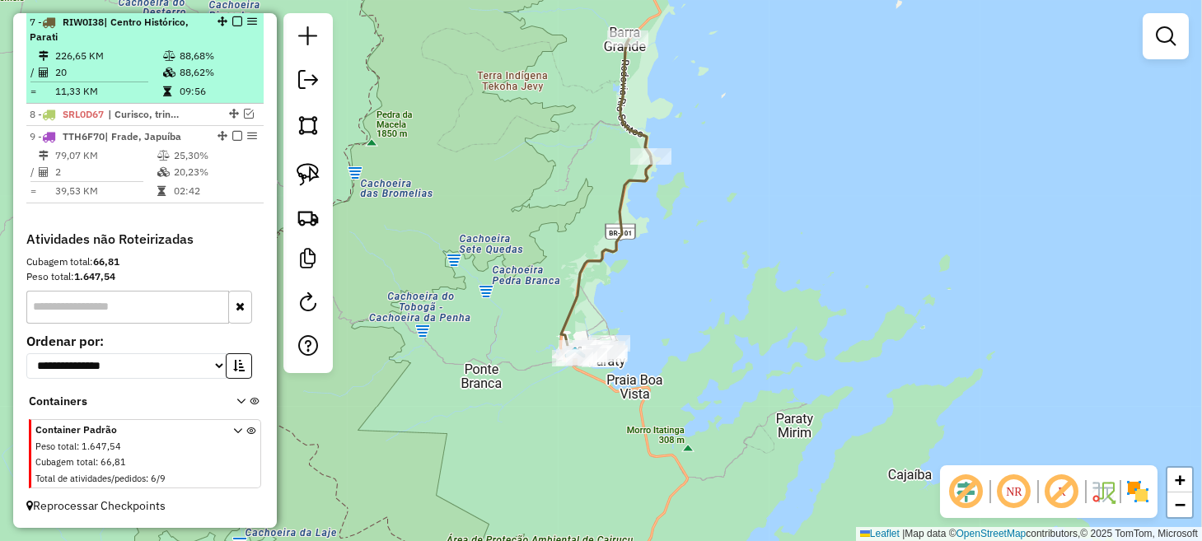
click at [232, 21] on em at bounding box center [237, 21] width 10 height 10
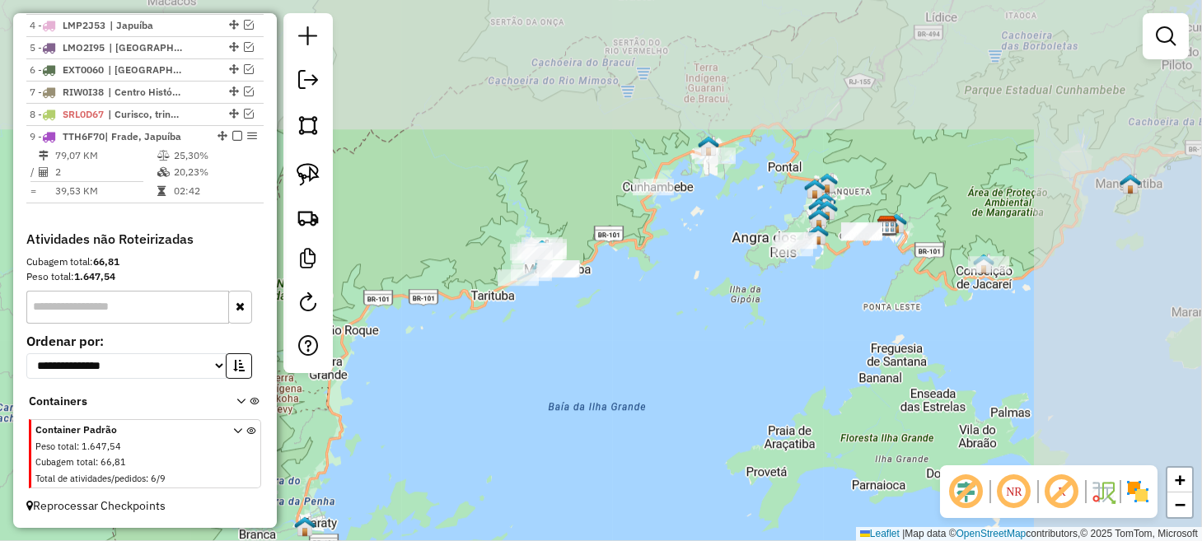
drag, startPoint x: 813, startPoint y: 132, endPoint x: 529, endPoint y: 427, distance: 409.2
click at [527, 410] on div "Janela de atendimento Grade de atendimento Capacidade Transportadoras Veículos …" at bounding box center [601, 270] width 1202 height 541
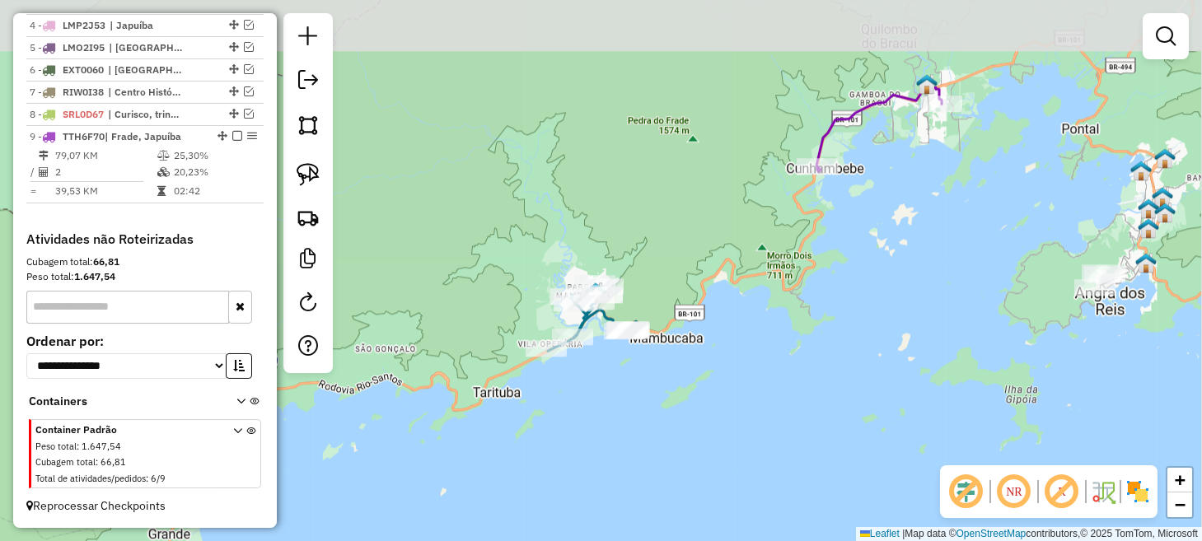
drag, startPoint x: 759, startPoint y: 267, endPoint x: 849, endPoint y: 285, distance: 91.6
click at [849, 285] on div "Janela de atendimento Grade de atendimento Capacidade Transportadoras Veículos …" at bounding box center [601, 270] width 1202 height 541
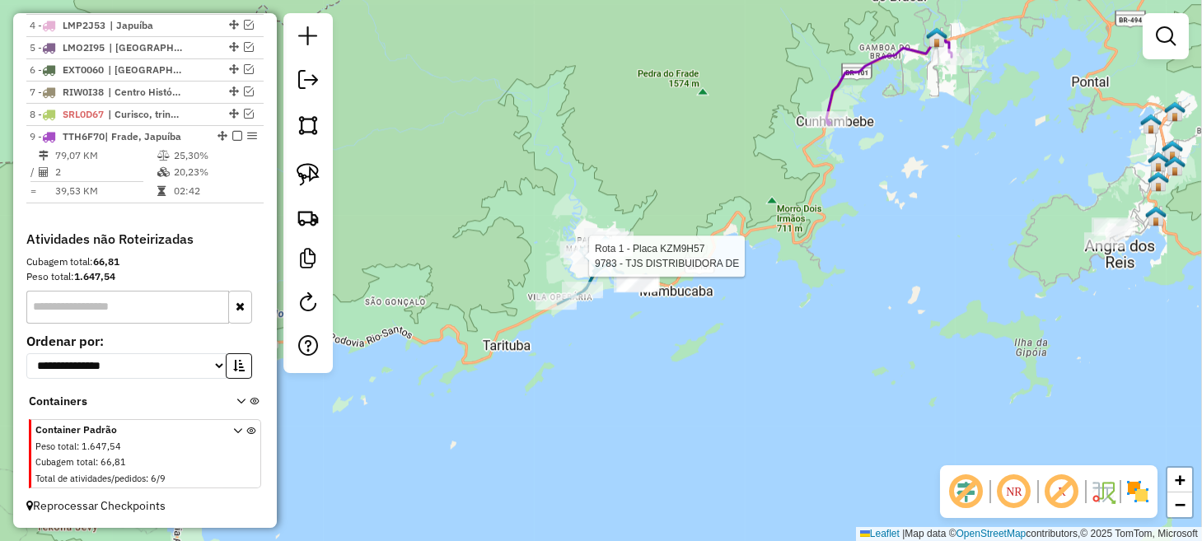
select select "*********"
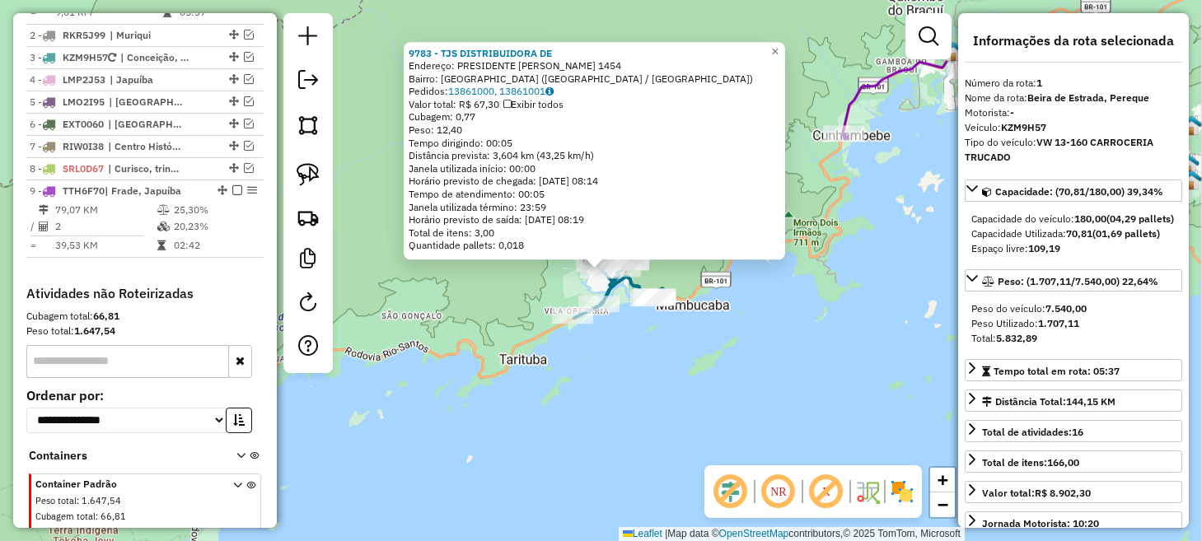
scroll to position [638, 0]
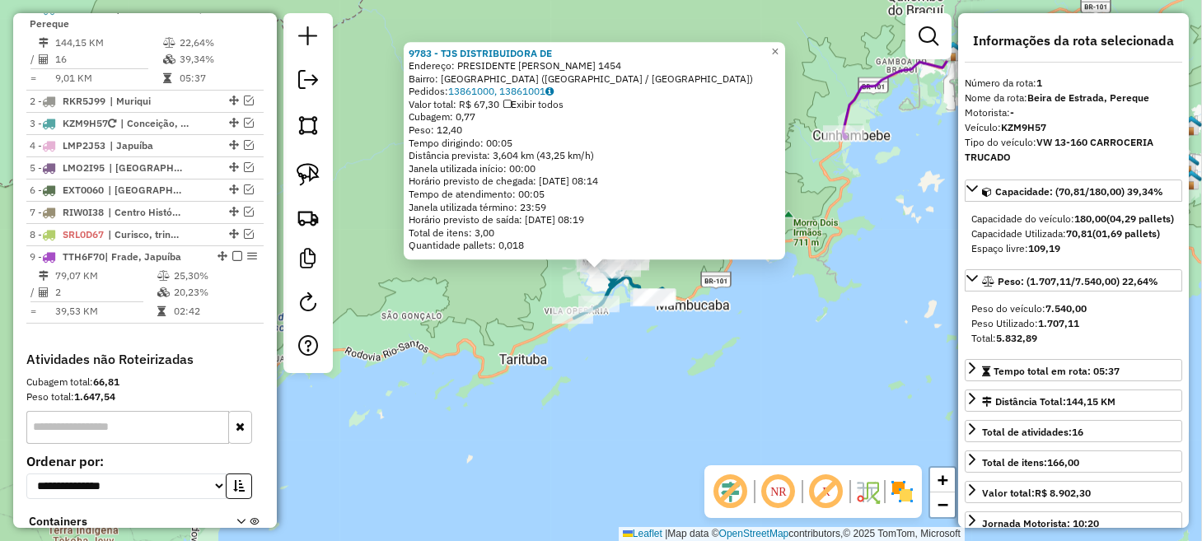
click at [759, 342] on div "9783 - TJS DISTRIBUIDORA DE Endereço: PRESIDENTE GETULIO VARGAS 1454 Bairro: PA…" at bounding box center [601, 270] width 1202 height 541
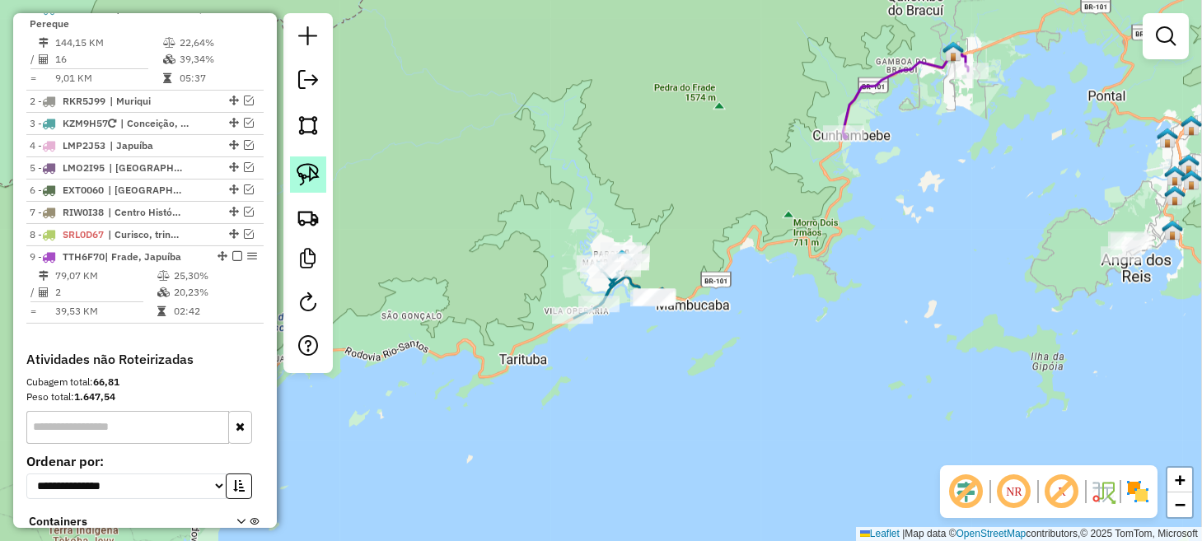
click at [312, 166] on img at bounding box center [308, 174] width 23 height 23
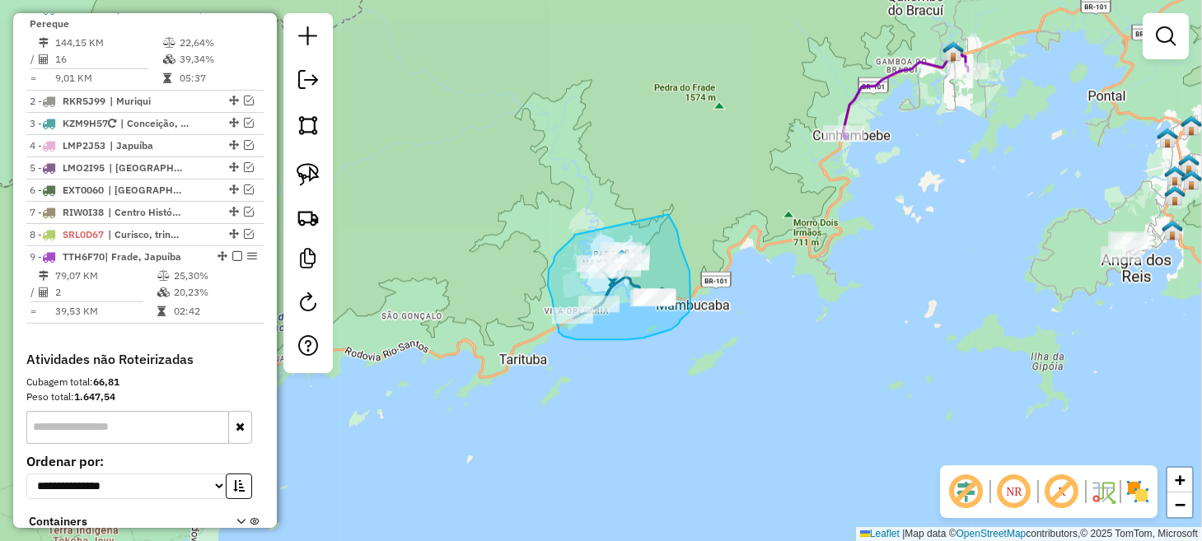
drag, startPoint x: 574, startPoint y: 235, endPoint x: 668, endPoint y: 213, distance: 96.4
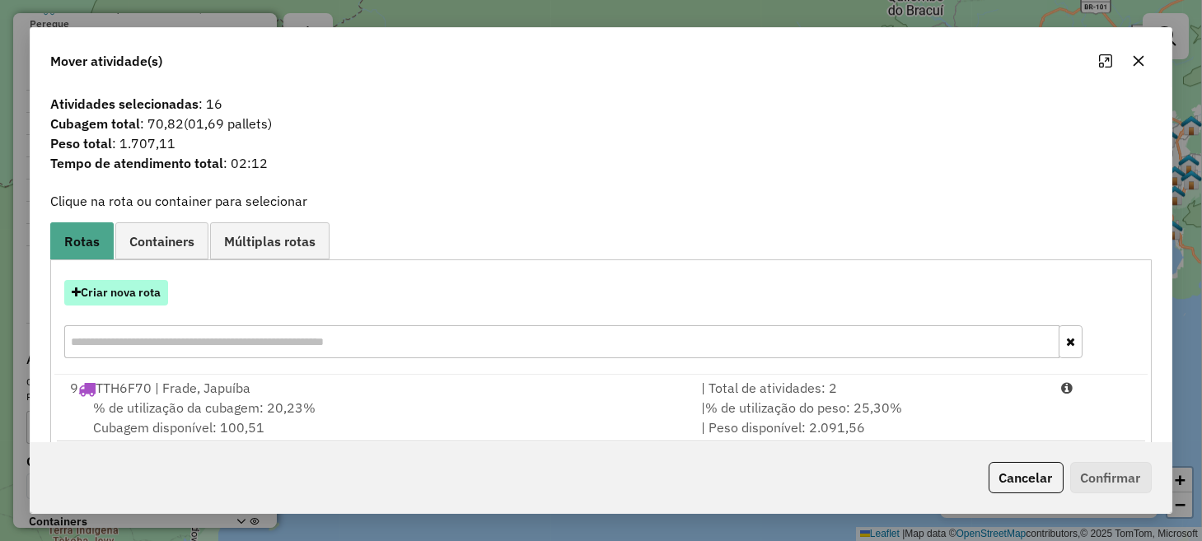
click at [148, 288] on button "Criar nova rota" at bounding box center [116, 293] width 104 height 26
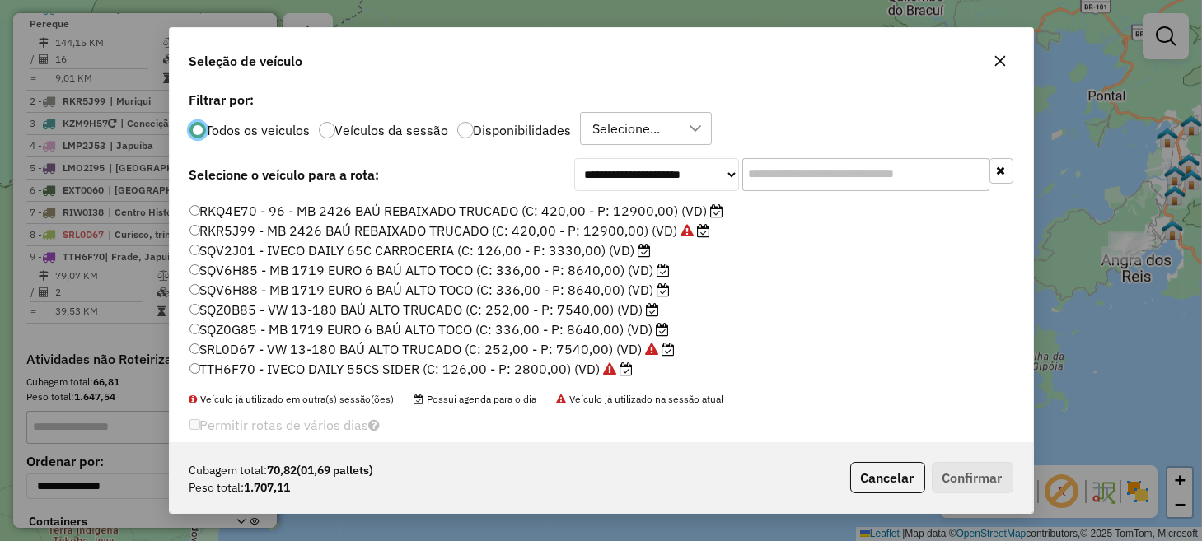
scroll to position [353, 0]
click at [253, 369] on label "TTH6F70 - IVECO DAILY 55CS SIDER (C: 126,00 - P: 2800,00) (VD)" at bounding box center [412, 368] width 444 height 20
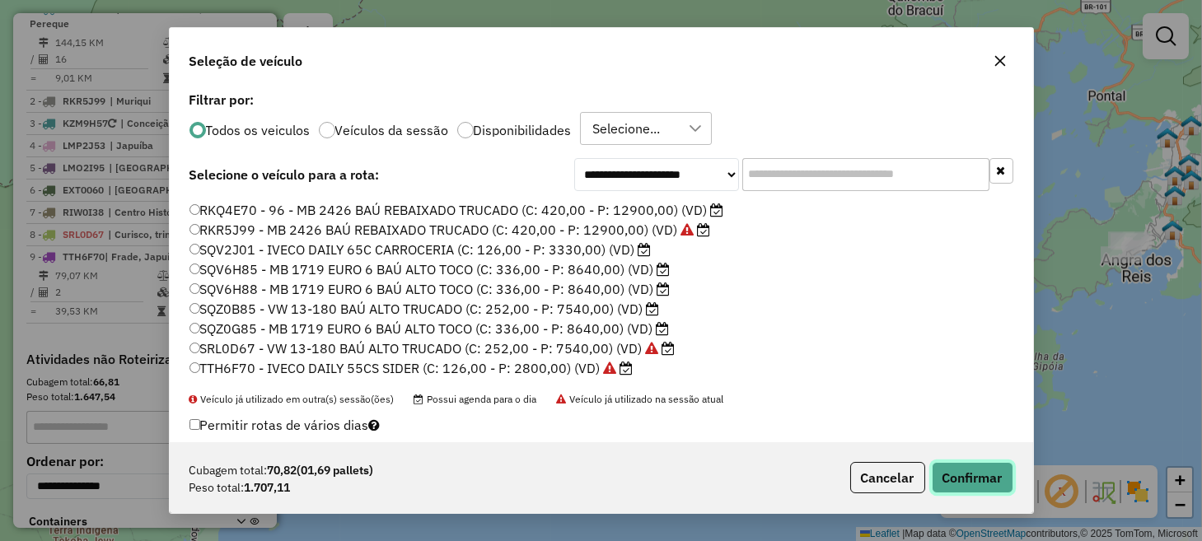
click at [949, 476] on button "Confirmar" at bounding box center [973, 477] width 82 height 31
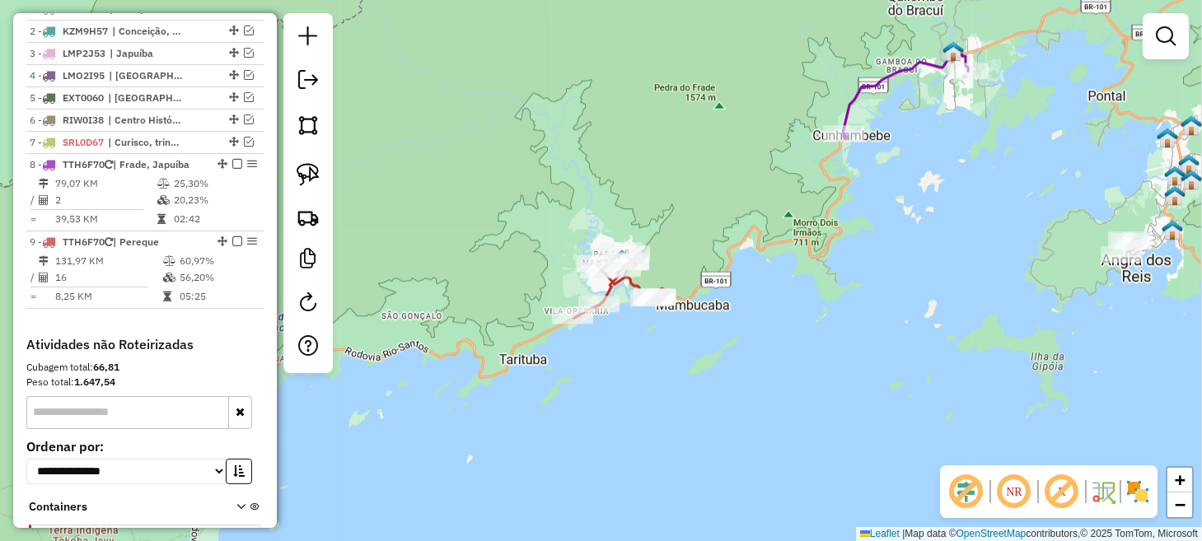
scroll to position [546, 0]
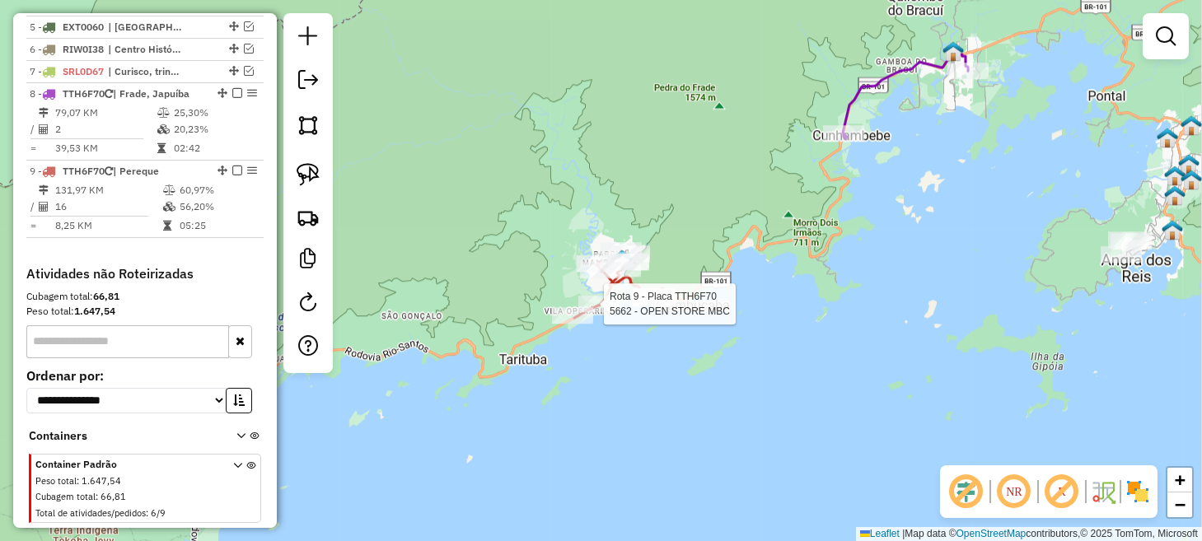
select select "*********"
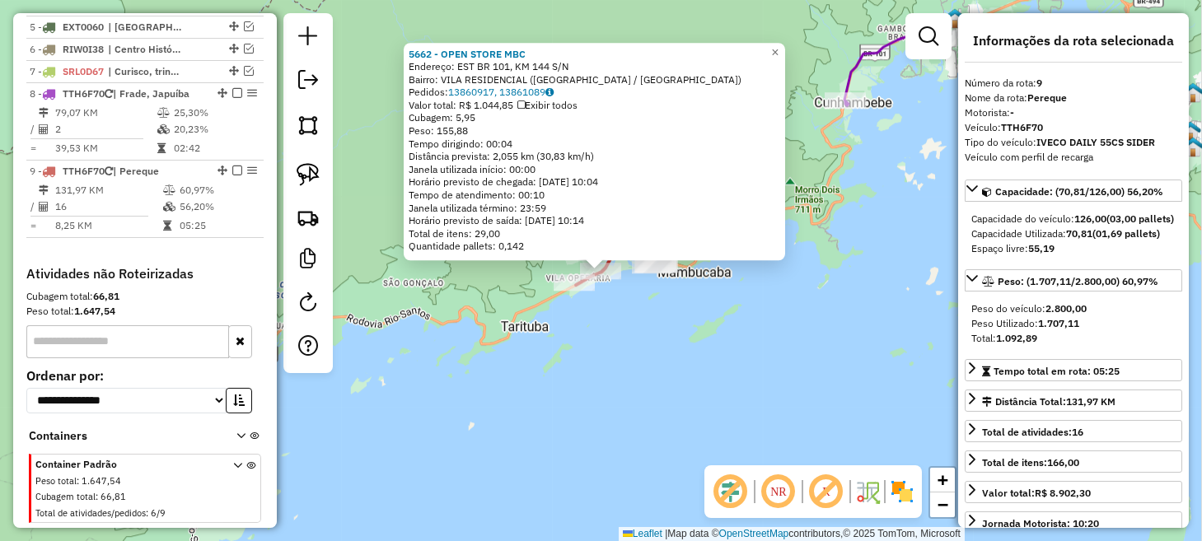
scroll to position [754, 0]
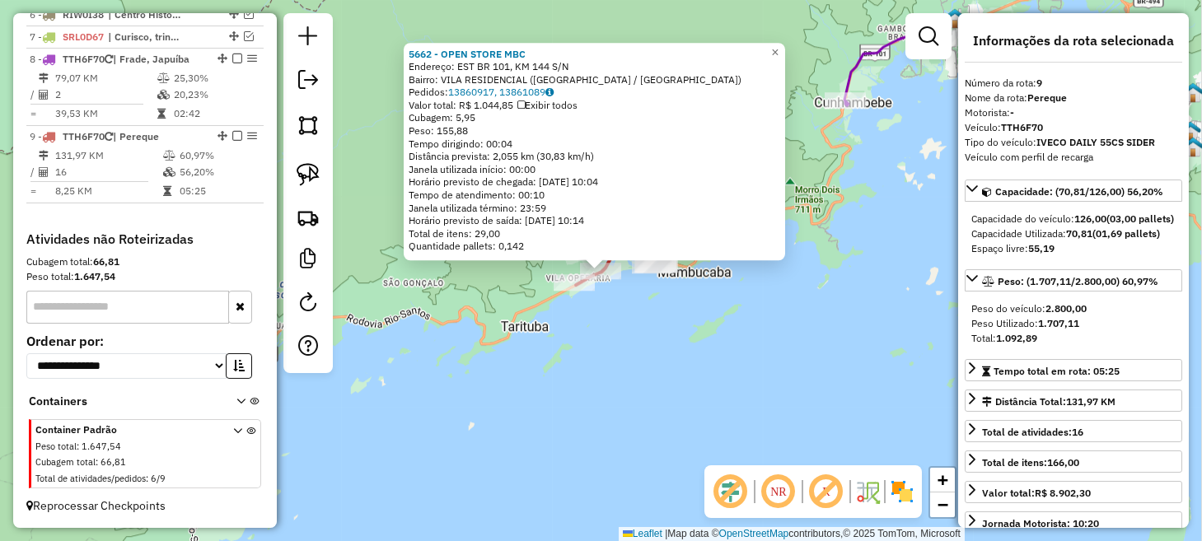
click at [654, 332] on div "5662 - OPEN STORE MBC Endereço: EST BR 101, KM 144 S/N Bairro: VILA RESIDENCIAL…" at bounding box center [601, 270] width 1202 height 541
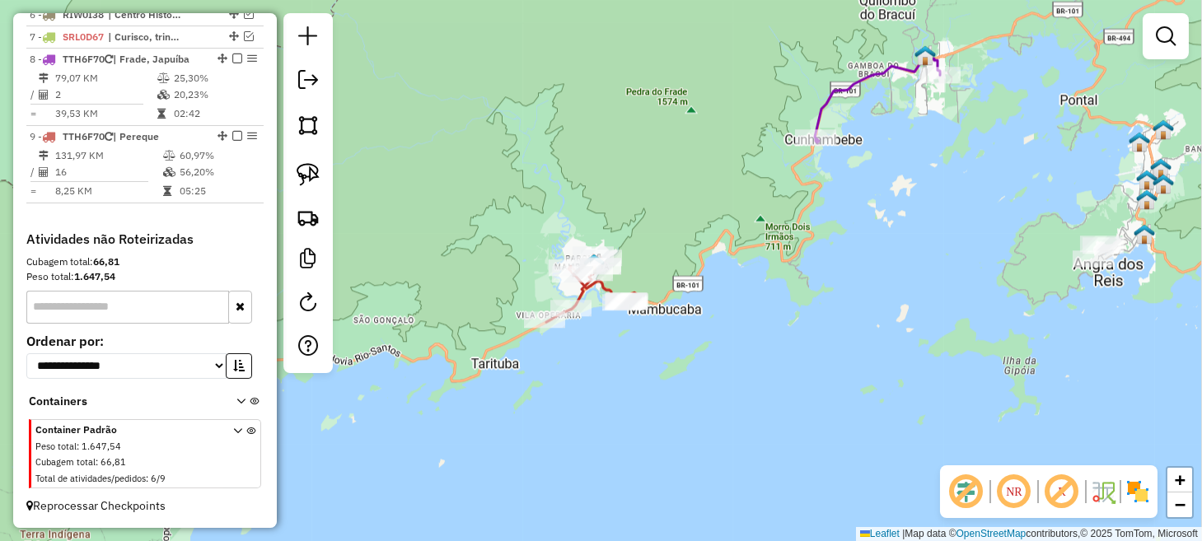
drag, startPoint x: 859, startPoint y: 219, endPoint x: 761, endPoint y: 344, distance: 157.9
click at [761, 344] on div "Janela de atendimento Grade de atendimento Capacidade Transportadoras Veículos …" at bounding box center [601, 270] width 1202 height 541
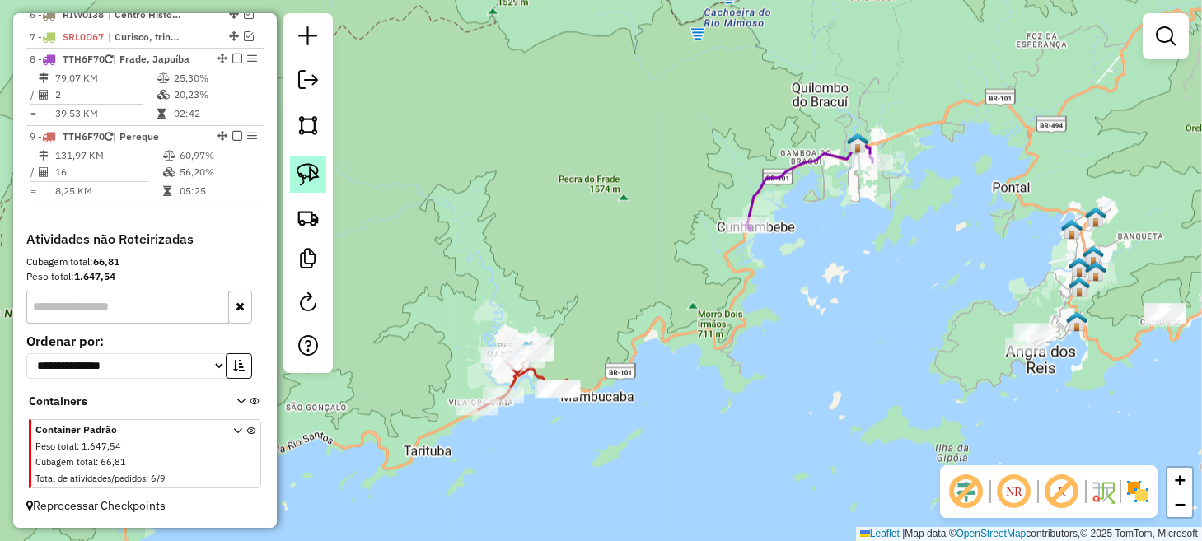
click at [316, 167] on img at bounding box center [308, 174] width 23 height 23
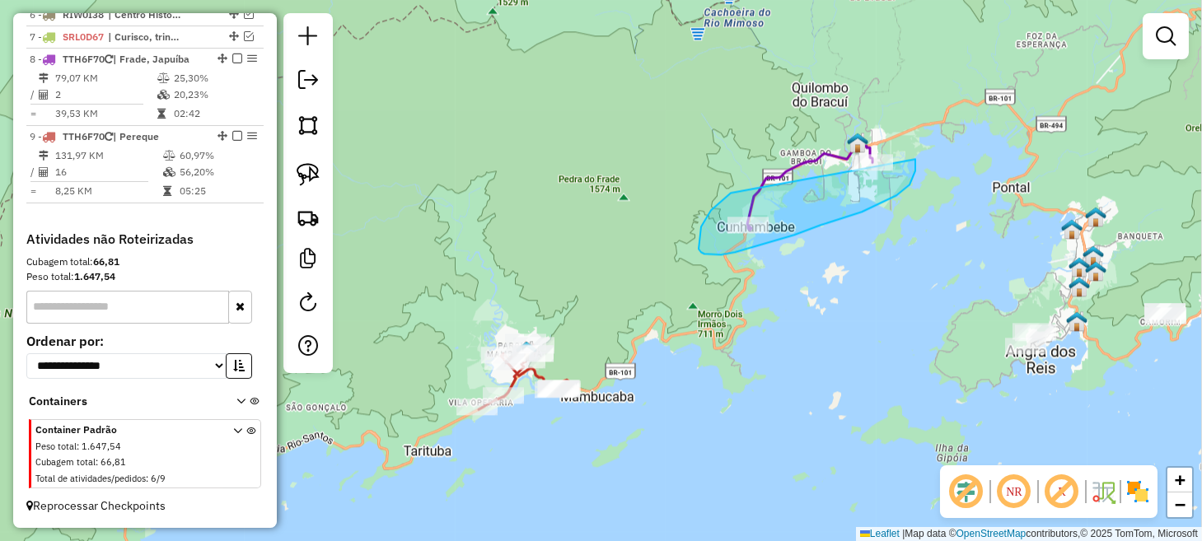
drag, startPoint x: 731, startPoint y: 193, endPoint x: 869, endPoint y: 126, distance: 153.0
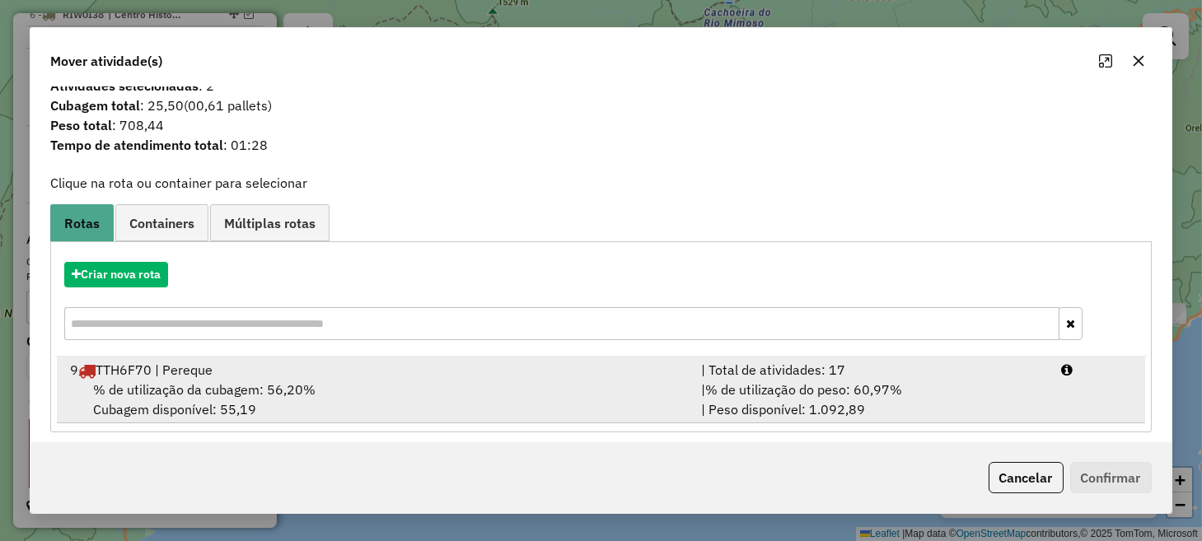
scroll to position [26, 0]
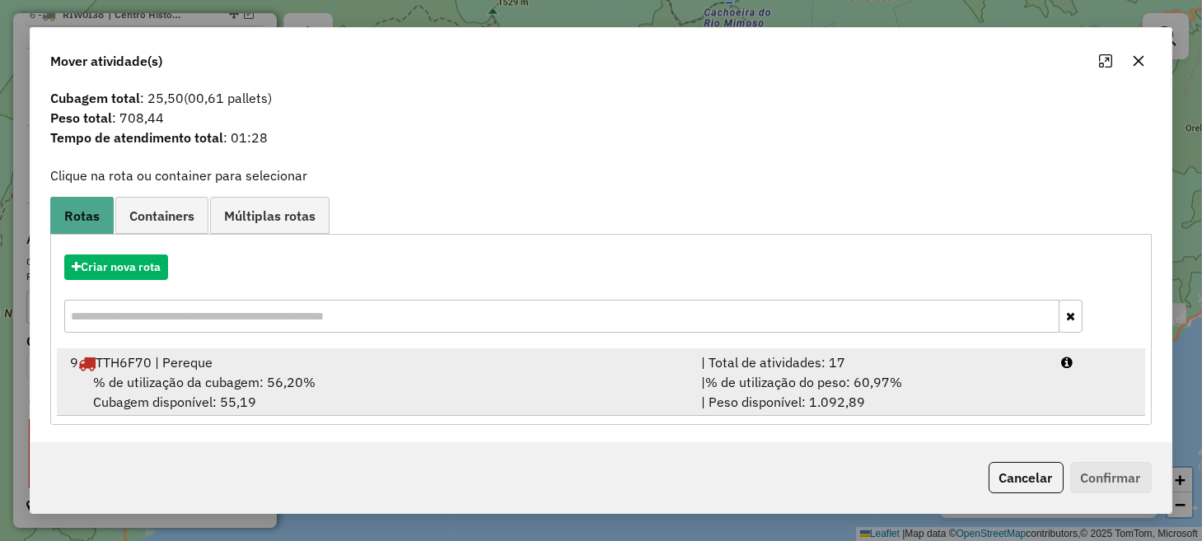
click at [504, 367] on div "9 TTH6F70 | Pereque" at bounding box center [375, 363] width 630 height 20
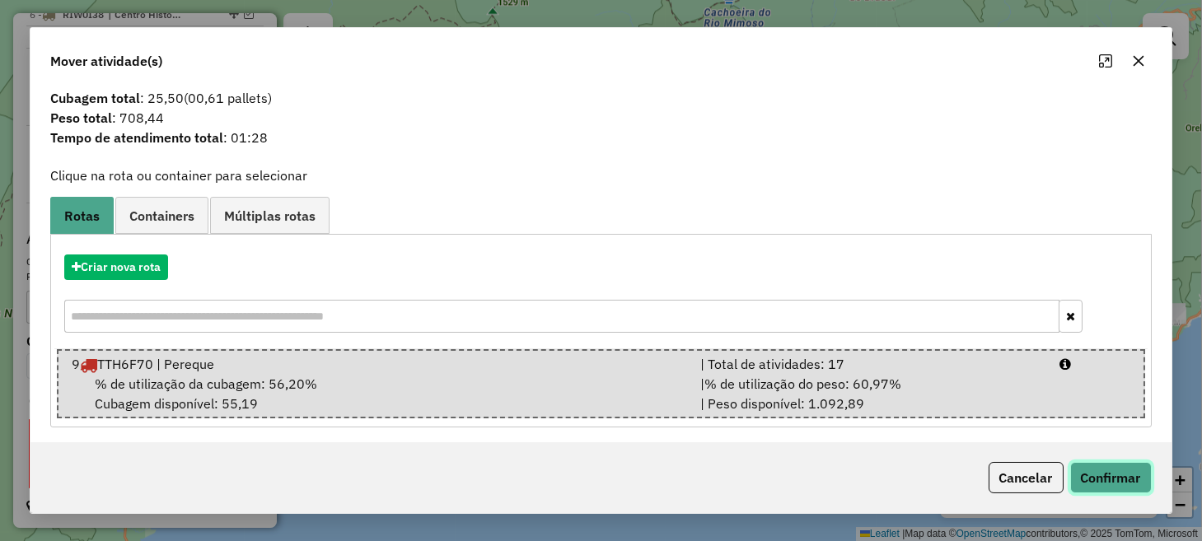
click at [1096, 477] on button "Confirmar" at bounding box center [1112, 477] width 82 height 31
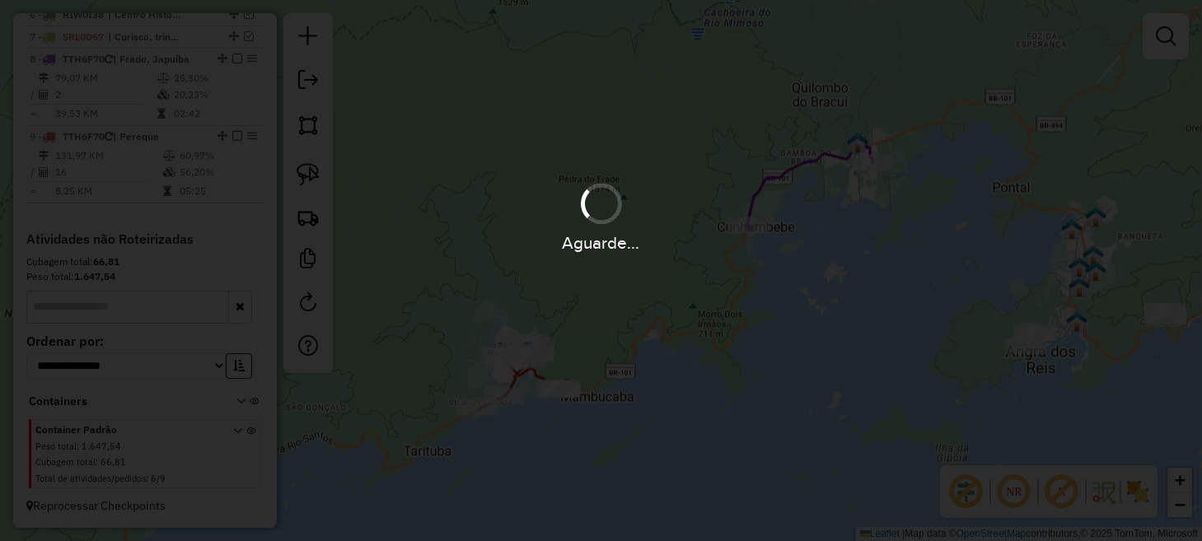
scroll to position [0, 0]
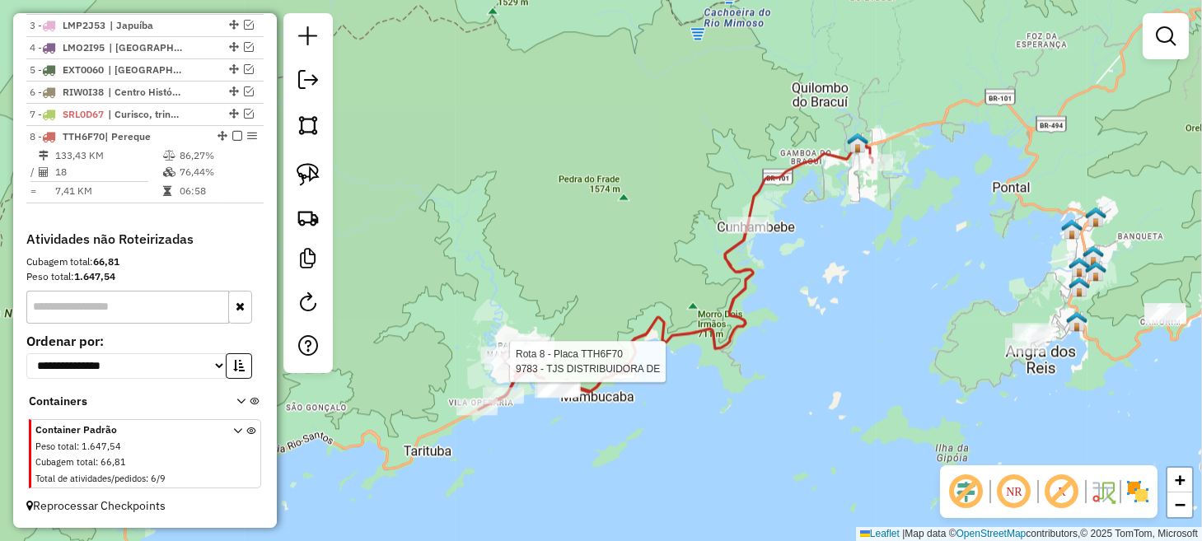
select select "*********"
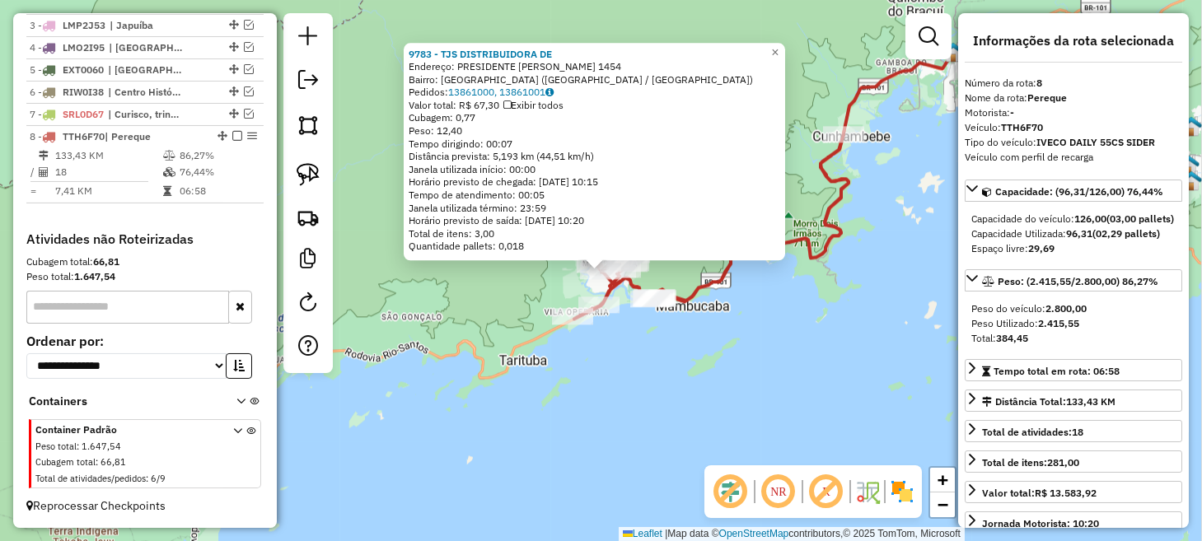
click at [692, 386] on div "9783 - TJS DISTRIBUIDORA DE Endereço: PRESIDENTE GETULIO VARGAS 1454 Bairro: PA…" at bounding box center [601, 270] width 1202 height 541
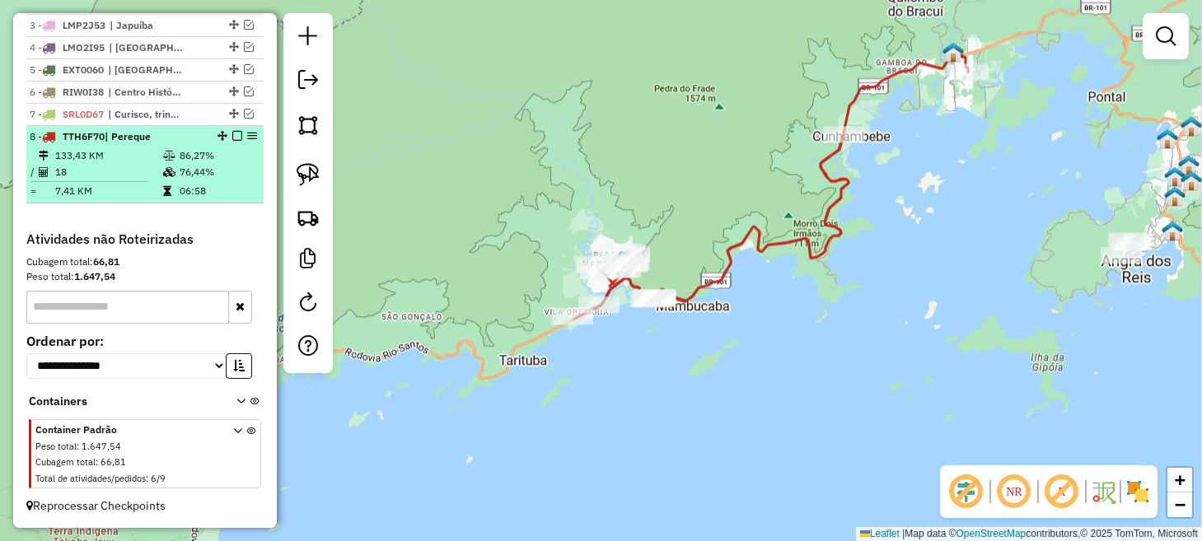
click at [236, 134] on em at bounding box center [237, 136] width 10 height 10
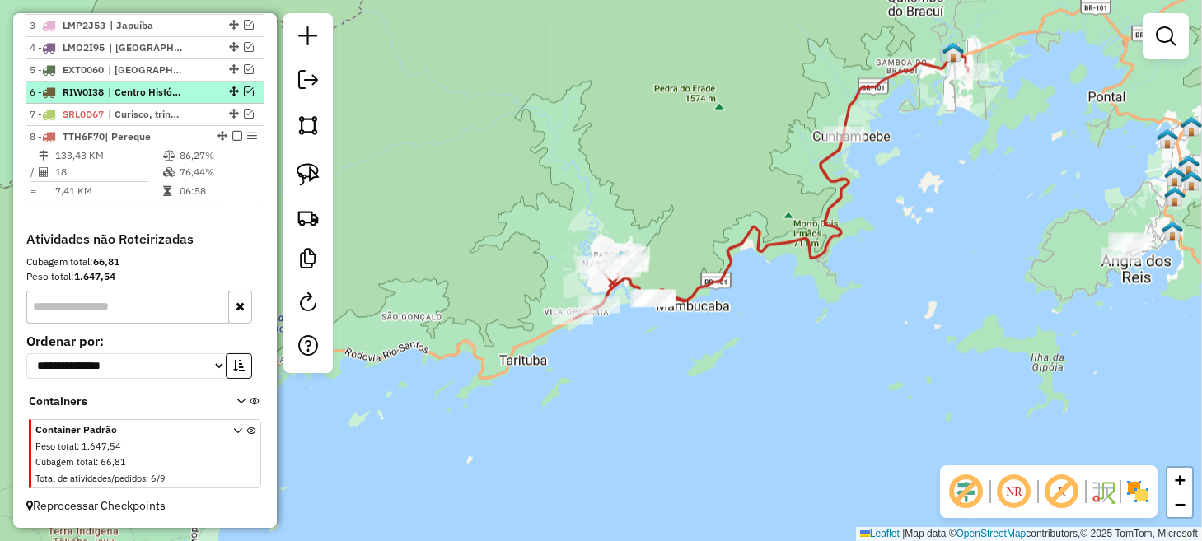
scroll to position [622, 0]
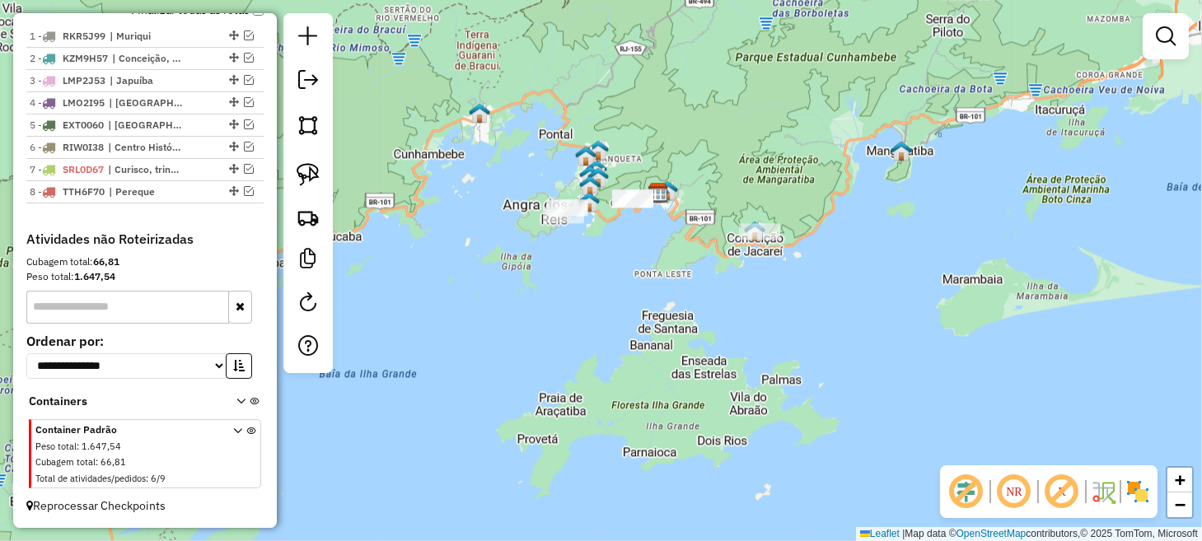
drag, startPoint x: 818, startPoint y: 219, endPoint x: 423, endPoint y: 215, distance: 394.8
click at [416, 205] on div "Janela de atendimento Grade de atendimento Capacidade Transportadoras Veículos …" at bounding box center [601, 270] width 1202 height 541
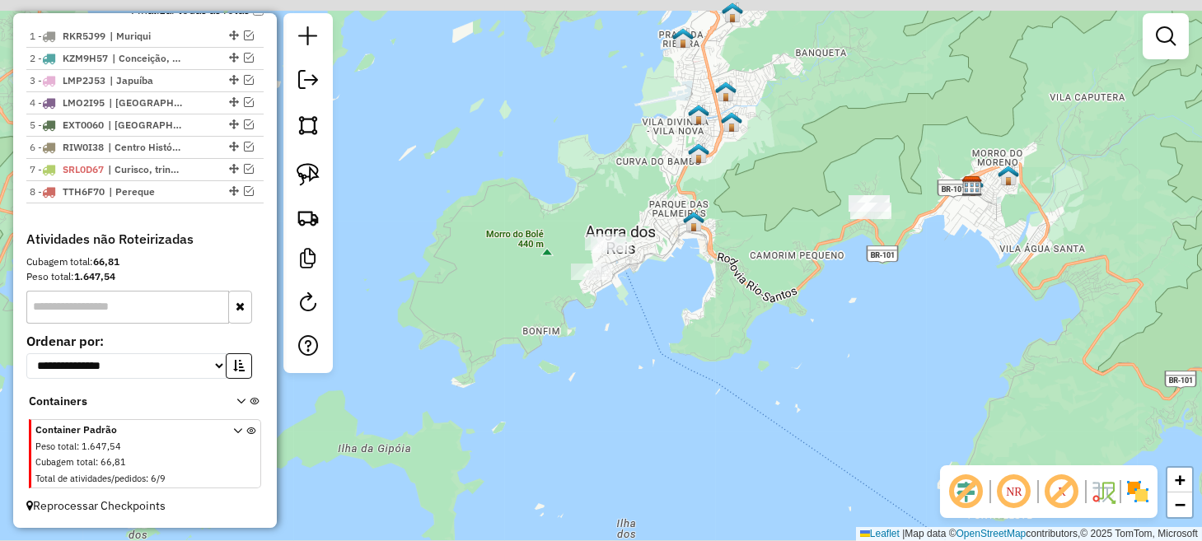
drag, startPoint x: 722, startPoint y: 223, endPoint x: 733, endPoint y: 241, distance: 20.4
click at [733, 241] on div "Janela de atendimento Grade de atendimento Capacidade Transportadoras Veículos …" at bounding box center [601, 270] width 1202 height 541
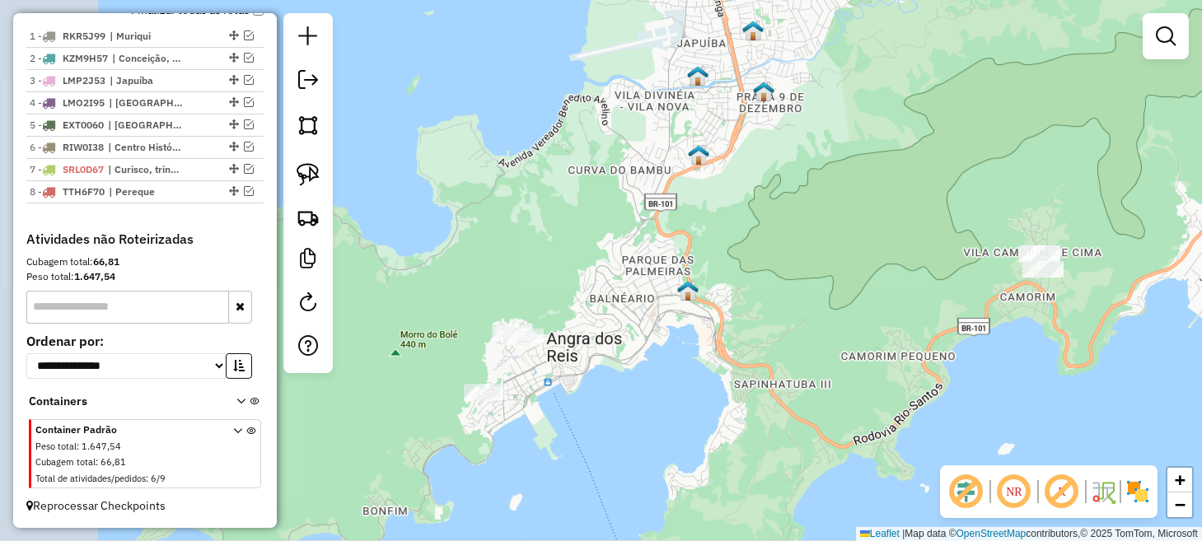
drag, startPoint x: 597, startPoint y: 148, endPoint x: 761, endPoint y: 208, distance: 175.5
click at [748, 213] on div "Janela de atendimento Grade de atendimento Capacidade Transportadoras Veículos …" at bounding box center [601, 270] width 1202 height 541
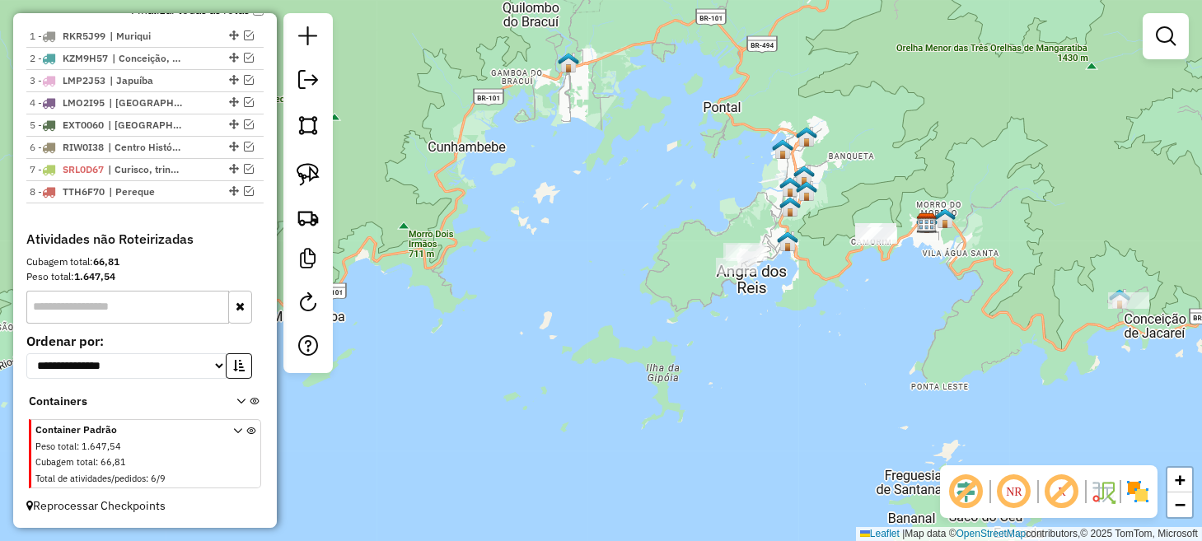
click at [1004, 496] on em at bounding box center [1015, 492] width 40 height 40
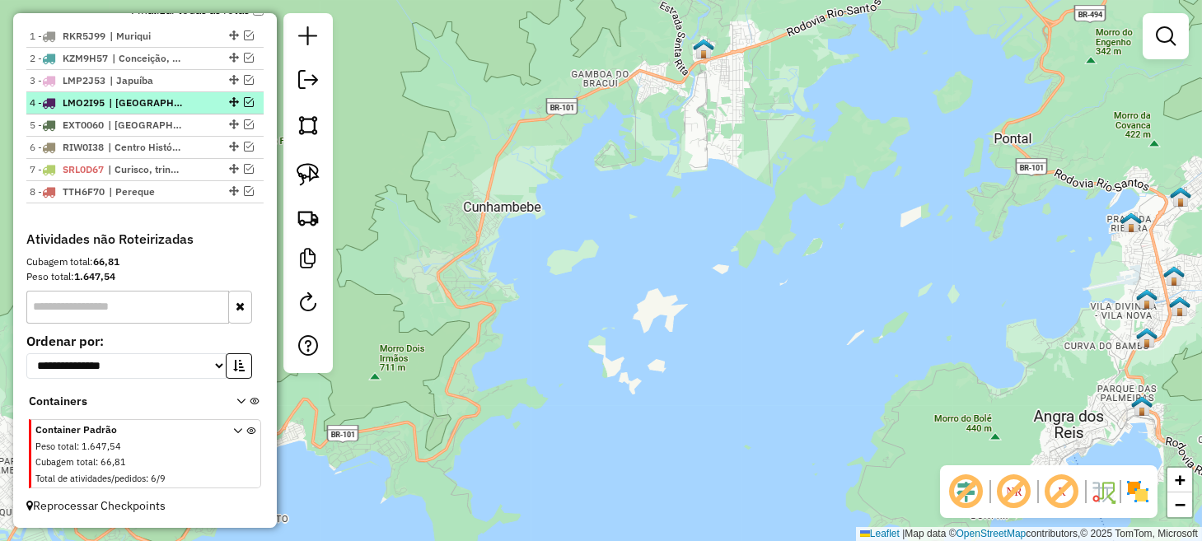
click at [245, 103] on em at bounding box center [249, 102] width 10 height 10
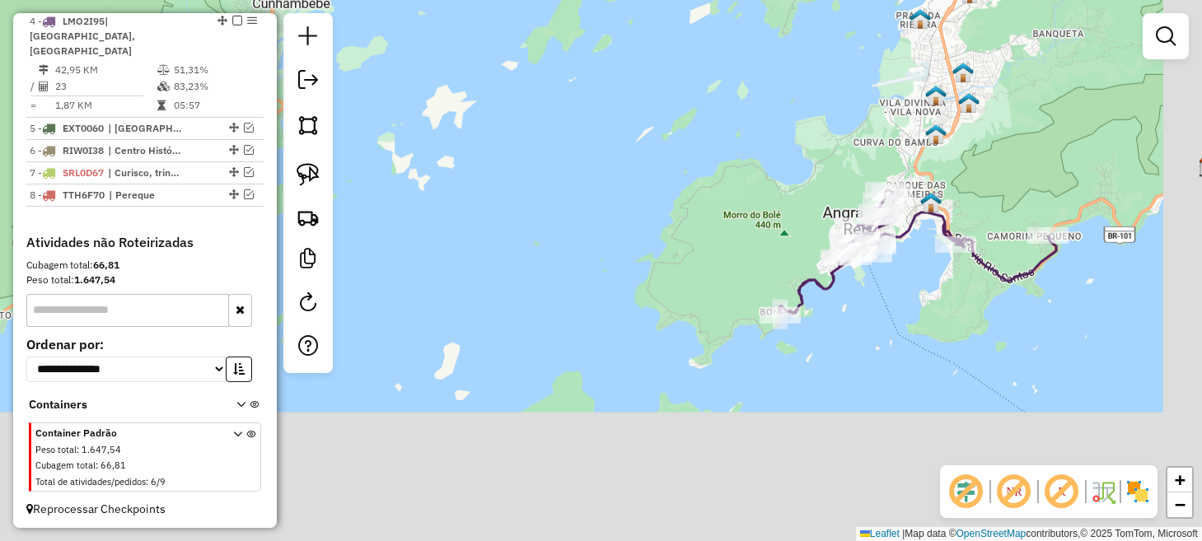
drag, startPoint x: 937, startPoint y: 329, endPoint x: 717, endPoint y: 119, distance: 303.7
click at [717, 119] on div "Janela de atendimento Grade de atendimento Capacidade Transportadoras Veículos …" at bounding box center [601, 270] width 1202 height 541
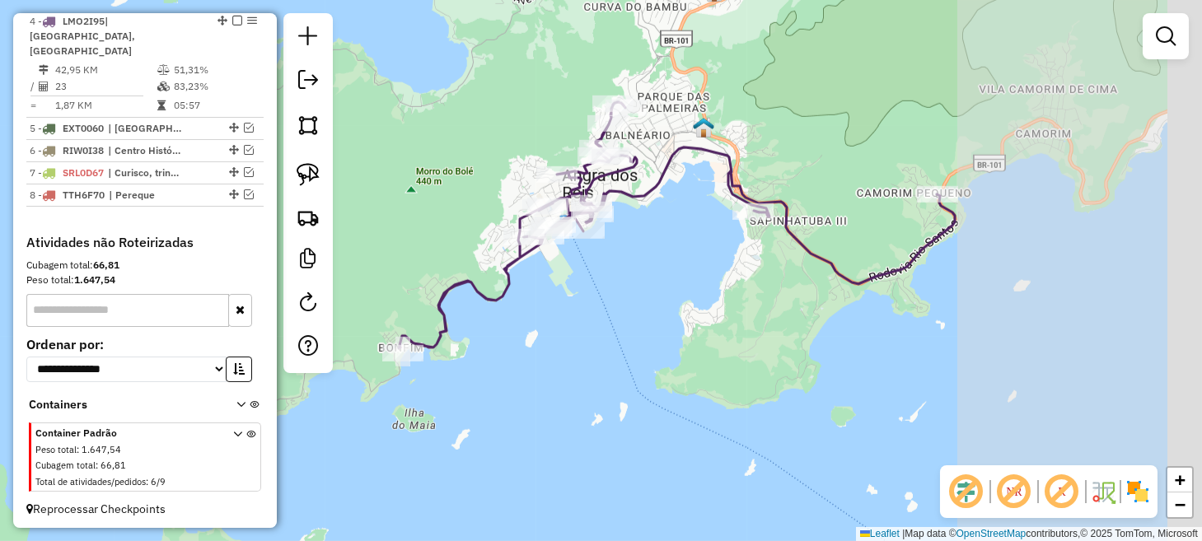
drag, startPoint x: 972, startPoint y: 304, endPoint x: 632, endPoint y: 281, distance: 341.1
click at [632, 281] on div "Janela de atendimento Grade de atendimento Capacidade Transportadoras Veículos …" at bounding box center [601, 270] width 1202 height 541
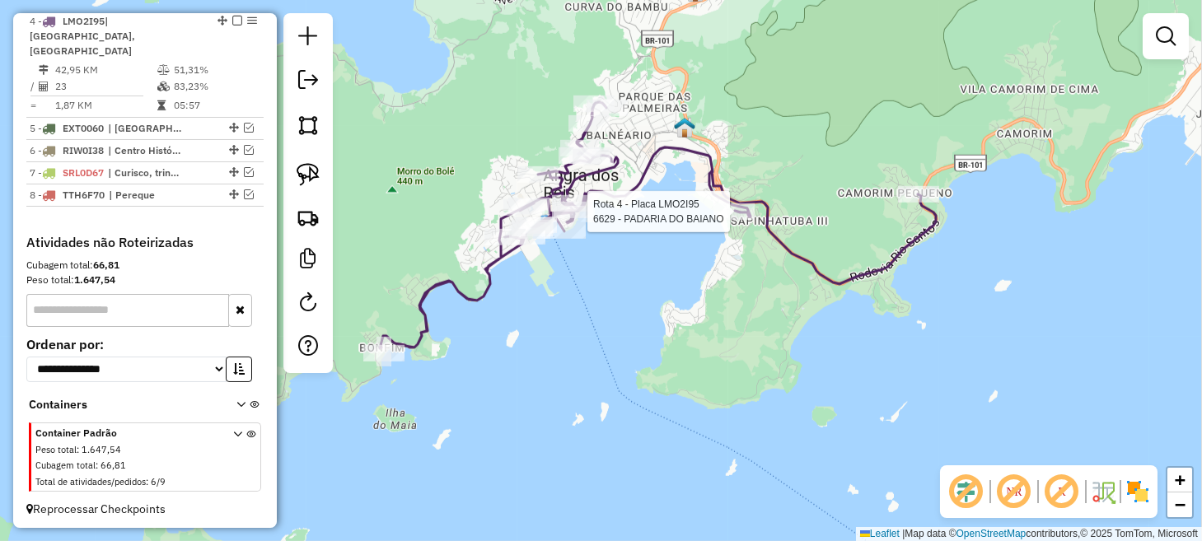
select select "*********"
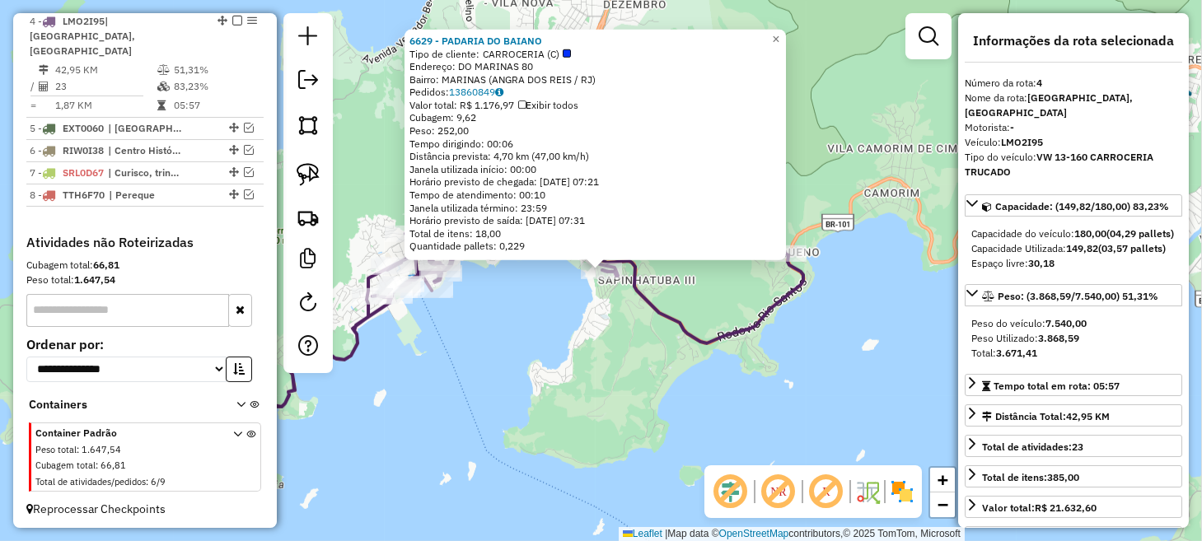
click at [866, 340] on div "6629 - PADARIA DO BAIANO Tipo de cliente: CARROCERIA (C) Endereço: DO MARINAS 8…" at bounding box center [601, 270] width 1202 height 541
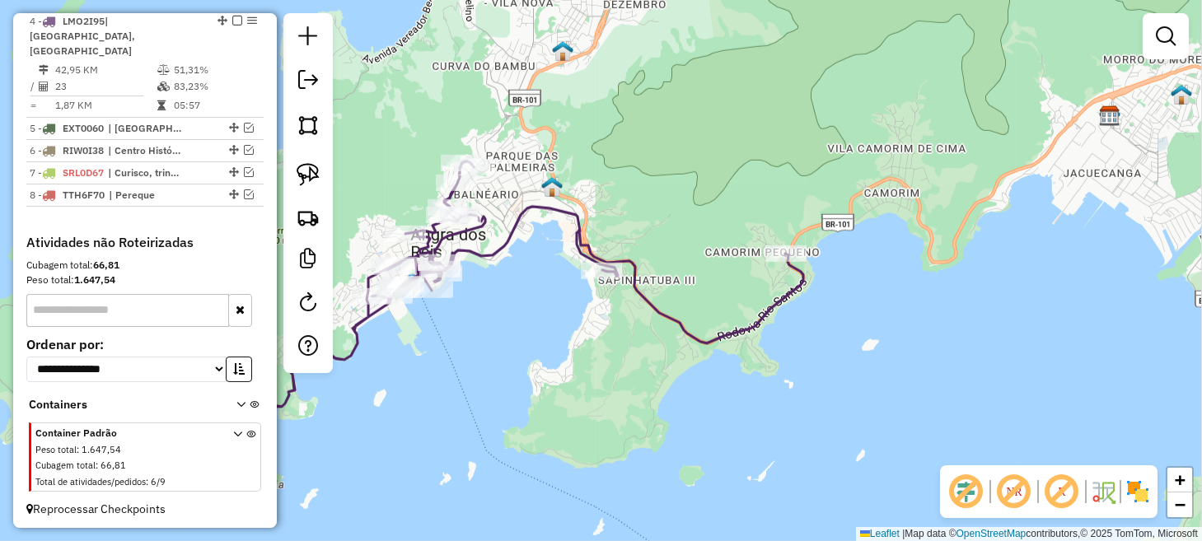
click at [1013, 494] on em at bounding box center [1015, 492] width 40 height 40
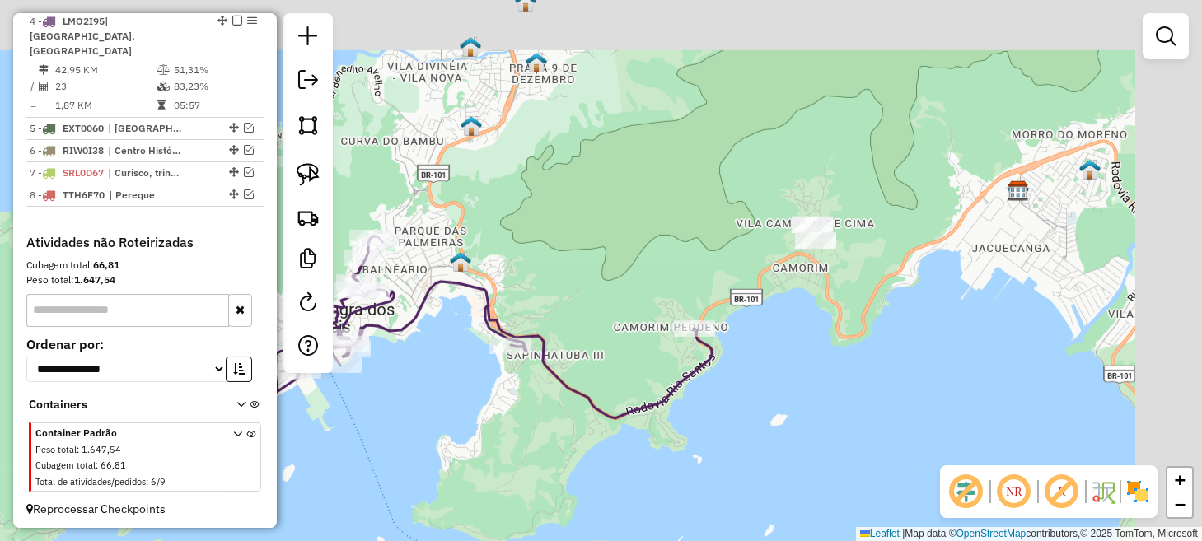
drag, startPoint x: 915, startPoint y: 369, endPoint x: 876, endPoint y: 367, distance: 38.8
click at [907, 382] on div "Janela de atendimento Grade de atendimento Capacidade Transportadoras Veículos …" at bounding box center [601, 270] width 1202 height 541
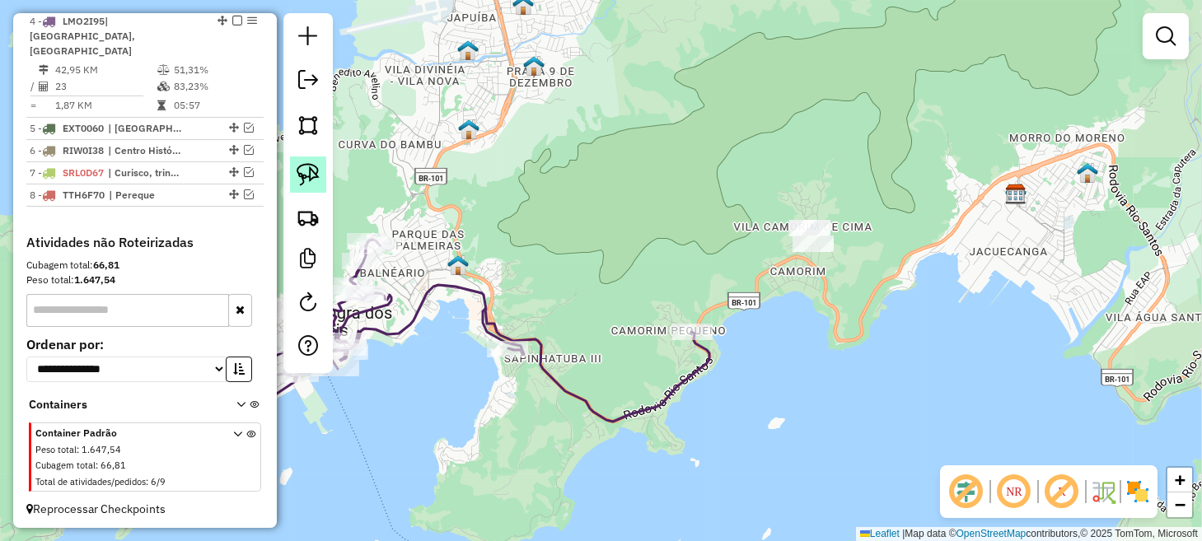
click at [311, 168] on img at bounding box center [308, 174] width 23 height 23
drag, startPoint x: 785, startPoint y: 213, endPoint x: 799, endPoint y: 190, distance: 26.3
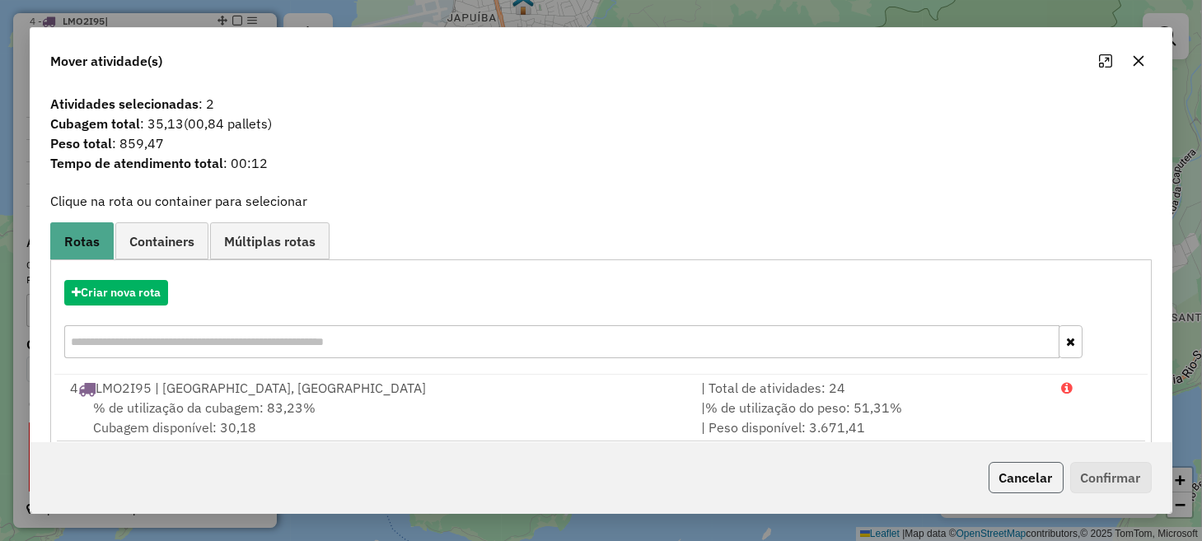
click at [1017, 477] on button "Cancelar" at bounding box center [1026, 477] width 75 height 31
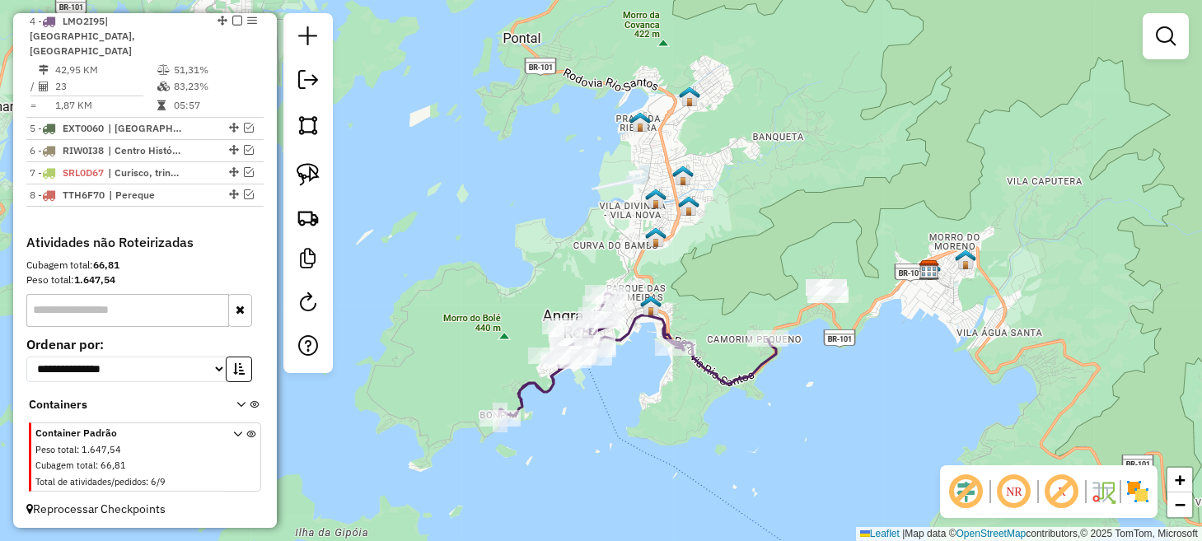
drag, startPoint x: 923, startPoint y: 372, endPoint x: 893, endPoint y: 307, distance: 72.3
click at [894, 306] on div "Janela de atendimento Grade de atendimento Capacidade Transportadoras Veículos …" at bounding box center [601, 270] width 1202 height 541
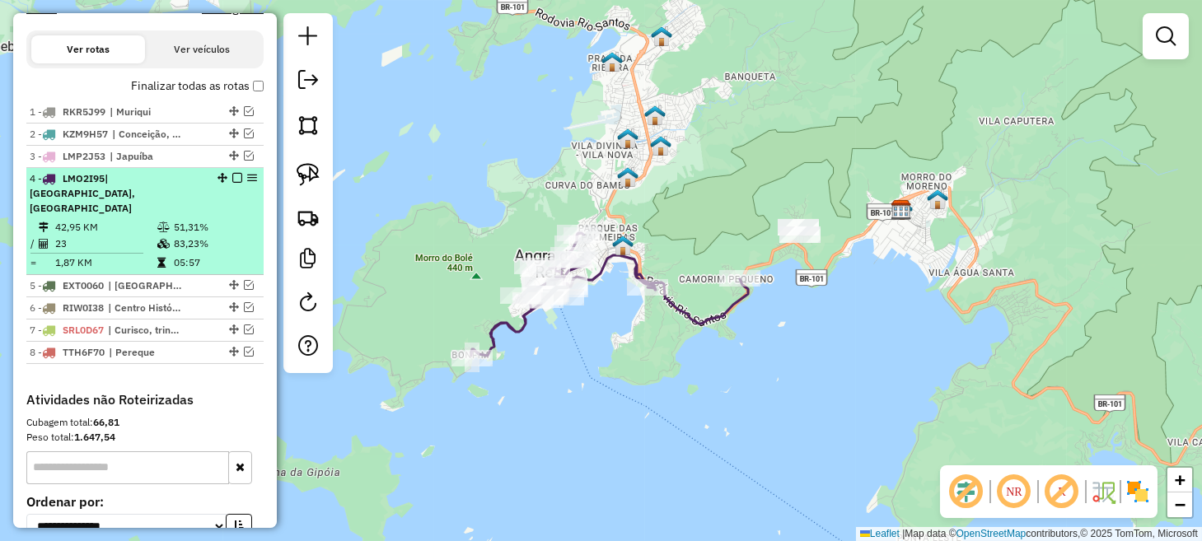
scroll to position [527, 0]
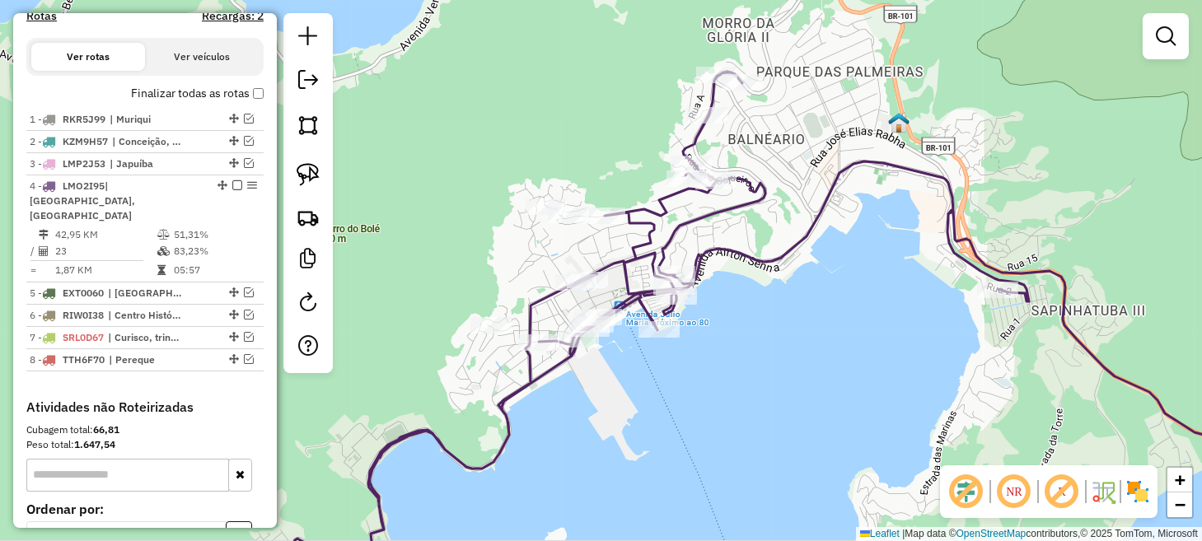
drag, startPoint x: 645, startPoint y: 190, endPoint x: 725, endPoint y: 235, distance: 91.5
click at [729, 239] on icon at bounding box center [845, 319] width 1112 height 494
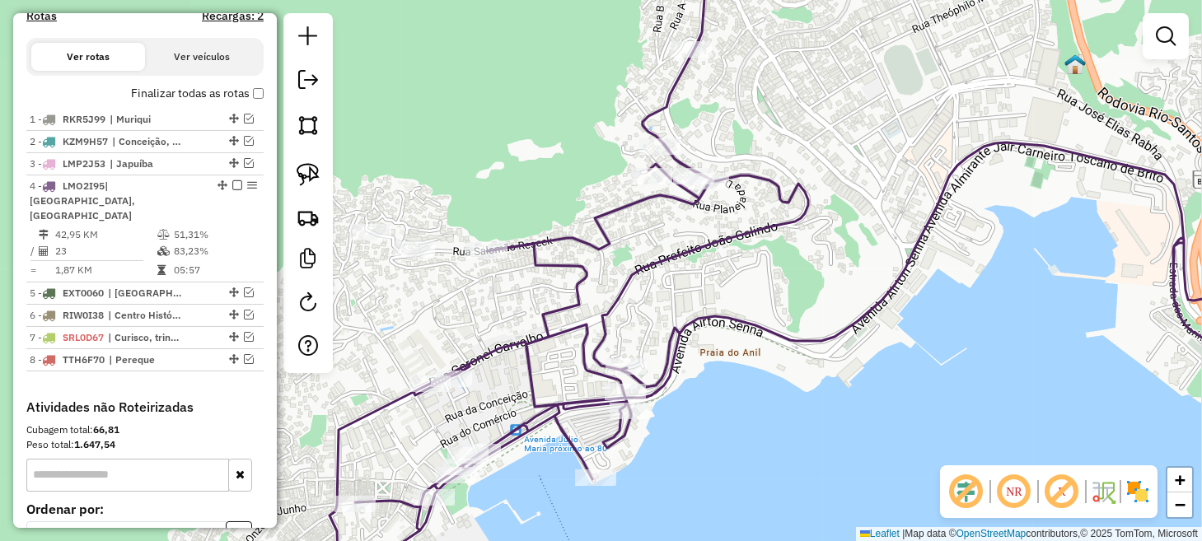
drag, startPoint x: 748, startPoint y: 121, endPoint x: 719, endPoint y: 169, distance: 56.3
click at [720, 167] on div "Janela de atendimento Grade de atendimento Capacidade Transportadoras Veículos …" at bounding box center [601, 270] width 1202 height 541
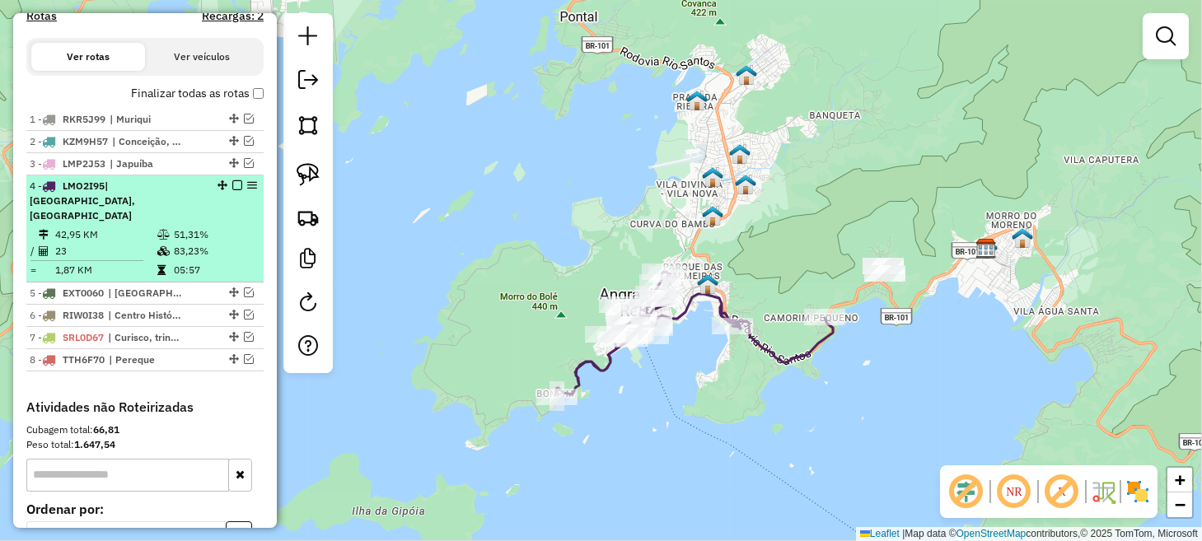
click at [234, 190] on em at bounding box center [237, 185] width 10 height 10
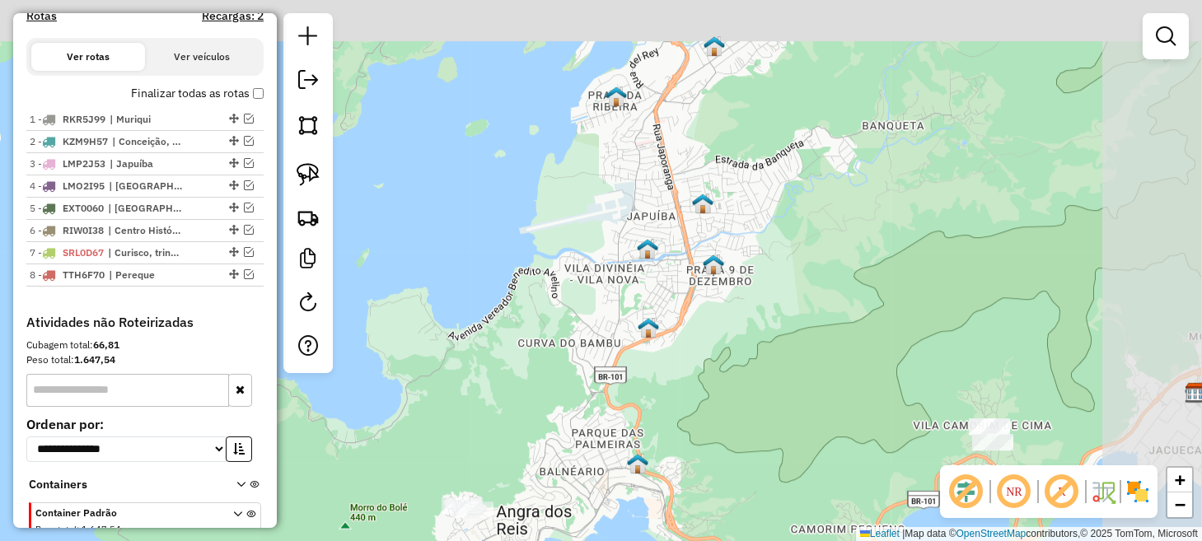
drag, startPoint x: 928, startPoint y: 191, endPoint x: 801, endPoint y: 429, distance: 269.9
click at [802, 431] on div "Janela de atendimento Grade de atendimento Capacidade Transportadoras Veículos …" at bounding box center [601, 270] width 1202 height 541
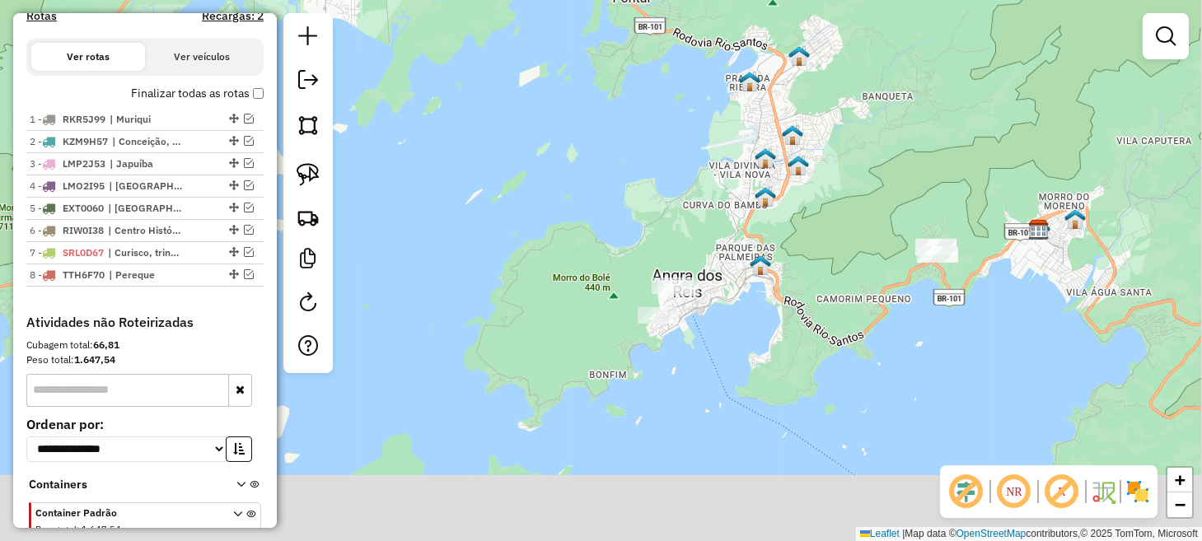
drag, startPoint x: 841, startPoint y: 283, endPoint x: 854, endPoint y: 173, distance: 111.2
click at [854, 173] on div "Janela de atendimento Grade de atendimento Capacidade Transportadoras Veículos …" at bounding box center [601, 270] width 1202 height 541
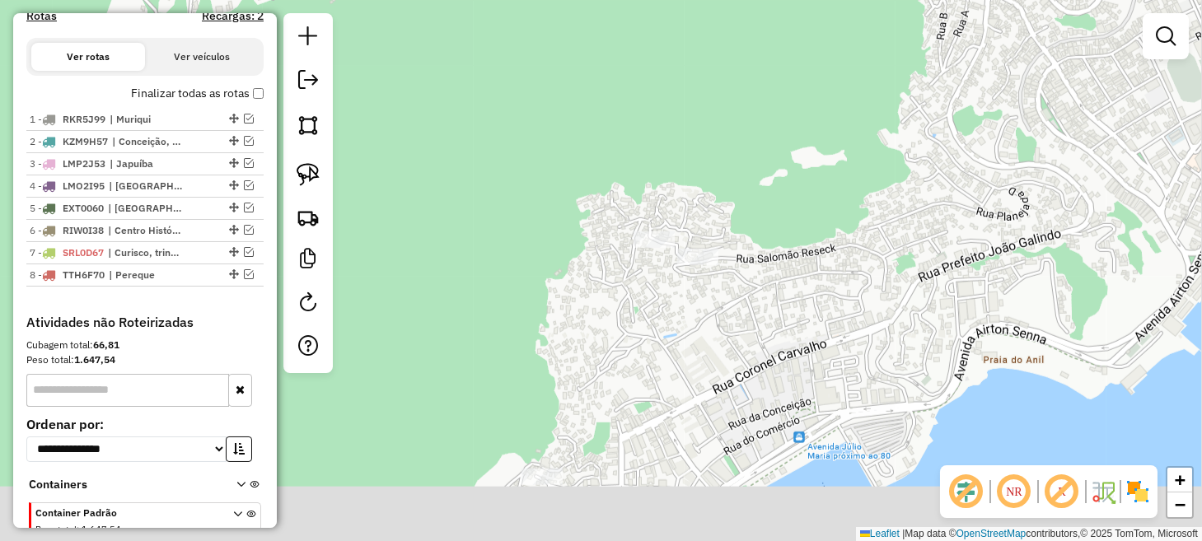
drag, startPoint x: 684, startPoint y: 404, endPoint x: 688, endPoint y: 243, distance: 160.8
click at [688, 243] on div "Janela de atendimento Grade de atendimento Capacidade Transportadoras Veículos …" at bounding box center [601, 270] width 1202 height 541
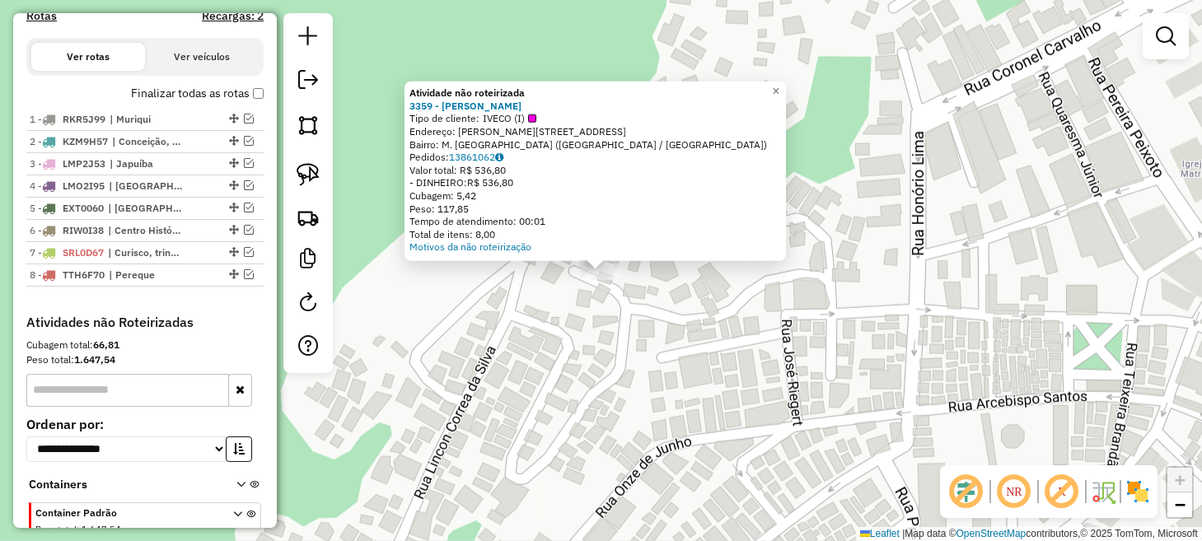
click at [548, 354] on div "Atividade não roteirizada 3359 - MANOEL SABINO Tipo de cliente: IVECO (I) Ender…" at bounding box center [601, 270] width 1202 height 541
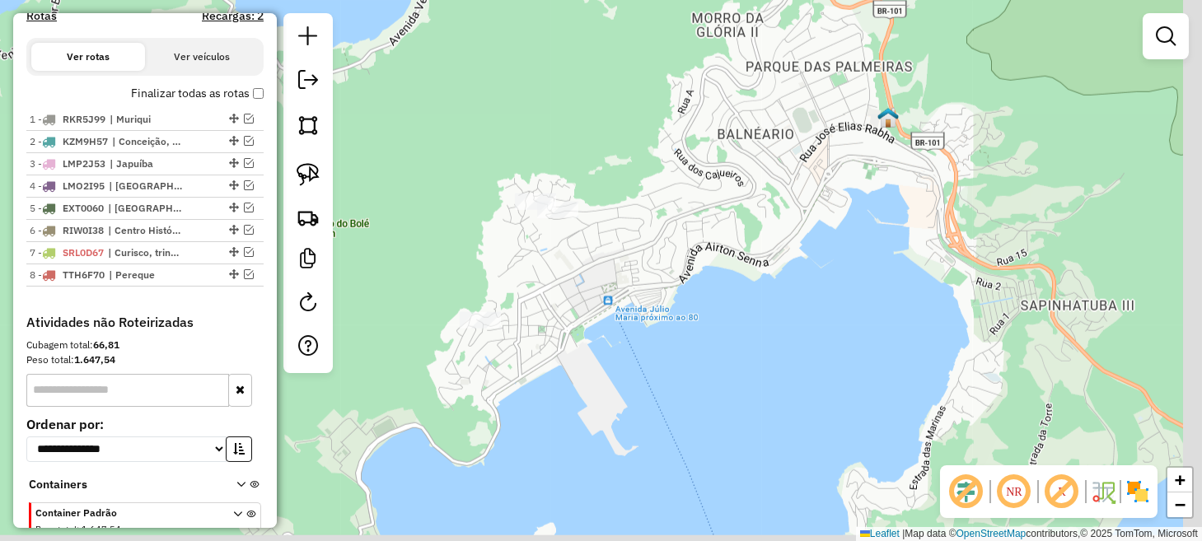
drag, startPoint x: 883, startPoint y: 372, endPoint x: 749, endPoint y: 345, distance: 137.1
click at [759, 349] on div "Janela de atendimento Grade de atendimento Capacidade Transportadoras Veículos …" at bounding box center [601, 270] width 1202 height 541
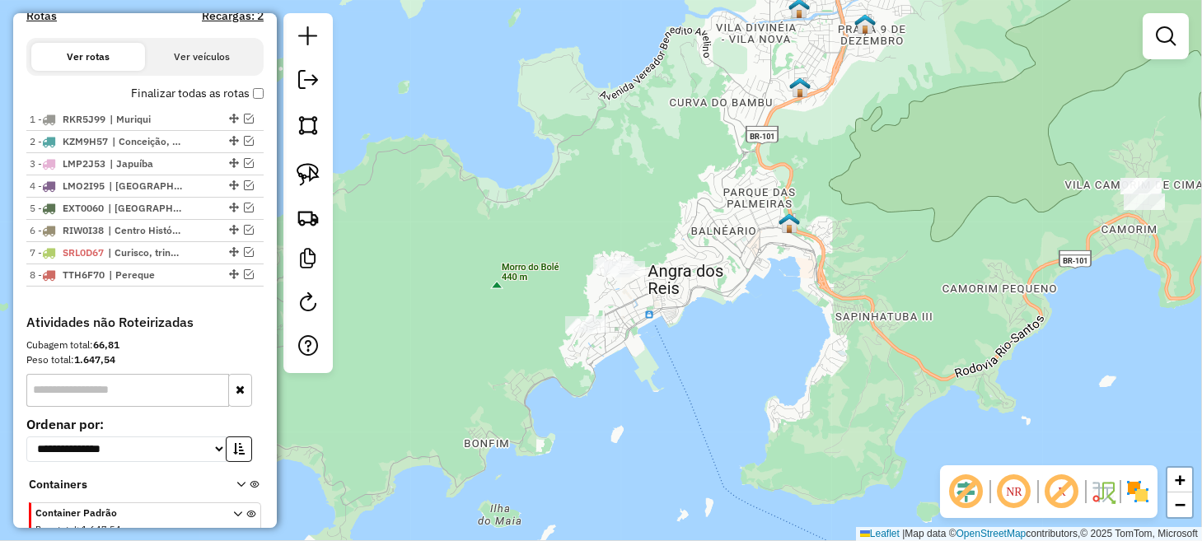
click at [1016, 499] on em at bounding box center [1015, 492] width 40 height 40
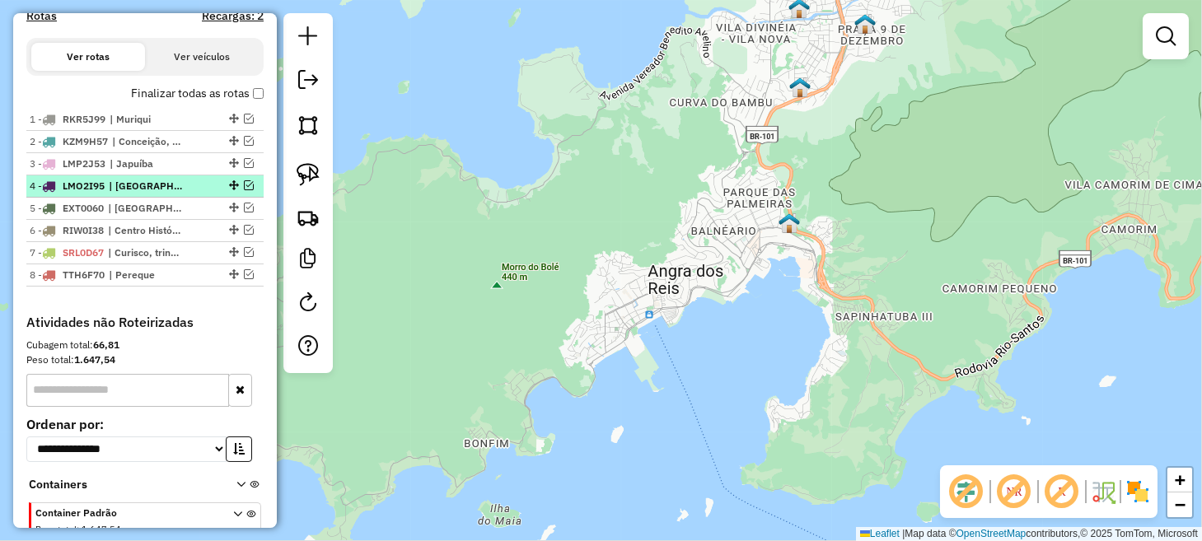
click at [244, 190] on em at bounding box center [249, 185] width 10 height 10
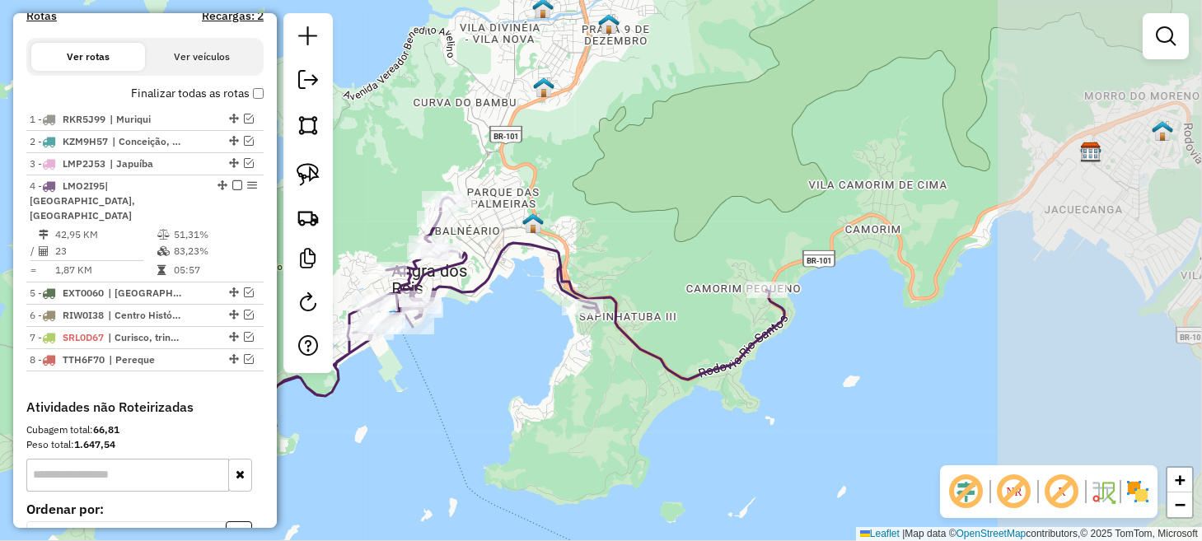
drag, startPoint x: 919, startPoint y: 224, endPoint x: 635, endPoint y: 230, distance: 283.6
click at [651, 227] on div "Janela de atendimento Grade de atendimento Capacidade Transportadoras Veículos …" at bounding box center [601, 270] width 1202 height 541
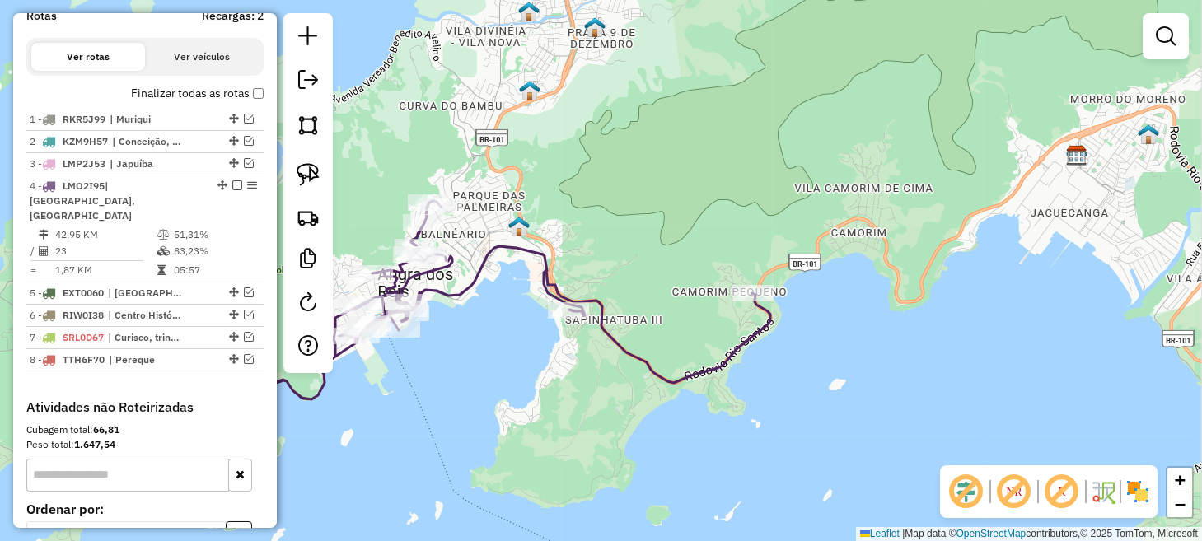
click at [1007, 509] on em at bounding box center [1015, 492] width 40 height 40
drag, startPoint x: 313, startPoint y: 171, endPoint x: 550, endPoint y: 189, distance: 237.2
click at [315, 171] on img at bounding box center [308, 174] width 23 height 23
drag, startPoint x: 836, startPoint y: 182, endPoint x: 852, endPoint y: 168, distance: 21.6
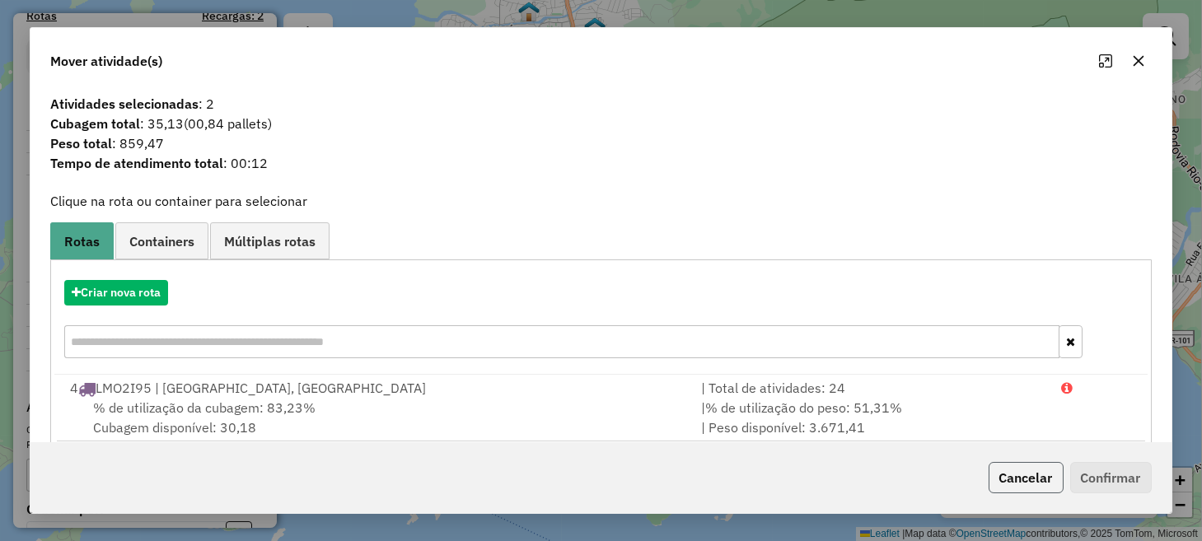
drag, startPoint x: 1035, startPoint y: 487, endPoint x: 952, endPoint y: 452, distance: 90.5
click at [1034, 487] on button "Cancelar" at bounding box center [1026, 477] width 75 height 31
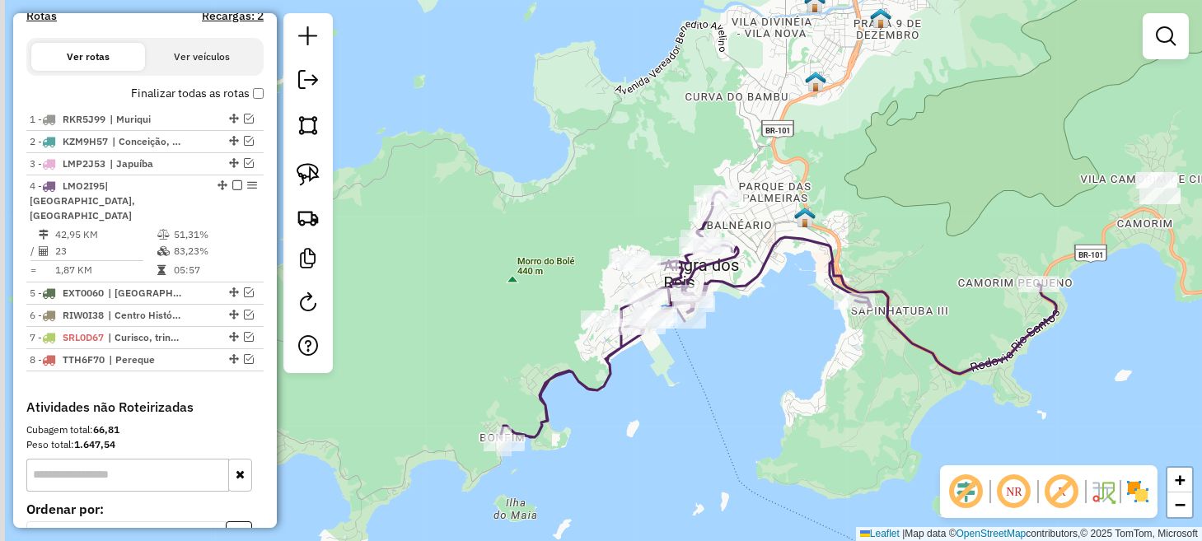
drag, startPoint x: 532, startPoint y: 419, endPoint x: 818, endPoint y: 410, distance: 286.1
click at [818, 410] on div "Janela de atendimento Grade de atendimento Capacidade Transportadoras Veículos …" at bounding box center [601, 270] width 1202 height 541
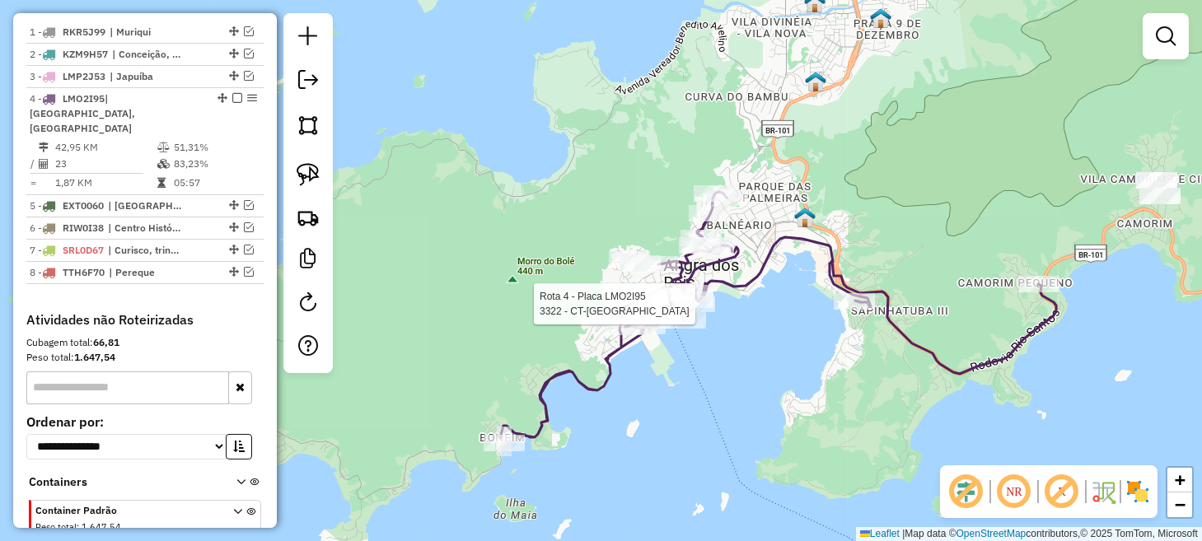
select select "*********"
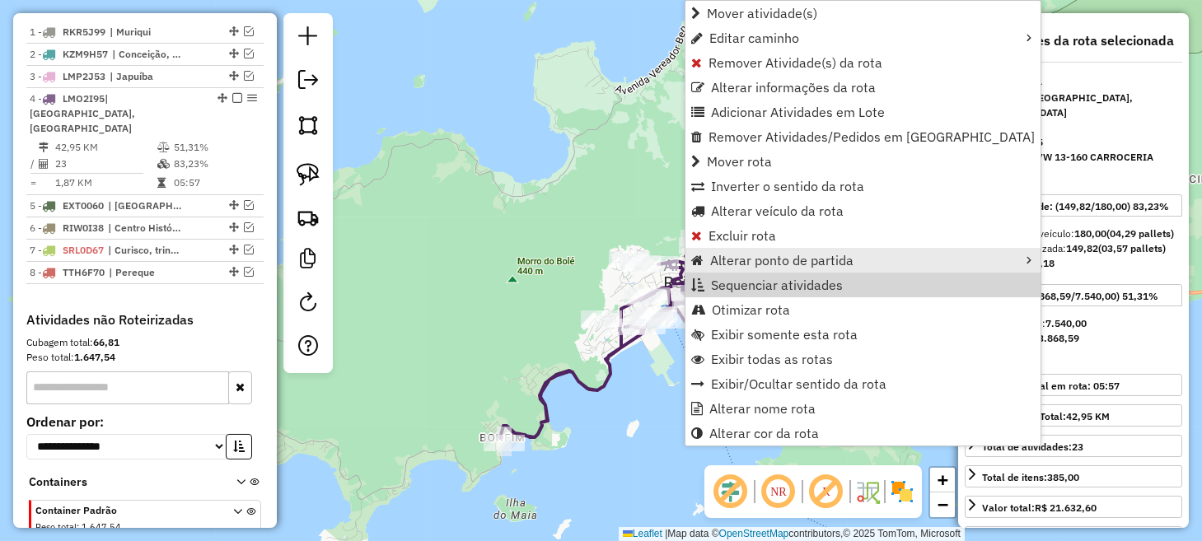
scroll to position [692, 0]
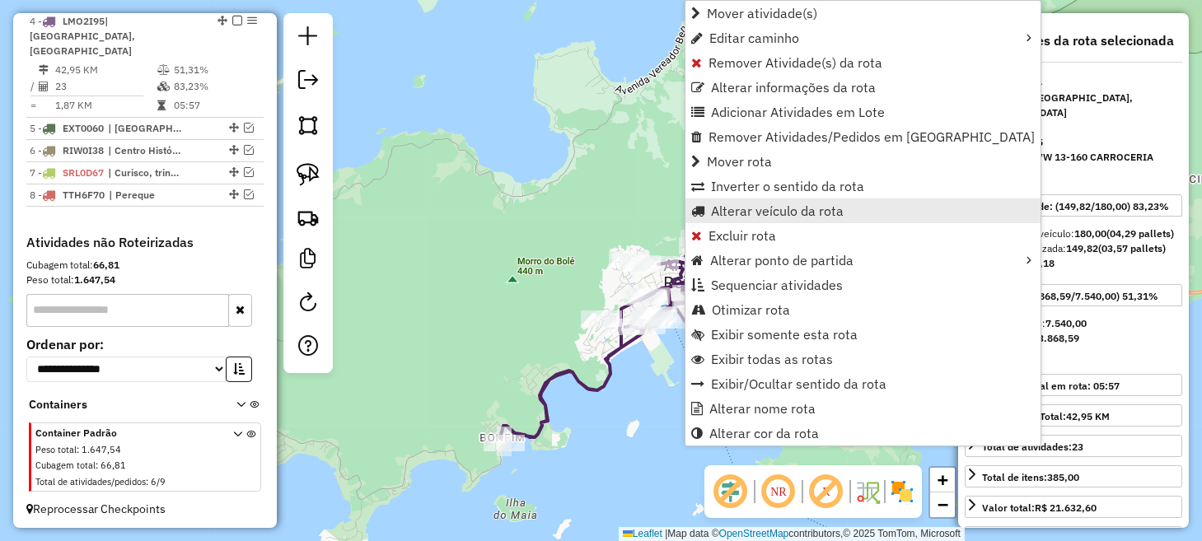
click at [770, 212] on span "Alterar veículo da rota" at bounding box center [777, 210] width 133 height 13
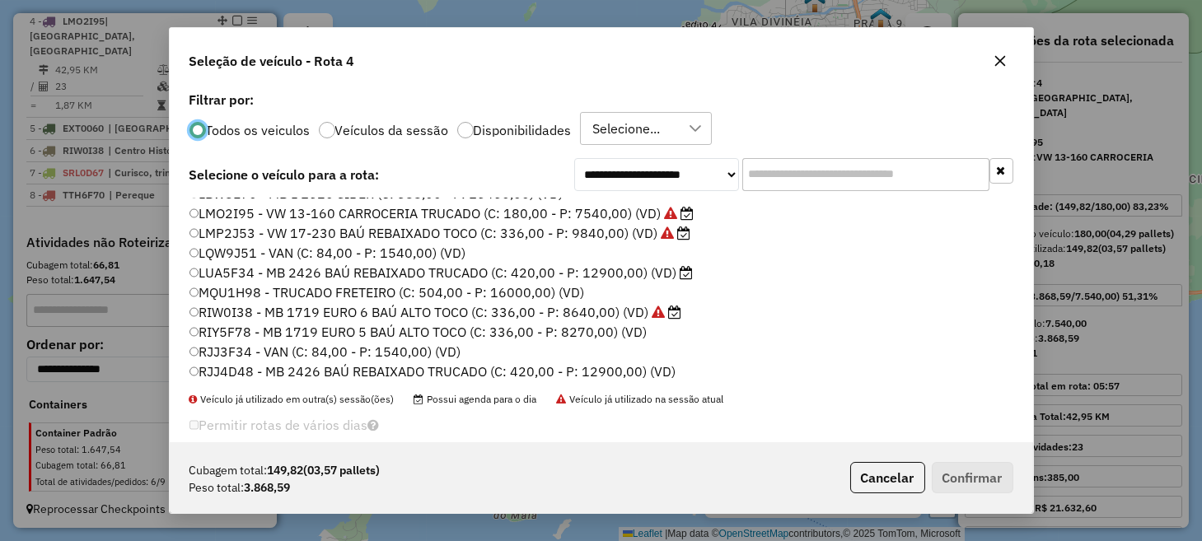
scroll to position [353, 0]
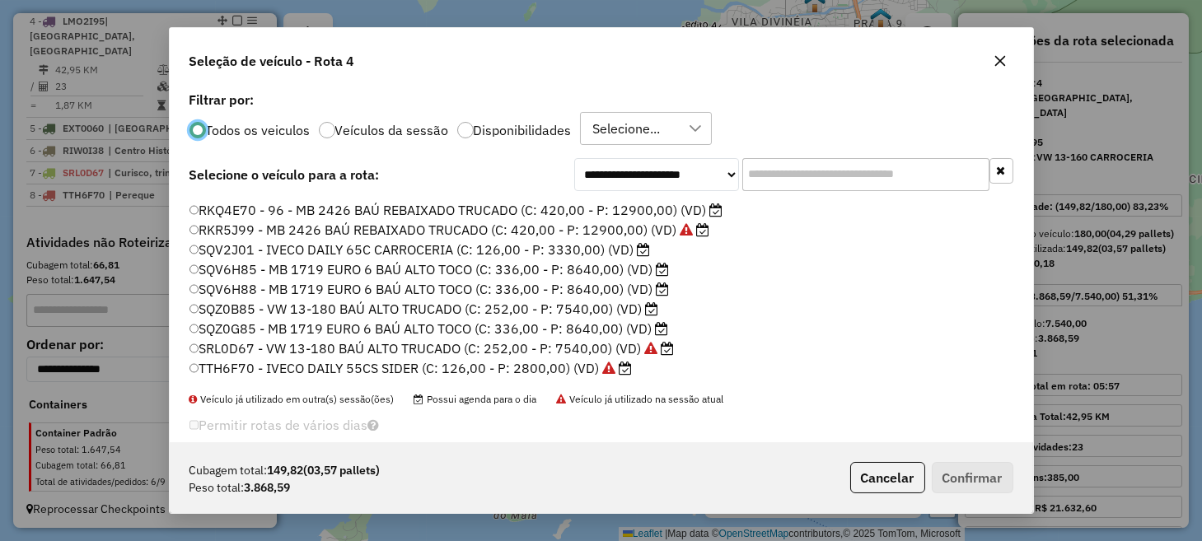
click at [245, 310] on label "SQZ0B85 - VW 13-180 BAÚ ALTO TRUCADO (C: 252,00 - P: 7540,00) (VD)" at bounding box center [425, 309] width 470 height 20
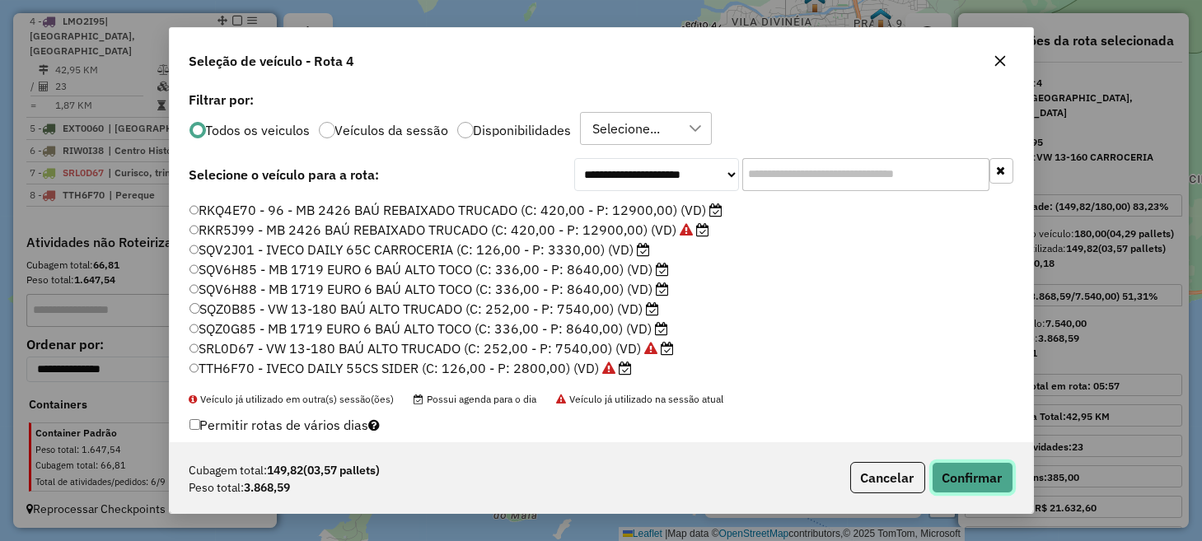
click at [999, 483] on button "Confirmar" at bounding box center [973, 477] width 82 height 31
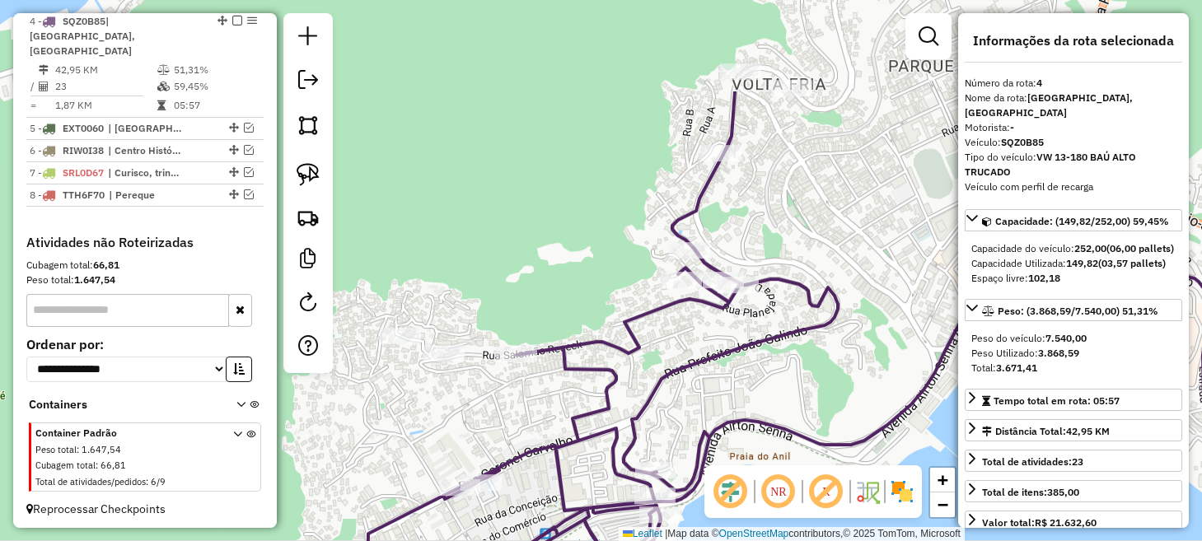
drag, startPoint x: 739, startPoint y: 237, endPoint x: 732, endPoint y: 388, distance: 151.0
click at [732, 387] on div "Janela de atendimento Grade de atendimento Capacidade Transportadoras Veículos …" at bounding box center [601, 270] width 1202 height 541
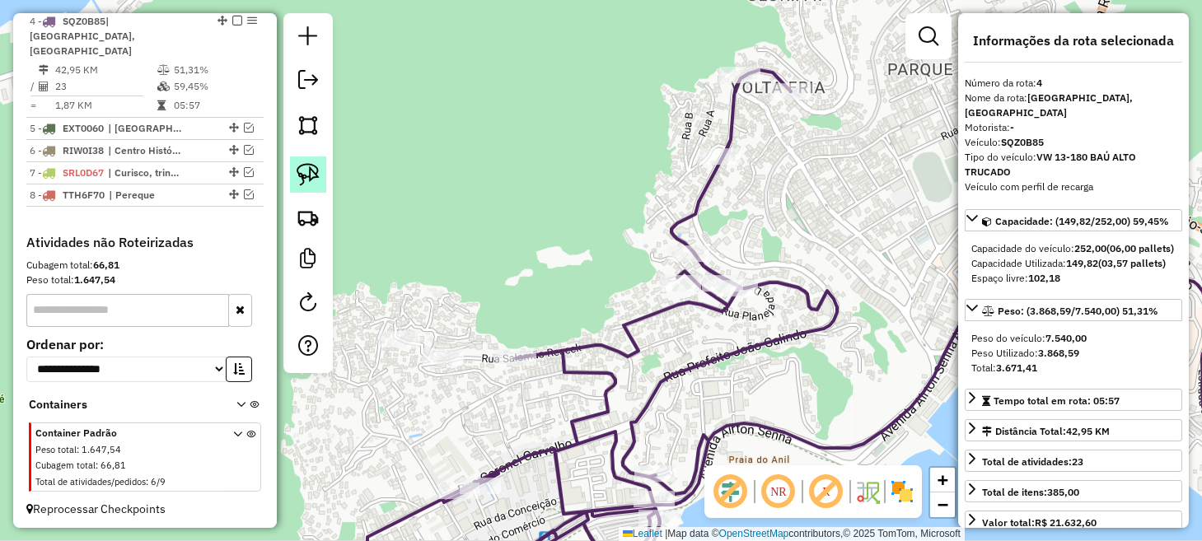
click at [306, 171] on img at bounding box center [308, 174] width 23 height 23
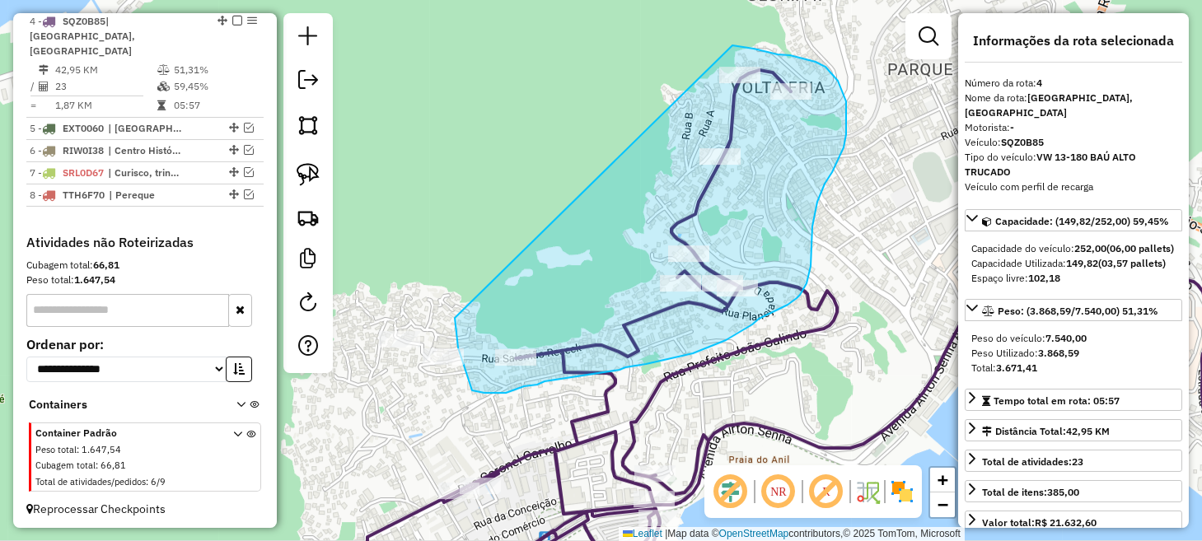
drag, startPoint x: 455, startPoint y: 318, endPoint x: 712, endPoint y: 45, distance: 374.9
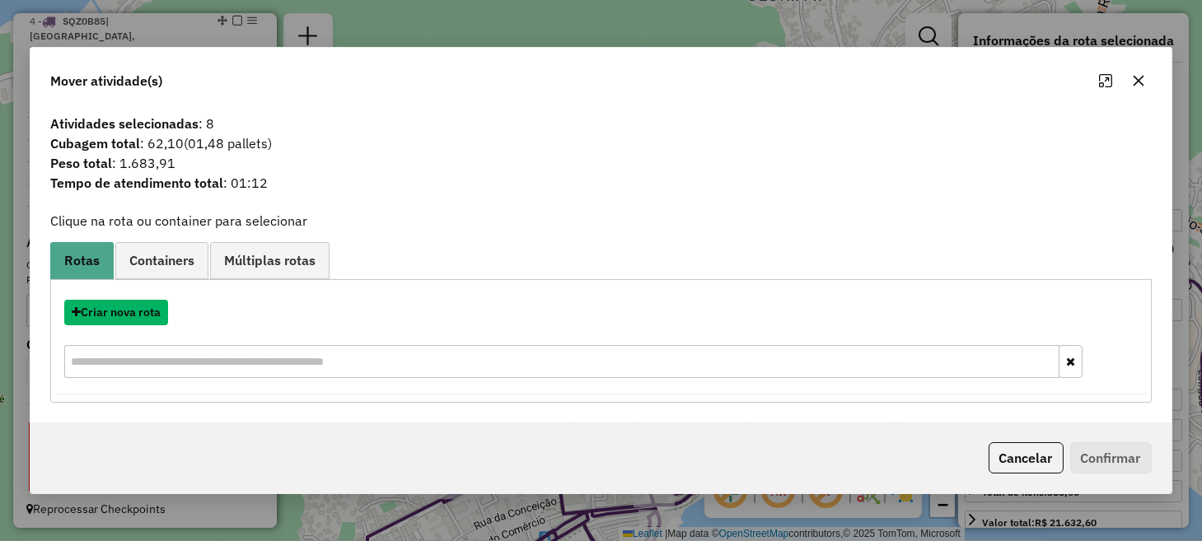
click at [116, 315] on button "Criar nova rota" at bounding box center [116, 313] width 104 height 26
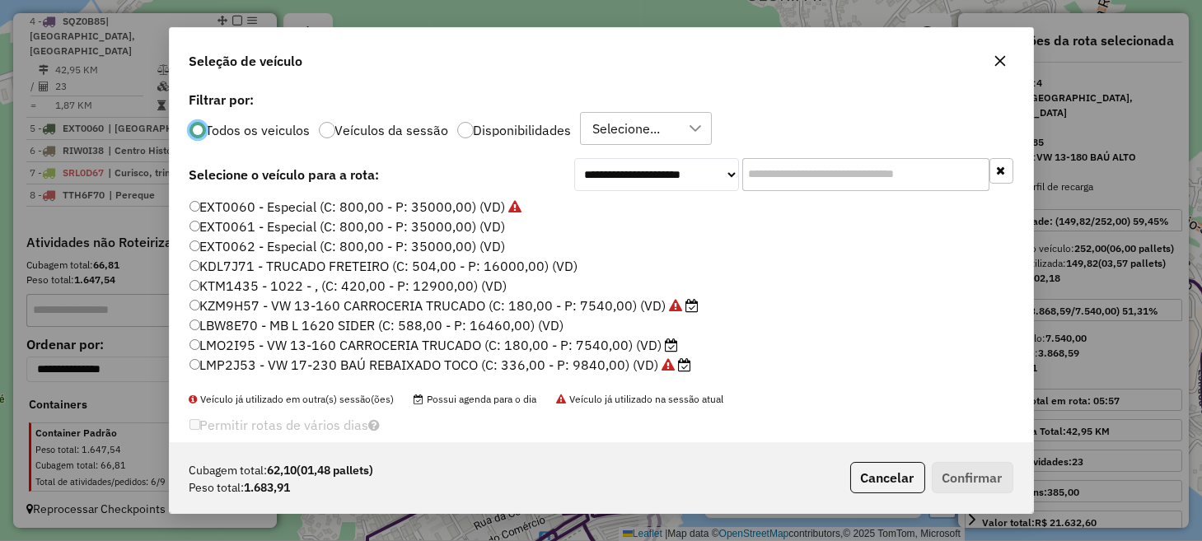
scroll to position [8, 5]
click at [279, 340] on label "LMO2I95 - VW 13-160 CARROCERIA TRUCADO (C: 180,00 - P: 7540,00) (VD)" at bounding box center [435, 345] width 490 height 20
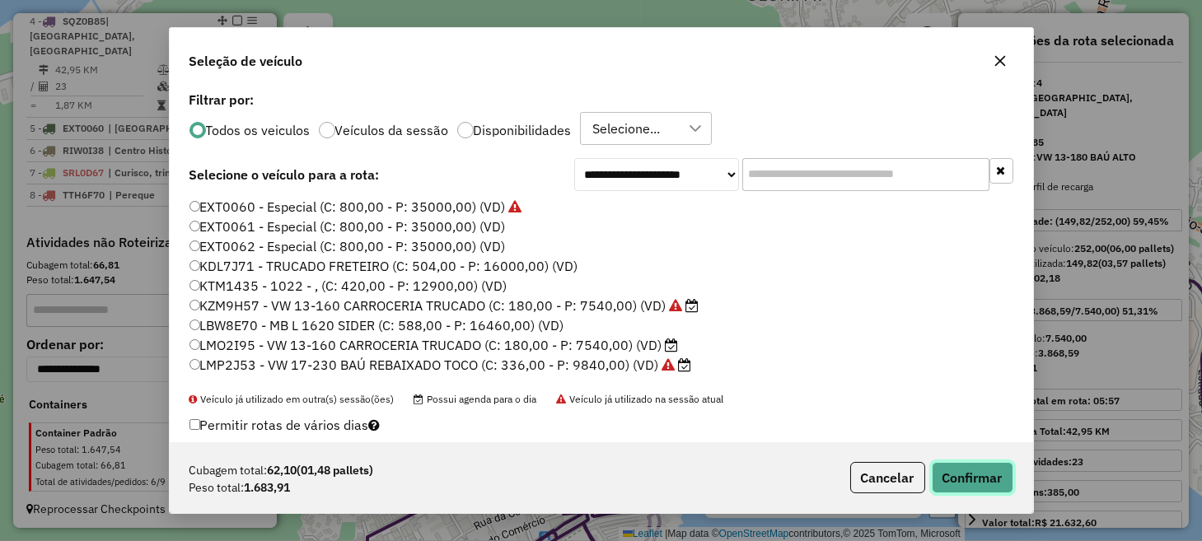
click at [935, 472] on button "Confirmar" at bounding box center [973, 477] width 82 height 31
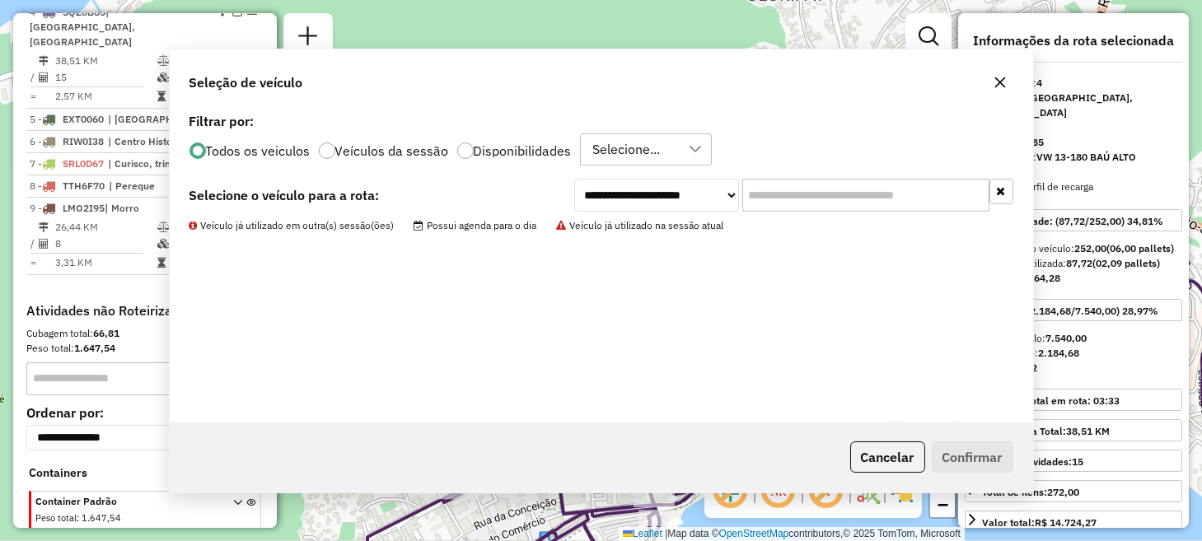
scroll to position [704, 0]
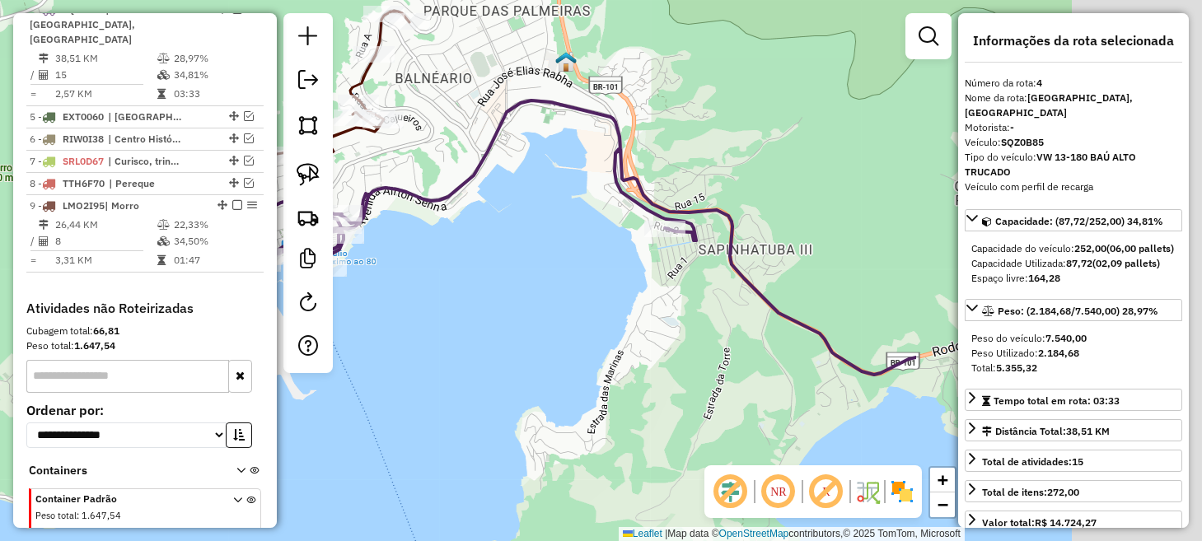
drag, startPoint x: 856, startPoint y: 325, endPoint x: 348, endPoint y: 190, distance: 526.1
click at [316, 167] on hb-router-mapa "Informações da Sessão 979119 - 14/08/2025 Criação: 13/08/2025 17:57 Depósito: L…" at bounding box center [601, 270] width 1202 height 541
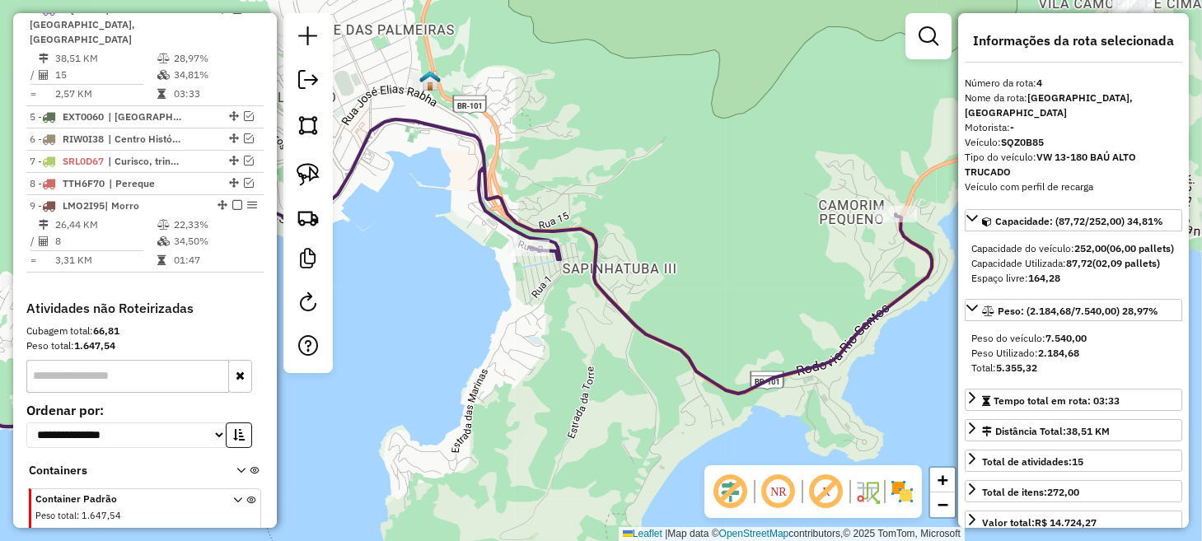
drag, startPoint x: 758, startPoint y: 273, endPoint x: 705, endPoint y: 283, distance: 53.7
click at [705, 283] on div "Janela de atendimento Grade de atendimento Capacidade Transportadoras Veículos …" at bounding box center [601, 270] width 1202 height 541
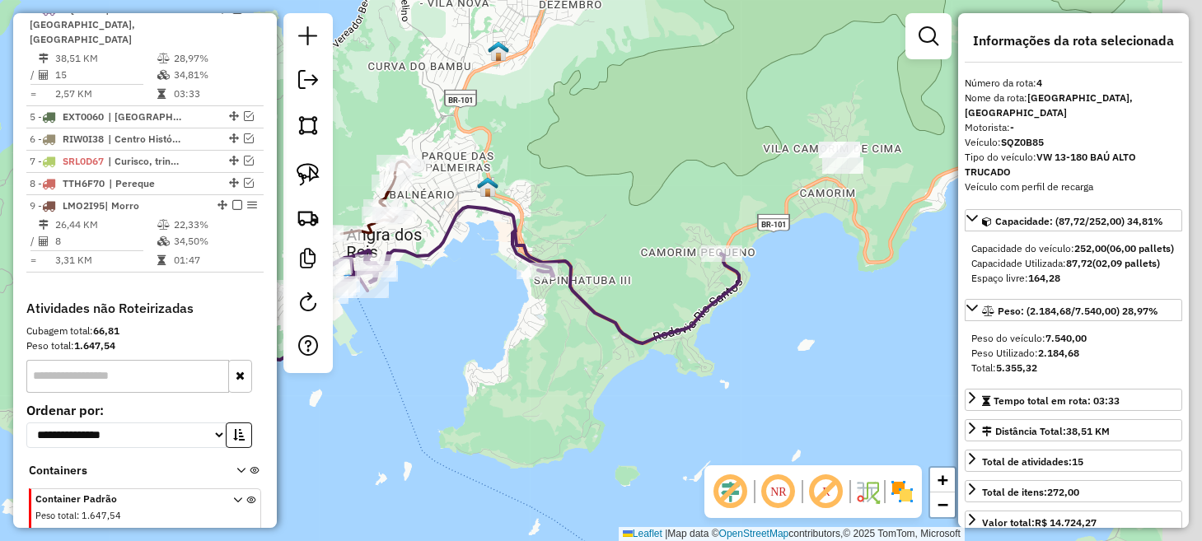
drag, startPoint x: 740, startPoint y: 290, endPoint x: 669, endPoint y: 293, distance: 70.9
click at [669, 293] on div "Janela de atendimento Grade de atendimento Capacidade Transportadoras Veículos …" at bounding box center [601, 270] width 1202 height 541
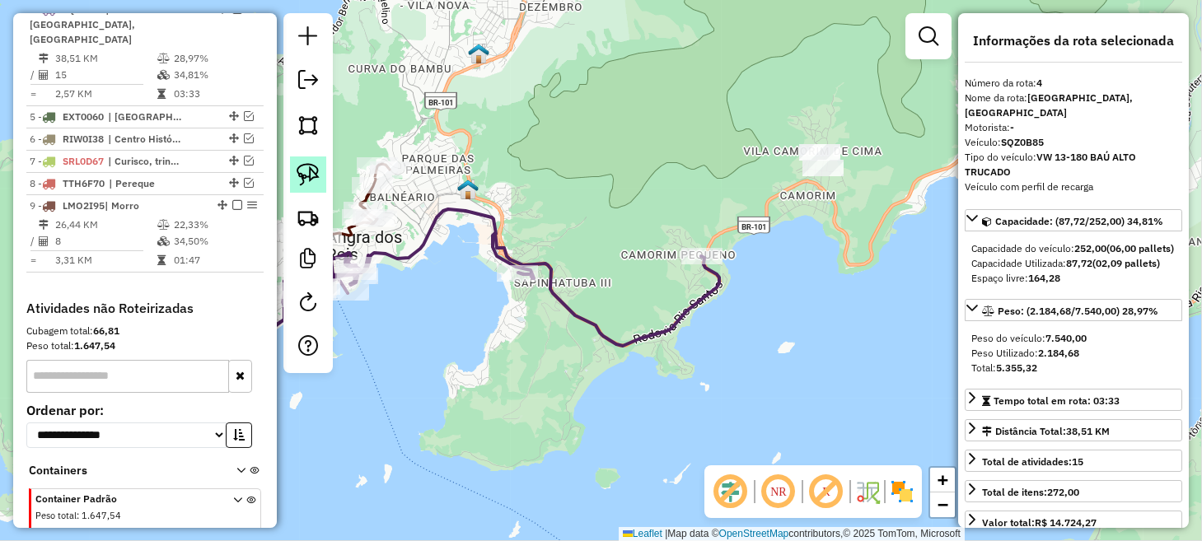
click at [308, 180] on img at bounding box center [308, 174] width 23 height 23
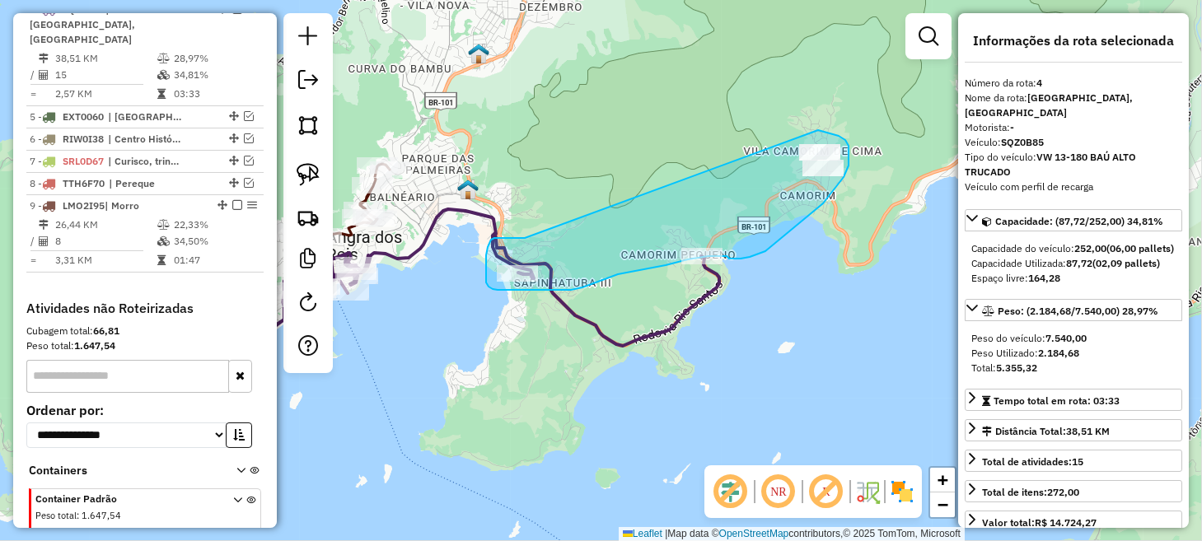
drag, startPoint x: 521, startPoint y: 238, endPoint x: 796, endPoint y: 126, distance: 297.2
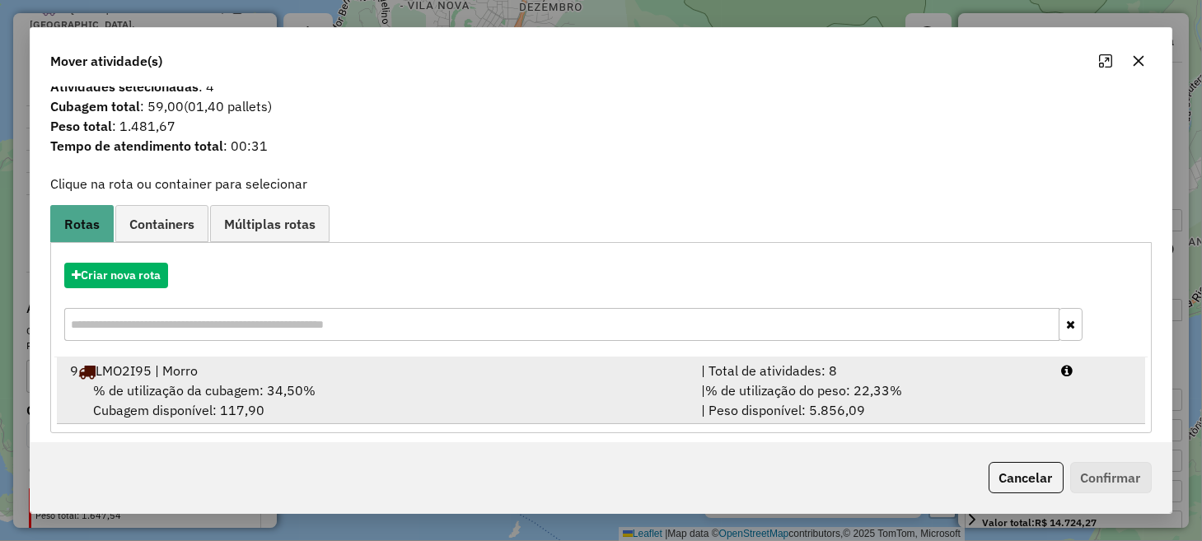
scroll to position [26, 0]
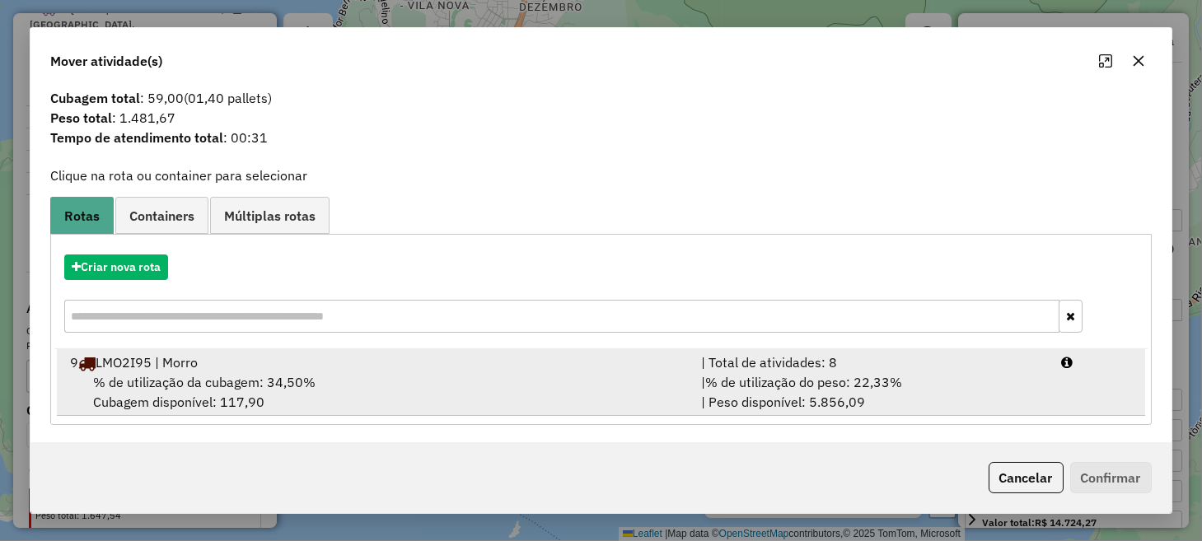
click at [408, 380] on div "% de utilização da cubagem: 34,50% Cubagem disponível: 117,90" at bounding box center [375, 392] width 630 height 40
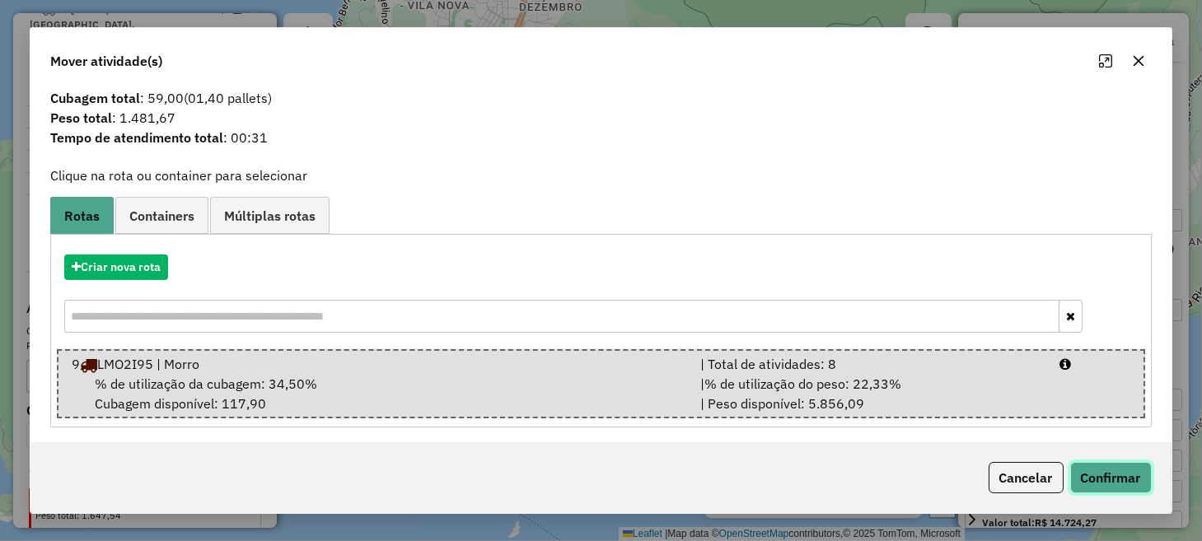
click at [1100, 484] on button "Confirmar" at bounding box center [1112, 477] width 82 height 31
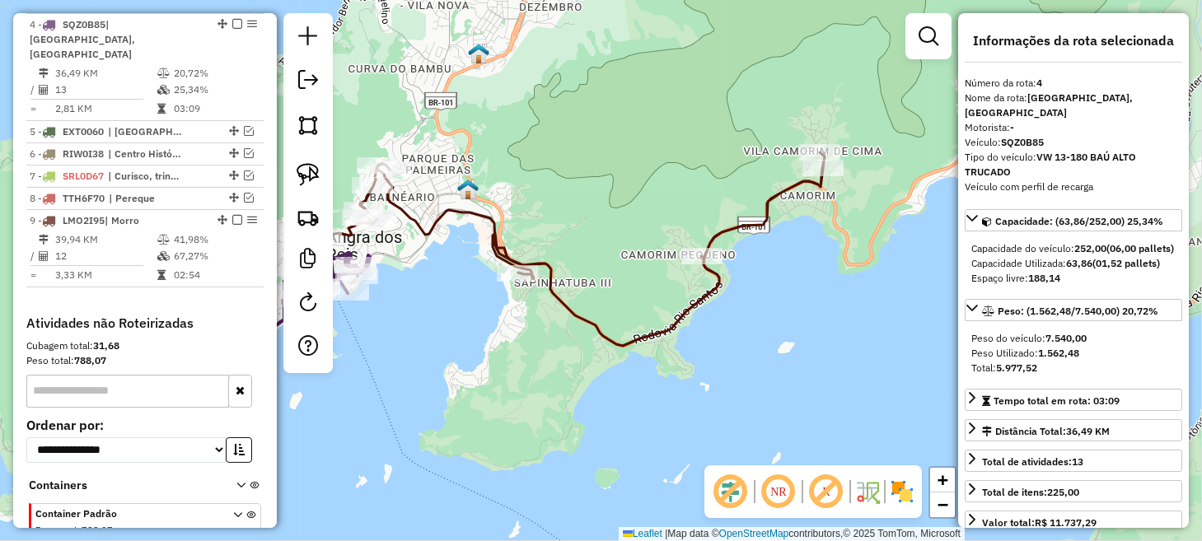
scroll to position [704, 0]
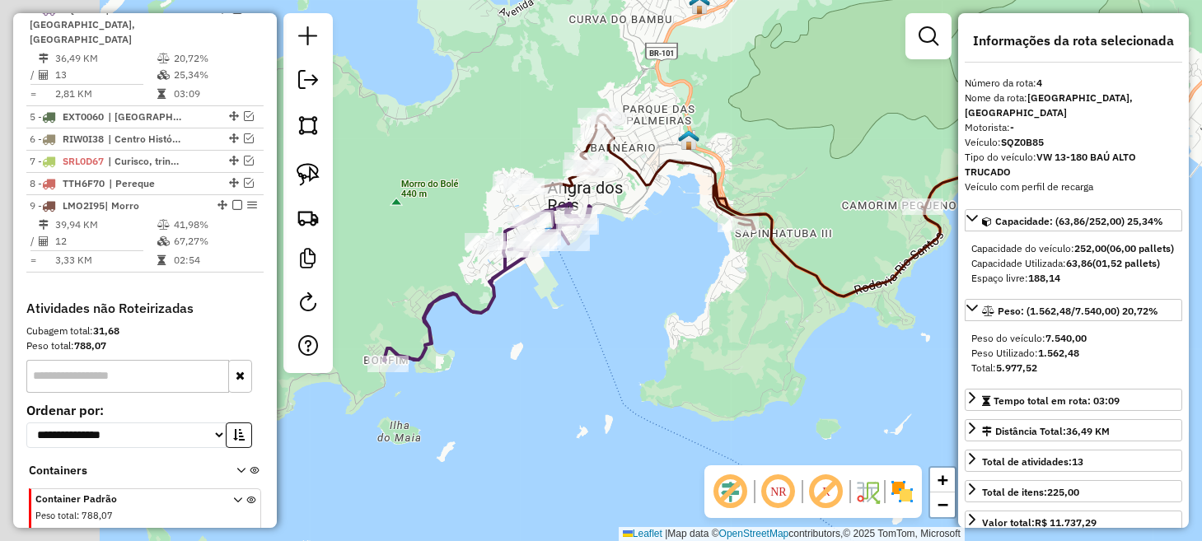
drag, startPoint x: 437, startPoint y: 354, endPoint x: 797, endPoint y: 279, distance: 367.7
click at [797, 279] on div "Janela de atendimento Grade de atendimento Capacidade Transportadoras Veículos …" at bounding box center [601, 270] width 1202 height 541
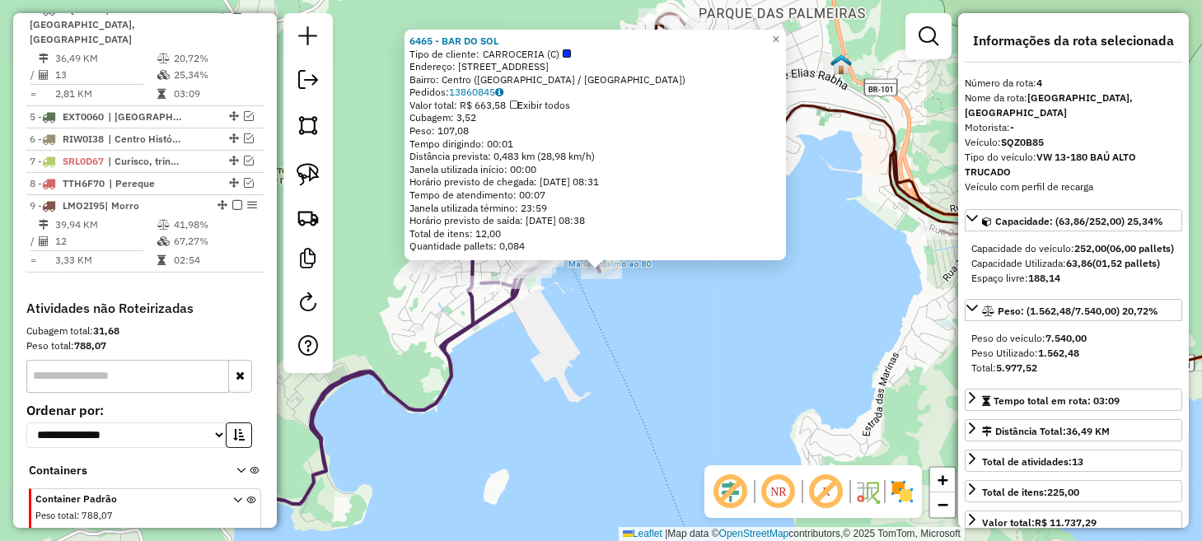
click at [722, 351] on div "6465 - BAR DO SOL Tipo de cliente: CARROCERIA (C) Endereço: [STREET_ADDRESS] Pe…" at bounding box center [601, 270] width 1202 height 541
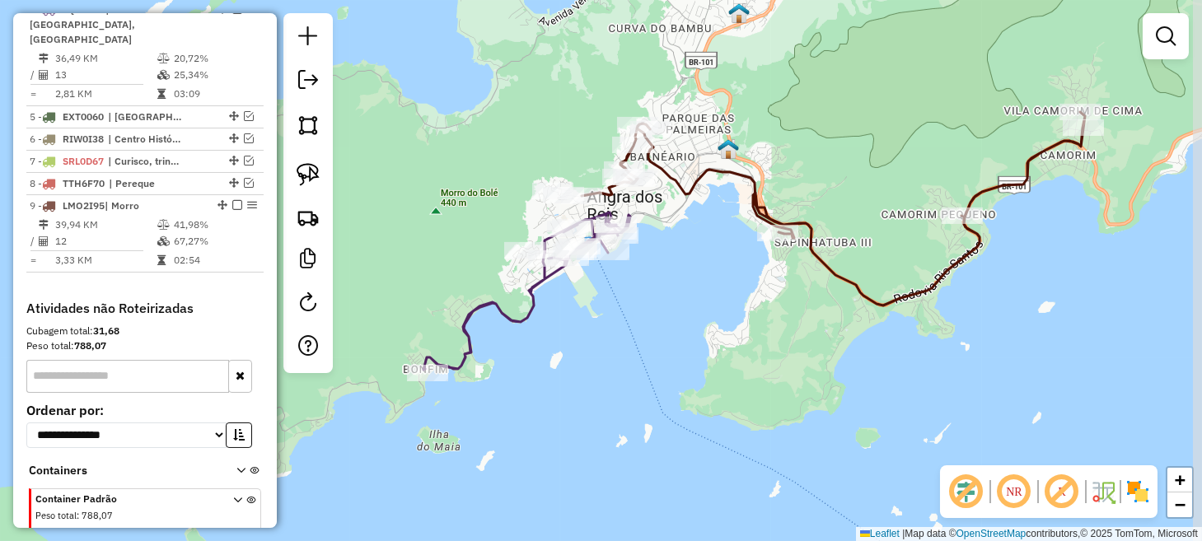
drag, startPoint x: 669, startPoint y: 296, endPoint x: 646, endPoint y: 255, distance: 46.5
click at [643, 264] on div "Janela de atendimento Grade de atendimento Capacidade Transportadoras Veículos …" at bounding box center [601, 270] width 1202 height 541
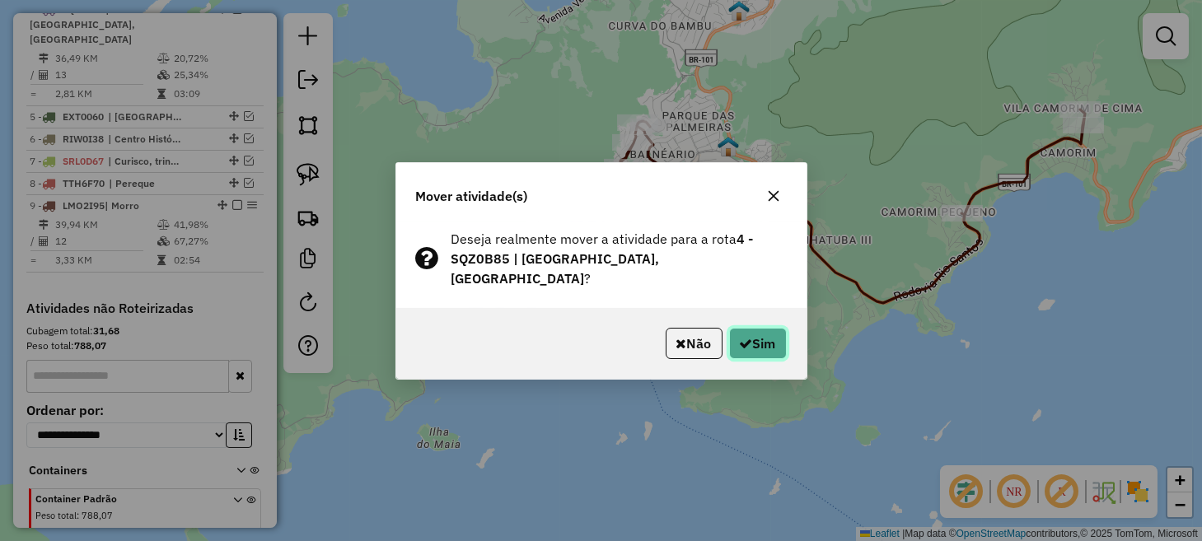
click at [780, 338] on button "Sim" at bounding box center [758, 343] width 58 height 31
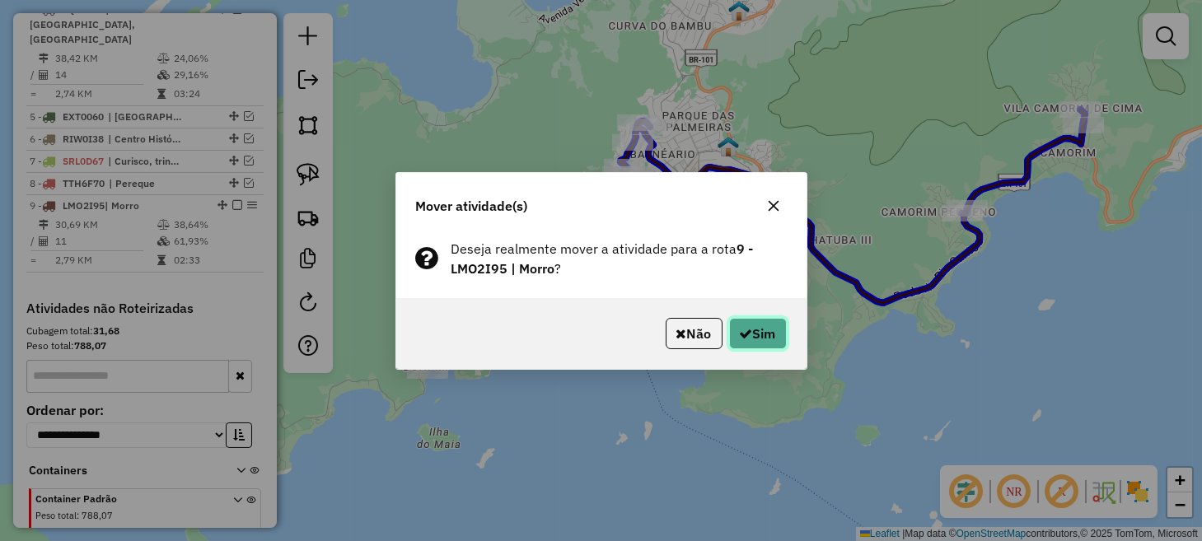
click at [760, 329] on button "Sim" at bounding box center [758, 333] width 58 height 31
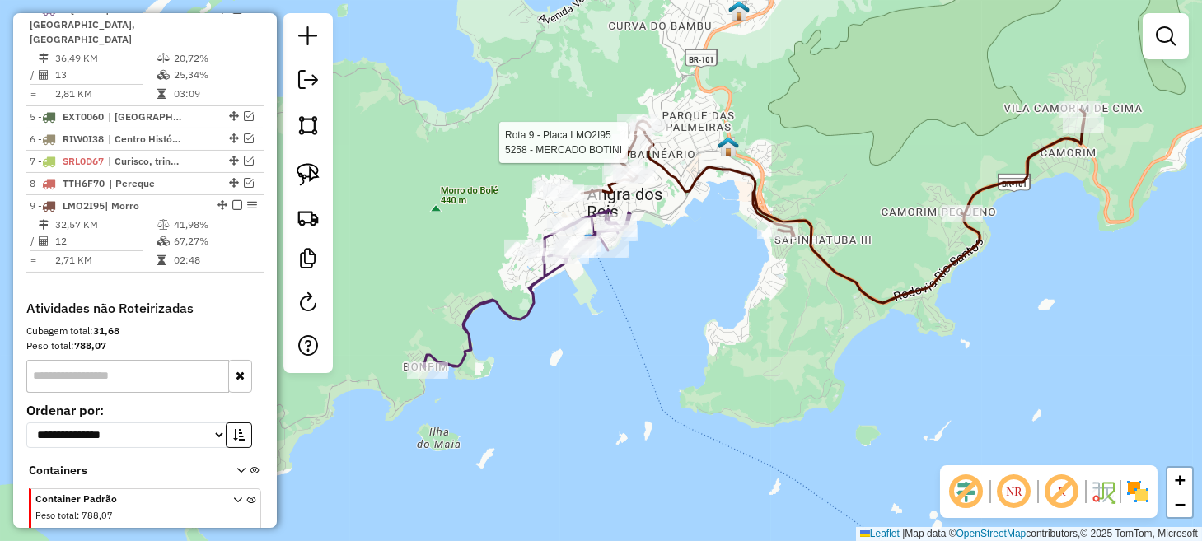
select select "*********"
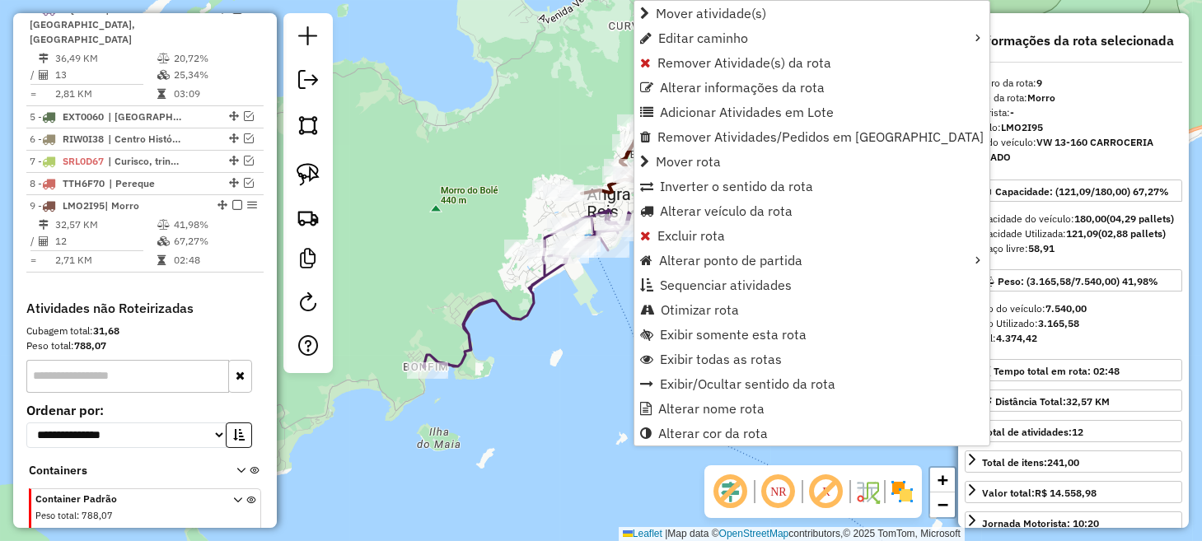
scroll to position [770, 0]
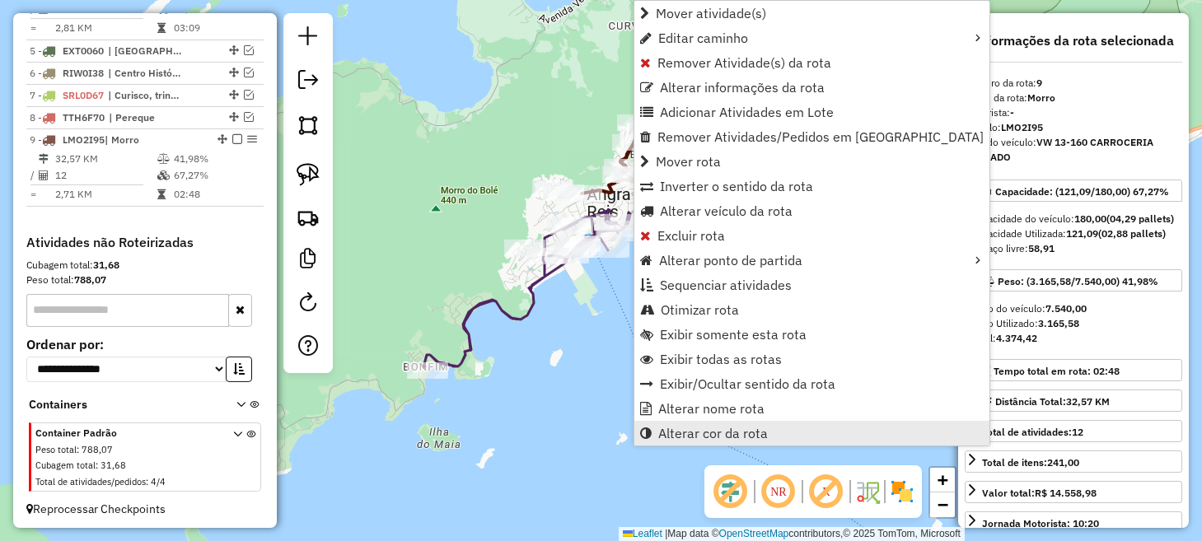
click at [733, 435] on span "Alterar cor da rota" at bounding box center [713, 433] width 110 height 13
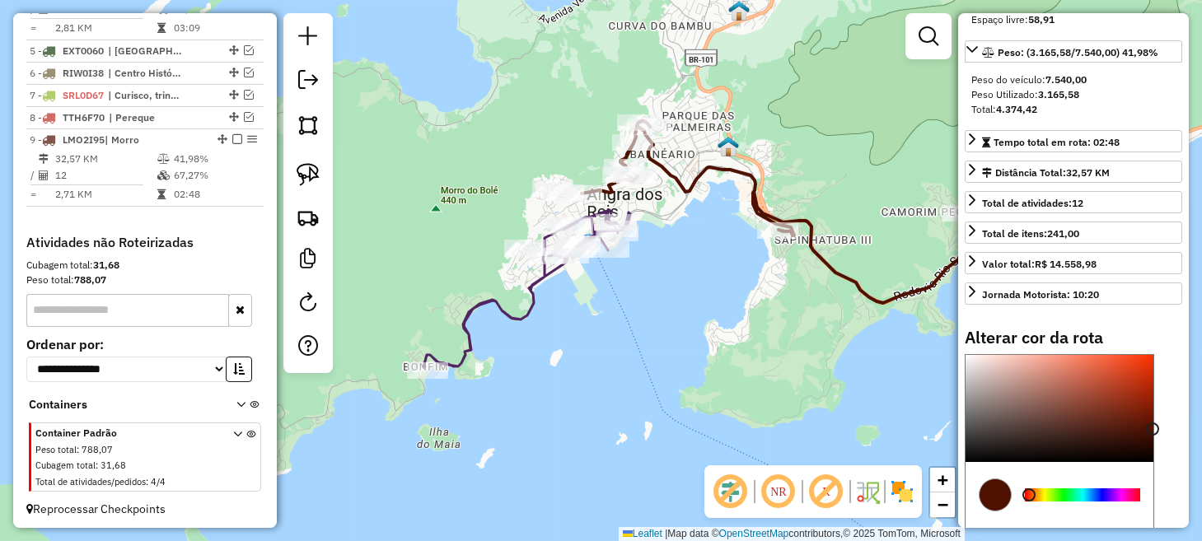
scroll to position [247, 0]
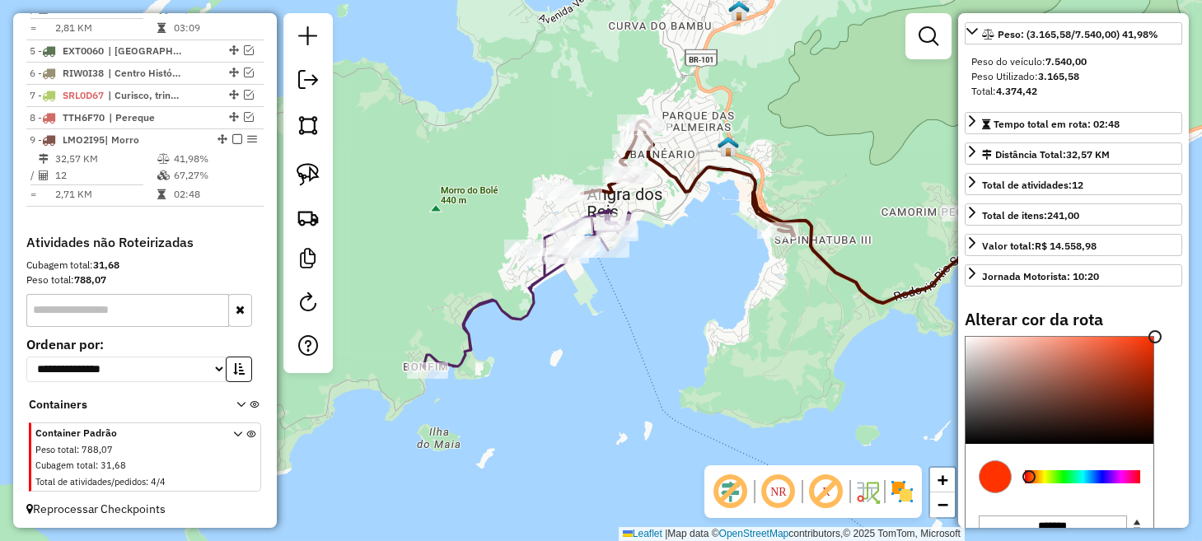
drag, startPoint x: 1119, startPoint y: 424, endPoint x: 1154, endPoint y: 346, distance: 85.6
click at [1154, 346] on div "Alterar cor da rota C M Y K ** *** ** H S L *** ** * R G B ******* Hex Fechar" at bounding box center [1074, 475] width 218 height 330
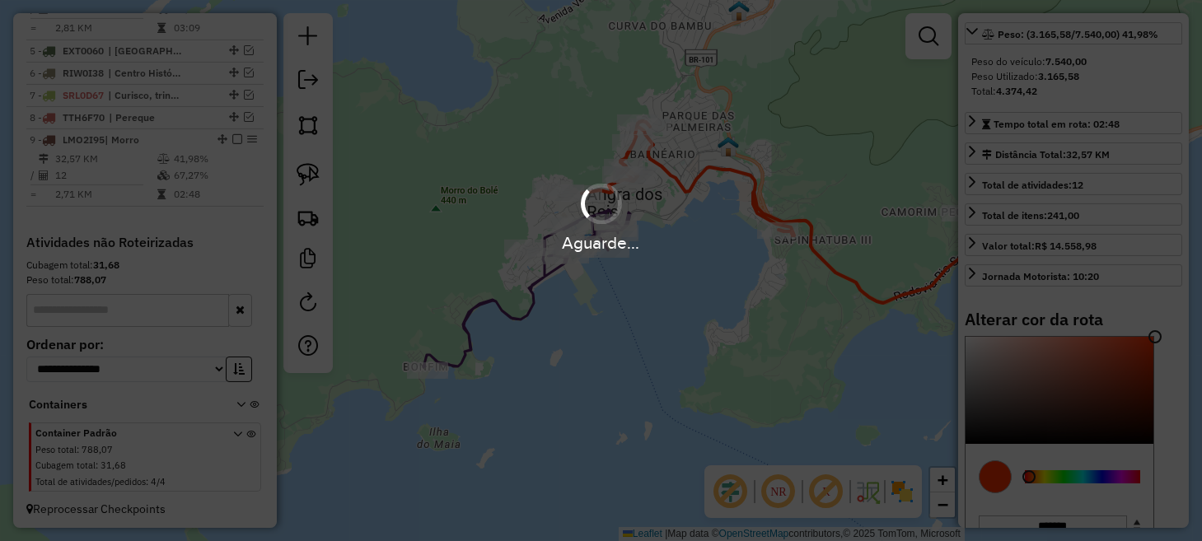
drag, startPoint x: 1134, startPoint y: 505, endPoint x: 1071, endPoint y: 512, distance: 63.8
click at [1071, 512] on div "Aguarde..." at bounding box center [601, 270] width 1202 height 541
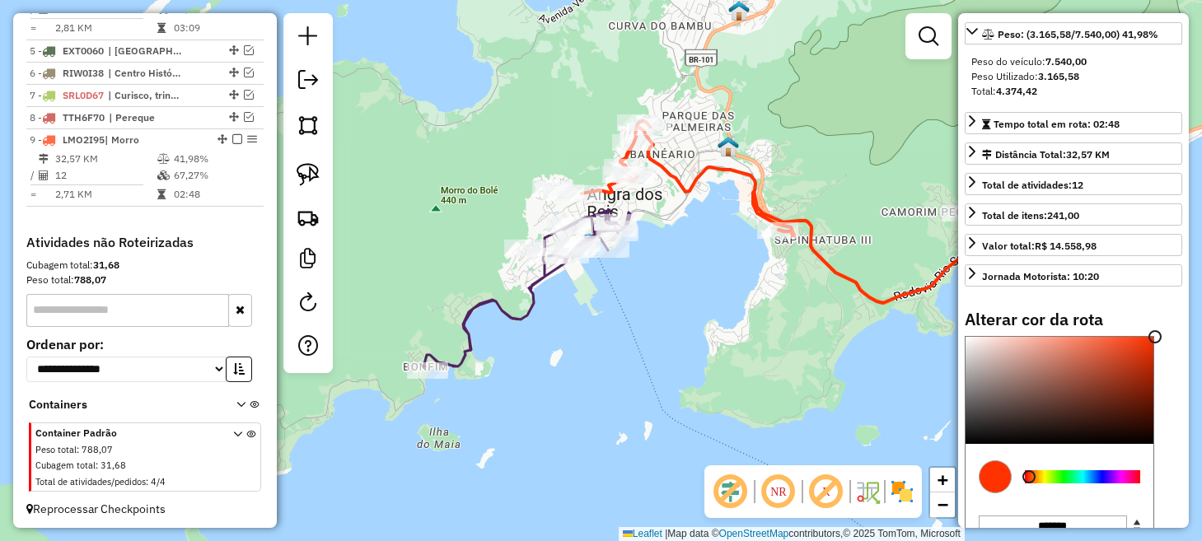
type input "*******"
click at [1065, 484] on div at bounding box center [1082, 477] width 115 height 13
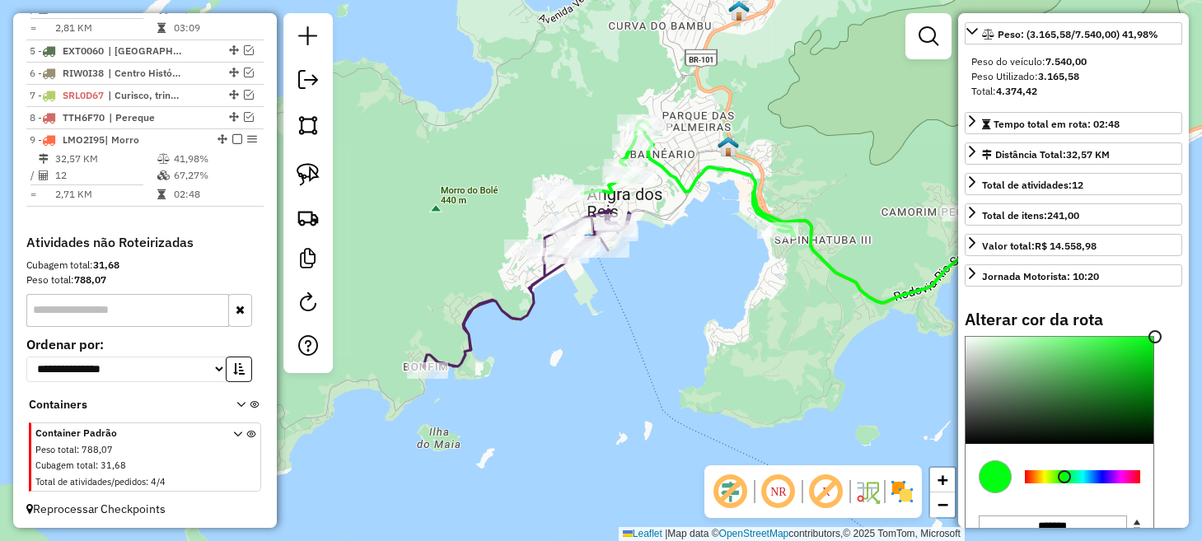
click at [684, 316] on div "Janela de atendimento Grade de atendimento Capacidade Transportadoras Veículos …" at bounding box center [601, 270] width 1202 height 541
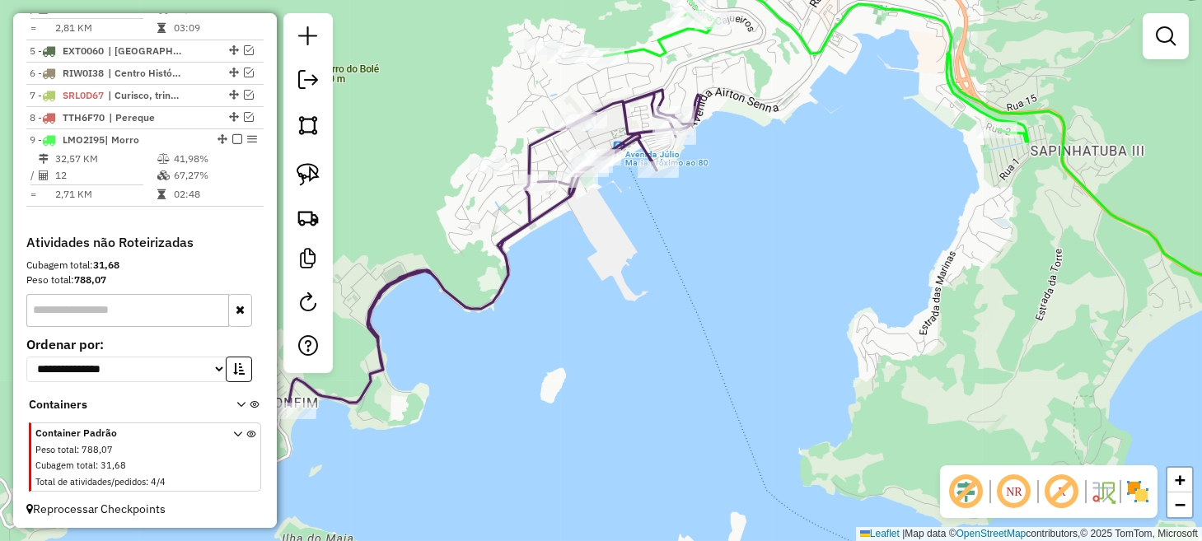
drag, startPoint x: 705, startPoint y: 237, endPoint x: 624, endPoint y: 356, distance: 144.2
click at [664, 362] on div "Janela de atendimento Grade de atendimento Capacidade Transportadoras Veículos …" at bounding box center [601, 270] width 1202 height 541
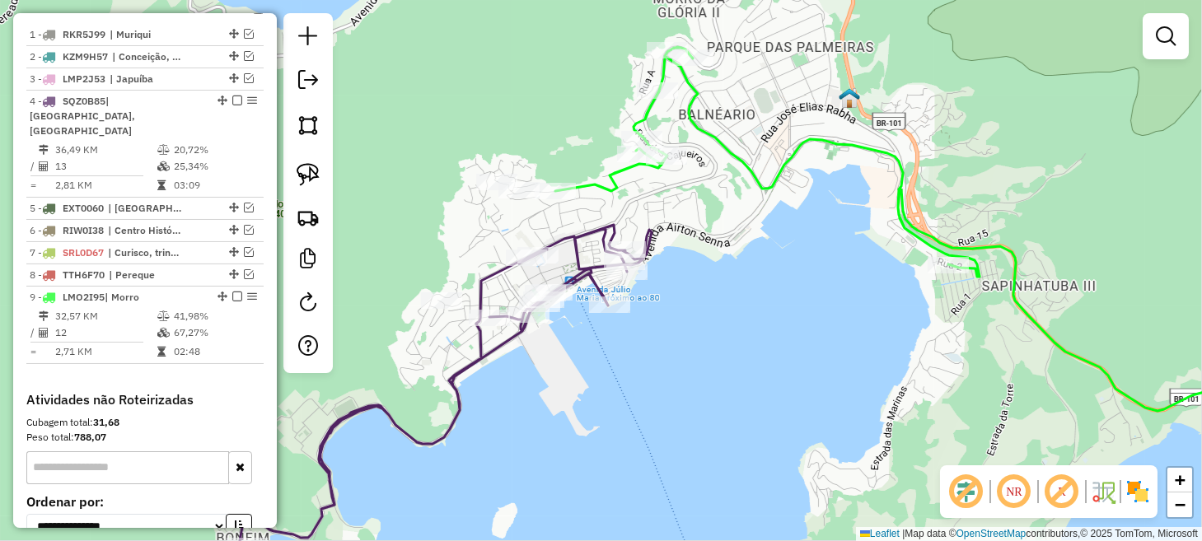
scroll to position [605, 0]
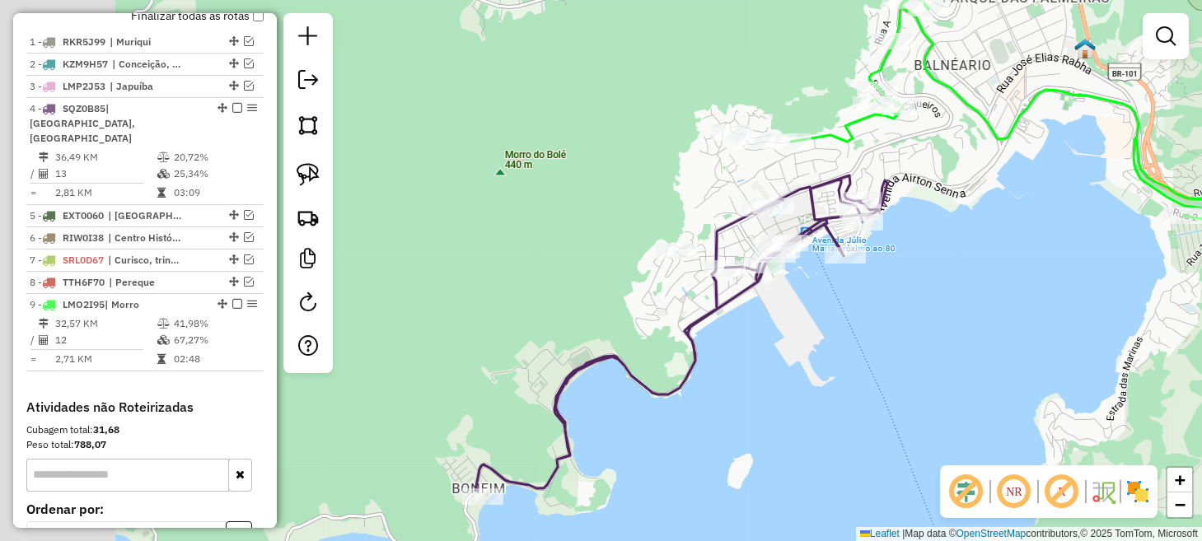
drag, startPoint x: 611, startPoint y: 359, endPoint x: 857, endPoint y: 298, distance: 253.0
click at [857, 299] on div "Janela de atendimento Grade de atendimento Capacidade Transportadoras Veículos …" at bounding box center [601, 270] width 1202 height 541
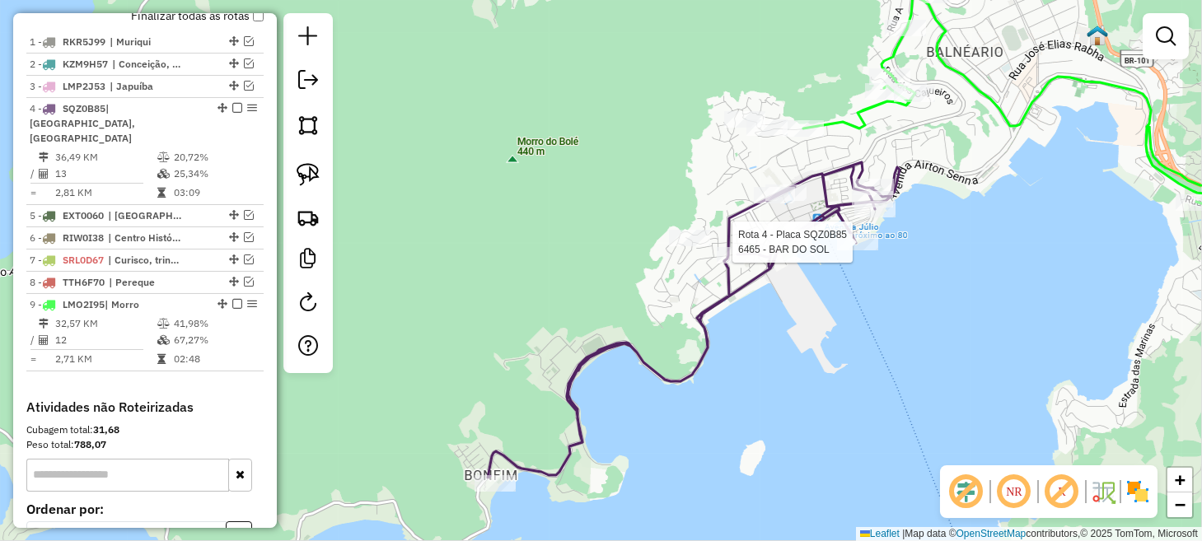
select select "*********"
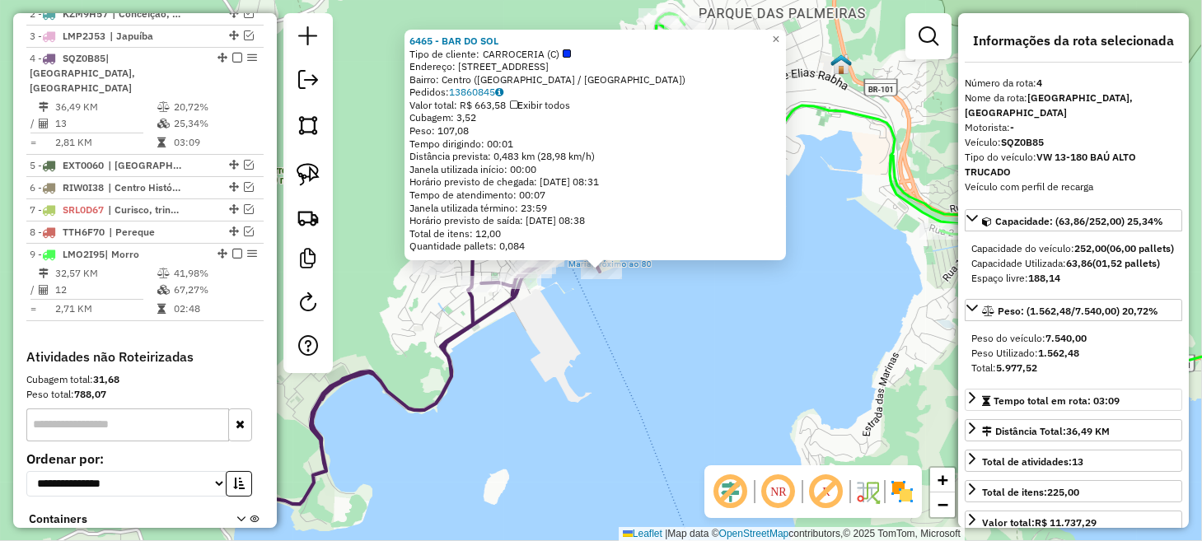
scroll to position [704, 0]
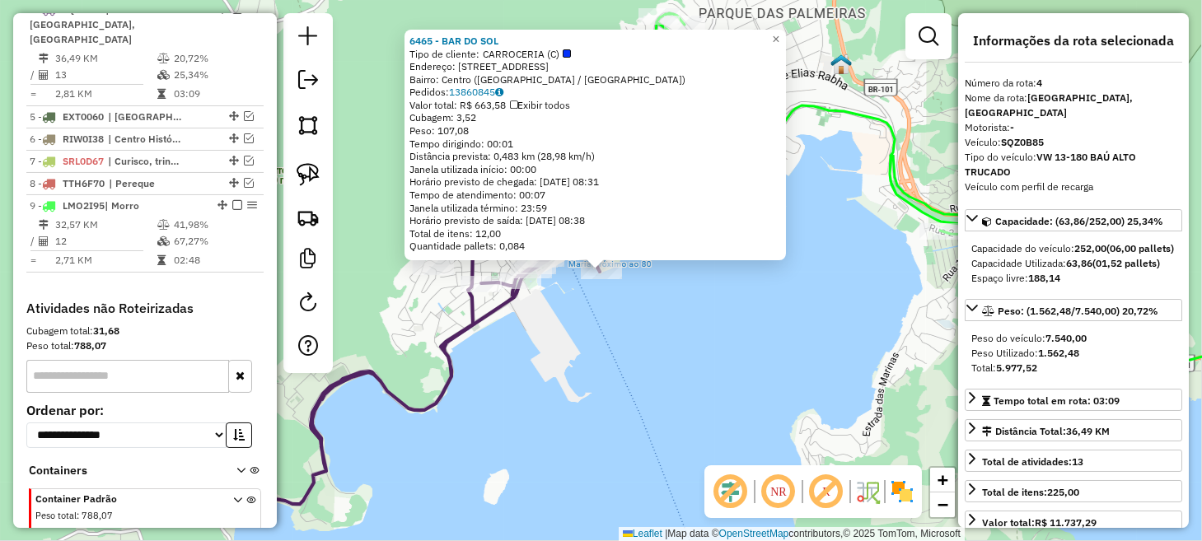
click at [794, 356] on div "6465 - BAR DO SOL Tipo de cliente: CARROCERIA (C) Endereço: [STREET_ADDRESS] Pe…" at bounding box center [601, 270] width 1202 height 541
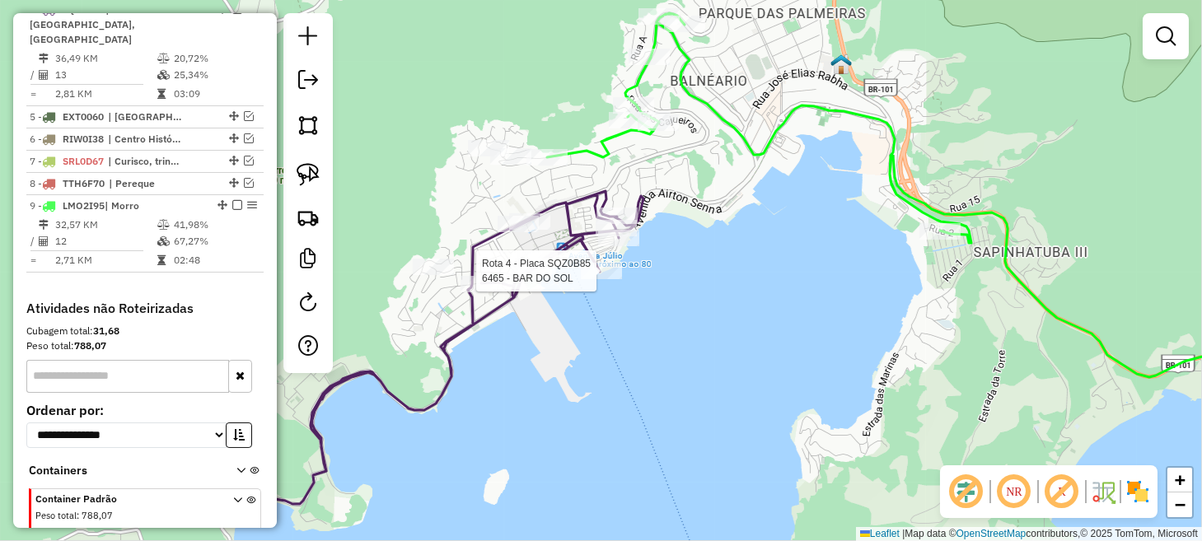
select select "*********"
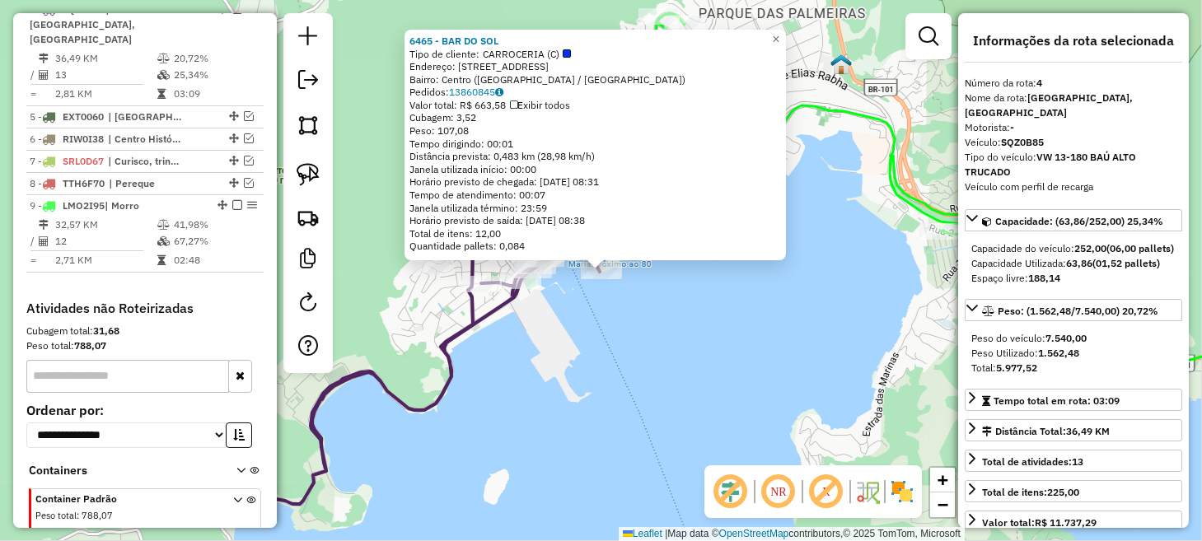
drag, startPoint x: 722, startPoint y: 396, endPoint x: 717, endPoint y: 387, distance: 10.3
click at [722, 395] on div "6465 - BAR DO SOL Tipo de cliente: CARROCERIA (C) Endereço: [STREET_ADDRESS] Pe…" at bounding box center [601, 270] width 1202 height 541
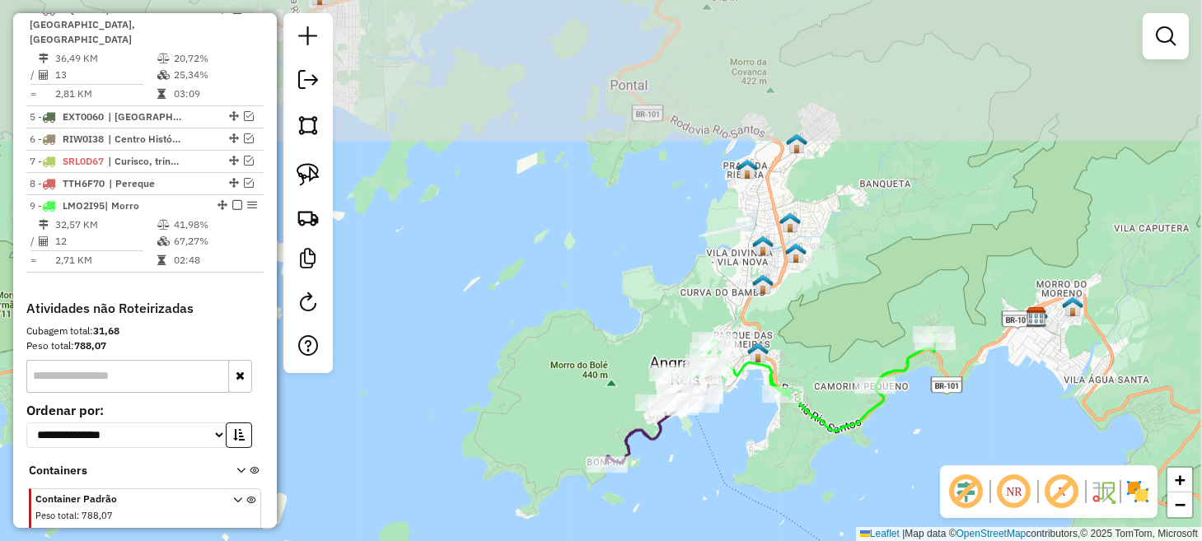
drag, startPoint x: 921, startPoint y: 140, endPoint x: 828, endPoint y: 358, distance: 236.3
click at [828, 358] on div "Janela de atendimento Grade de atendimento Capacidade Transportadoras Veículos …" at bounding box center [601, 270] width 1202 height 541
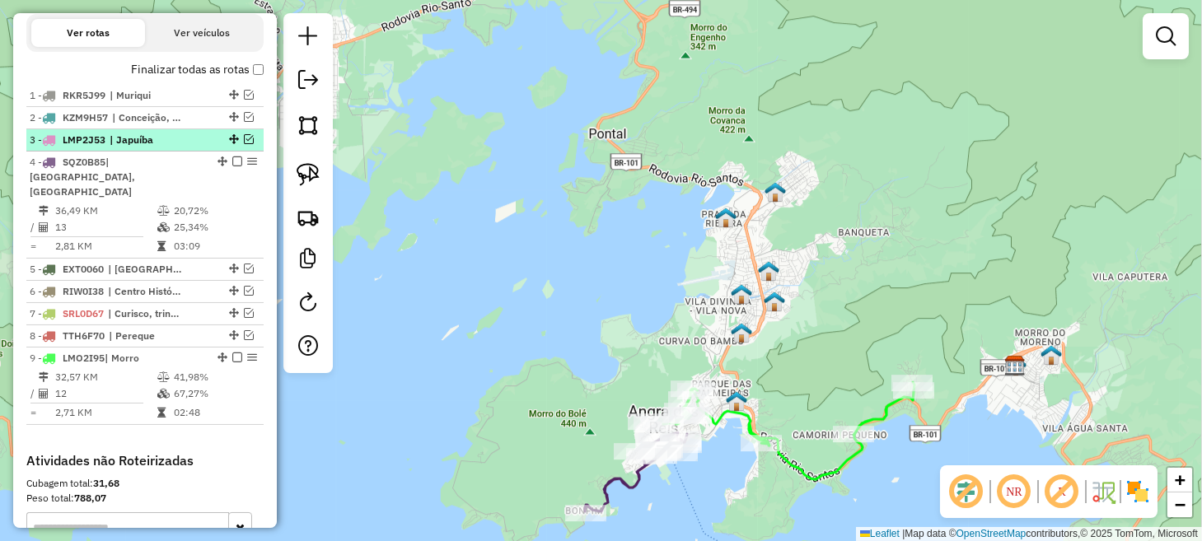
scroll to position [538, 0]
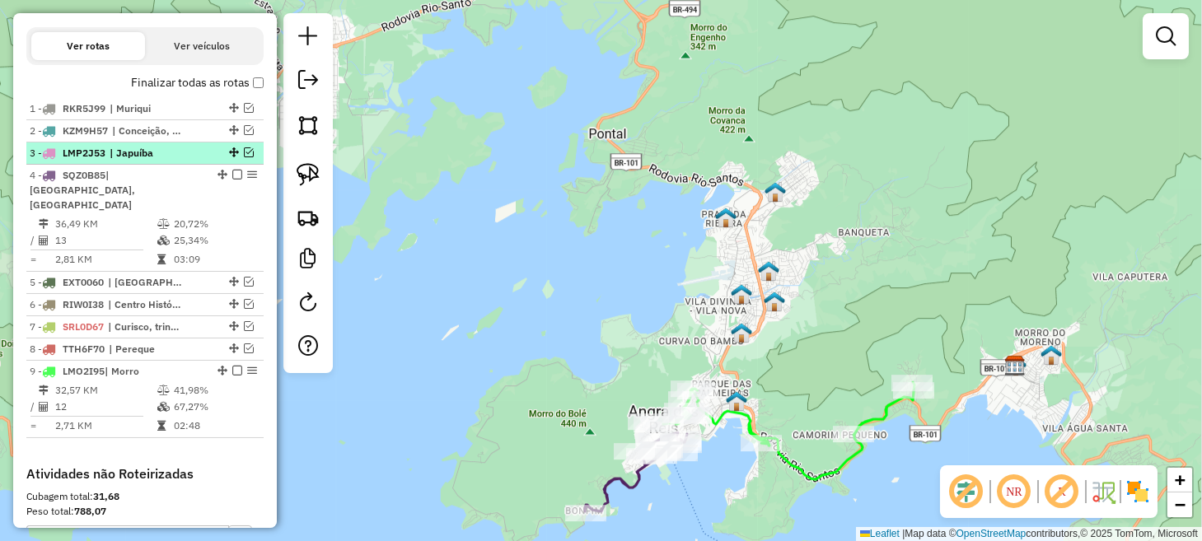
click at [244, 157] on em at bounding box center [249, 153] width 10 height 10
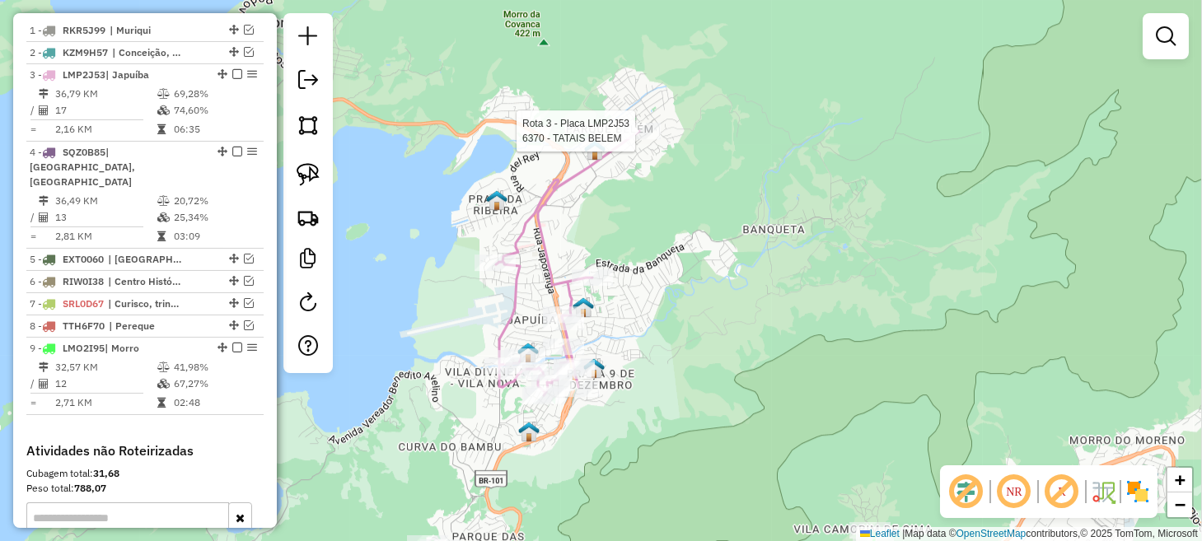
select select "*********"
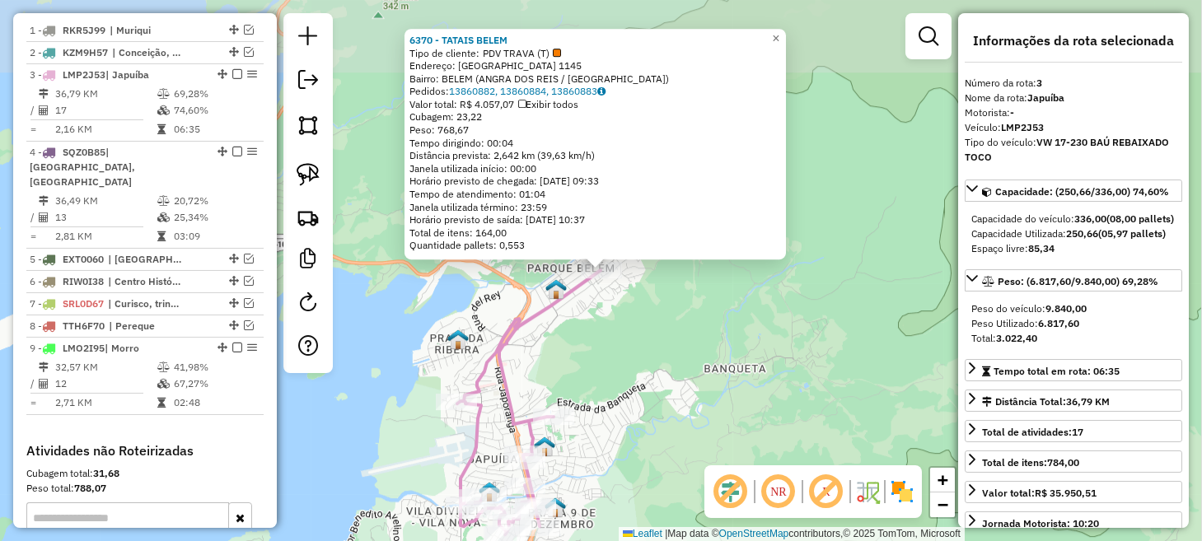
scroll to position [681, 0]
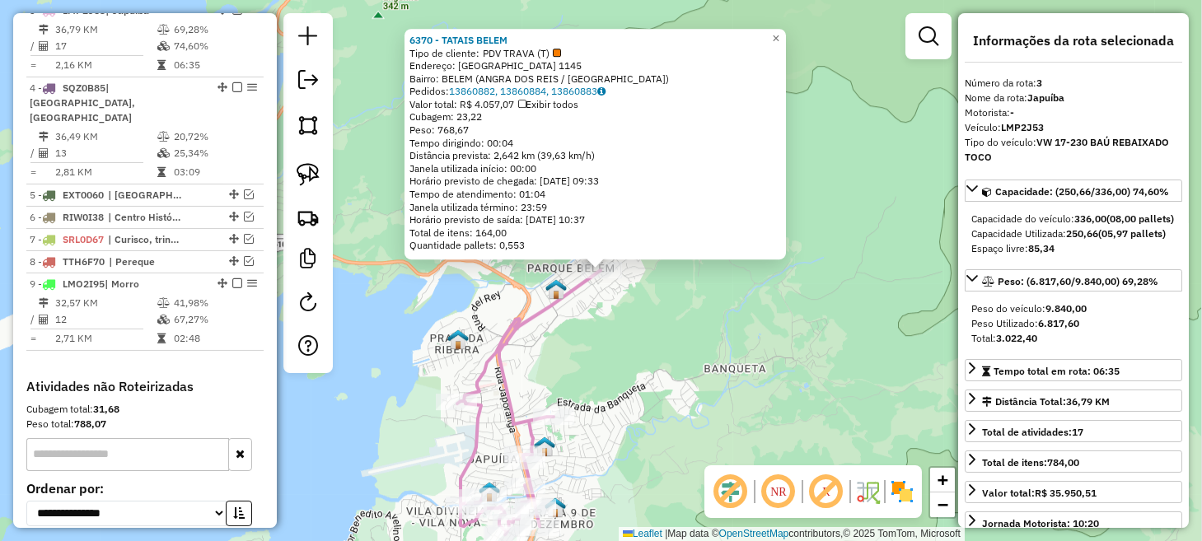
click at [807, 369] on div "6370 - TATAIS BELEM Tipo de cliente: PDV TRAVA (T) Endereço: SAO JOSE 1145 Bair…" at bounding box center [601, 270] width 1202 height 541
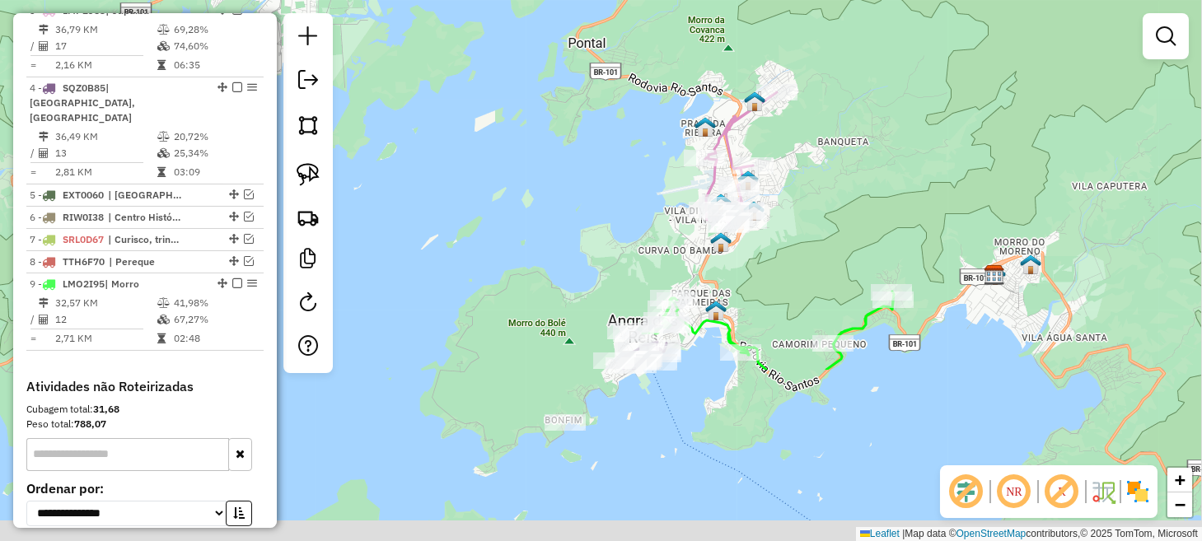
drag, startPoint x: 796, startPoint y: 390, endPoint x: 875, endPoint y: 155, distance: 247.8
click at [872, 158] on div "Janela de atendimento Grade de atendimento Capacidade Transportadoras Veículos …" at bounding box center [601, 270] width 1202 height 541
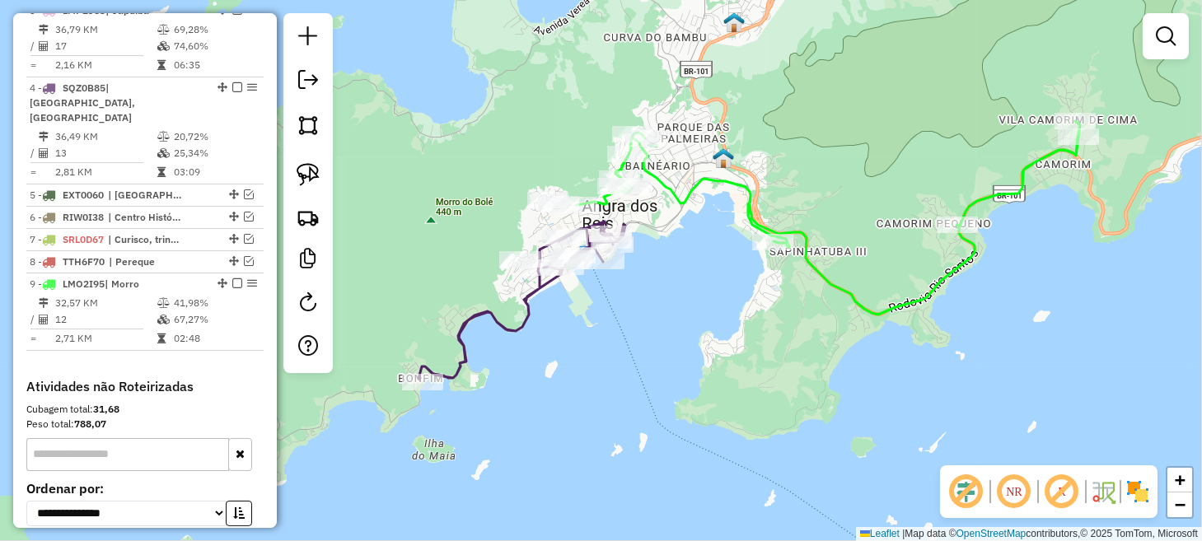
drag, startPoint x: 1004, startPoint y: 227, endPoint x: 858, endPoint y: 298, distance: 162.5
click at [860, 298] on div "Janela de atendimento Grade de atendimento Capacidade Transportadoras Veículos …" at bounding box center [601, 270] width 1202 height 541
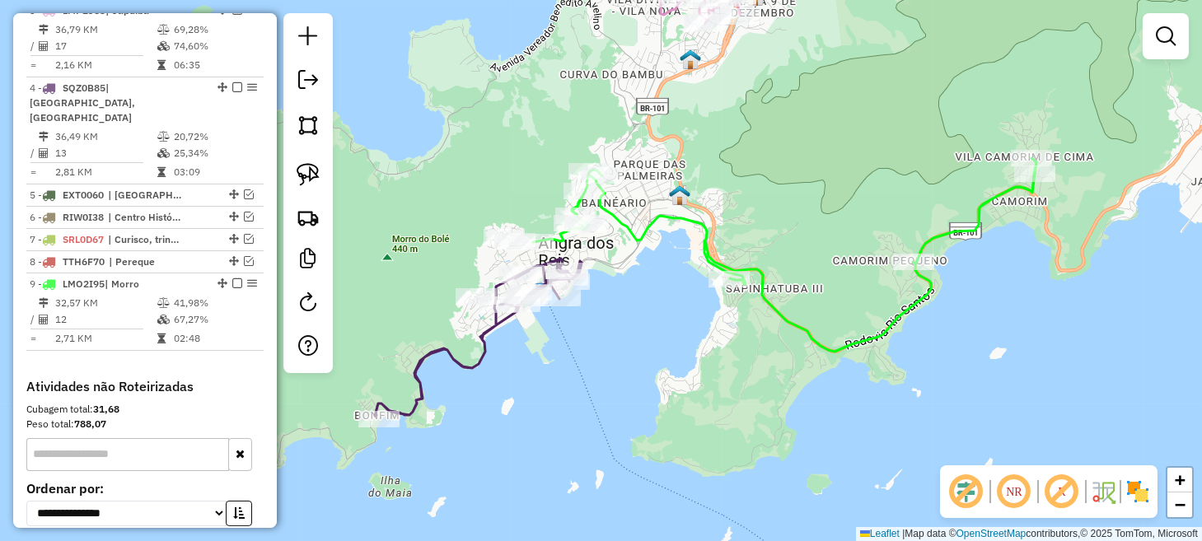
drag, startPoint x: 549, startPoint y: 342, endPoint x: 665, endPoint y: 296, distance: 125.0
click at [665, 296] on div "Janela de atendimento Grade de atendimento Capacidade Transportadoras Veículos …" at bounding box center [601, 270] width 1202 height 541
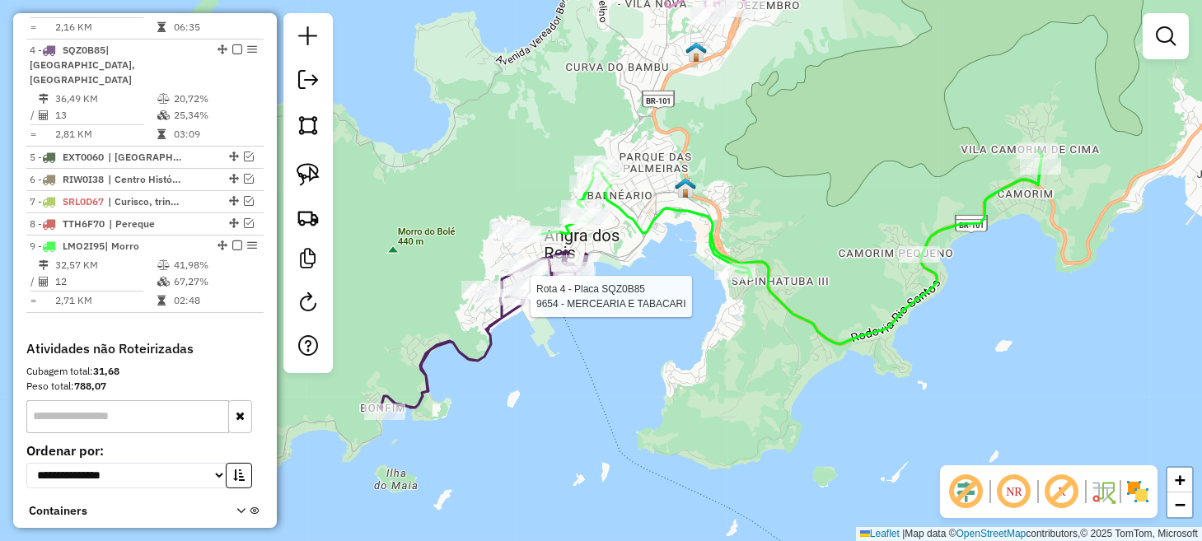
select select "*********"
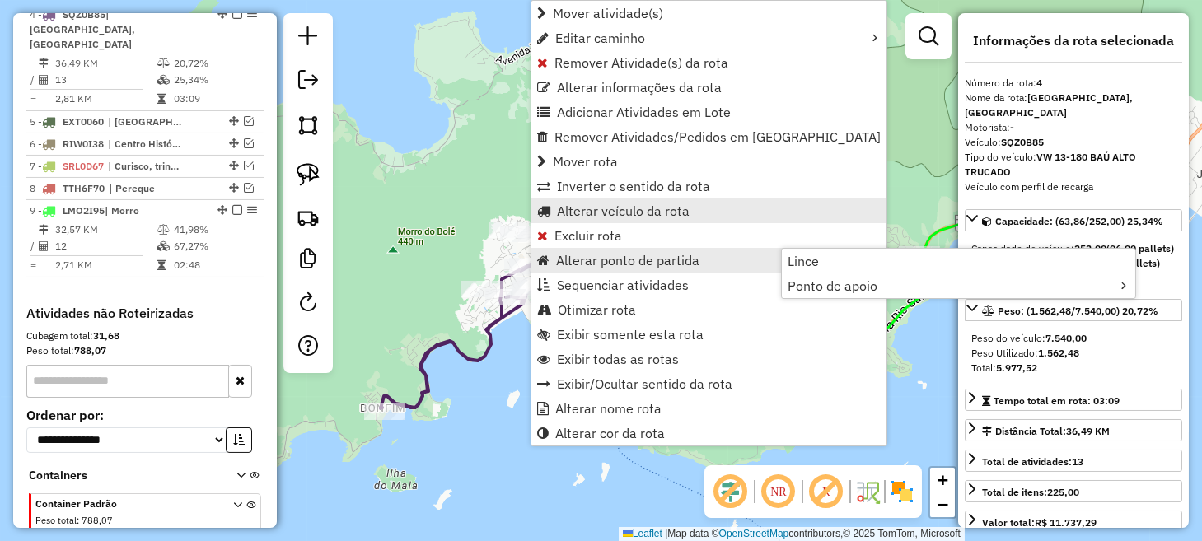
scroll to position [759, 0]
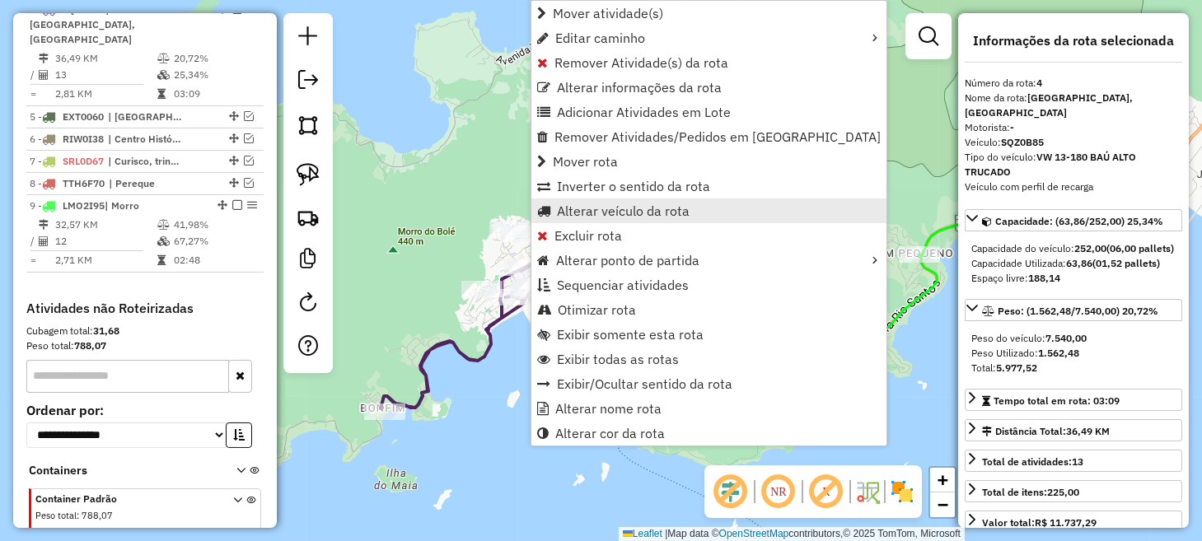
click at [630, 218] on span "Alterar veículo da rota" at bounding box center [623, 210] width 133 height 13
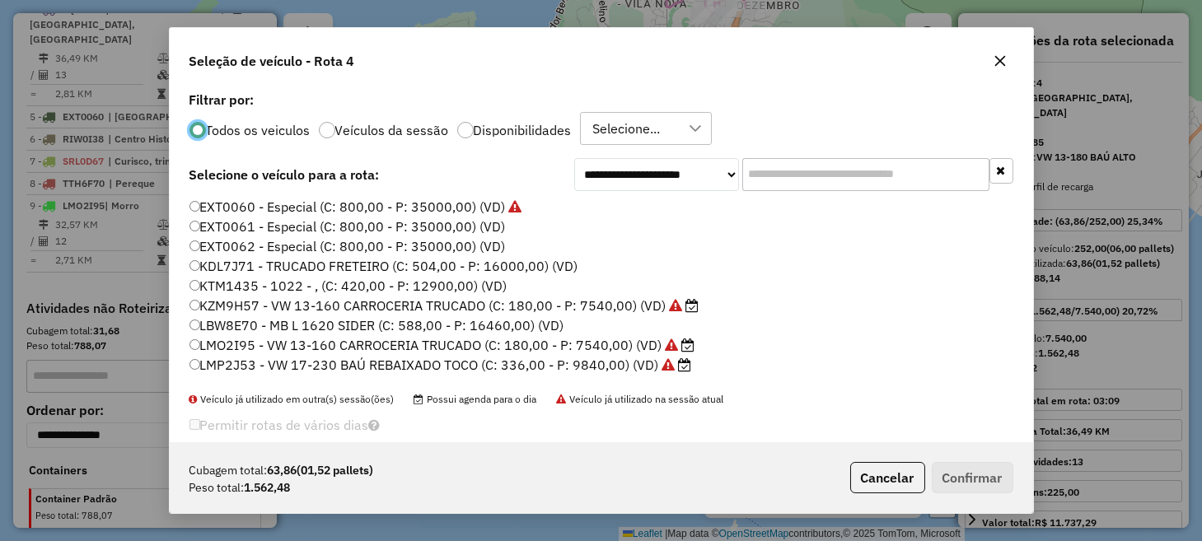
scroll to position [8, 5]
drag, startPoint x: 260, startPoint y: 348, endPoint x: 403, endPoint y: 356, distance: 142.8
click at [260, 348] on label "LMO2I95 - VW 13-160 CARROCERIA TRUCADO (C: 180,00 - P: 7540,00) (VD)" at bounding box center [443, 345] width 506 height 20
click at [213, 339] on label "LMO2I95 - VW 13-160 CARROCERIA TRUCADO (C: 180,00 - P: 7540,00) (VD)" at bounding box center [443, 345] width 506 height 20
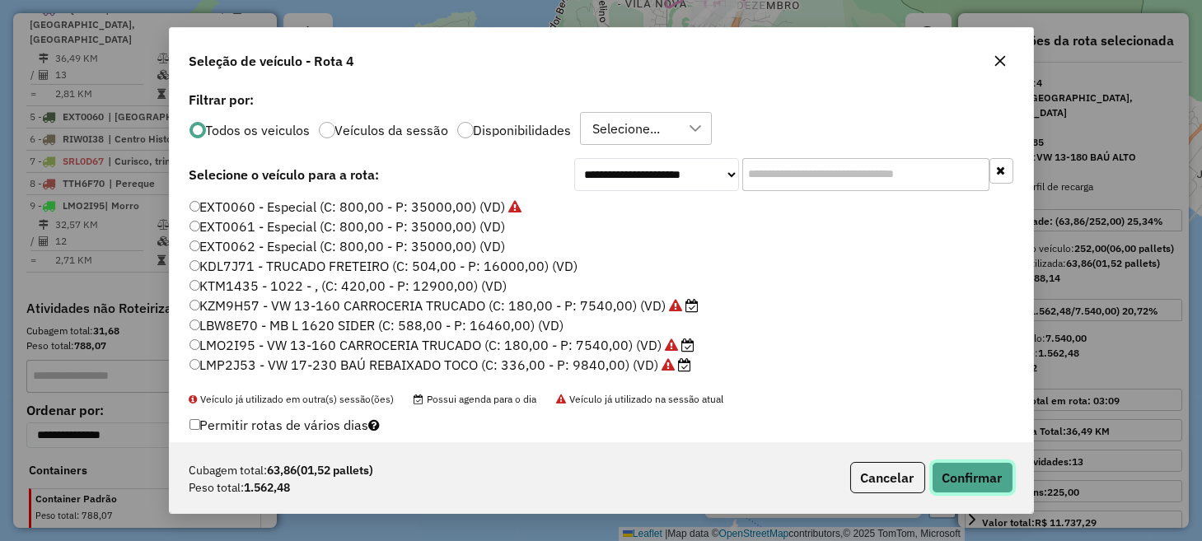
click at [982, 480] on button "Confirmar" at bounding box center [973, 477] width 82 height 31
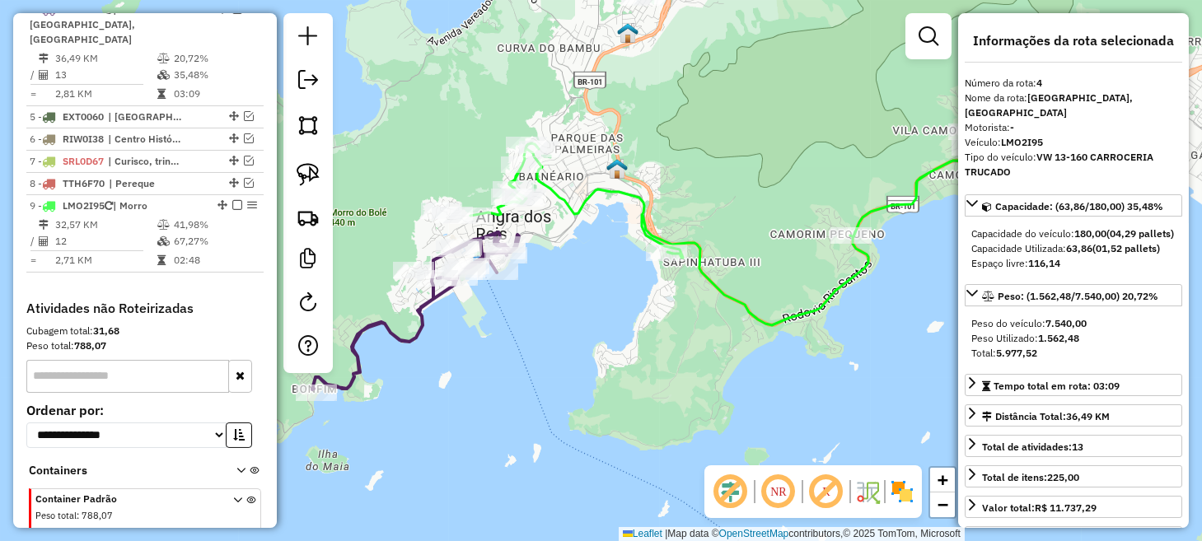
drag, startPoint x: 712, startPoint y: 312, endPoint x: 608, endPoint y: 287, distance: 106.7
click at [608, 287] on div "Janela de atendimento Grade de atendimento Capacidade Transportadoras Veículos …" at bounding box center [601, 270] width 1202 height 541
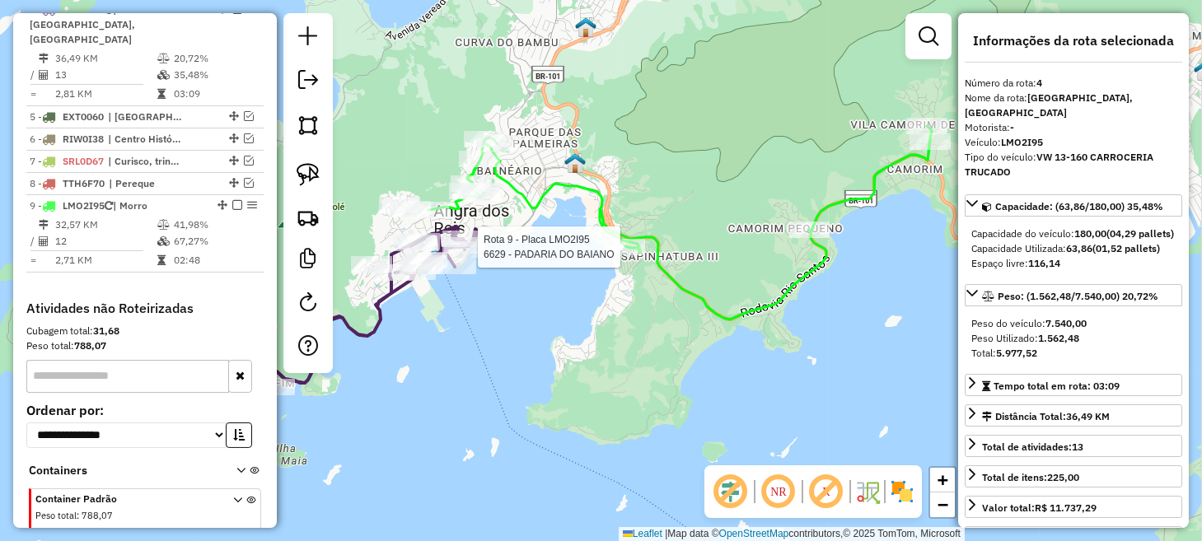
scroll to position [825, 0]
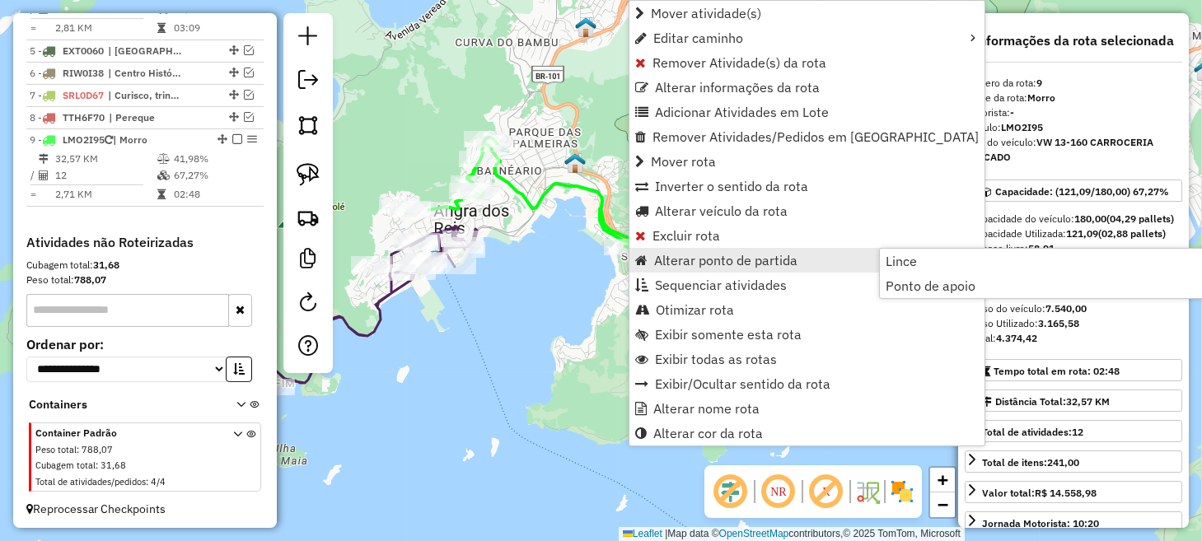
click at [504, 434] on div "Janela de atendimento Grade de atendimento Capacidade Transportadoras Veículos …" at bounding box center [601, 270] width 1202 height 541
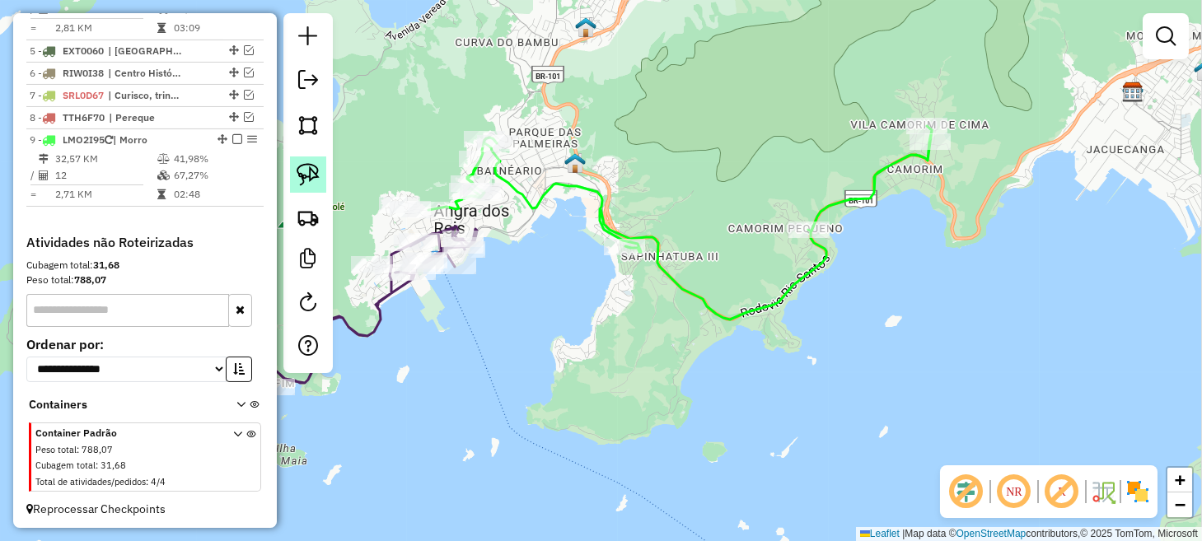
click at [312, 170] on img at bounding box center [308, 174] width 23 height 23
drag, startPoint x: 433, startPoint y: 121, endPoint x: 433, endPoint y: 139, distance: 18.1
drag, startPoint x: 298, startPoint y: 168, endPoint x: 399, endPoint y: 152, distance: 101.8
click at [298, 167] on img at bounding box center [308, 174] width 23 height 23
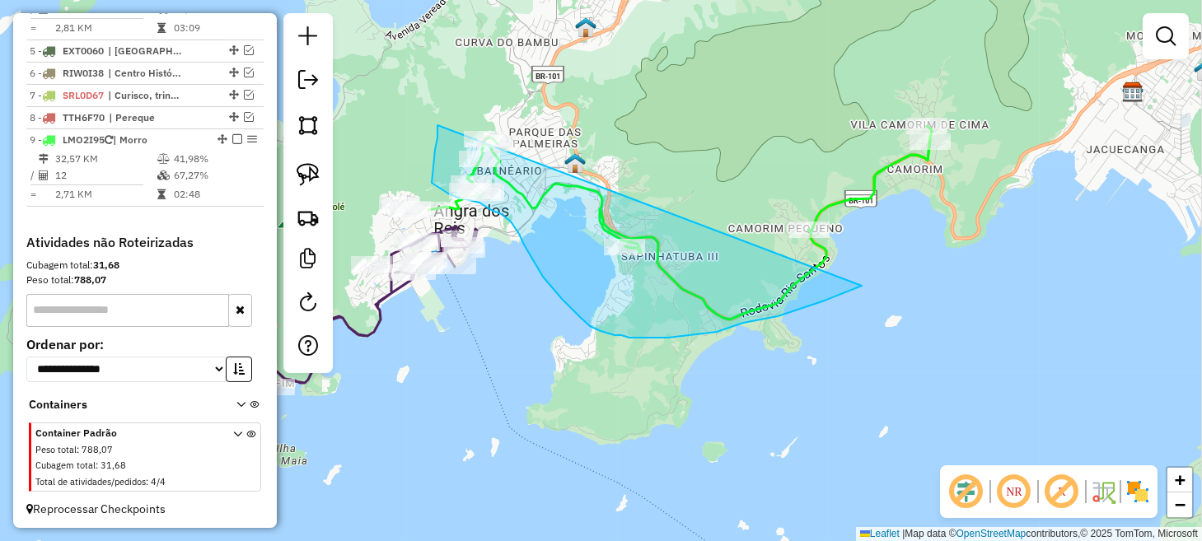
drag, startPoint x: 438, startPoint y: 125, endPoint x: 953, endPoint y: 204, distance: 521.0
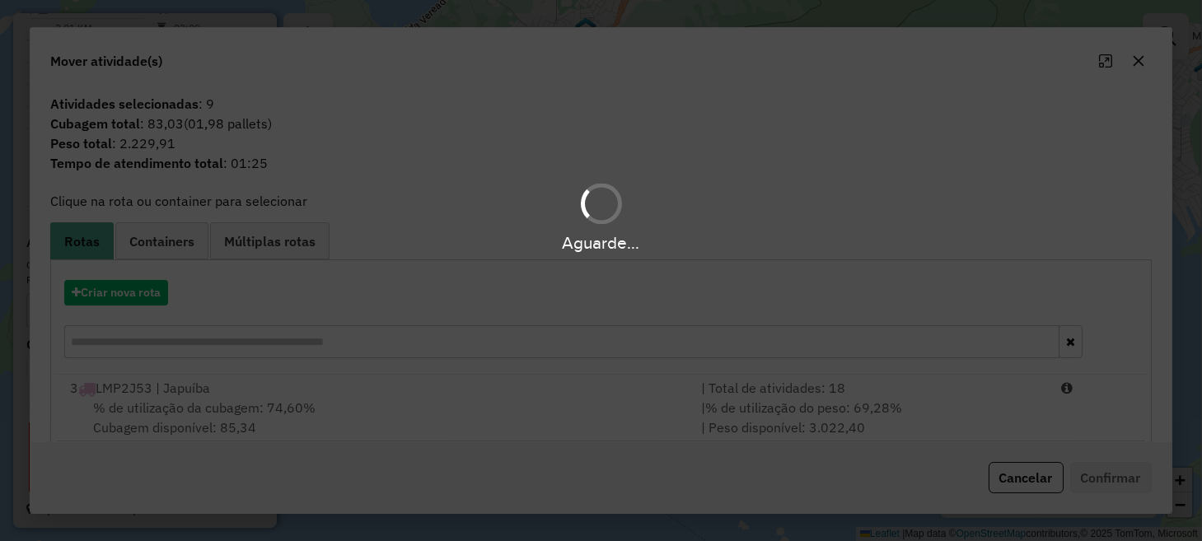
drag, startPoint x: 953, startPoint y: 204, endPoint x: 974, endPoint y: 86, distance: 119.8
click at [974, 86] on div "Aguarde..." at bounding box center [601, 270] width 1202 height 541
click at [1020, 490] on div "Aguarde..." at bounding box center [601, 270] width 1202 height 541
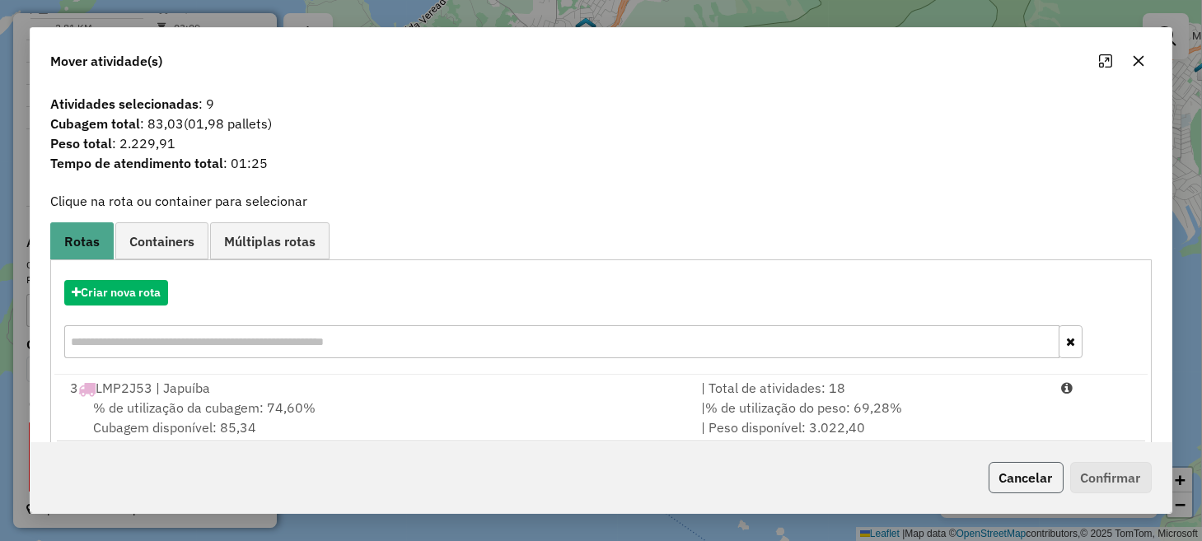
click at [1023, 483] on button "Cancelar" at bounding box center [1026, 477] width 75 height 31
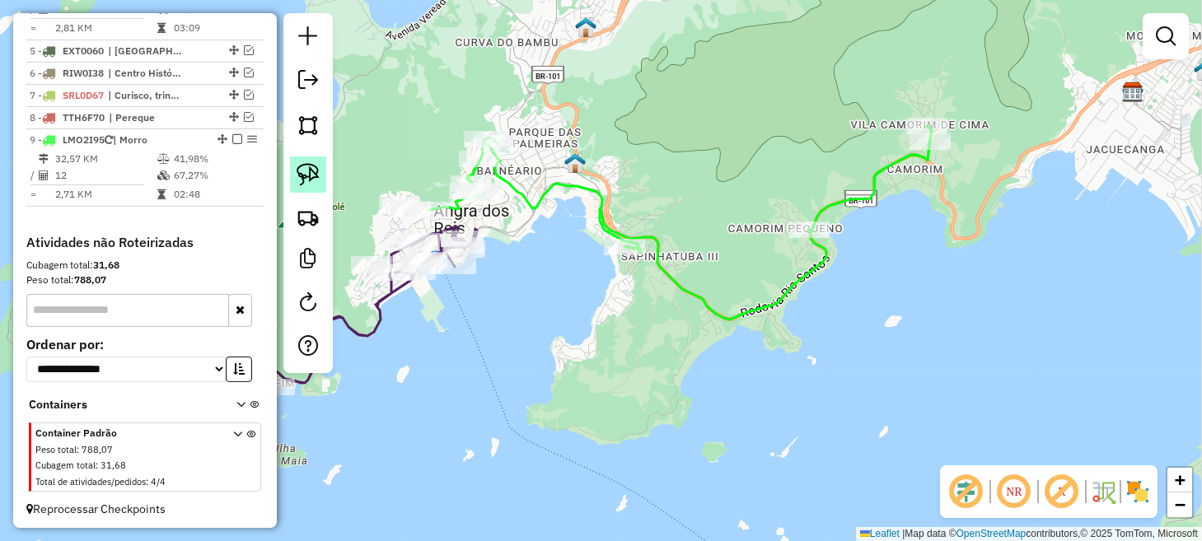
click at [306, 180] on img at bounding box center [308, 174] width 23 height 23
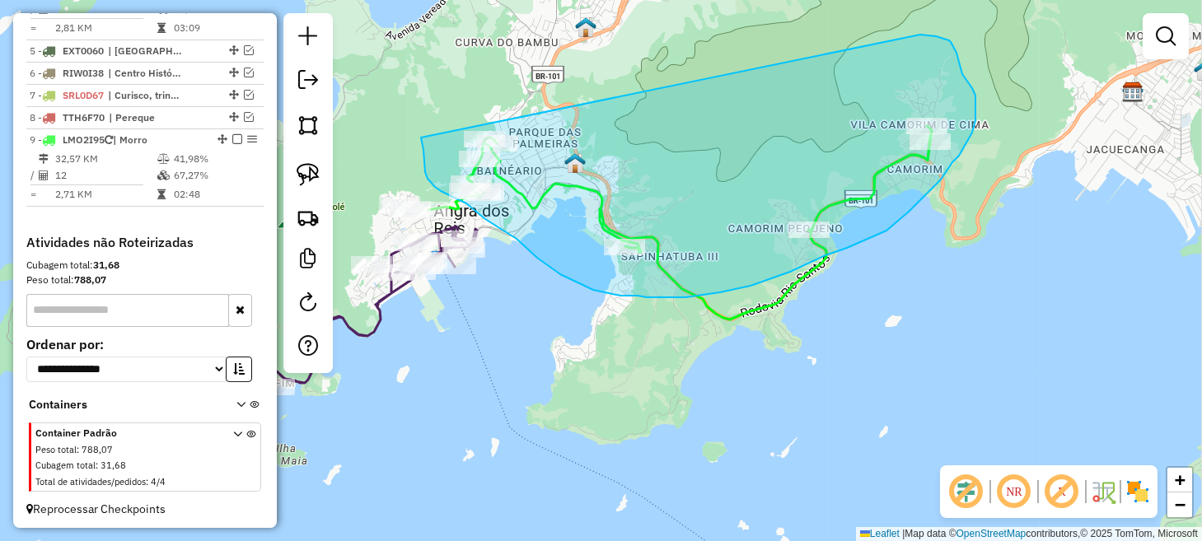
drag, startPoint x: 421, startPoint y: 138, endPoint x: 854, endPoint y: 32, distance: 445.3
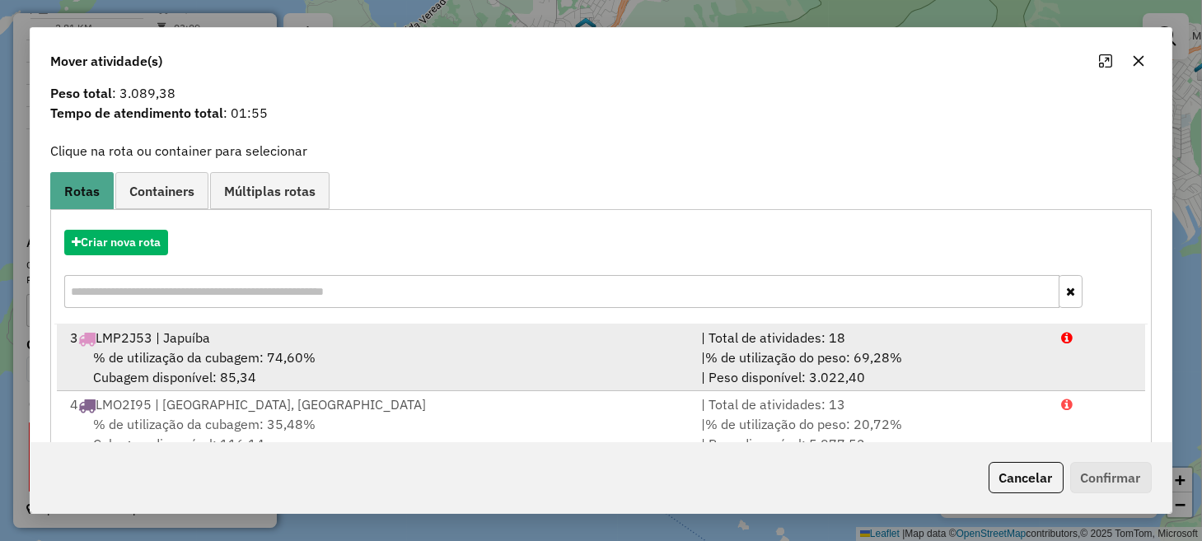
scroll to position [92, 0]
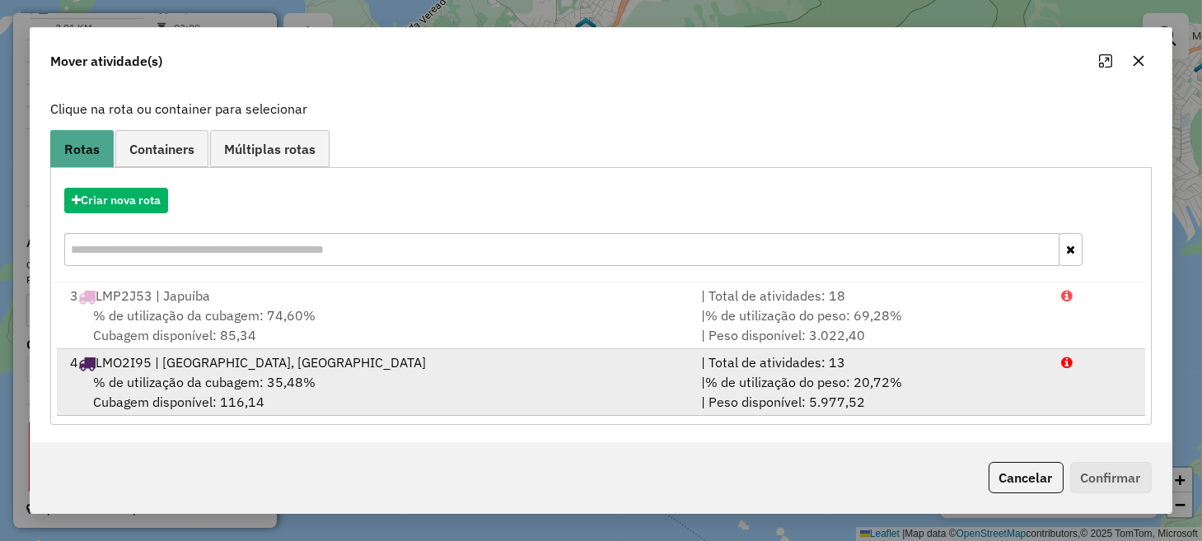
click at [419, 383] on div "% de utilização da cubagem: 35,48% Cubagem disponível: 116,14" at bounding box center [375, 392] width 630 height 40
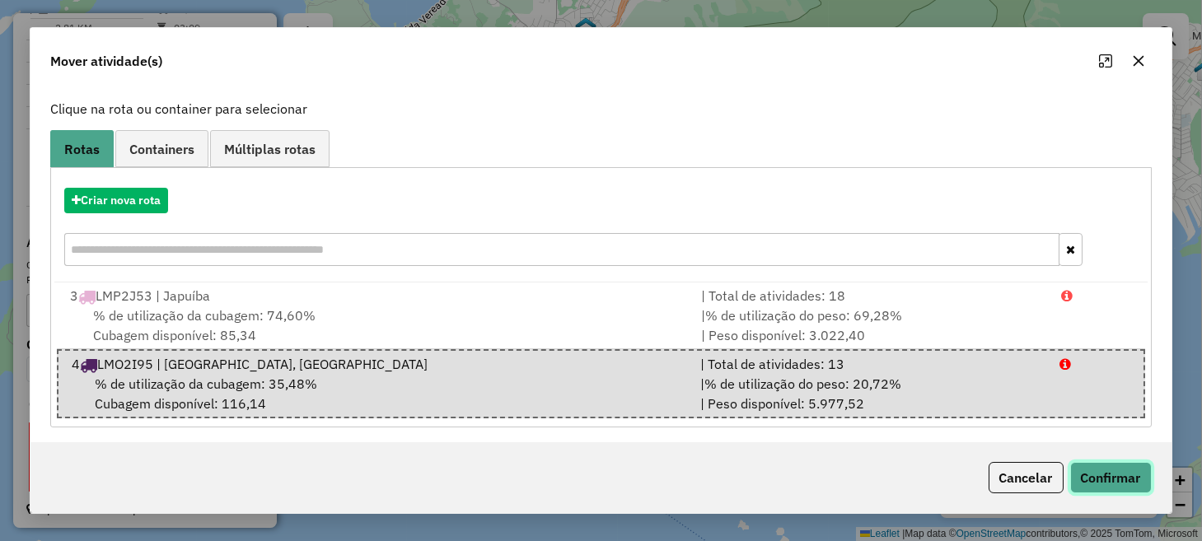
click at [1094, 473] on button "Confirmar" at bounding box center [1112, 477] width 82 height 31
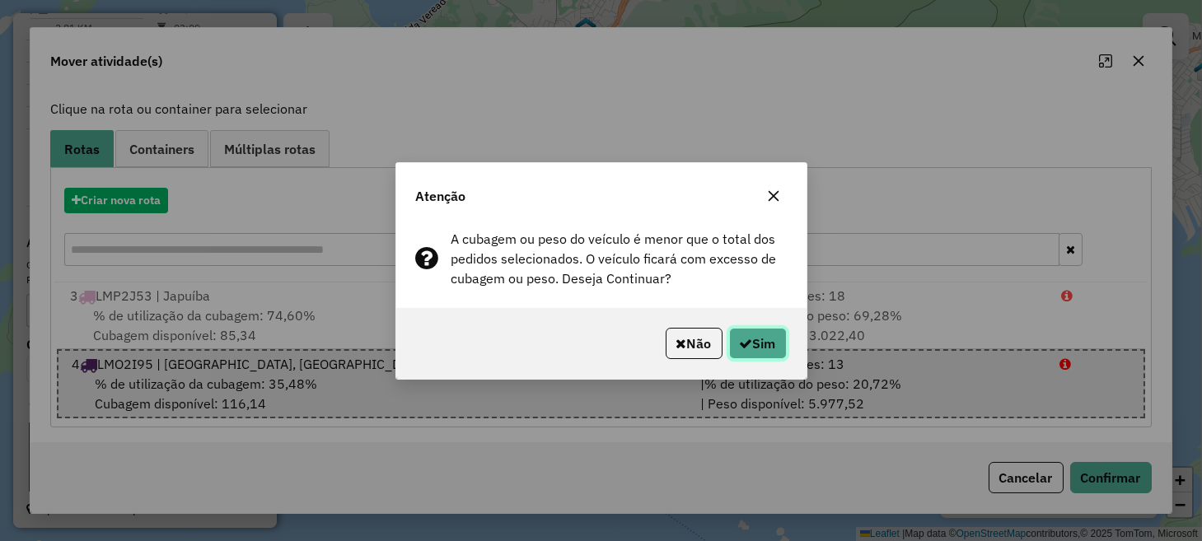
click at [761, 341] on button "Sim" at bounding box center [758, 343] width 58 height 31
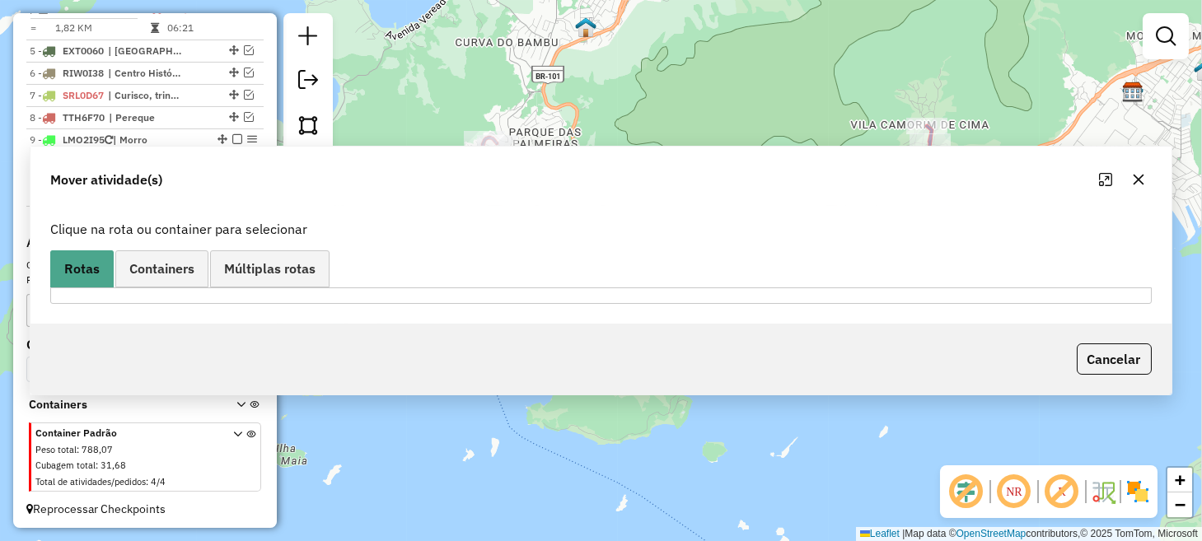
scroll to position [733, 0]
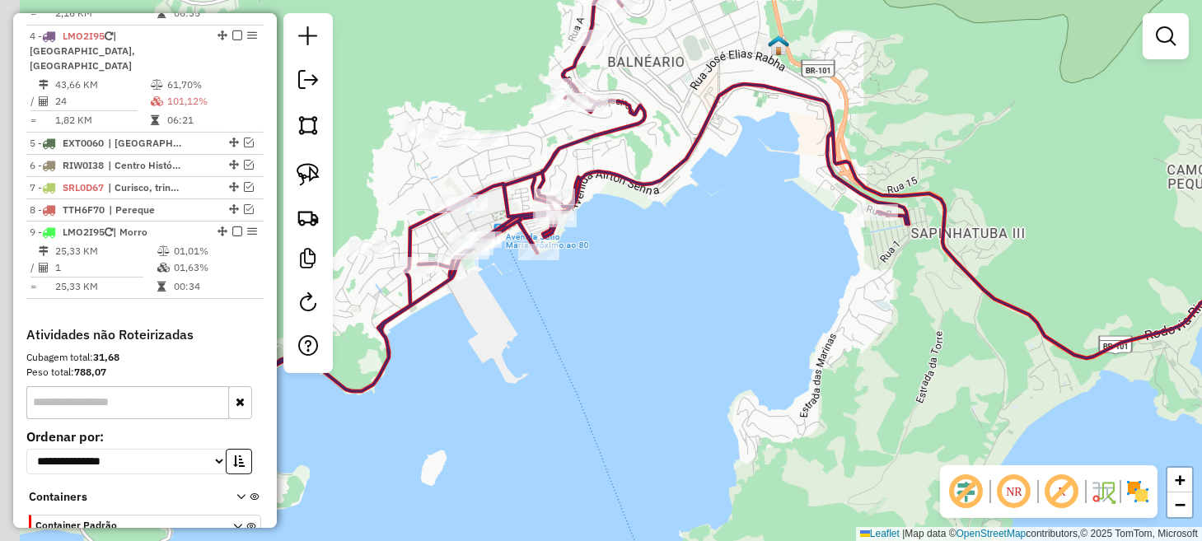
drag, startPoint x: 413, startPoint y: 77, endPoint x: 569, endPoint y: 110, distance: 159.8
click at [568, 110] on div "Rota 4 - Placa LMO2I95 3384 - BAR DA SEVERINA Janela de atendimento Grade de at…" at bounding box center [601, 270] width 1202 height 541
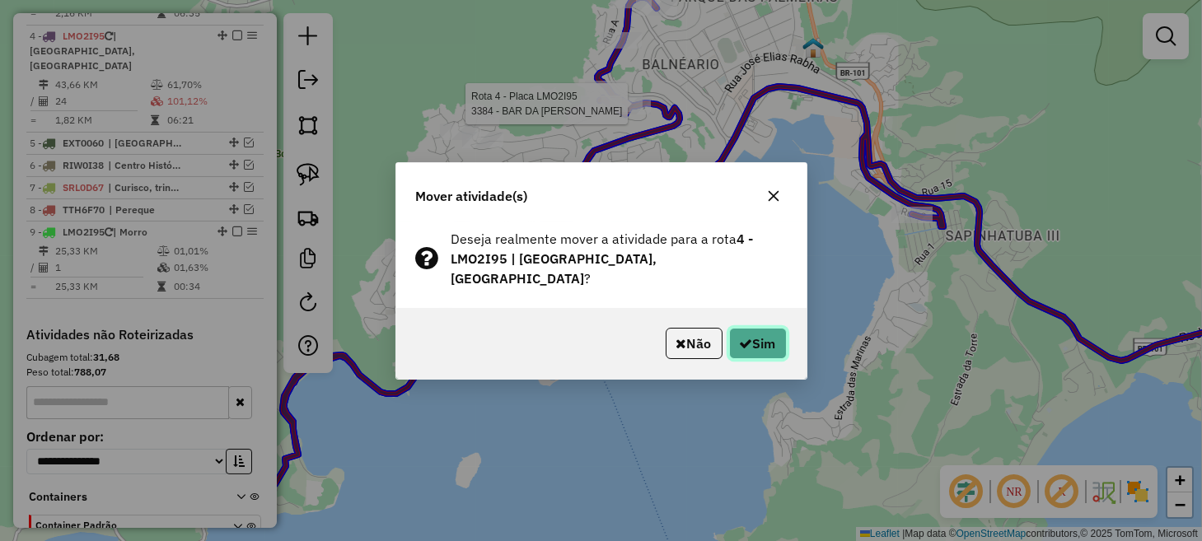
click at [760, 336] on button "Sim" at bounding box center [758, 343] width 58 height 31
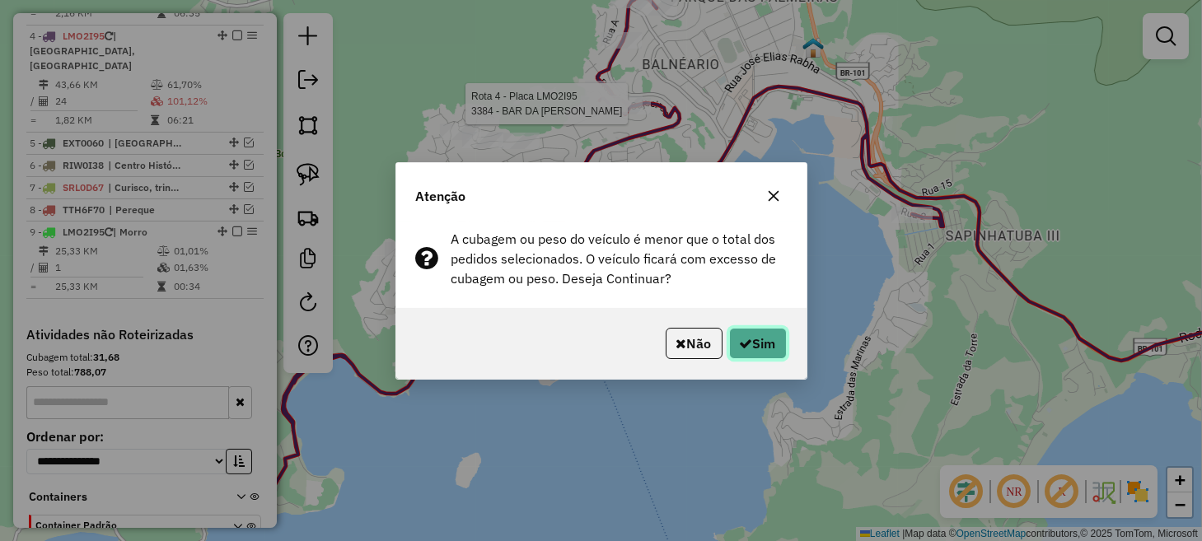
click at [740, 349] on icon "button" at bounding box center [746, 343] width 13 height 13
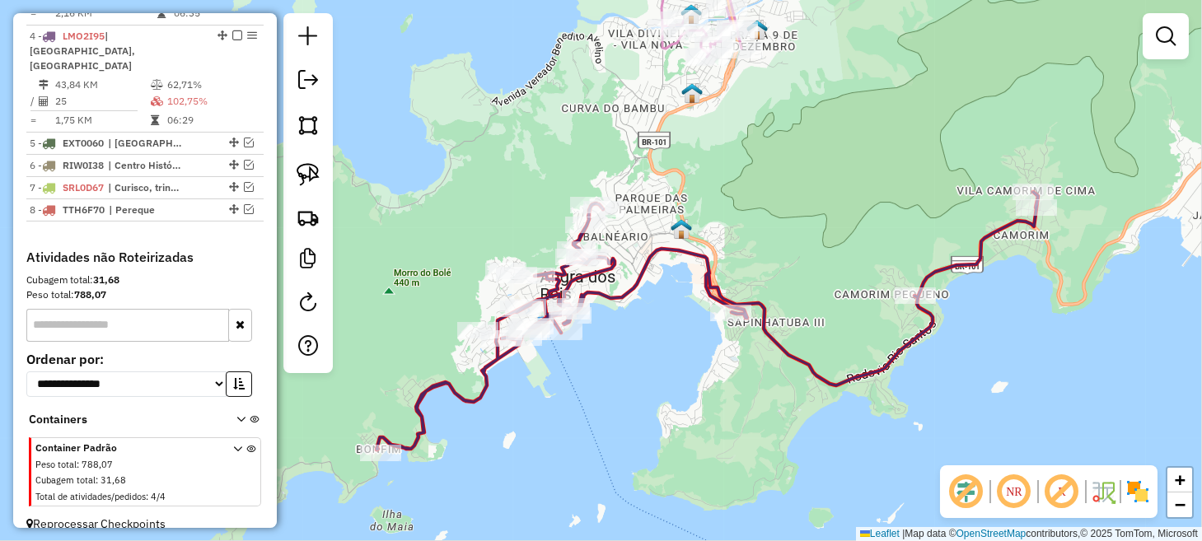
drag, startPoint x: 952, startPoint y: 160, endPoint x: 917, endPoint y: 211, distance: 61.7
click at [917, 211] on div "Janela de atendimento Grade de atendimento Capacidade Transportadoras Veículos …" at bounding box center [601, 270] width 1202 height 541
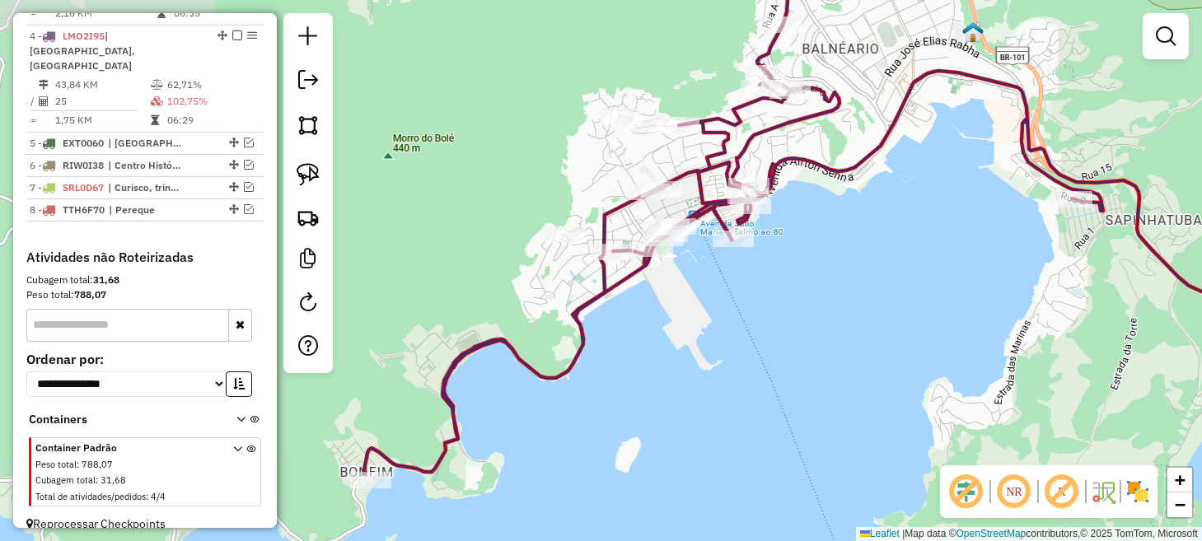
drag, startPoint x: 616, startPoint y: 385, endPoint x: 824, endPoint y: 326, distance: 216.0
click at [846, 339] on div "Janela de atendimento Grade de atendimento Capacidade Transportadoras Veículos …" at bounding box center [601, 270] width 1202 height 541
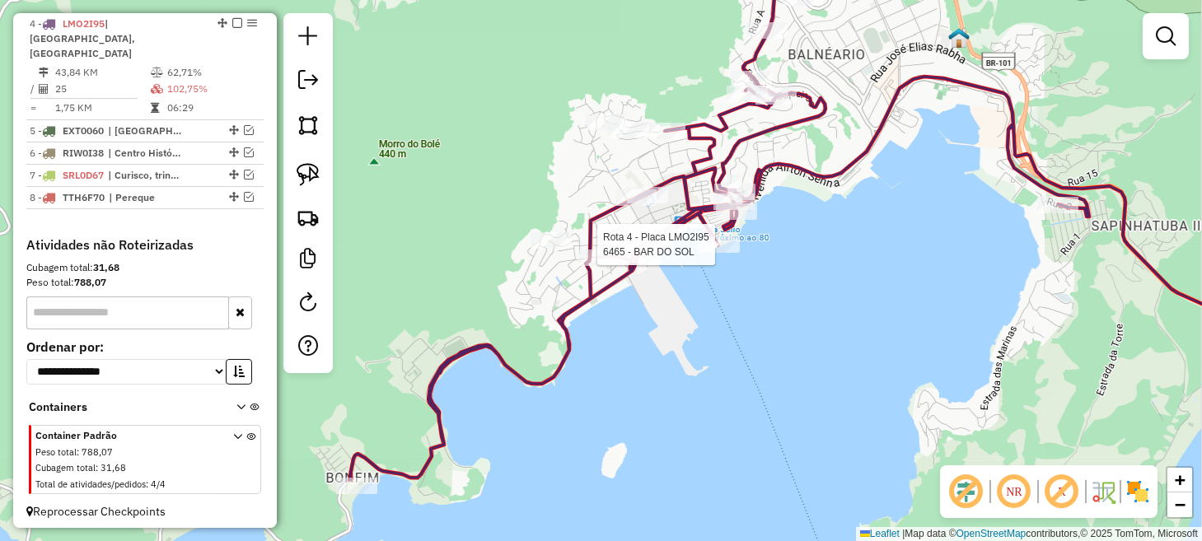
select select "*********"
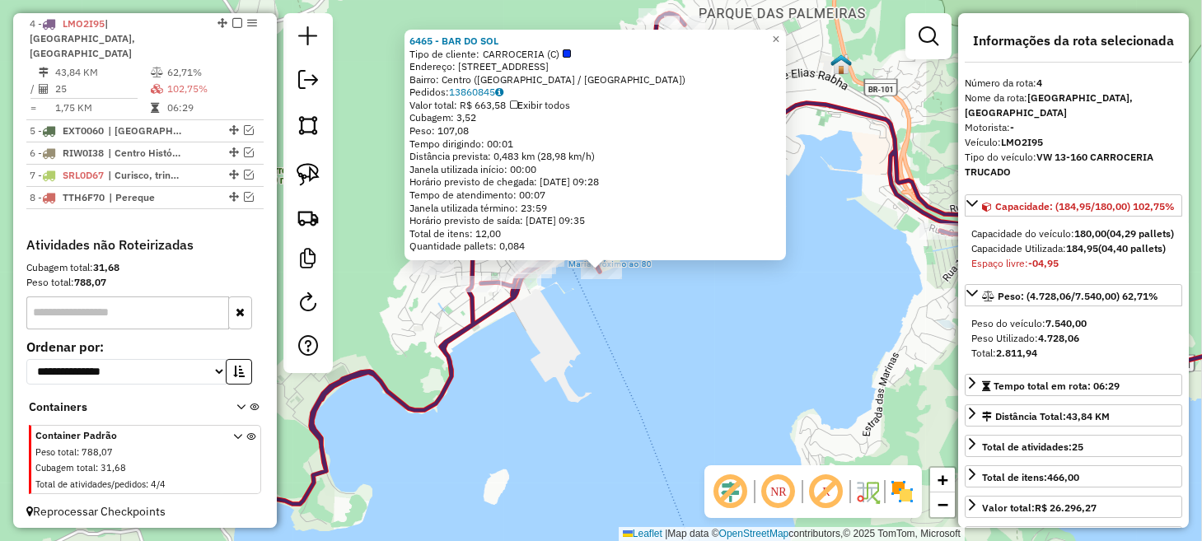
scroll to position [747, 0]
click at [625, 388] on div "6465 - BAR DO SOL Tipo de cliente: CARROCERIA (C) Endereço: Rua Cais de Santa L…" at bounding box center [601, 270] width 1202 height 541
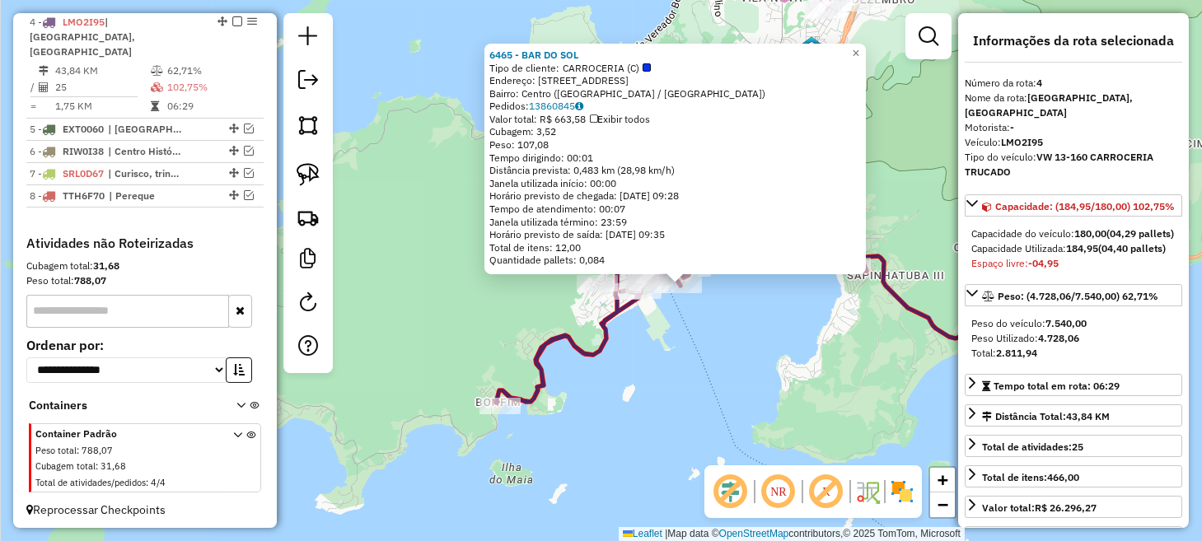
drag, startPoint x: 631, startPoint y: 418, endPoint x: 682, endPoint y: 372, distance: 68.9
click at [682, 372] on div "6465 - BAR DO SOL Tipo de cliente: CARROCERIA (C) Endereço: Rua Cais de Santa L…" at bounding box center [601, 270] width 1202 height 541
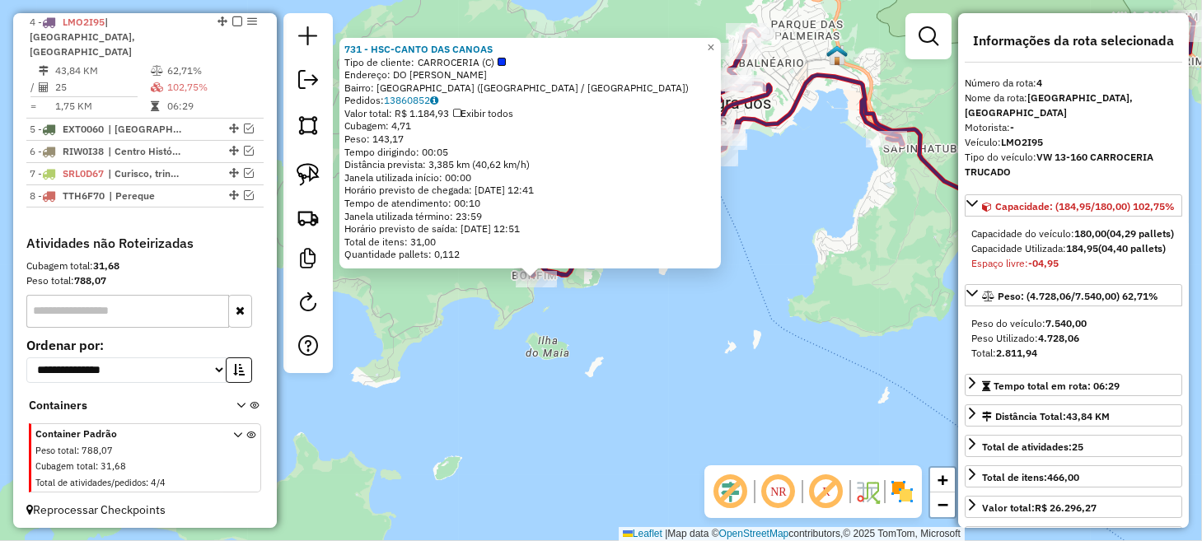
drag, startPoint x: 864, startPoint y: 332, endPoint x: 795, endPoint y: 343, distance: 70.0
click at [795, 343] on div "731 - HSC-CANTO DAS CANOAS Tipo de cliente: CARROCERIA (C) Endereço: DO VITORIN…" at bounding box center [601, 270] width 1202 height 541
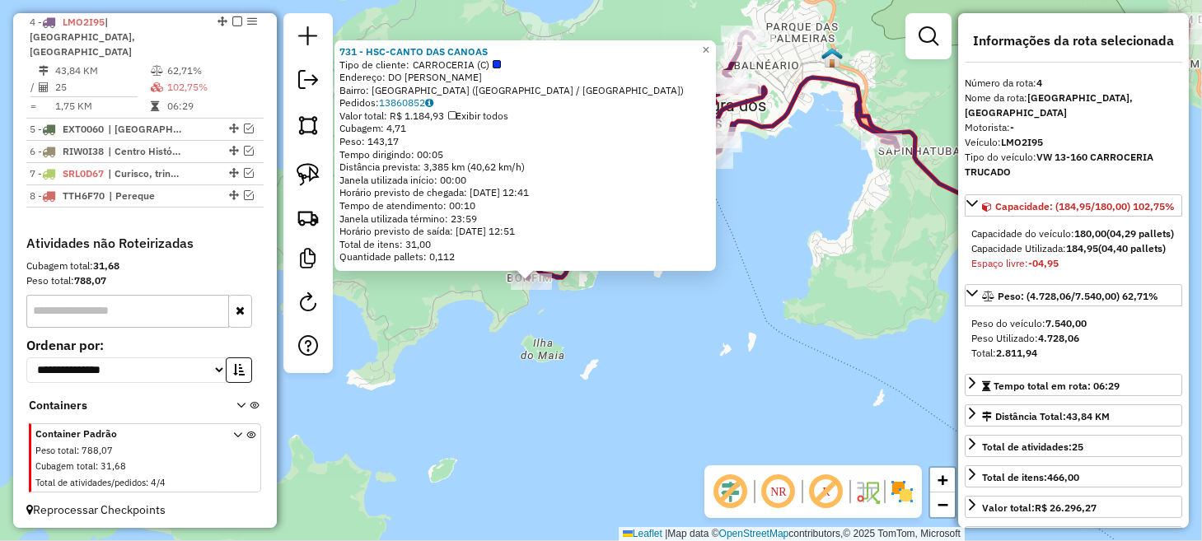
click at [853, 215] on div "731 - HSC-CANTO DAS CANOAS Tipo de cliente: CARROCERIA (C) Endereço: DO VITORIN…" at bounding box center [601, 270] width 1202 height 541
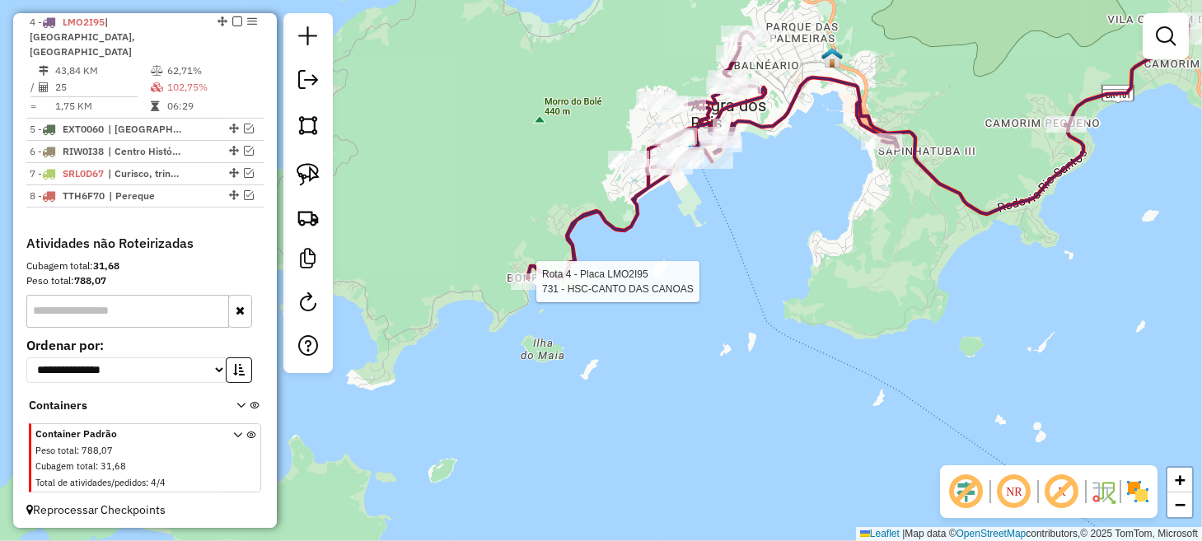
select select "*********"
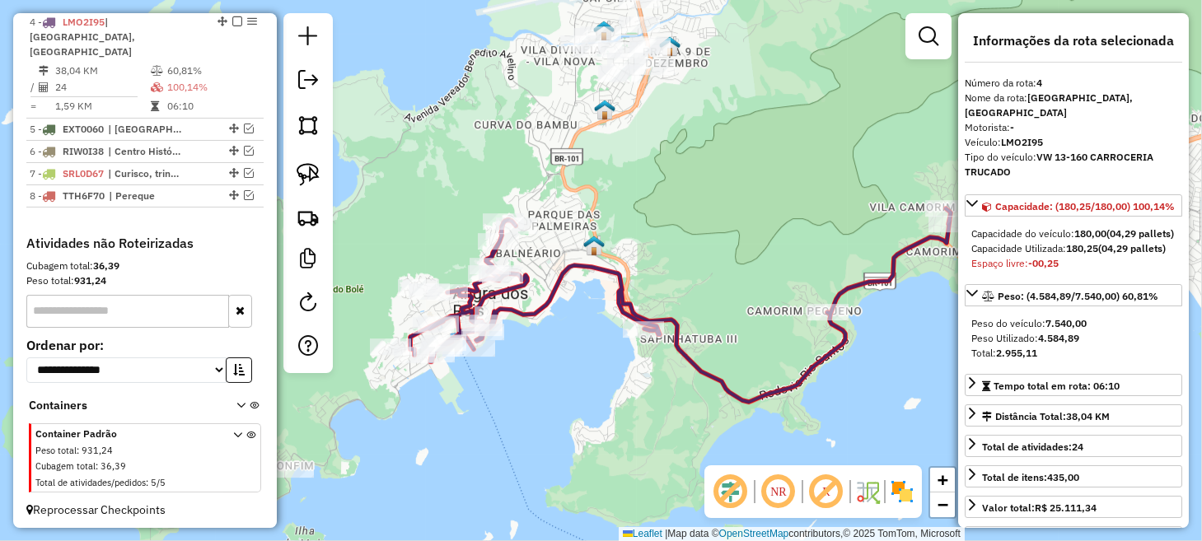
drag, startPoint x: 796, startPoint y: 226, endPoint x: 489, endPoint y: 424, distance: 366.0
click at [489, 424] on div "Janela de atendimento Grade de atendimento Capacidade Transportadoras Veículos …" at bounding box center [601, 270] width 1202 height 541
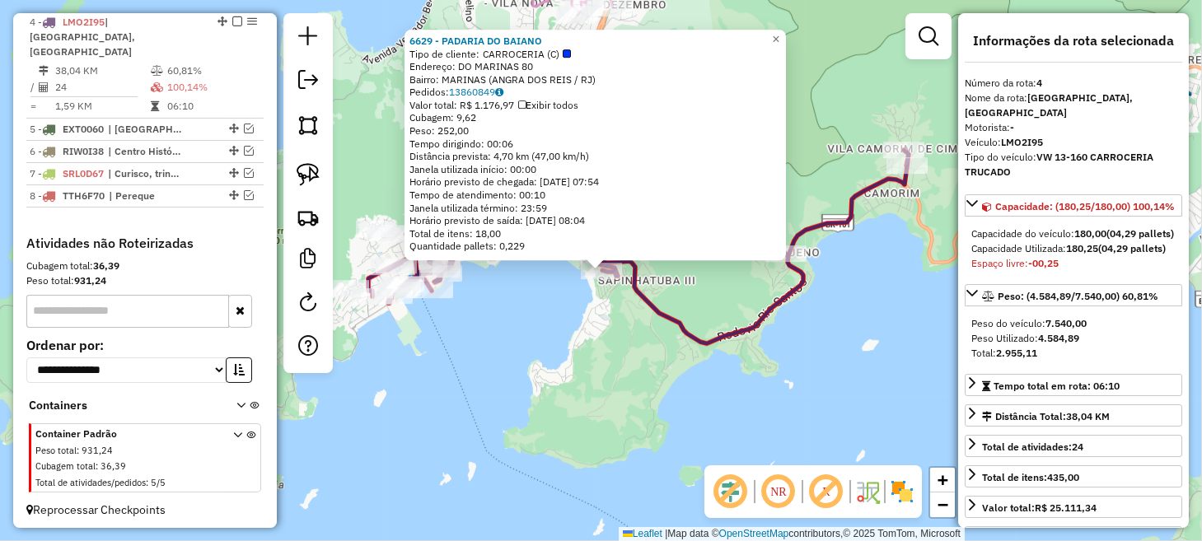
click at [539, 327] on div "6629 - PADARIA DO BAIANO Tipo de cliente: CARROCERIA (C) Endereço: DO MARINAS 8…" at bounding box center [601, 270] width 1202 height 541
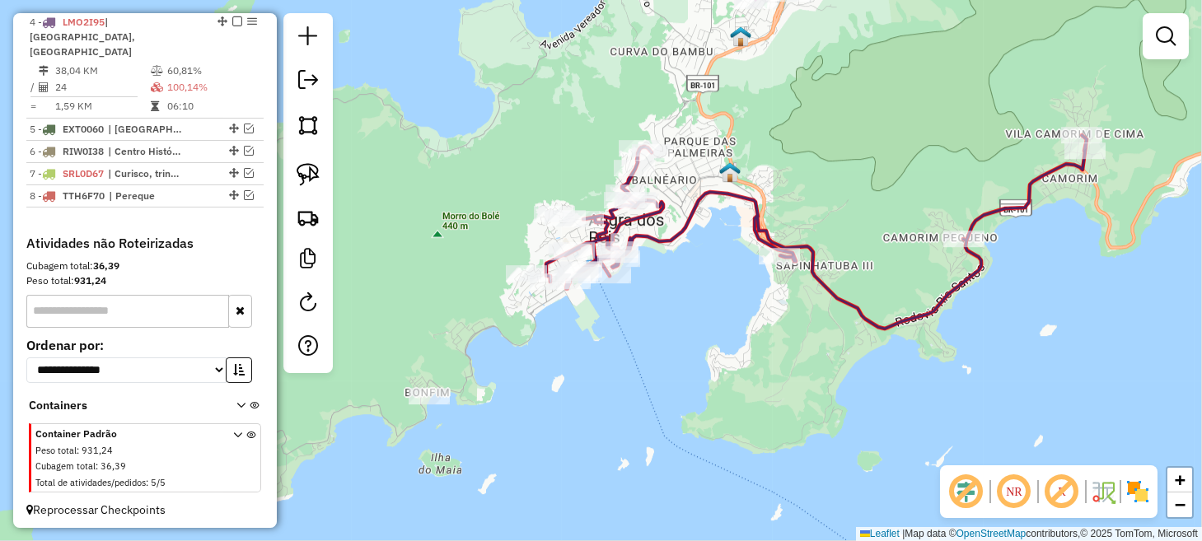
drag, startPoint x: 534, startPoint y: 331, endPoint x: 712, endPoint y: 316, distance: 178.6
click at [712, 316] on div "Janela de atendimento Grade de atendimento Capacidade Transportadoras Veículos …" at bounding box center [601, 270] width 1202 height 541
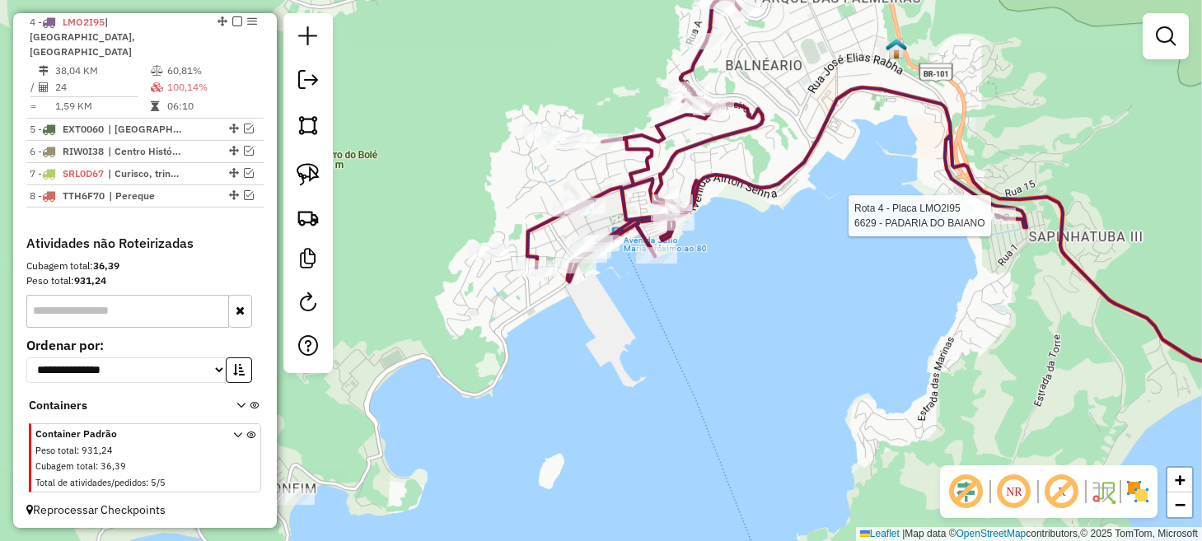
select select "*********"
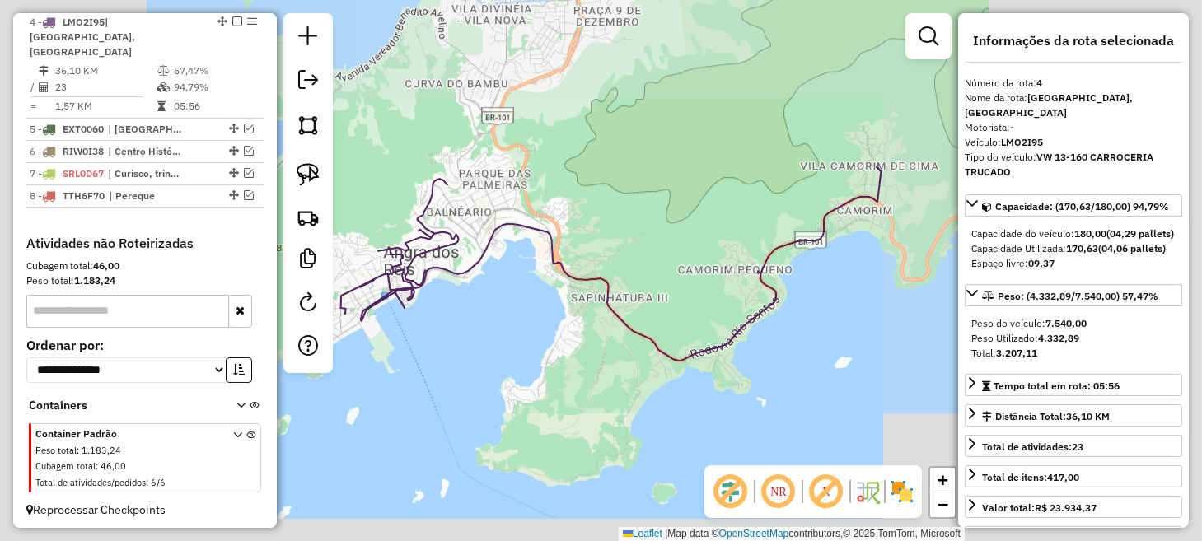
click at [514, 317] on div "Janela de atendimento Grade de atendimento Capacidade Transportadoras Veículos …" at bounding box center [601, 270] width 1202 height 541
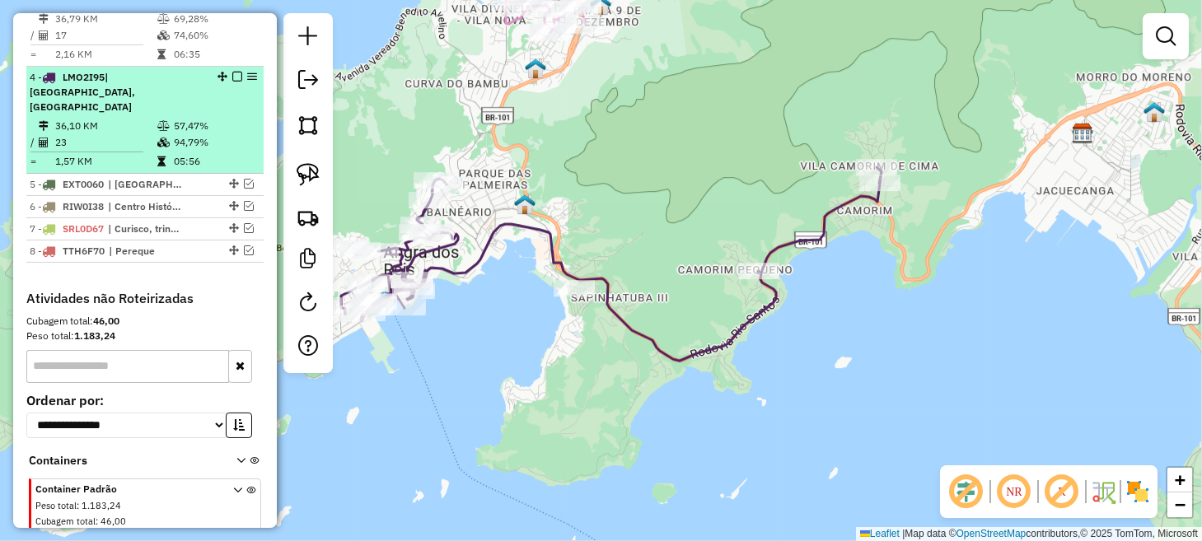
scroll to position [664, 0]
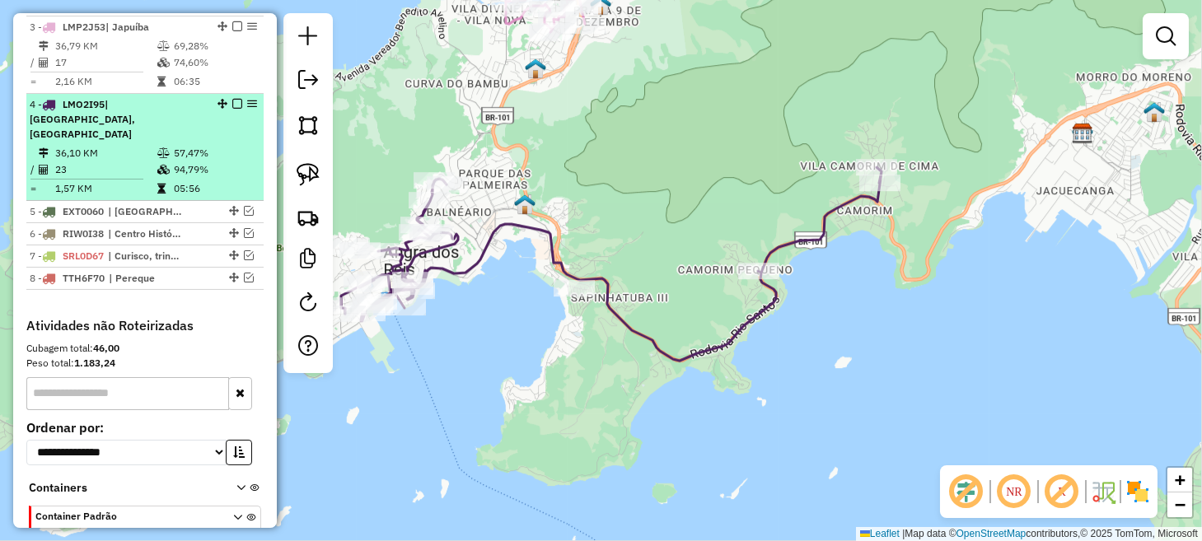
click at [237, 109] on em at bounding box center [237, 104] width 10 height 10
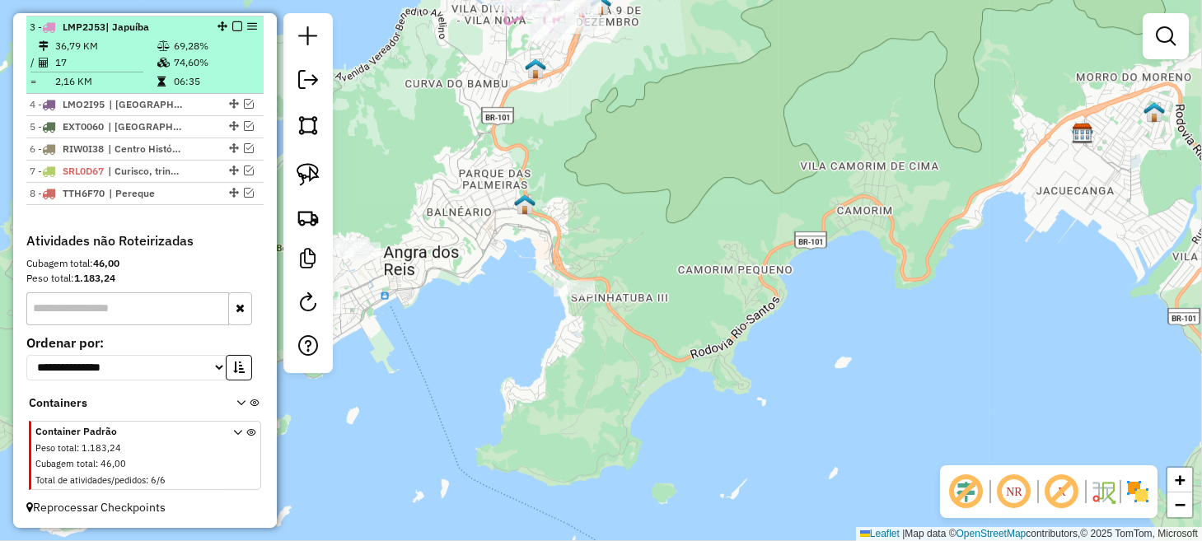
click at [233, 31] on em at bounding box center [237, 26] width 10 height 10
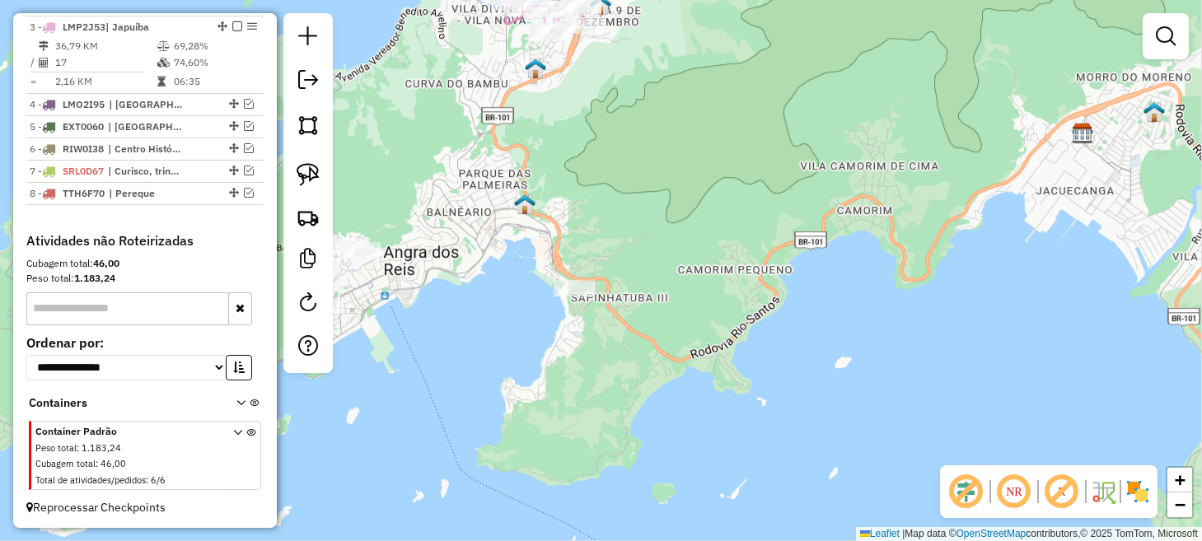
scroll to position [622, 0]
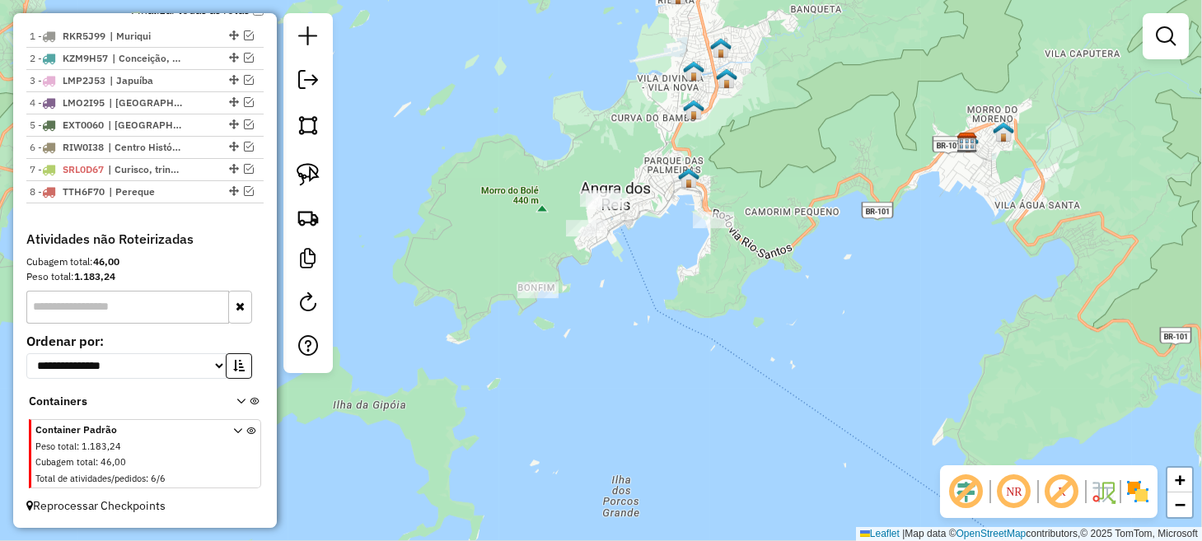
drag, startPoint x: 541, startPoint y: 283, endPoint x: 677, endPoint y: 280, distance: 136.8
click at [677, 280] on div "Janela de atendimento Grade de atendimento Capacidade Transportadoras Veículos …" at bounding box center [601, 270] width 1202 height 541
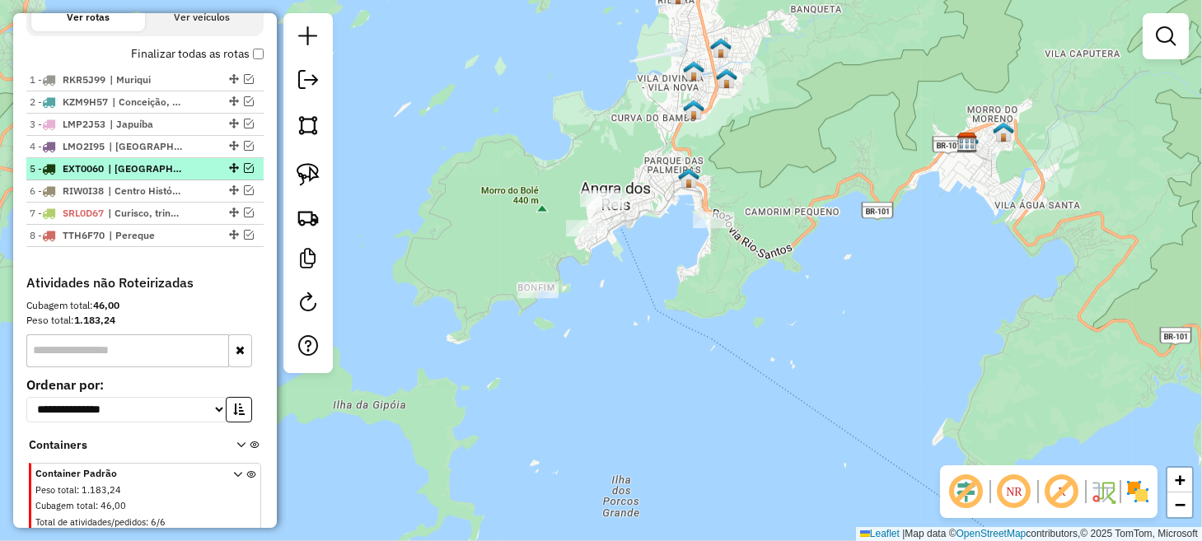
scroll to position [540, 0]
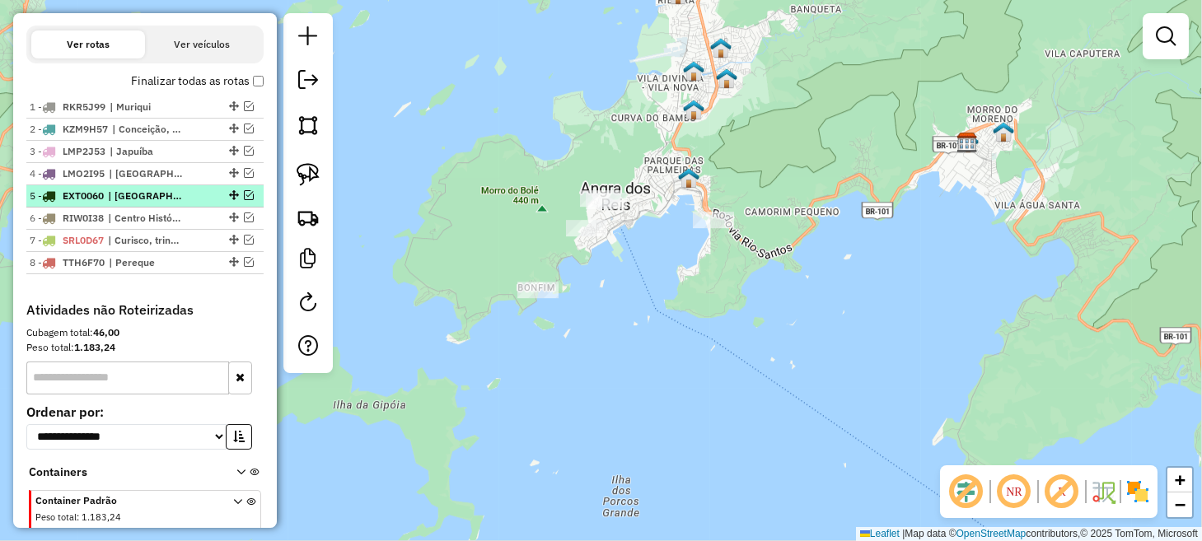
click at [245, 200] on em at bounding box center [249, 195] width 10 height 10
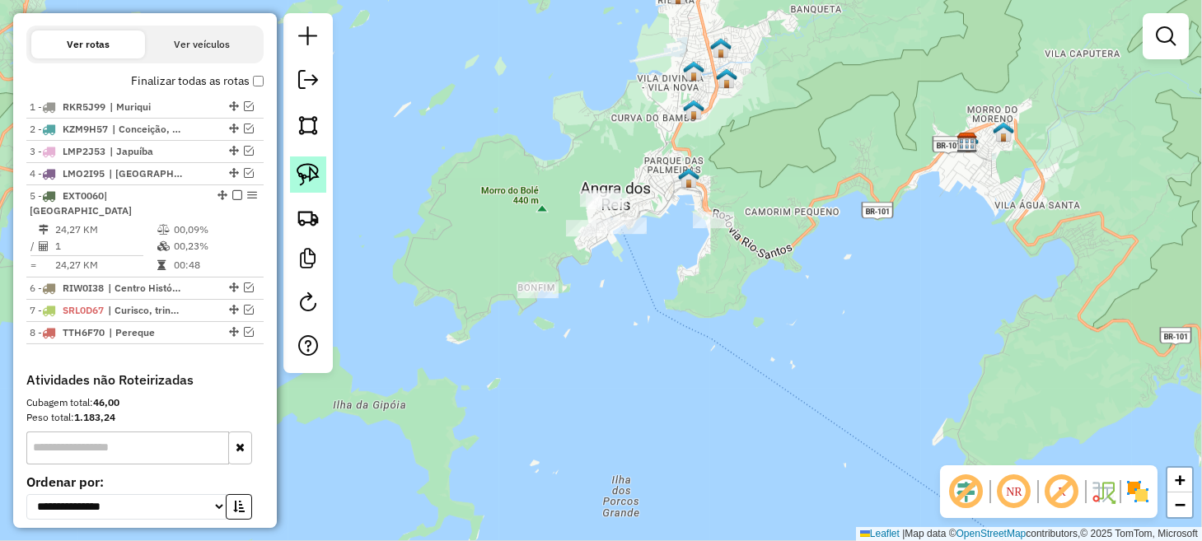
click at [299, 171] on img at bounding box center [308, 174] width 23 height 23
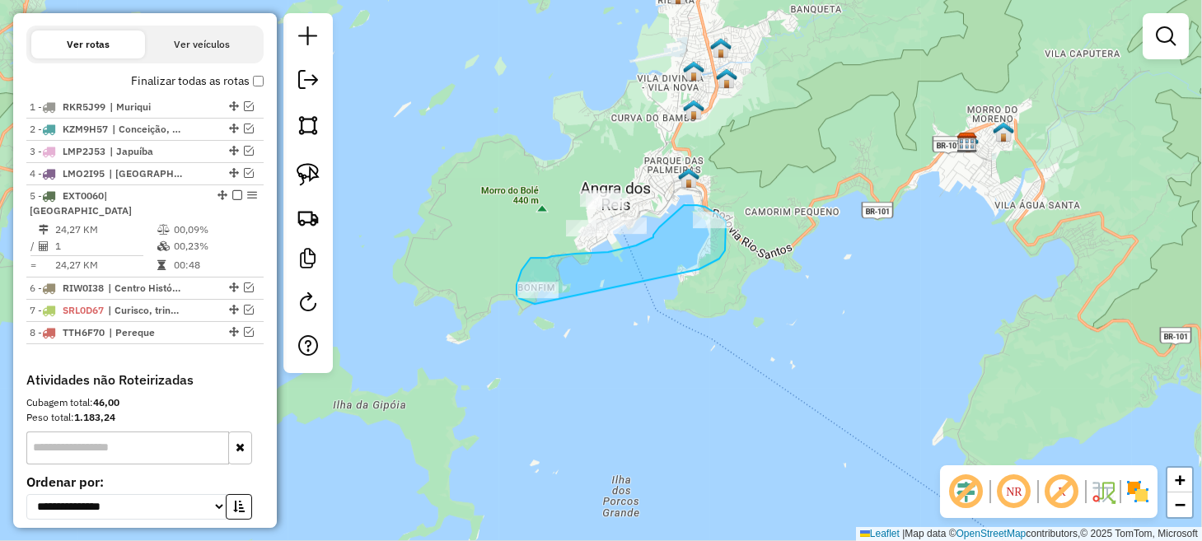
drag, startPoint x: 701, startPoint y: 268, endPoint x: 535, endPoint y: 304, distance: 170.4
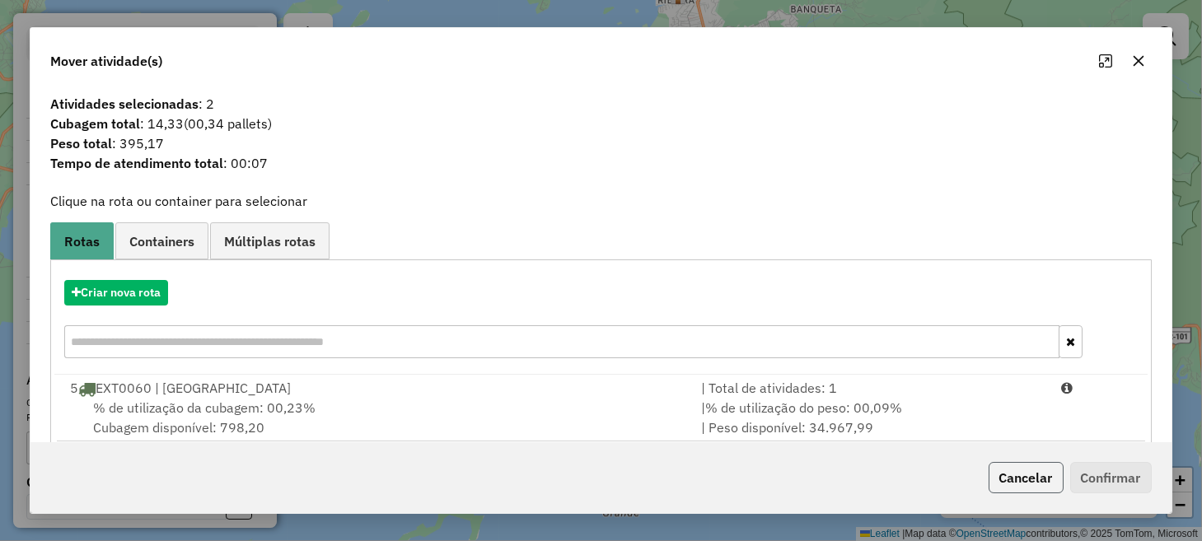
click at [1010, 479] on button "Cancelar" at bounding box center [1026, 477] width 75 height 31
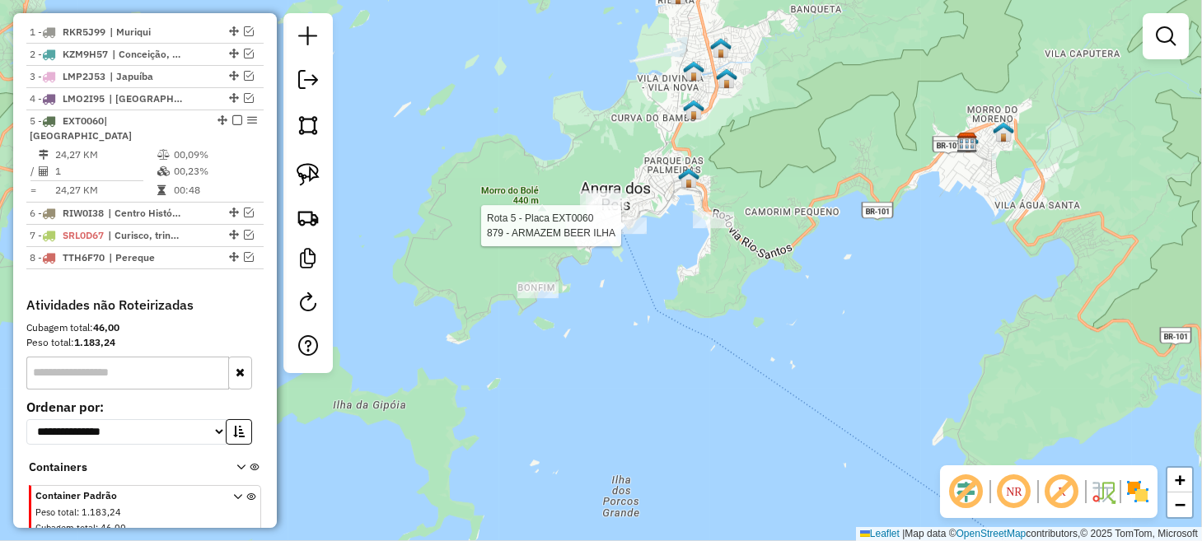
select select "*********"
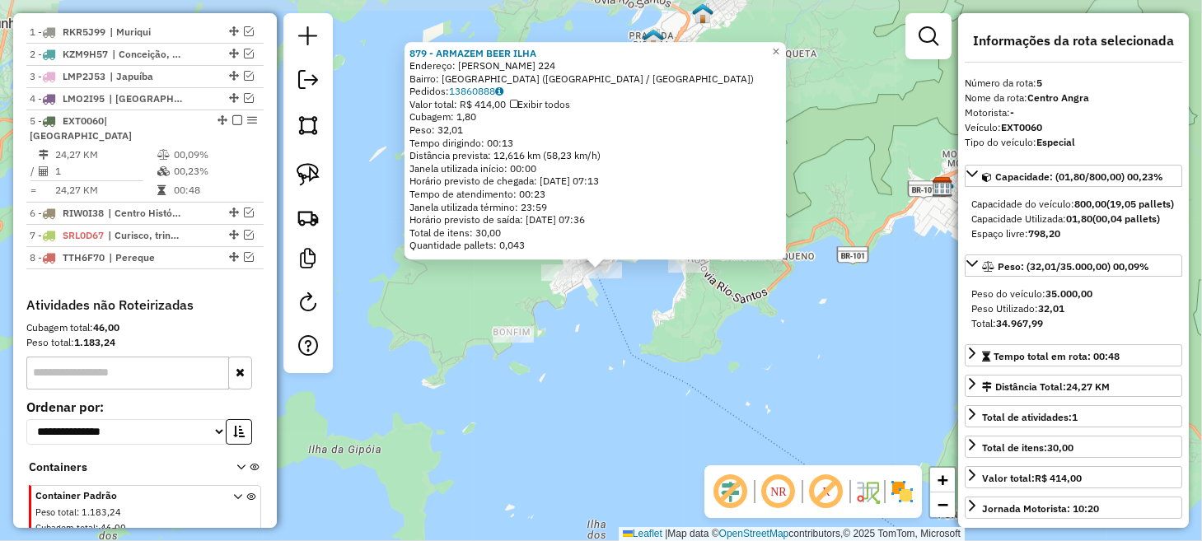
scroll to position [677, 0]
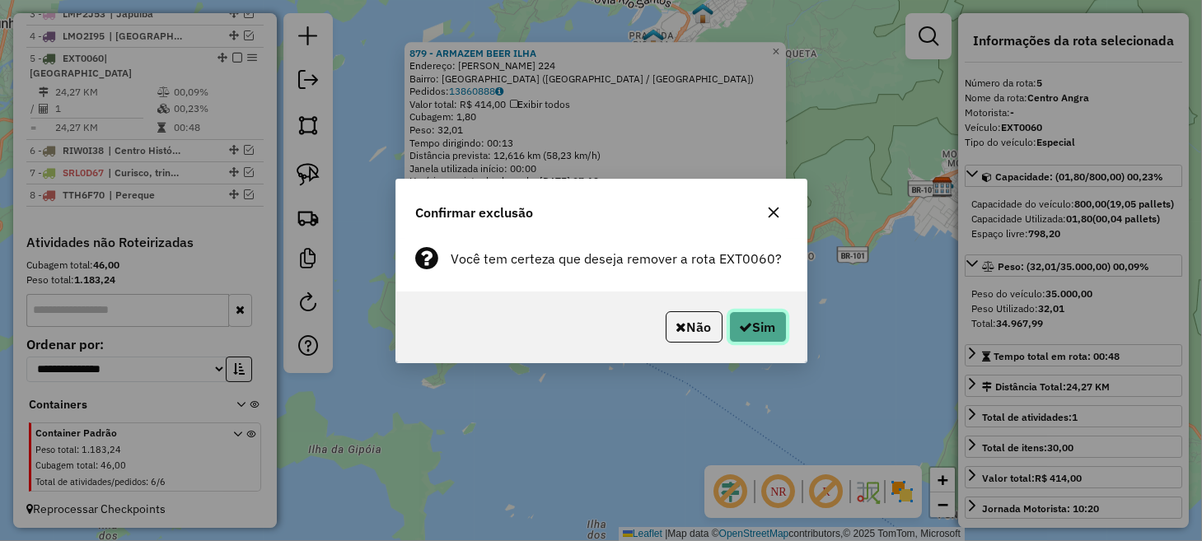
click at [753, 330] on button "Sim" at bounding box center [758, 327] width 58 height 31
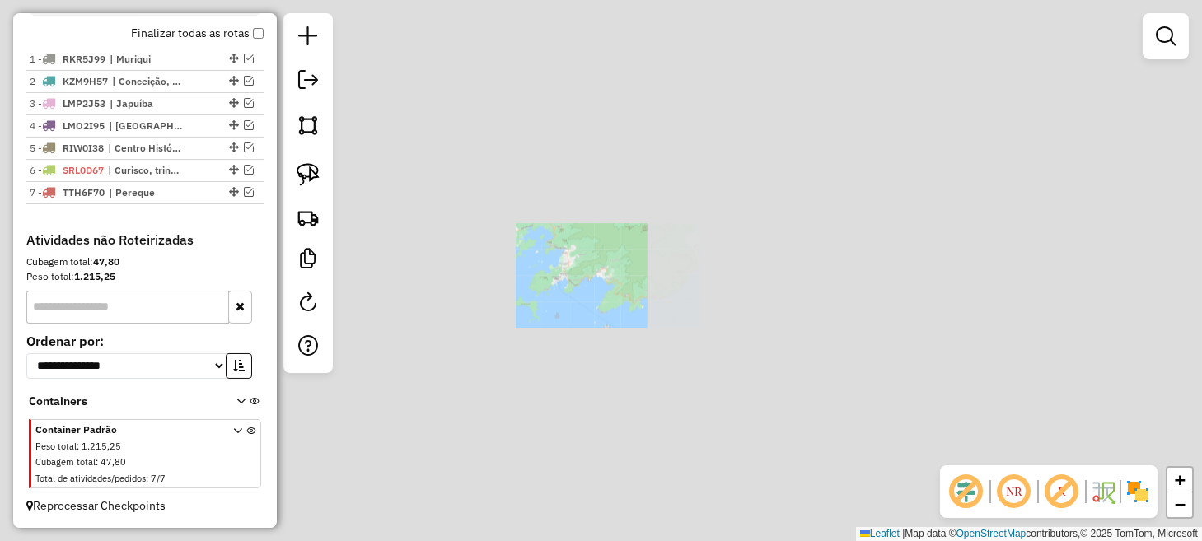
scroll to position [579, 0]
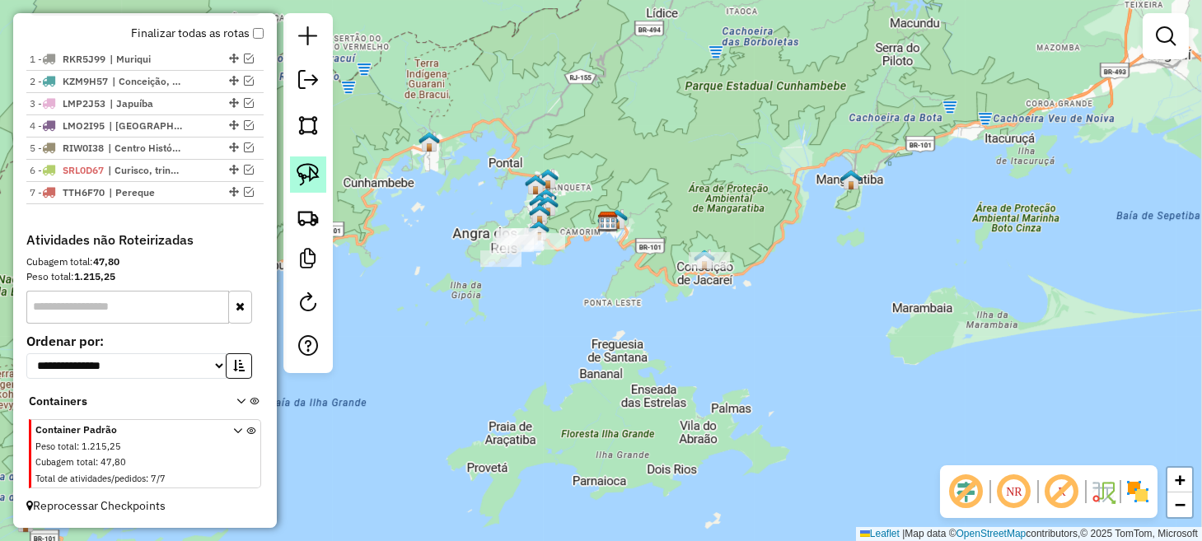
click at [317, 180] on img at bounding box center [308, 174] width 23 height 23
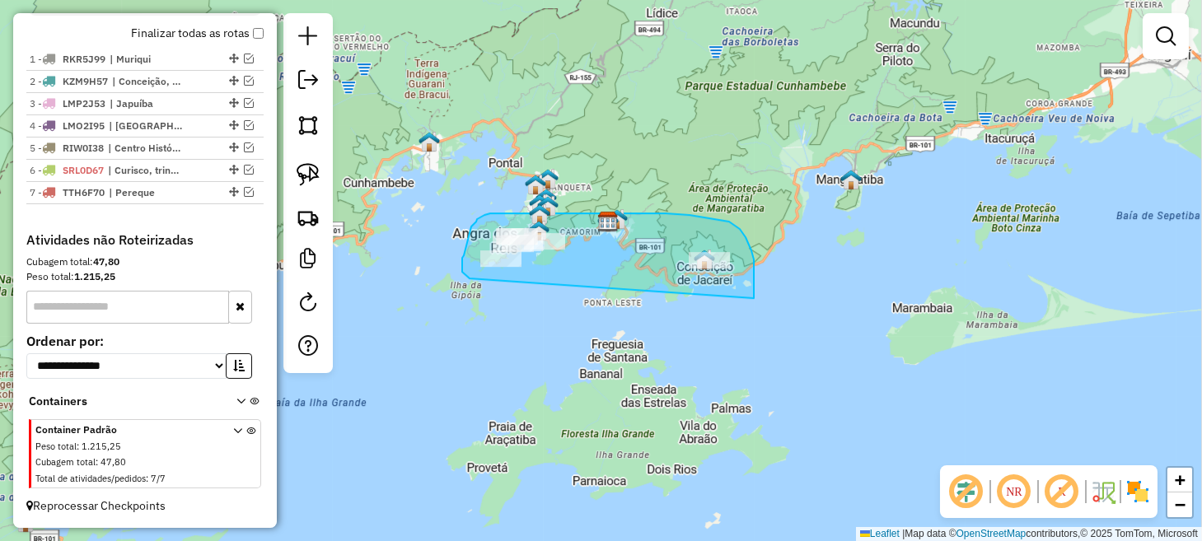
drag, startPoint x: 754, startPoint y: 298, endPoint x: 510, endPoint y: 290, distance: 244.1
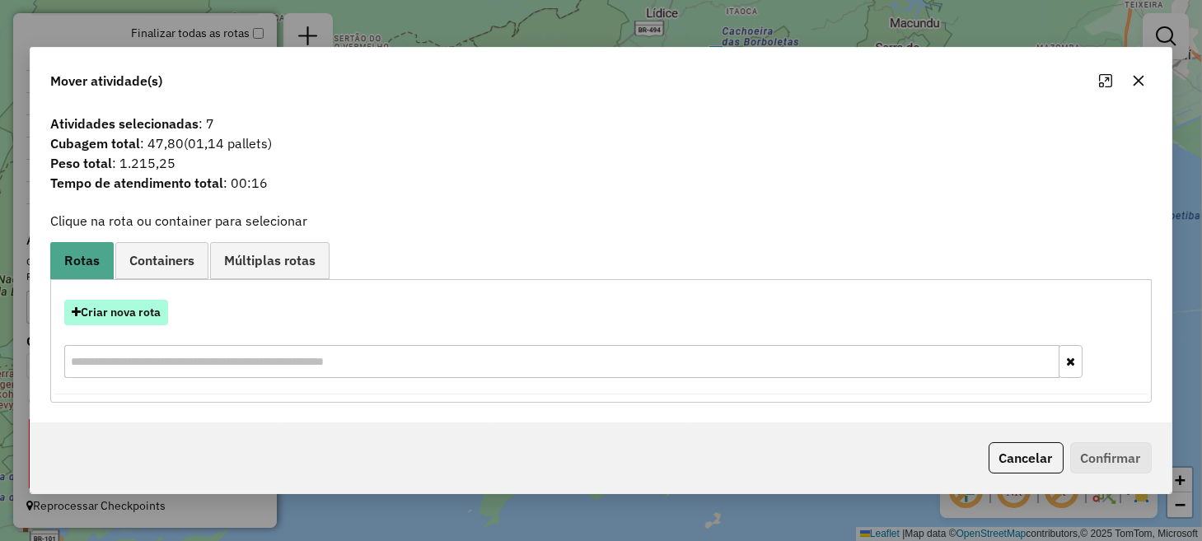
click at [142, 307] on button "Criar nova rota" at bounding box center [116, 313] width 104 height 26
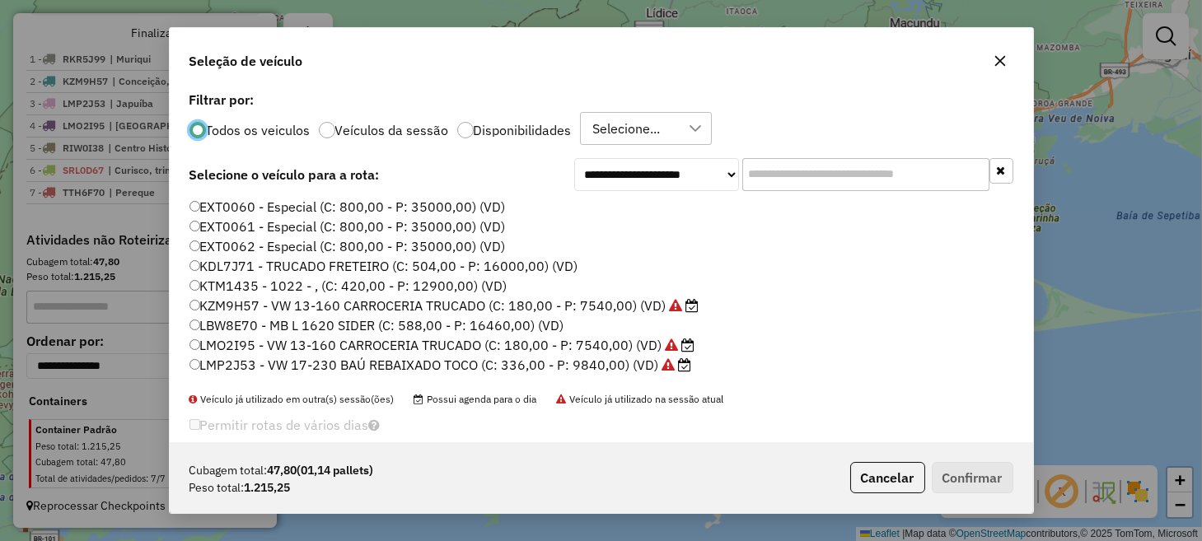
scroll to position [8, 5]
click at [260, 208] on label "EXT0060 - Especial (C: 800,00 - P: 35000,00) (VD)" at bounding box center [348, 207] width 316 height 20
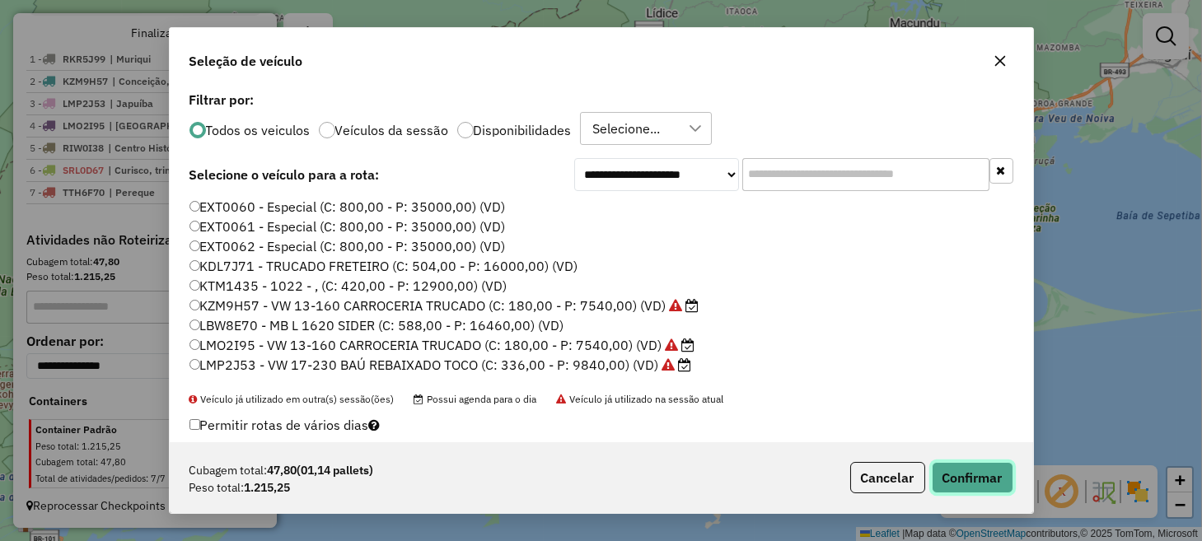
click at [983, 476] on button "Confirmar" at bounding box center [973, 477] width 82 height 31
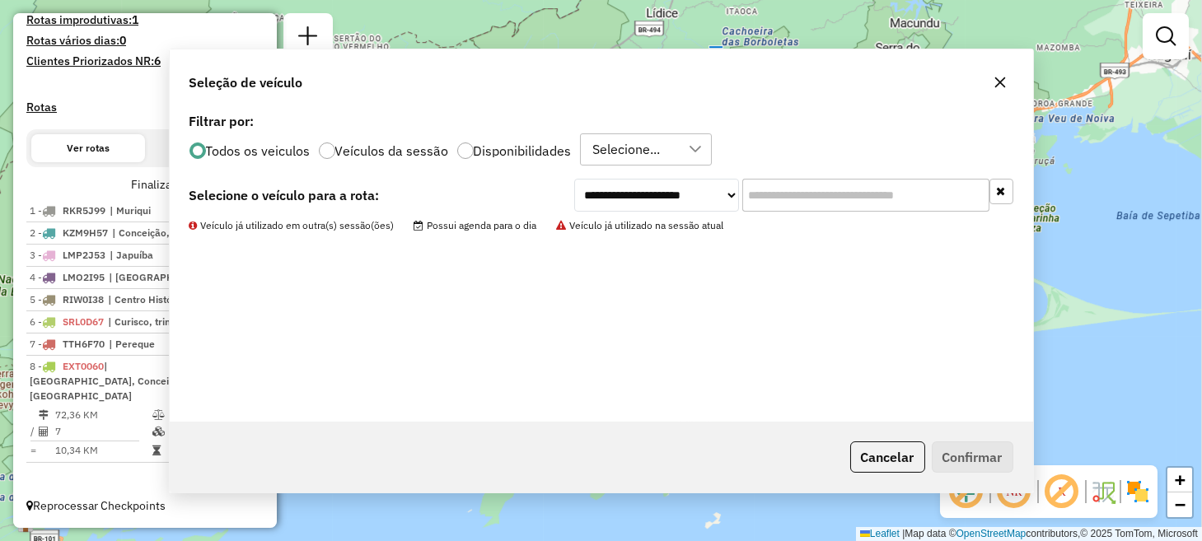
scroll to position [433, 0]
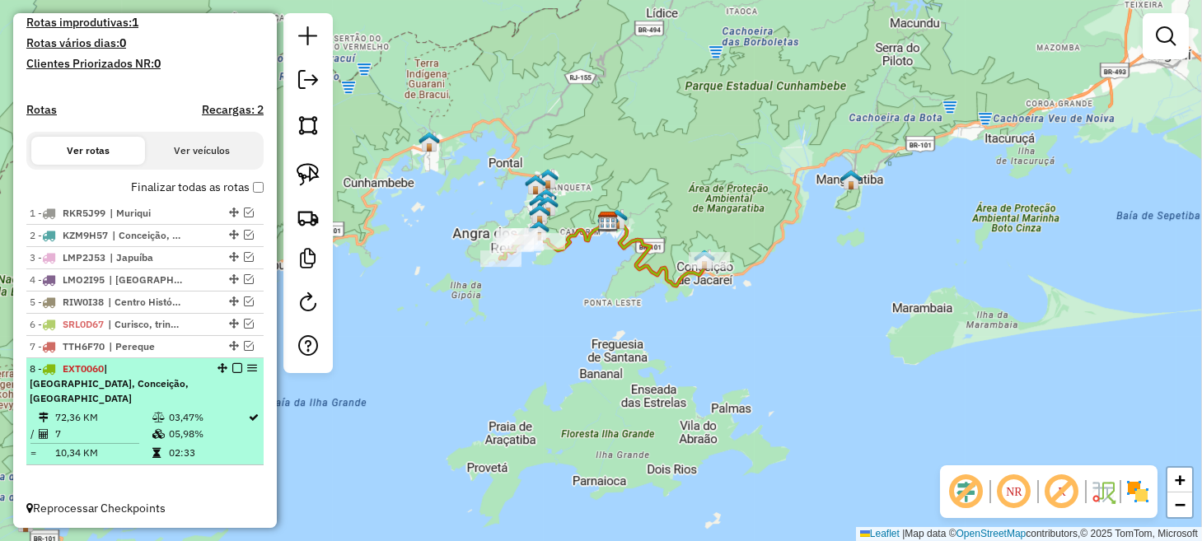
click at [232, 373] on em at bounding box center [237, 368] width 10 height 10
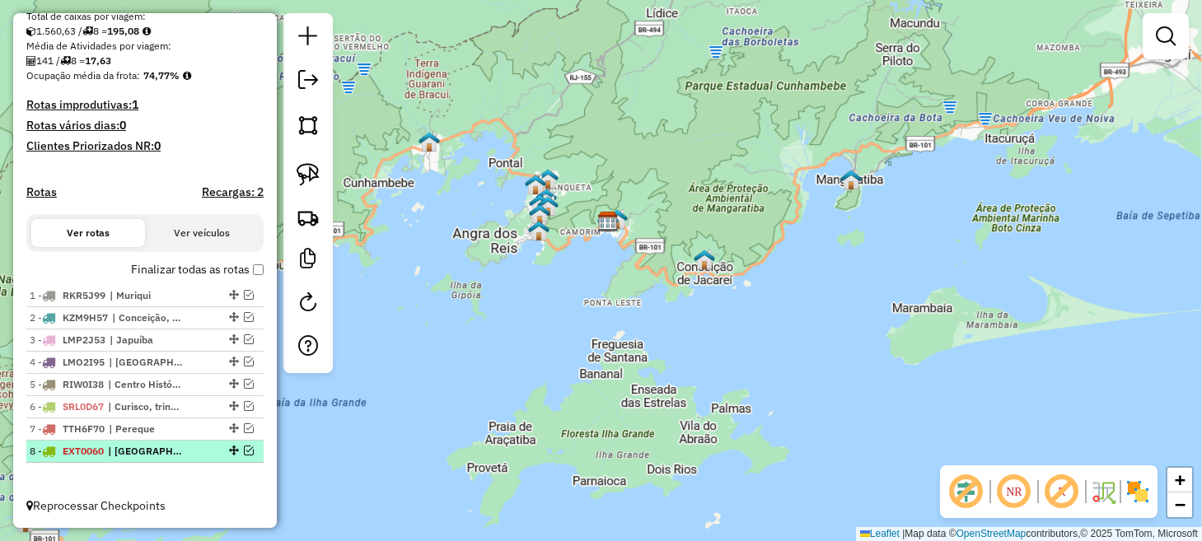
scroll to position [363, 0]
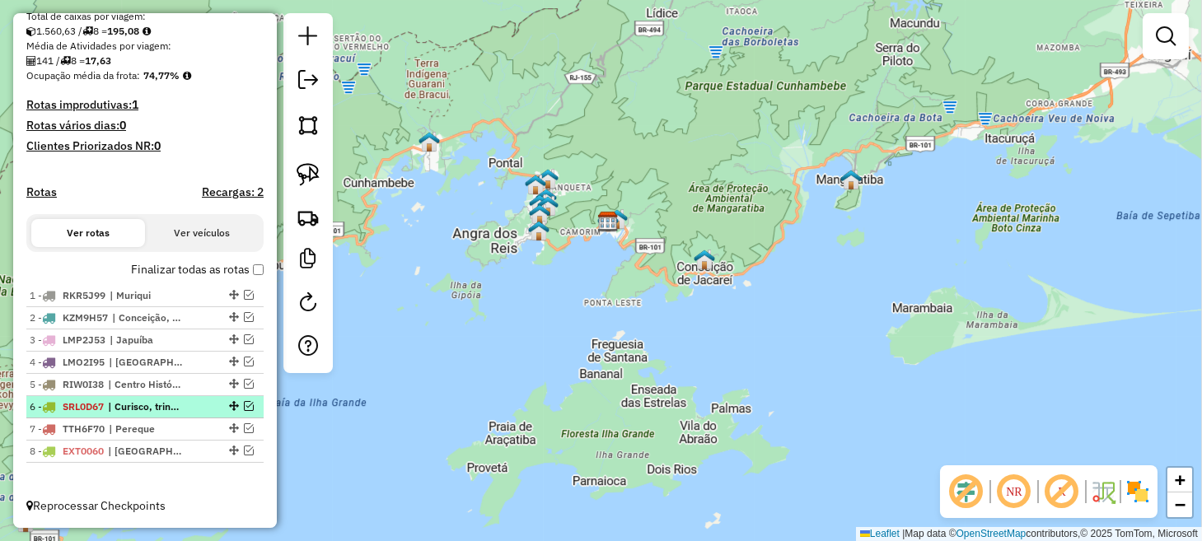
click at [245, 405] on em at bounding box center [249, 406] width 10 height 10
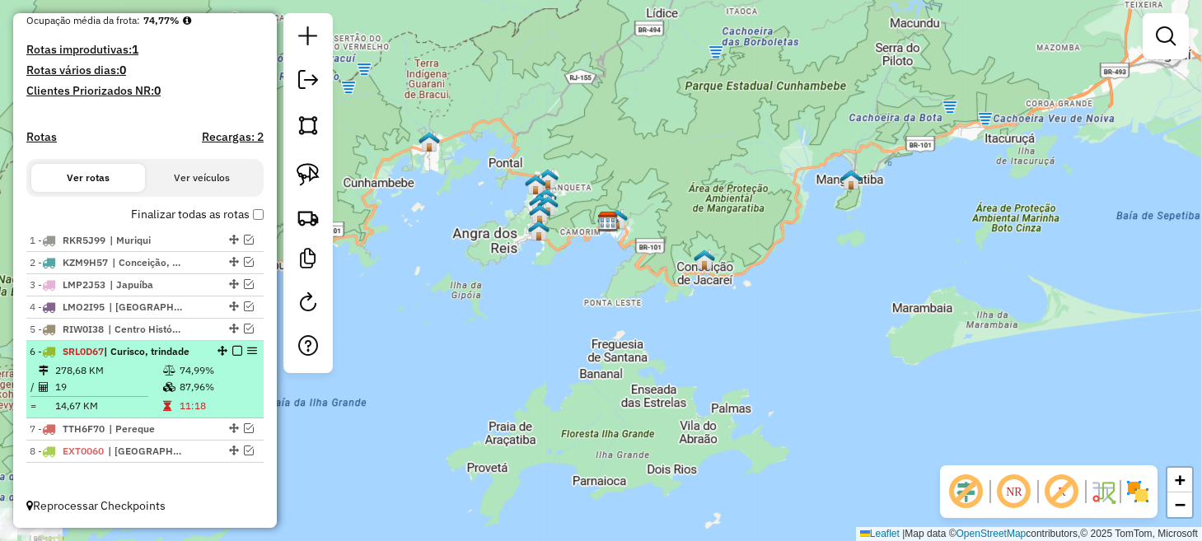
click at [143, 374] on td "278,68 KM" at bounding box center [108, 371] width 108 height 16
select select "*********"
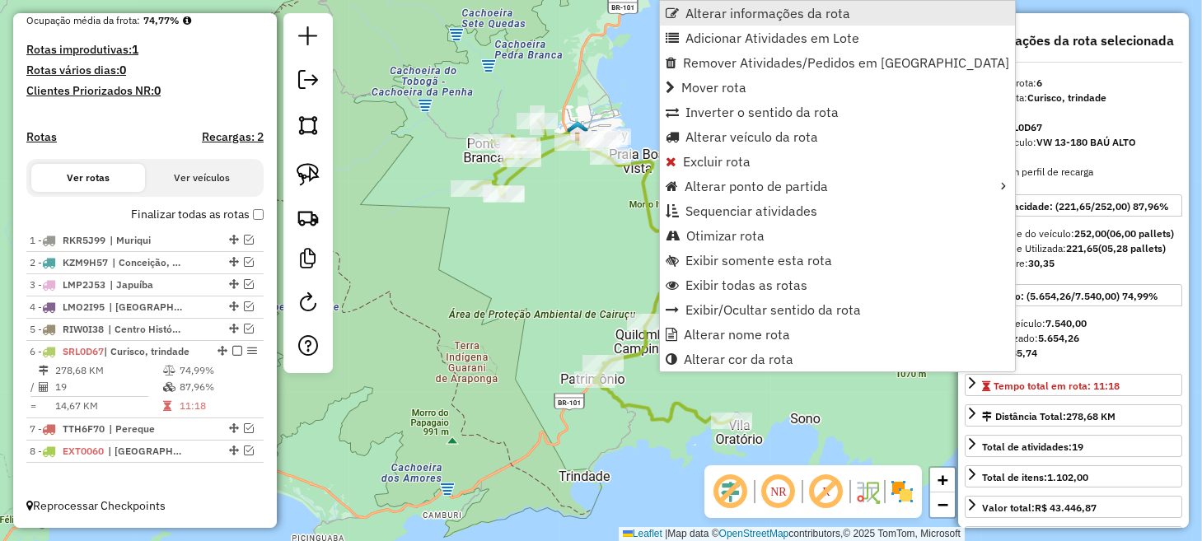
click at [790, 13] on span "Alterar informações da rota" at bounding box center [768, 13] width 165 height 13
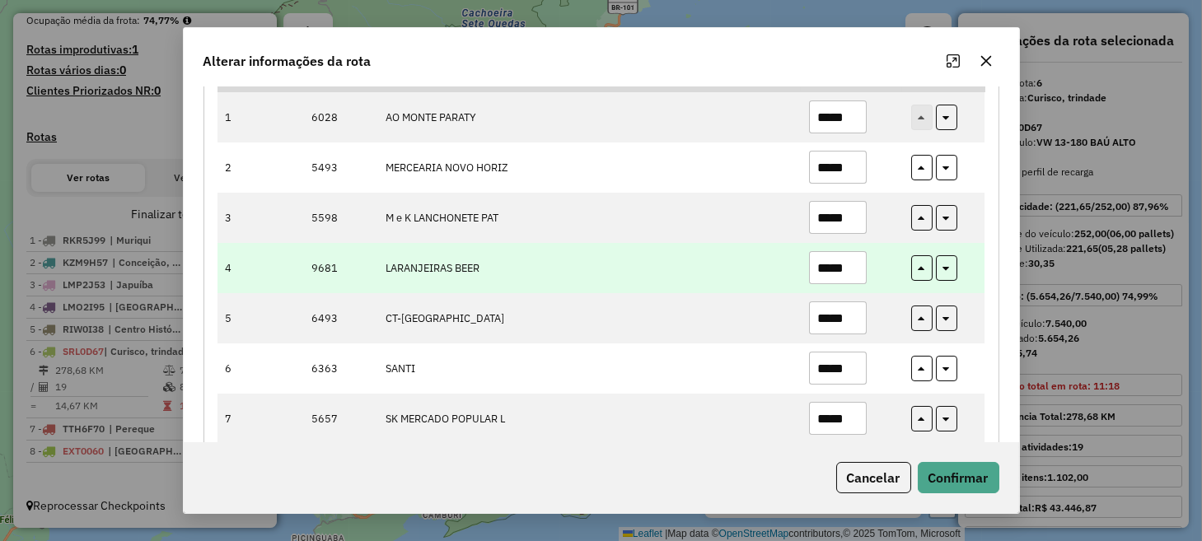
scroll to position [247, 0]
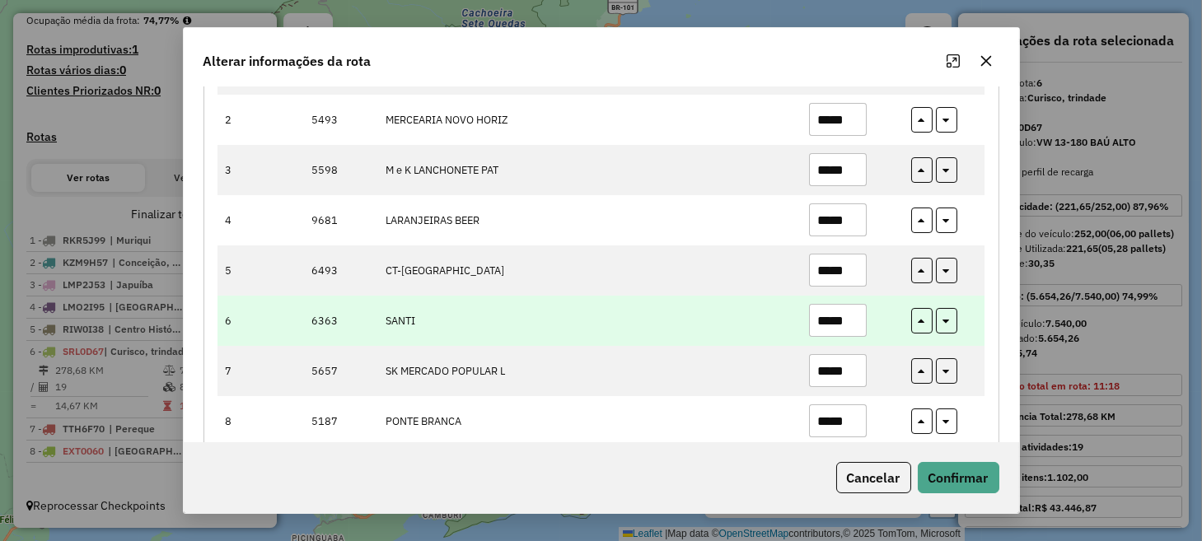
drag, startPoint x: 855, startPoint y: 316, endPoint x: 802, endPoint y: 334, distance: 56.3
click at [802, 334] on td "*****" at bounding box center [851, 321] width 101 height 50
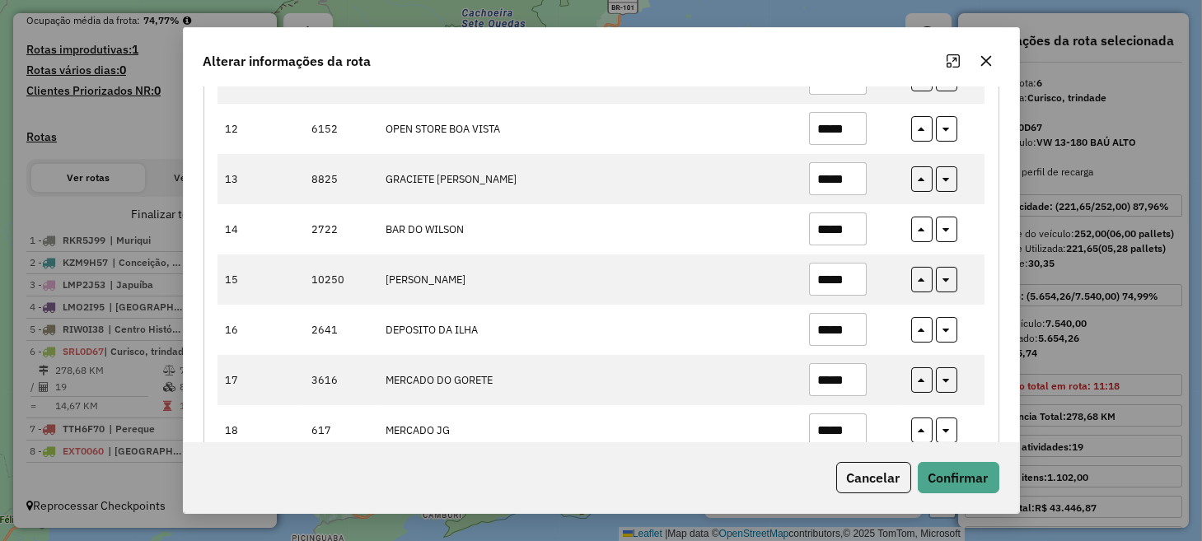
scroll to position [828, 0]
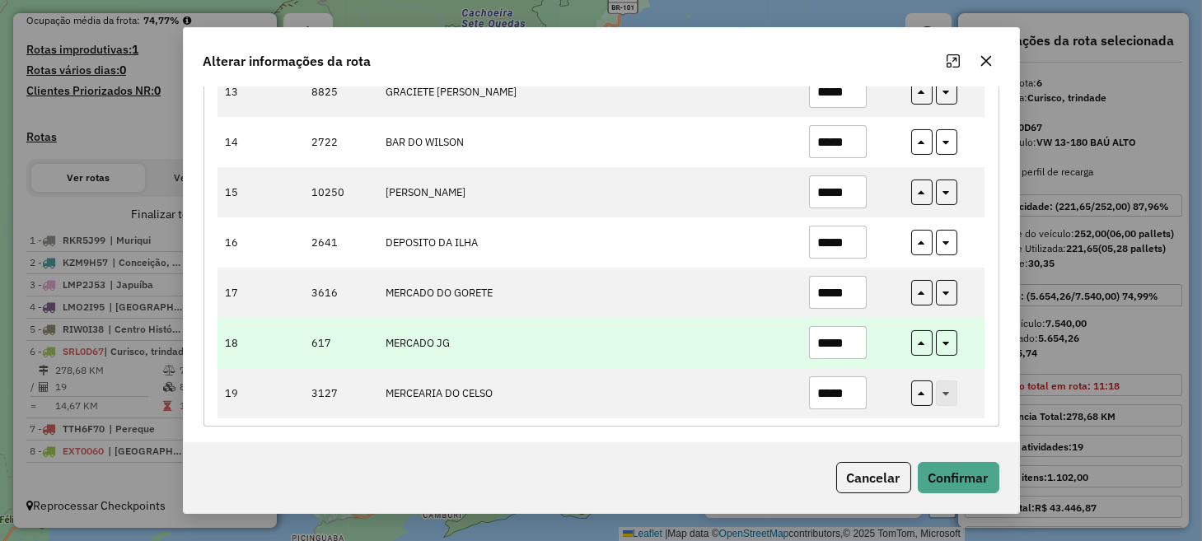
type input "*****"
click at [855, 354] on input "*****" at bounding box center [838, 342] width 58 height 33
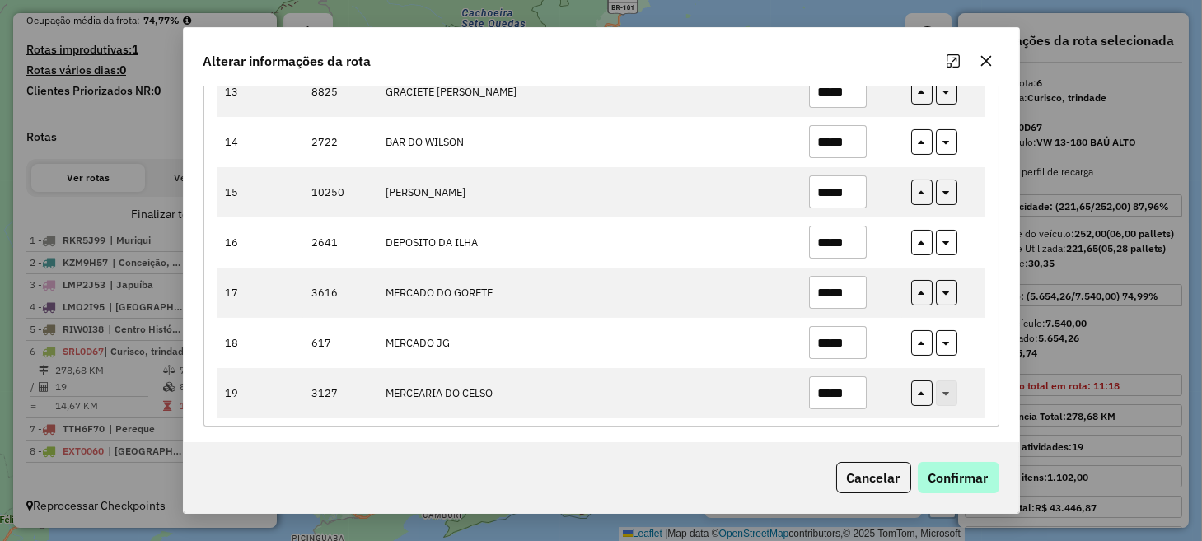
type input "*****"
click at [967, 470] on button "Confirmar" at bounding box center [959, 477] width 82 height 31
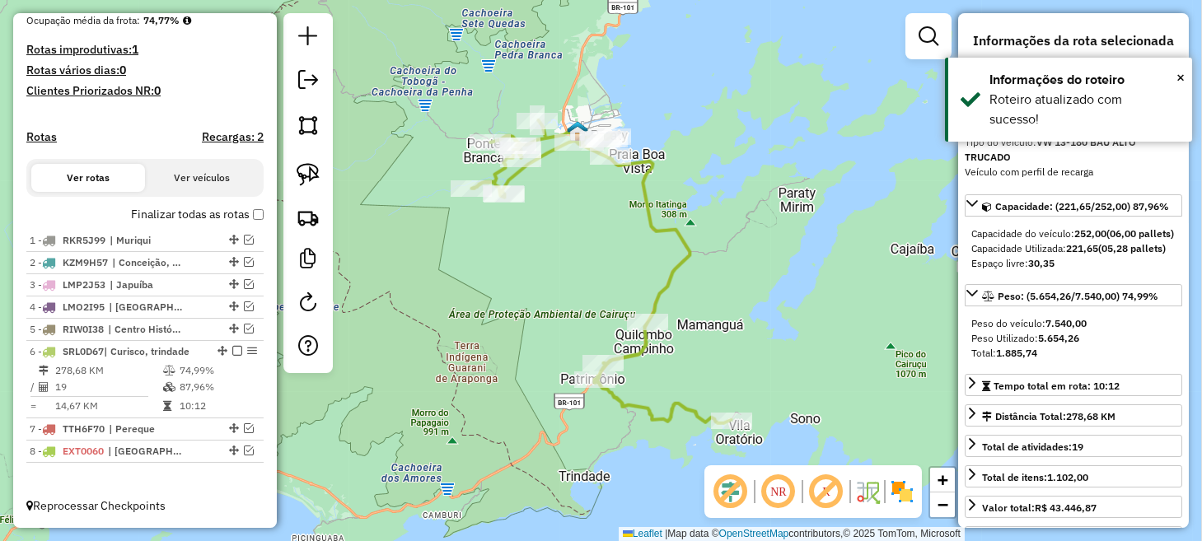
click at [772, 272] on div "Janela de atendimento Grade de atendimento Capacidade Transportadoras Veículos …" at bounding box center [601, 270] width 1202 height 541
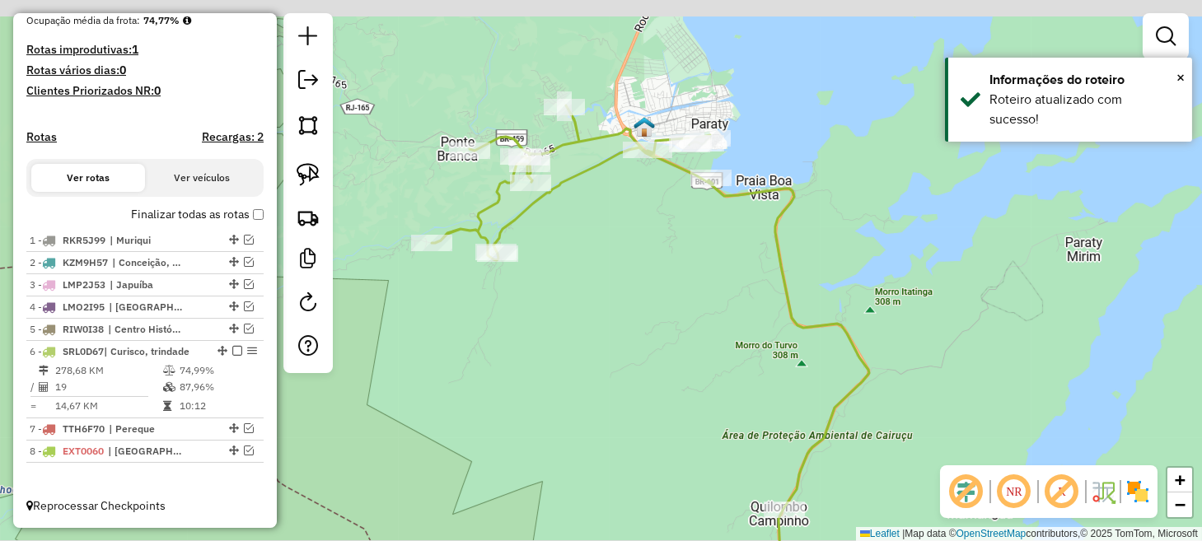
drag, startPoint x: 553, startPoint y: 180, endPoint x: 623, endPoint y: 239, distance: 91.3
click at [623, 239] on div "Janela de atendimento Grade de atendimento Capacidade Transportadoras Veículos …" at bounding box center [601, 270] width 1202 height 541
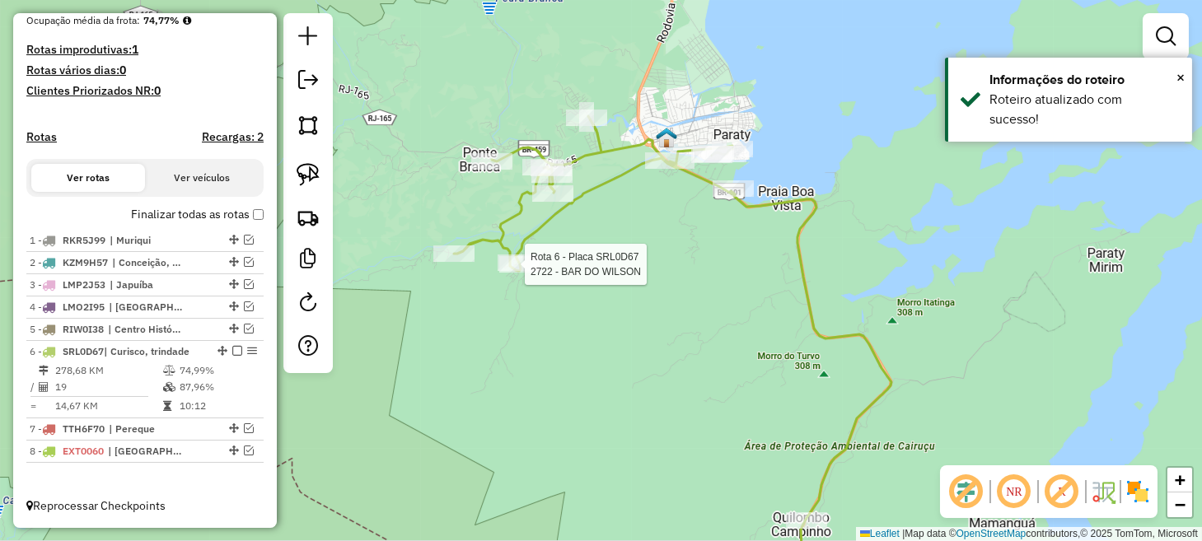
select select "*********"
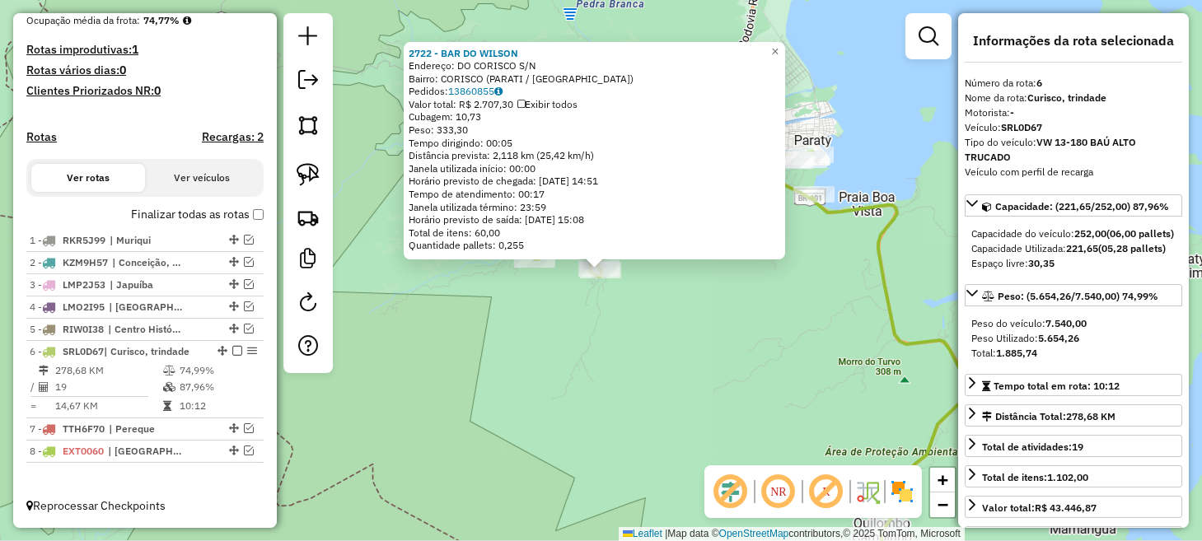
click at [712, 433] on div "2722 - BAR DO WILSON Endereço: DO CORISCO S/N Bairro: CORISCO (PARATI / RJ) Ped…" at bounding box center [601, 270] width 1202 height 541
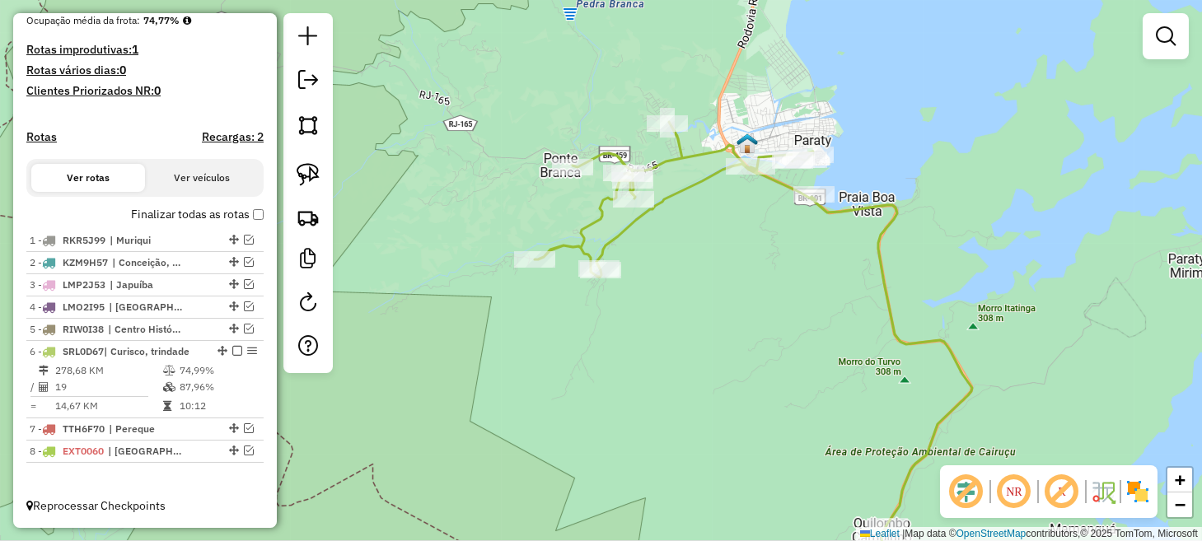
drag, startPoint x: 710, startPoint y: 406, endPoint x: 644, endPoint y: 359, distance: 81.0
click at [644, 359] on div "Janela de atendimento Grade de atendimento Capacidade Transportadoras Veículos …" at bounding box center [601, 270] width 1202 height 541
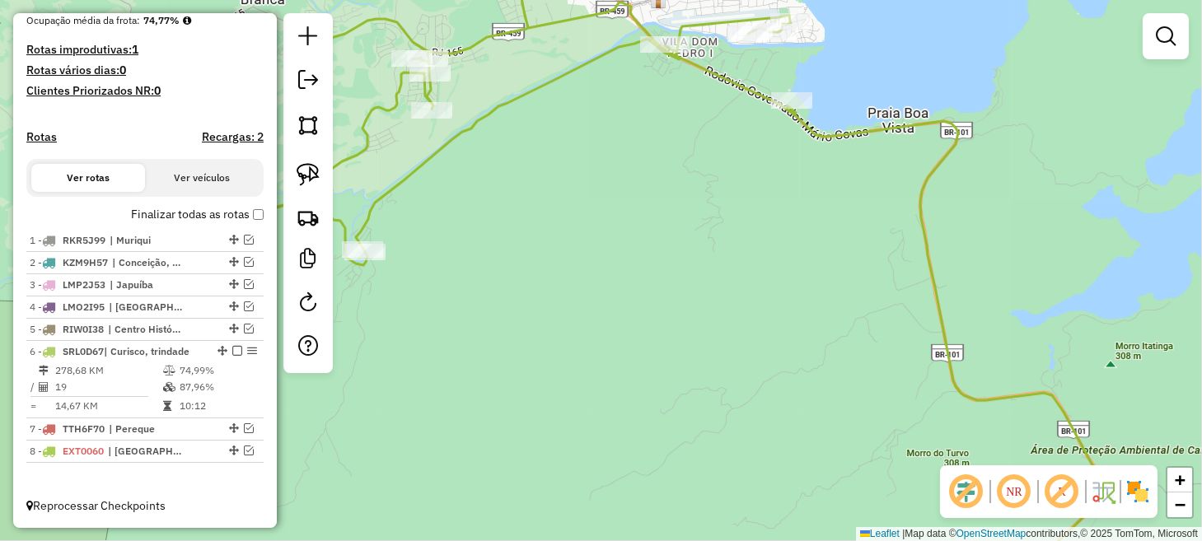
drag, startPoint x: 748, startPoint y: 296, endPoint x: 759, endPoint y: 334, distance: 39.4
click at [757, 330] on div "Janela de atendimento Grade de atendimento Capacidade Transportadoras Veículos …" at bounding box center [601, 270] width 1202 height 541
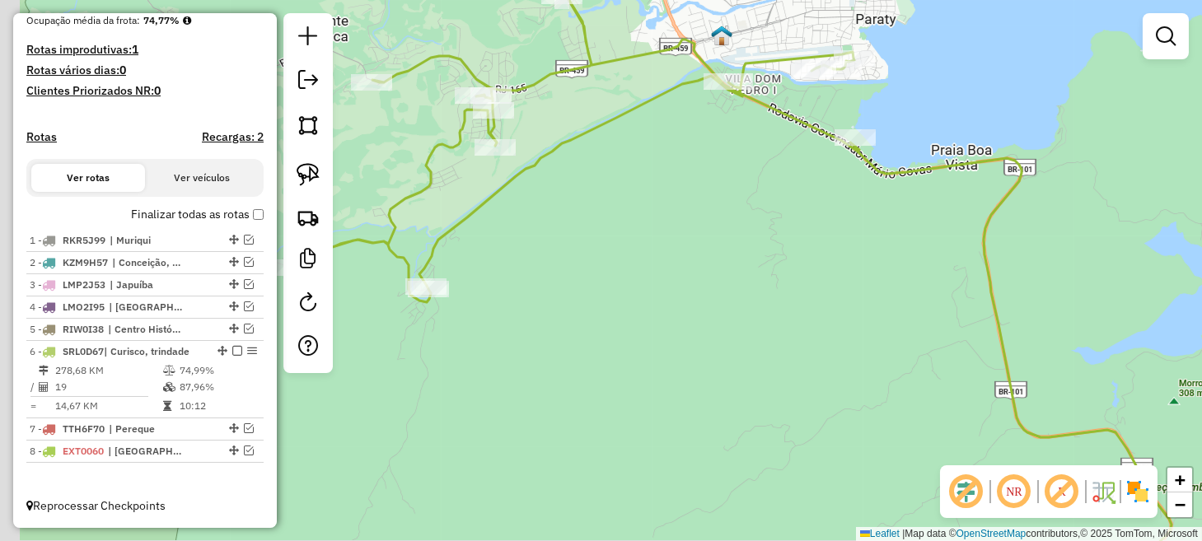
drag, startPoint x: 687, startPoint y: 190, endPoint x: 893, endPoint y: 204, distance: 206.4
click at [880, 208] on div "Janela de atendimento Grade de atendimento Capacidade Transportadoras Veículos …" at bounding box center [601, 270] width 1202 height 541
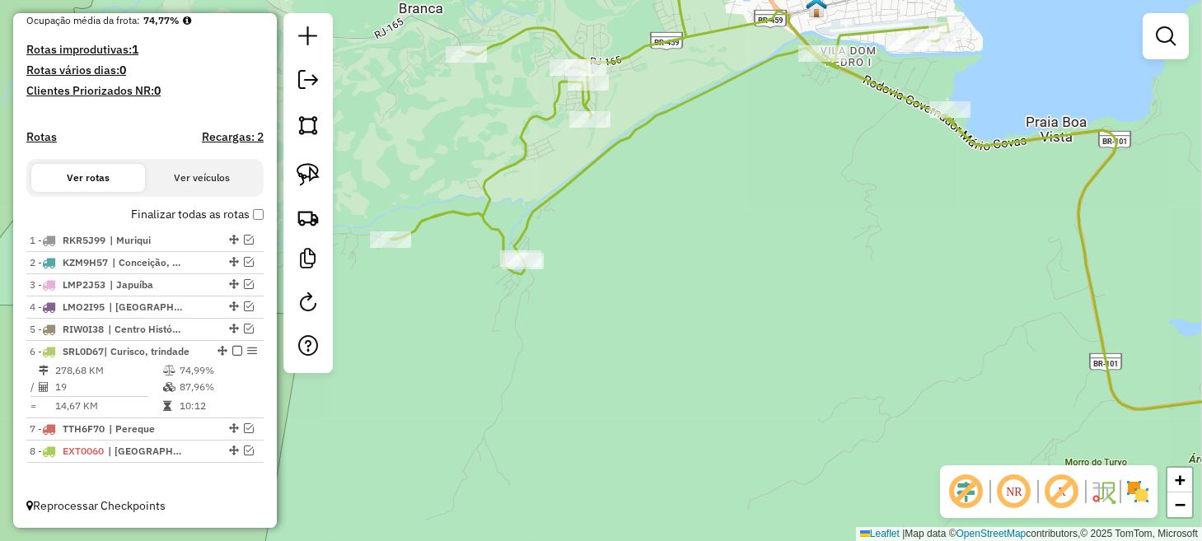
drag, startPoint x: 999, startPoint y: 235, endPoint x: 678, endPoint y: 16, distance: 388.4
click at [679, 16] on div "Janela de atendimento Grade de atendimento Capacidade Transportadoras Veículos …" at bounding box center [601, 270] width 1202 height 541
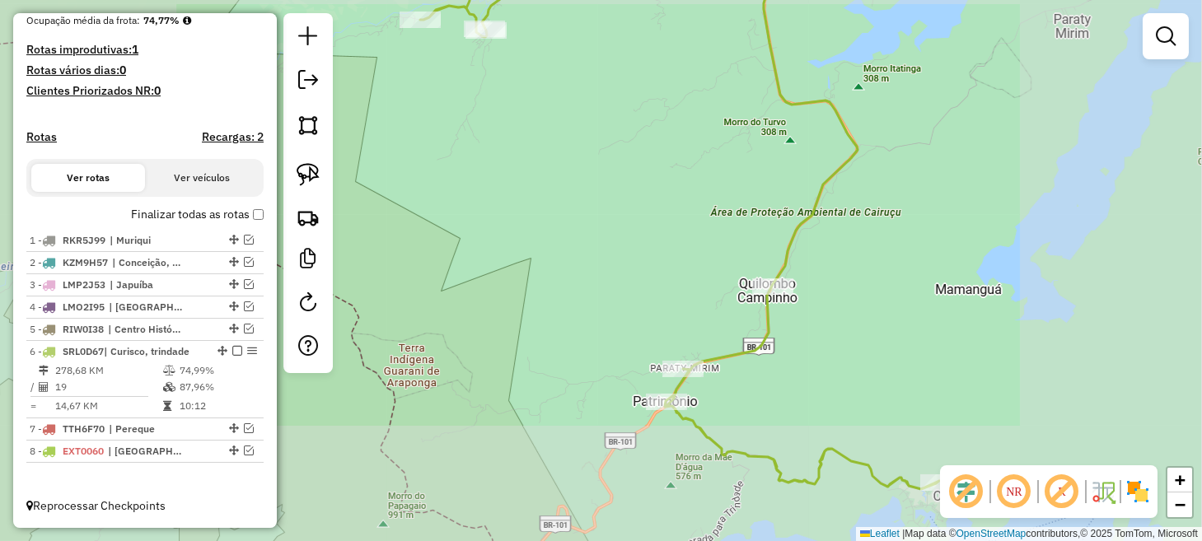
drag, startPoint x: 712, startPoint y: 190, endPoint x: 643, endPoint y: 37, distance: 168.2
click at [643, 39] on div "Janela de atendimento Grade de atendimento Capacidade Transportadoras Veículos …" at bounding box center [601, 270] width 1202 height 541
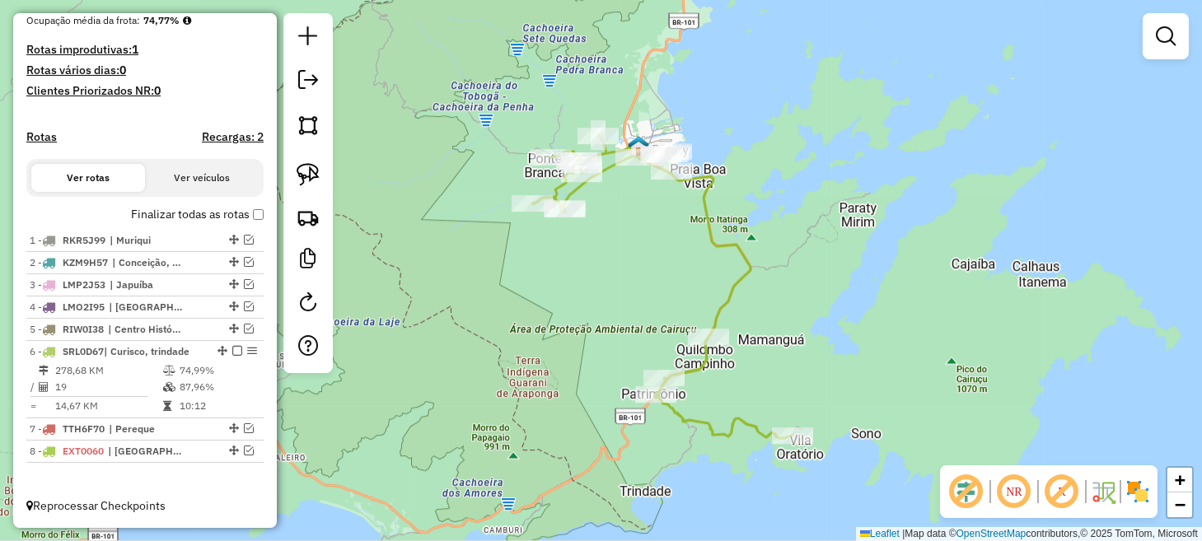
drag, startPoint x: 569, startPoint y: 132, endPoint x: 607, endPoint y: 433, distance: 303.1
click at [607, 429] on div "Janela de atendimento Grade de atendimento Capacidade Transportadoras Veículos …" at bounding box center [601, 270] width 1202 height 541
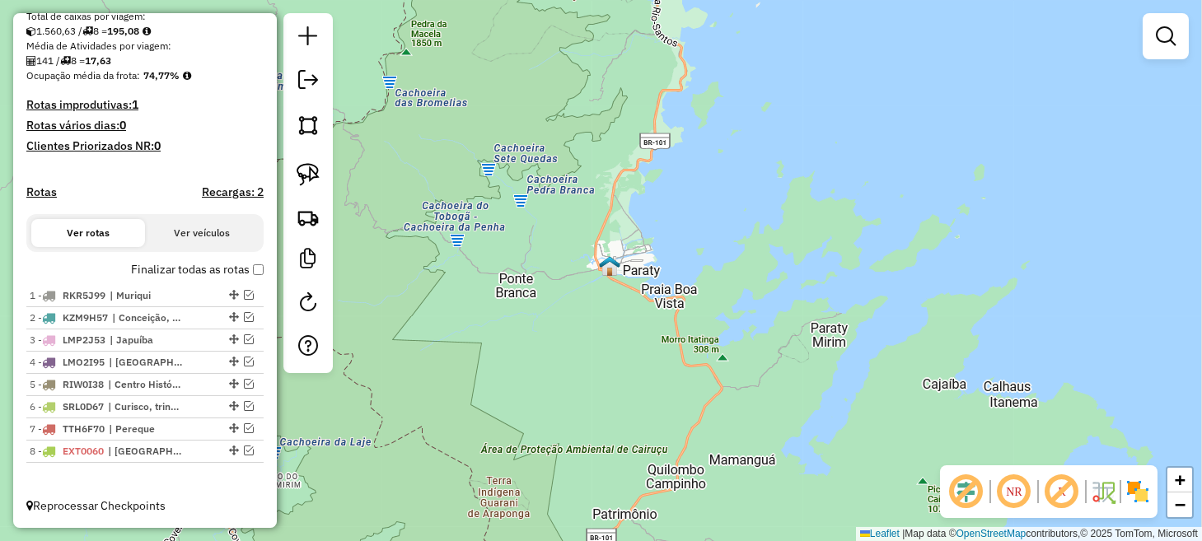
scroll to position [419, 0]
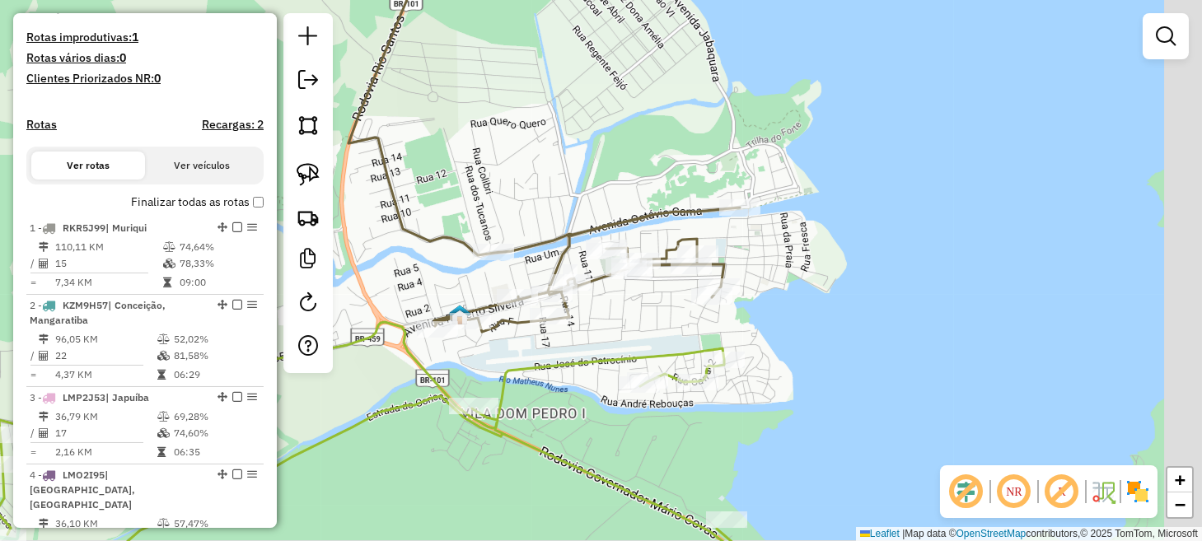
drag, startPoint x: 873, startPoint y: 307, endPoint x: 819, endPoint y: 328, distance: 57.7
click at [841, 331] on div "Janela de atendimento Grade de atendimento Capacidade Transportadoras Veículos …" at bounding box center [601, 270] width 1202 height 541
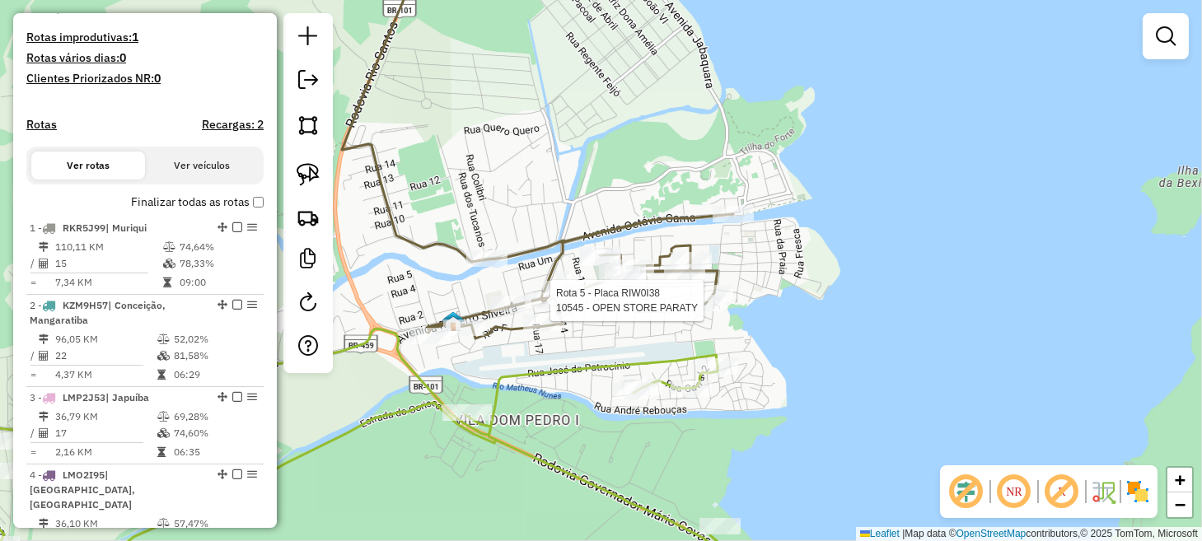
select select "*********"
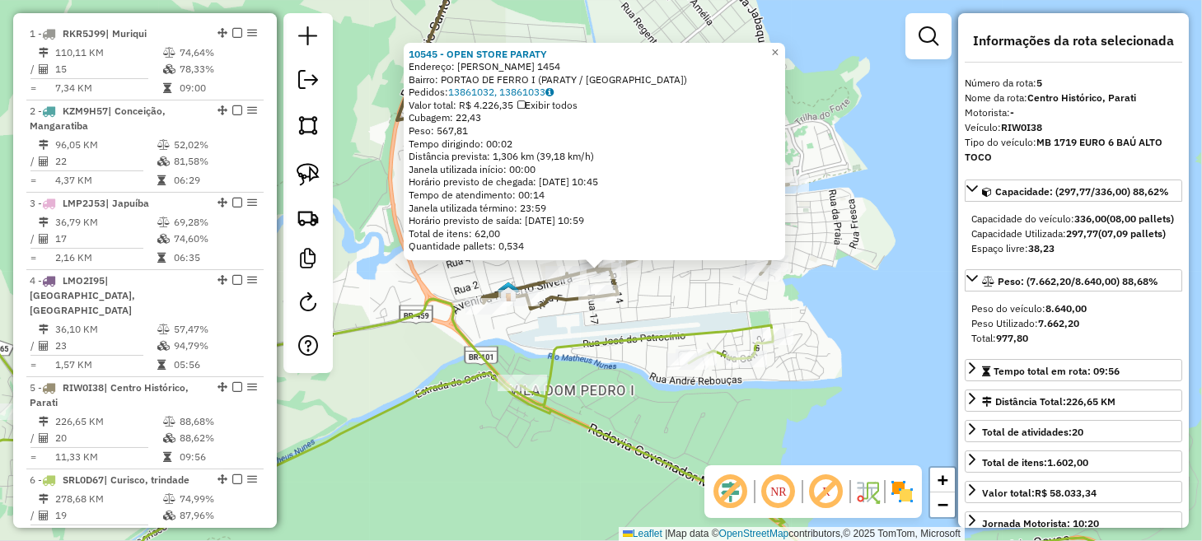
scroll to position [864, 0]
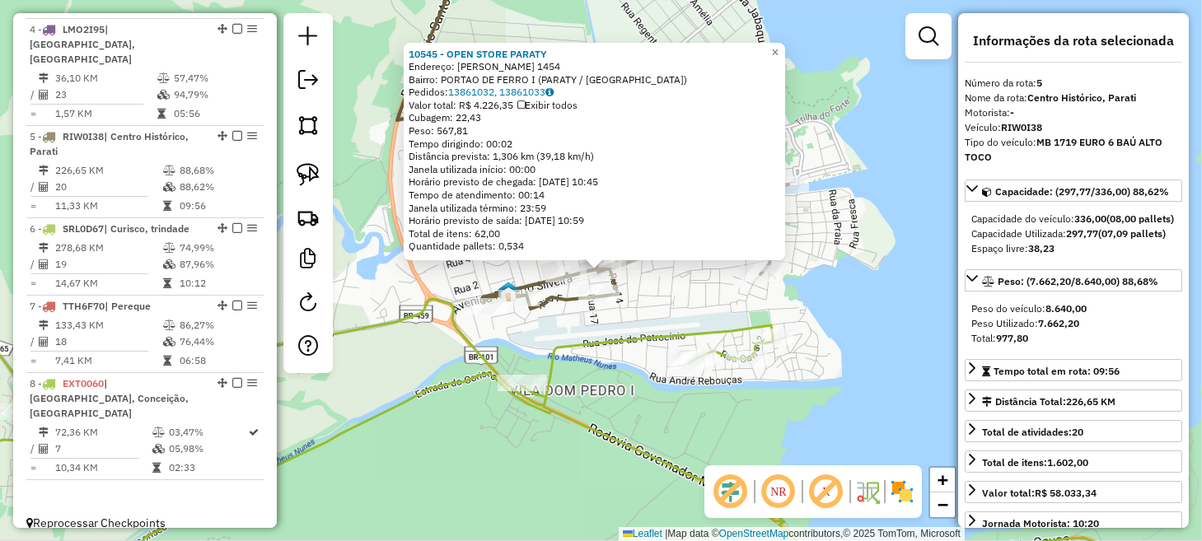
click at [897, 290] on div "10545 - OPEN STORE PARATY Endereço: ROBERTO SILVEIRA 1454 Bairro: PORTAO DE FER…" at bounding box center [601, 270] width 1202 height 541
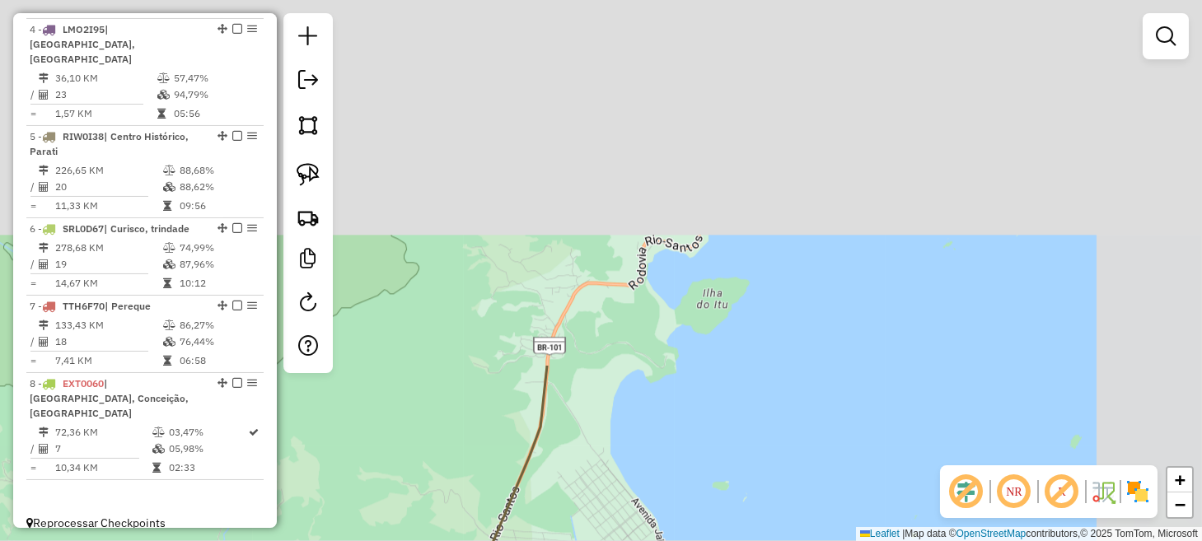
drag, startPoint x: 875, startPoint y: 83, endPoint x: 731, endPoint y: 419, distance: 365.9
click at [716, 508] on div "Janela de atendimento Grade de atendimento Capacidade Transportadoras Veículos …" at bounding box center [601, 270] width 1202 height 541
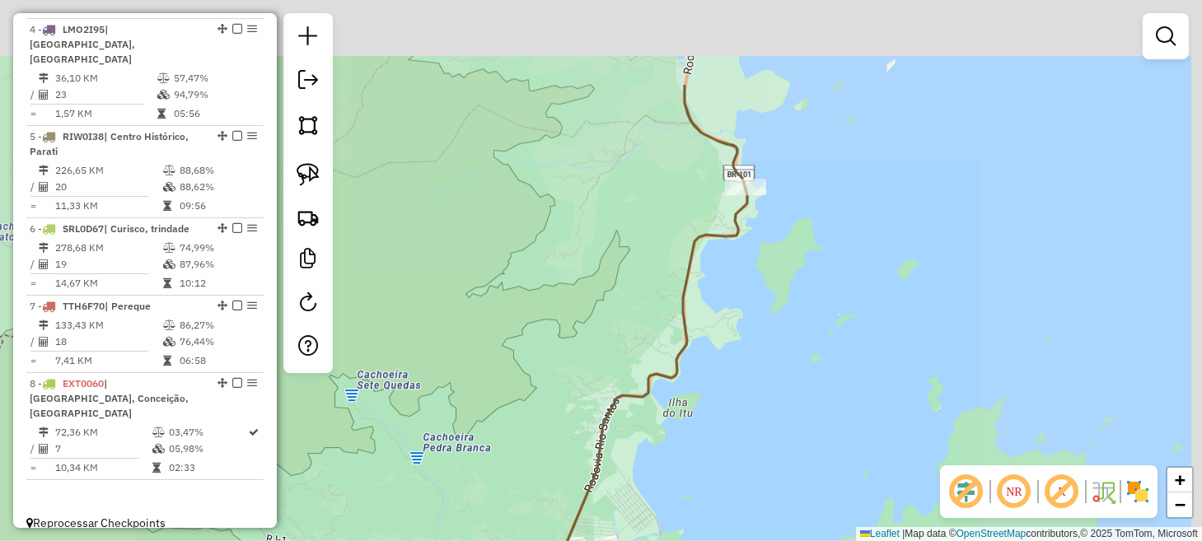
drag, startPoint x: 786, startPoint y: 237, endPoint x: 743, endPoint y: 374, distance: 144.4
click at [743, 372] on div "Janela de atendimento Grade de atendimento Capacidade Transportadoras Veículos …" at bounding box center [601, 270] width 1202 height 541
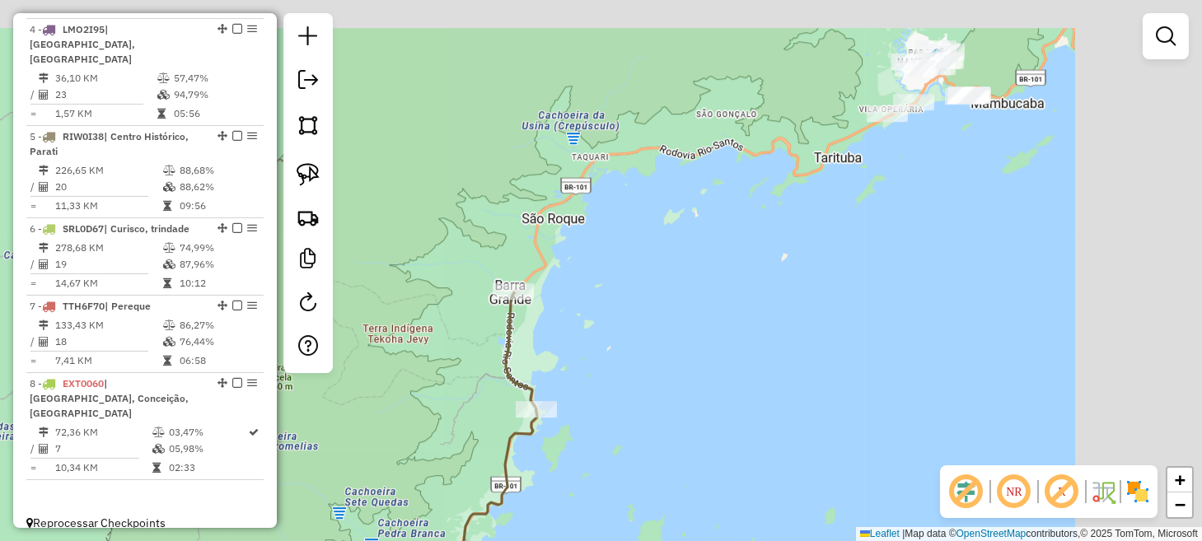
drag, startPoint x: 921, startPoint y: 105, endPoint x: 526, endPoint y: 440, distance: 518.1
click at [527, 440] on div "Janela de atendimento Grade de atendimento Capacidade Transportadoras Veículos …" at bounding box center [601, 270] width 1202 height 541
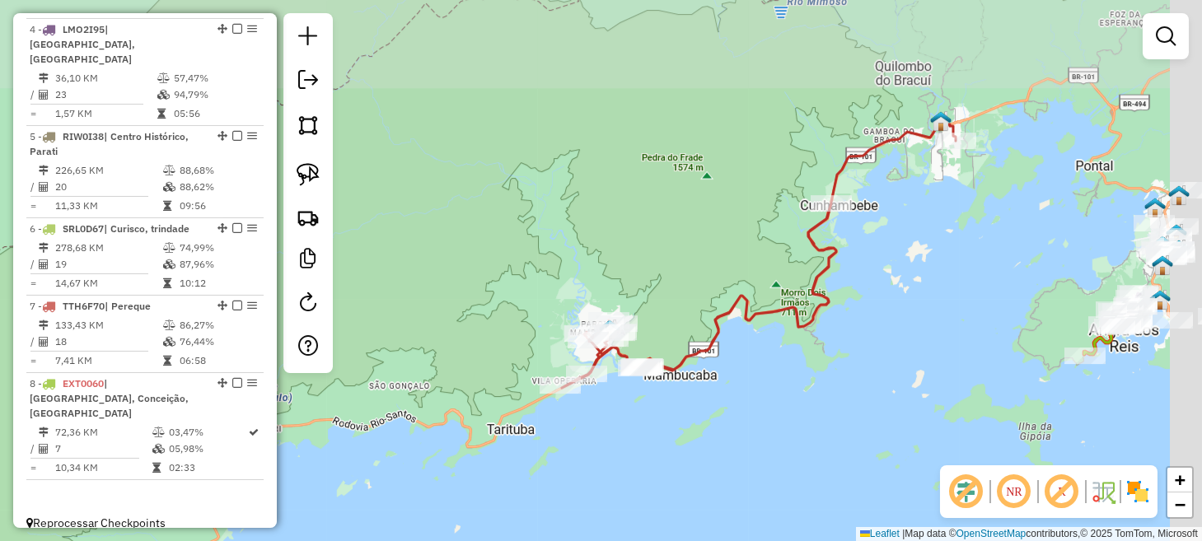
drag, startPoint x: 810, startPoint y: 322, endPoint x: 620, endPoint y: 467, distance: 239.3
click at [620, 467] on div "Janela de atendimento Grade de atendimento Capacidade Transportadoras Veículos …" at bounding box center [601, 270] width 1202 height 541
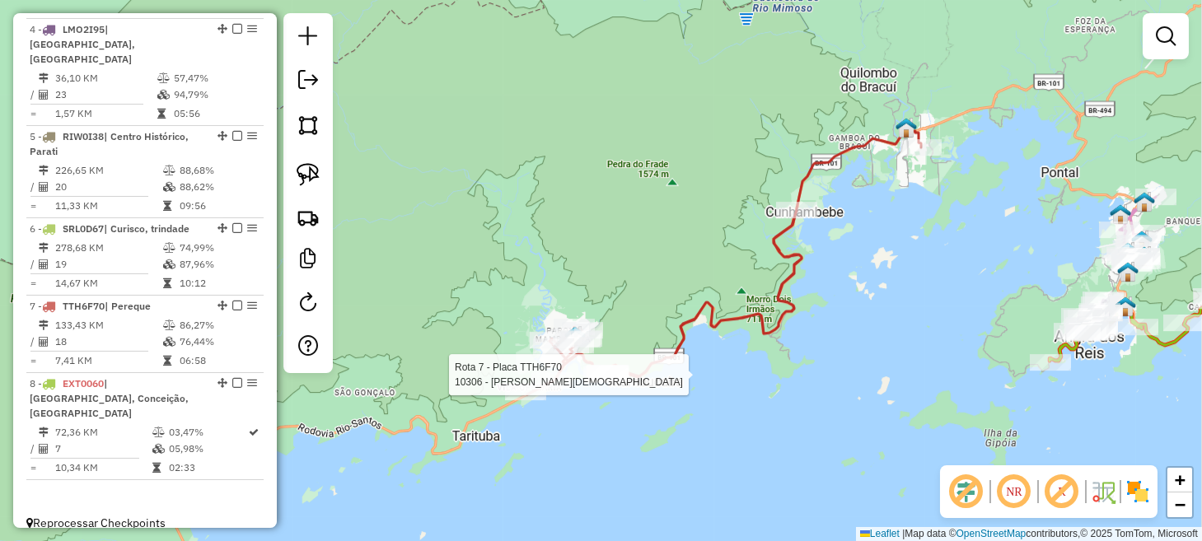
select select "*********"
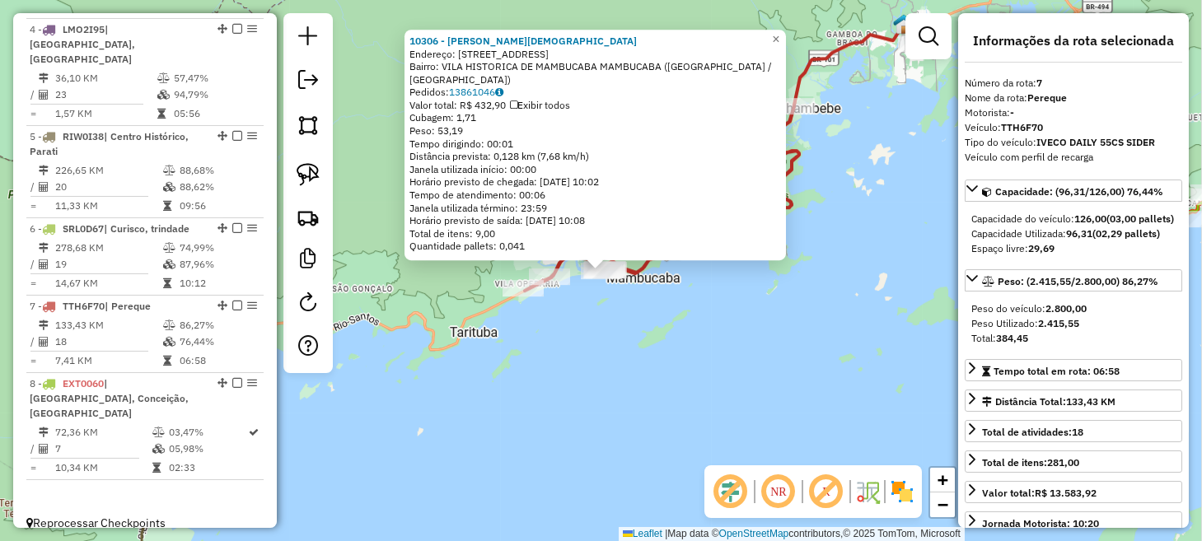
click at [814, 318] on div "10306 - CLAUDIA SATURNINO Endereço: RUA DAS FLORES 647 Bairro: VILA HISTORICA D…" at bounding box center [601, 270] width 1202 height 541
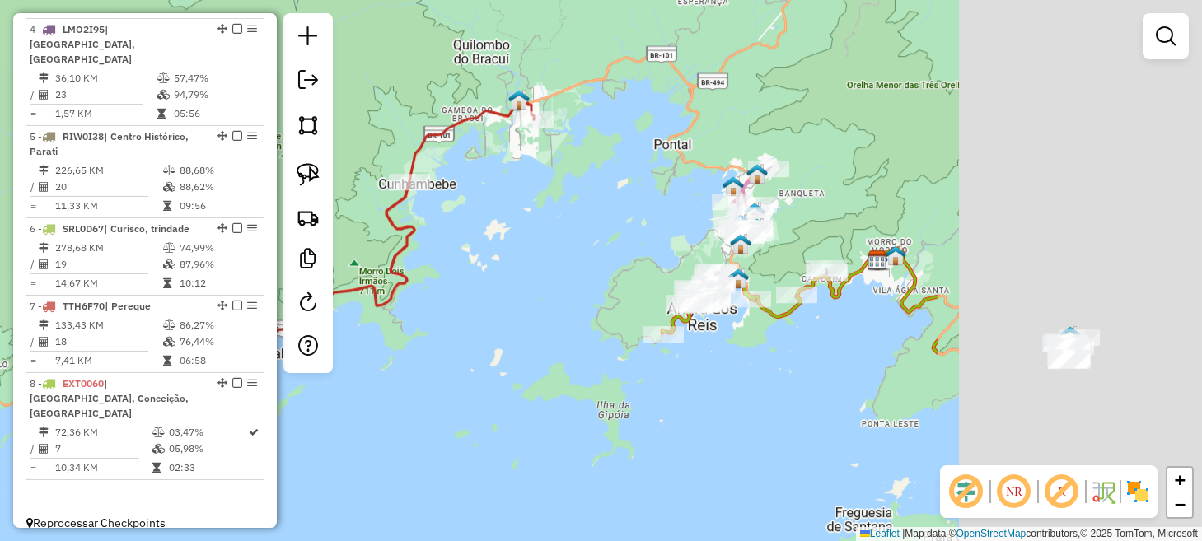
drag, startPoint x: 902, startPoint y: 295, endPoint x: 442, endPoint y: 387, distance: 469.8
click at [442, 387] on div "Janela de atendimento Grade de atendimento Capacidade Transportadoras Veículos …" at bounding box center [601, 270] width 1202 height 541
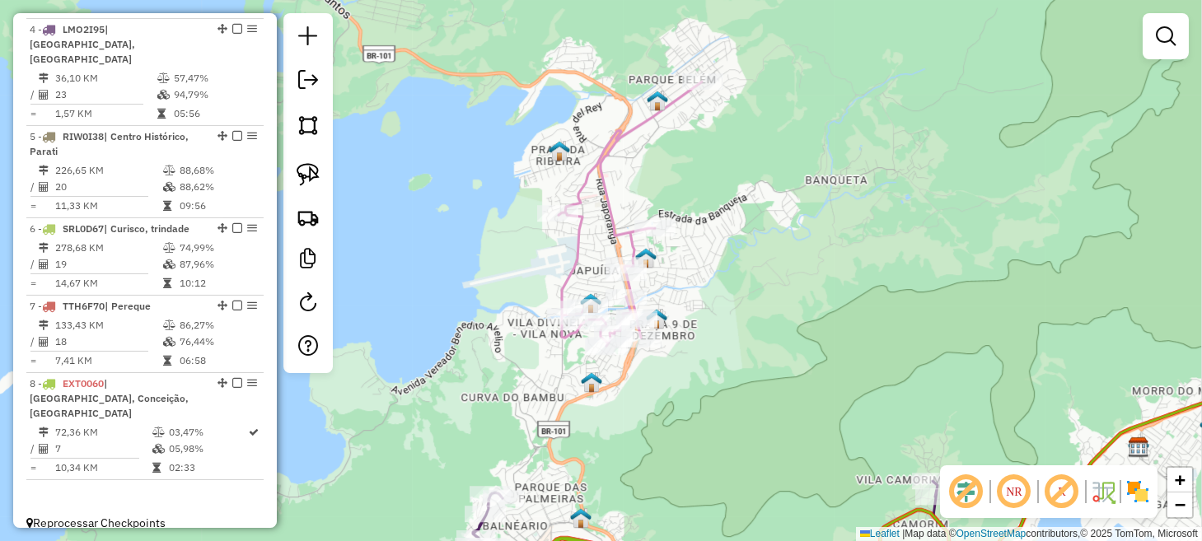
drag, startPoint x: 569, startPoint y: 255, endPoint x: 704, endPoint y: 298, distance: 141.3
click at [710, 306] on div "Janela de atendimento Grade de atendimento Capacidade Transportadoras Veículos …" at bounding box center [601, 270] width 1202 height 541
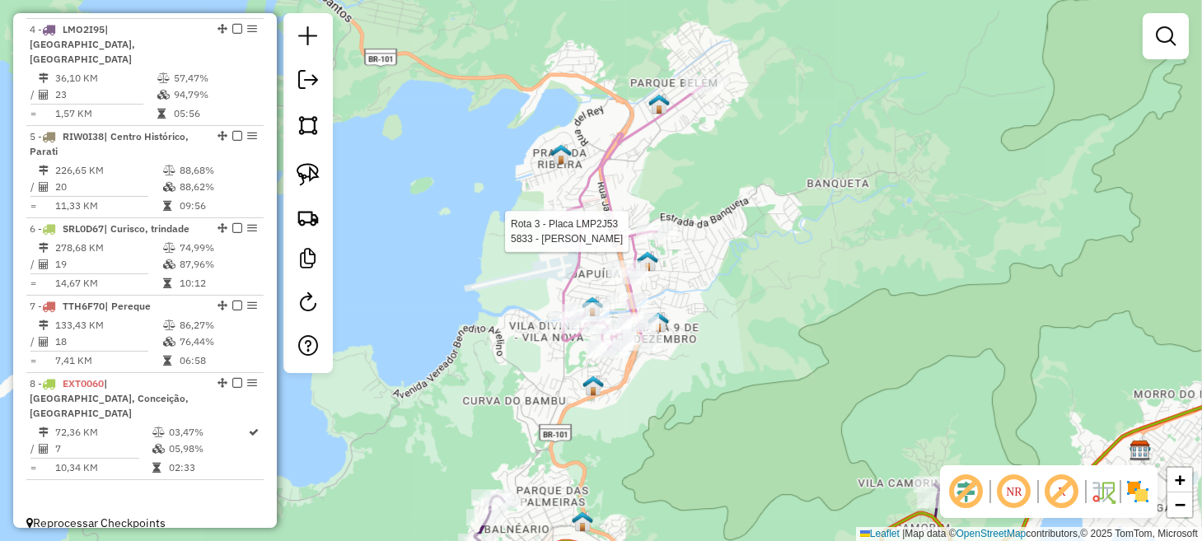
select select "*********"
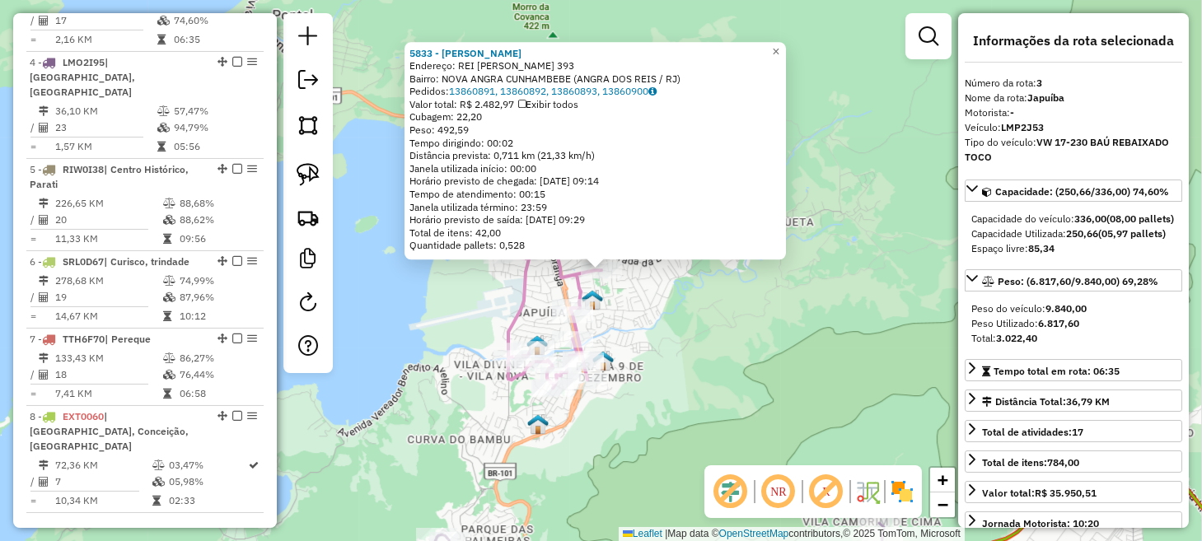
scroll to position [807, 0]
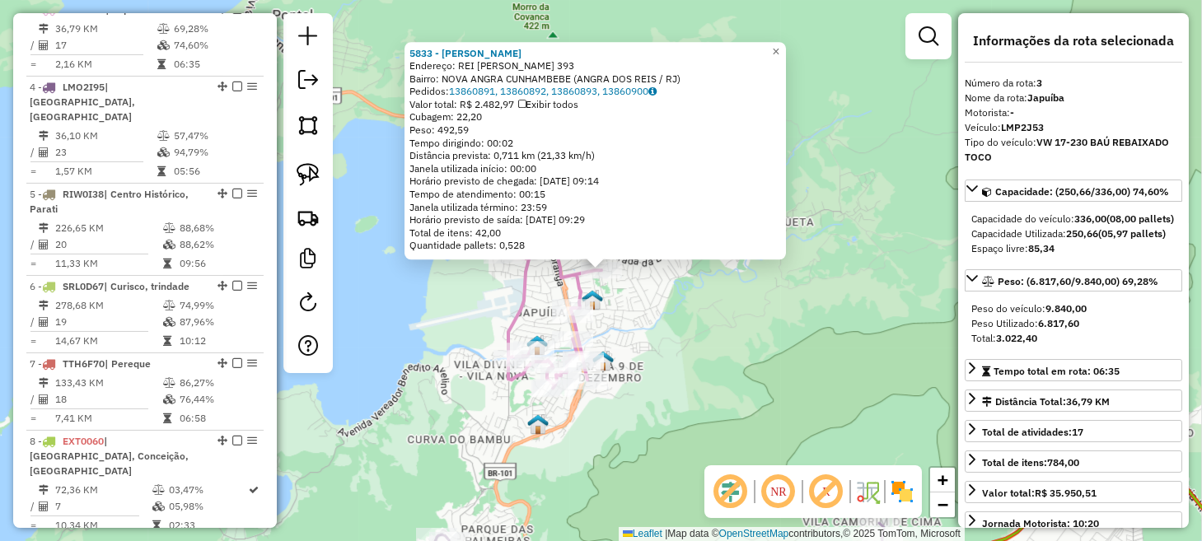
click at [724, 371] on div "5833 - CLEVERSON [PERSON_NAME]: REI BALTAZAR 393 Bairro: NOVA ANGRA CUNHAMBEBE …" at bounding box center [601, 270] width 1202 height 541
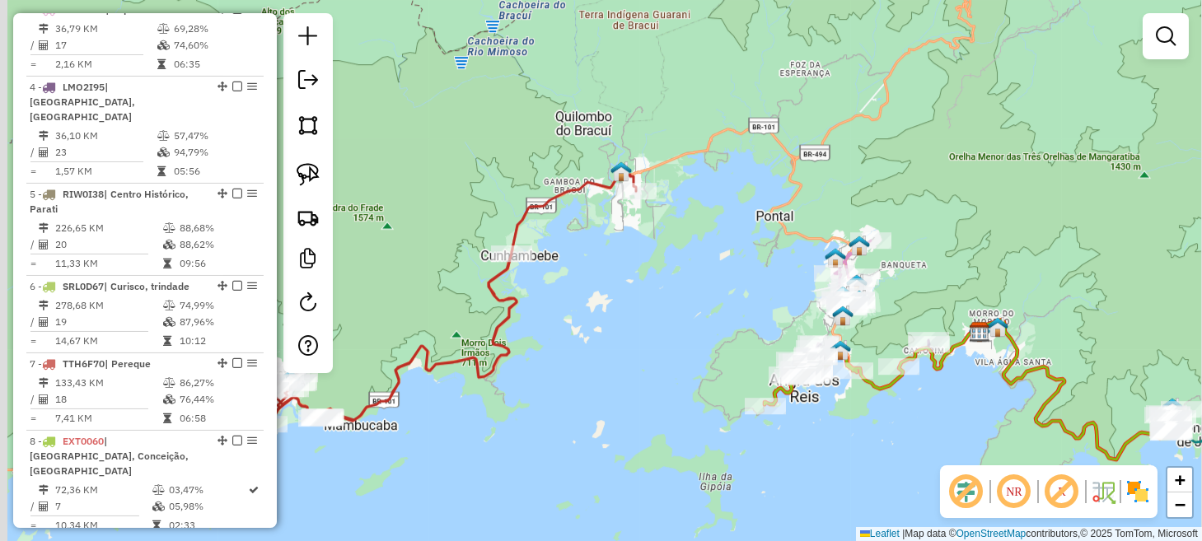
drag, startPoint x: 523, startPoint y: 372, endPoint x: 1000, endPoint y: 121, distance: 538.9
click at [994, 130] on div "Janela de atendimento Grade de atendimento Capacidade Transportadoras Veículos …" at bounding box center [601, 270] width 1202 height 541
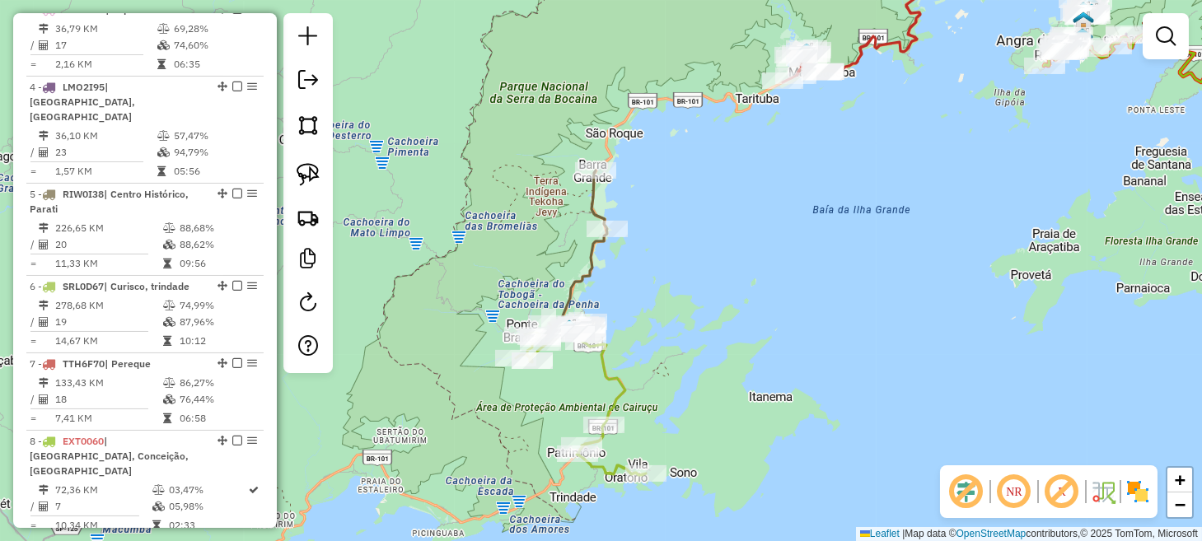
drag, startPoint x: 696, startPoint y: 331, endPoint x: 725, endPoint y: 122, distance: 211.4
click at [725, 122] on div "Janela de atendimento Grade de atendimento Capacidade Transportadoras Veículos …" at bounding box center [601, 270] width 1202 height 541
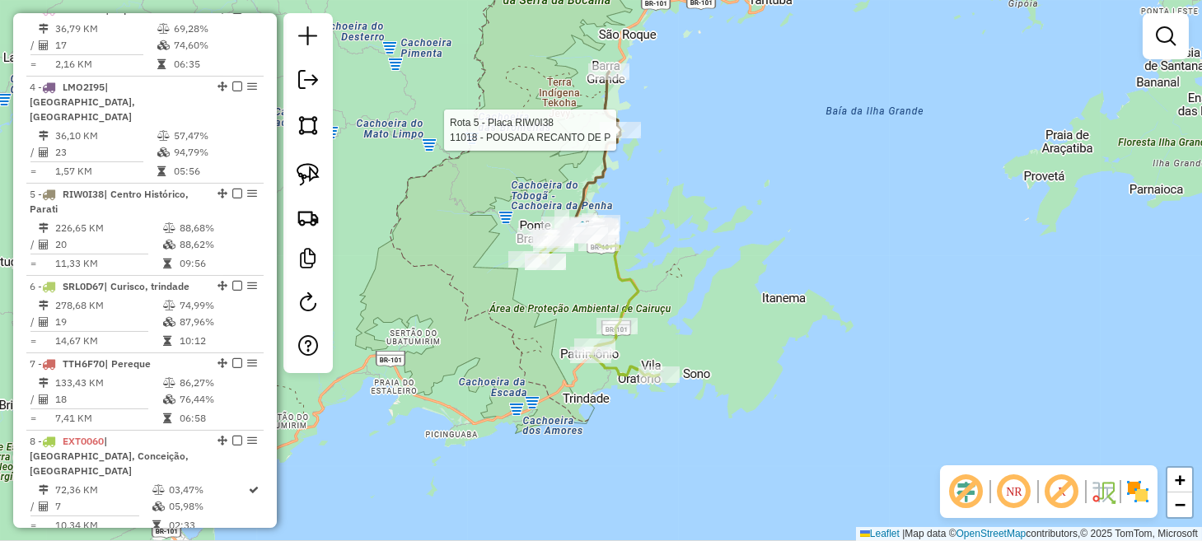
select select "*********"
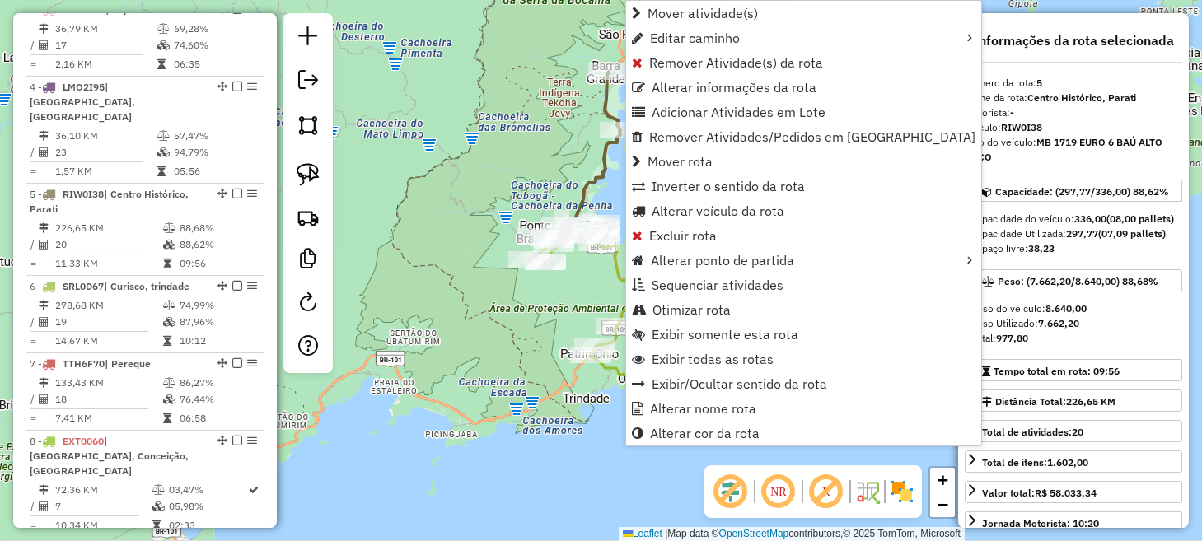
scroll to position [864, 0]
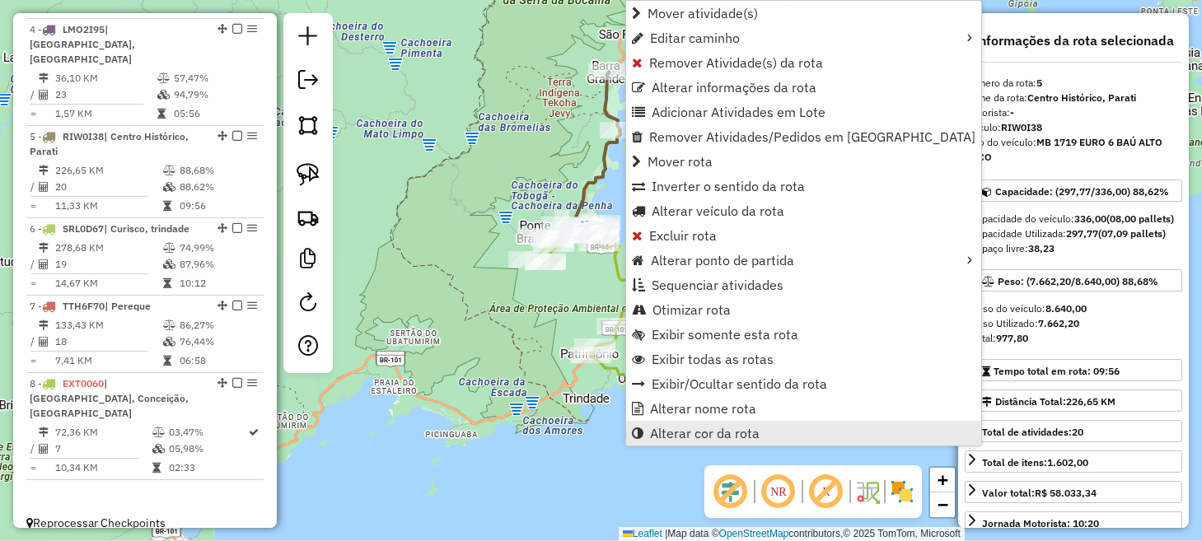
click at [742, 429] on span "Alterar cor da rota" at bounding box center [705, 433] width 110 height 13
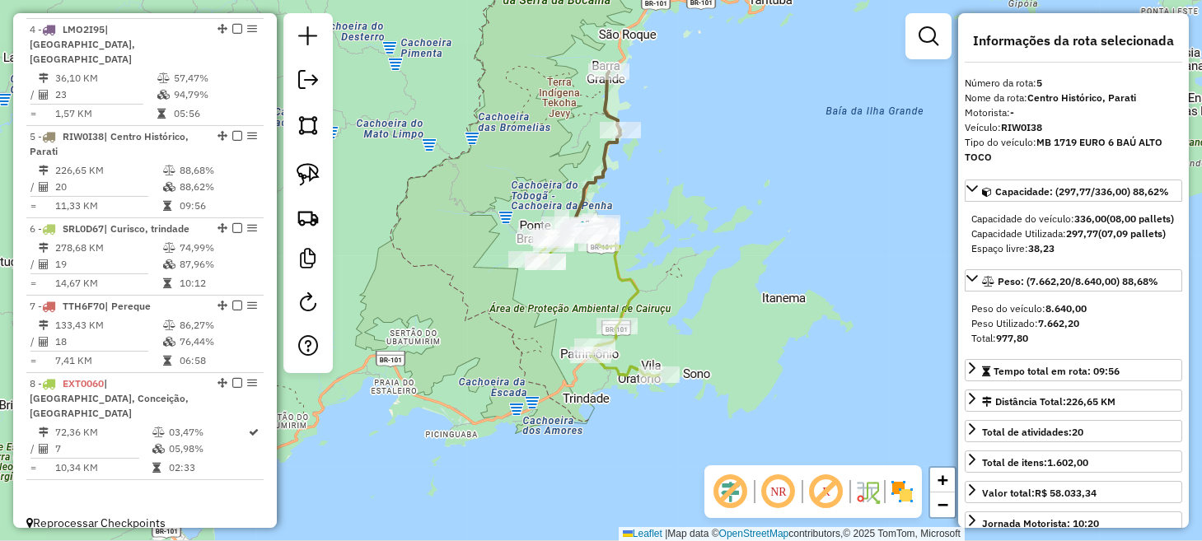
scroll to position [247, 0]
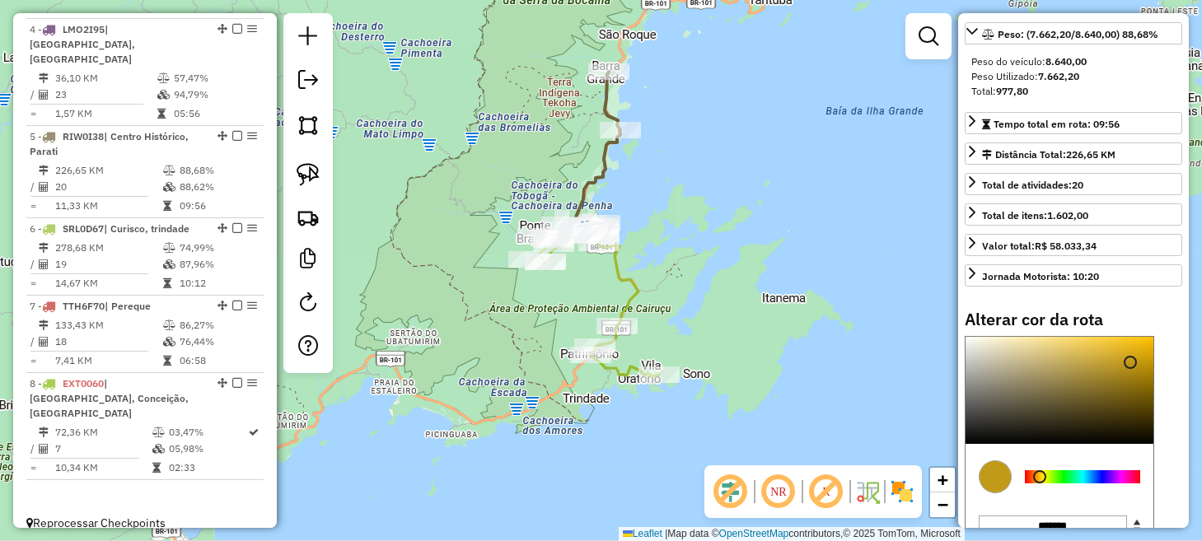
type input "*******"
drag, startPoint x: 1055, startPoint y: 422, endPoint x: 1199, endPoint y: 345, distance: 163.3
click at [1199, 345] on hb-router-mapa "Informações da Sessão 979119 - 14/08/2025 Criação: 13/08/2025 17:57 Depósito: L…" at bounding box center [601, 270] width 1202 height 541
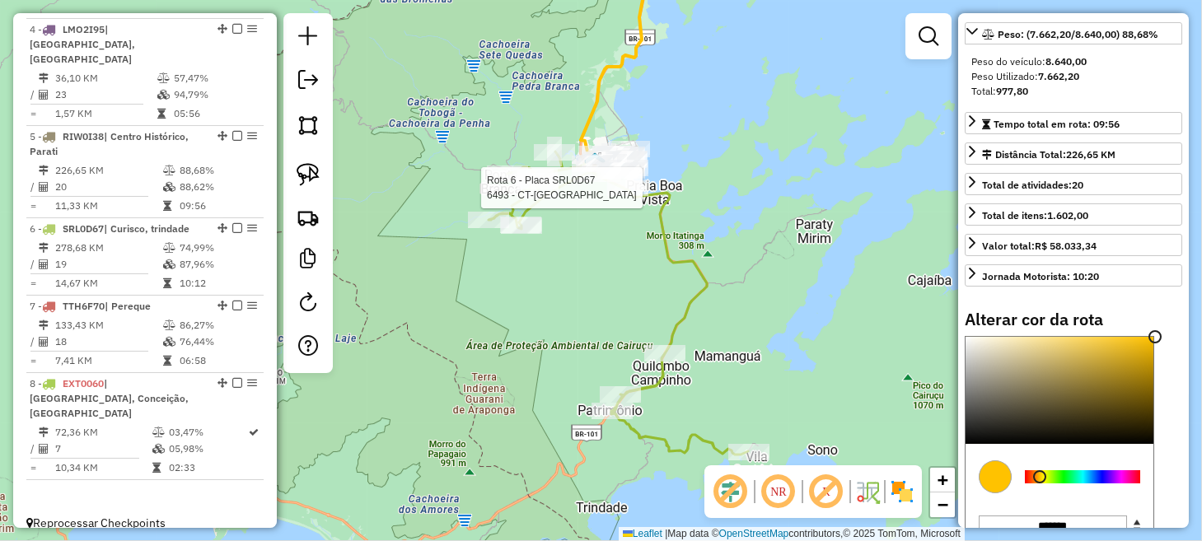
select select "*********"
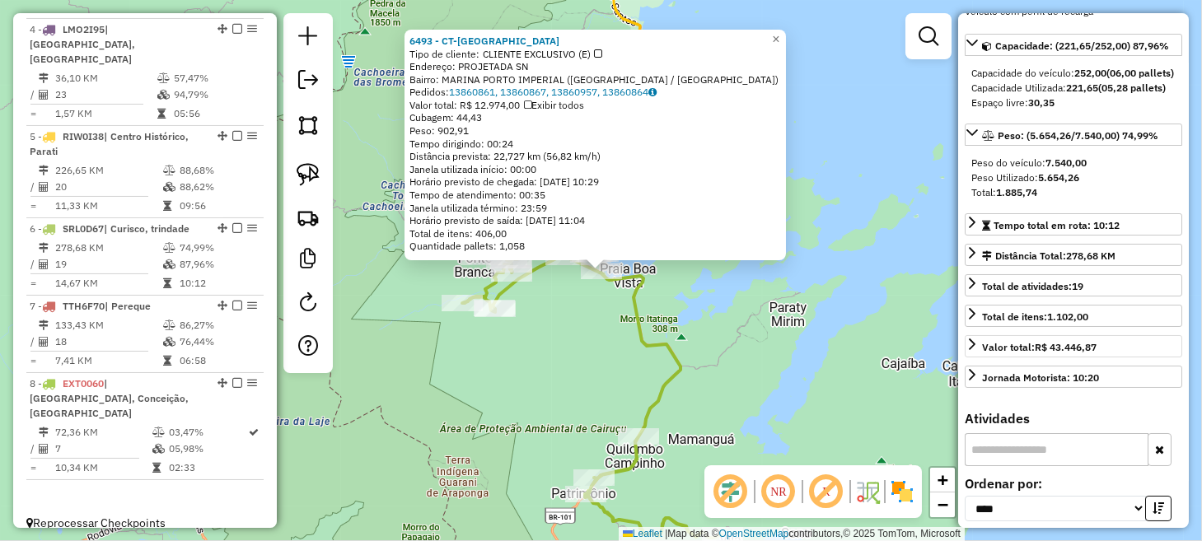
scroll to position [15, 0]
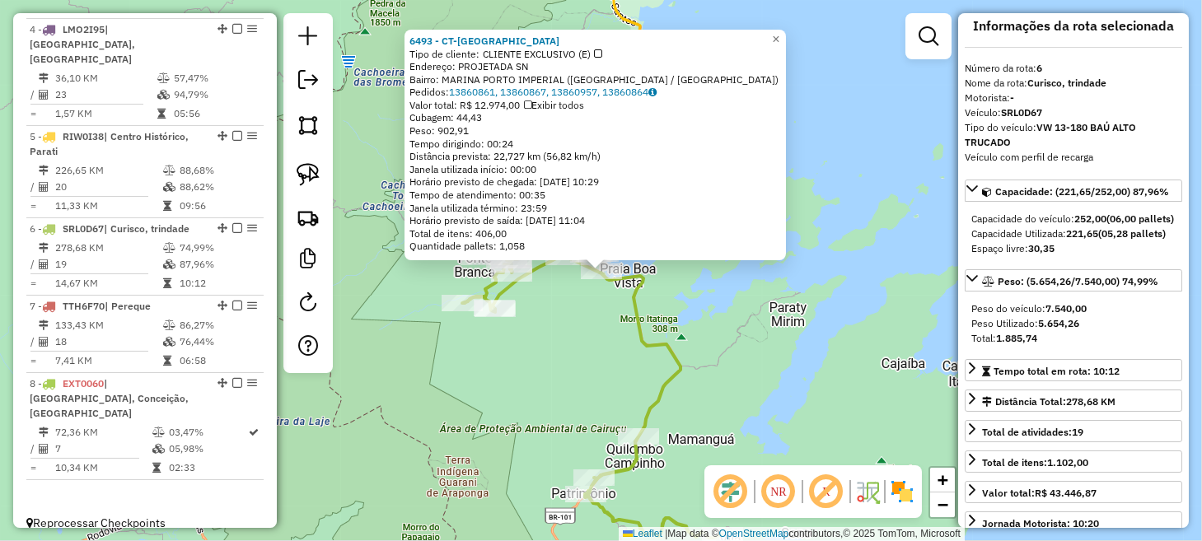
drag, startPoint x: 691, startPoint y: 320, endPoint x: 720, endPoint y: 318, distance: 29.7
click at [691, 320] on div "6493 - CT-PORTO IMPERIAL Tipo de cliente: CLIENTE EXCLUSIVO (E) Endereço: PROJE…" at bounding box center [601, 270] width 1202 height 541
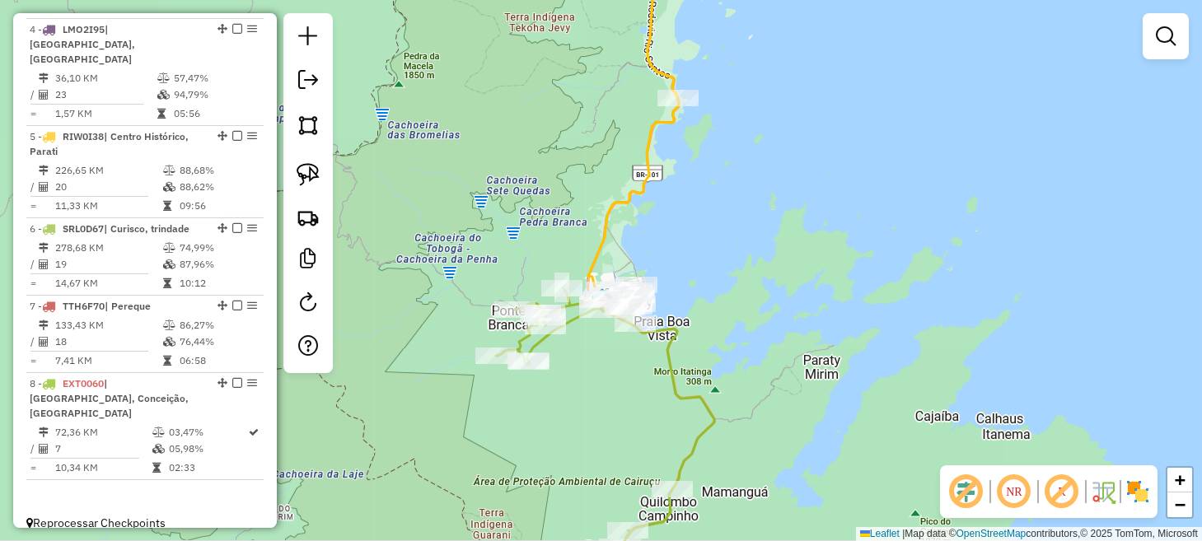
drag, startPoint x: 733, startPoint y: 306, endPoint x: 874, endPoint y: 459, distance: 207.7
click at [874, 459] on div "Janela de atendimento Grade de atendimento Capacidade Transportadoras Veículos …" at bounding box center [601, 270] width 1202 height 541
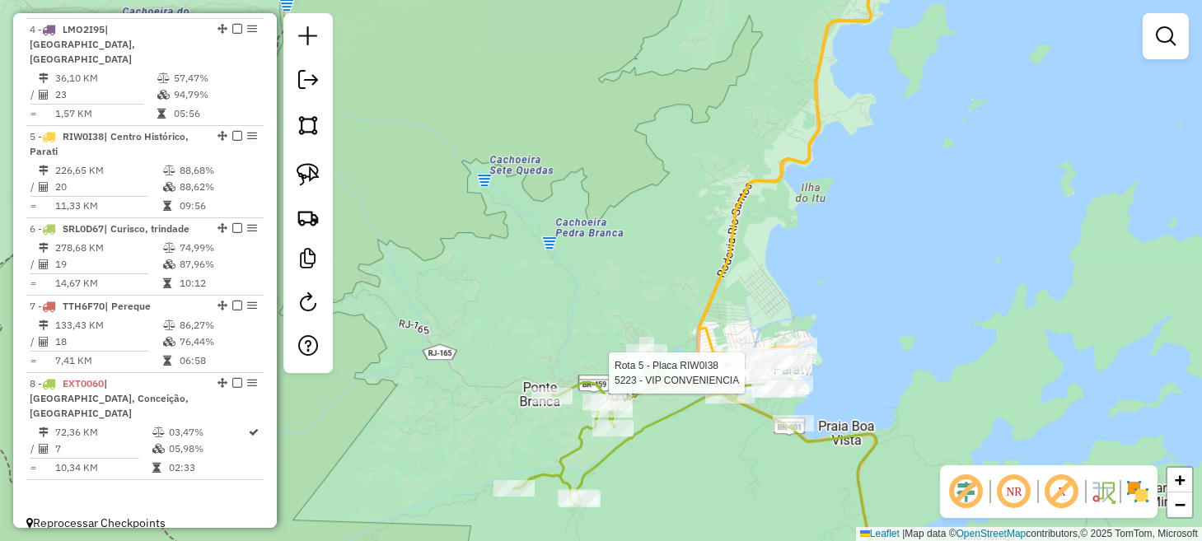
select select "*********"
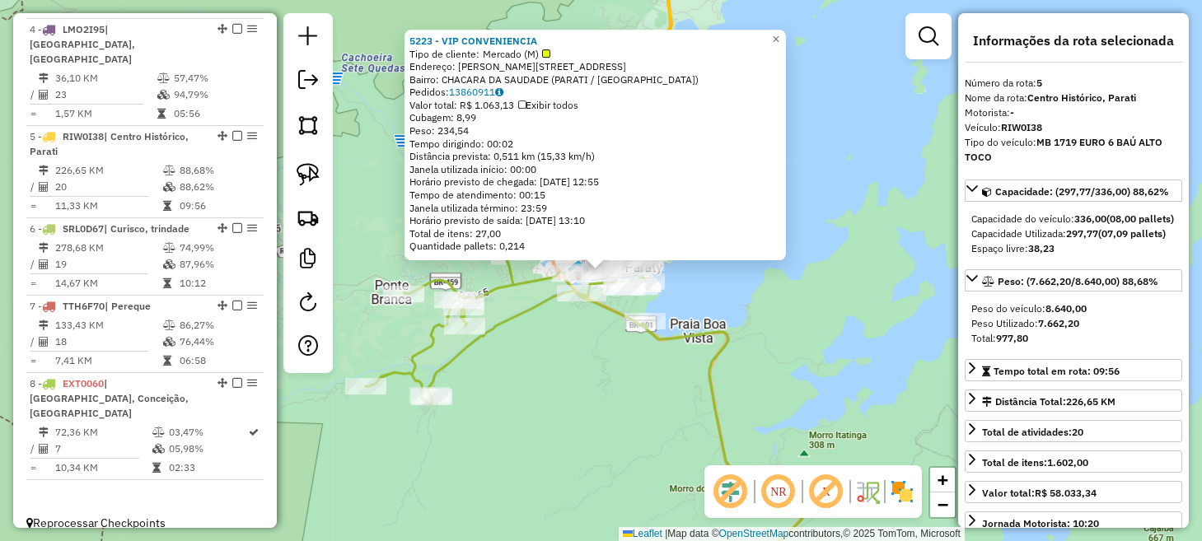
click at [822, 327] on div "5223 - VIP CONVENIENCIA Tipo de cliente: Mercado (M) Endereço: R AMAURY DOS SAN…" at bounding box center [601, 270] width 1202 height 541
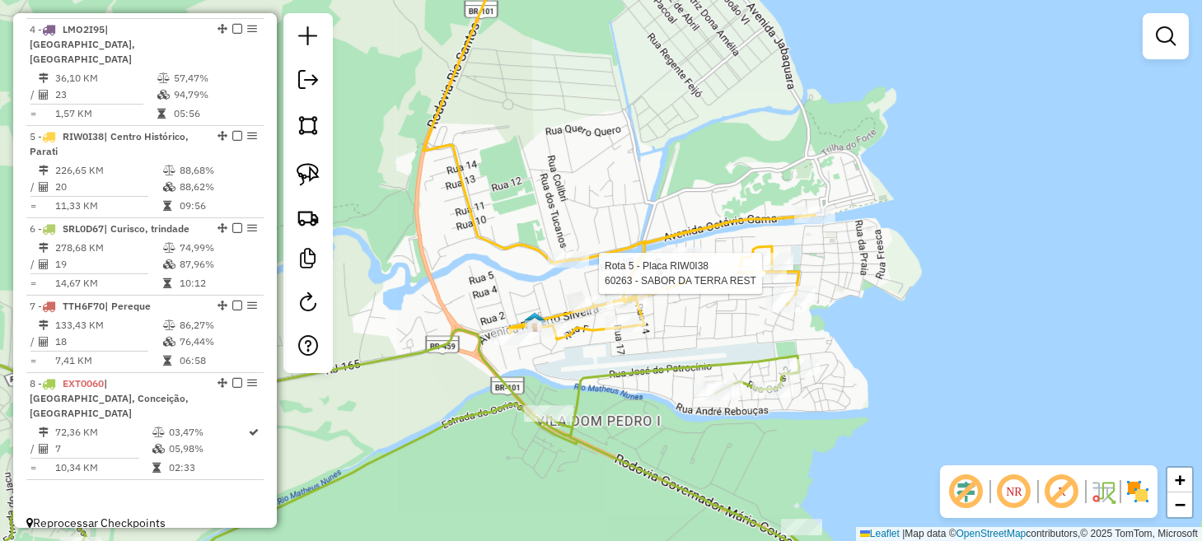
select select "*********"
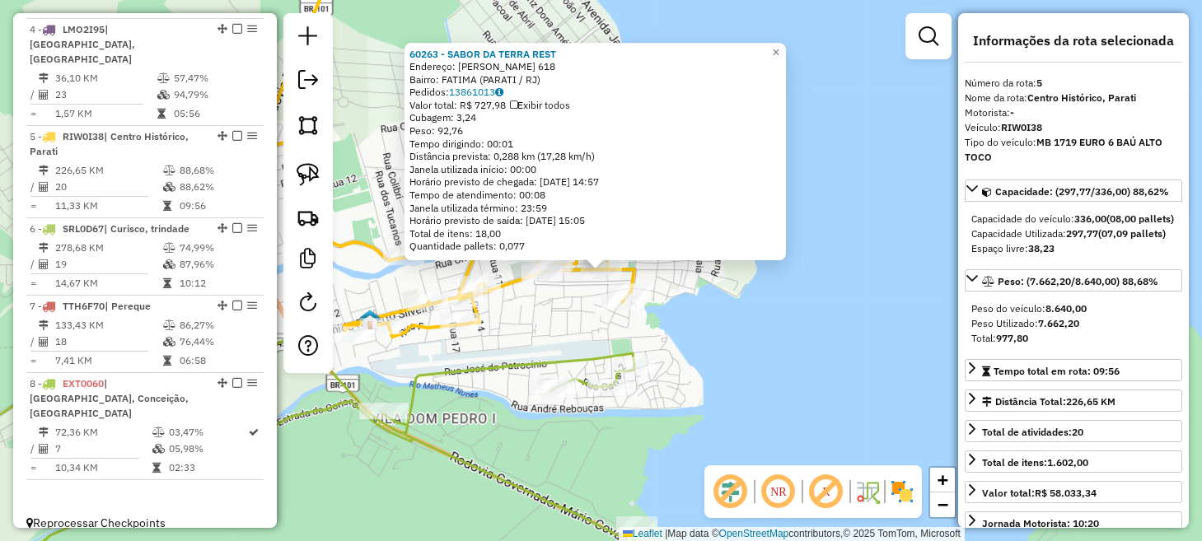
click at [786, 352] on div "60263 - SABOR DA TERRA REST Endereço: ROBERTO SILVEIRA 618 Bairro: FATIMA (PARA…" at bounding box center [601, 270] width 1202 height 541
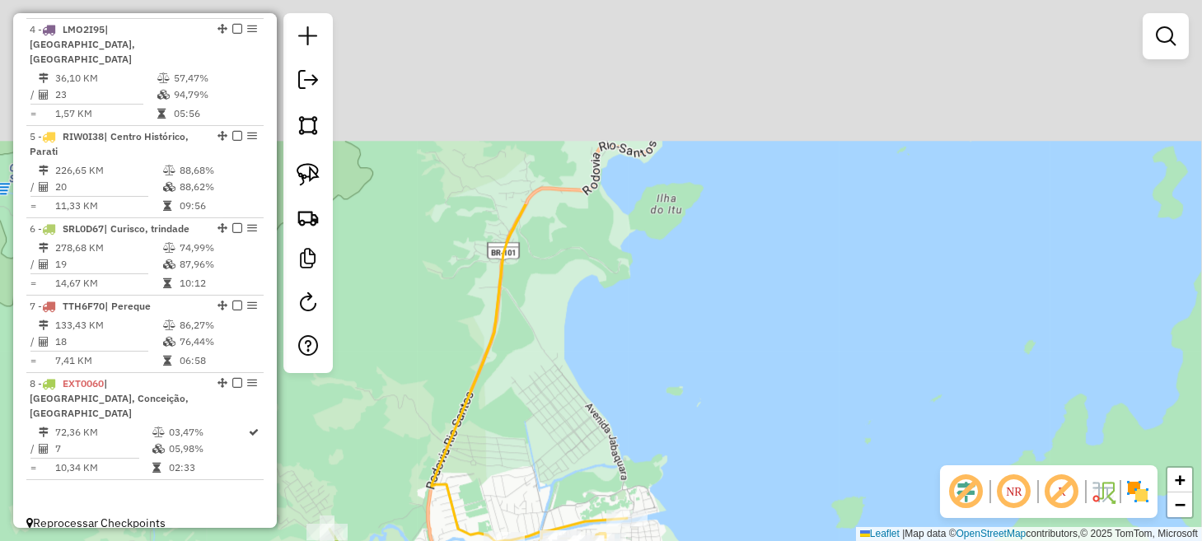
drag, startPoint x: 799, startPoint y: 169, endPoint x: 698, endPoint y: 360, distance: 216.0
click at [719, 434] on div "Janela de atendimento Grade de atendimento Capacidade Transportadoras Veículos …" at bounding box center [601, 270] width 1202 height 541
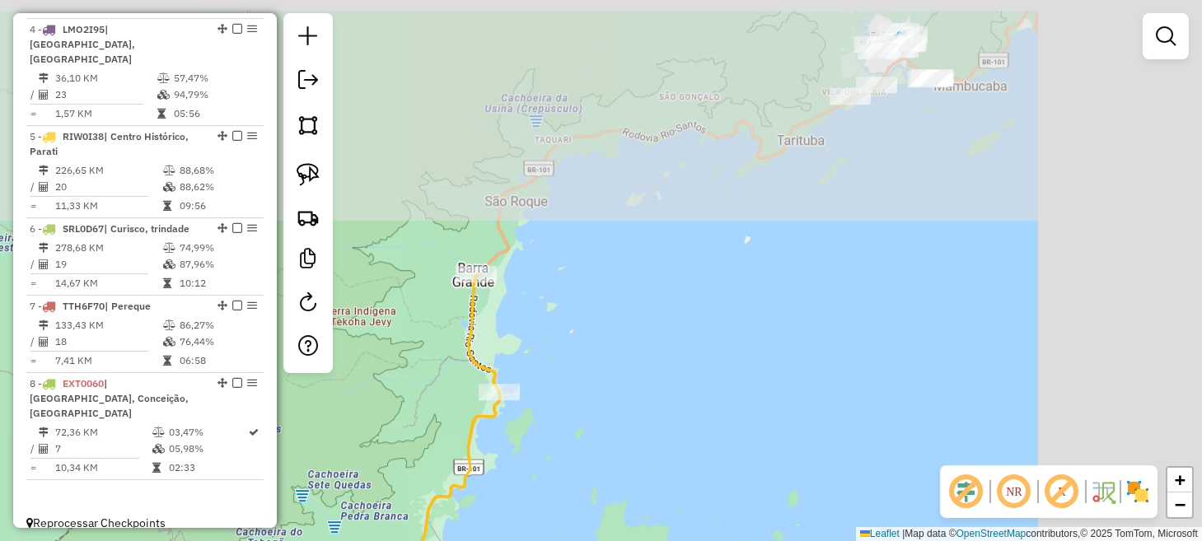
drag, startPoint x: 841, startPoint y: 169, endPoint x: 507, endPoint y: 496, distance: 467.4
click at [503, 503] on div "Janela de atendimento Grade de atendimento Capacidade Transportadoras Veículos …" at bounding box center [601, 270] width 1202 height 541
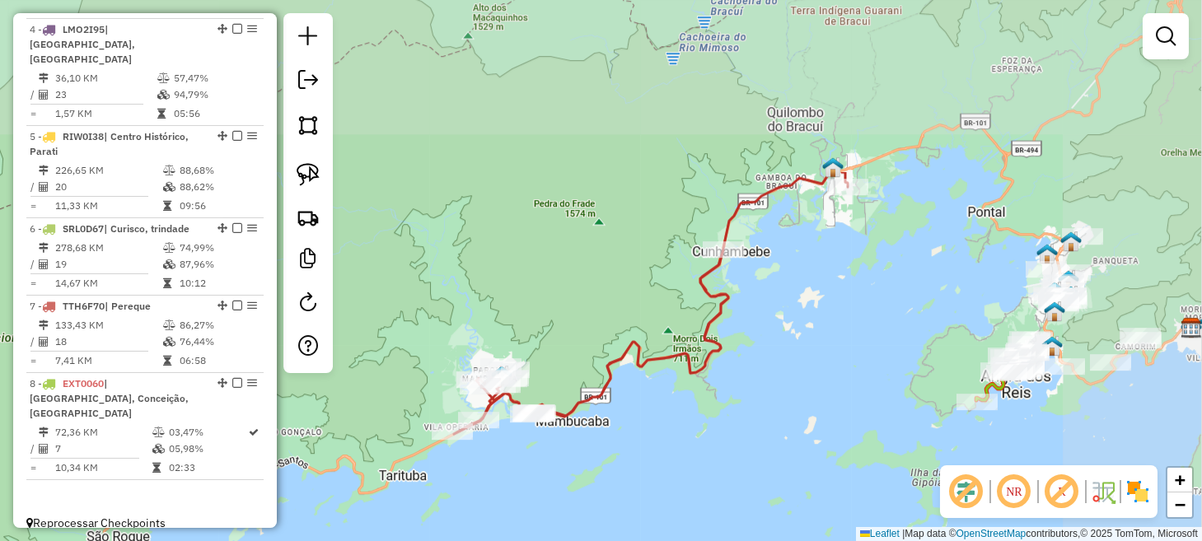
drag, startPoint x: 775, startPoint y: 321, endPoint x: 556, endPoint y: 504, distance: 285.4
click at [556, 504] on div "Janela de atendimento Grade de atendimento Capacidade Transportadoras Veículos …" at bounding box center [601, 270] width 1202 height 541
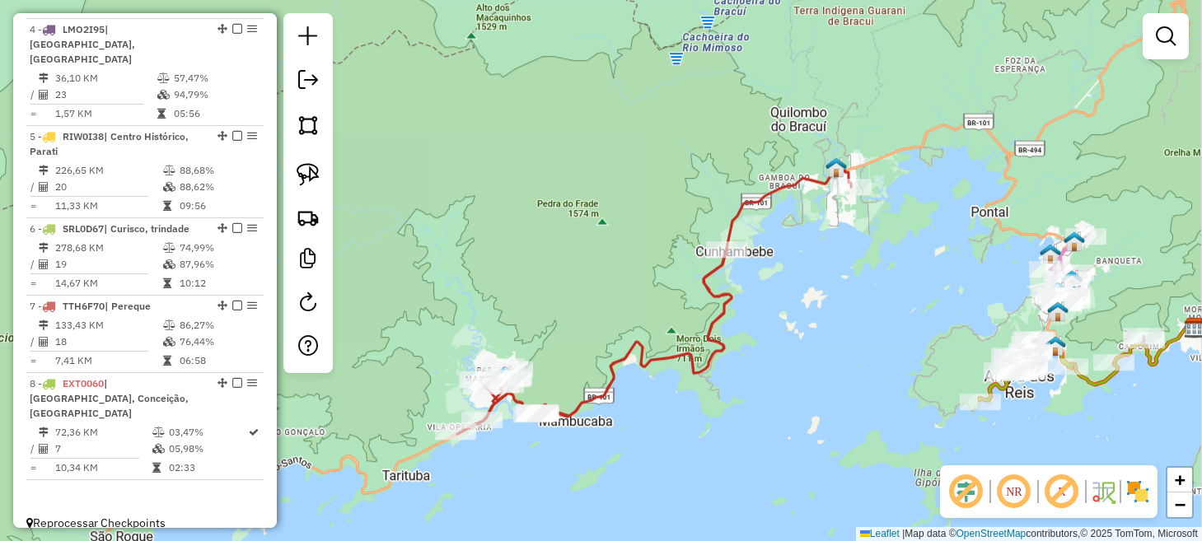
drag, startPoint x: 569, startPoint y: 505, endPoint x: 646, endPoint y: 459, distance: 89.5
click at [644, 463] on div "Janela de atendimento Grade de atendimento Capacidade Transportadoras Veículos …" at bounding box center [601, 270] width 1202 height 541
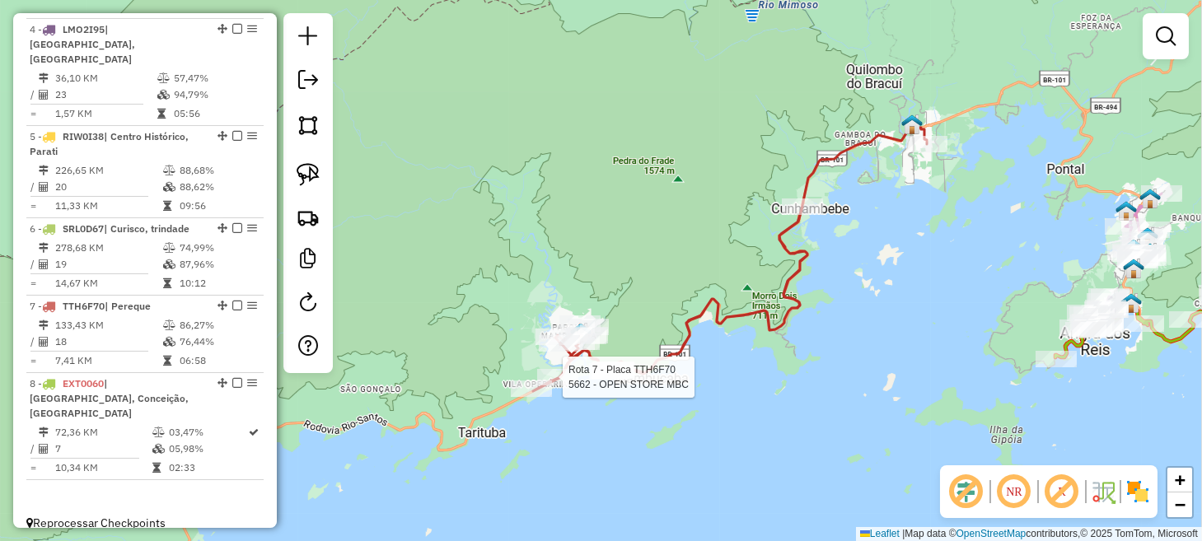
select select "*********"
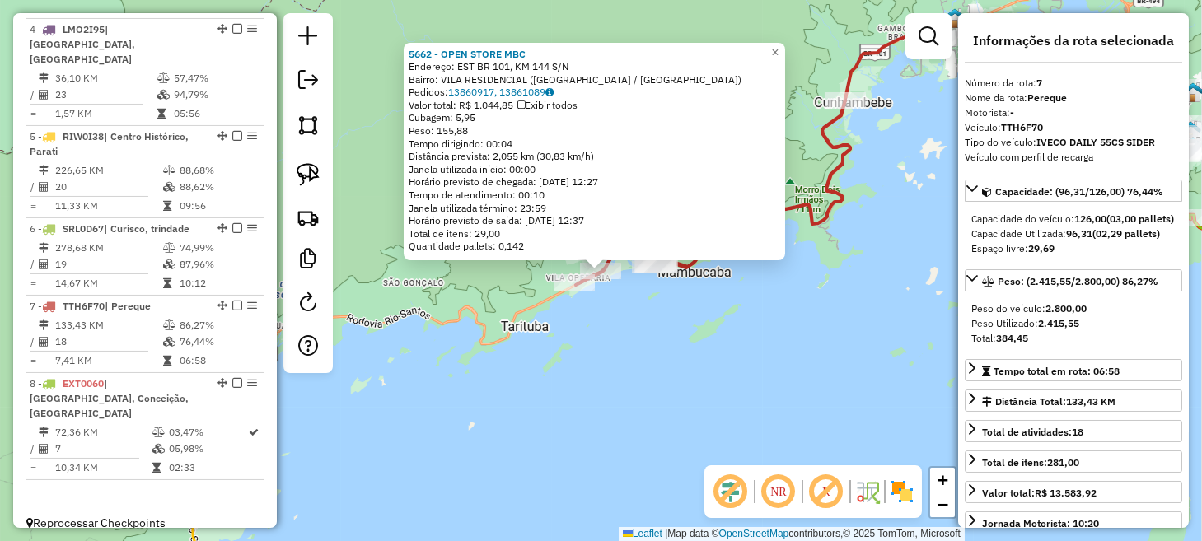
click at [776, 348] on div "5662 - OPEN STORE MBC Endereço: EST BR 101, KM 144 S/N Bairro: VILA RESIDENCIAL…" at bounding box center [601, 270] width 1202 height 541
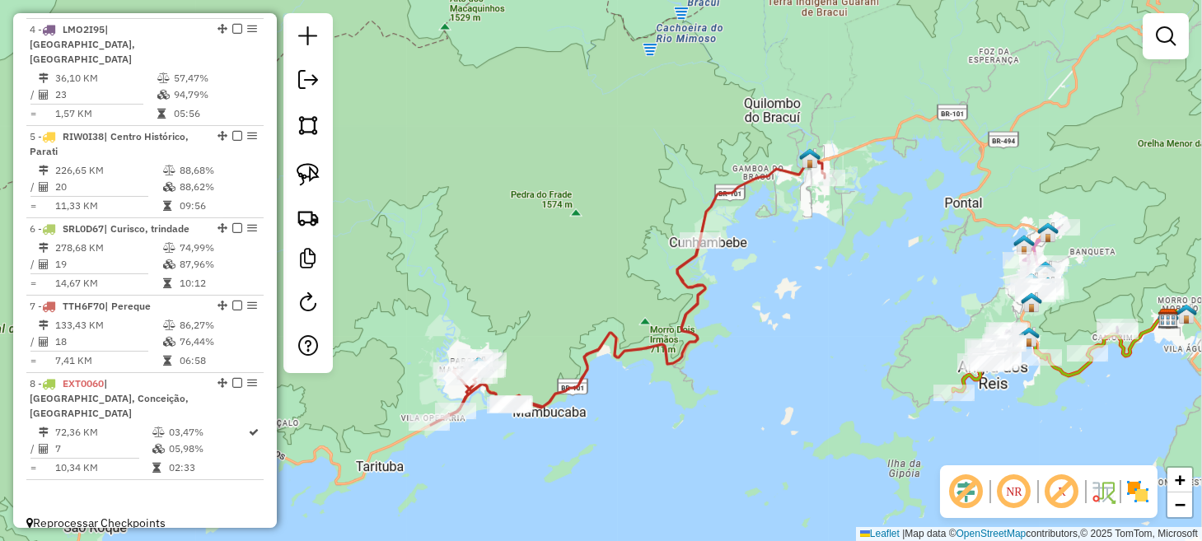
drag, startPoint x: 902, startPoint y: 134, endPoint x: 748, endPoint y: 285, distance: 215.0
click at [749, 284] on div "Janela de atendimento Grade de atendimento Capacidade Transportadoras Veículos …" at bounding box center [601, 270] width 1202 height 541
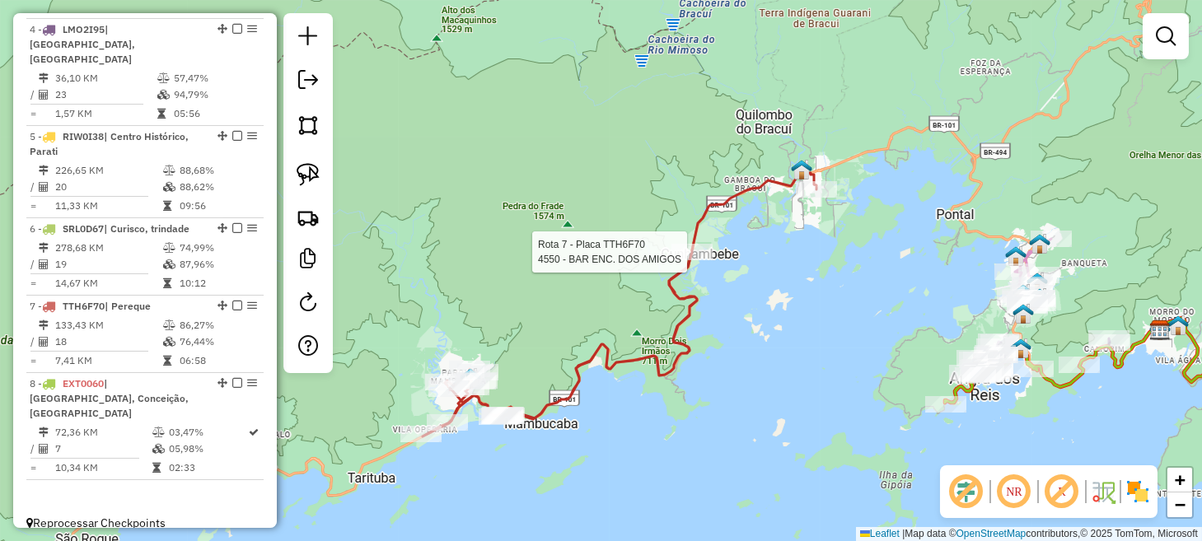
select select "*********"
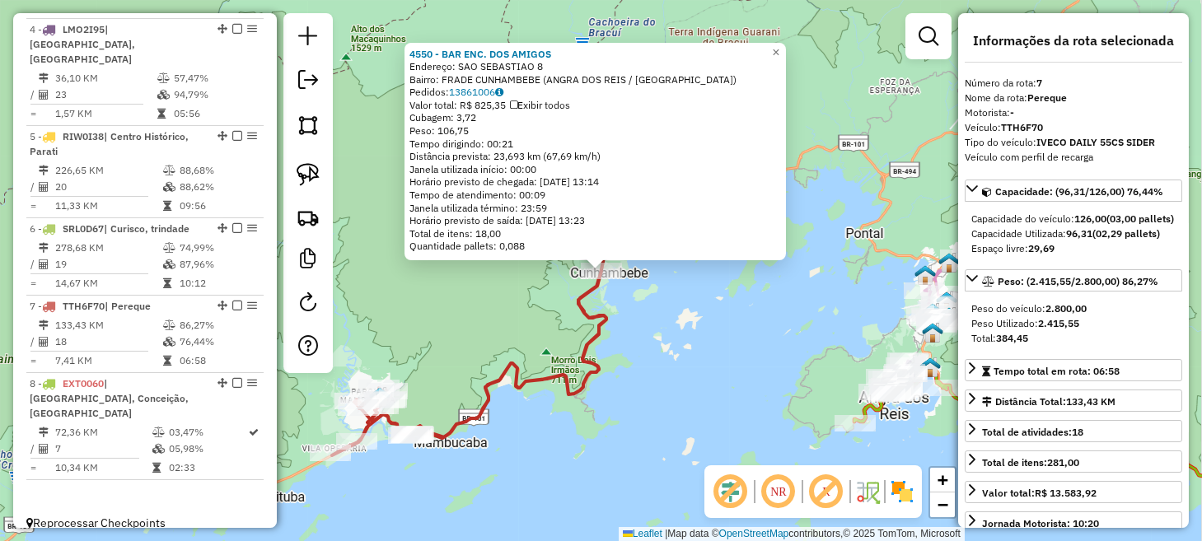
click at [682, 329] on div "4550 - BAR ENC. DOS AMIGOS Endereço: SAO SEBASTIAO 8 Bairro: FRADE CUNHAMBEBE (…" at bounding box center [601, 270] width 1202 height 541
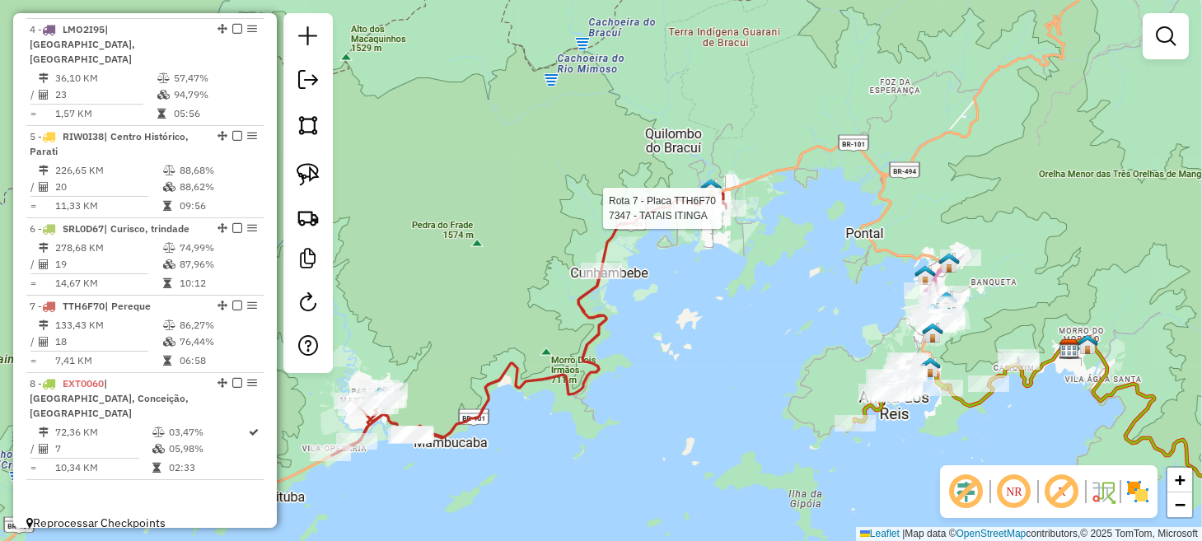
select select "*********"
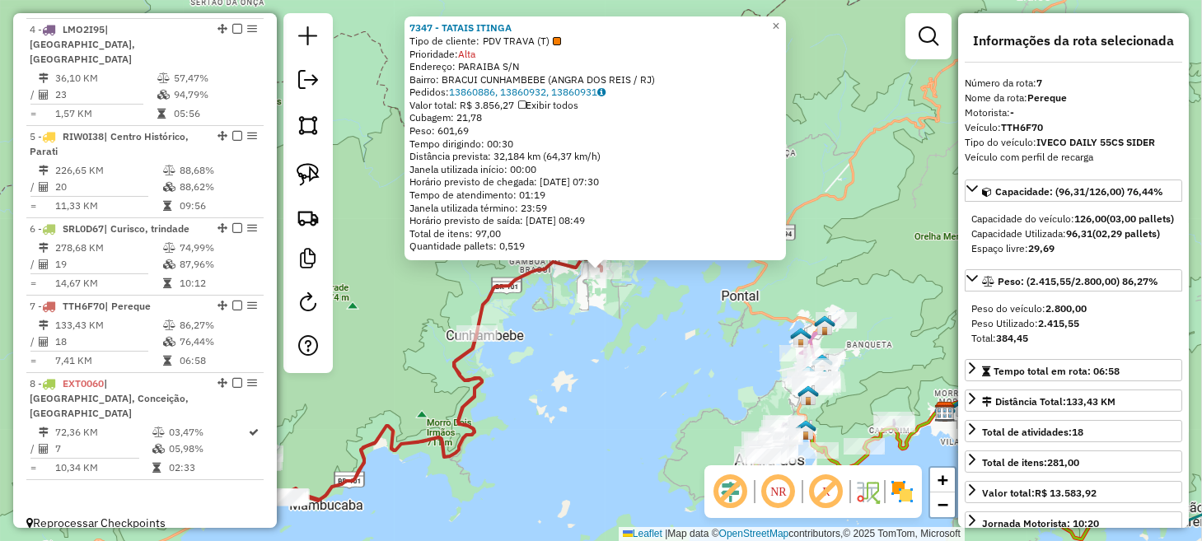
click at [667, 323] on div "7347 - TATAIS ITINGA Tipo de cliente: PDV TRAVA (T) Prioridade: Alta Endereço: …" at bounding box center [601, 270] width 1202 height 541
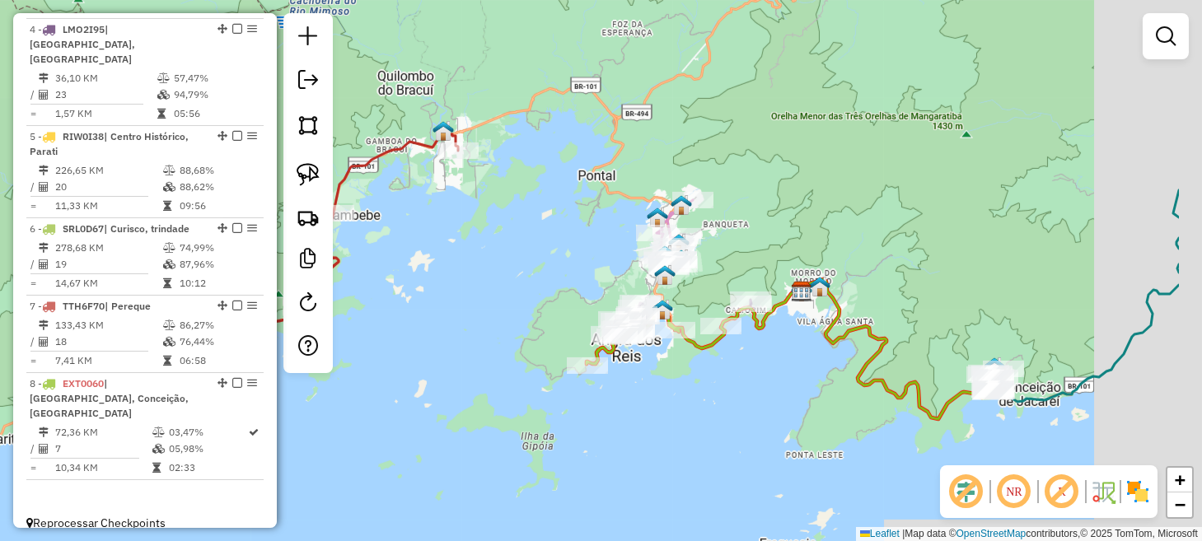
drag, startPoint x: 610, startPoint y: 309, endPoint x: 514, endPoint y: 232, distance: 123.0
click at [514, 232] on div "Janela de atendimento Grade de atendimento Capacidade Transportadoras Veículos …" at bounding box center [601, 270] width 1202 height 541
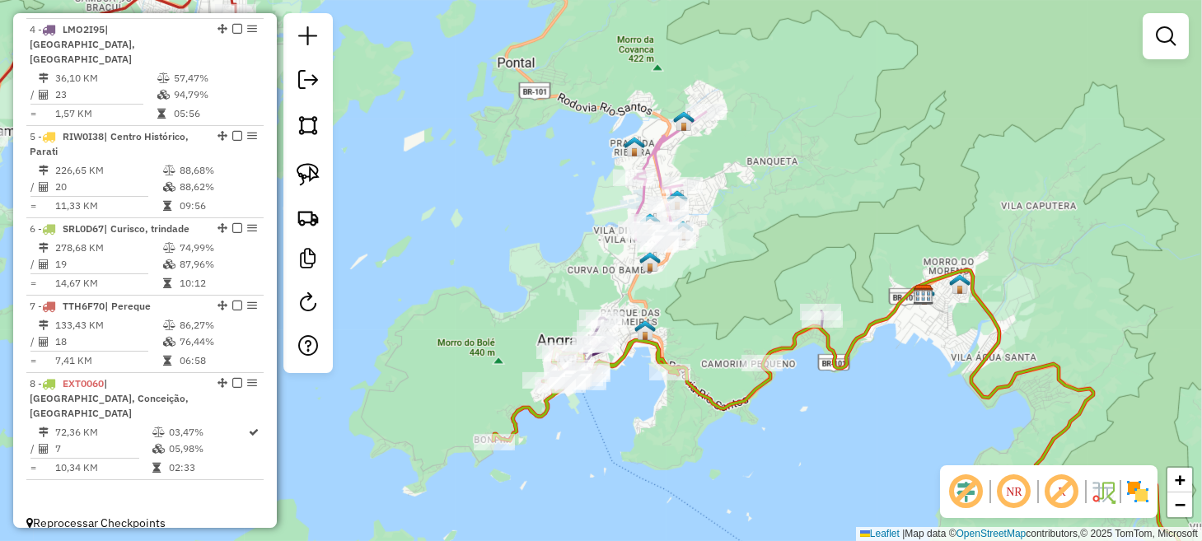
drag, startPoint x: 710, startPoint y: 222, endPoint x: 678, endPoint y: 309, distance: 93.1
click at [680, 306] on div "Janela de atendimento Grade de atendimento Capacidade Transportadoras Veículos …" at bounding box center [601, 270] width 1202 height 541
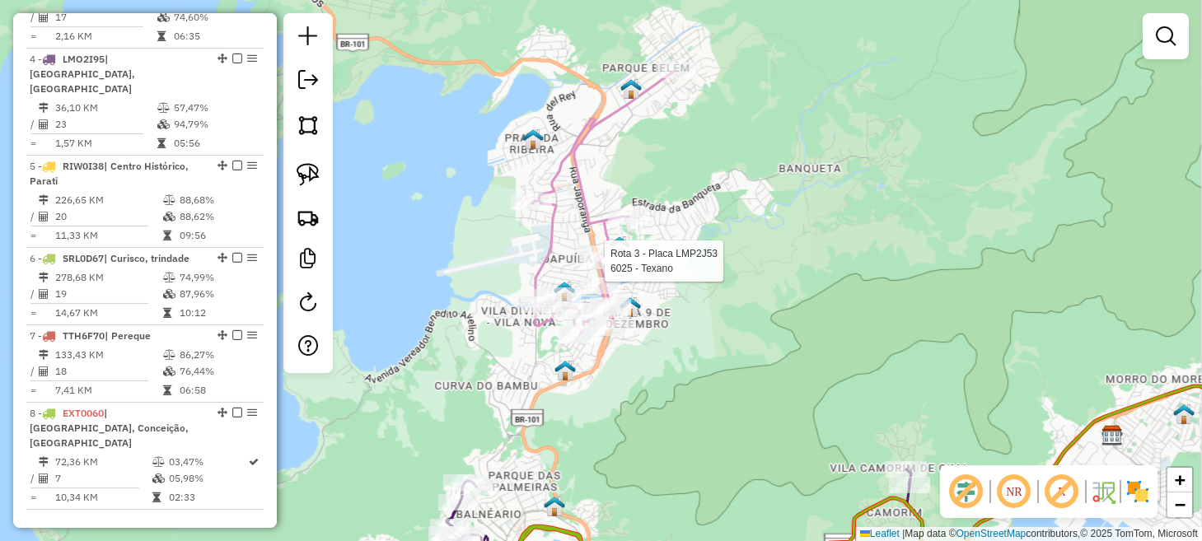
select select "*********"
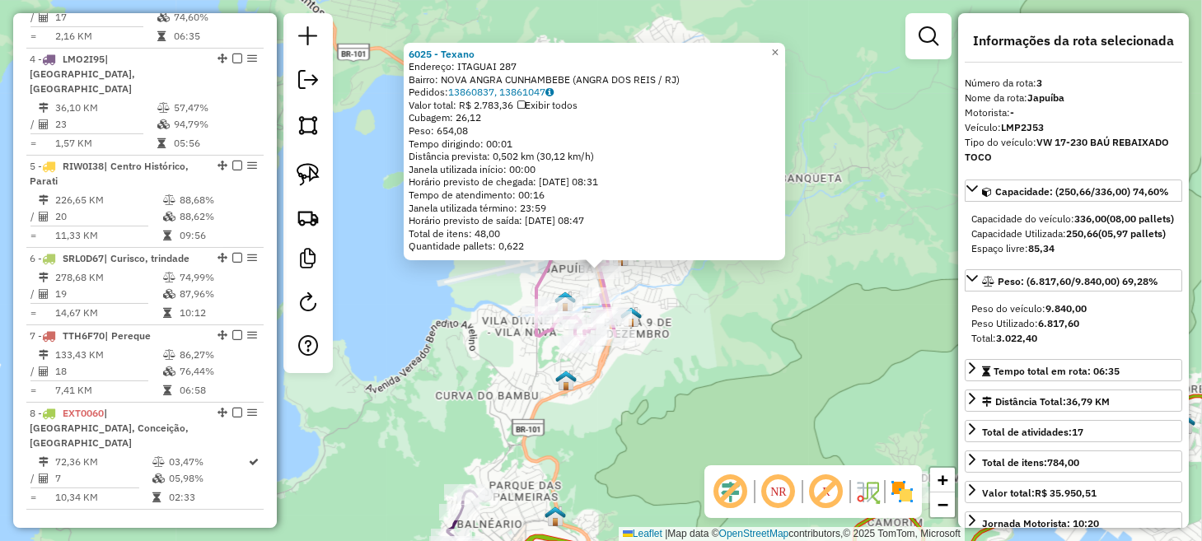
scroll to position [807, 0]
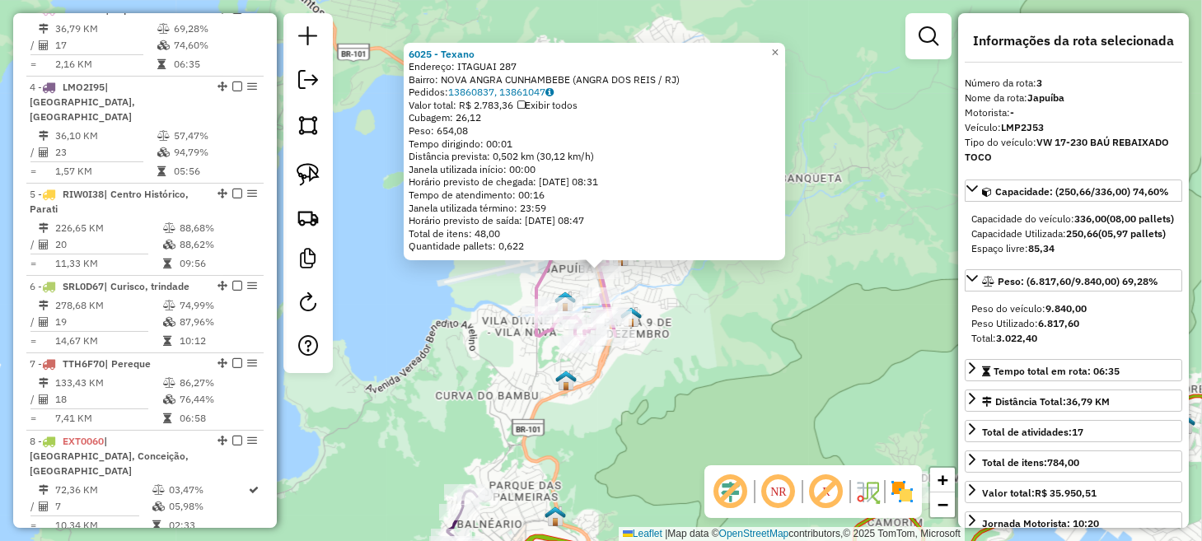
click at [737, 391] on div "6025 - Texano Endereço: ITAGUAI 287 Bairro: NOVA ANGRA CUNHAMBEBE (ANGRA DOS RE…" at bounding box center [601, 270] width 1202 height 541
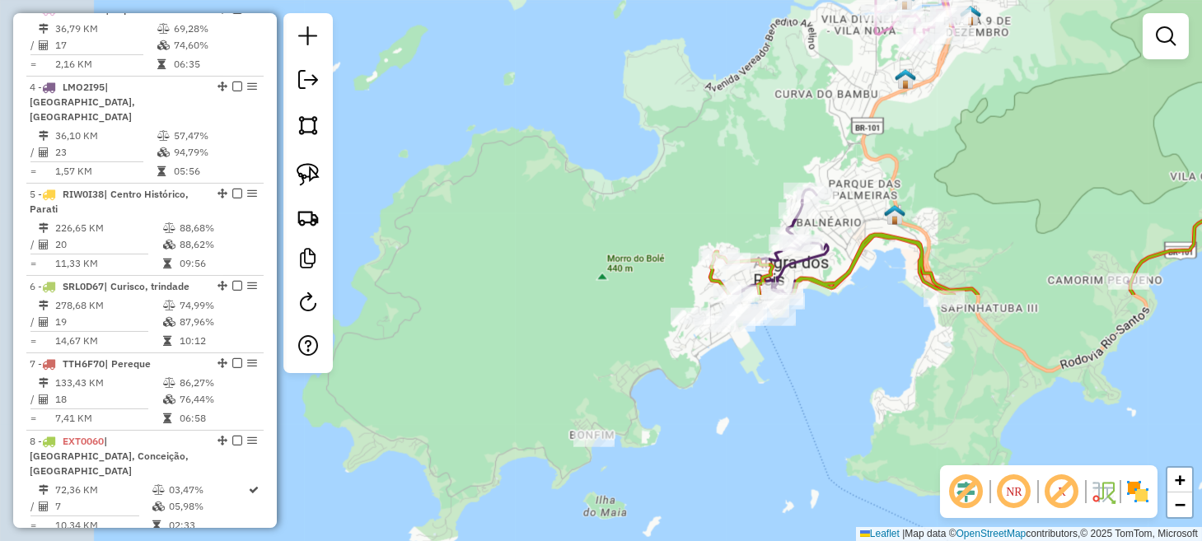
drag, startPoint x: 696, startPoint y: 404, endPoint x: 1036, endPoint y: 102, distance: 454.2
click at [1036, 102] on div "Janela de atendimento Grade de atendimento Capacidade Transportadoras Veículos …" at bounding box center [601, 270] width 1202 height 541
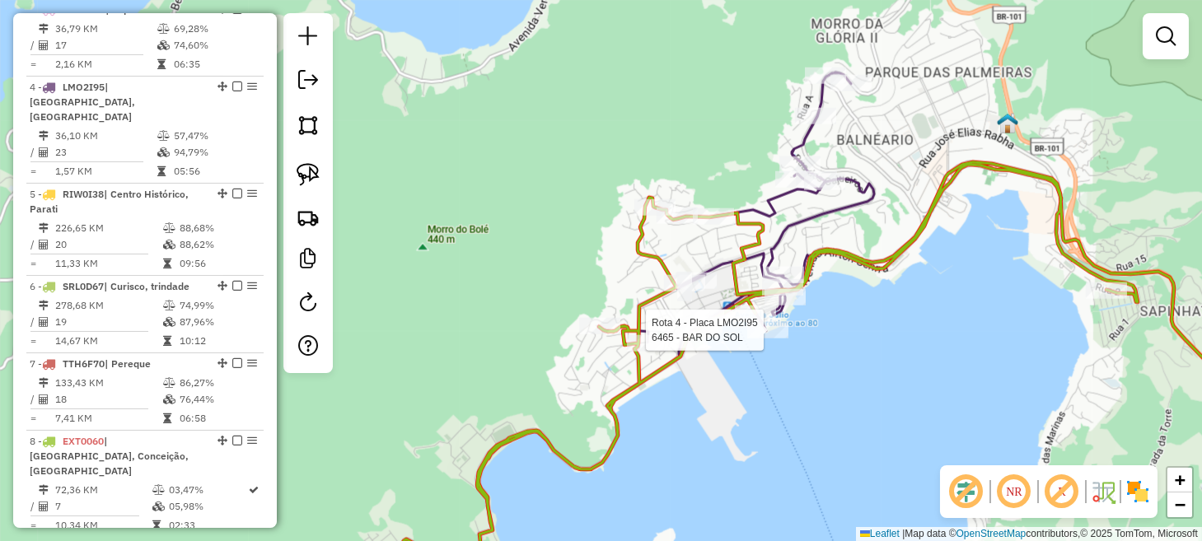
click at [763, 339] on div at bounding box center [767, 330] width 41 height 16
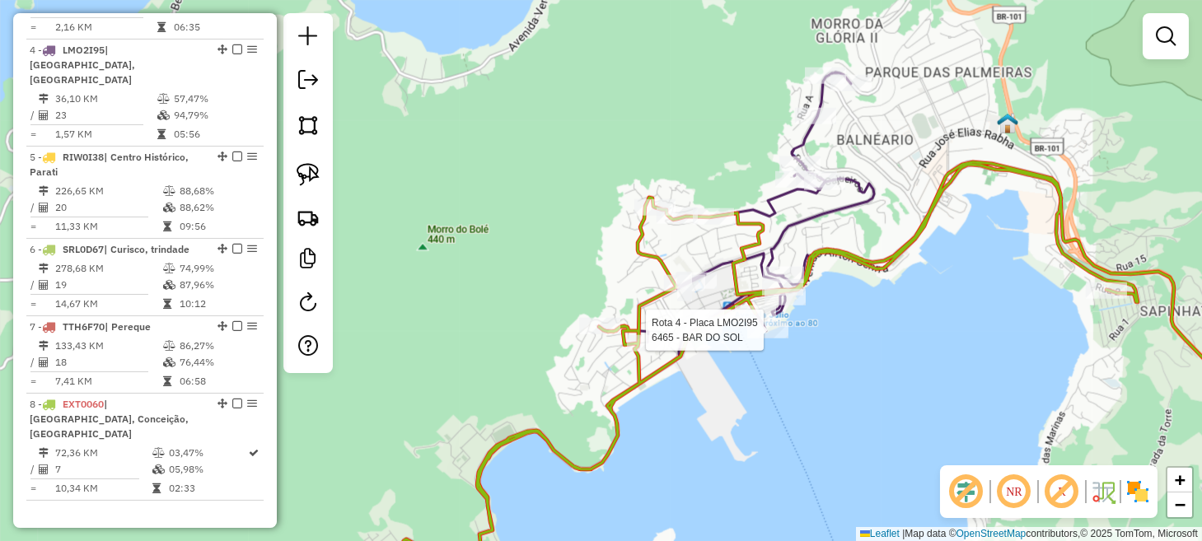
select select "*********"
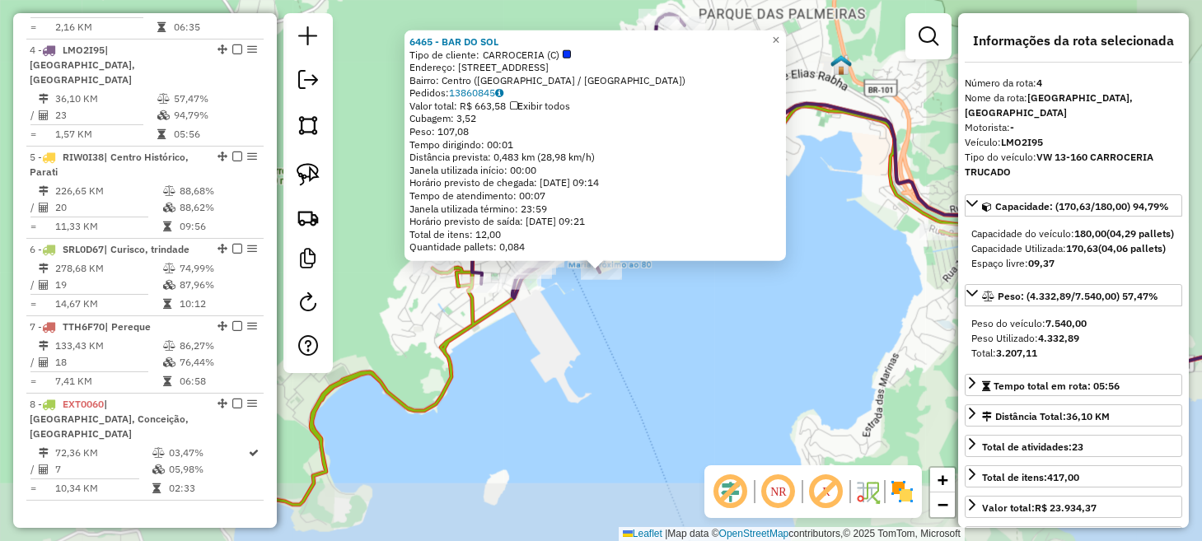
scroll to position [864, 0]
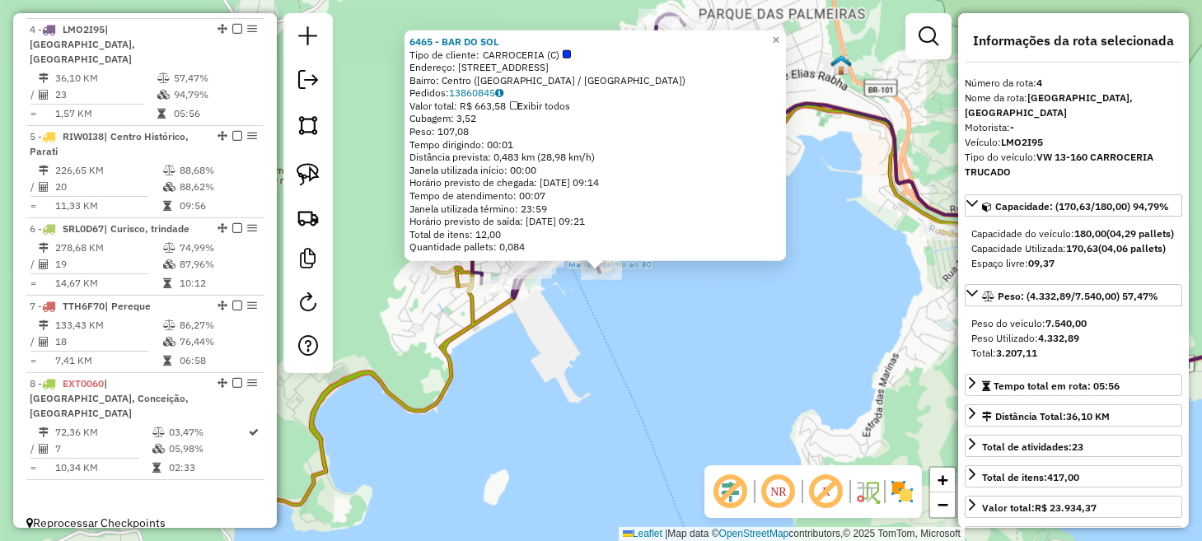
click at [697, 344] on div "6465 - BAR DO SOL Tipo de cliente: CARROCERIA (C) Endereço: Rua Cais de Santa L…" at bounding box center [601, 270] width 1202 height 541
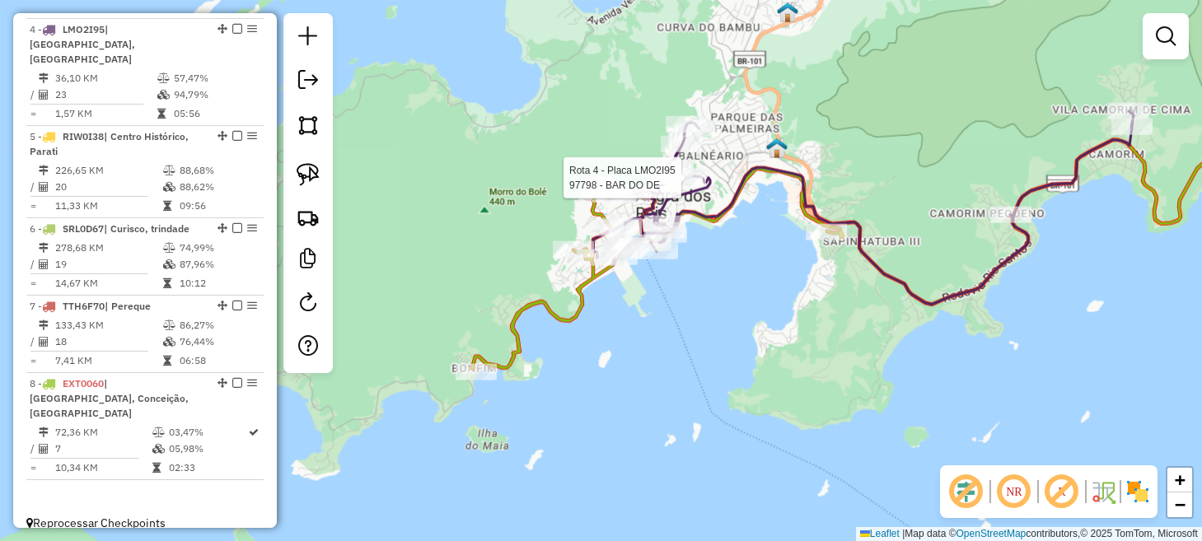
select select "*********"
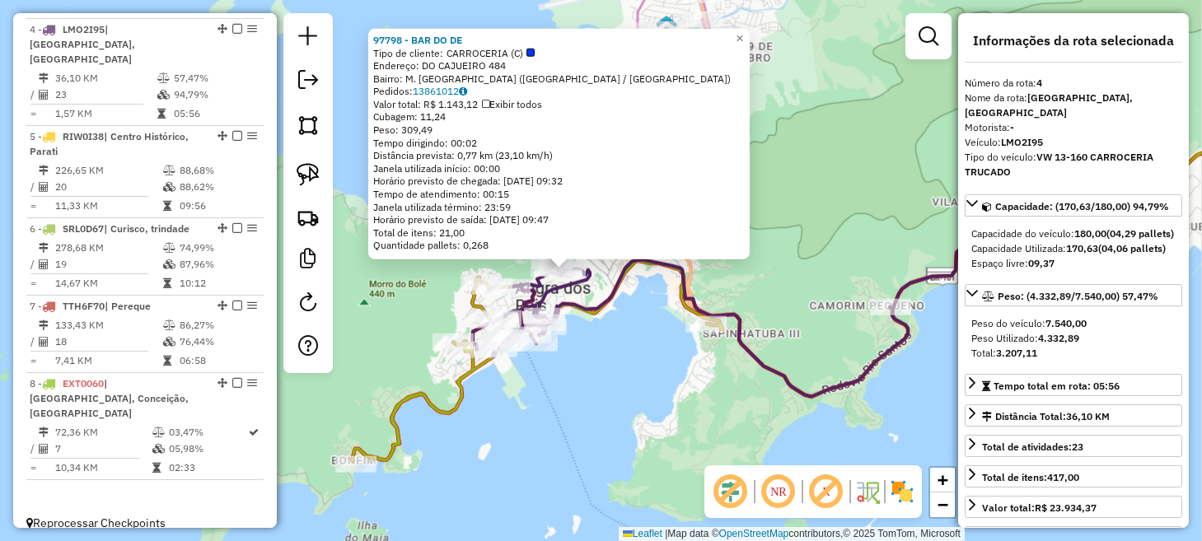
drag, startPoint x: 669, startPoint y: 389, endPoint x: 564, endPoint y: 388, distance: 105.5
click at [564, 388] on div "97798 - BAR DO DE Tipo de cliente: CARROCERIA (C) Endereço: DO CAJUEIRO 484 Bai…" at bounding box center [601, 270] width 1202 height 541
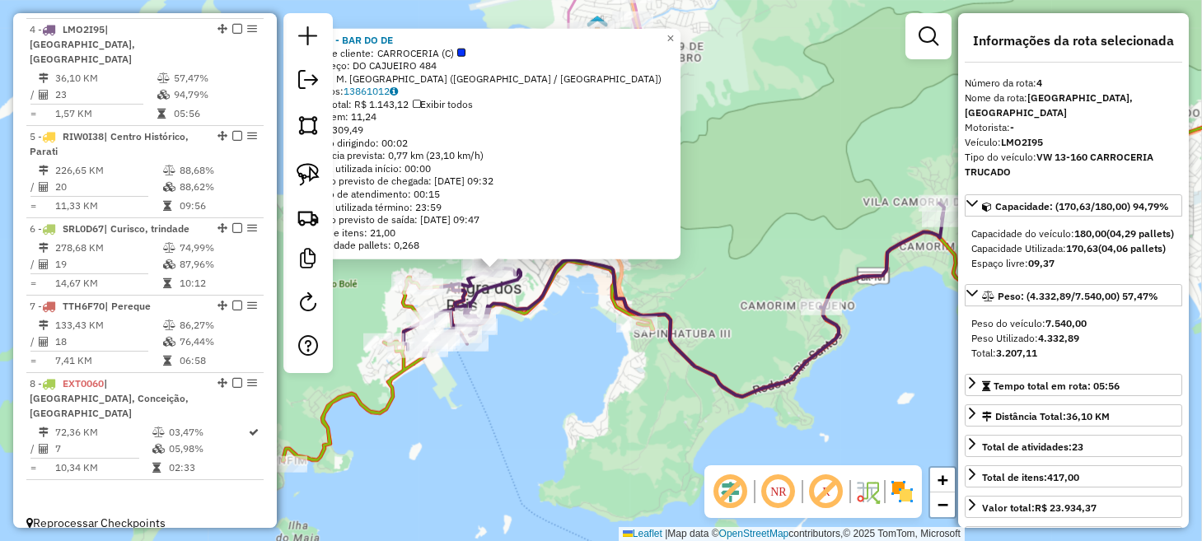
click at [564, 403] on div "97798 - BAR DO DE Tipo de cliente: CARROCERIA (C) Endereço: DO CAJUEIRO 484 Bai…" at bounding box center [601, 270] width 1202 height 541
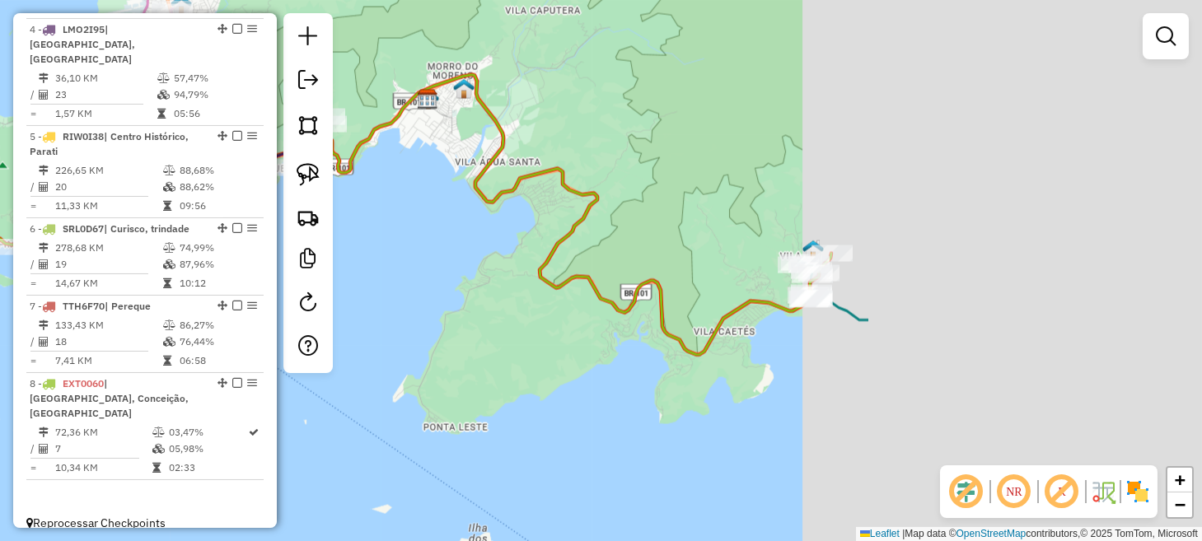
drag, startPoint x: 883, startPoint y: 391, endPoint x: 430, endPoint y: 225, distance: 482.6
click at [430, 225] on div "Janela de atendimento Grade de atendimento Capacidade Transportadoras Veículos …" at bounding box center [601, 270] width 1202 height 541
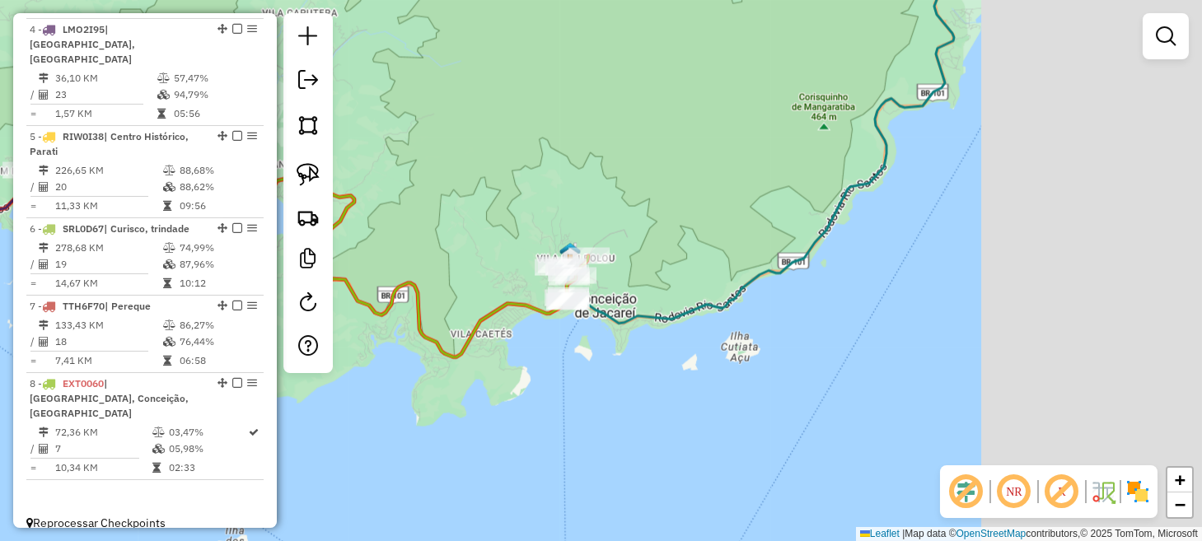
drag, startPoint x: 582, startPoint y: 320, endPoint x: 551, endPoint y: 320, distance: 31.3
click at [551, 320] on icon at bounding box center [171, 217] width 834 height 280
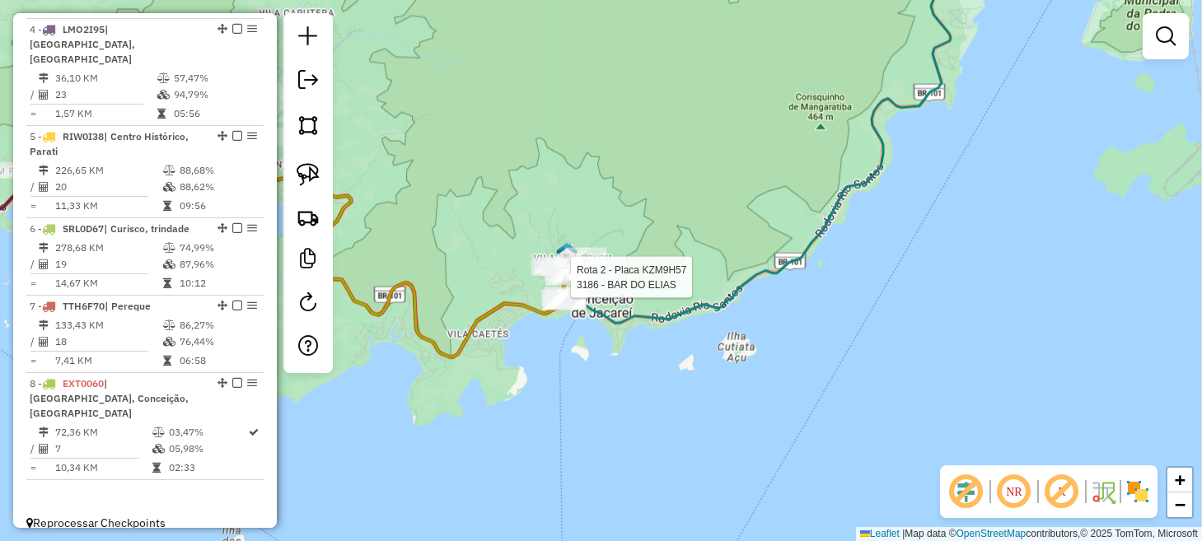
select select "*********"
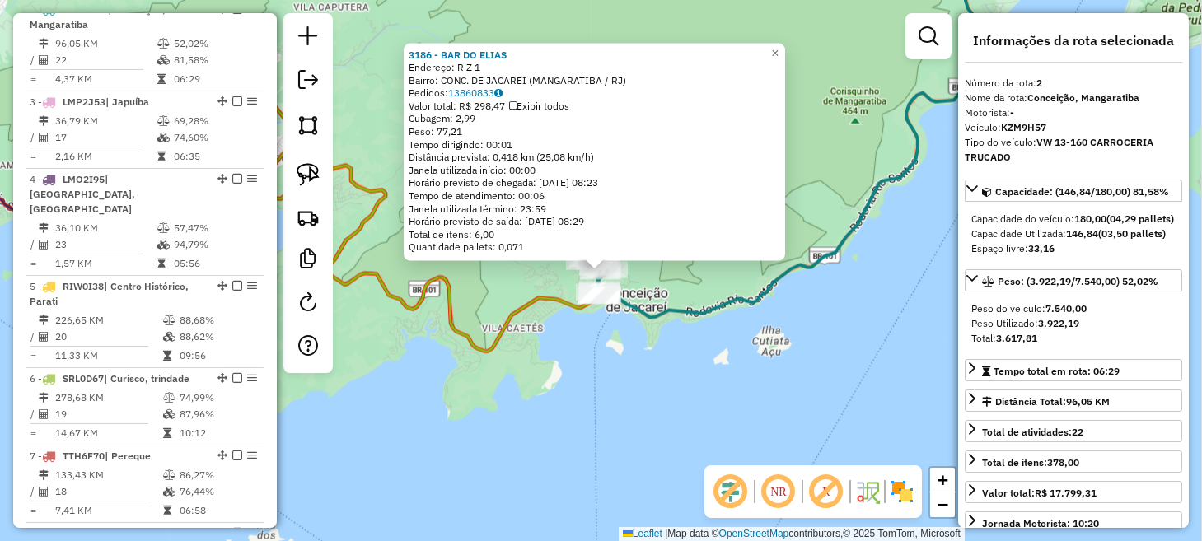
scroll to position [714, 0]
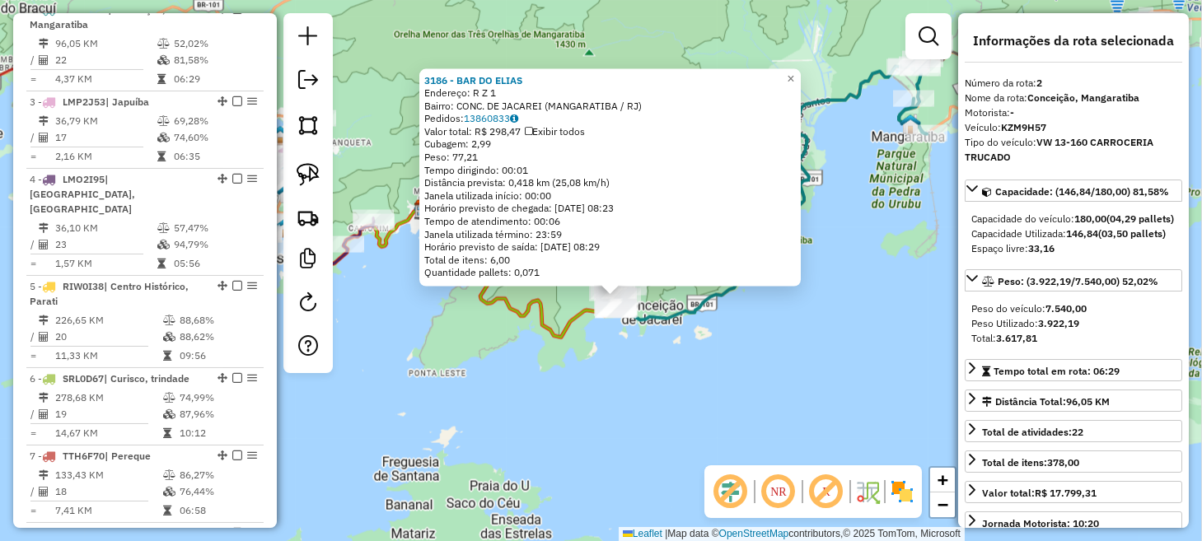
click at [864, 291] on div "3186 - BAR DO ELIAS Endereço: R Z 1 Bairro: CONC. DE JACAREI (MANGARATIBA / RJ)…" at bounding box center [601, 270] width 1202 height 541
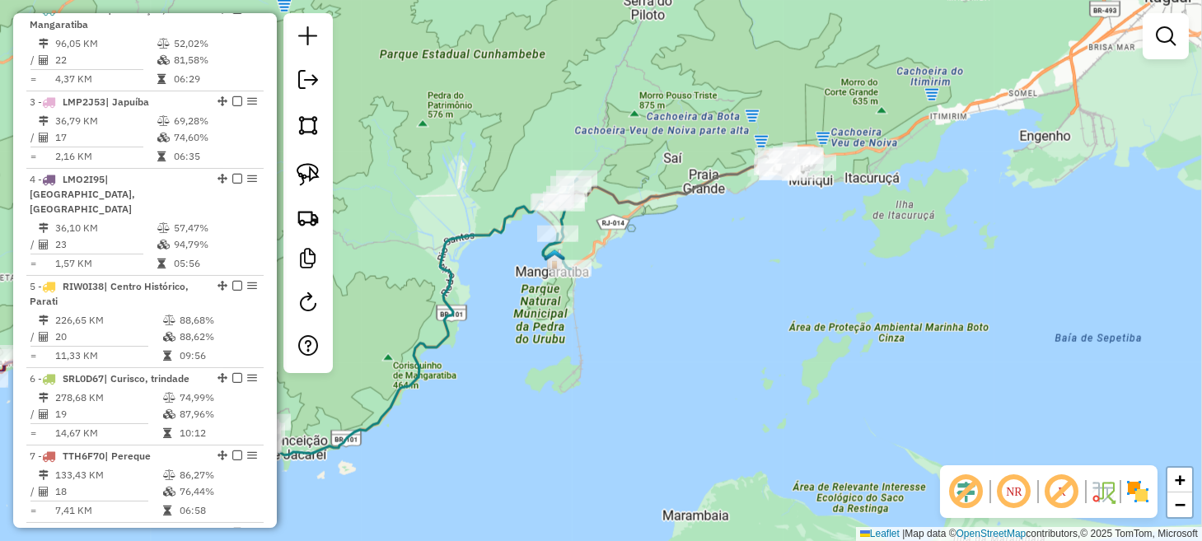
drag, startPoint x: 883, startPoint y: 266, endPoint x: 525, endPoint y: 372, distance: 373.7
click at [518, 409] on div "Janela de atendimento Grade de atendimento Capacidade Transportadoras Veículos …" at bounding box center [601, 270] width 1202 height 541
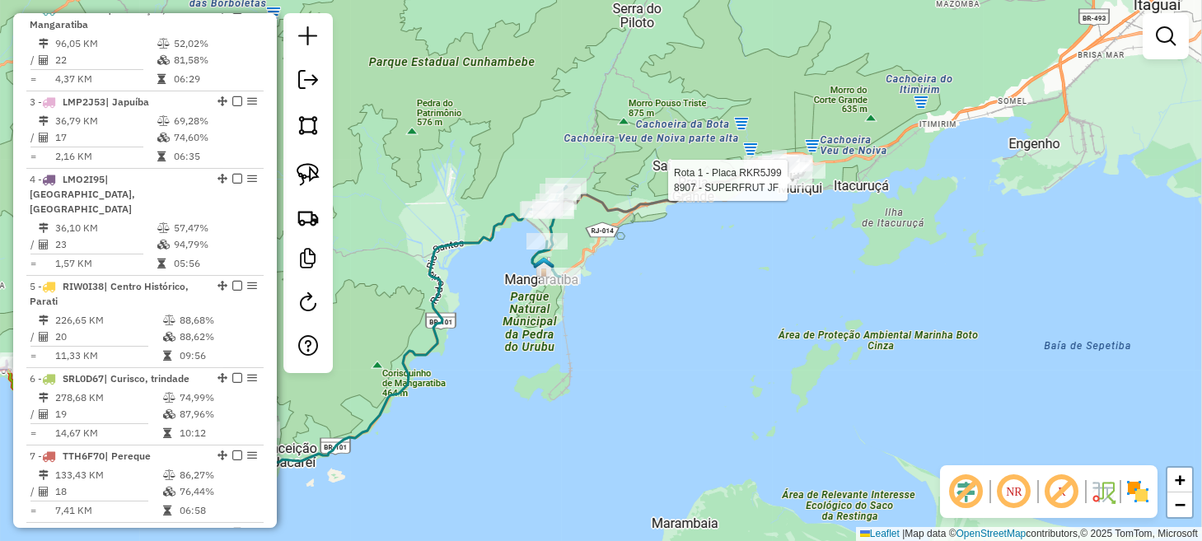
select select "*********"
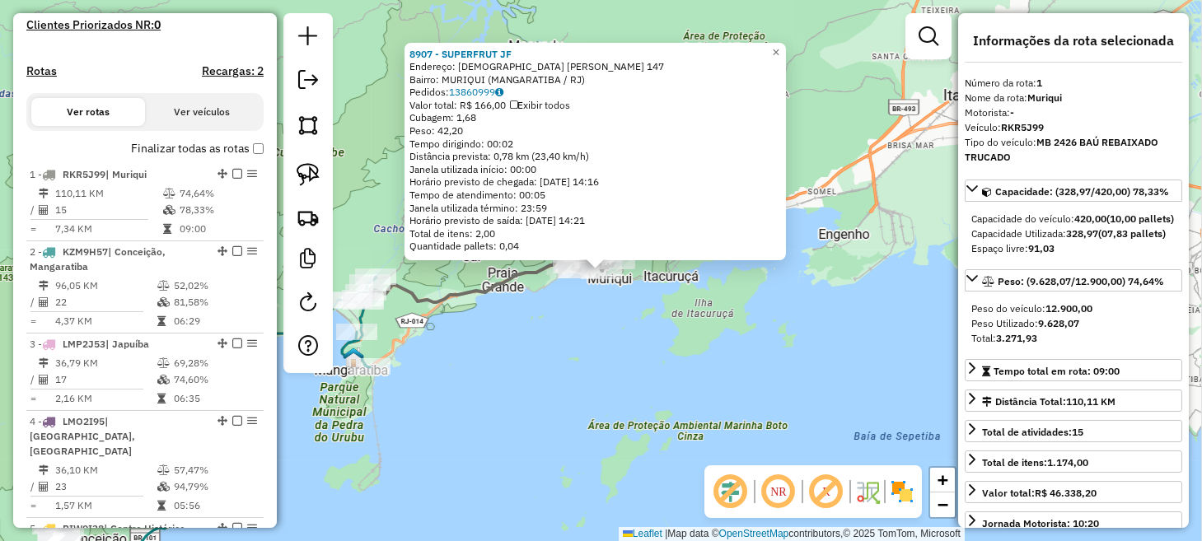
scroll to position [363, 0]
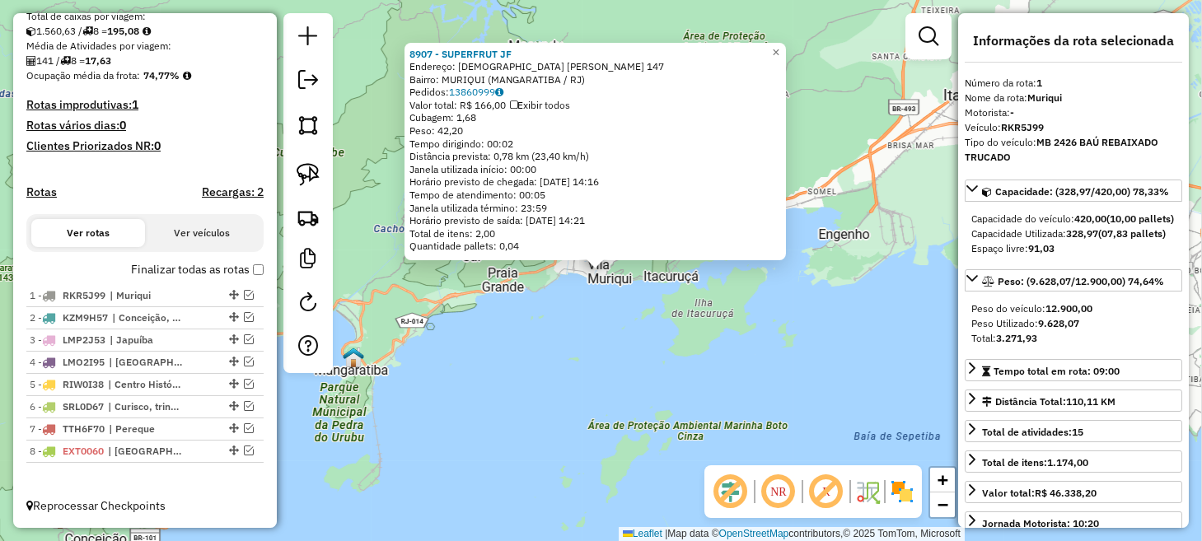
click at [385, 419] on div "8907 - SUPERFRUT JF Endereço: PASTOR [PERSON_NAME] 147 Bairro: MURIQUI (MANGARA…" at bounding box center [601, 270] width 1202 height 541
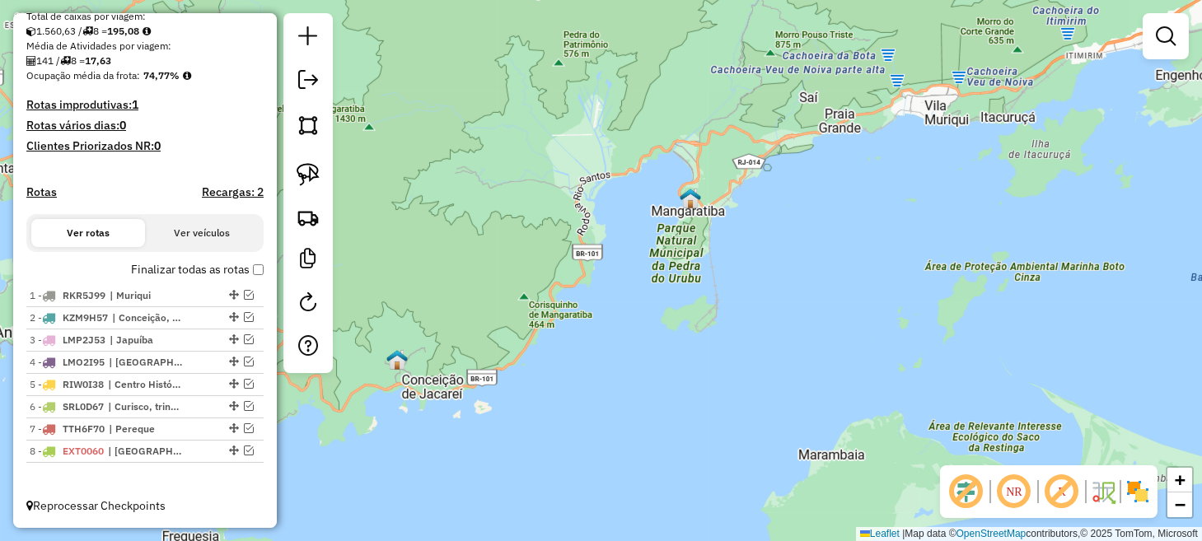
drag, startPoint x: 378, startPoint y: 463, endPoint x: 789, endPoint y: 275, distance: 451.4
click at [789, 275] on div "Janela de atendimento Grade de atendimento Capacidade Transportadoras Veículos …" at bounding box center [601, 270] width 1202 height 541
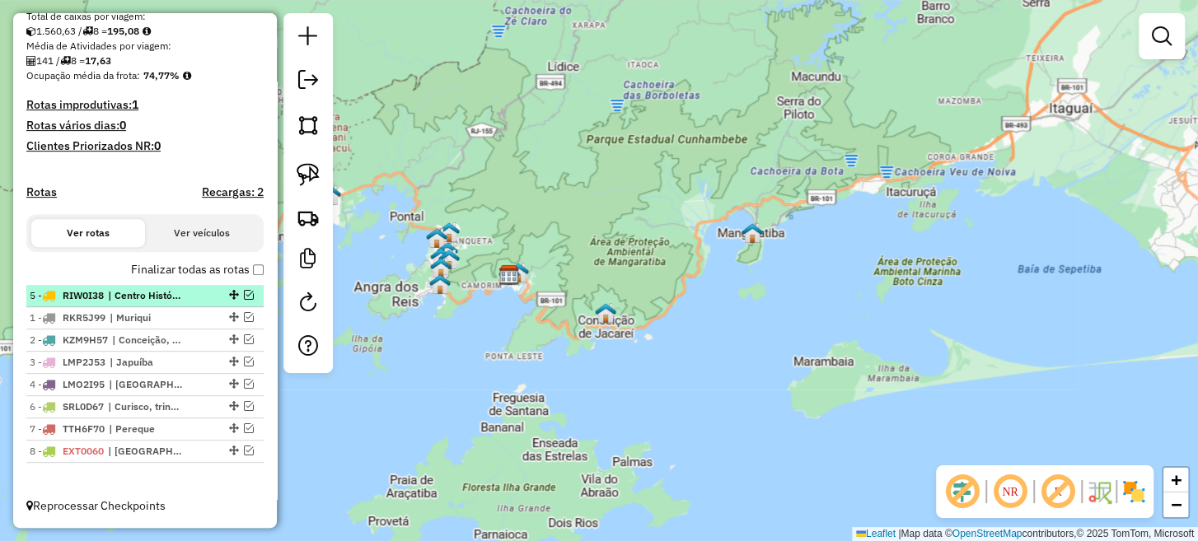
drag, startPoint x: 228, startPoint y: 382, endPoint x: 225, endPoint y: 290, distance: 92.4
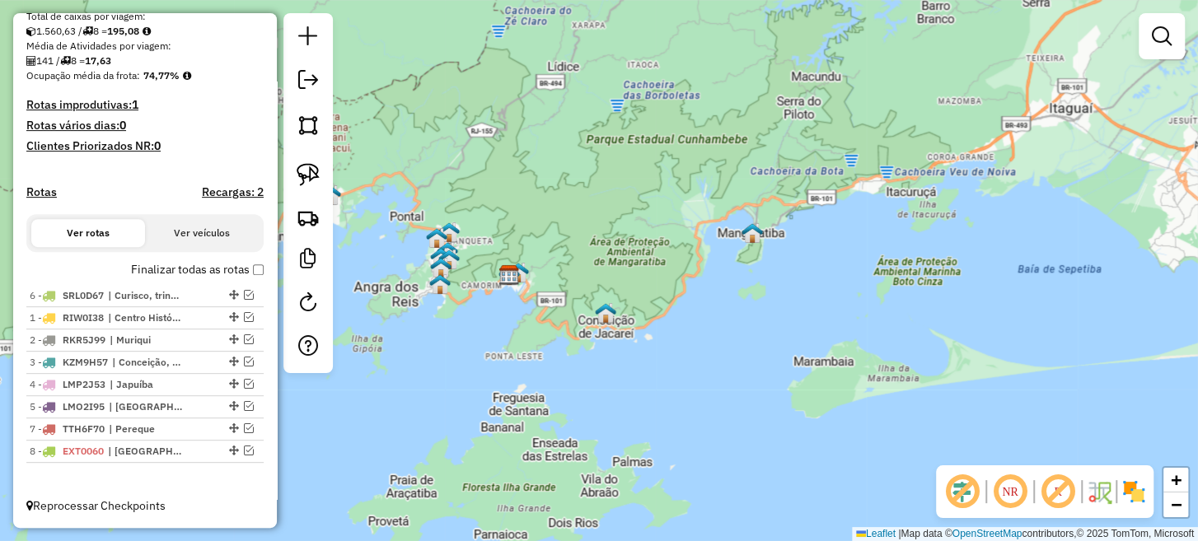
drag, startPoint x: 226, startPoint y: 405, endPoint x: 237, endPoint y: 269, distance: 137.2
drag, startPoint x: 230, startPoint y: 363, endPoint x: 230, endPoint y: 384, distance: 21.4
click at [230, 384] on ul "1 - SRL0D67 | Curisco, trindade 2 - RIW0I38 | Centro Histórico, Parati 3 - RKR5…" at bounding box center [144, 374] width 237 height 178
drag, startPoint x: 230, startPoint y: 364, endPoint x: 230, endPoint y: 393, distance: 28.8
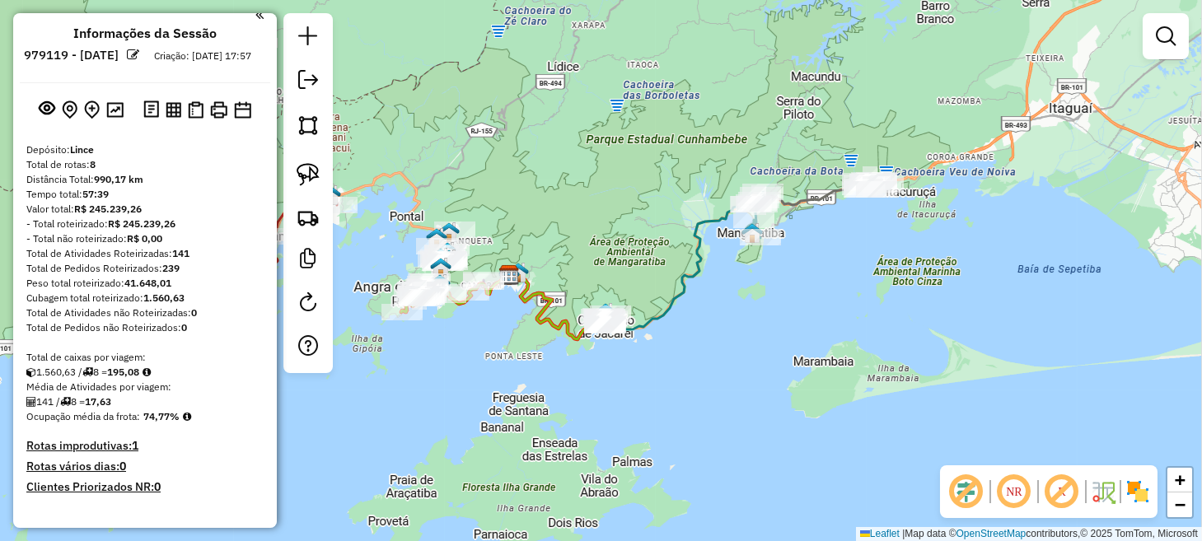
scroll to position [0, 0]
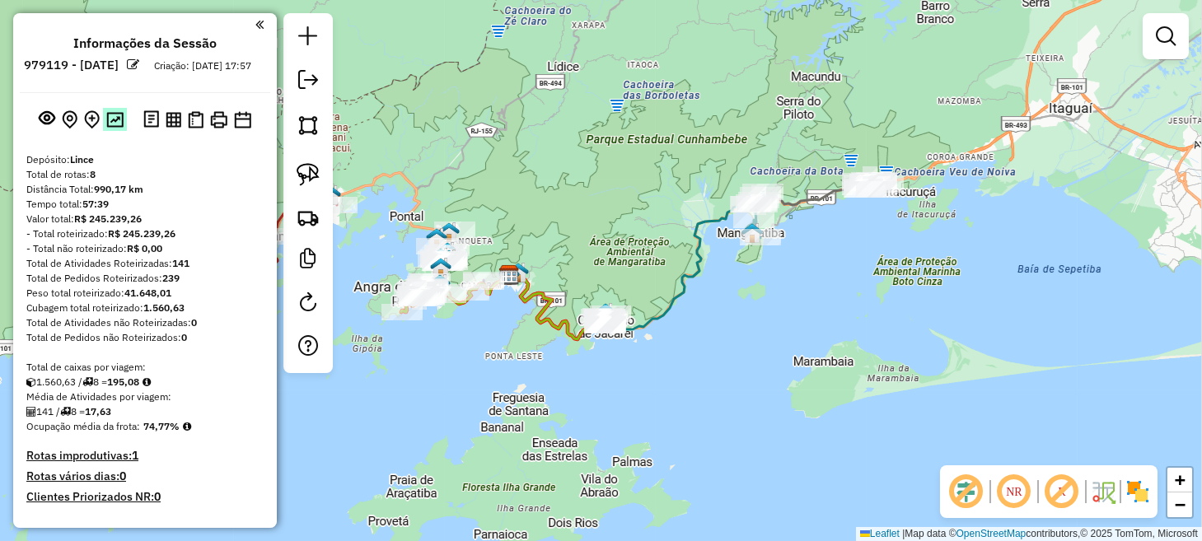
click at [110, 128] on img at bounding box center [114, 120] width 17 height 16
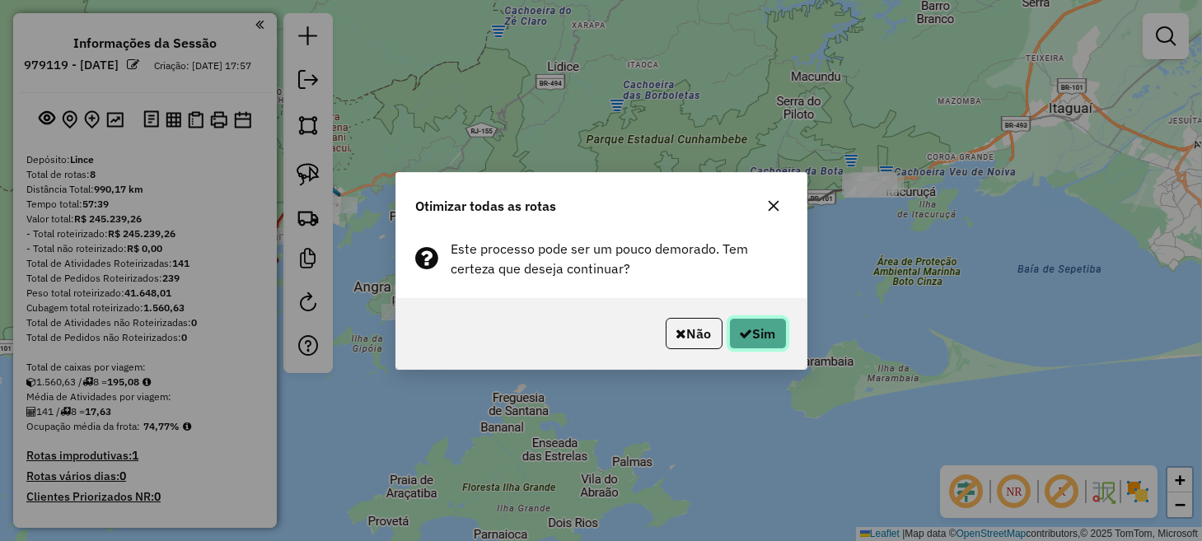
click at [752, 338] on button "Sim" at bounding box center [758, 333] width 58 height 31
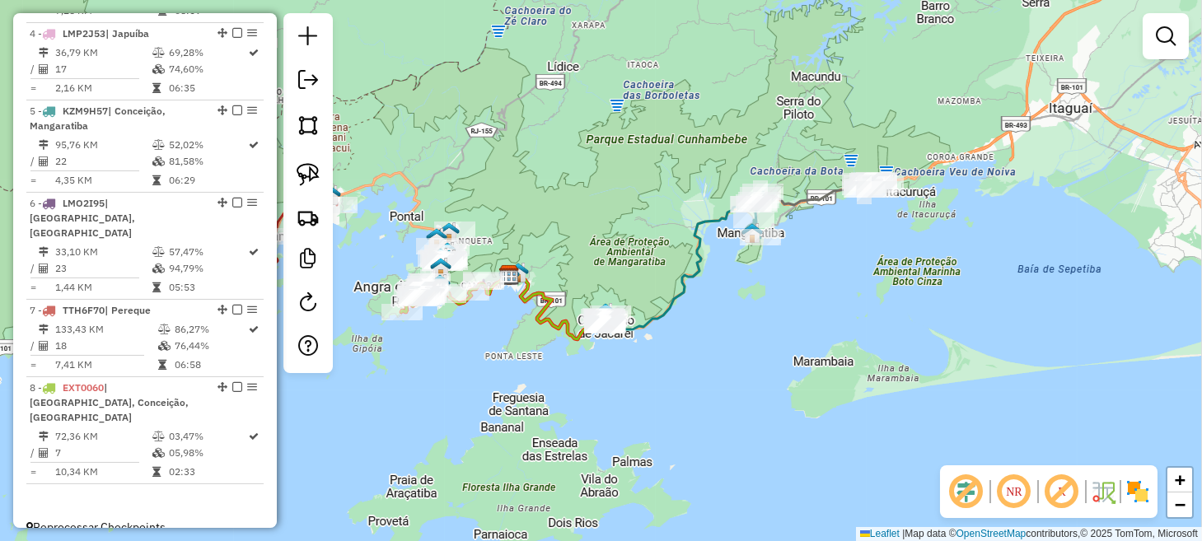
scroll to position [864, 0]
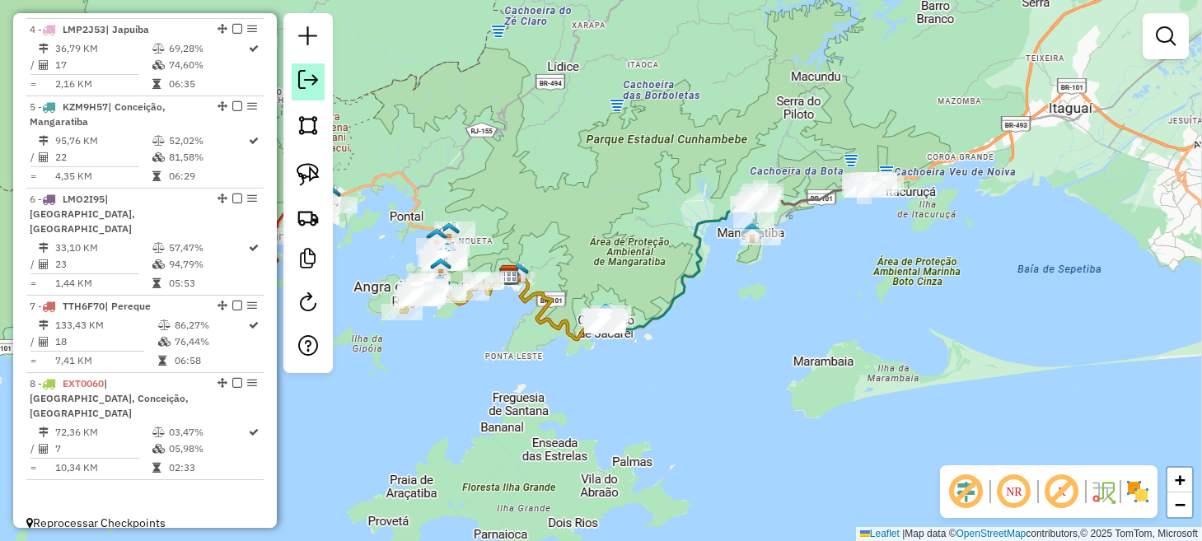
click at [309, 88] on em at bounding box center [308, 80] width 20 height 20
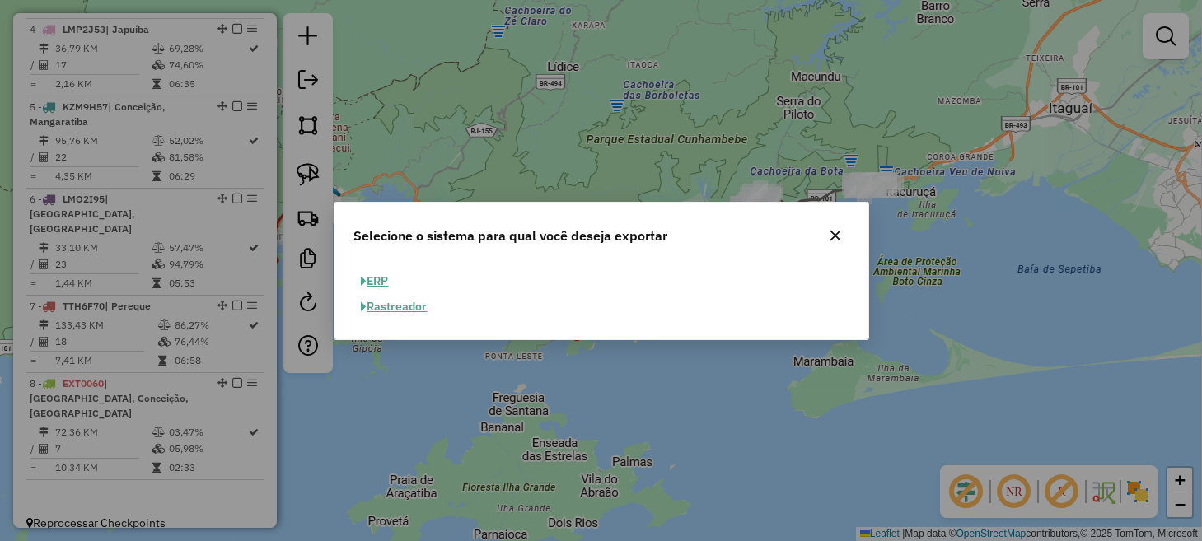
click at [385, 285] on button "ERP" at bounding box center [375, 282] width 42 height 26
select select "**"
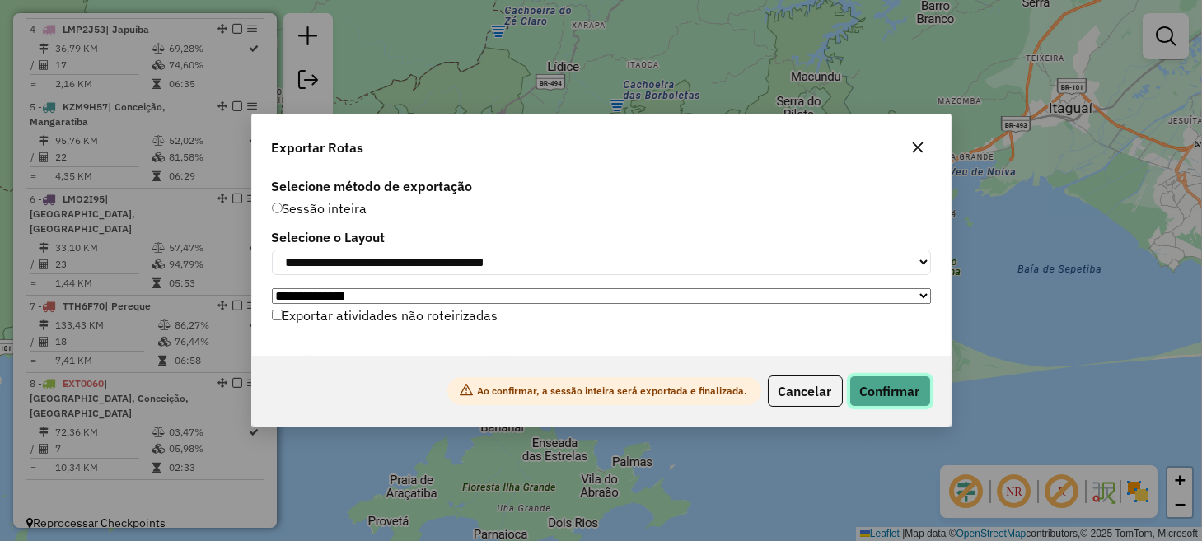
click at [897, 395] on button "Confirmar" at bounding box center [891, 391] width 82 height 31
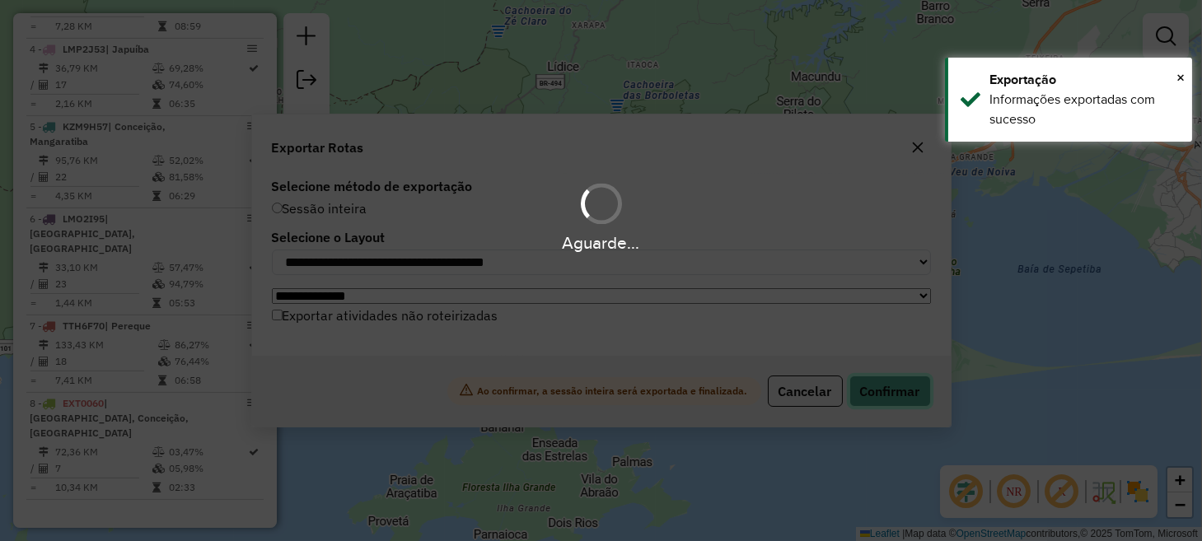
scroll to position [838, 0]
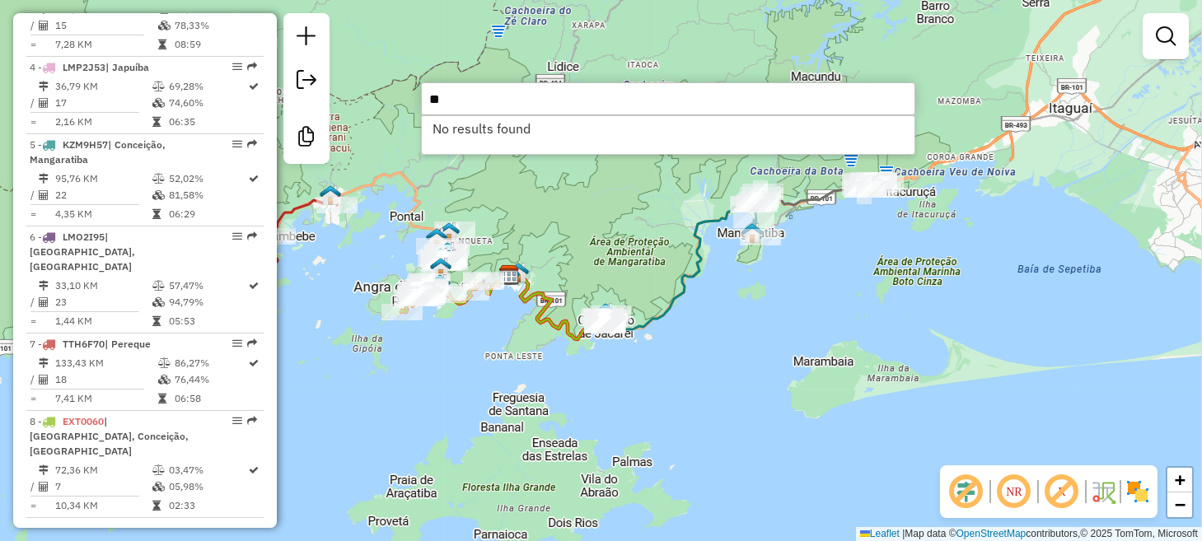
type input "*"
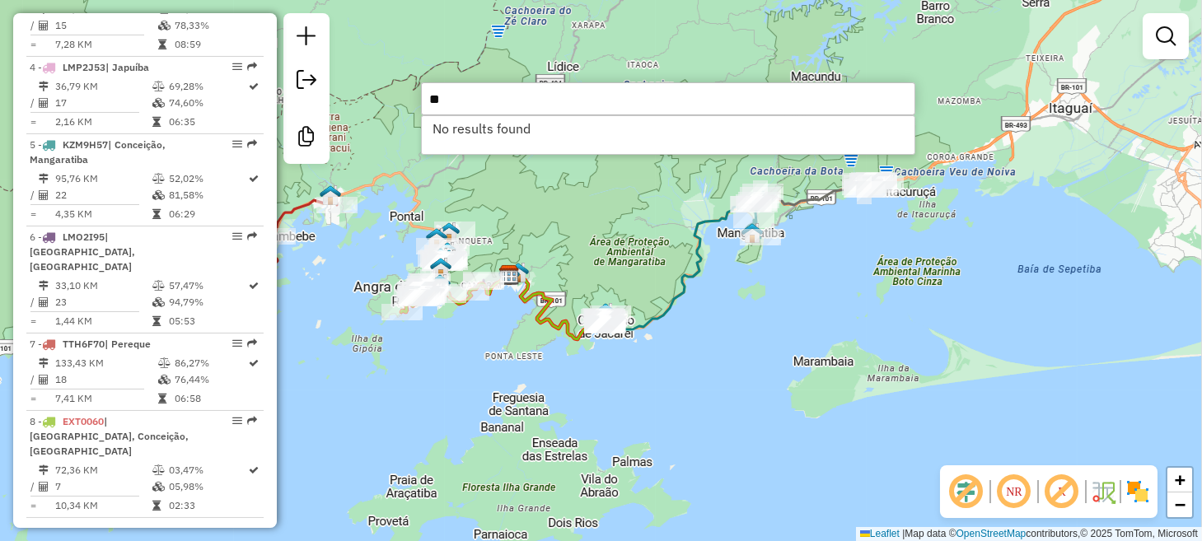
type input "*"
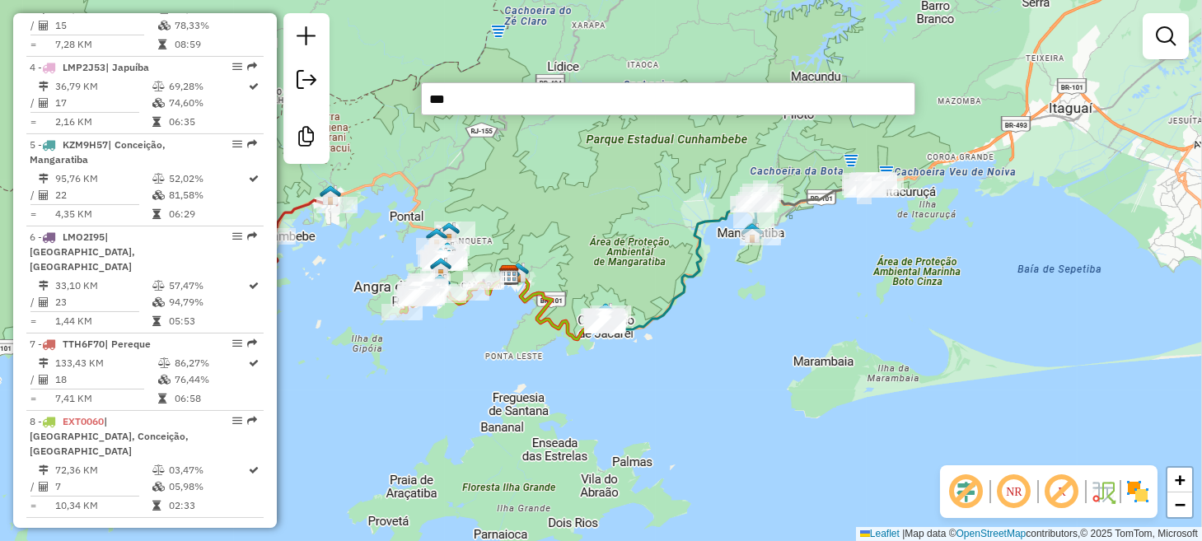
type input "****"
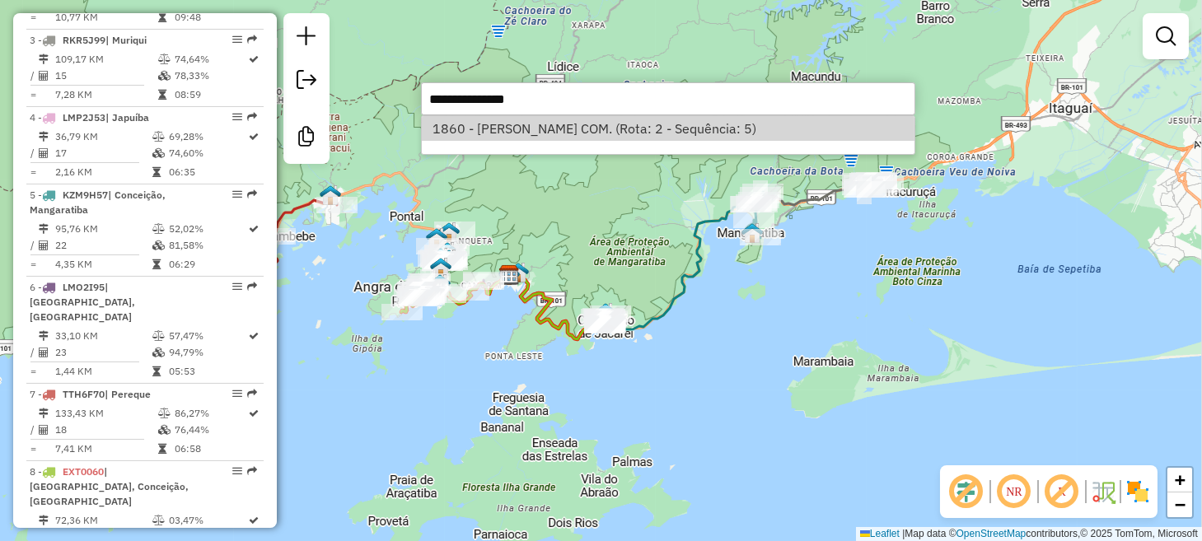
select select "*********"
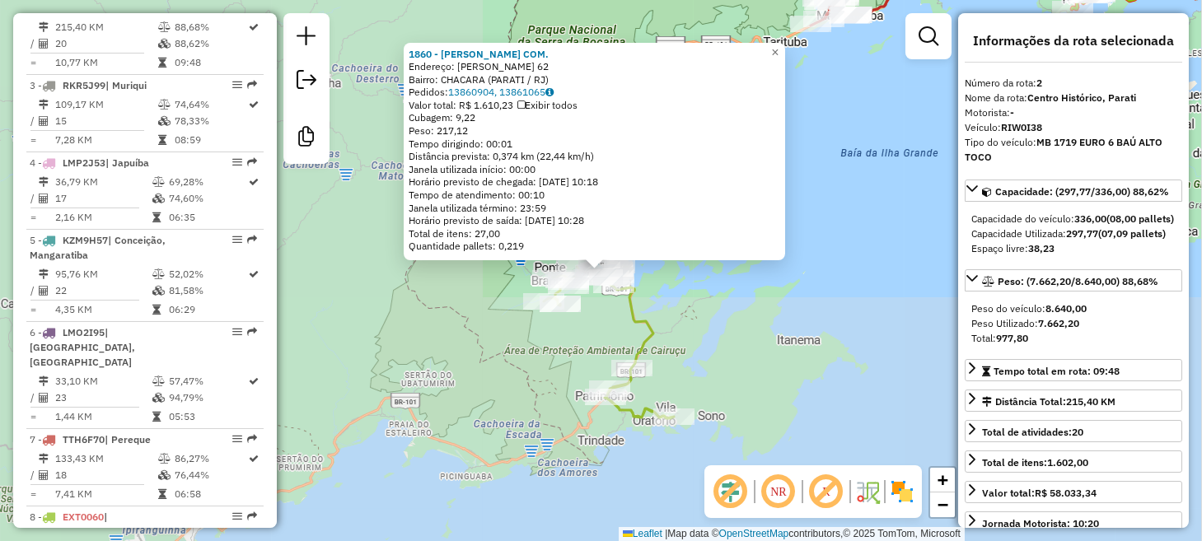
scroll to position [725, 0]
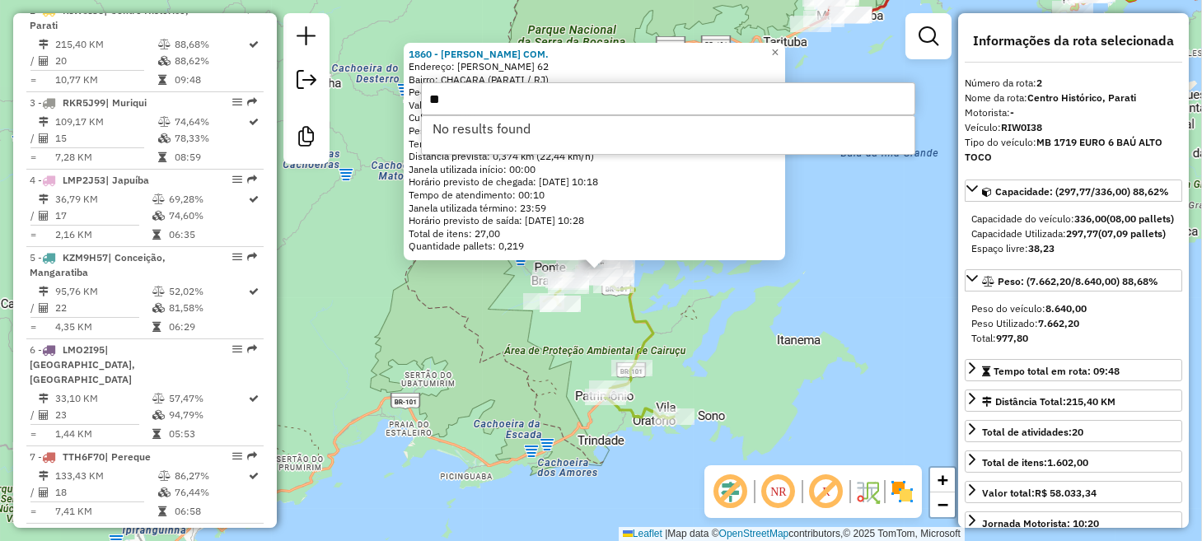
type input "*"
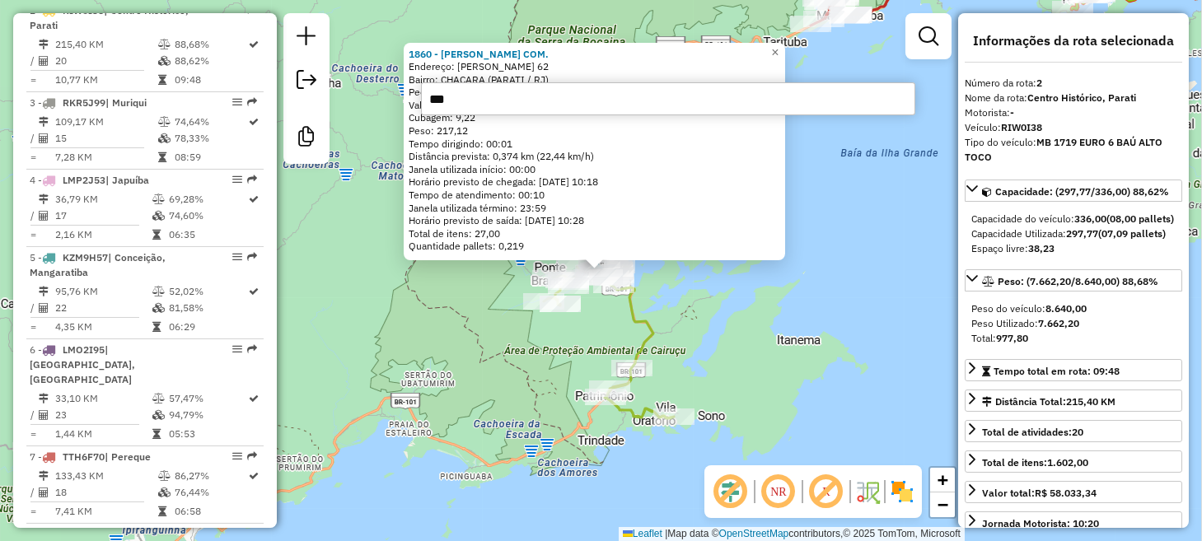
type input "****"
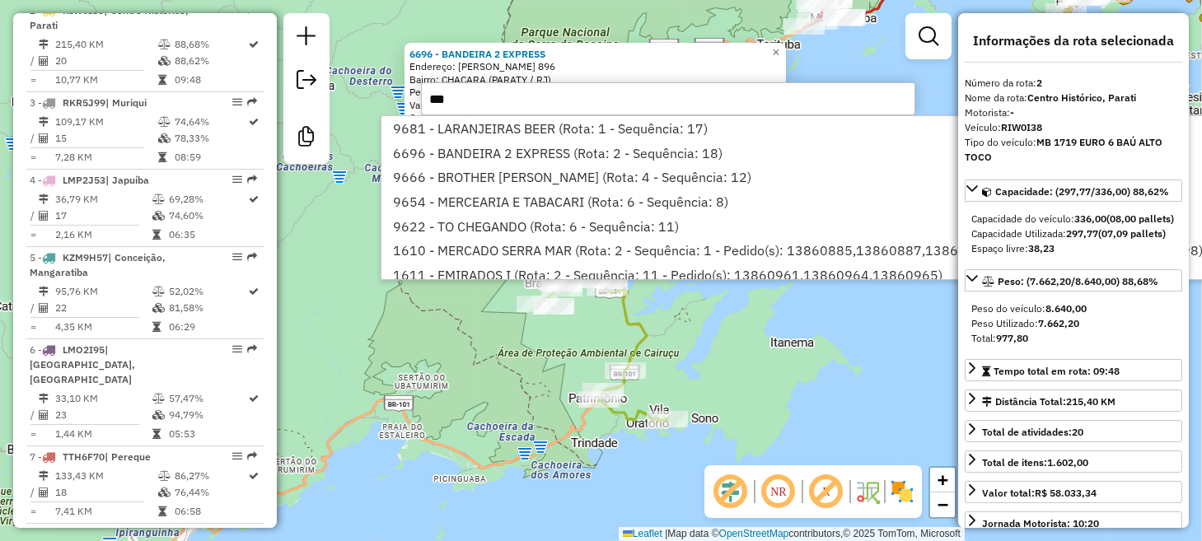
type input "****"
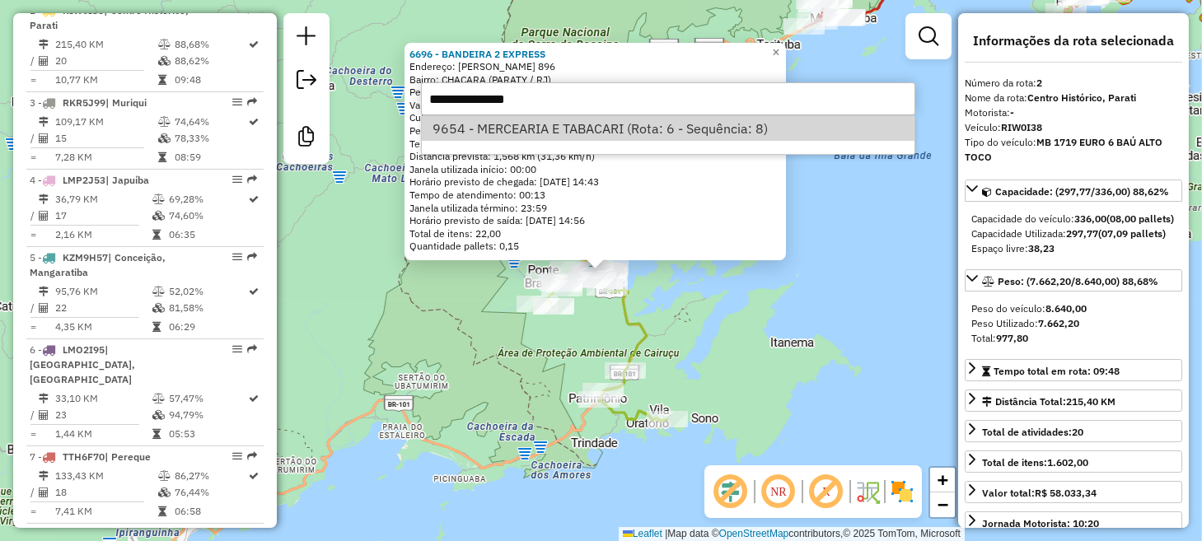
scroll to position [838, 0]
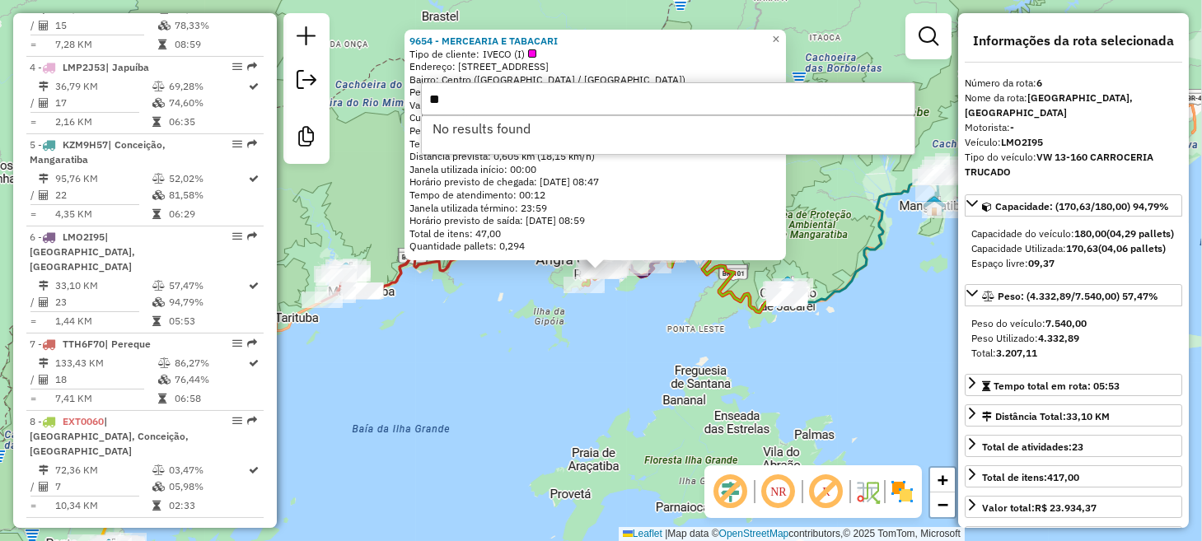
type input "*"
type input "*****"
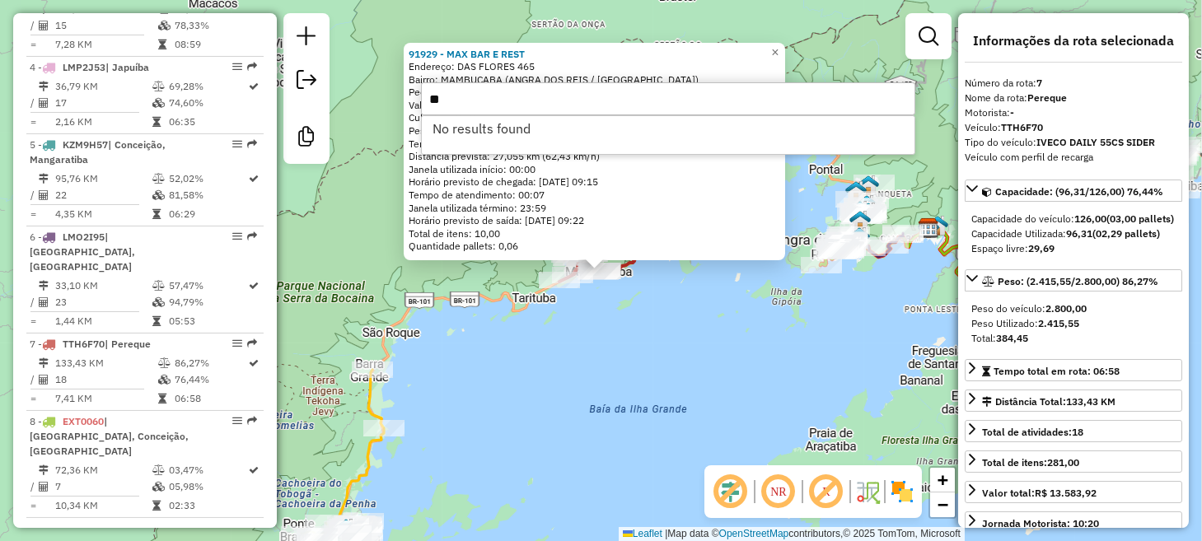
type input "*"
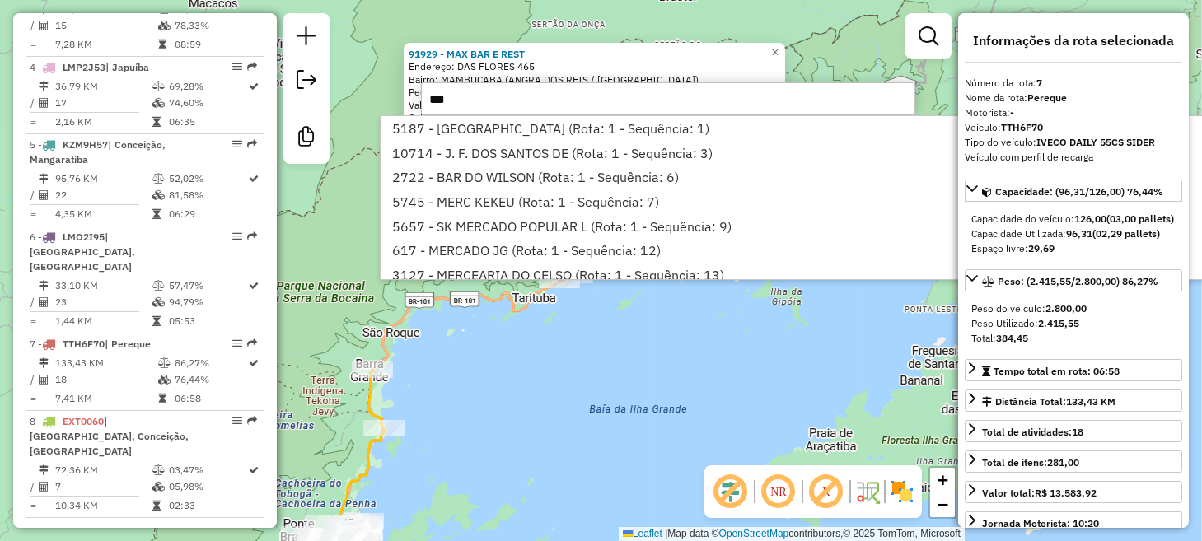
type input "****"
